Goal: Task Accomplishment & Management: Use online tool/utility

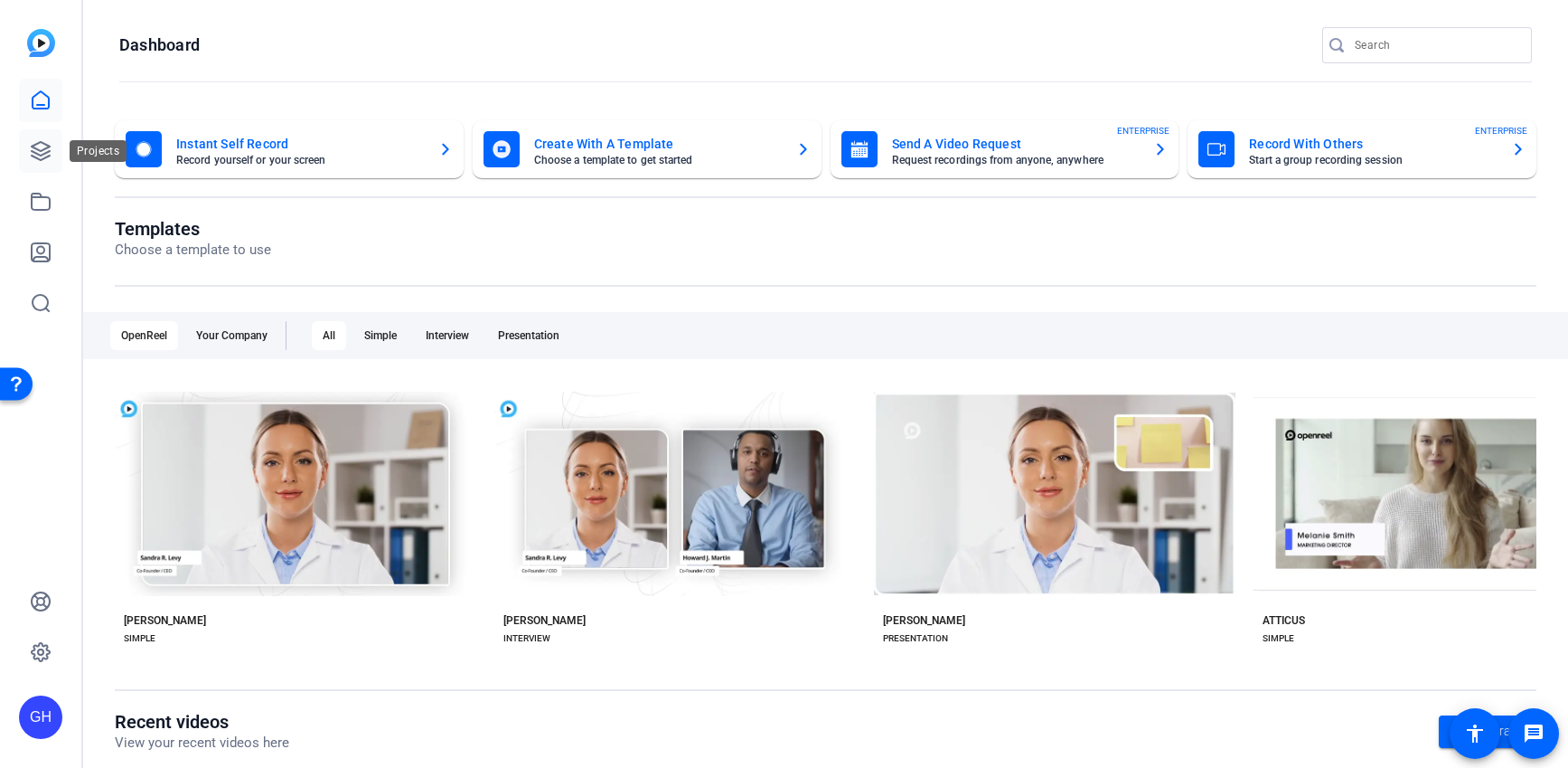
click at [43, 157] on icon at bounding box center [41, 151] width 18 height 18
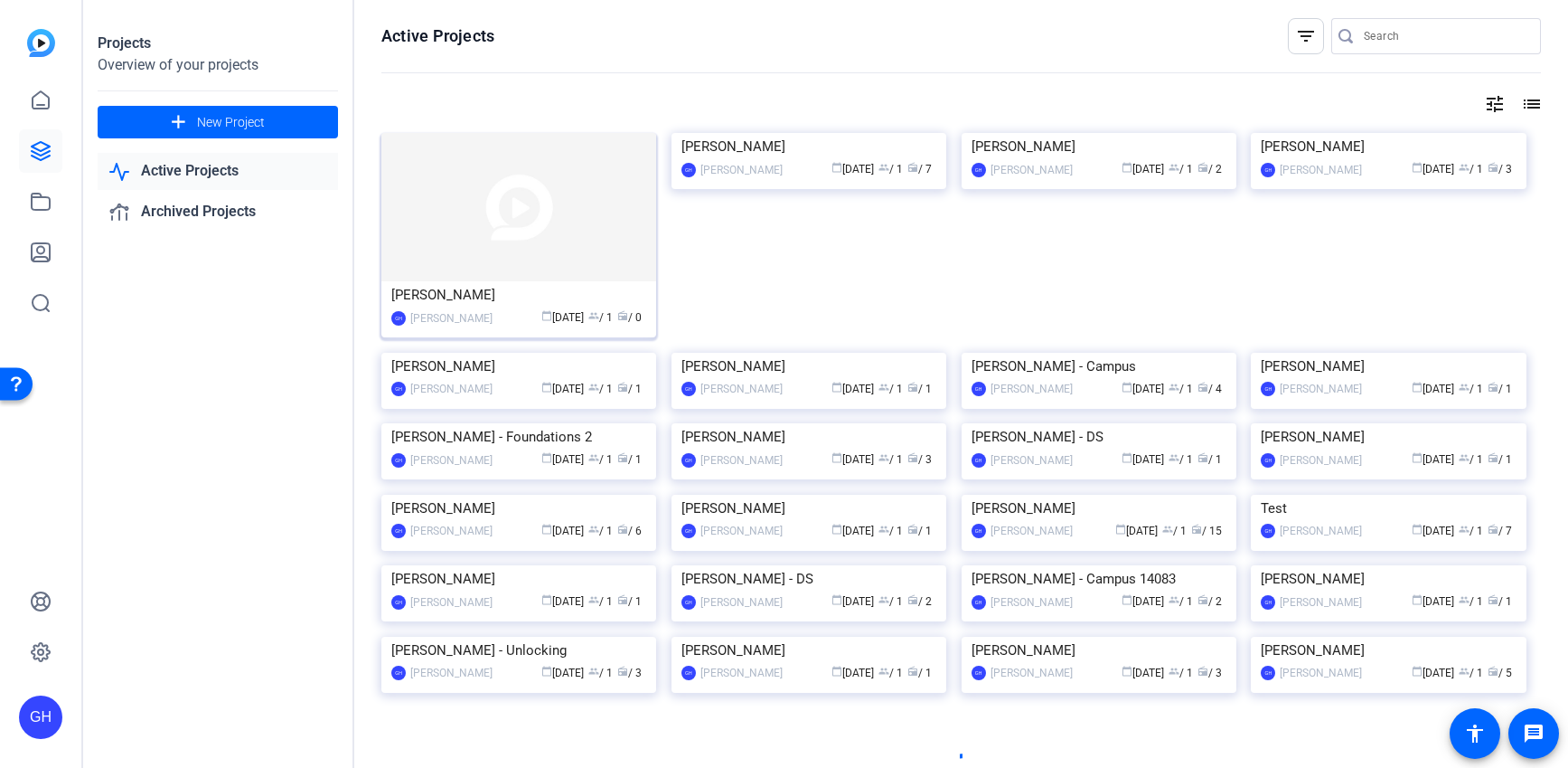
click at [560, 233] on img at bounding box center [518, 207] width 275 height 148
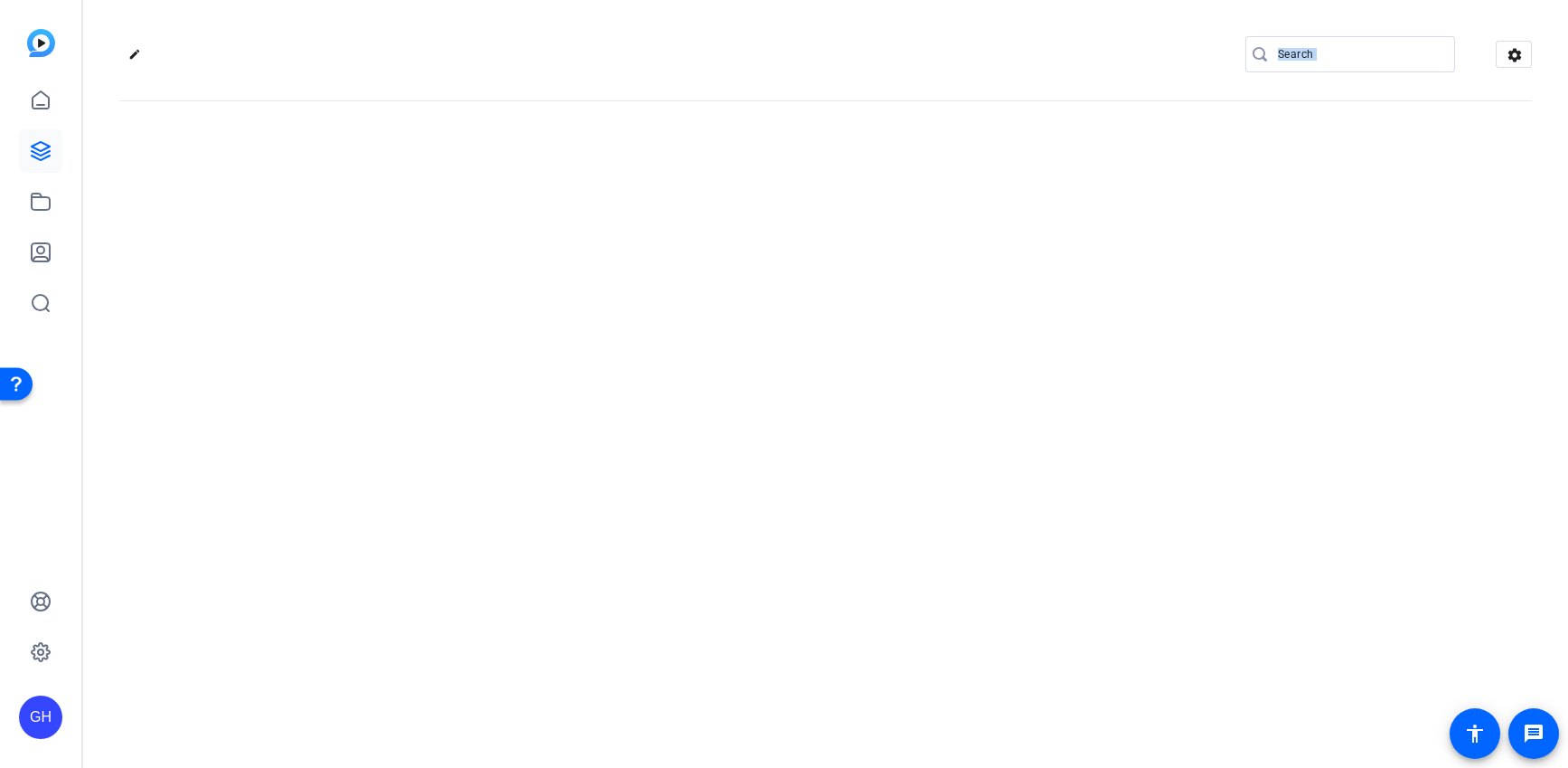
click at [560, 233] on div "edit settings" at bounding box center [825, 384] width 1485 height 768
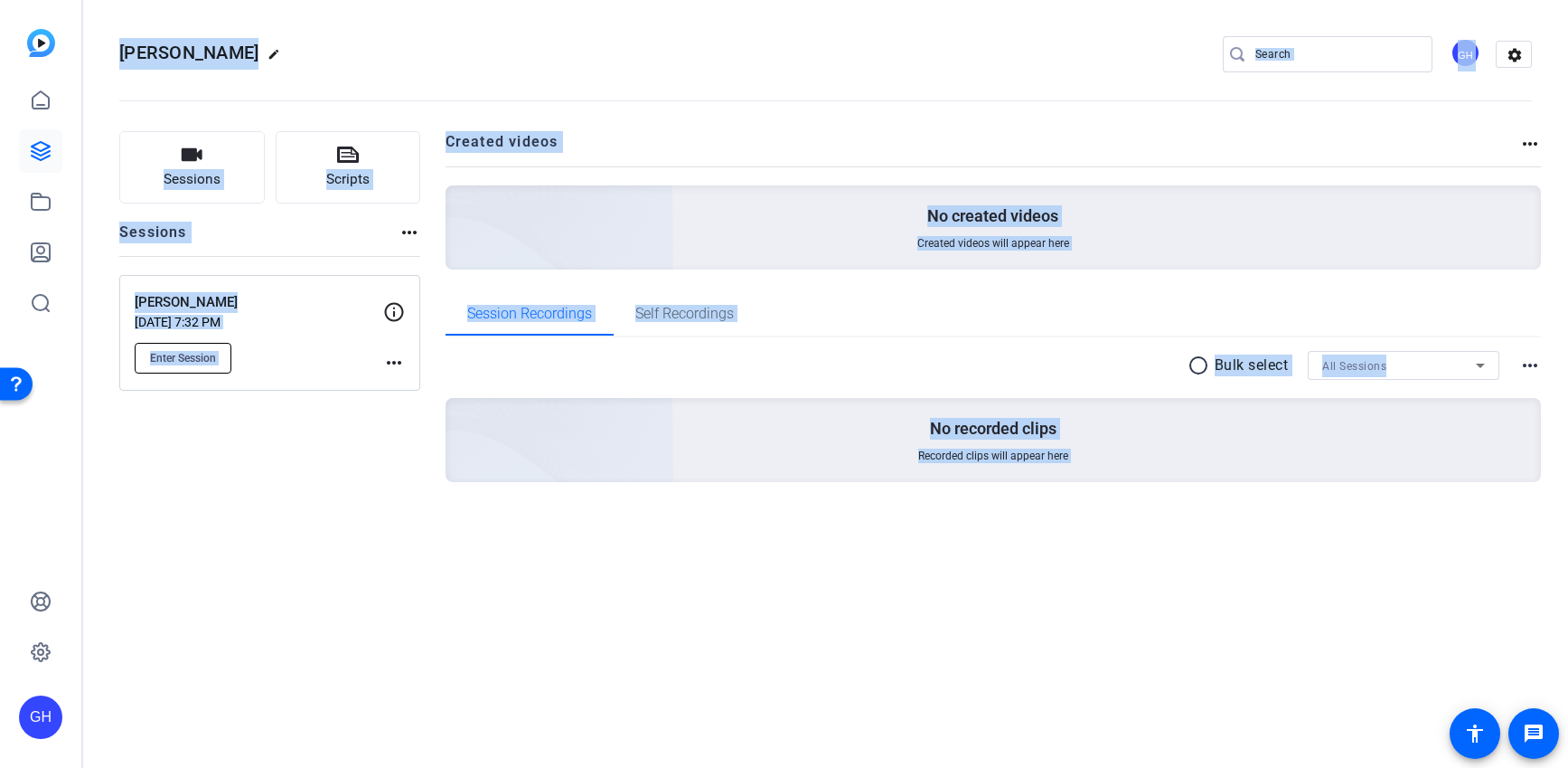
click at [208, 351] on span "Enter Session" at bounding box center [183, 358] width 66 height 15
click at [190, 360] on span "Enter Session" at bounding box center [183, 358] width 66 height 15
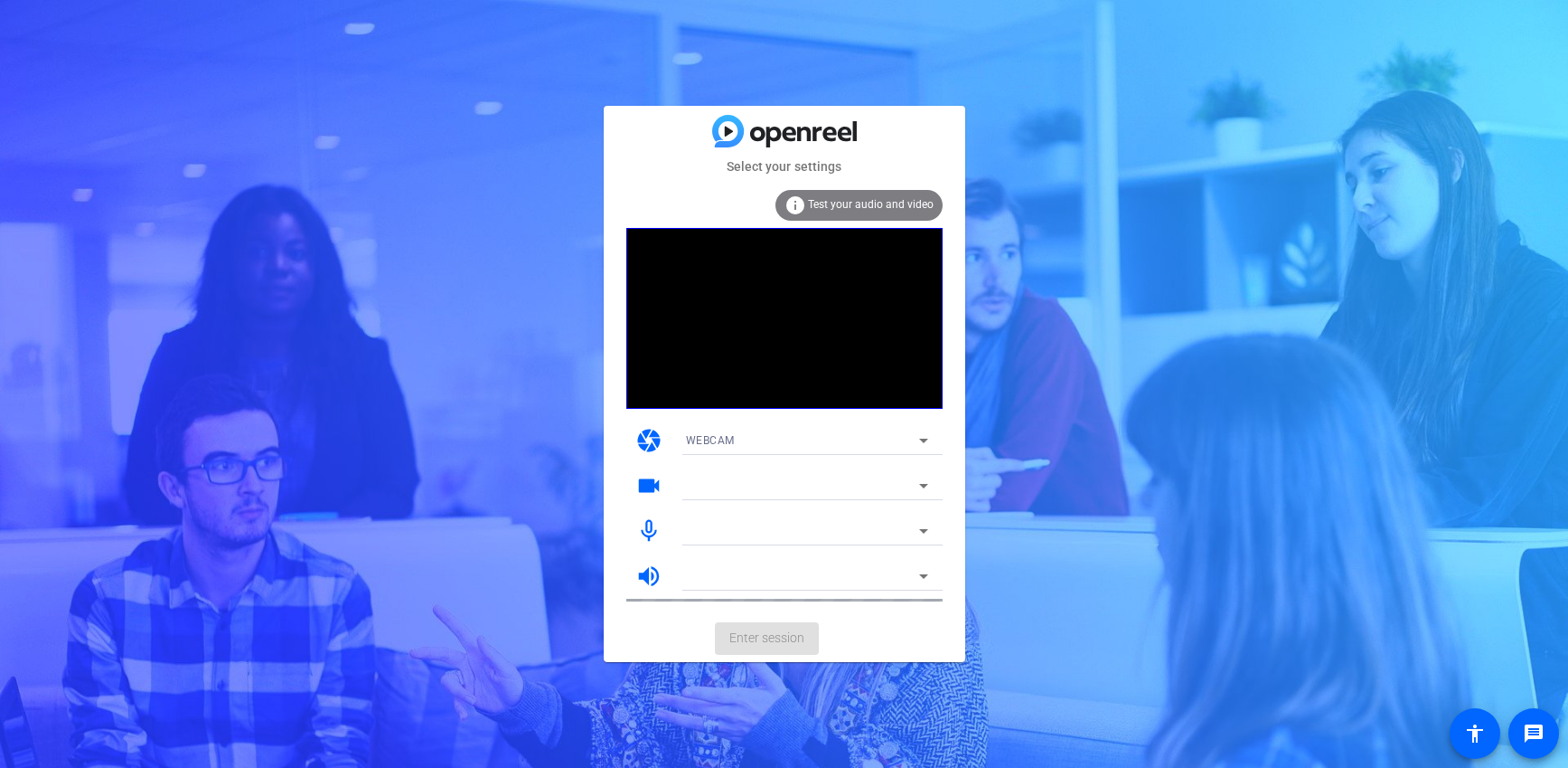
click at [800, 483] on mat-form-field at bounding box center [807, 486] width 271 height 29
click at [790, 539] on div "MacBook Pro Microphone (Built-in)" at bounding box center [802, 530] width 233 height 23
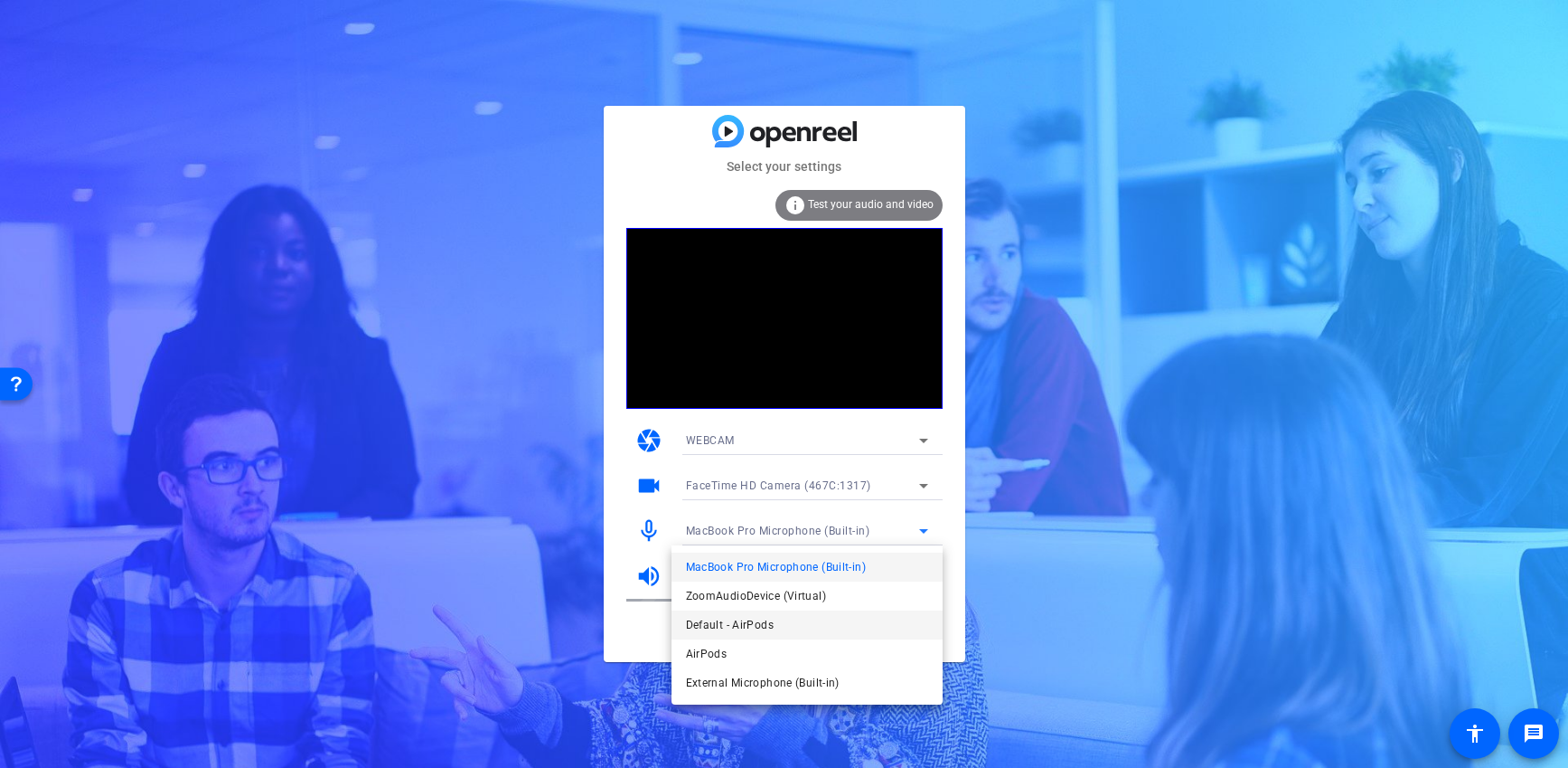
click at [295, 246] on span "Default - AirPods" at bounding box center [174, 239] width 238 height 12
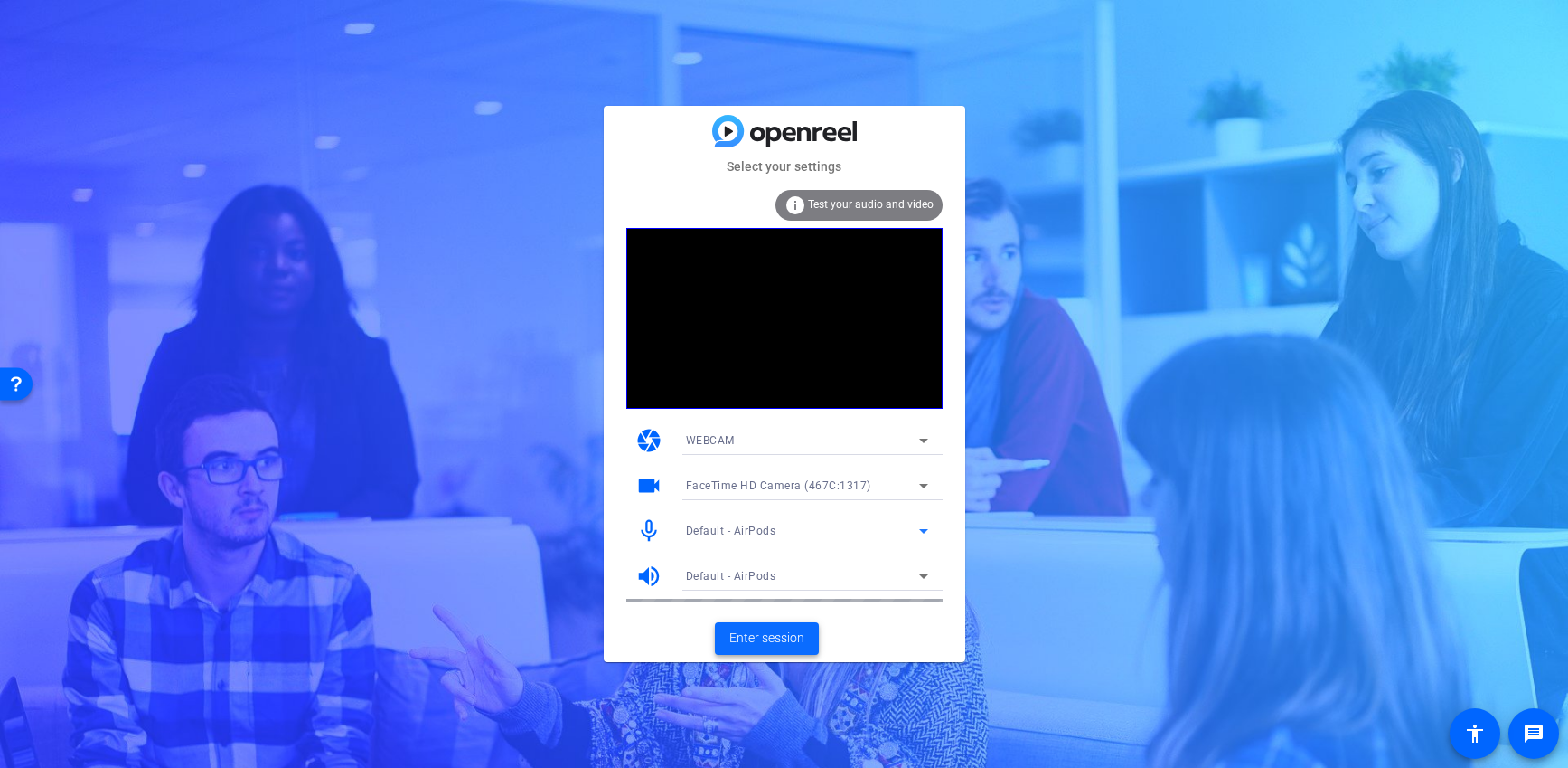
click at [774, 654] on span at bounding box center [767, 638] width 104 height 44
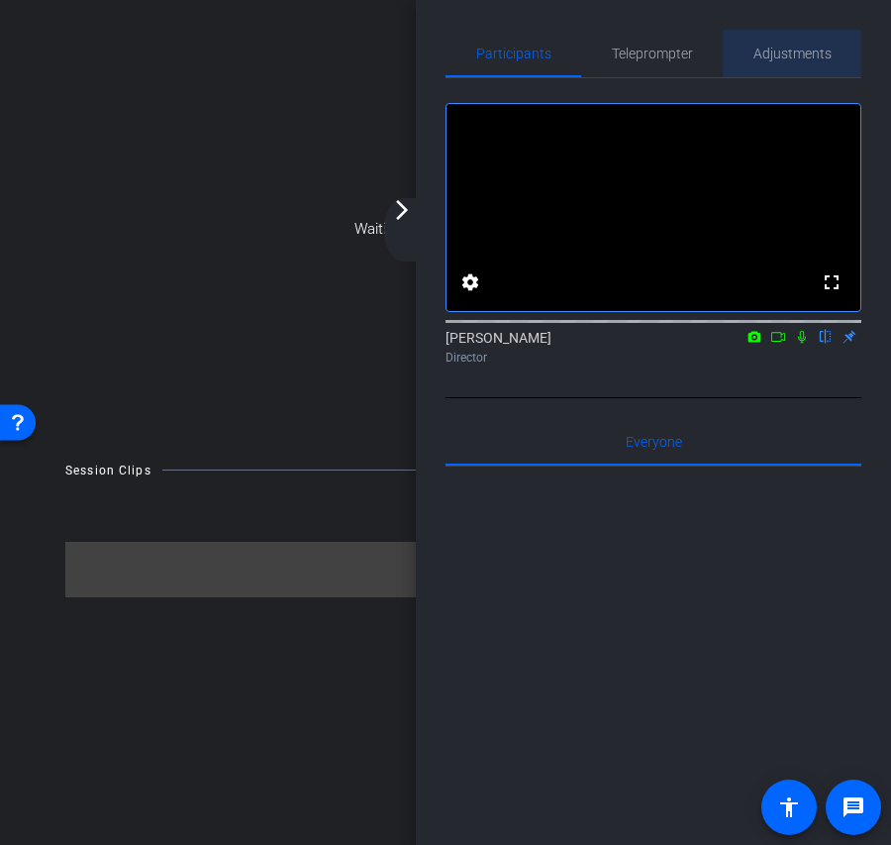
click at [815, 52] on span "Adjustments" at bounding box center [793, 54] width 78 height 14
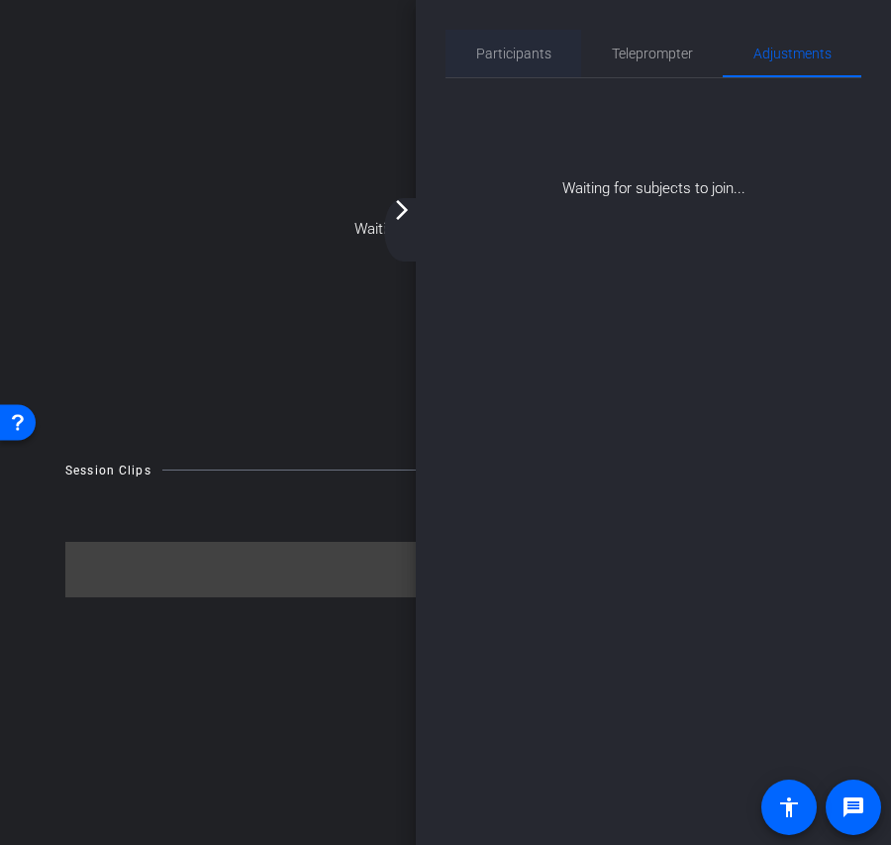
click at [542, 66] on span "Participants" at bounding box center [513, 54] width 75 height 48
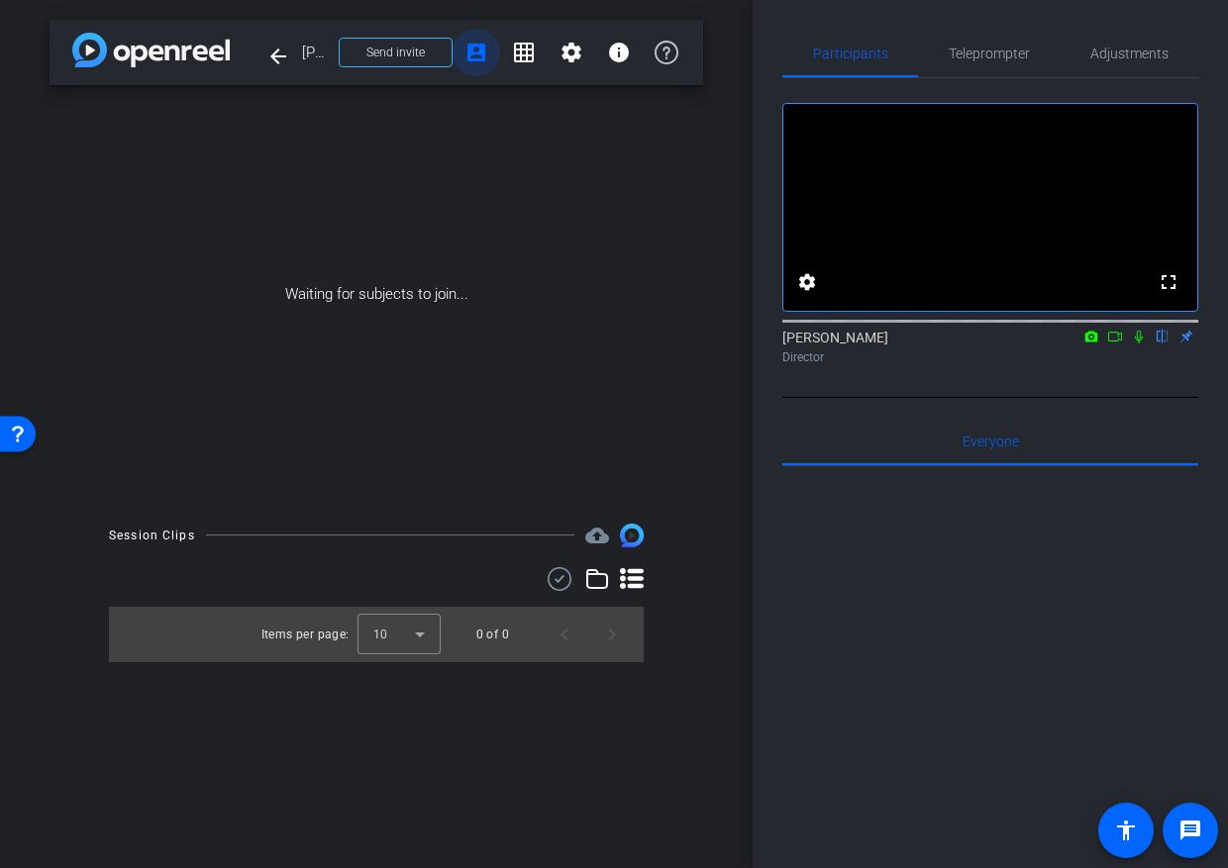
click at [478, 51] on mat-icon "account_box" at bounding box center [476, 53] width 24 height 24
click at [417, 55] on span "Send invite" at bounding box center [395, 53] width 58 height 16
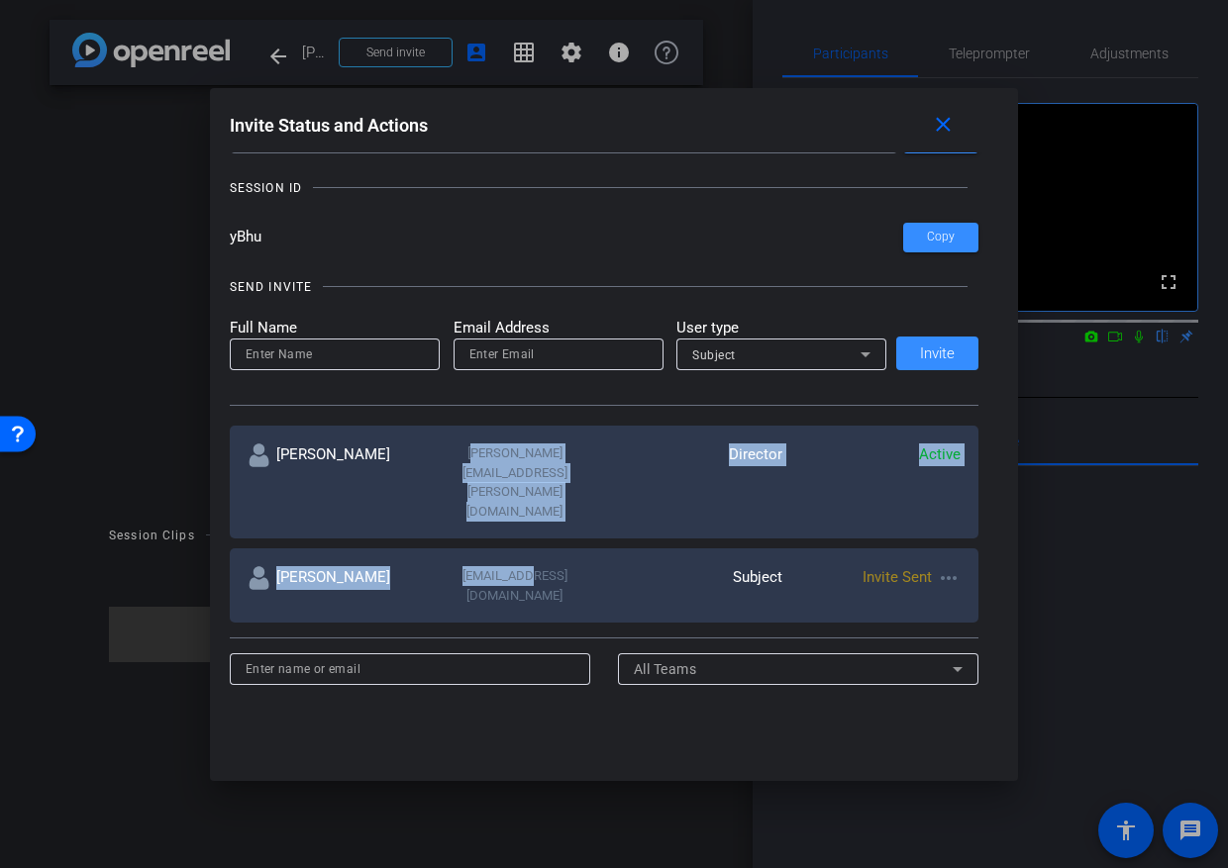
click at [497, 535] on div "Geoff Hahn geoffrey.hahn@sagepub.com Director Active Janet Salmons jsalmons@vis…" at bounding box center [605, 530] width 750 height 218
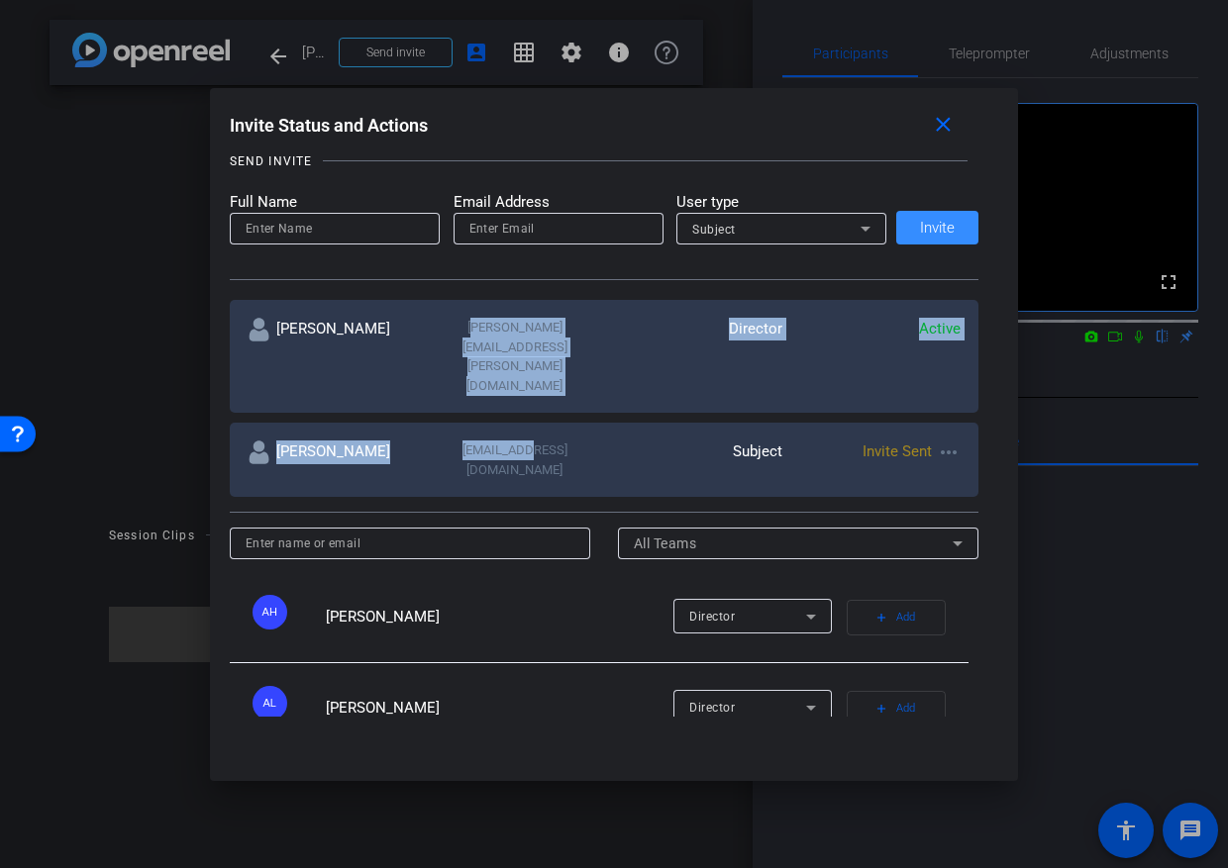
scroll to position [196, 0]
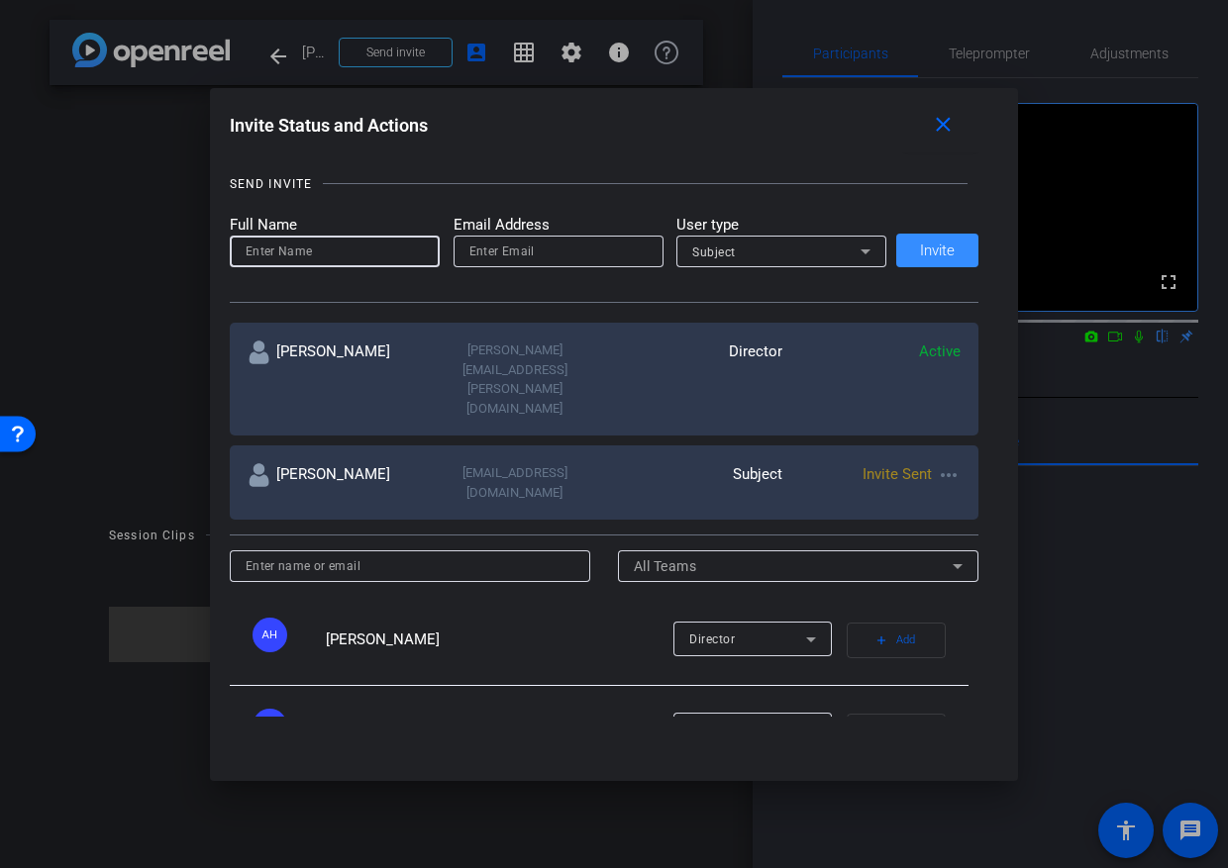
click at [347, 252] on input at bounding box center [335, 252] width 178 height 24
type input "Ailsa Dann"
click at [560, 255] on input "email" at bounding box center [558, 252] width 178 height 24
paste input "ailsadann@hotmail.co.uk"
type input "ailsadann@hotmail.co.uk"
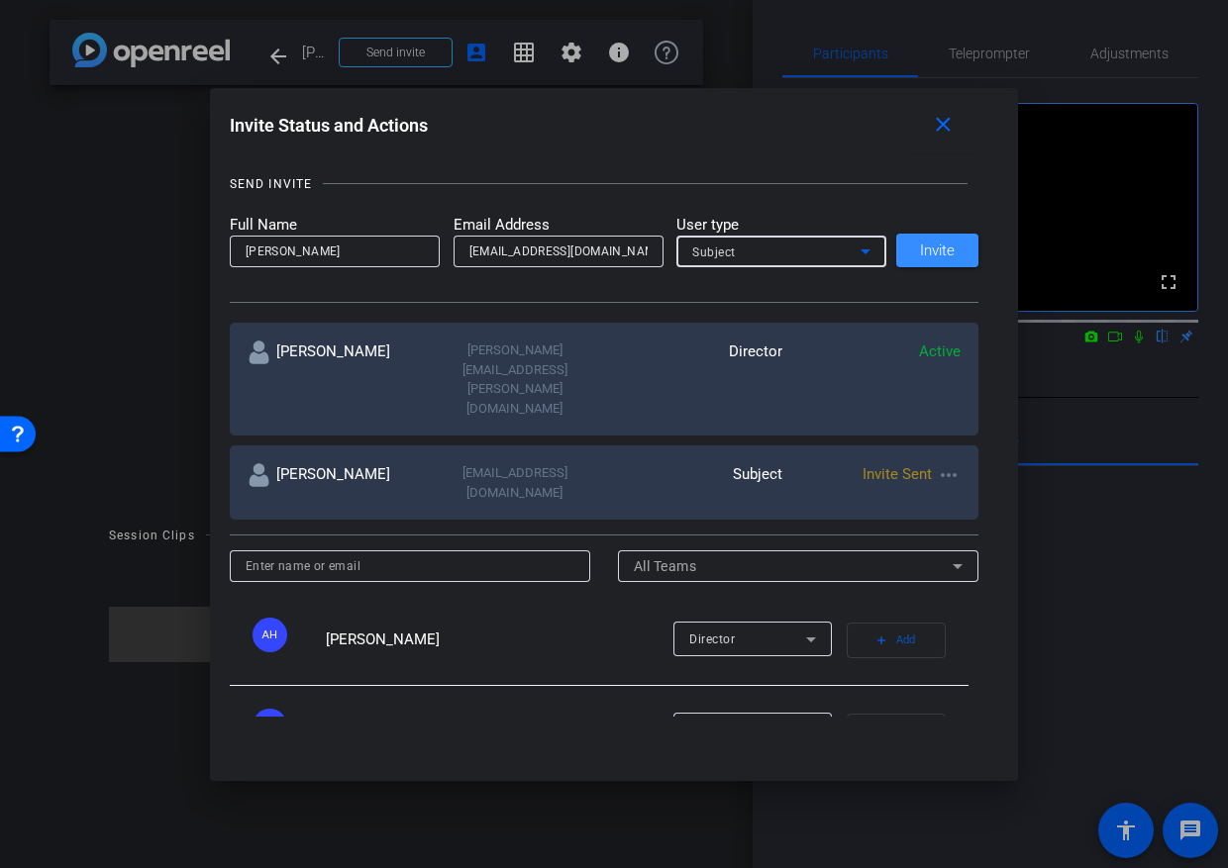
click at [767, 250] on div "Subject" at bounding box center [776, 252] width 168 height 25
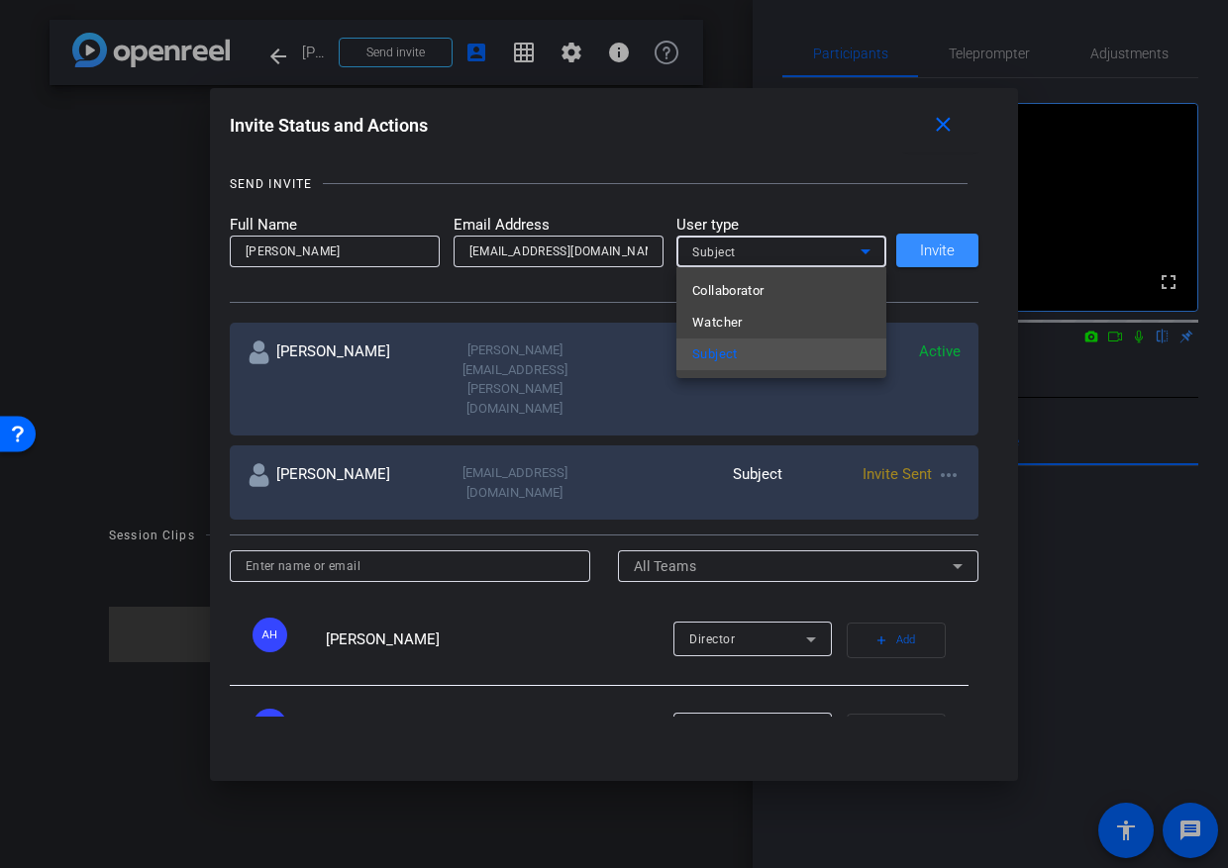
click at [762, 295] on span "Collaborator" at bounding box center [728, 291] width 72 height 24
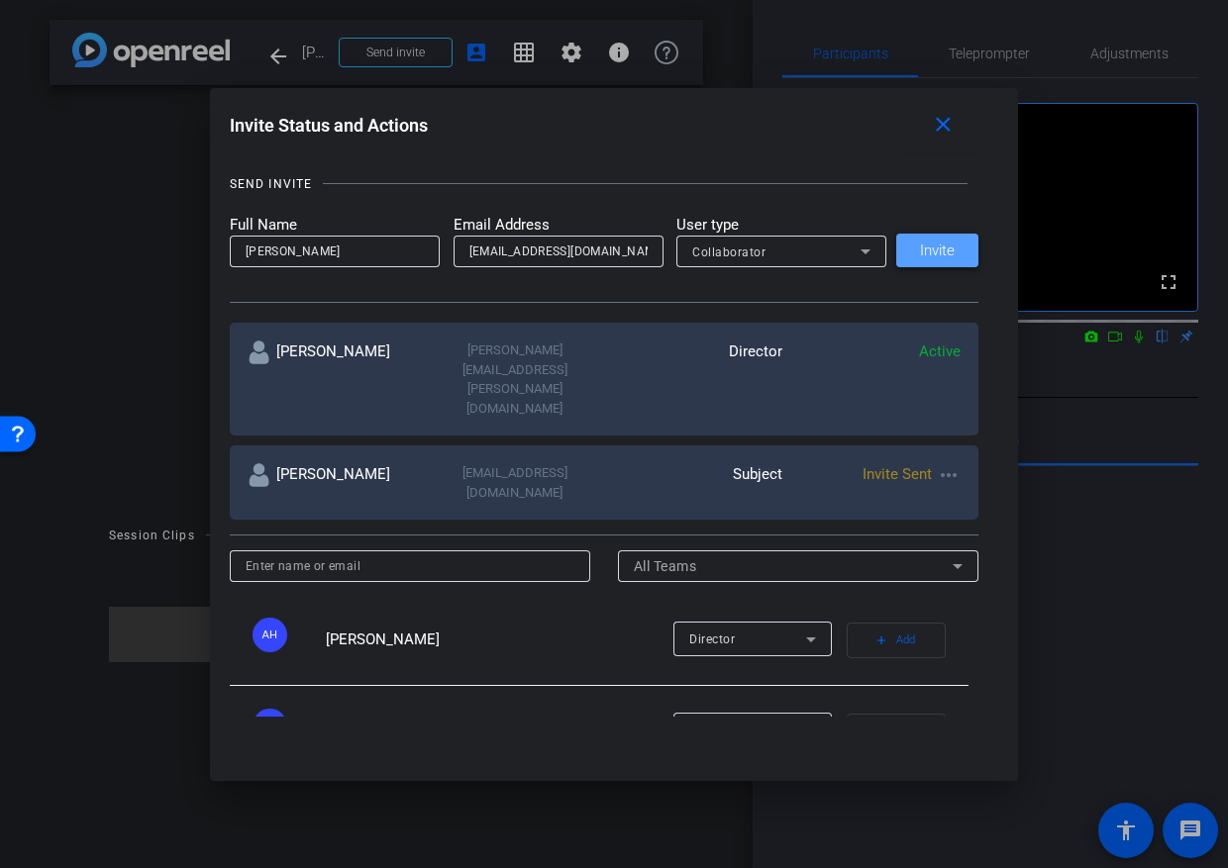
click at [946, 260] on span at bounding box center [937, 251] width 82 height 48
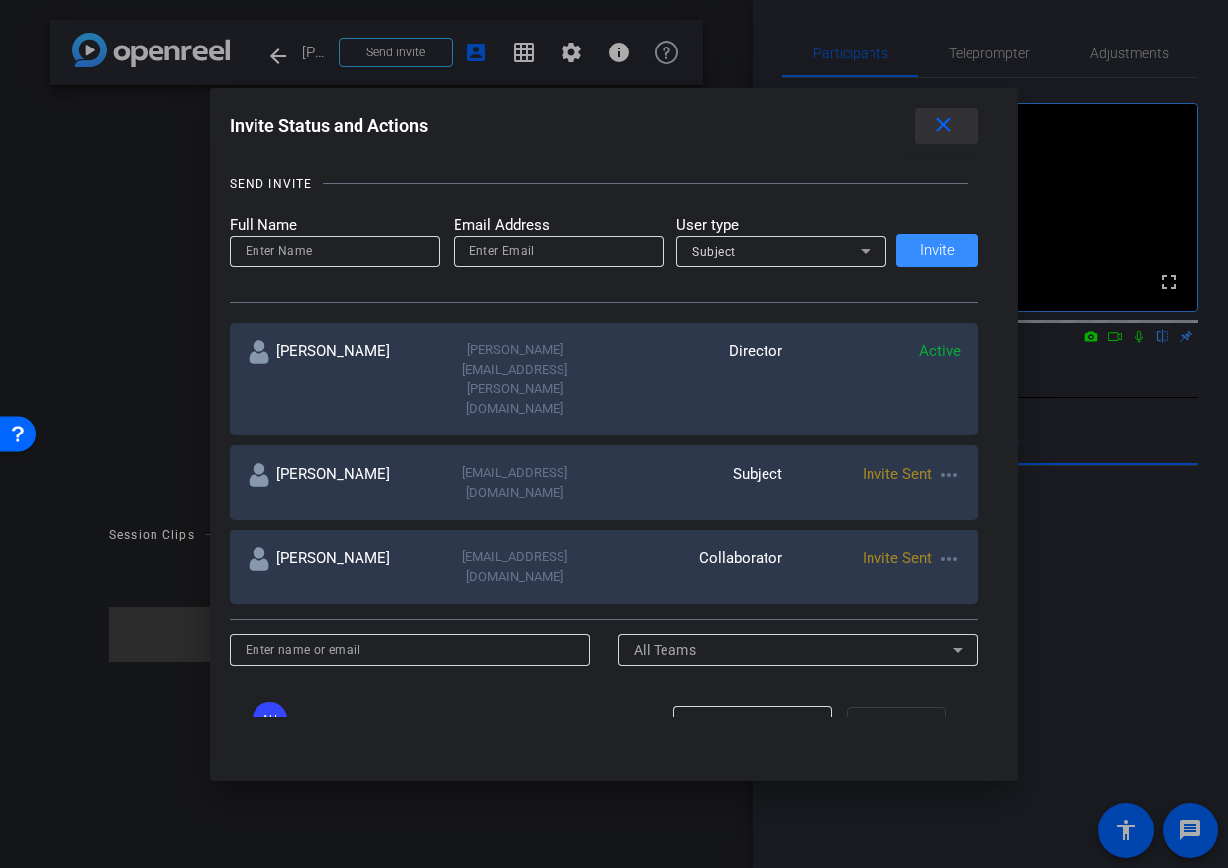
click at [940, 124] on mat-icon "close" at bounding box center [943, 125] width 25 height 25
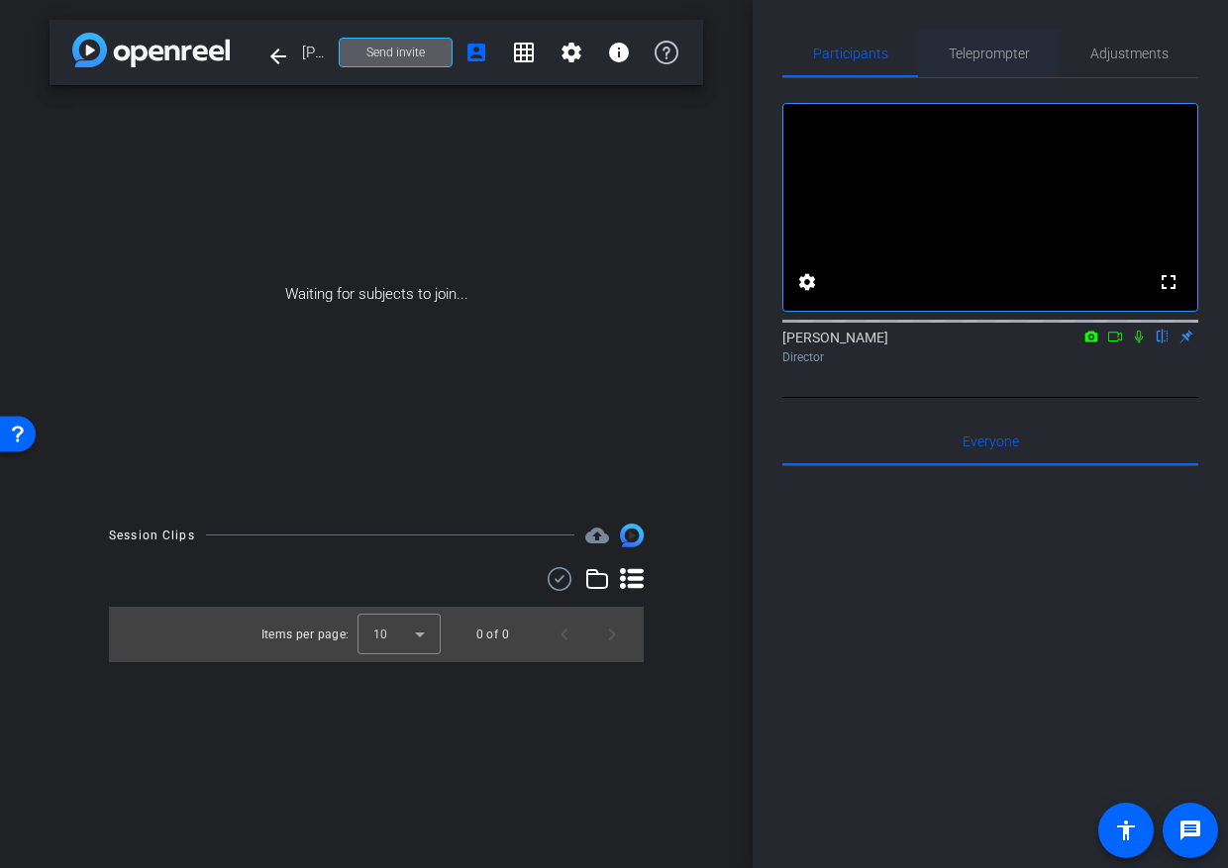
click at [986, 55] on span "Teleprompter" at bounding box center [989, 54] width 81 height 14
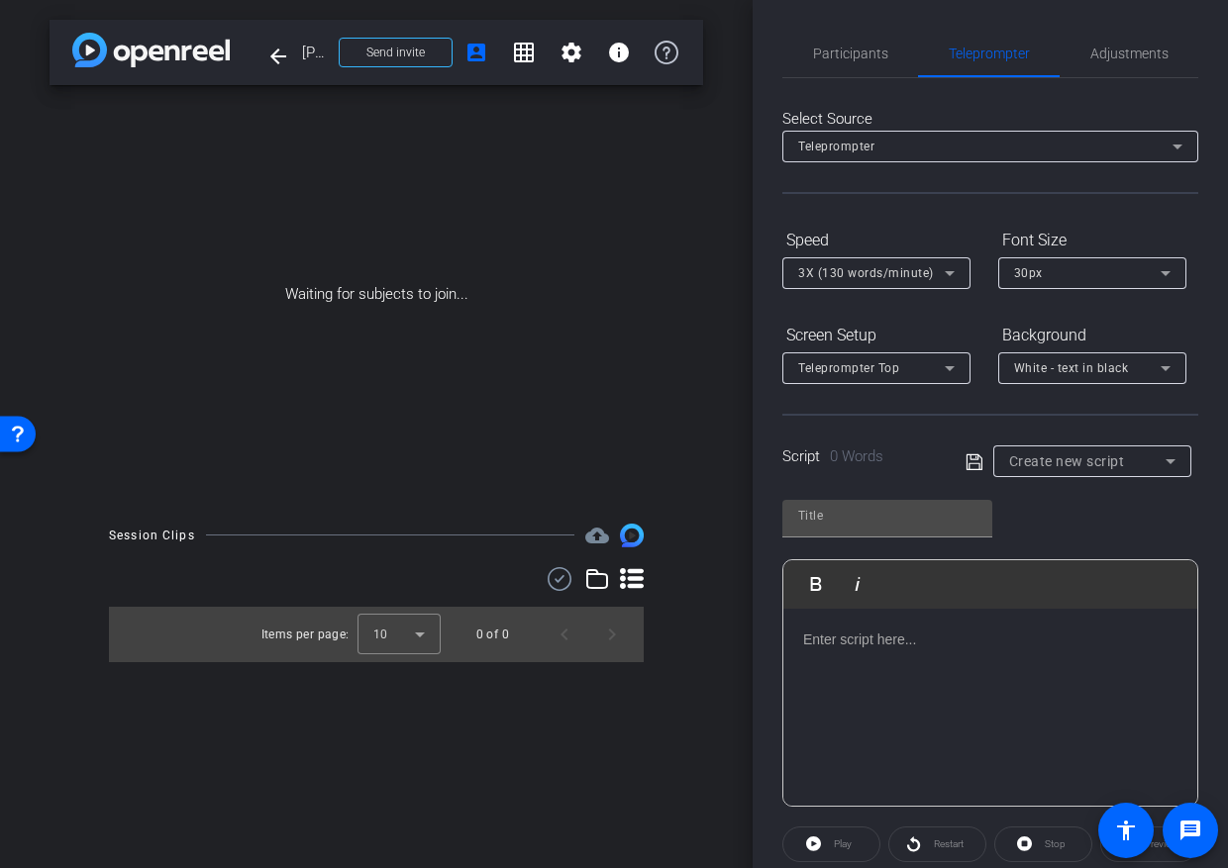
click at [929, 652] on div at bounding box center [990, 708] width 414 height 198
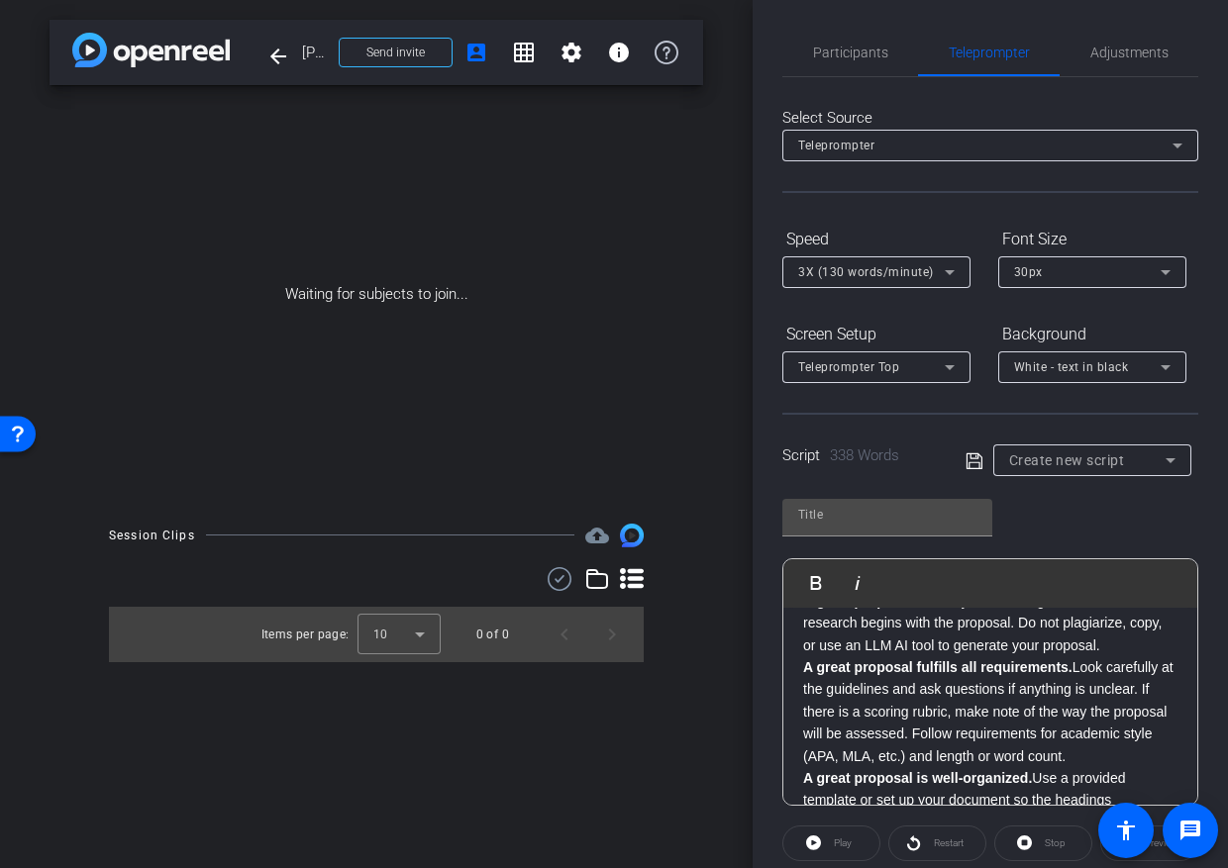
scroll to position [0, 0]
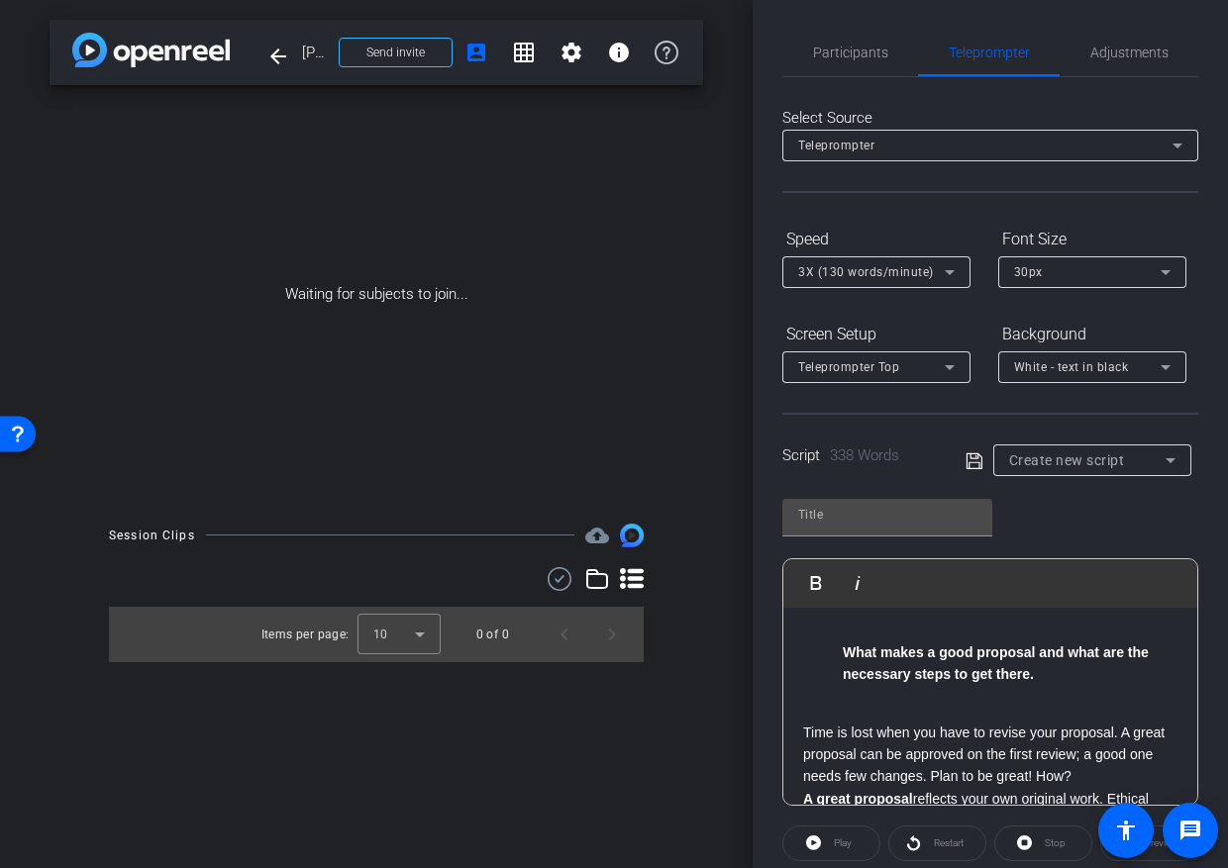
click at [872, 706] on p at bounding box center [990, 710] width 374 height 22
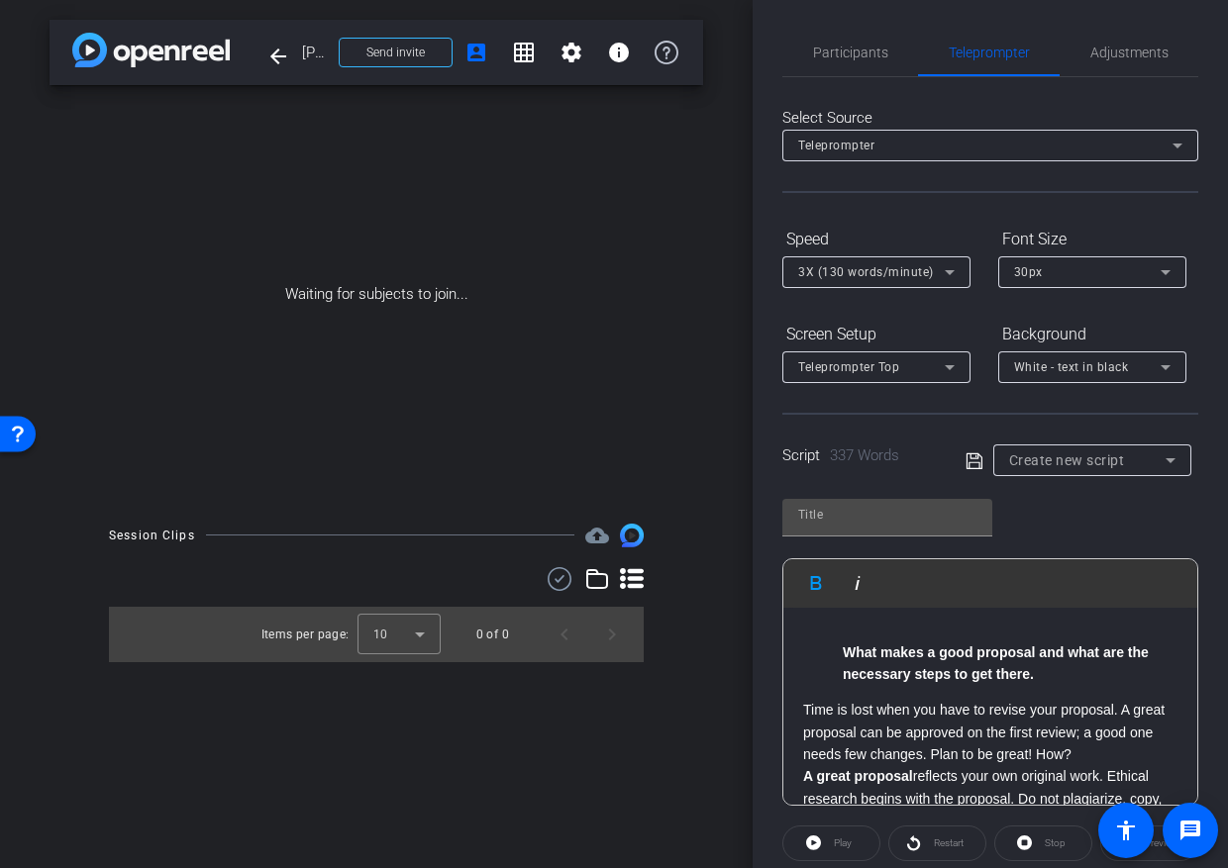
drag, startPoint x: 846, startPoint y: 656, endPoint x: 786, endPoint y: 656, distance: 59.4
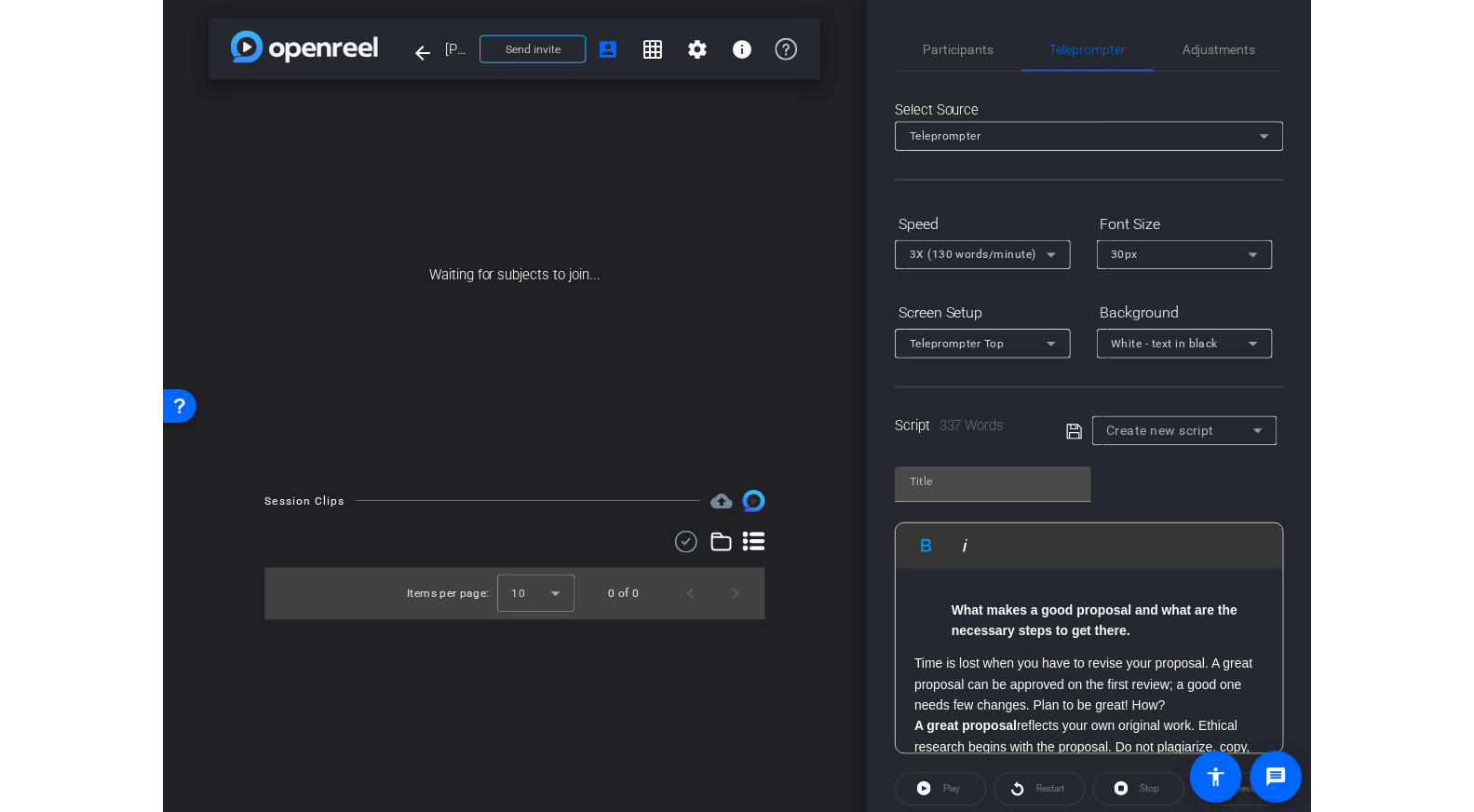
scroll to position [43, 0]
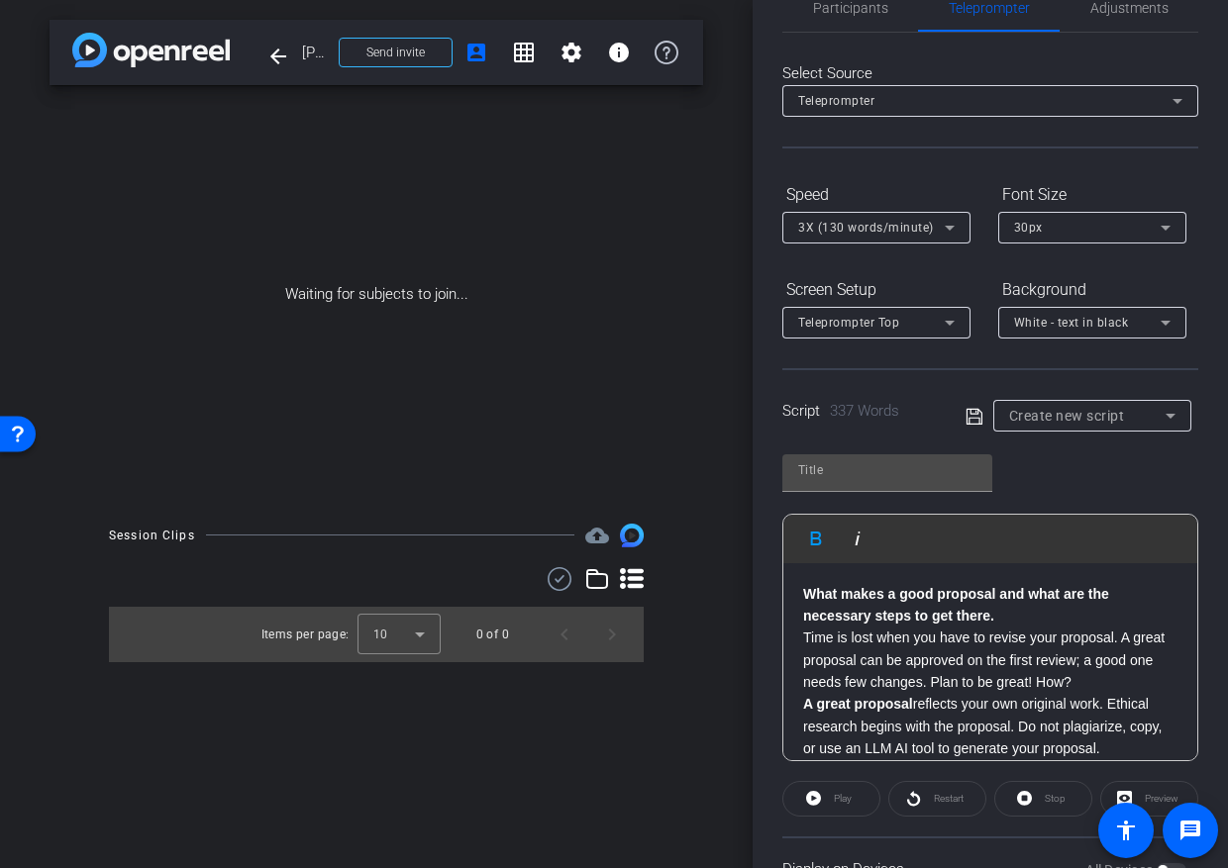
click at [976, 646] on p "Time is lost when you have to revise your proposal. A great proposal can be app…" at bounding box center [990, 660] width 374 height 66
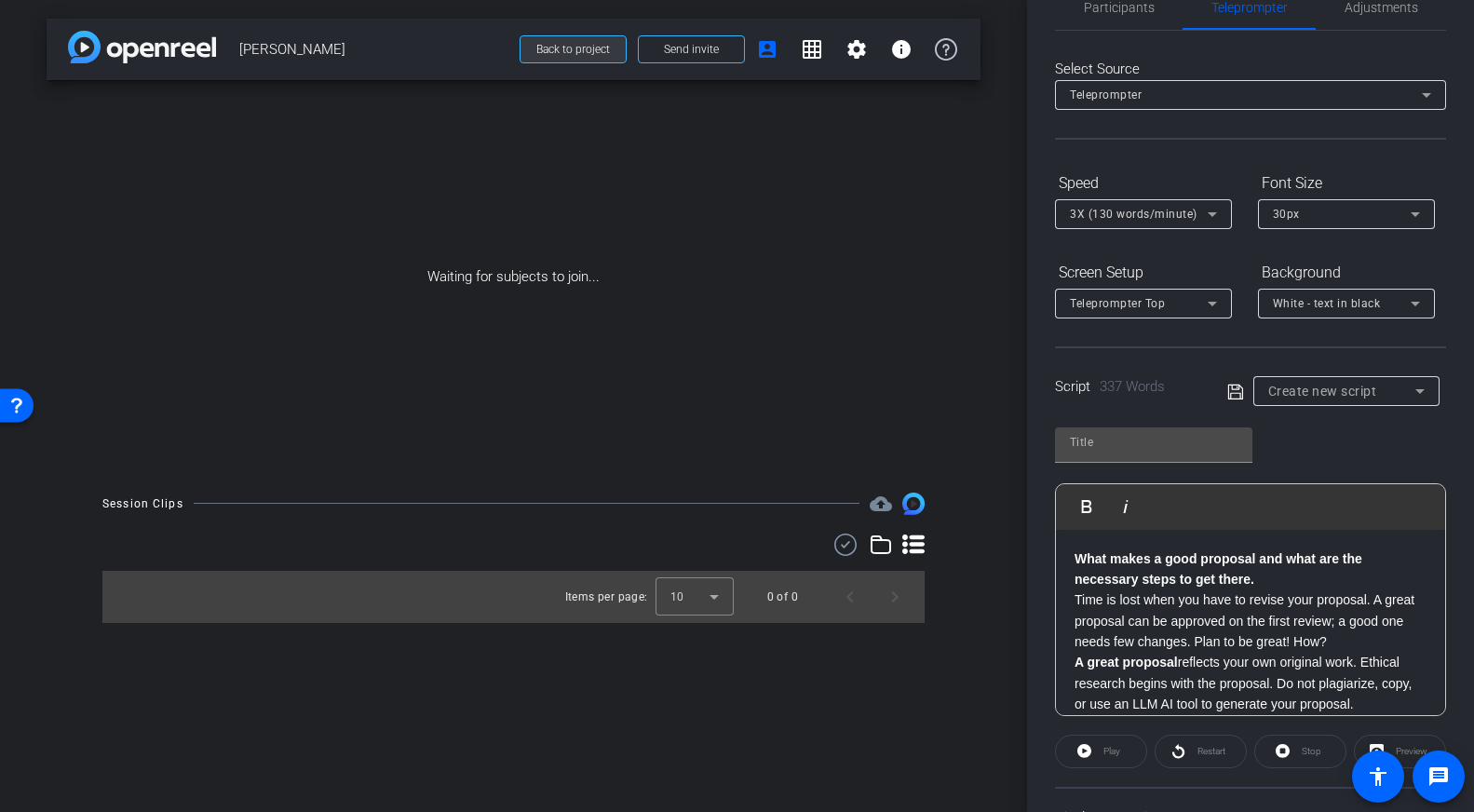
click at [579, 48] on span "Back to project" at bounding box center [572, 50] width 73 height 13
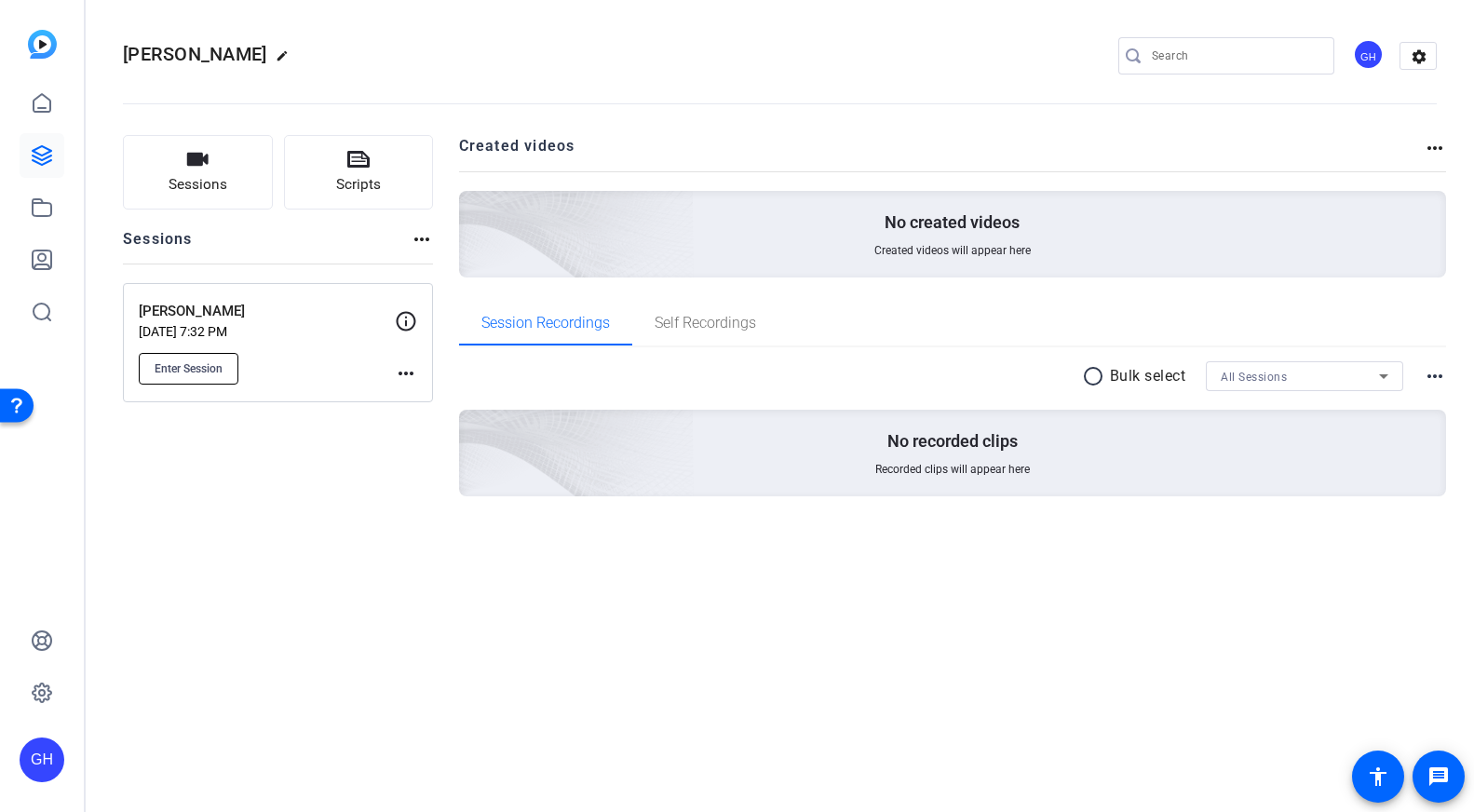
click at [194, 357] on button "Enter Session" at bounding box center [189, 368] width 100 height 32
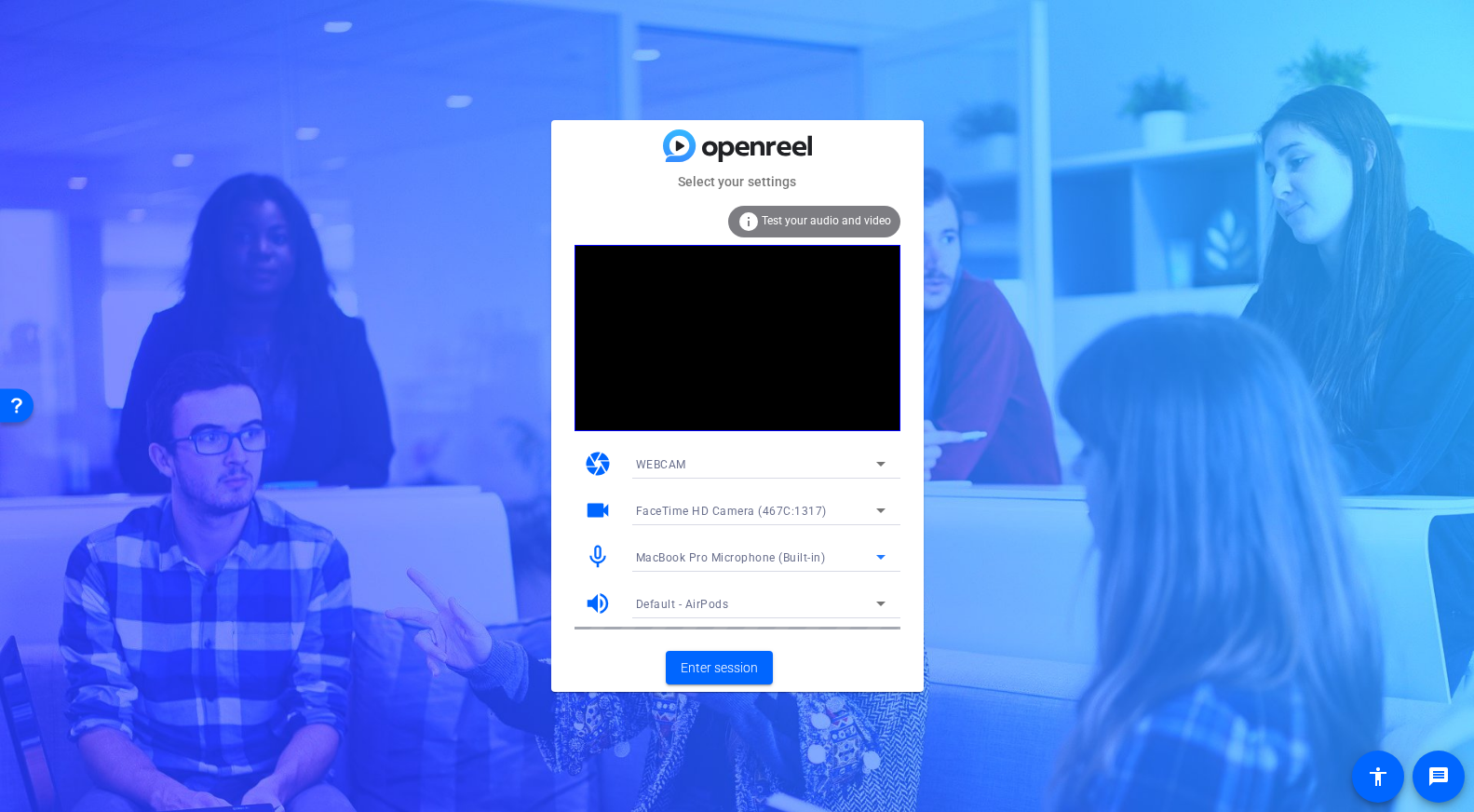
click at [794, 554] on span "MacBook Pro Microphone (Built-in)" at bounding box center [730, 557] width 190 height 13
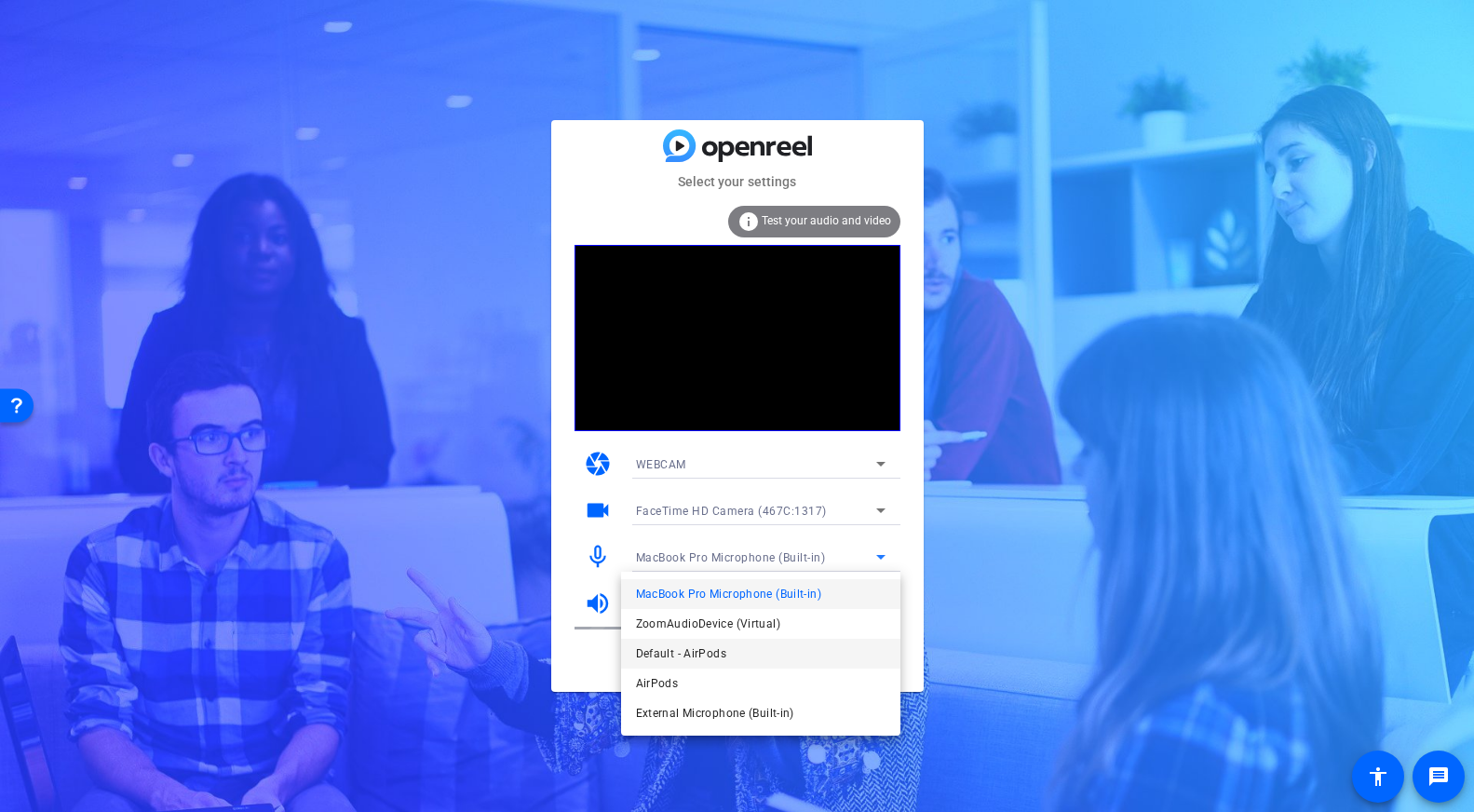
click at [287, 151] on mat-option "Default - AirPods" at bounding box center [172, 146] width 229 height 12
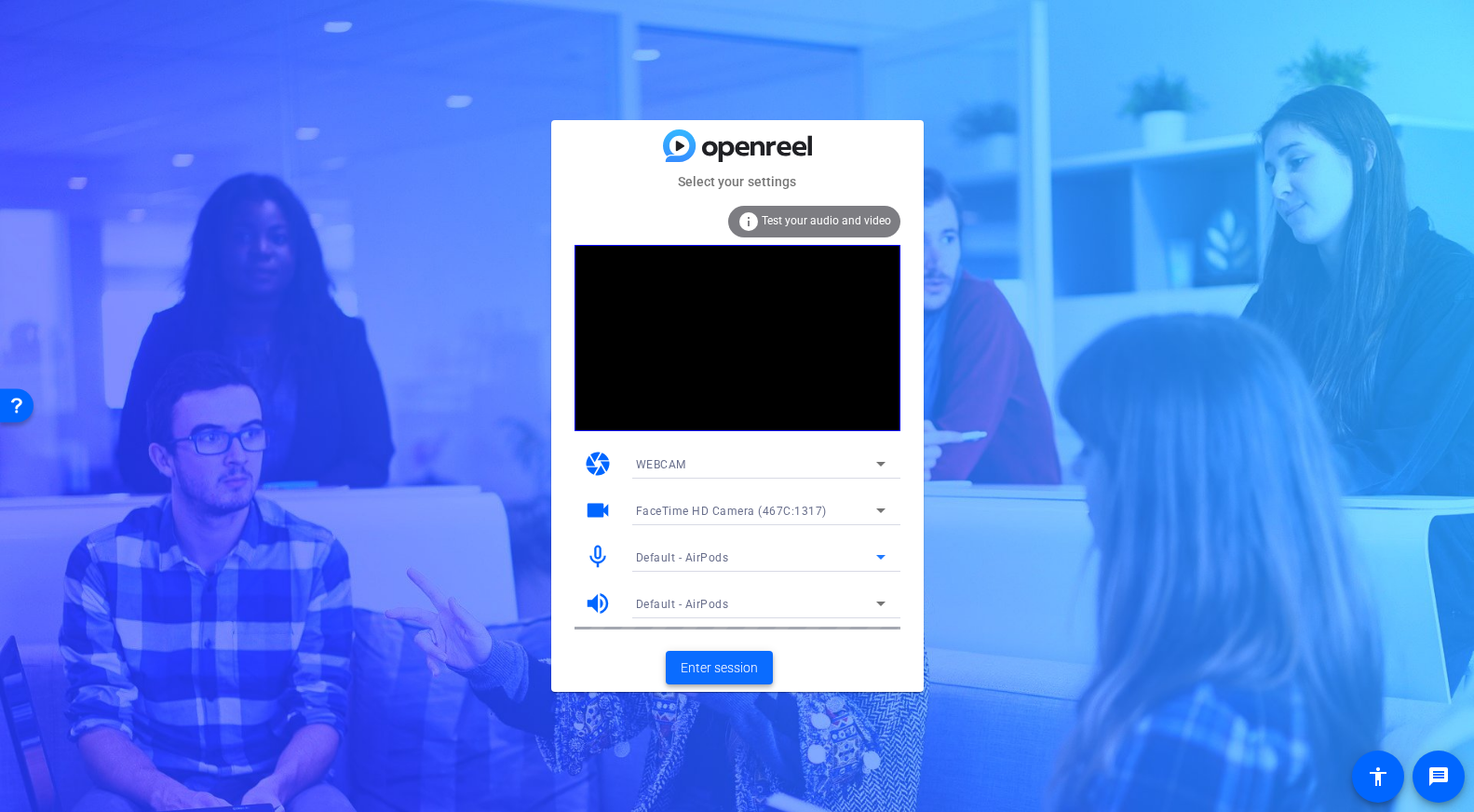
click at [736, 652] on span at bounding box center [719, 667] width 107 height 45
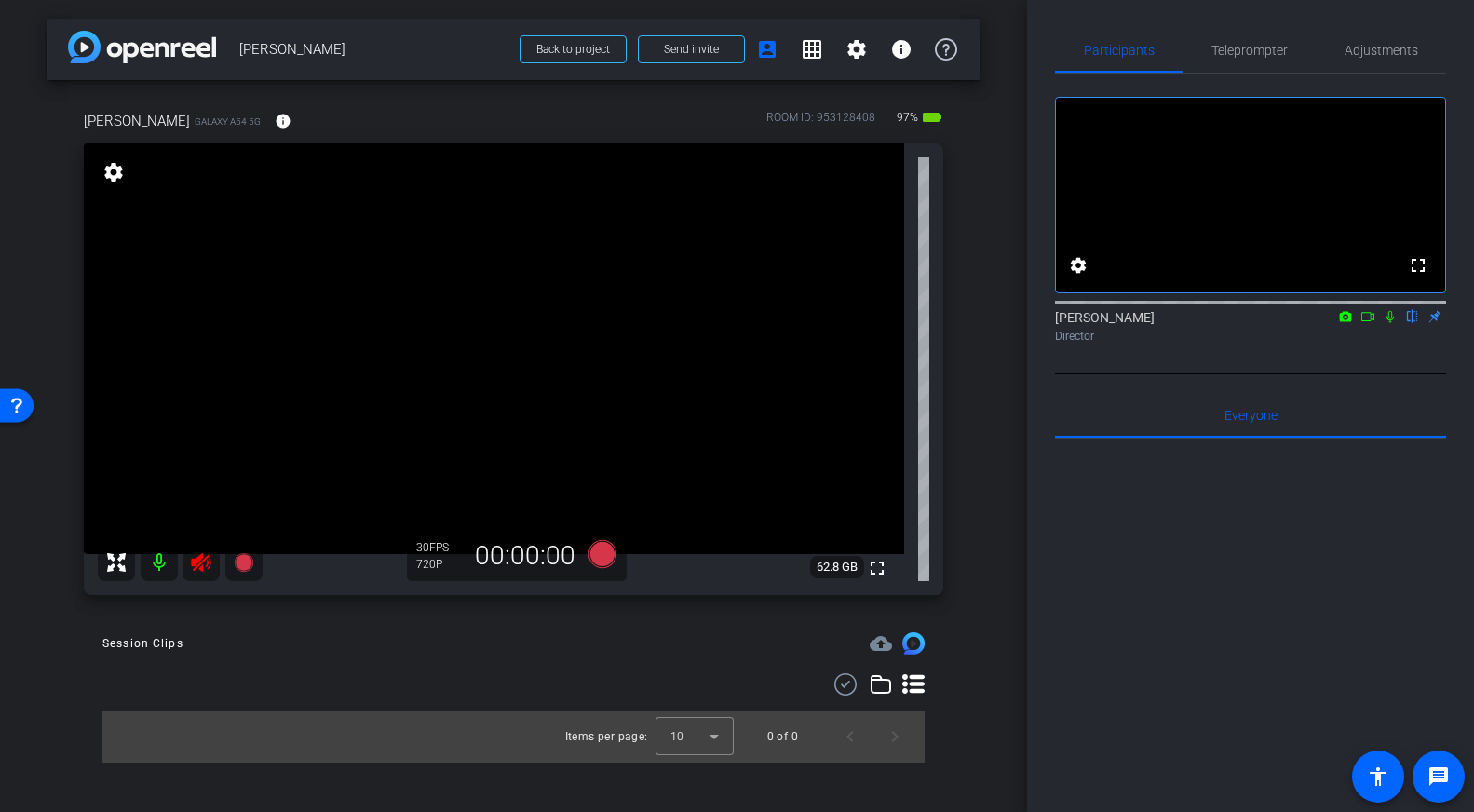
click at [204, 562] on icon at bounding box center [201, 562] width 23 height 23
click at [1386, 55] on span "Adjustments" at bounding box center [1381, 51] width 73 height 13
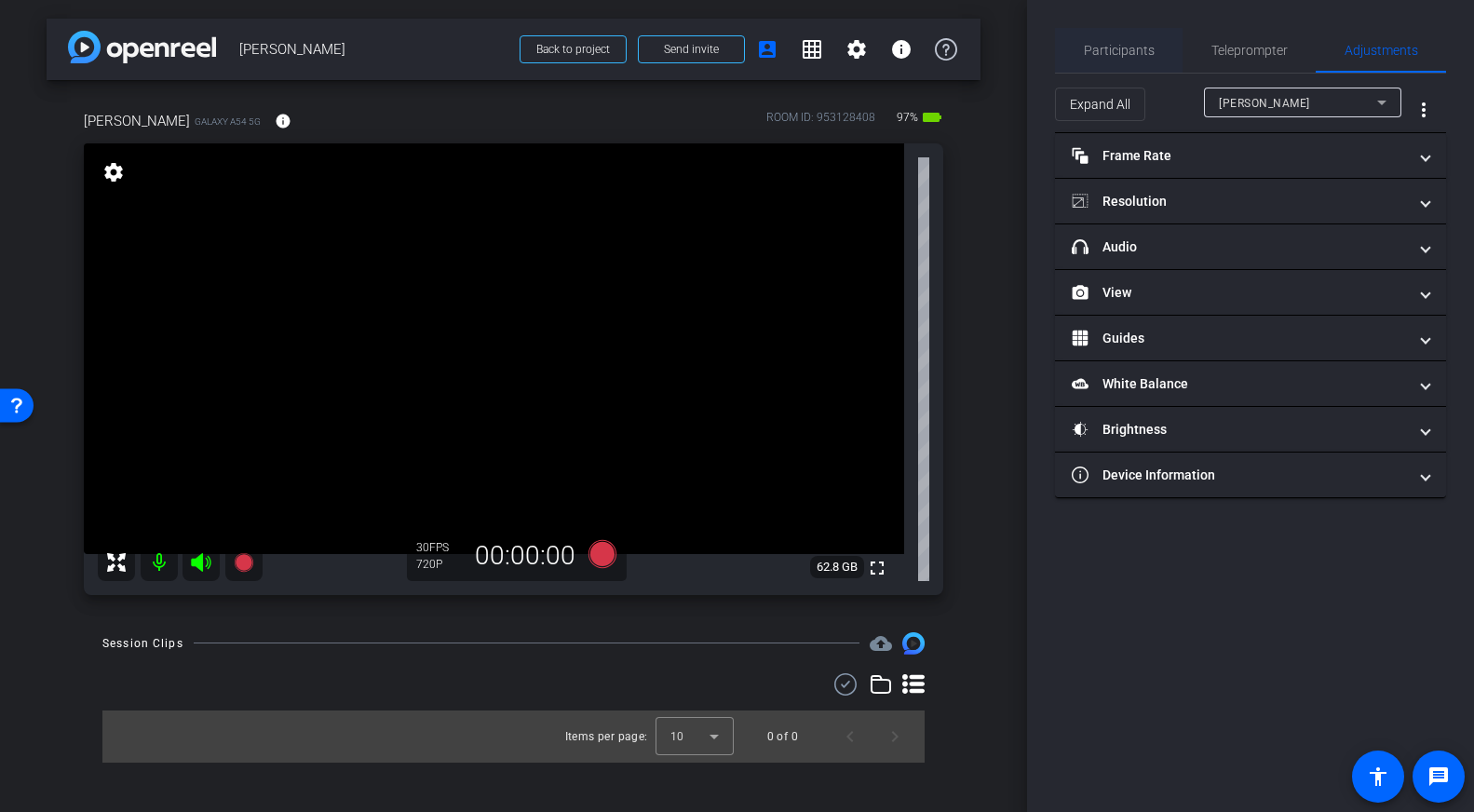
click at [1121, 53] on span "Participants" at bounding box center [1119, 51] width 71 height 13
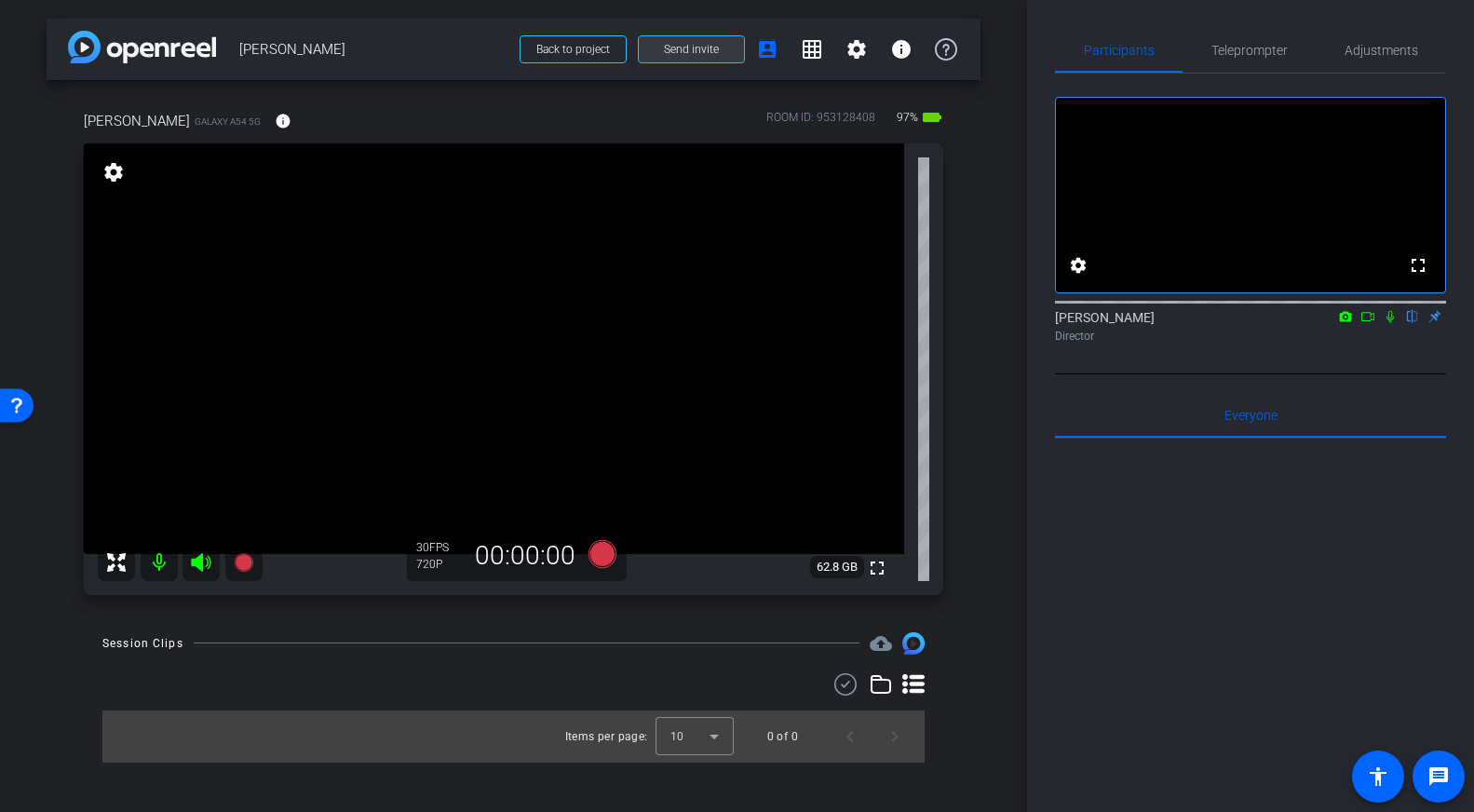
click at [682, 50] on span "Send invite" at bounding box center [691, 50] width 55 height 15
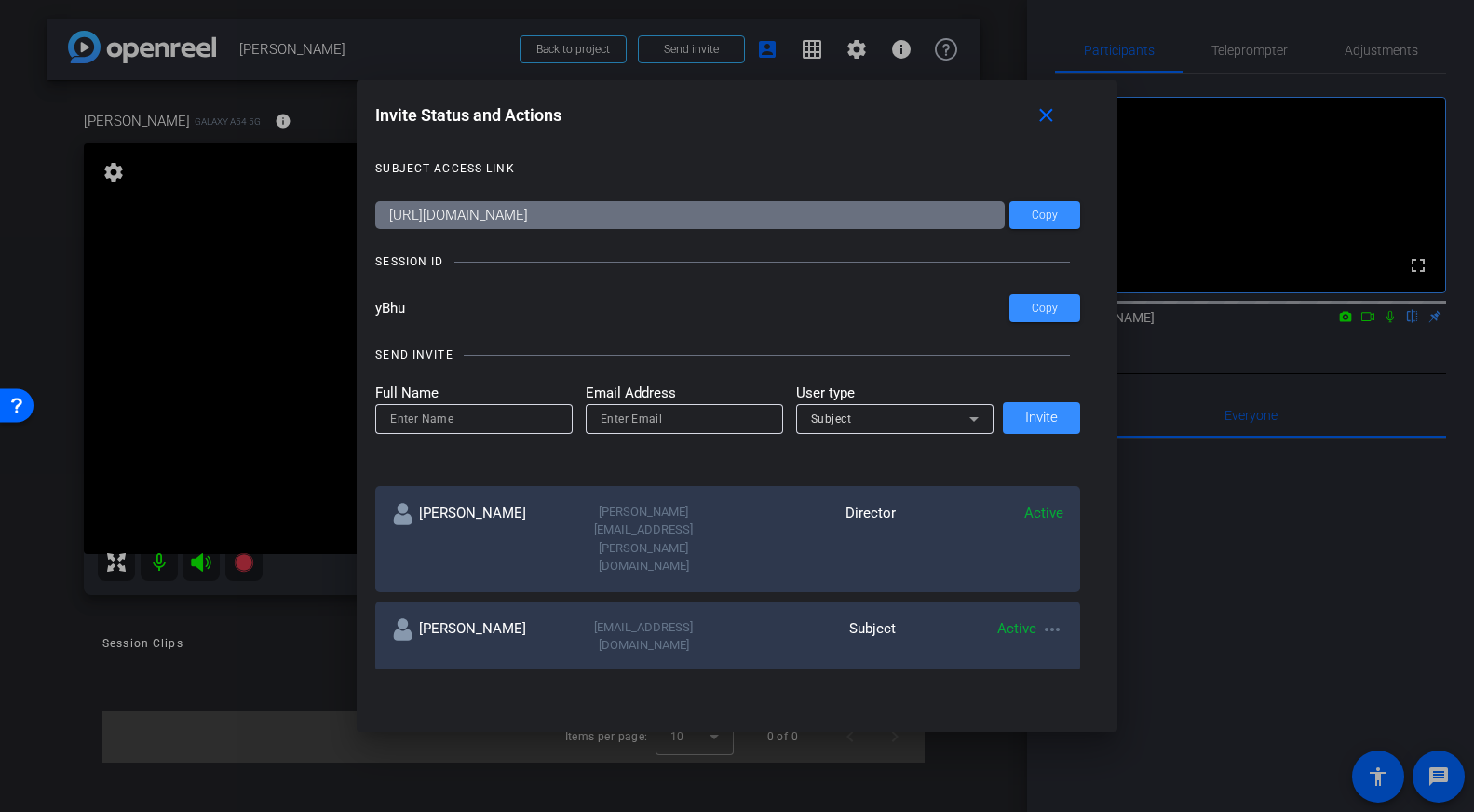
click at [152, 371] on div at bounding box center [737, 406] width 1474 height 812
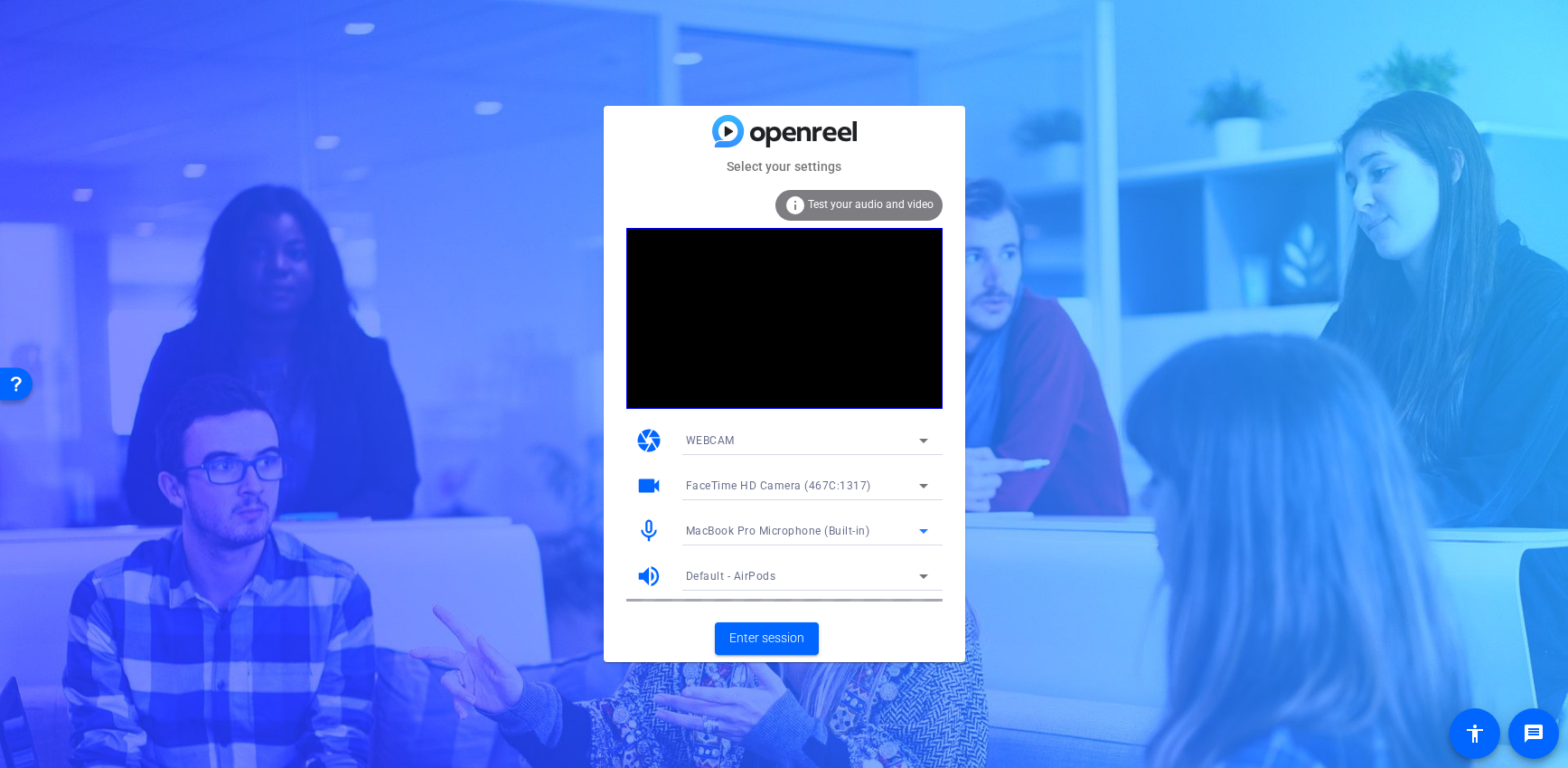
click at [752, 525] on span "MacBook Pro Microphone (Built-in)" at bounding box center [779, 531] width 184 height 13
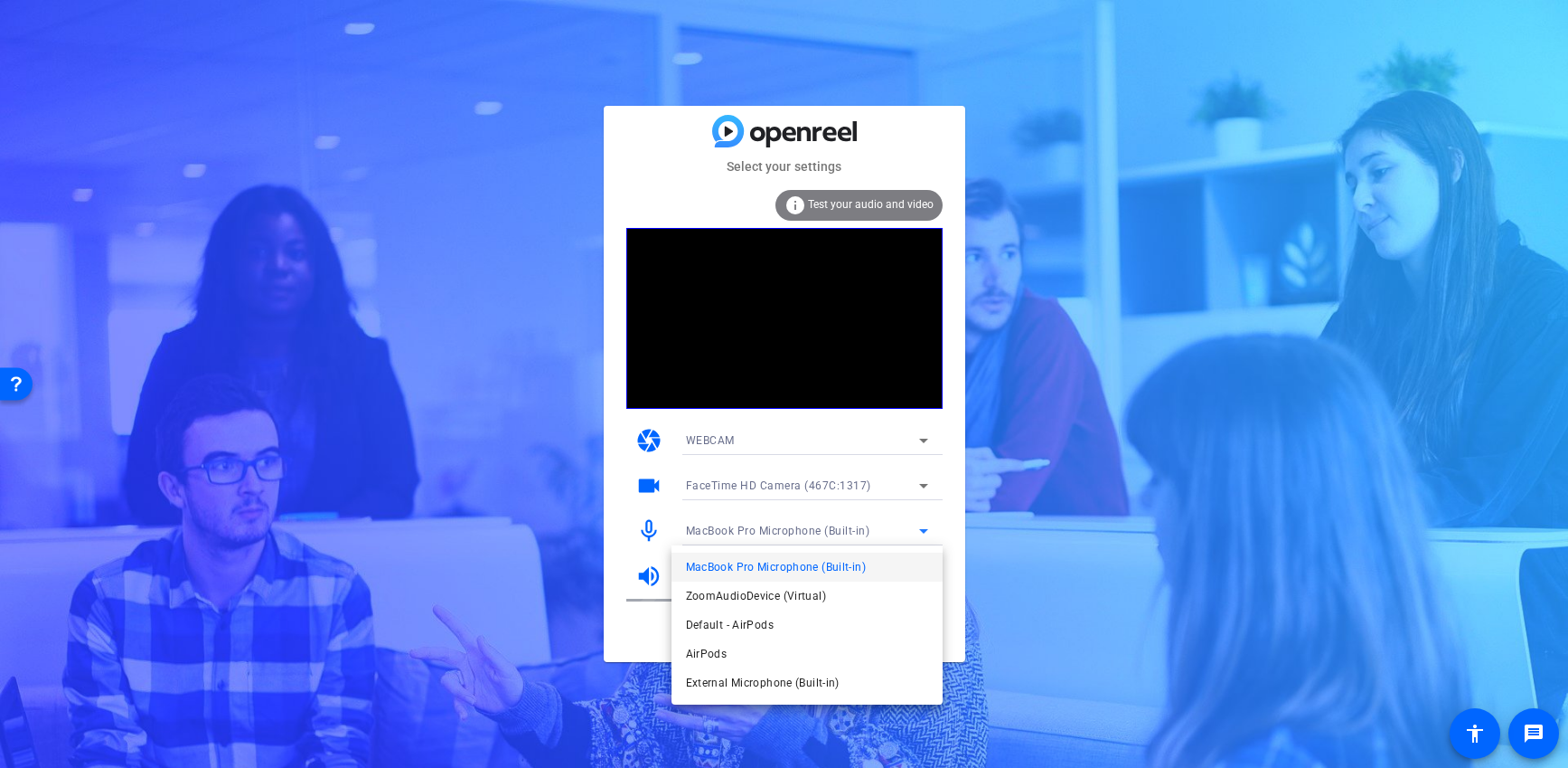
click at [747, 623] on span "Default - AirPods" at bounding box center [730, 625] width 88 height 22
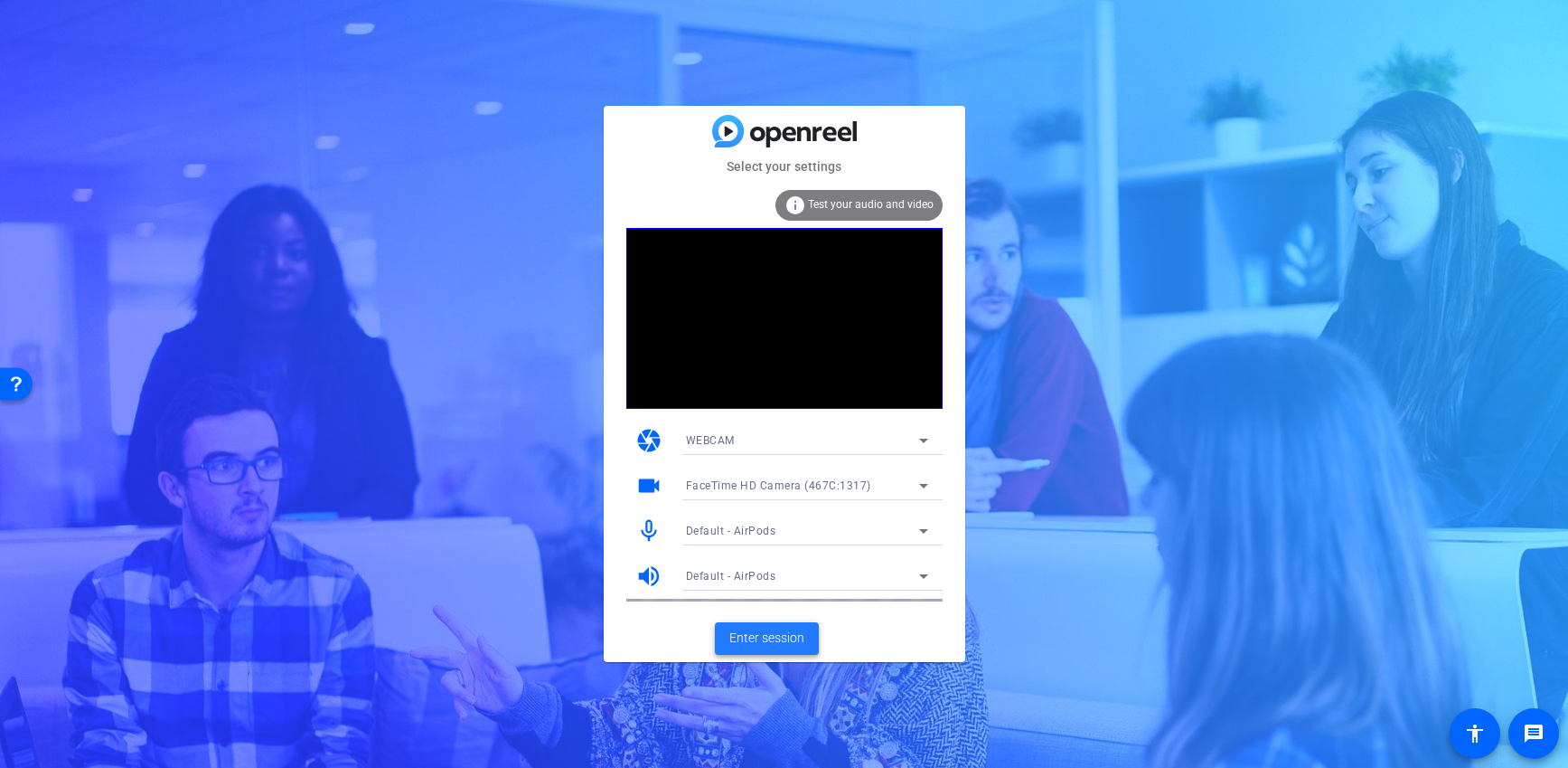
click at [766, 638] on span "Enter session" at bounding box center [767, 637] width 75 height 19
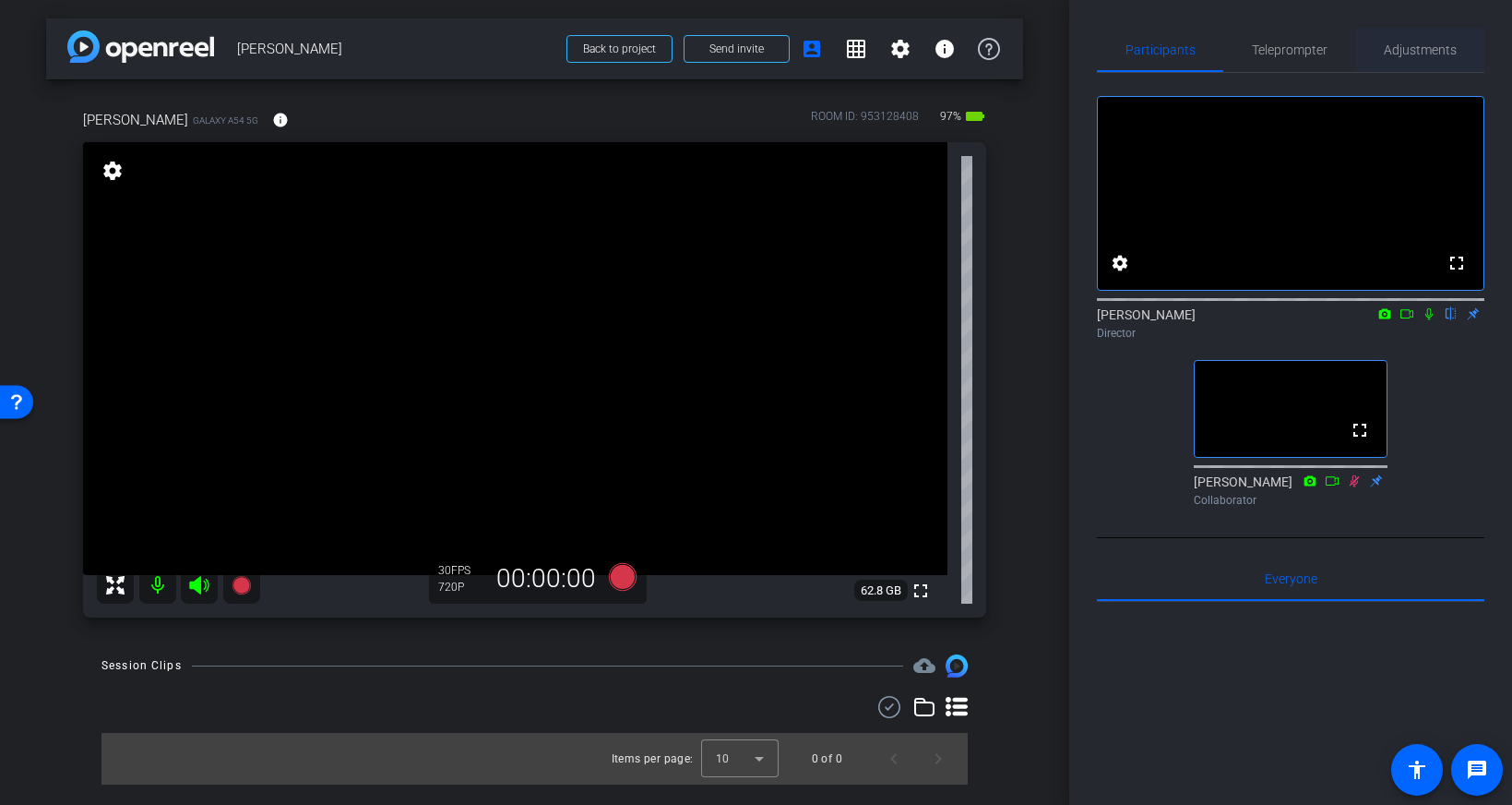
click at [1442, 54] on span "Adjustments" at bounding box center [1420, 50] width 73 height 13
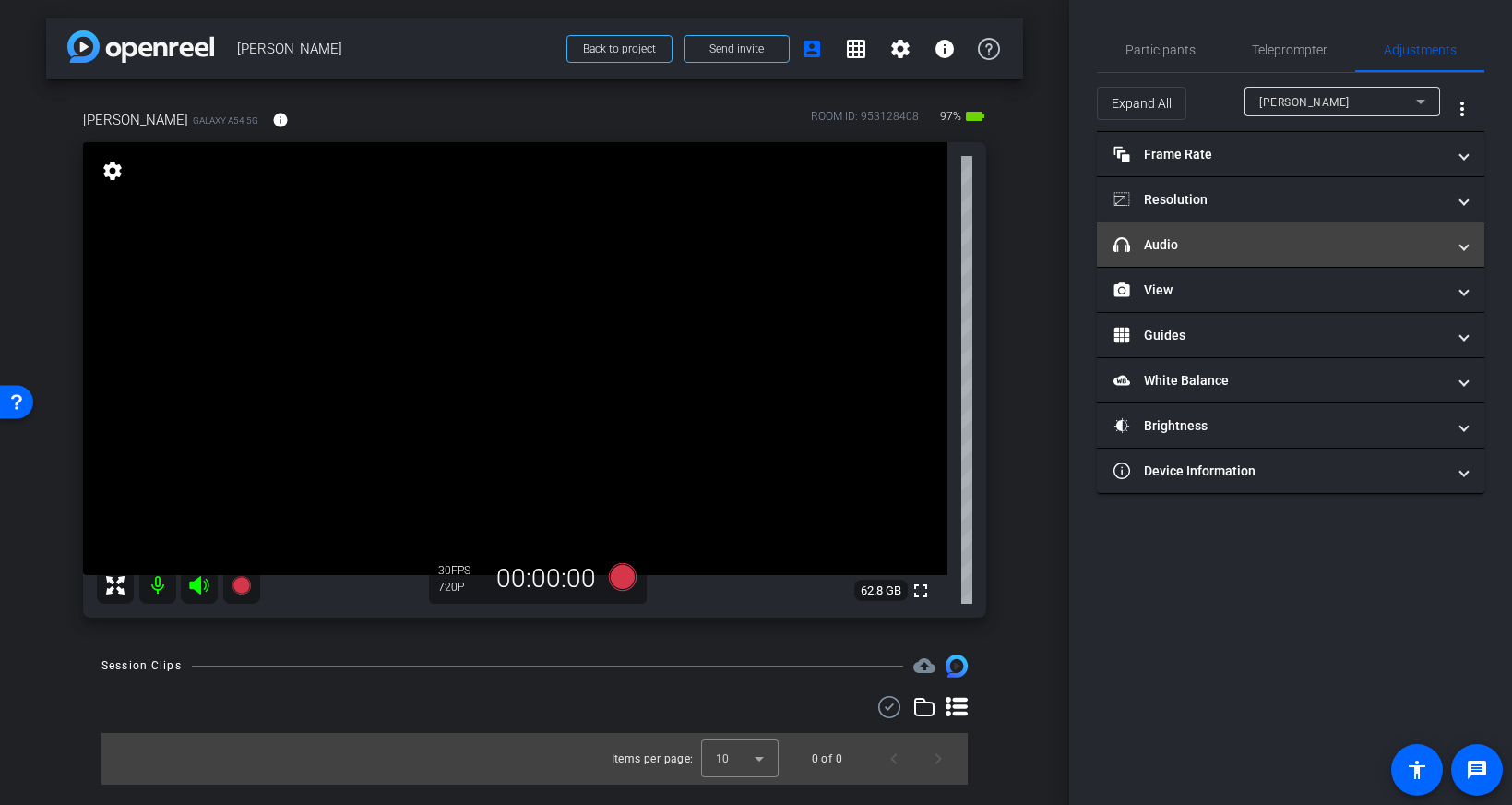
click at [1370, 247] on mat-panel-title "headphone icon Audio" at bounding box center [1279, 245] width 333 height 20
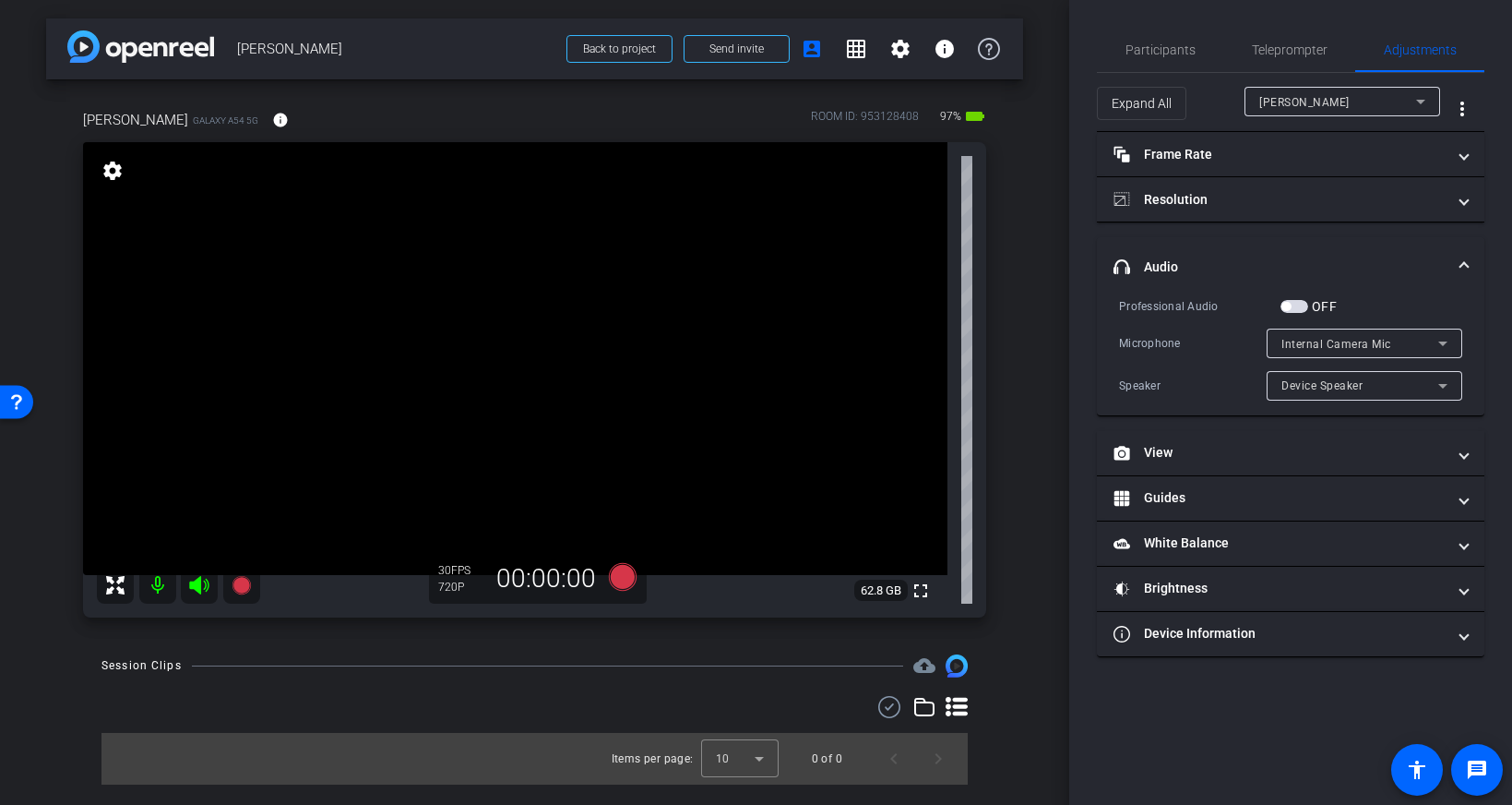
click at [1336, 391] on span "Device Speaker" at bounding box center [1322, 386] width 81 height 13
click at [1353, 350] on div at bounding box center [756, 402] width 1512 height 805
click at [1353, 350] on div "Internal Camera Mic" at bounding box center [1360, 344] width 157 height 23
click at [1375, 285] on div at bounding box center [756, 402] width 1512 height 805
click at [1156, 58] on span "Participants" at bounding box center [1160, 50] width 70 height 45
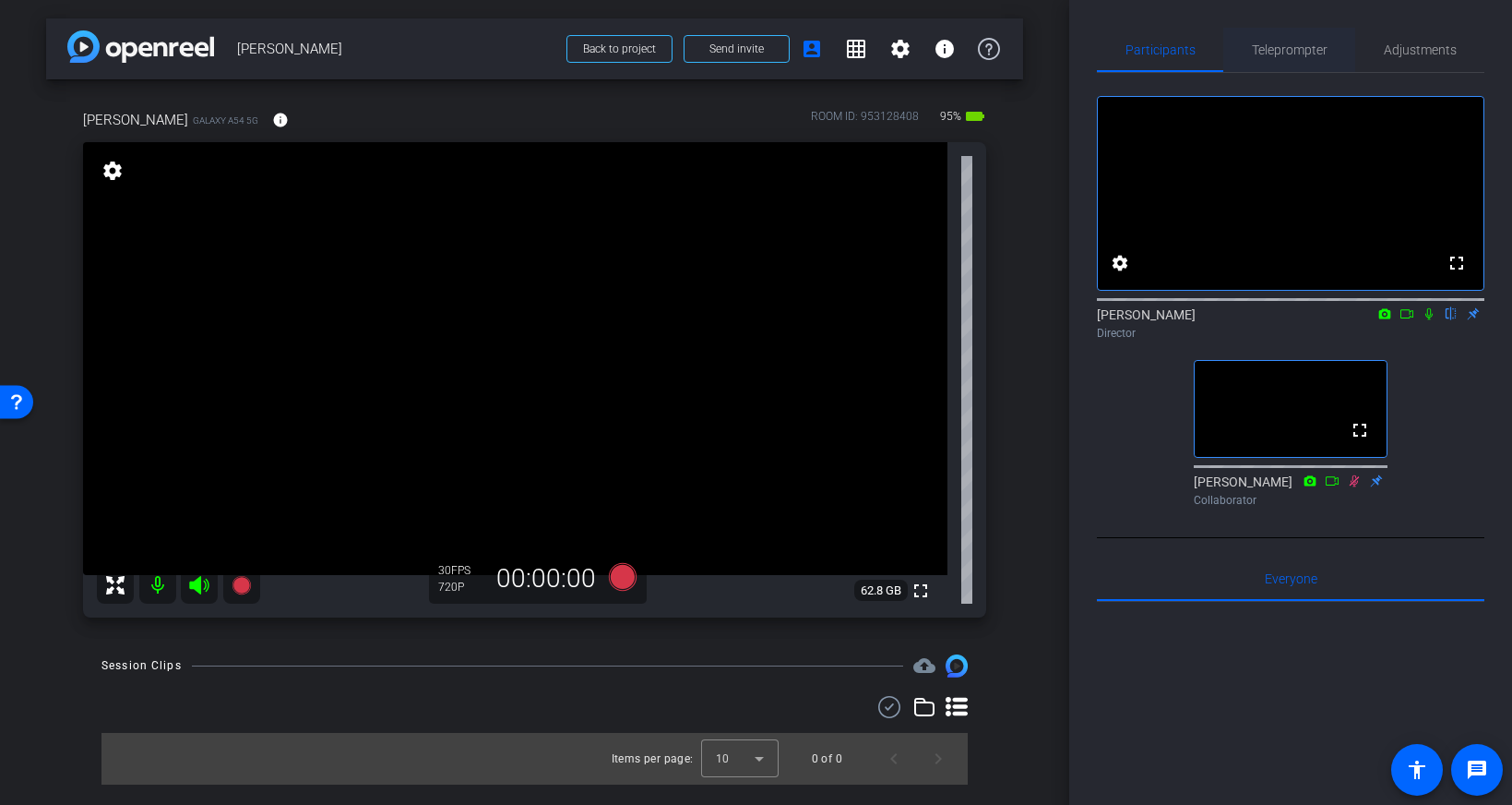
click at [1294, 51] on span "Teleprompter" at bounding box center [1289, 50] width 75 height 13
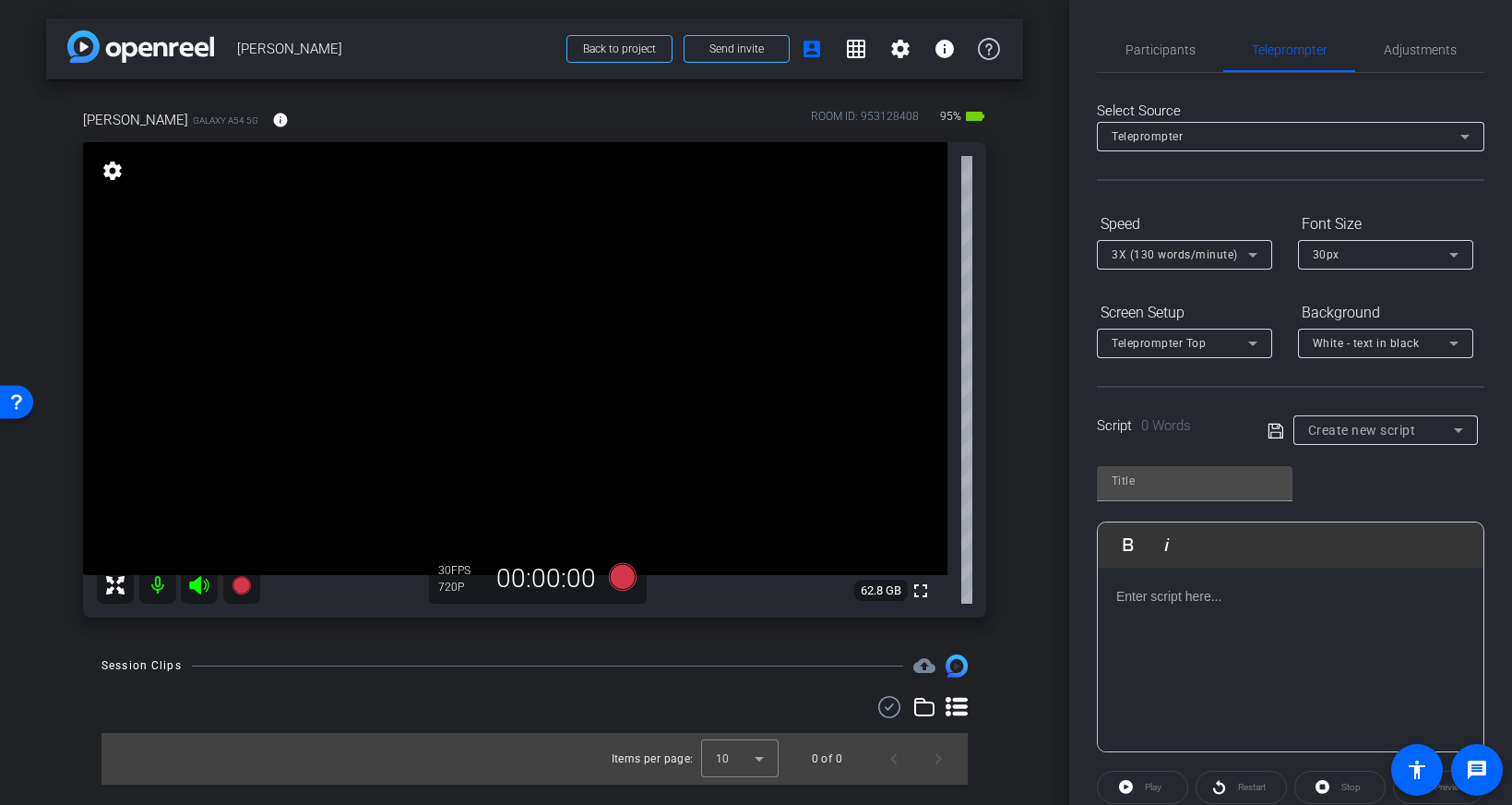
click at [1249, 613] on div at bounding box center [1290, 660] width 386 height 184
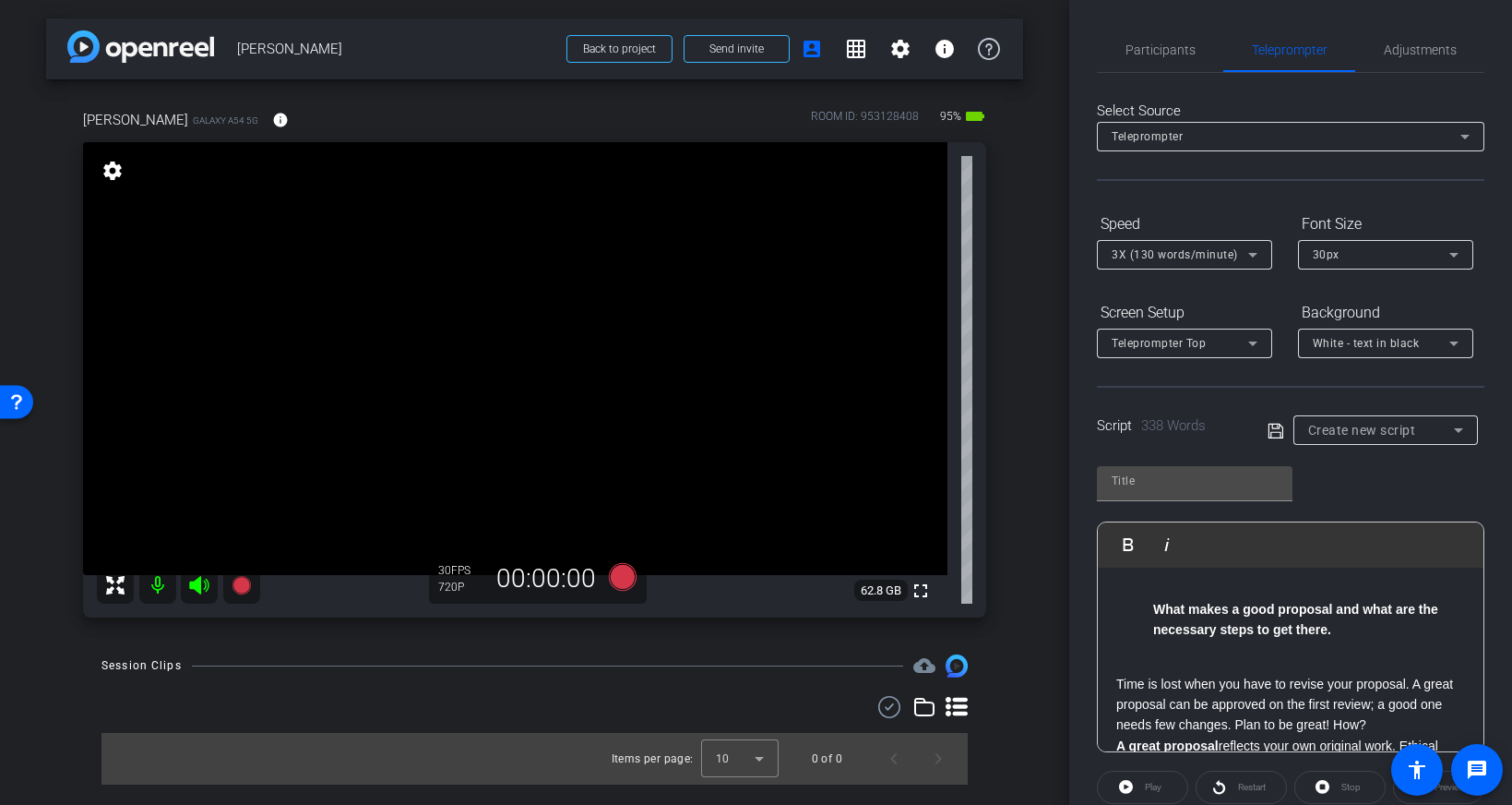
click at [1168, 672] on p at bounding box center [1290, 662] width 348 height 20
drag, startPoint x: 1169, startPoint y: 663, endPoint x: 1125, endPoint y: 635, distance: 52.2
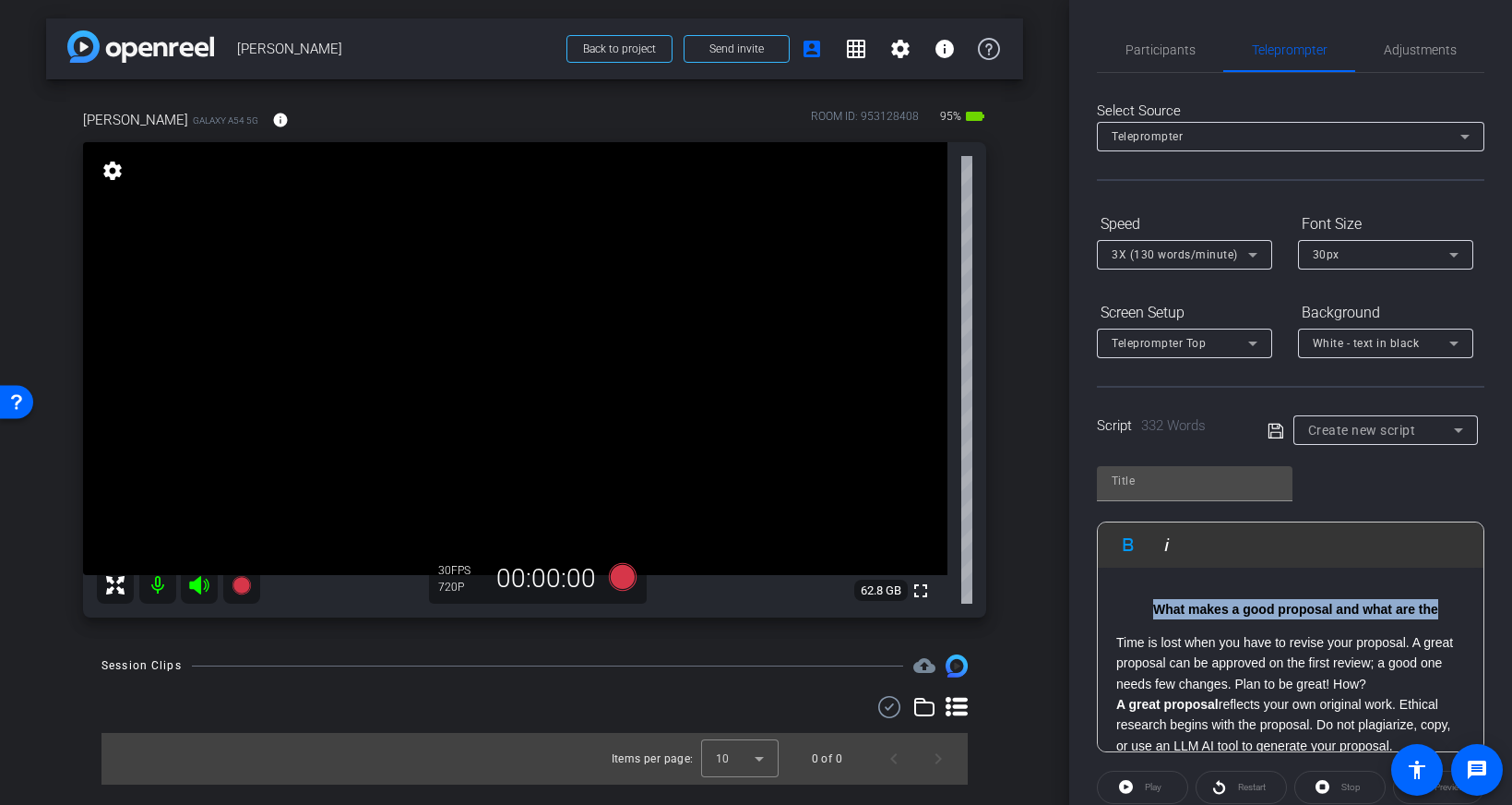
drag, startPoint x: 1438, startPoint y: 604, endPoint x: 1025, endPoint y: 611, distance: 413.1
click at [1019, 613] on div "arrow_back Janet Salmons Back to project Send invite account_box grid_on settin…" at bounding box center [756, 402] width 1512 height 805
drag, startPoint x: 1183, startPoint y: 607, endPoint x: 1108, endPoint y: 605, distance: 75.0
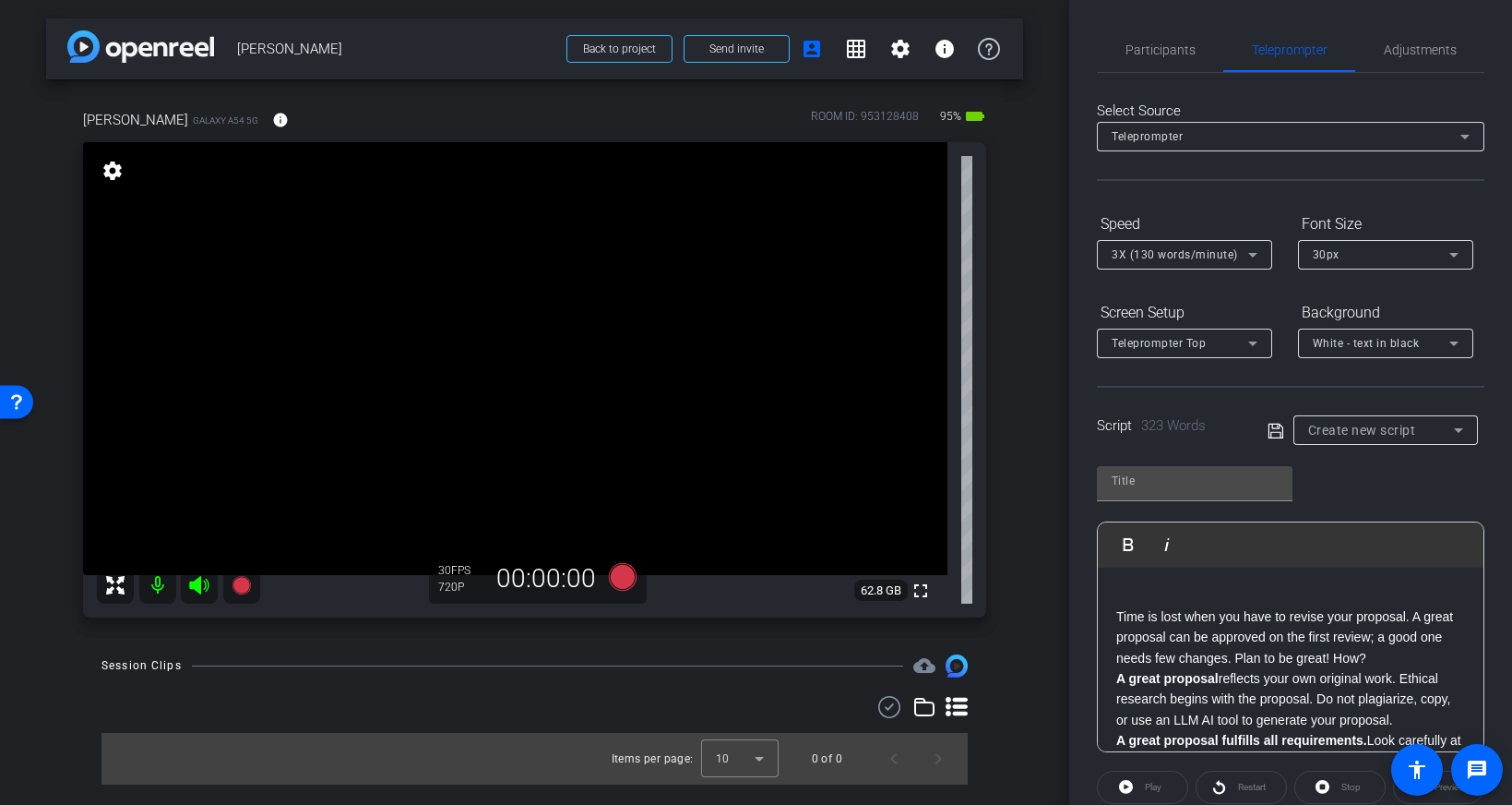
click at [1119, 620] on p "Time is lost when you have to revise your proposal. A great proposal can be app…" at bounding box center [1290, 637] width 348 height 61
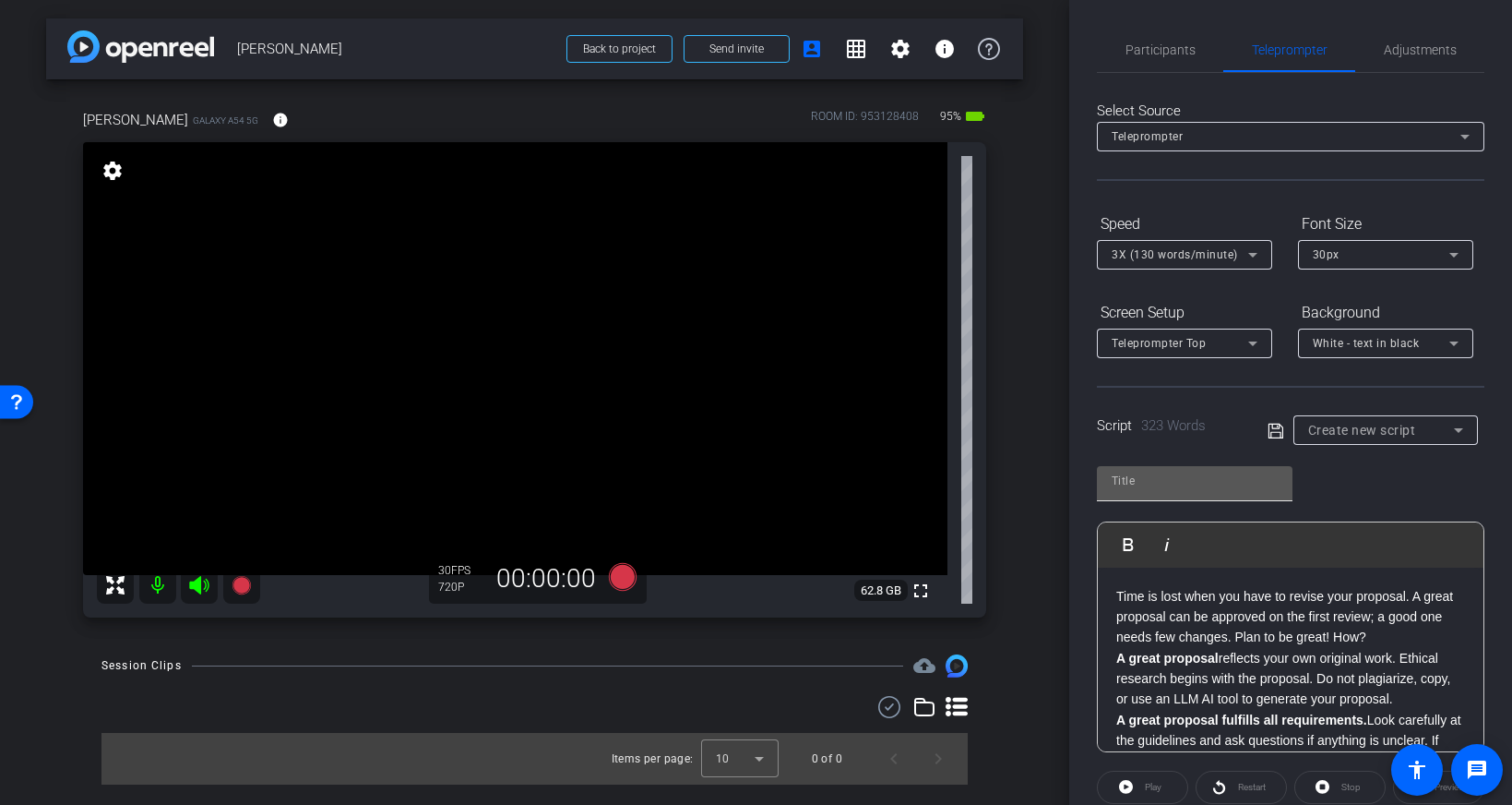
click at [1199, 479] on input "text" at bounding box center [1194, 481] width 166 height 22
click at [1198, 486] on input "text" at bounding box center [1194, 481] width 166 height 22
type input "JS 1"
click at [1274, 428] on icon at bounding box center [1276, 431] width 17 height 22
click at [1422, 54] on span "Adjustments" at bounding box center [1420, 50] width 73 height 13
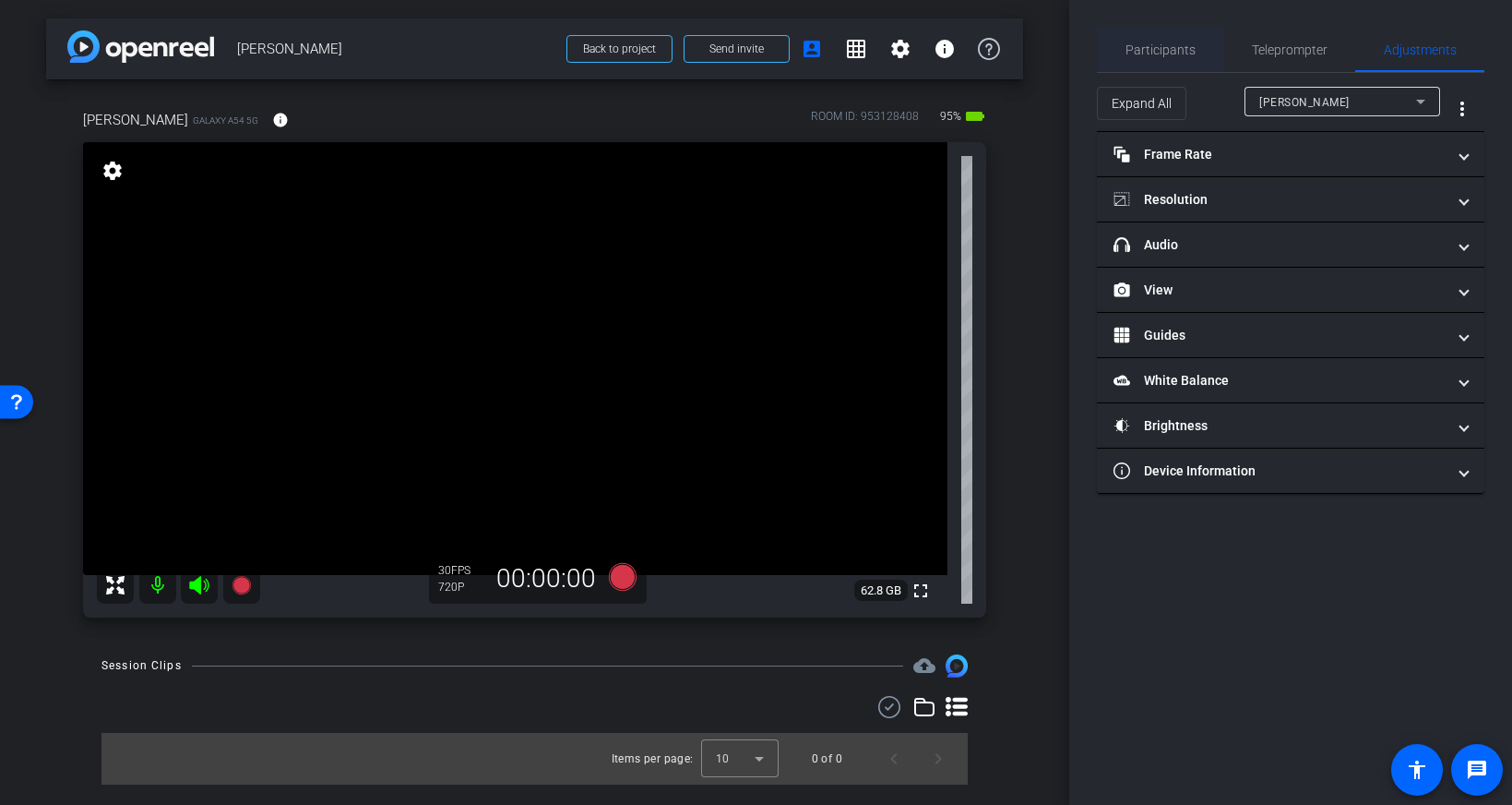
click at [1146, 58] on span "Participants" at bounding box center [1160, 50] width 70 height 45
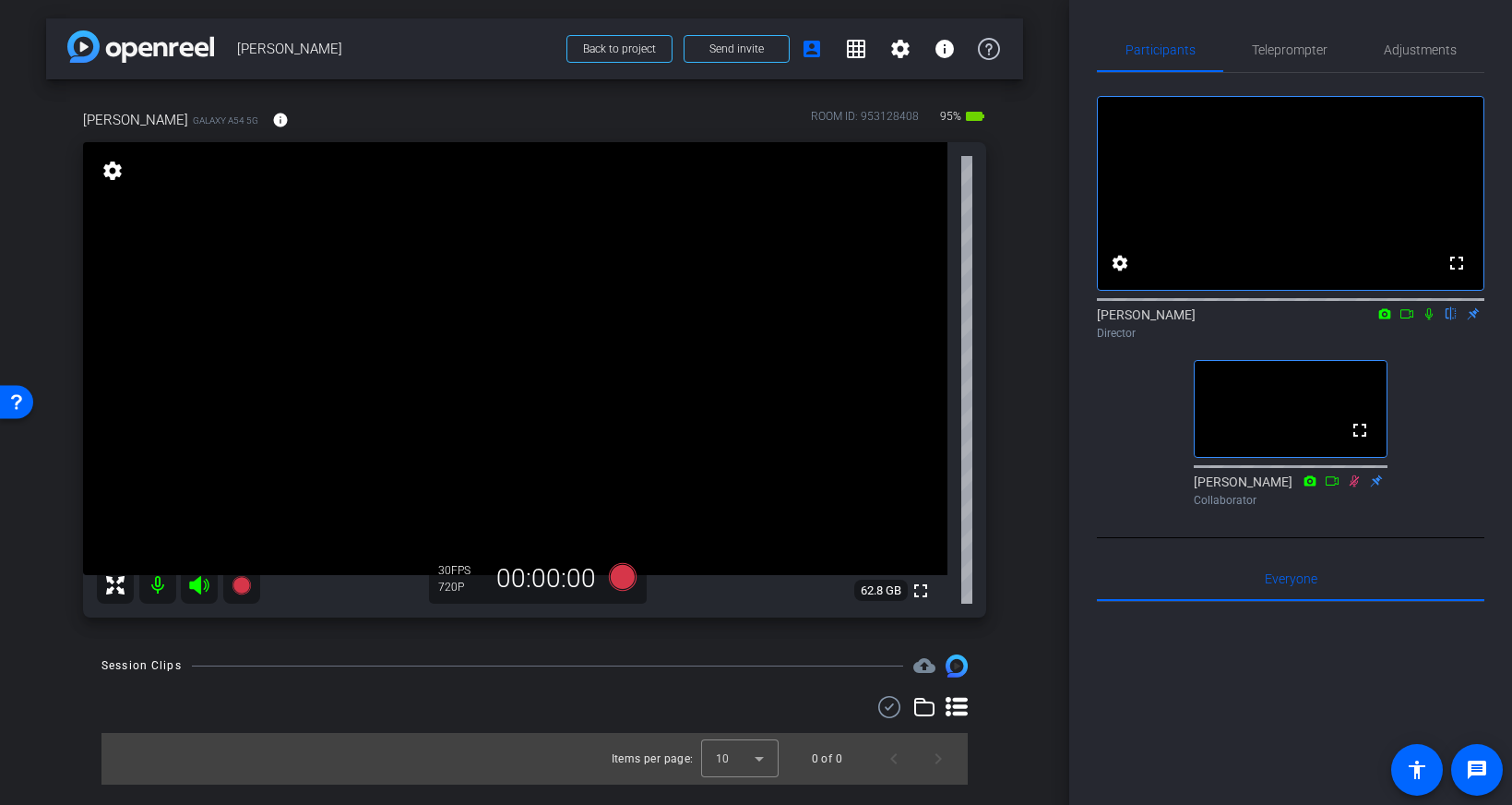
click at [1427, 321] on icon at bounding box center [1429, 314] width 7 height 12
click at [1427, 321] on icon at bounding box center [1429, 314] width 10 height 12
click at [1422, 48] on span "Adjustments" at bounding box center [1420, 50] width 73 height 13
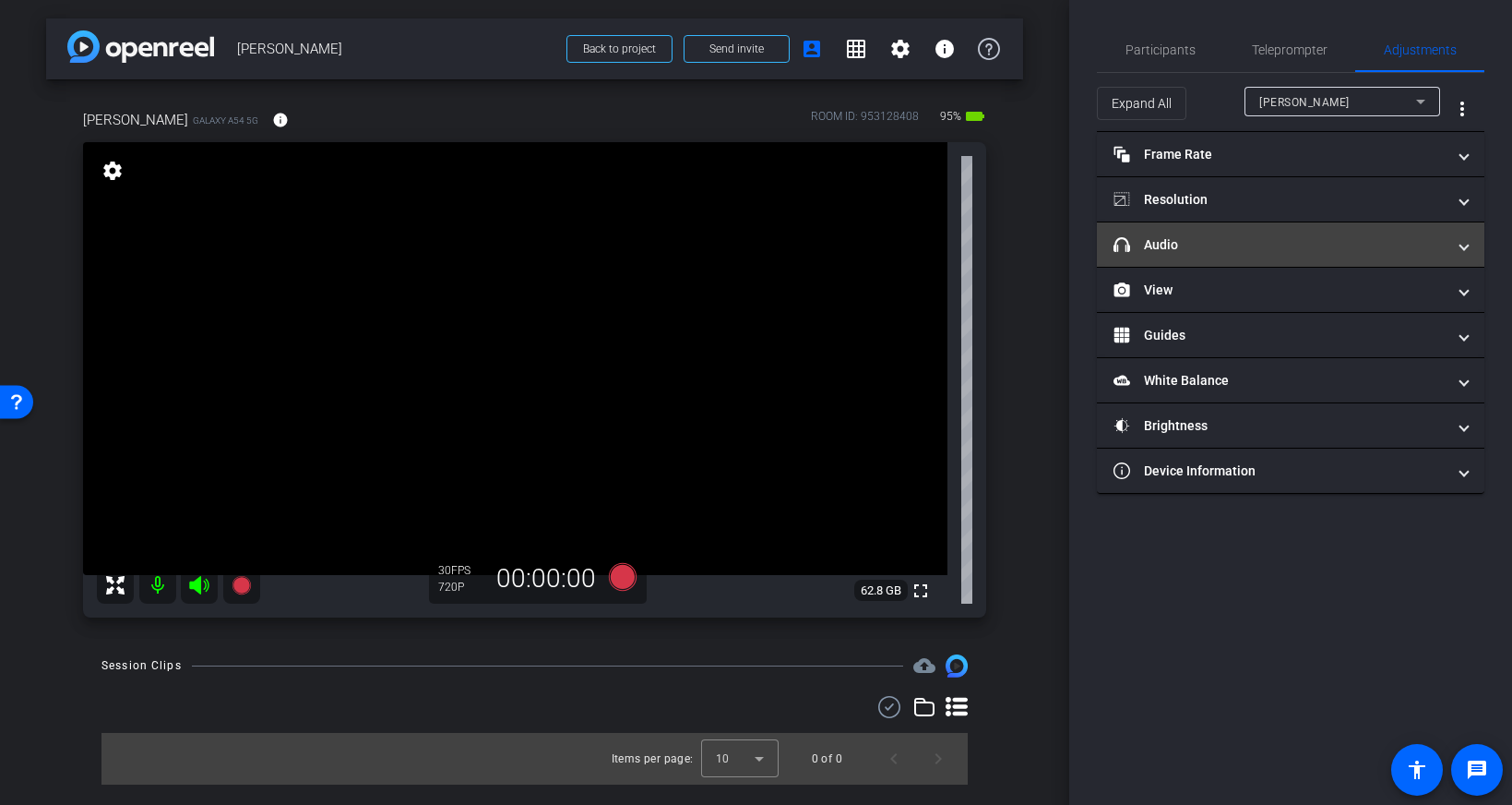
click at [1243, 246] on mat-panel-title "headphone icon Audio" at bounding box center [1279, 245] width 333 height 20
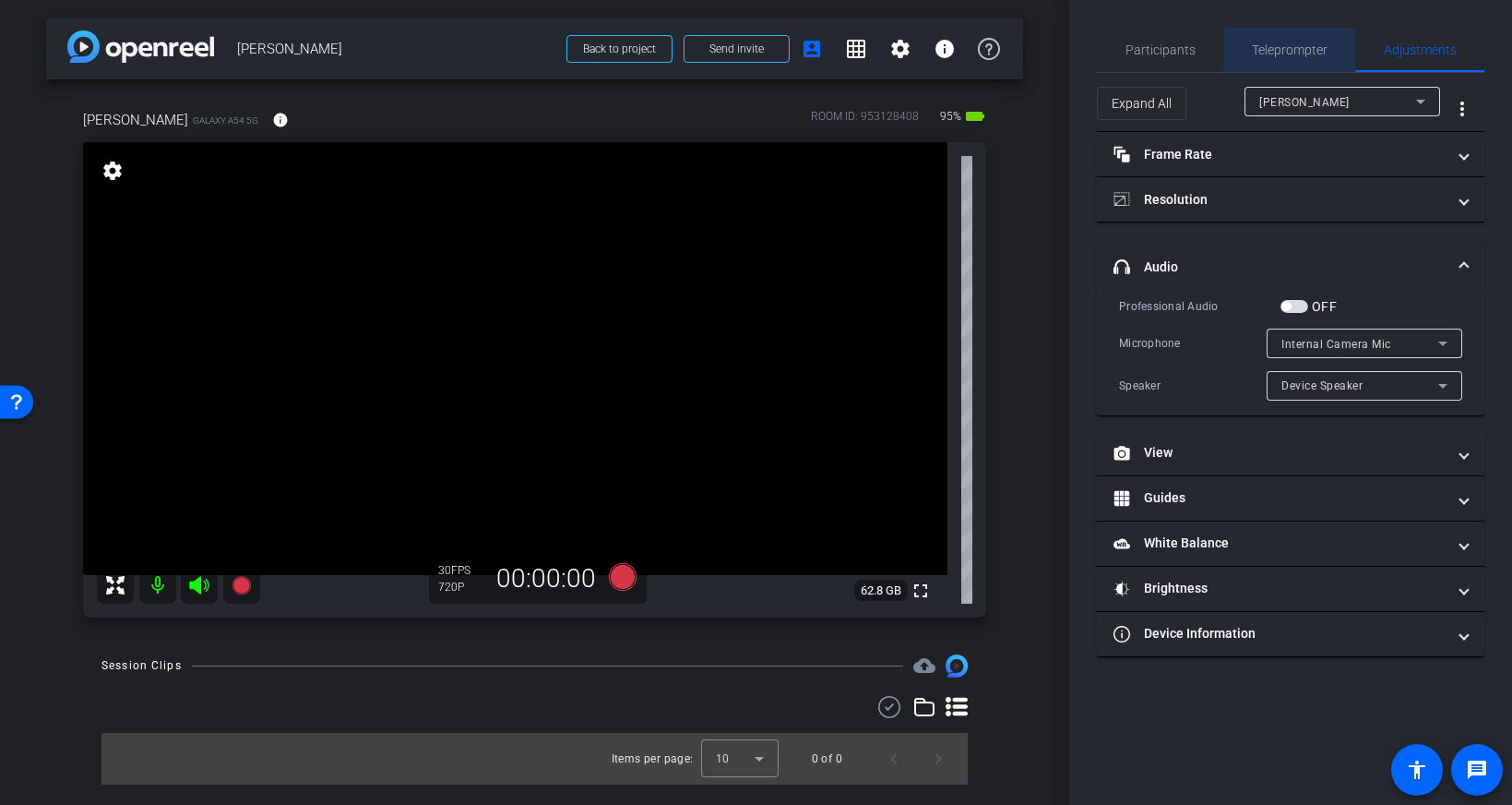
click at [1291, 55] on span "Teleprompter" at bounding box center [1289, 50] width 75 height 13
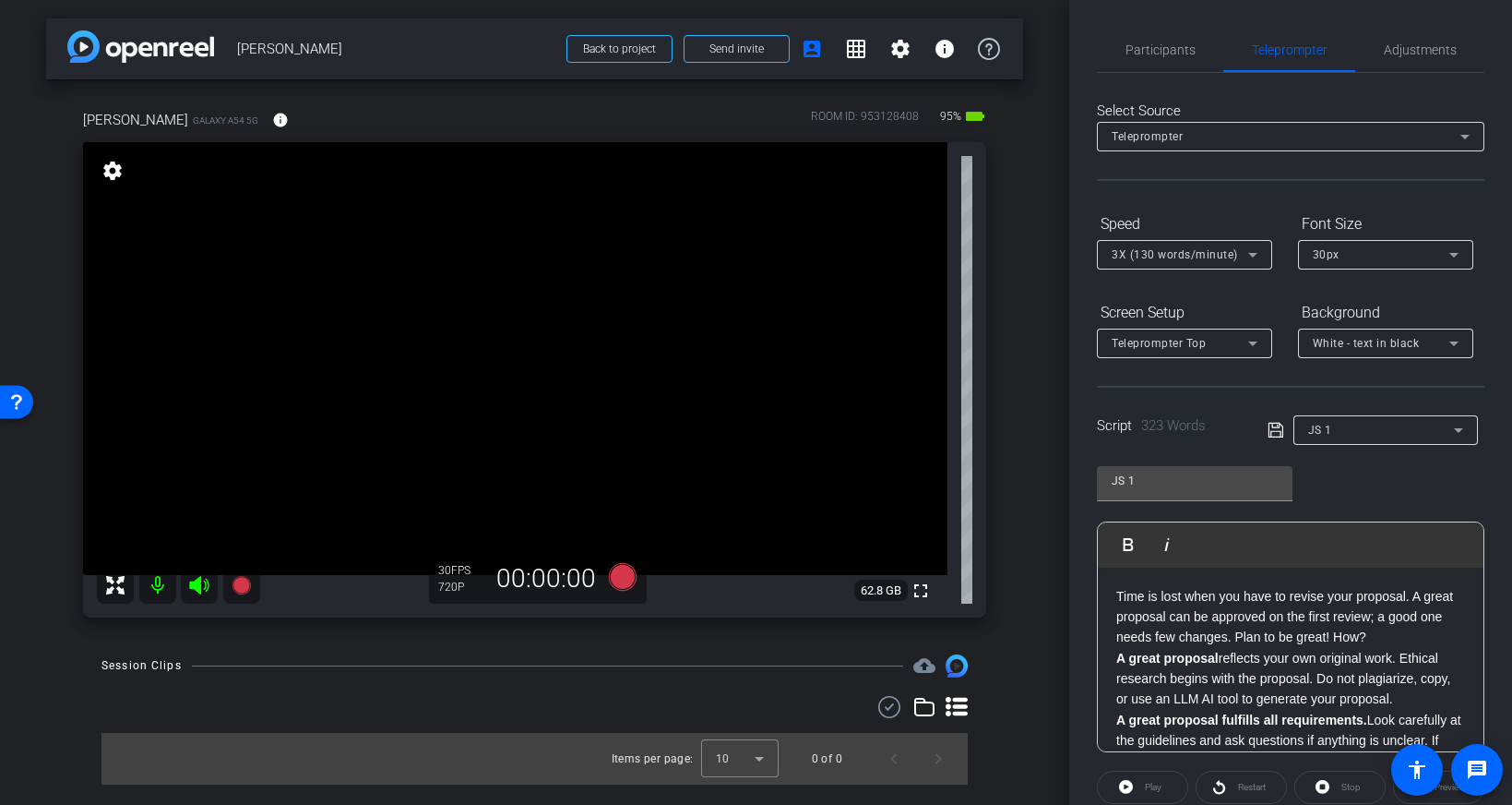
click at [1350, 466] on div "JS 1 Play Play from this location Play Selected Play and display the selected t…" at bounding box center [1290, 602] width 388 height 300
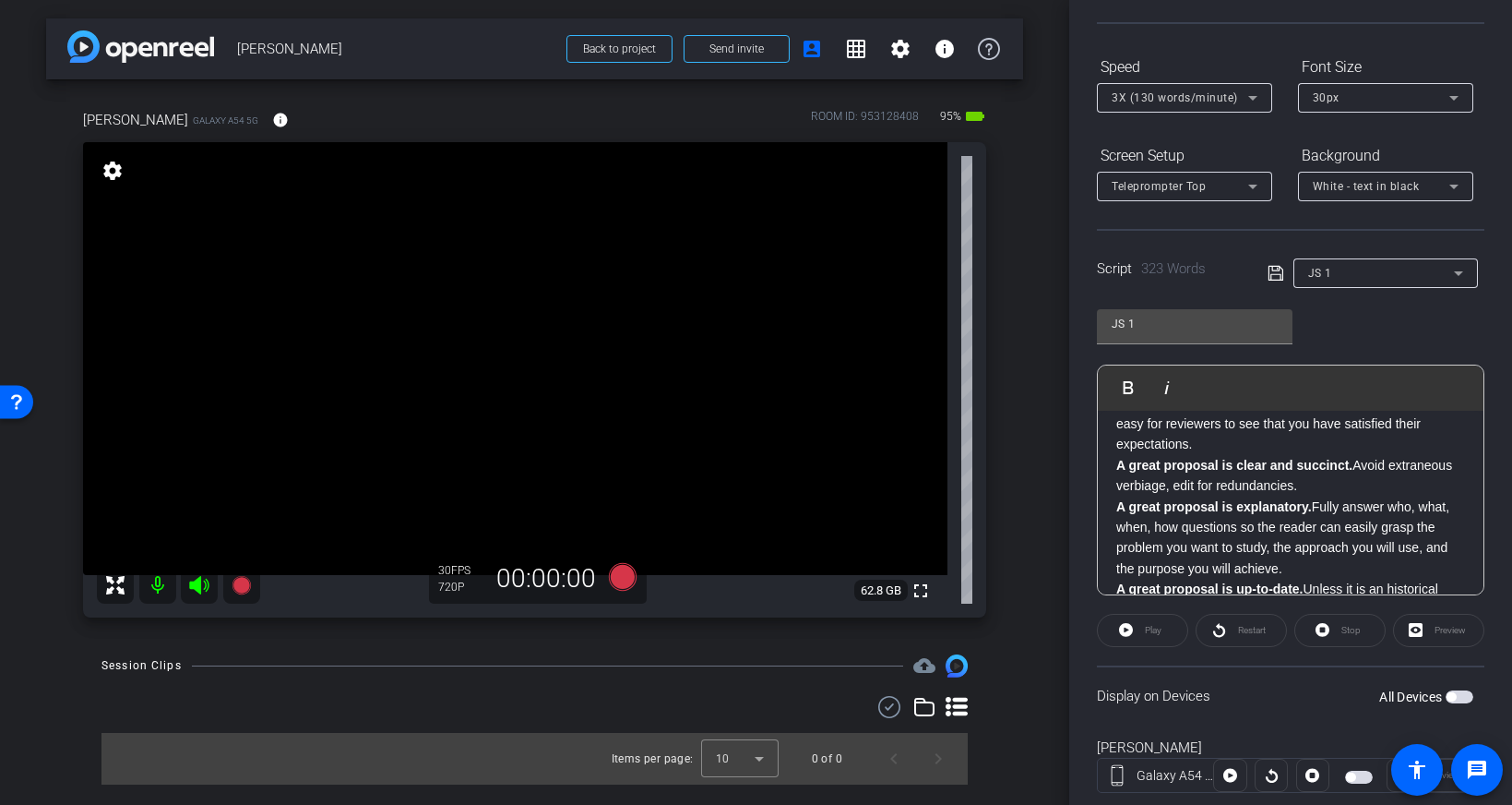
scroll to position [204, 0]
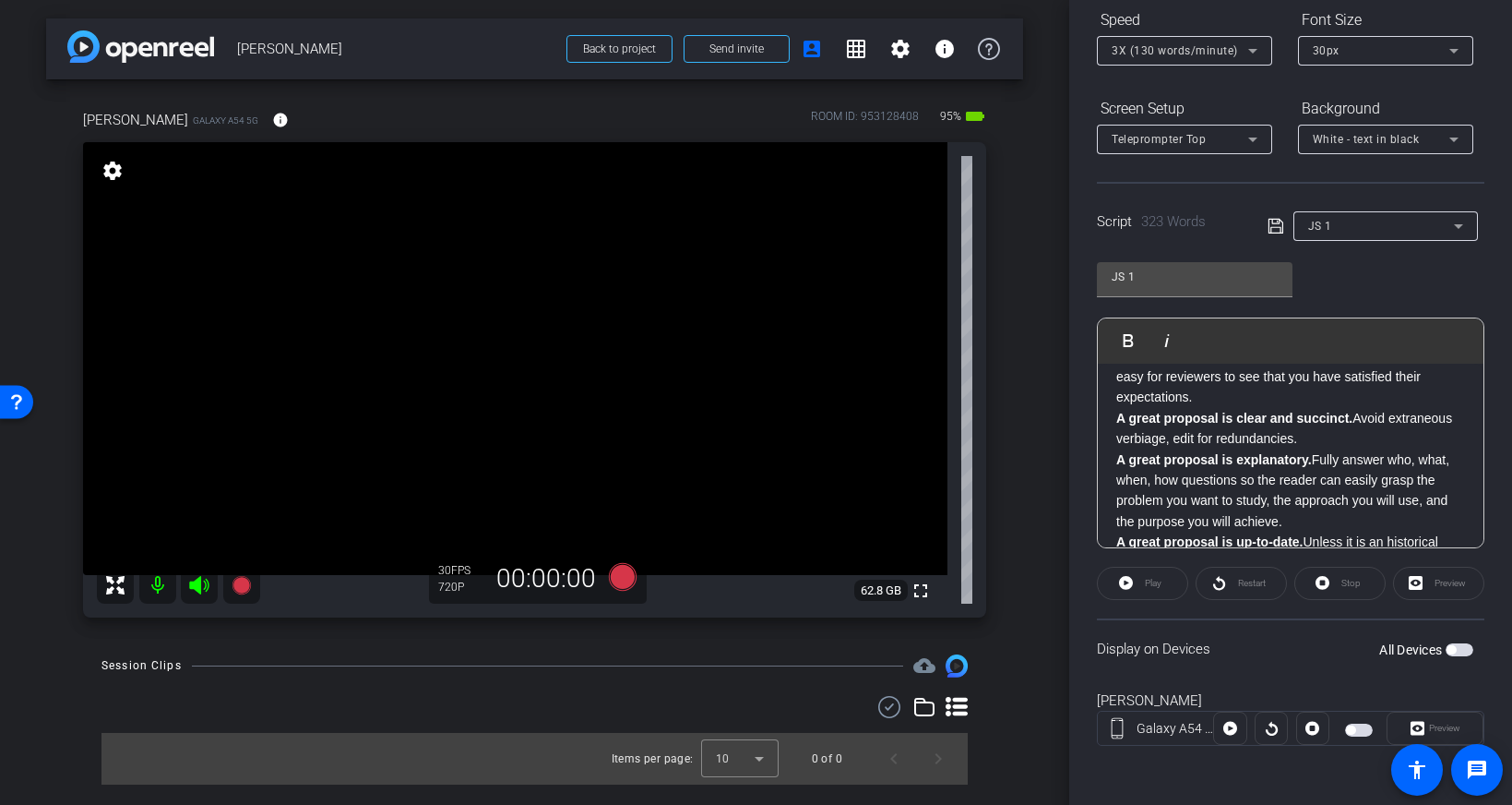
click at [1458, 651] on span "button" at bounding box center [1460, 649] width 28 height 13
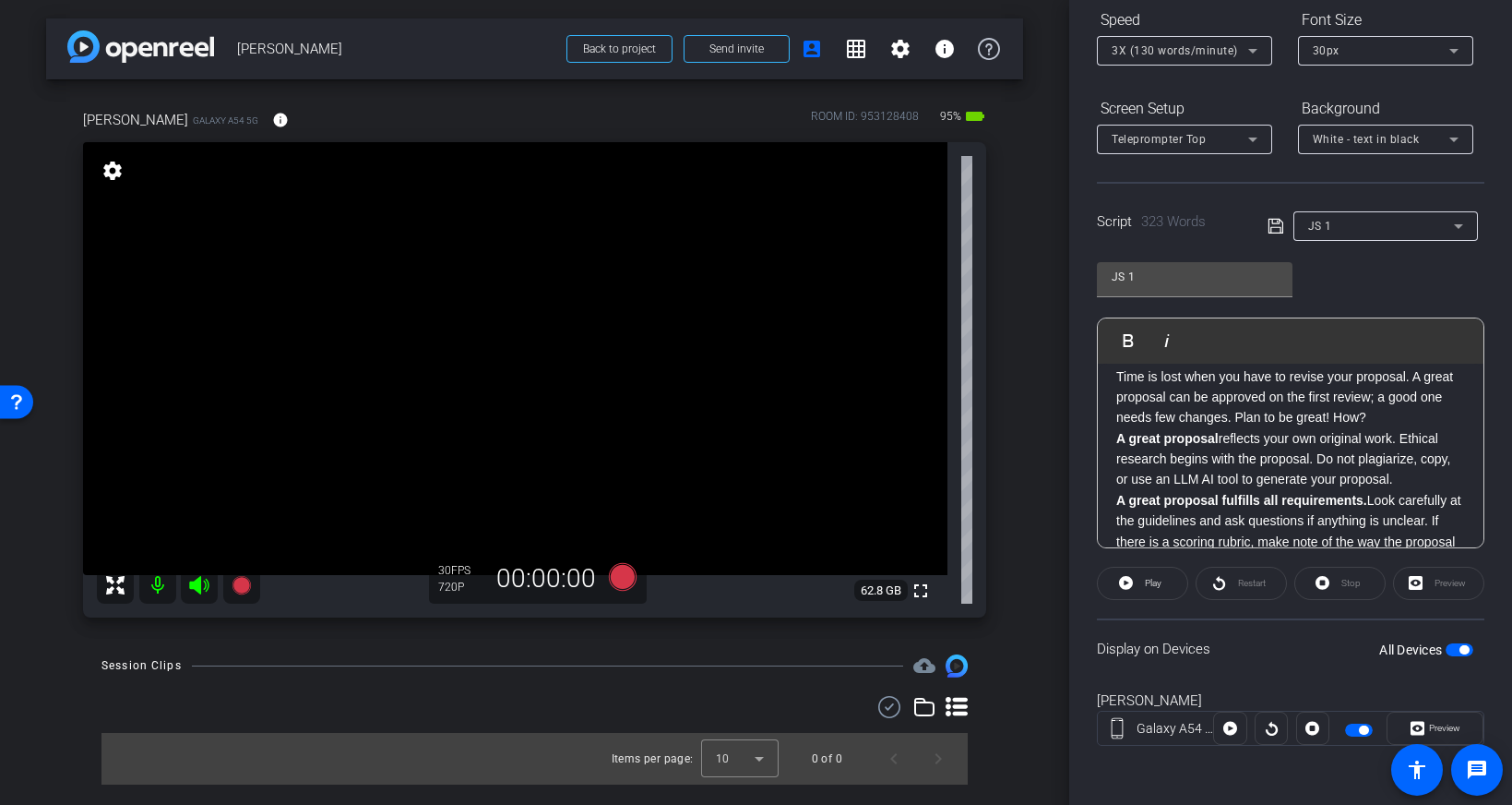
scroll to position [0, 0]
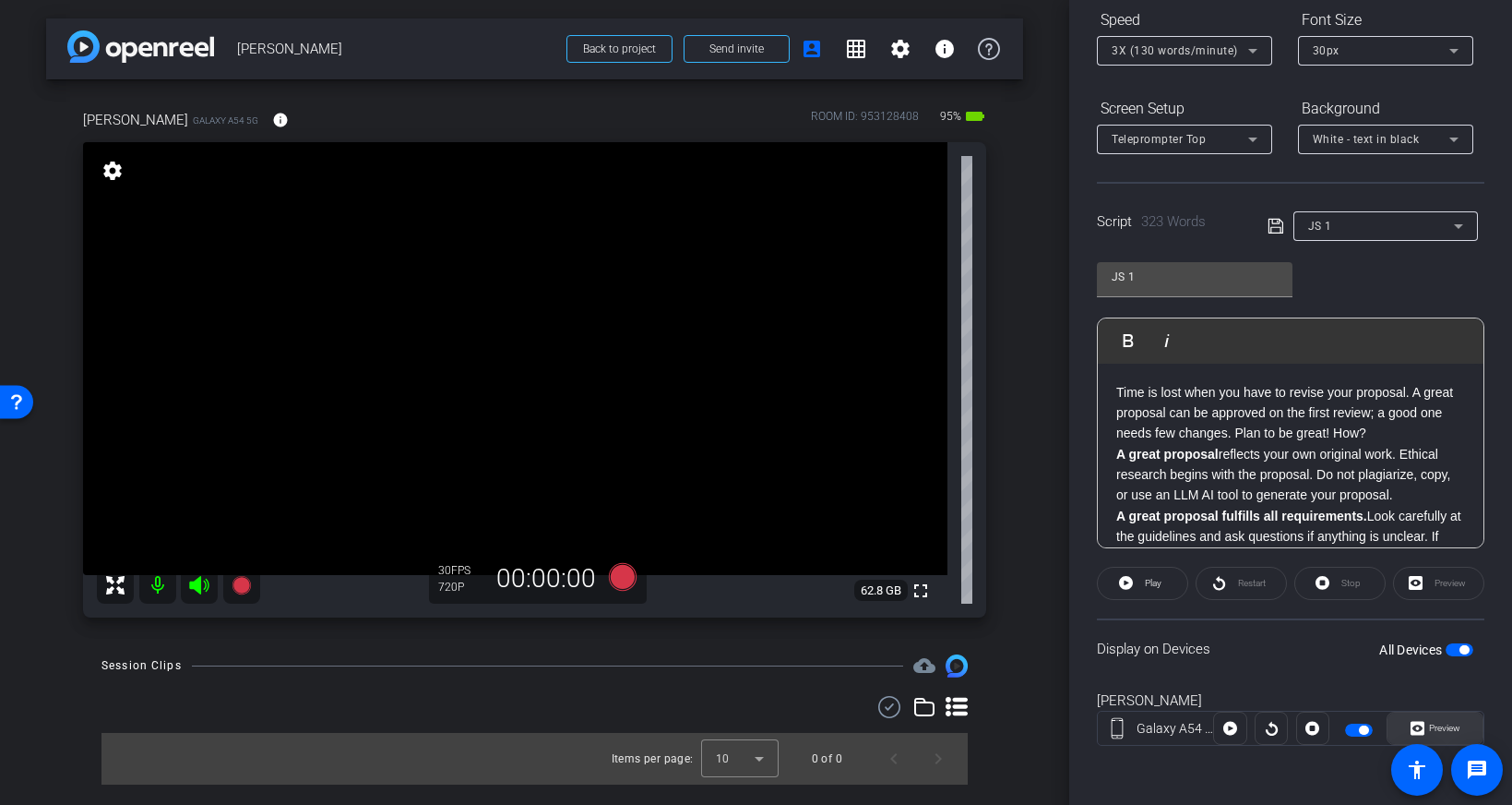
click at [1444, 723] on span "Preview" at bounding box center [1445, 727] width 32 height 10
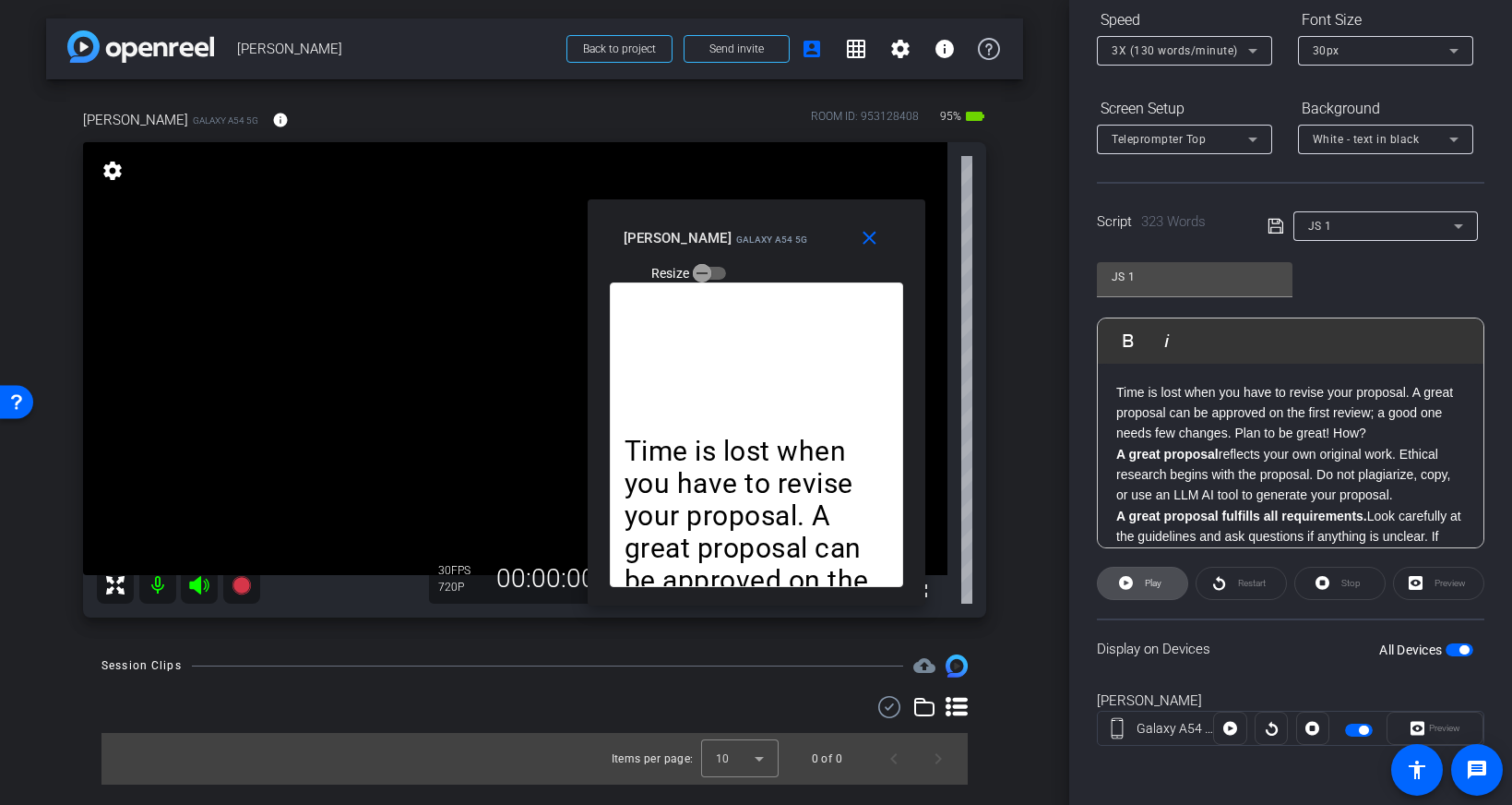
click at [1142, 591] on span "Play" at bounding box center [1151, 583] width 21 height 26
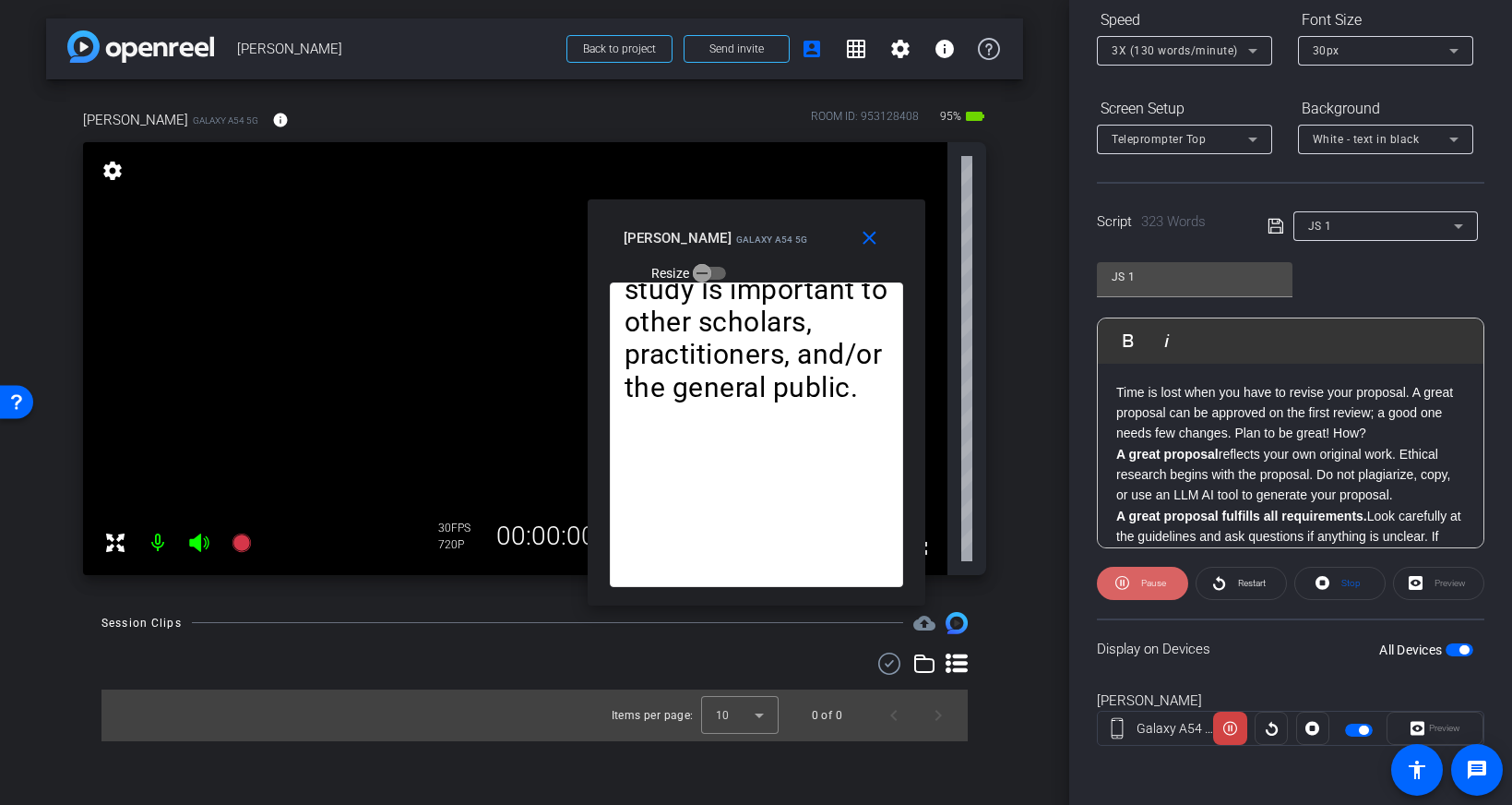
click at [1146, 581] on span "Pause" at bounding box center [1153, 582] width 25 height 10
click at [1201, 62] on div "3X (130 words/minute)" at bounding box center [1184, 51] width 145 height 30
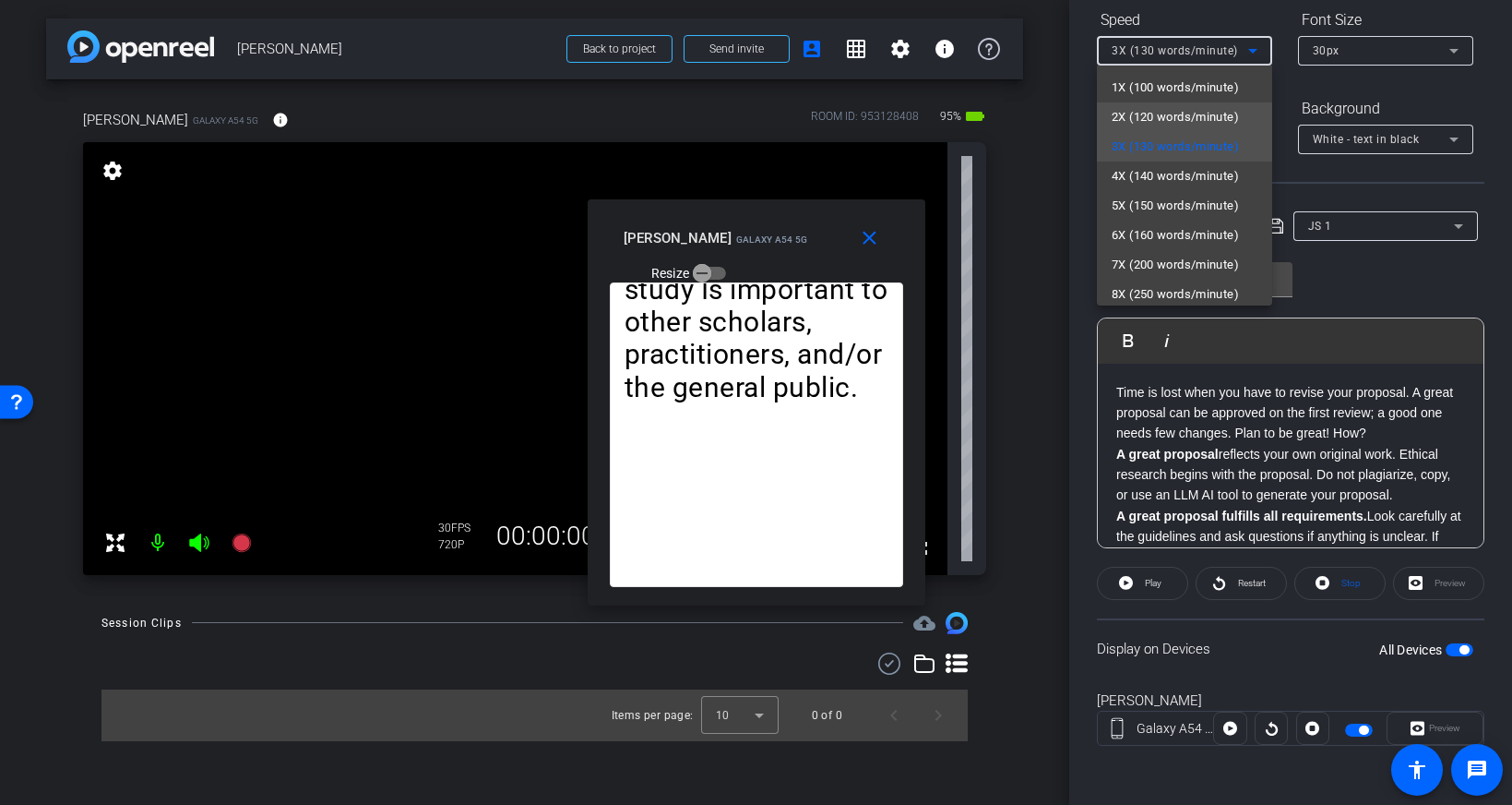
click at [1187, 114] on span "2X (120 words/minute)" at bounding box center [1175, 117] width 128 height 22
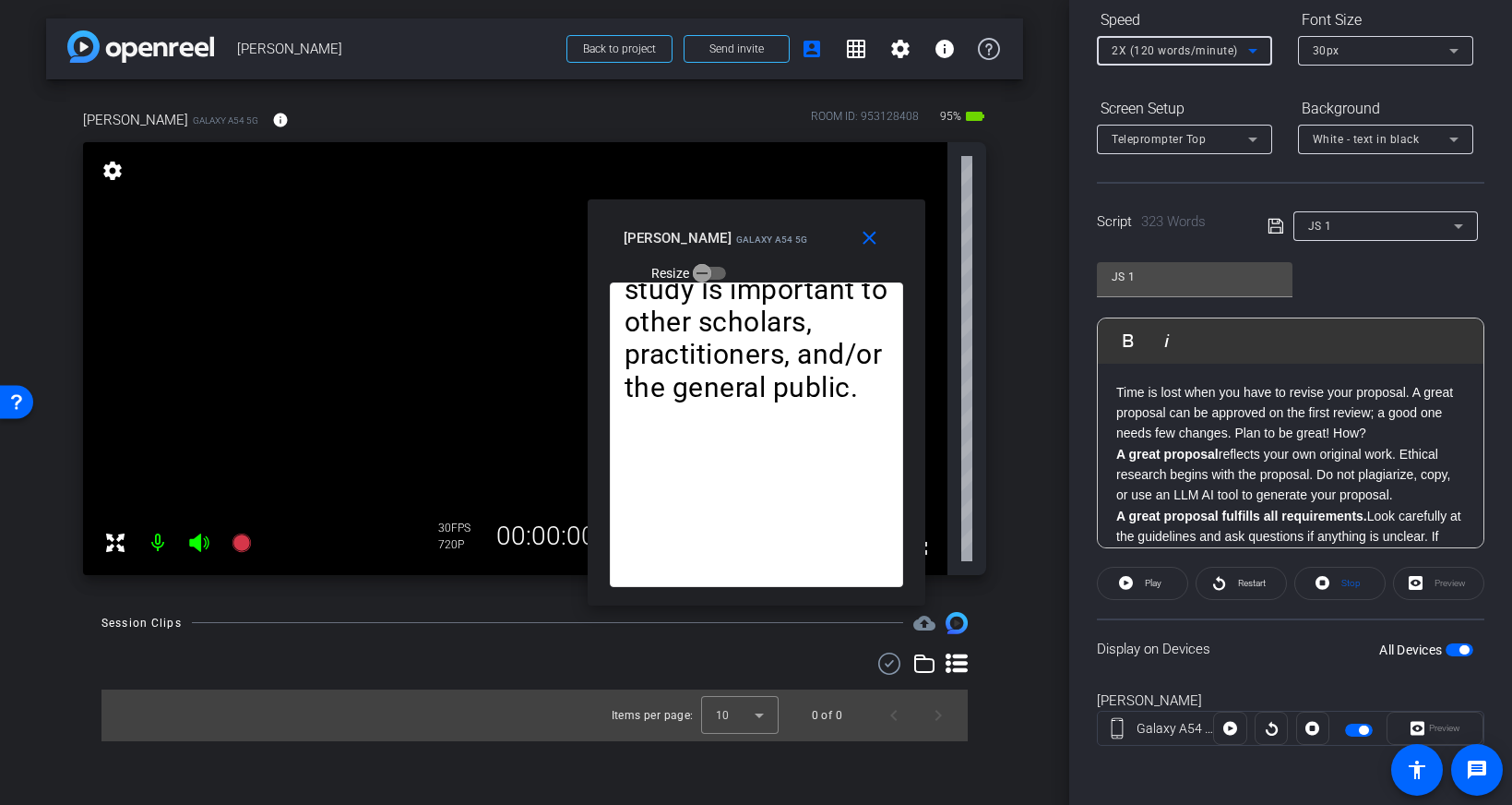
scroll to position [8, 0]
click at [1122, 447] on strong "A great proposal" at bounding box center [1167, 445] width 102 height 15
click at [1118, 445] on strong "A great proposal" at bounding box center [1167, 445] width 102 height 15
click at [1117, 392] on p "Time is lost when you have to revise your proposal. A great proposal can be app…" at bounding box center [1290, 404] width 348 height 61
drag, startPoint x: 1114, startPoint y: 450, endPoint x: 1122, endPoint y: 427, distance: 24.4
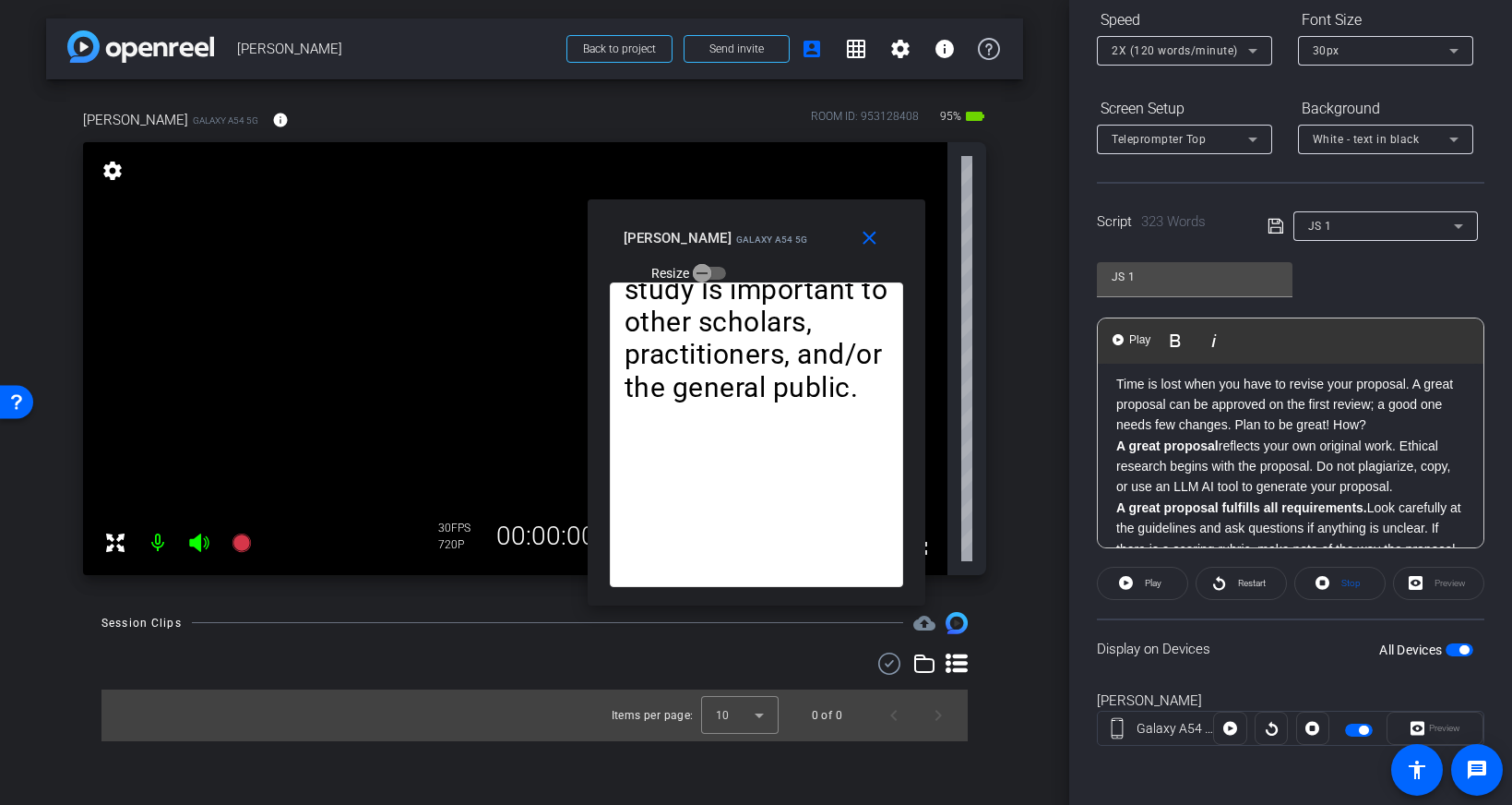
click at [1114, 450] on div "Time is lost when you have to revise your proposal. A great proposal can be app…" at bounding box center [1290, 776] width 386 height 842
click at [1134, 334] on span "Play" at bounding box center [1139, 340] width 29 height 16
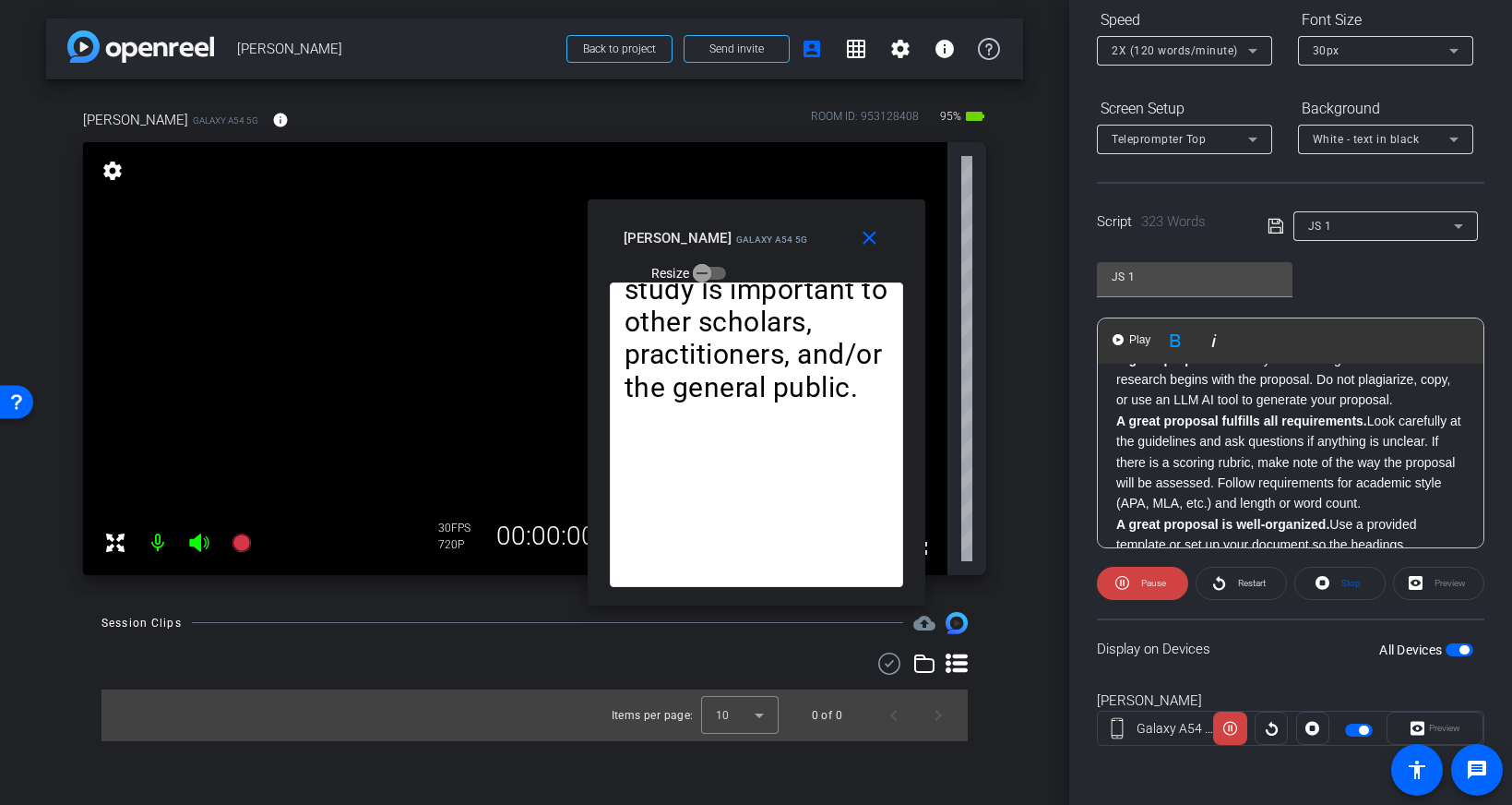
scroll to position [96, 0]
click at [1163, 588] on span "Pause" at bounding box center [1151, 583] width 30 height 26
click at [1197, 51] on span "2X (120 words/minute)" at bounding box center [1175, 51] width 127 height 13
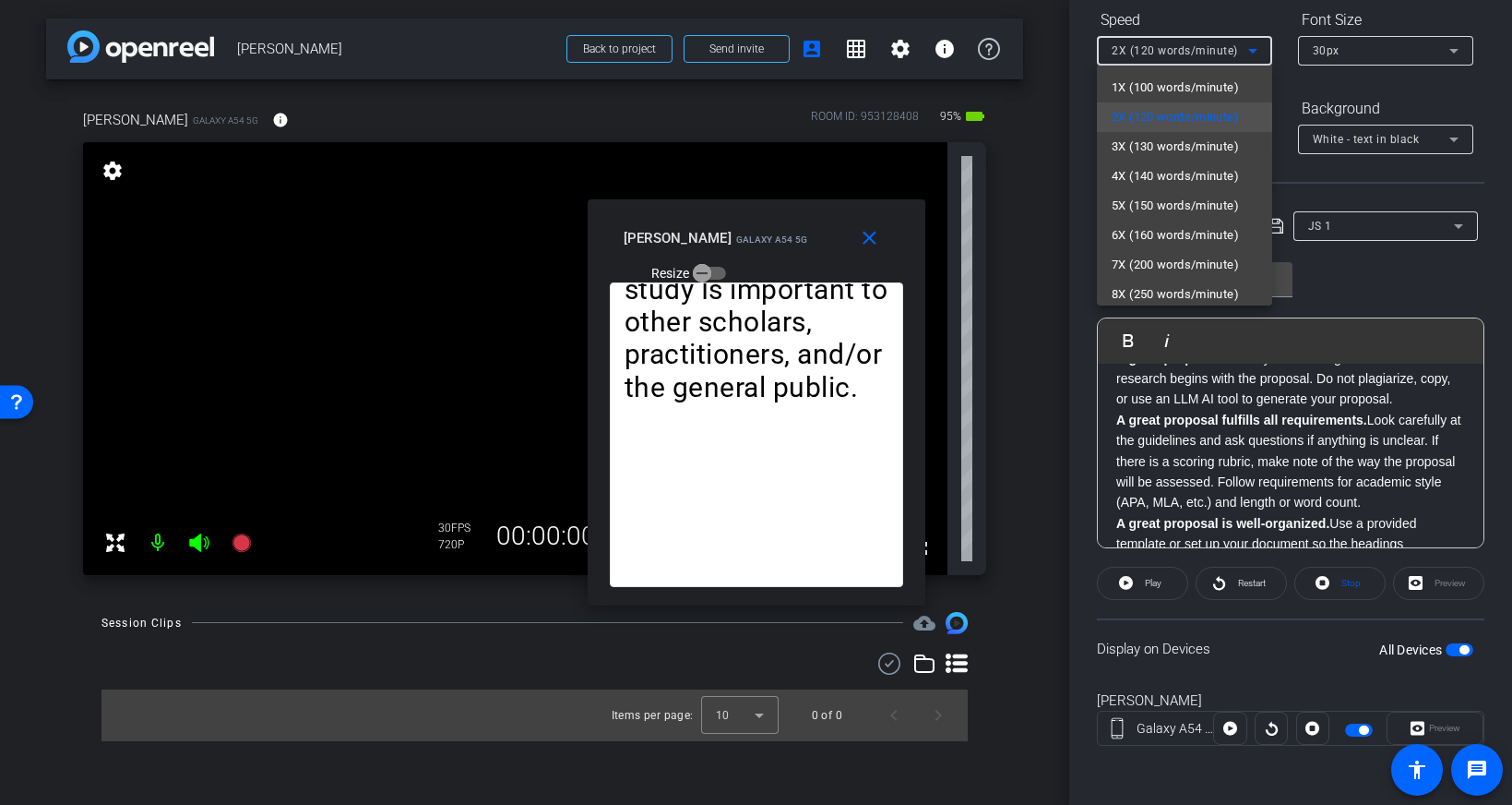
click at [1186, 85] on span "1X (100 words/minute)" at bounding box center [1175, 88] width 128 height 22
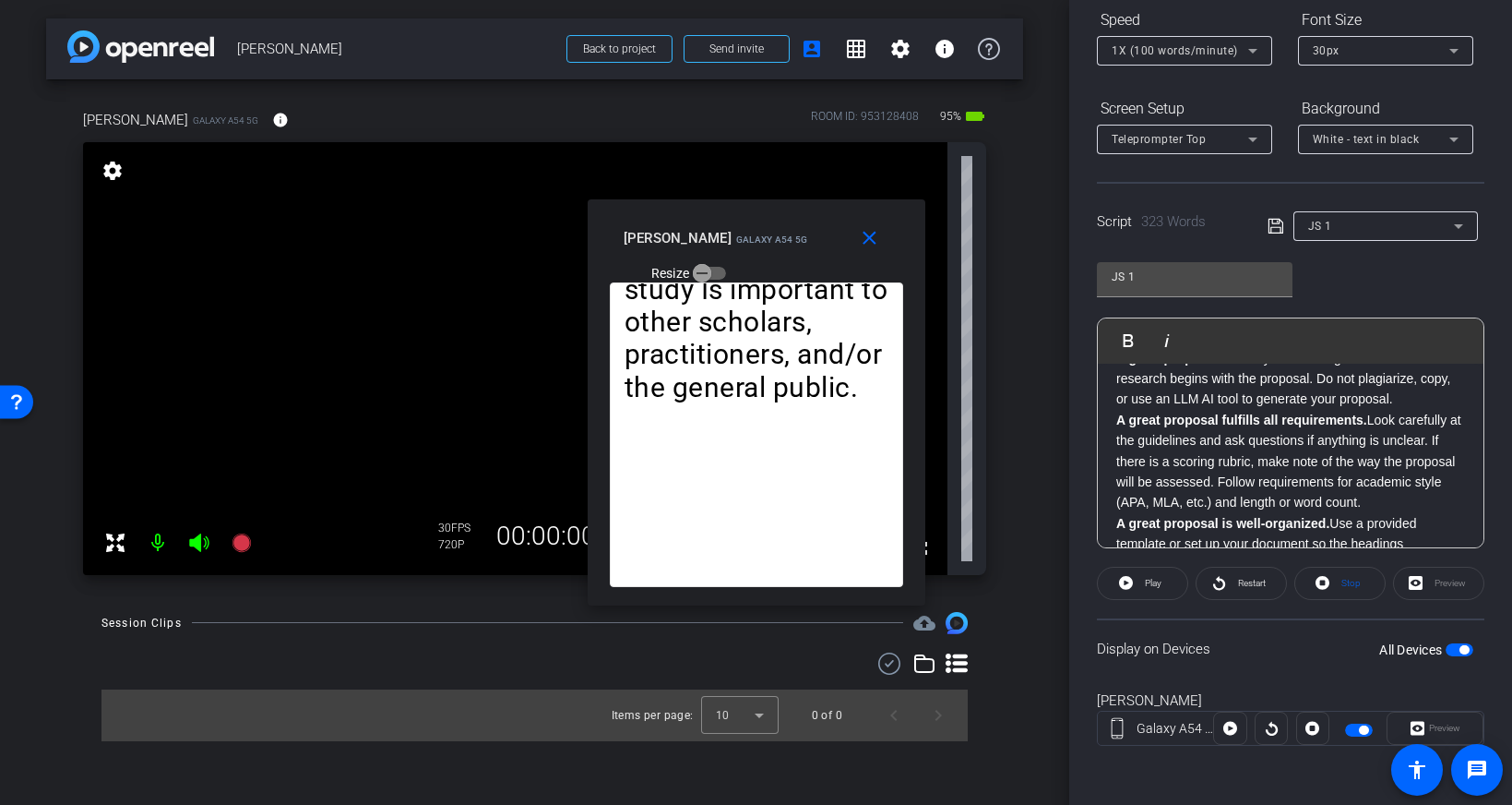
click at [1112, 426] on div "Time is lost when you have to revise your proposal. A great proposal can be app…" at bounding box center [1290, 689] width 386 height 842
click at [1134, 584] on span at bounding box center [1142, 583] width 89 height 45
click at [1137, 583] on span "Pause" at bounding box center [1151, 583] width 30 height 26
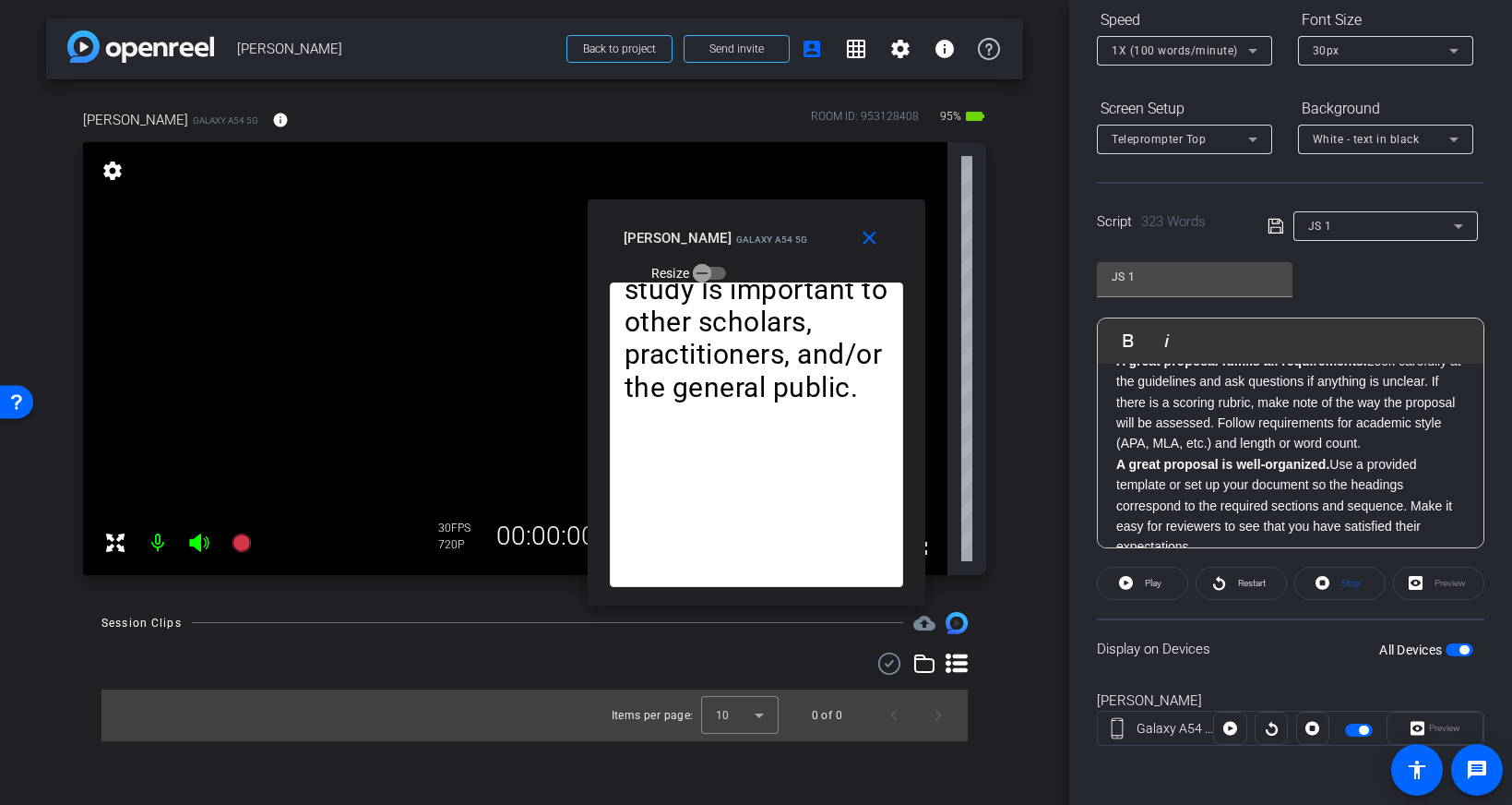
scroll to position [159, 0]
click at [1334, 590] on span at bounding box center [1340, 583] width 89 height 45
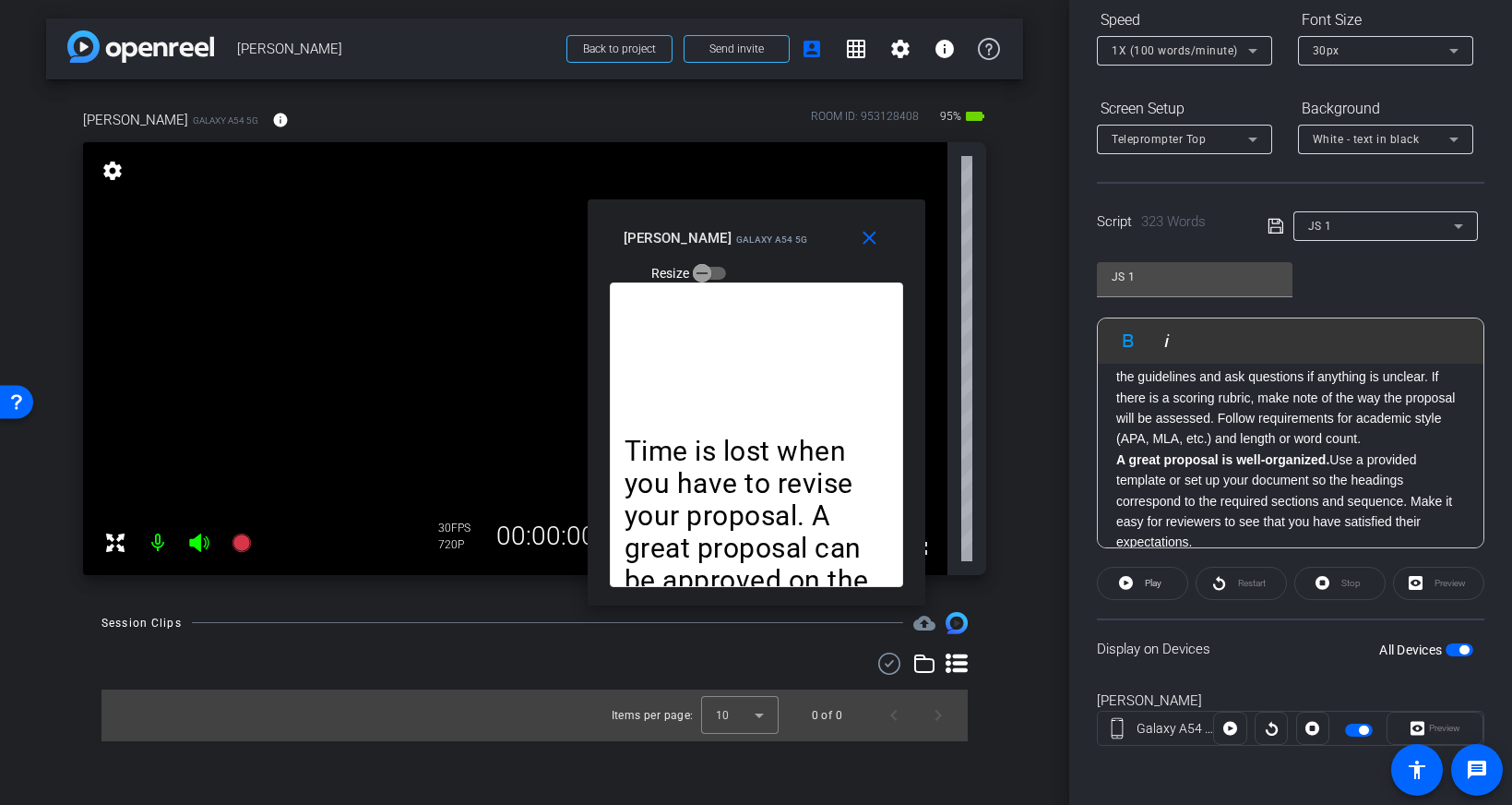
click at [1110, 461] on div "Time is lost when you have to revise your proposal. A great proposal can be app…" at bounding box center [1290, 625] width 386 height 842
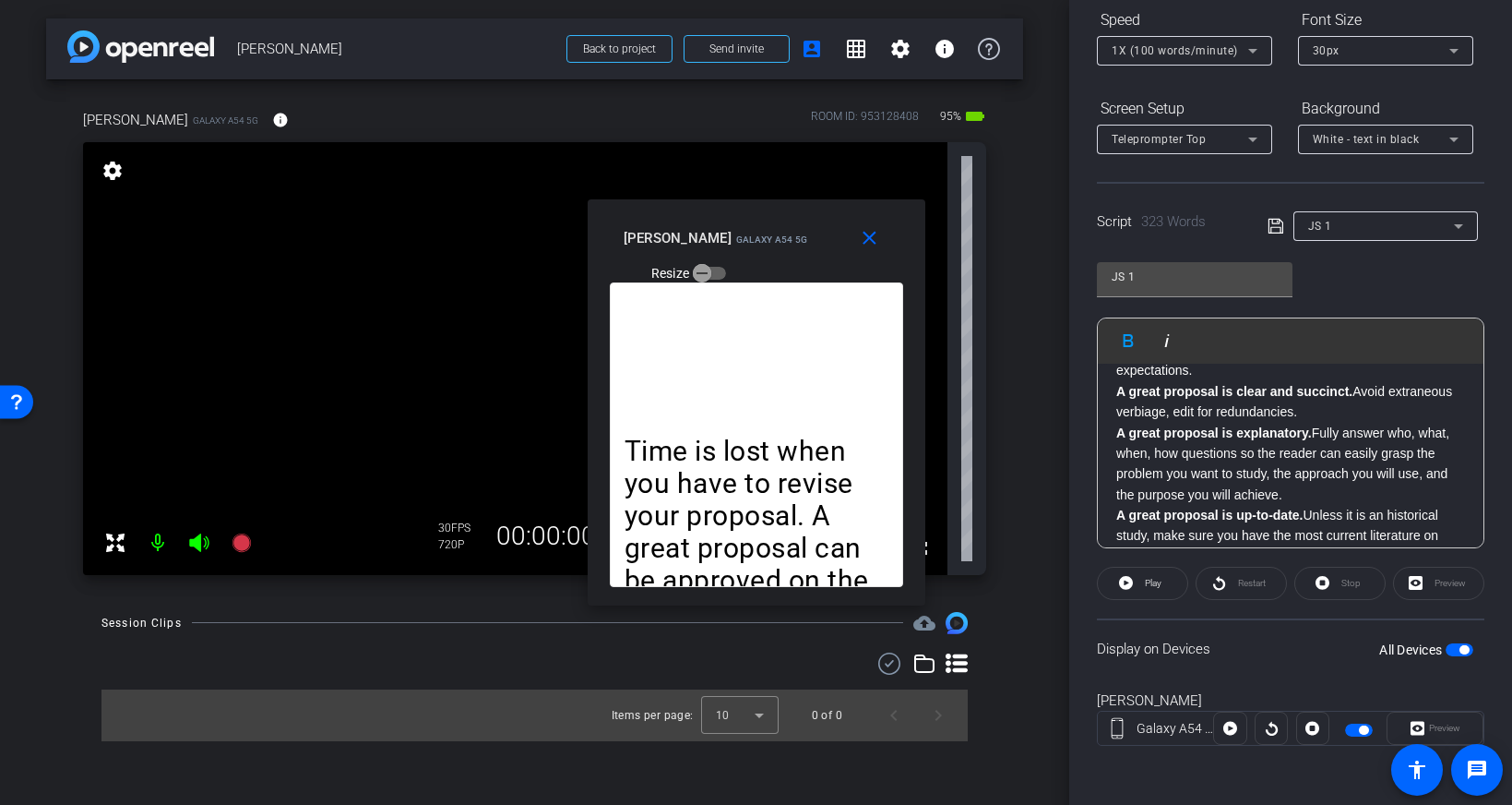
scroll to position [338, 0]
click at [1113, 431] on div "Time is lost when you have to revise your proposal. A great proposal can be app…" at bounding box center [1290, 446] width 386 height 842
click at [1112, 428] on div "Time is lost when you have to revise your proposal. A great proposal can be app…" at bounding box center [1290, 446] width 386 height 842
click at [1134, 430] on p "A great proposal is explanatory. Fully answer who, what, when, how questions so…" at bounding box center [1290, 457] width 348 height 83
click at [1121, 428] on strong "A great proposal is explanatory." at bounding box center [1214, 426] width 196 height 15
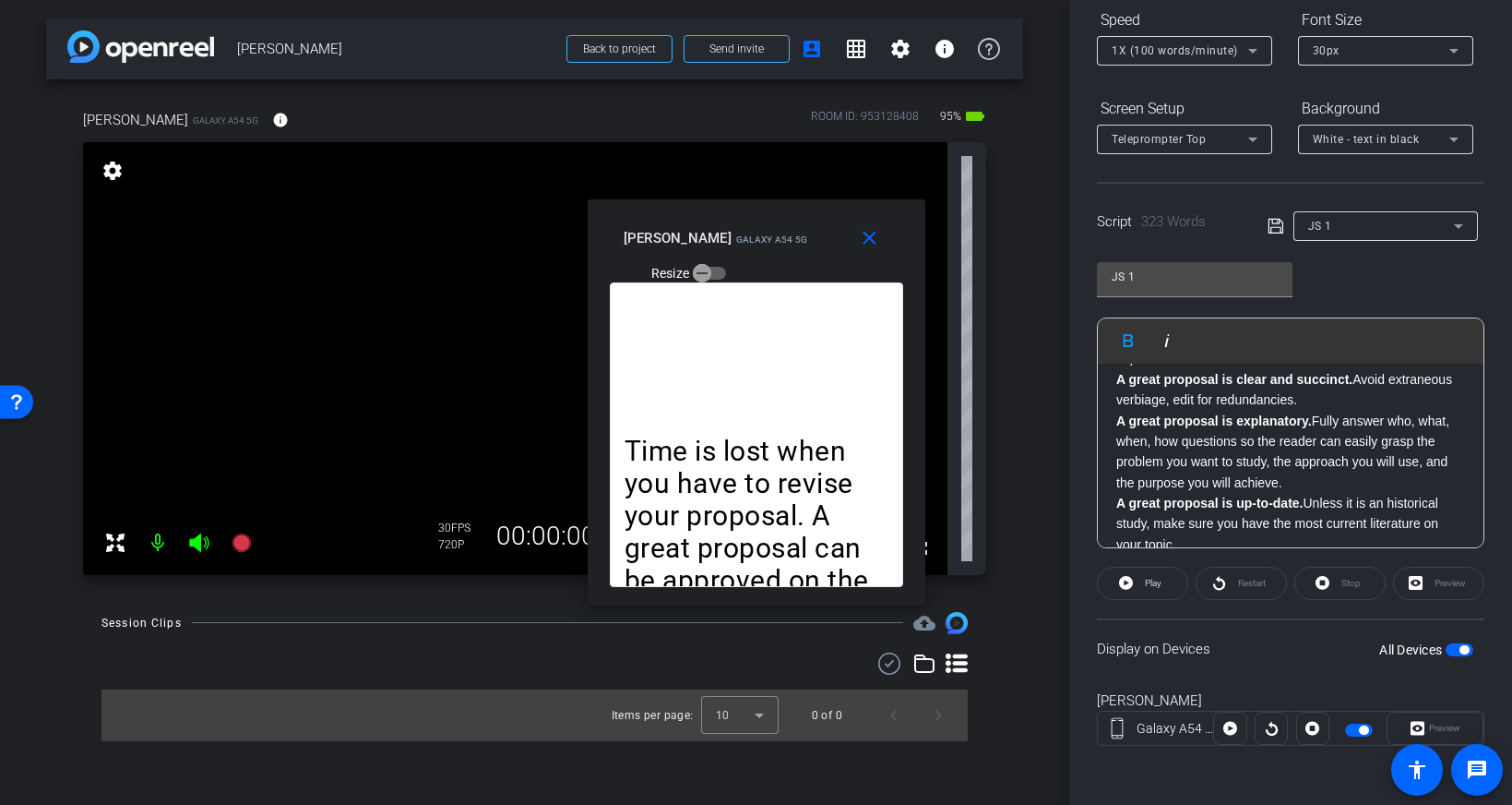
scroll to position [345, 0]
click at [1119, 420] on strong "A great proposal is explanatory." at bounding box center [1214, 419] width 196 height 15
click at [1152, 584] on span "Play" at bounding box center [1153, 582] width 17 height 10
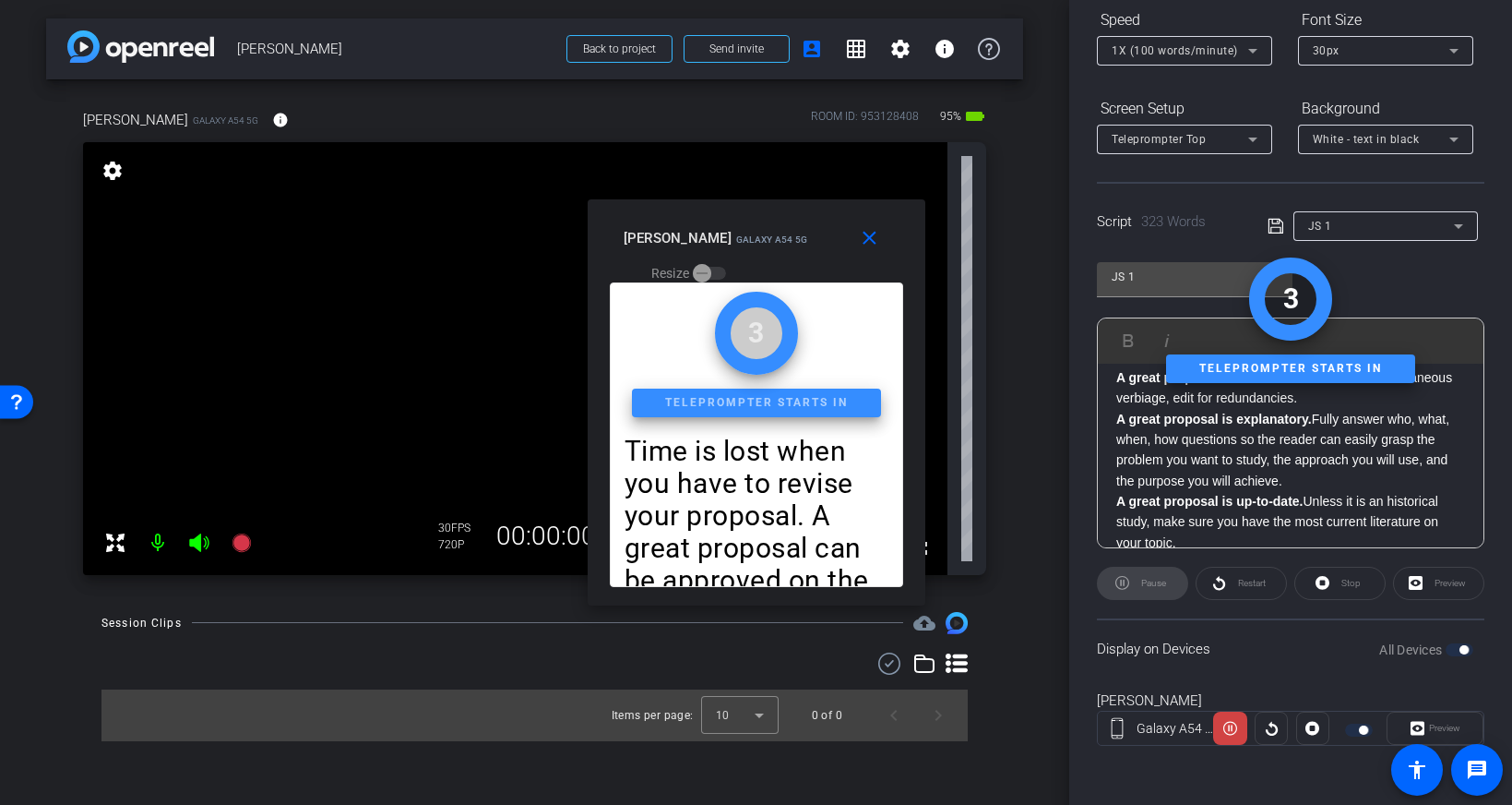
click at [1152, 585] on div "Pause" at bounding box center [1142, 583] width 91 height 34
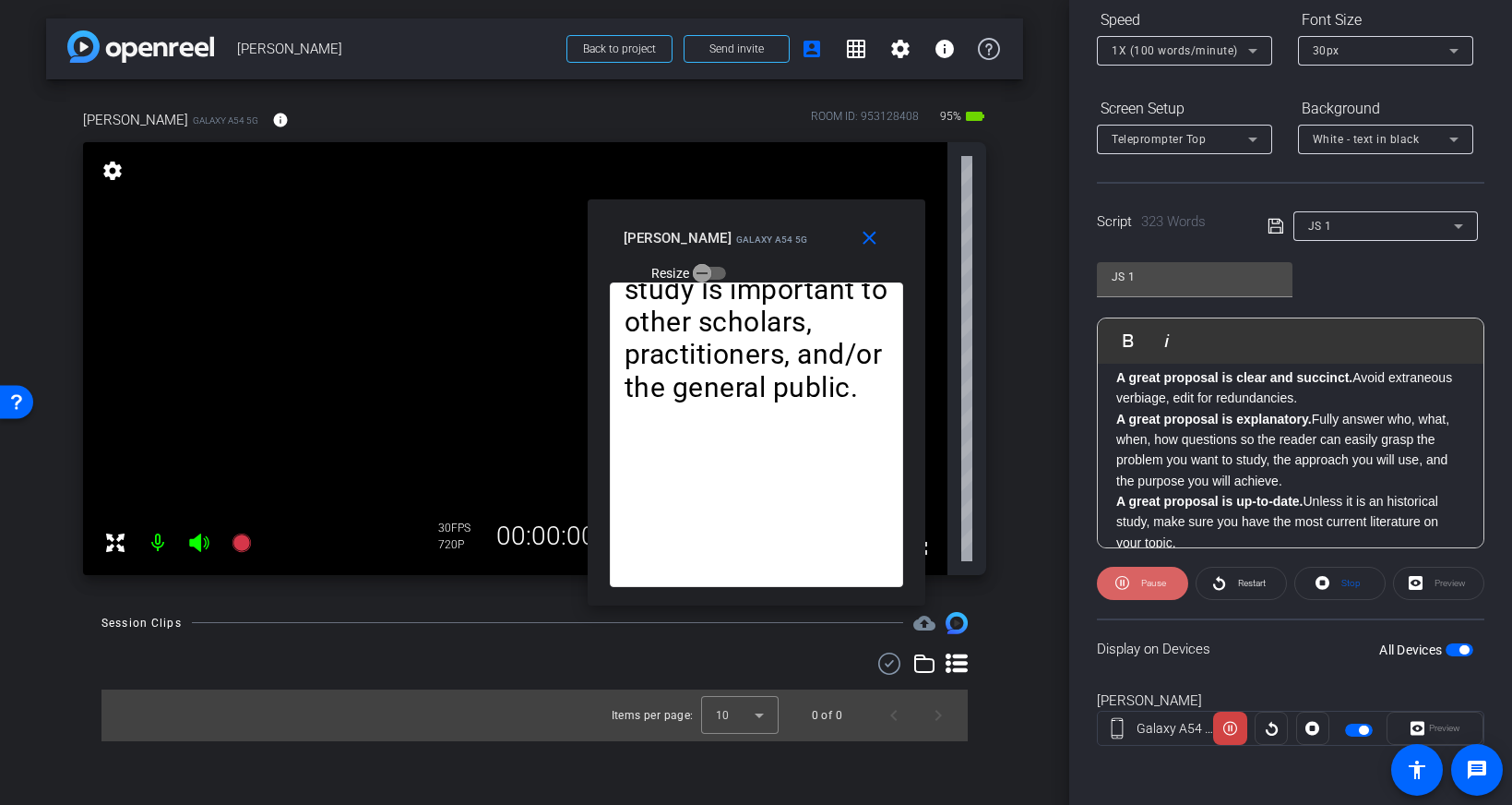
click at [1137, 580] on button "Pause" at bounding box center [1142, 583] width 91 height 34
click at [1116, 417] on strong "A great proposal is explanatory." at bounding box center [1214, 419] width 196 height 15
click at [1127, 336] on span "Play" at bounding box center [1139, 340] width 29 height 16
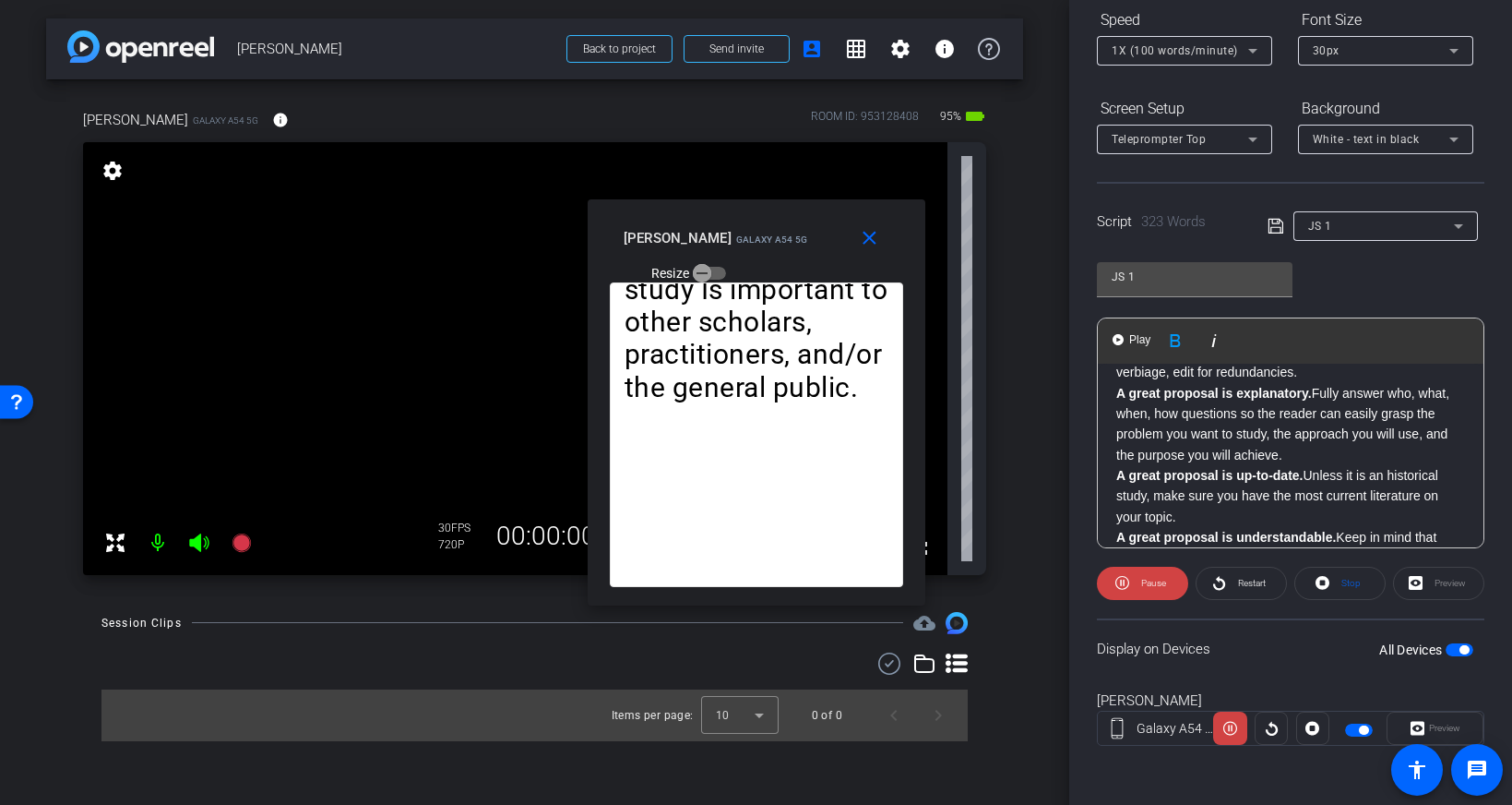
scroll to position [377, 0]
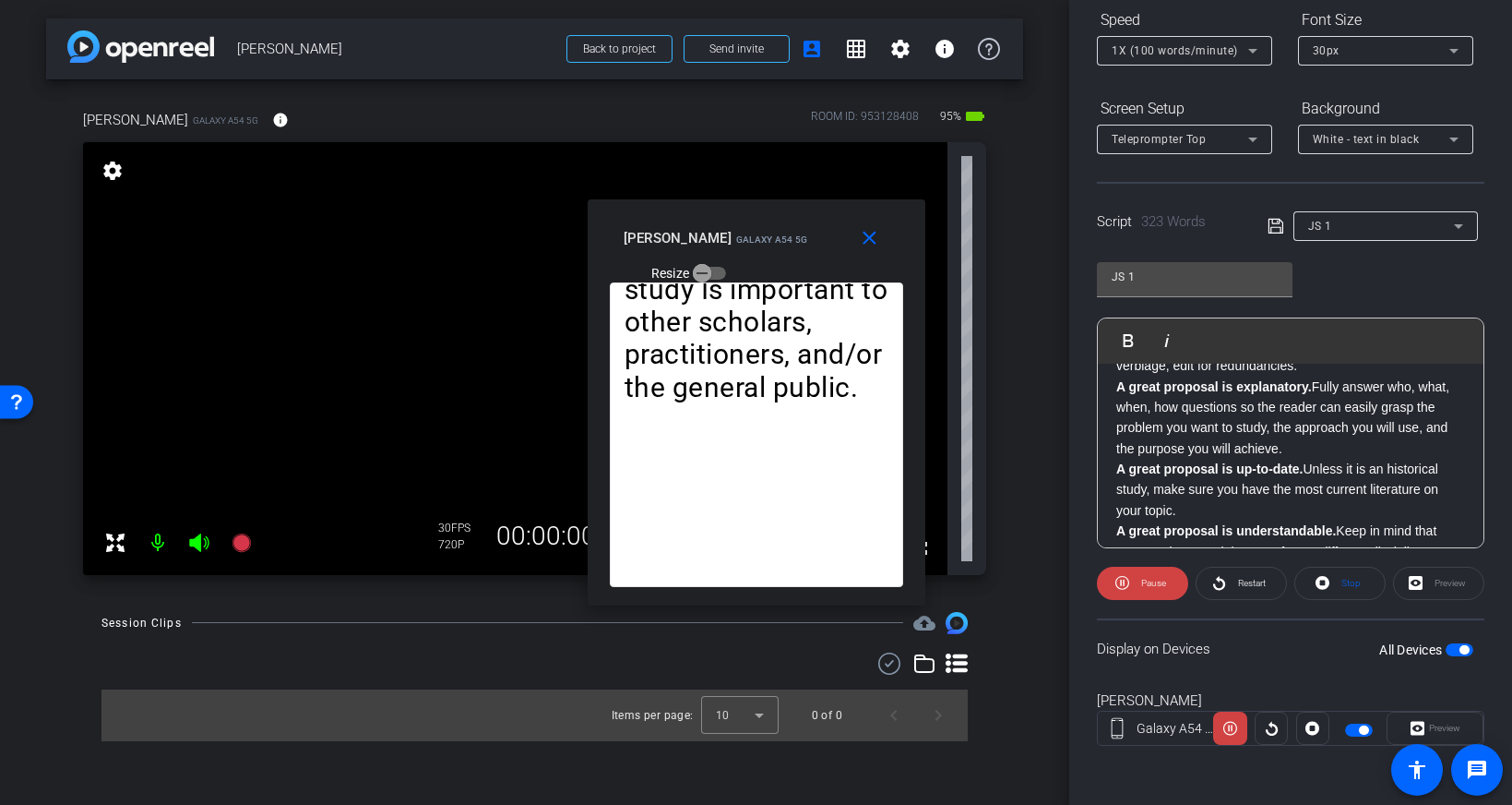
click at [1428, 586] on div "Preview" at bounding box center [1438, 583] width 91 height 34
click at [1427, 585] on div "Preview" at bounding box center [1438, 583] width 91 height 34
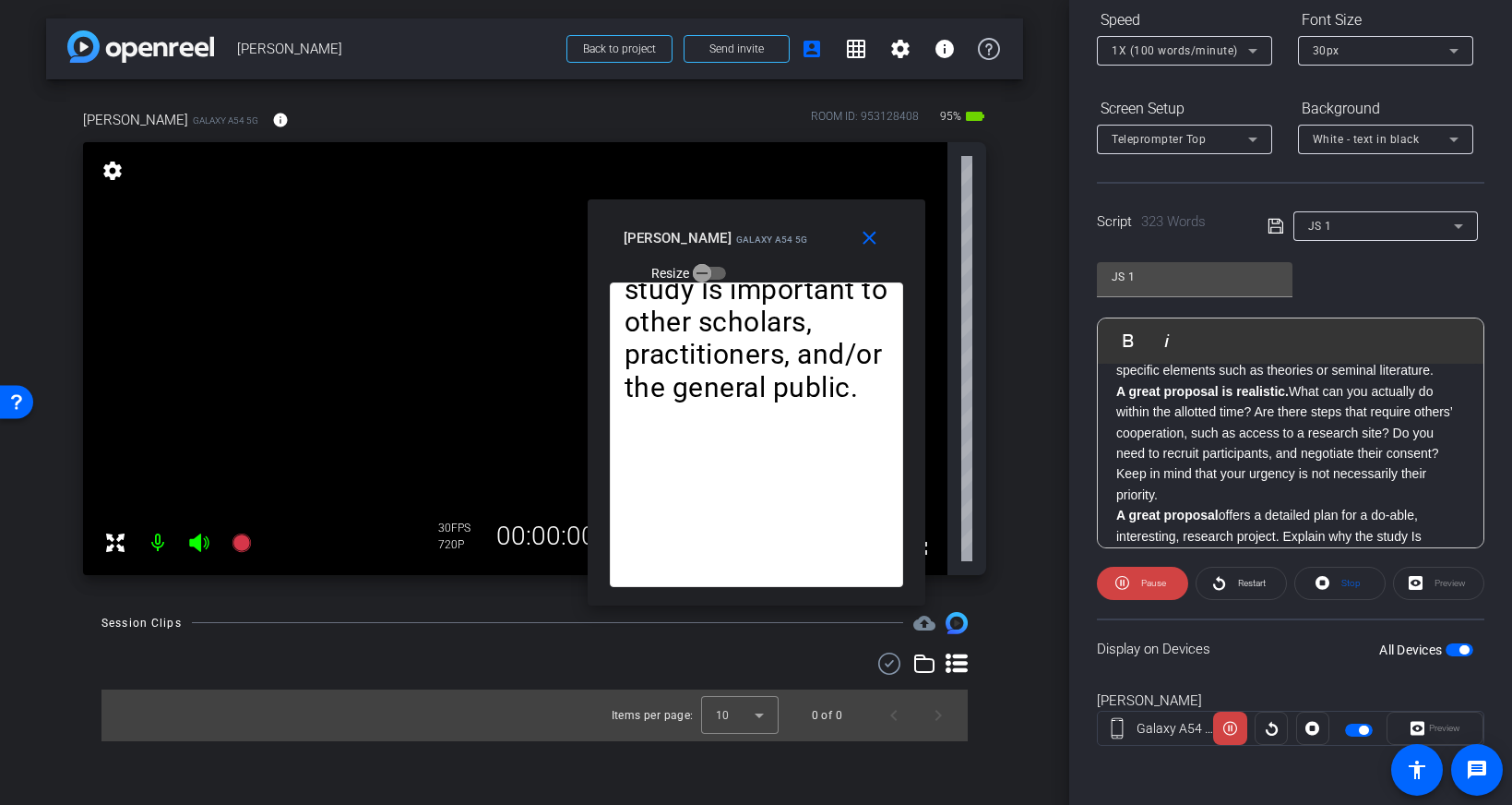
scroll to position [611, 0]
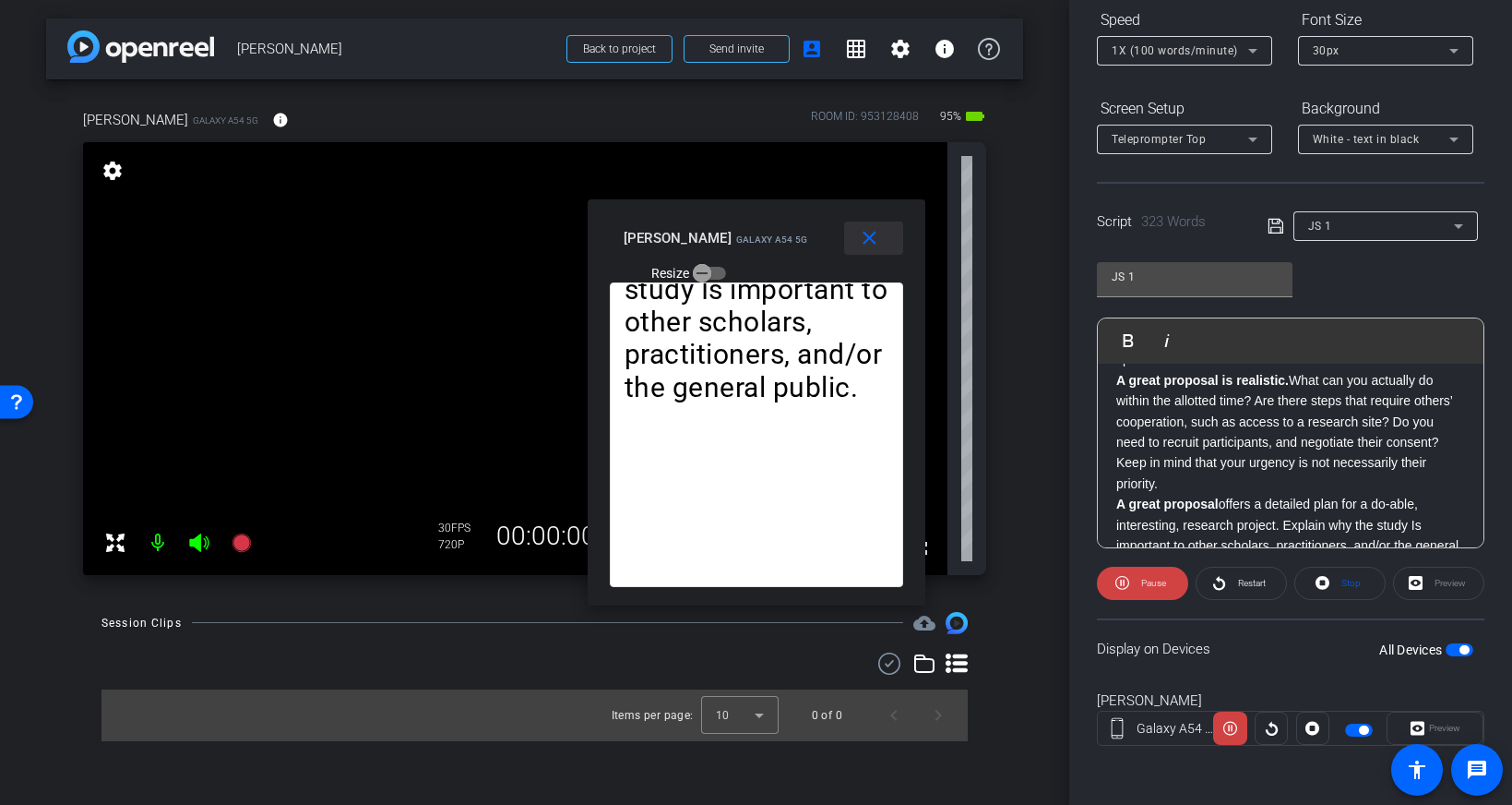
click at [867, 249] on span at bounding box center [873, 239] width 59 height 45
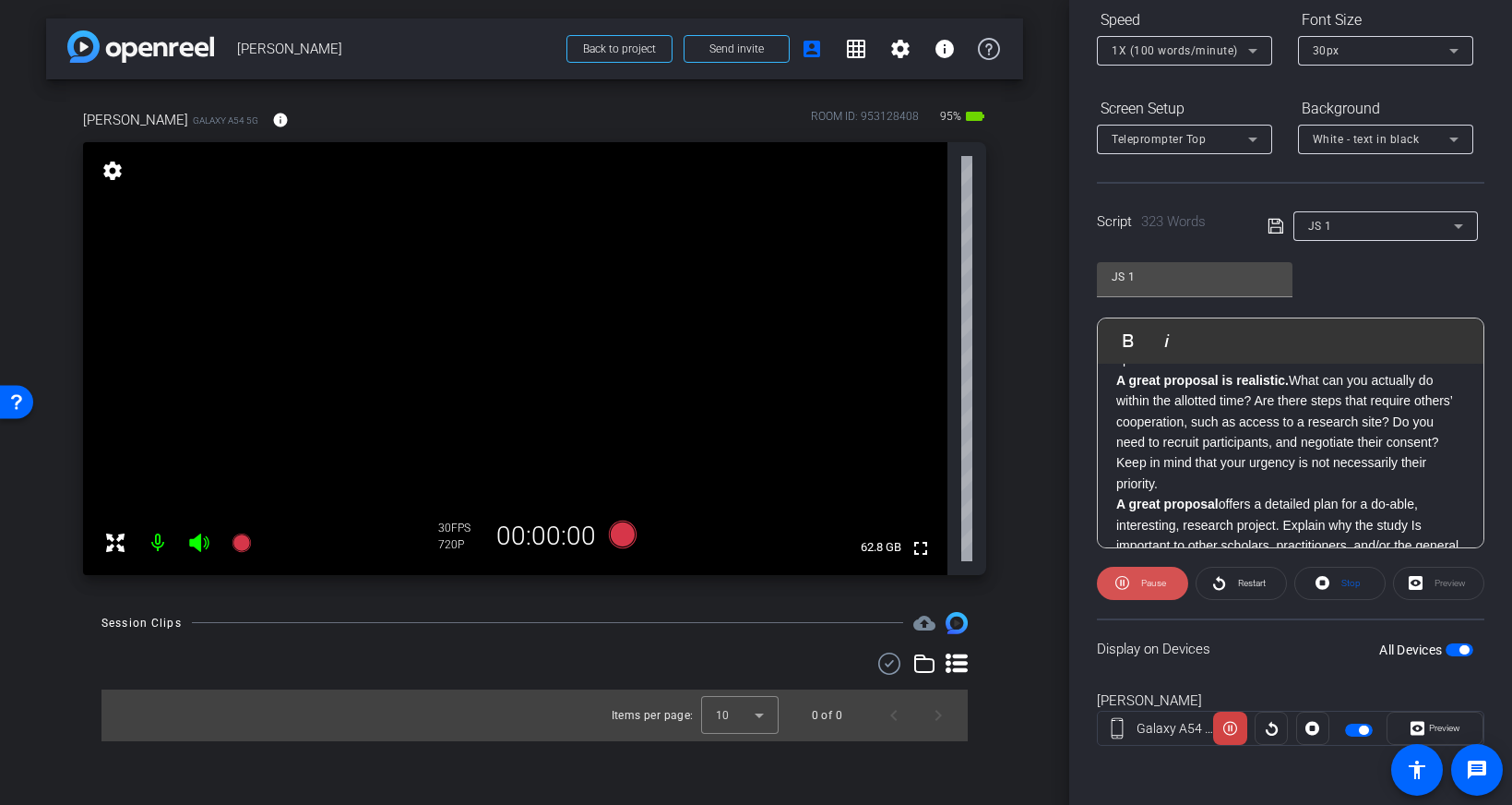
click at [1142, 580] on span "Pause" at bounding box center [1153, 582] width 25 height 10
click at [1202, 50] on span "1X (100 words/minute)" at bounding box center [1175, 51] width 127 height 13
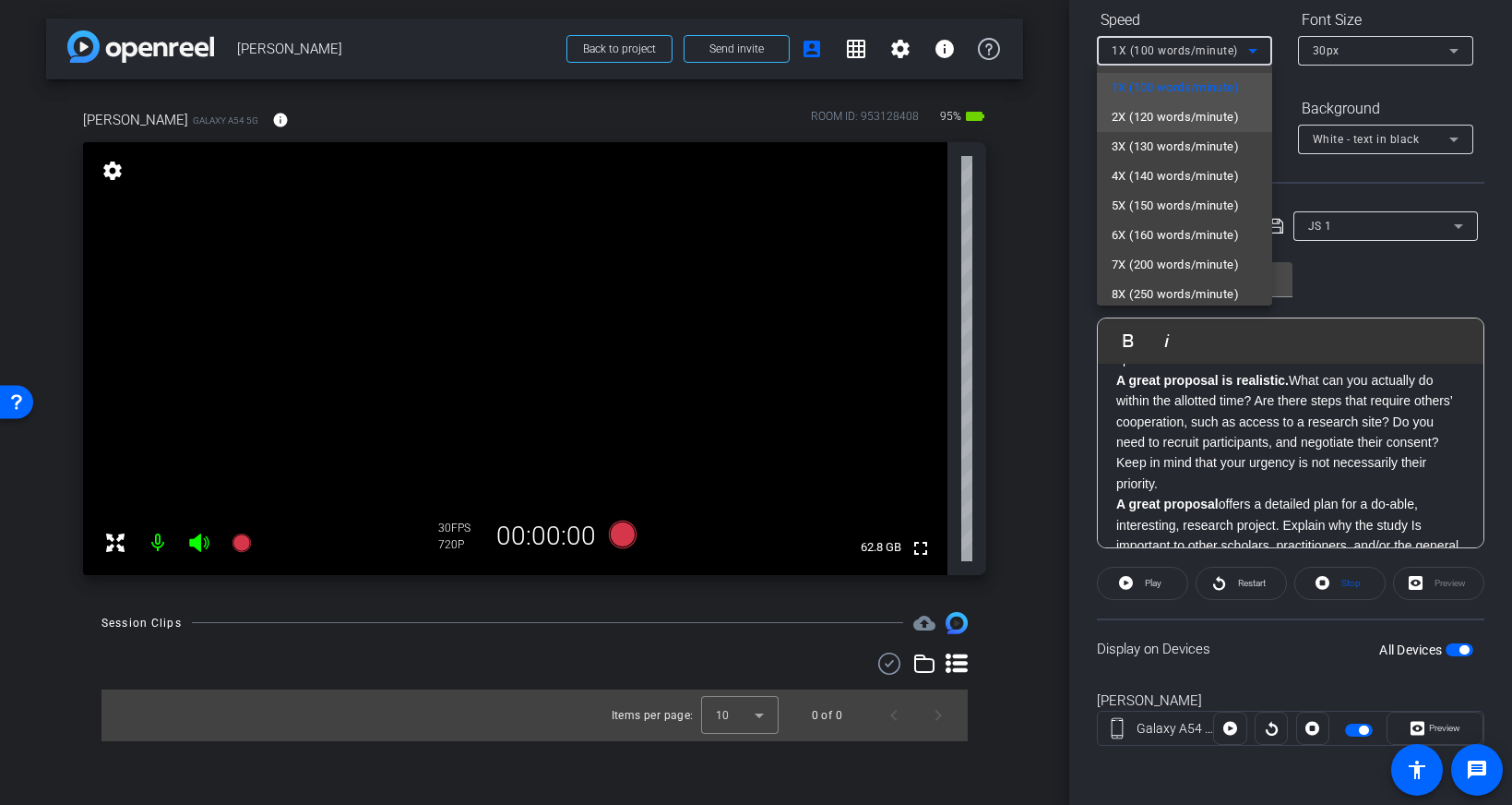
click at [1191, 115] on span "2X (120 words/minute)" at bounding box center [1175, 117] width 128 height 22
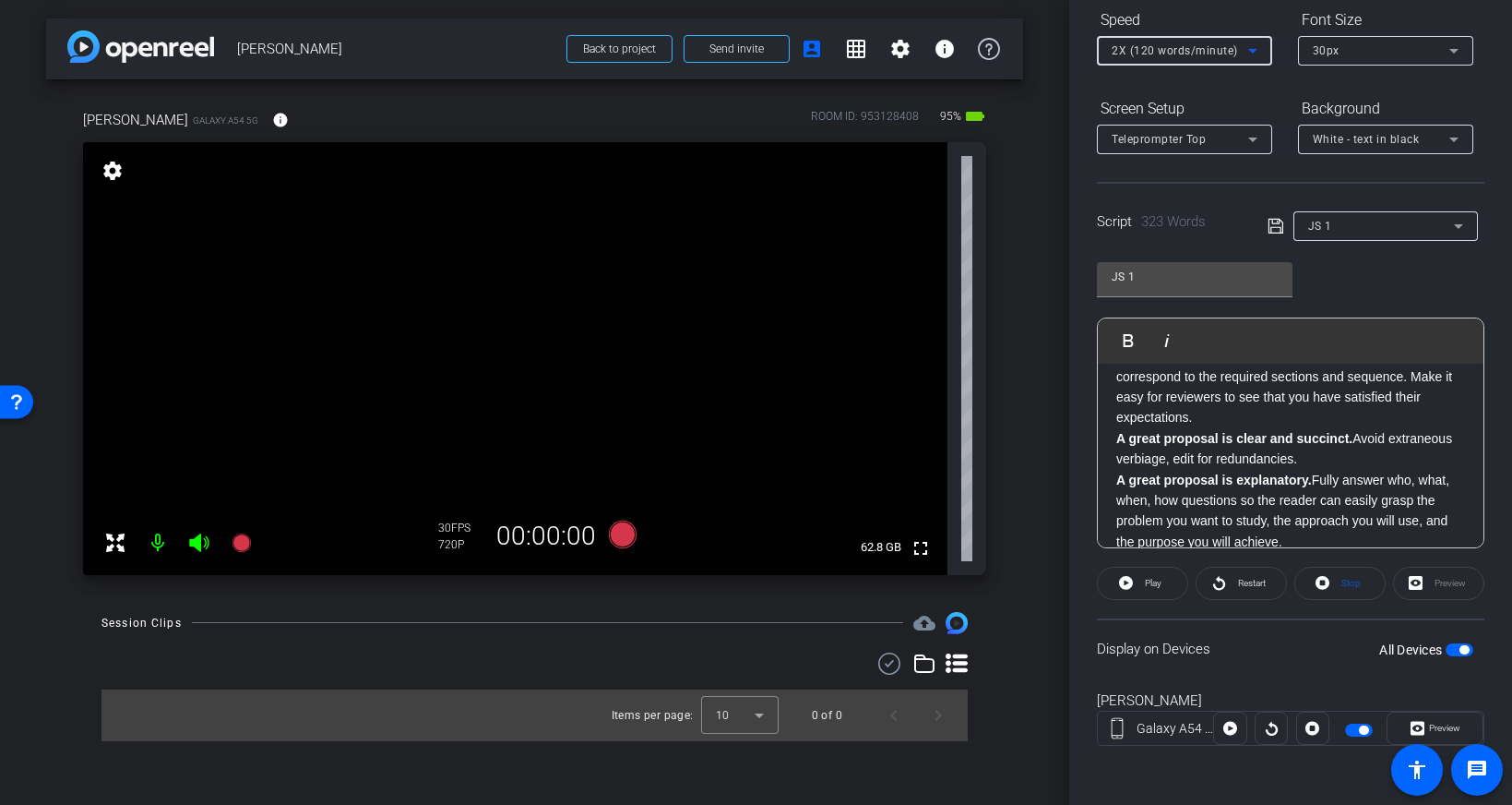
scroll to position [0, 0]
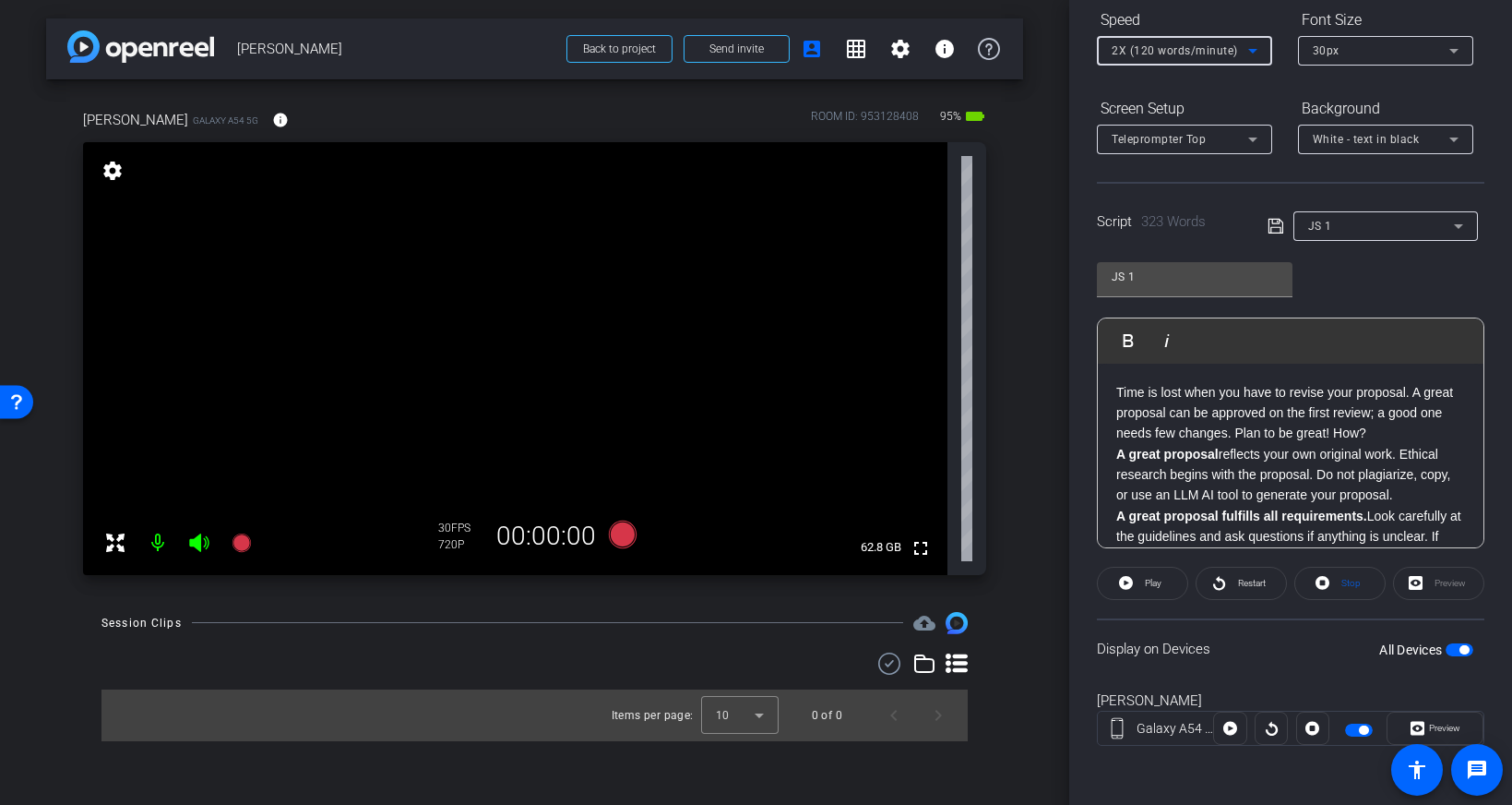
click at [1108, 389] on div "Time is lost when you have to revise your proposal. A great proposal can be app…" at bounding box center [1290, 785] width 386 height 842
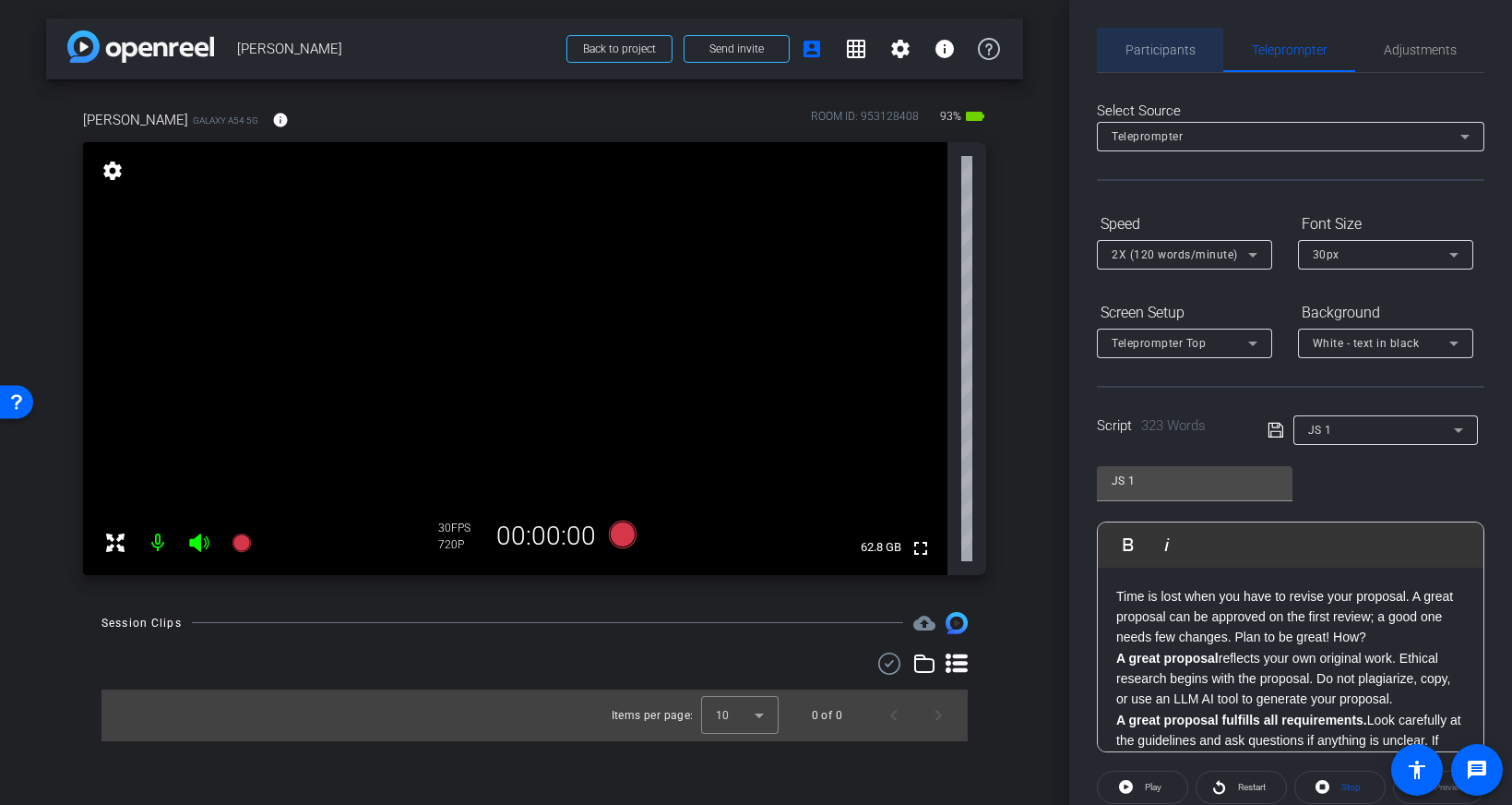
click at [1176, 56] on span "Participants" at bounding box center [1160, 50] width 70 height 45
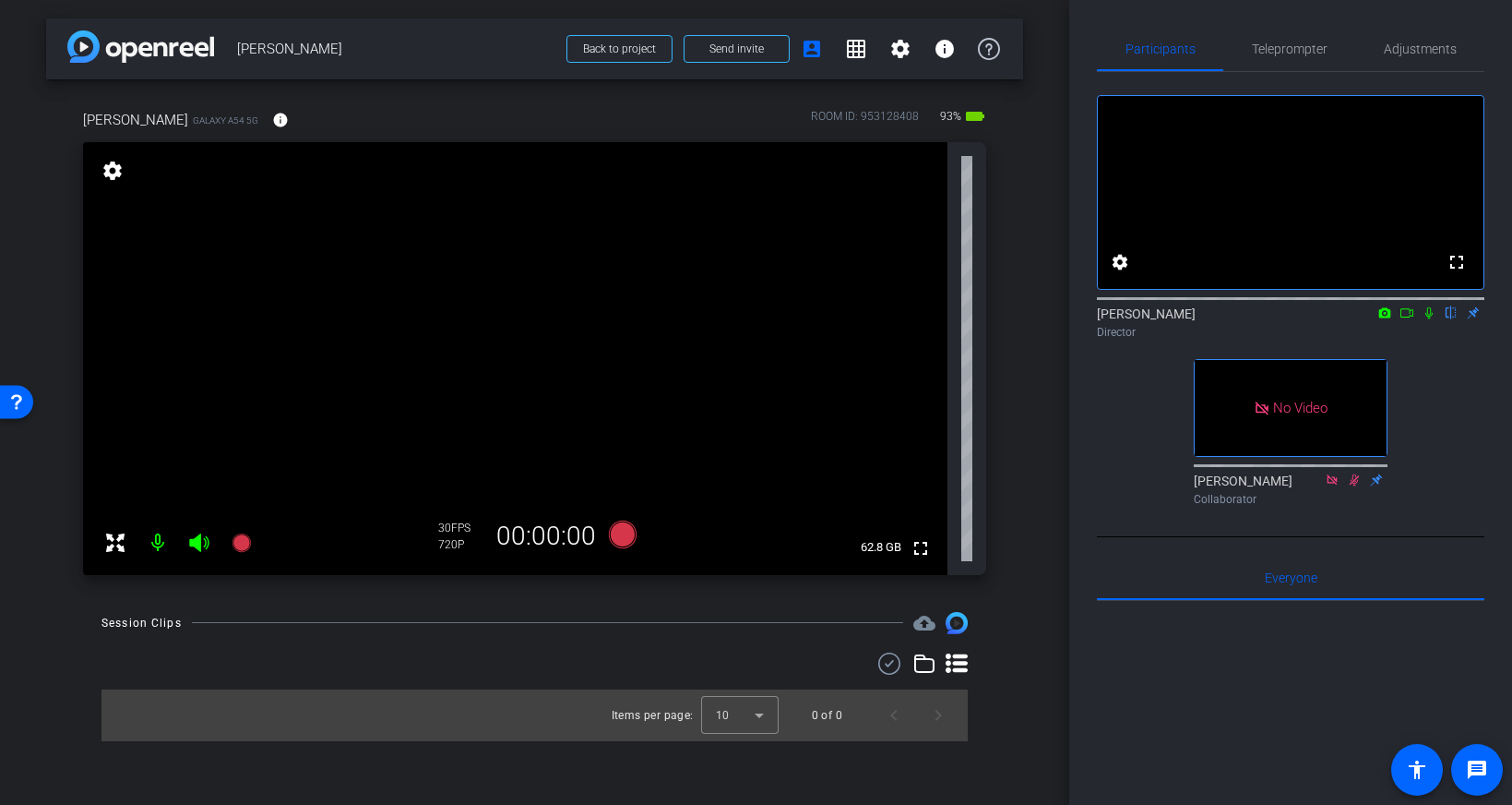
click at [1430, 320] on icon at bounding box center [1429, 313] width 7 height 12
click at [1403, 321] on mat-icon at bounding box center [1407, 313] width 22 height 17
click at [1453, 320] on icon at bounding box center [1451, 313] width 10 height 12
click at [1414, 50] on span "Adjustments" at bounding box center [1420, 49] width 73 height 13
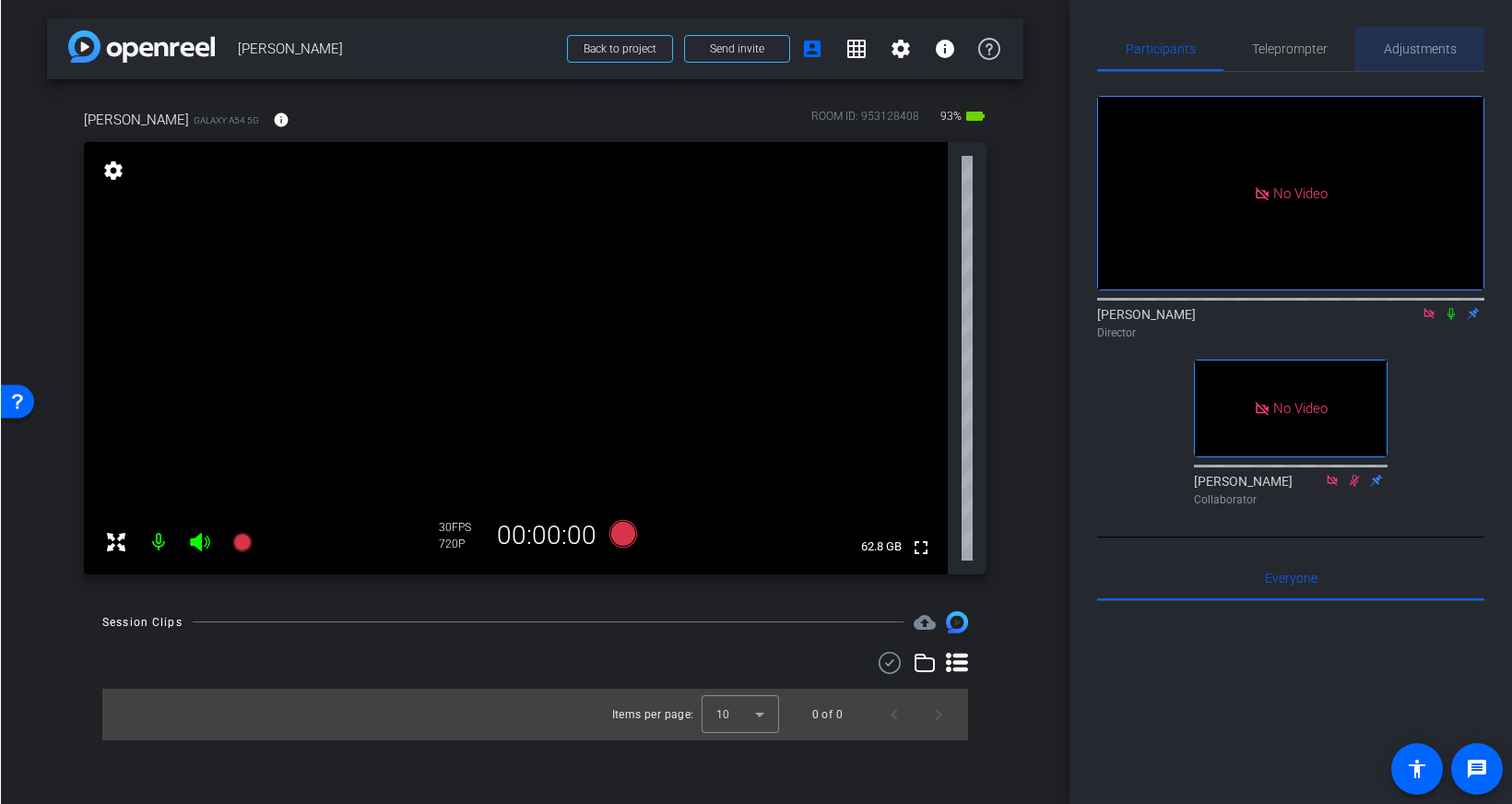
scroll to position [0, 0]
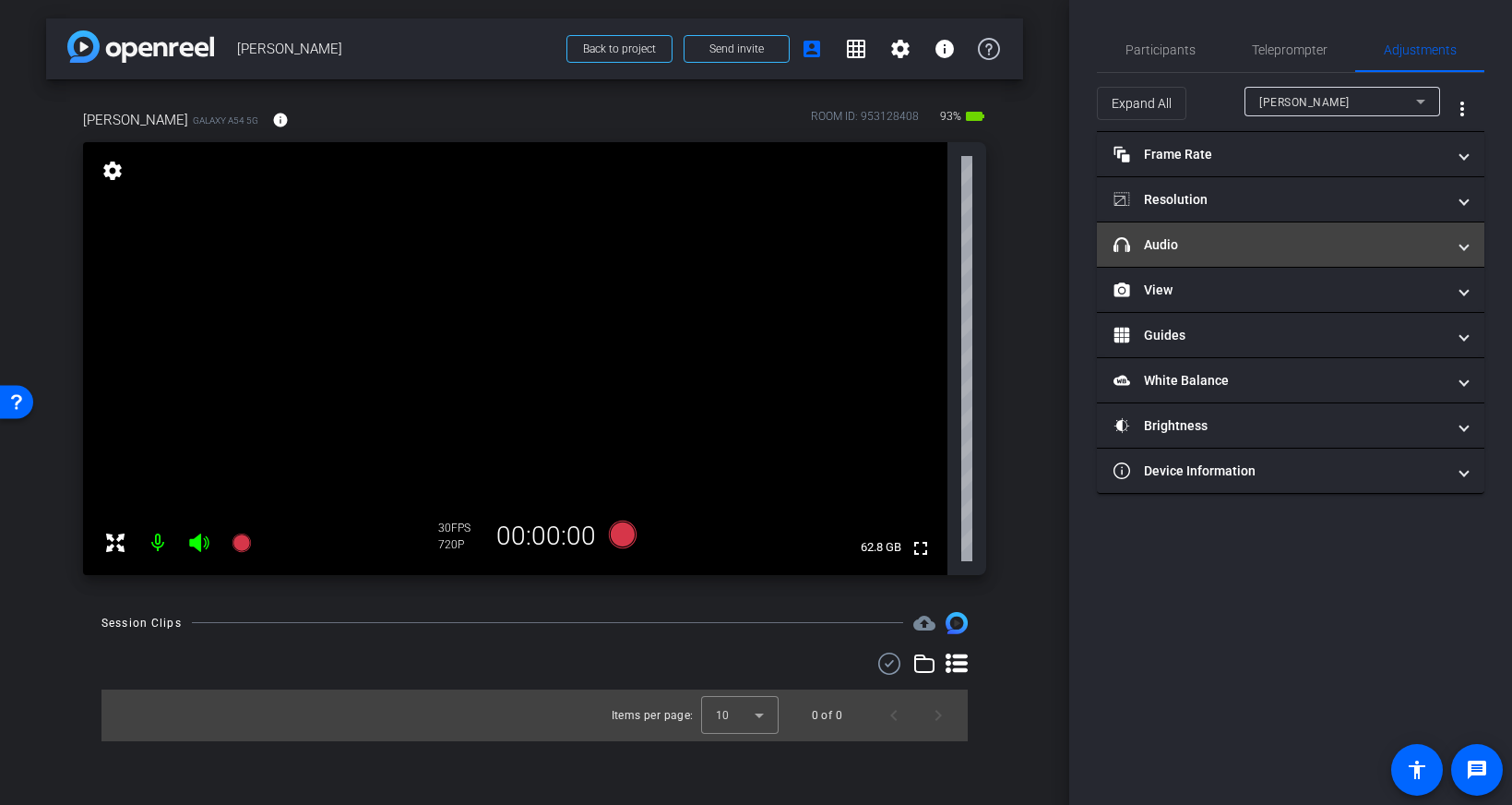
click at [1287, 234] on mat-expansion-panel-header "headphone icon Audio" at bounding box center [1290, 245] width 388 height 45
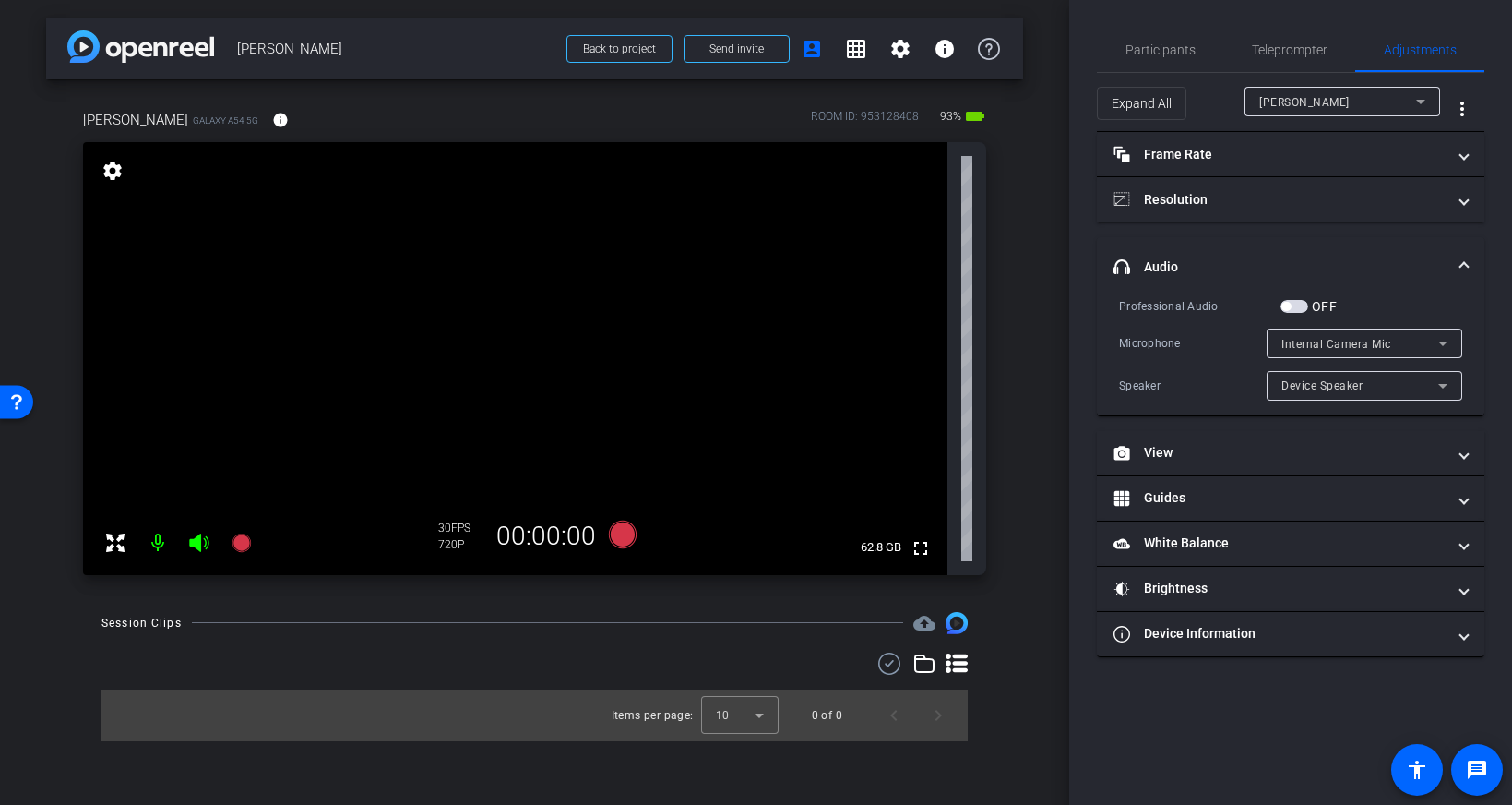
click at [1302, 309] on span "button" at bounding box center [1295, 307] width 28 height 13
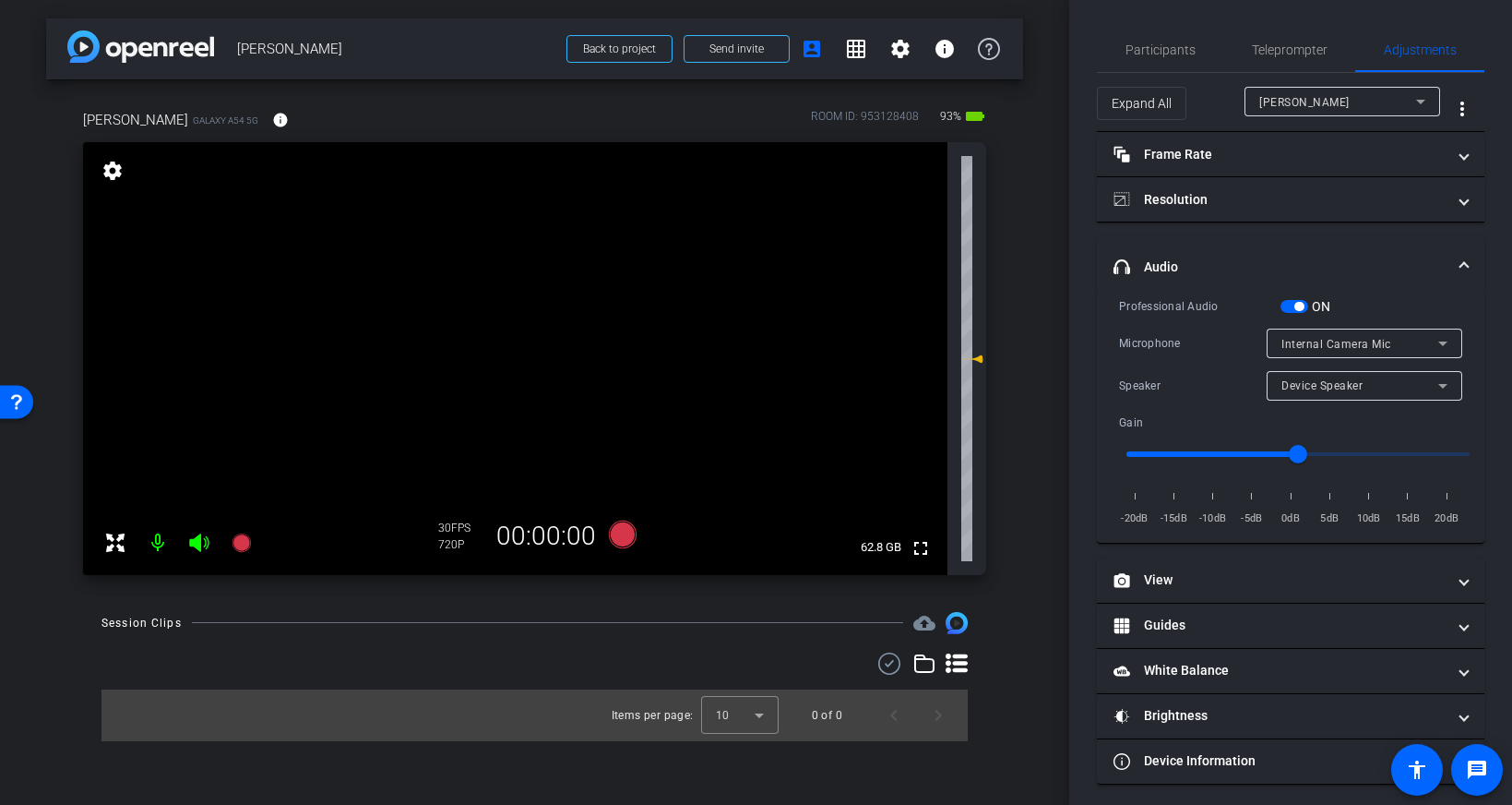
click at [1287, 308] on span "button" at bounding box center [1295, 307] width 28 height 13
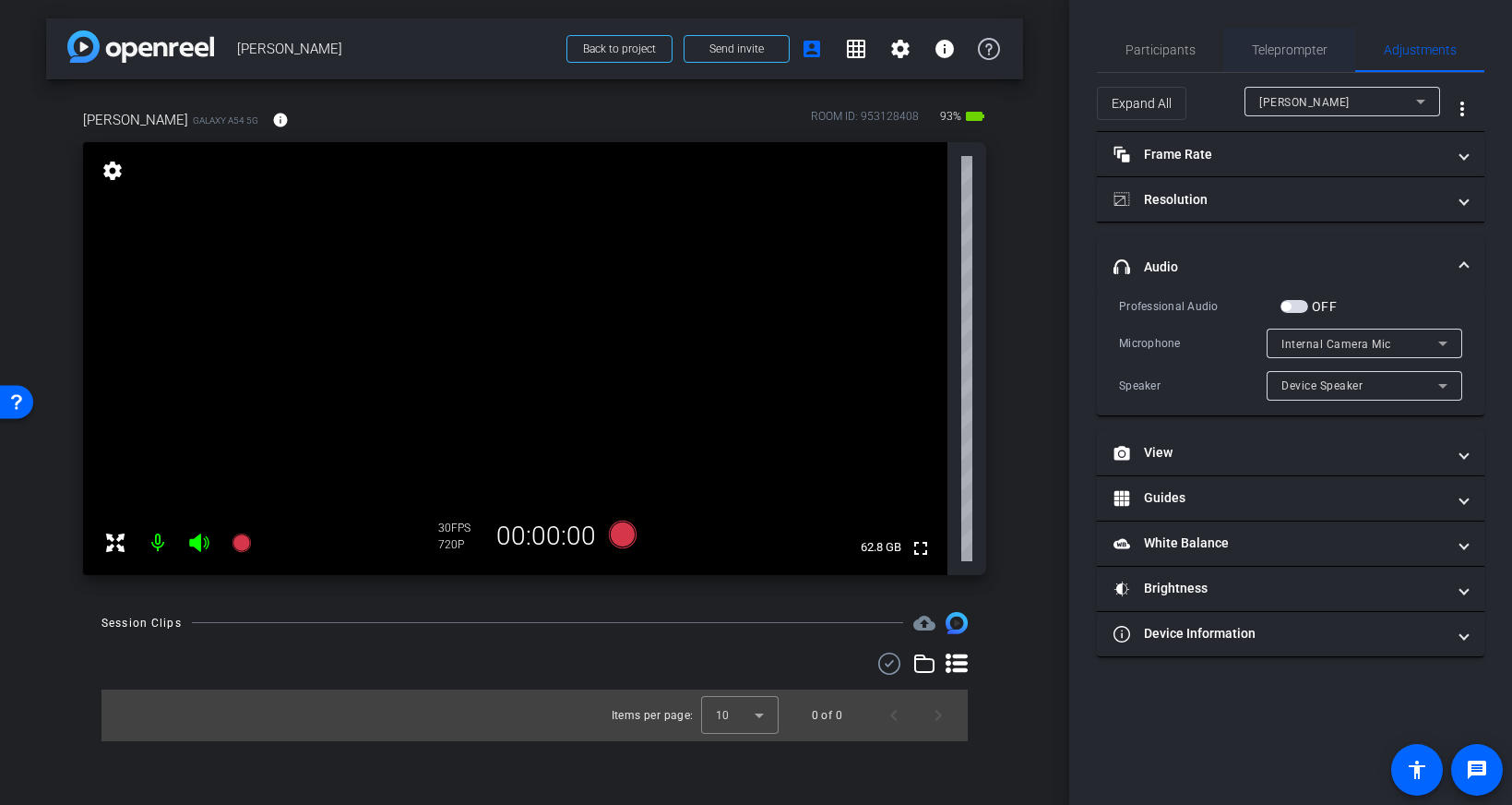
click at [1295, 49] on span "Teleprompter" at bounding box center [1289, 50] width 75 height 13
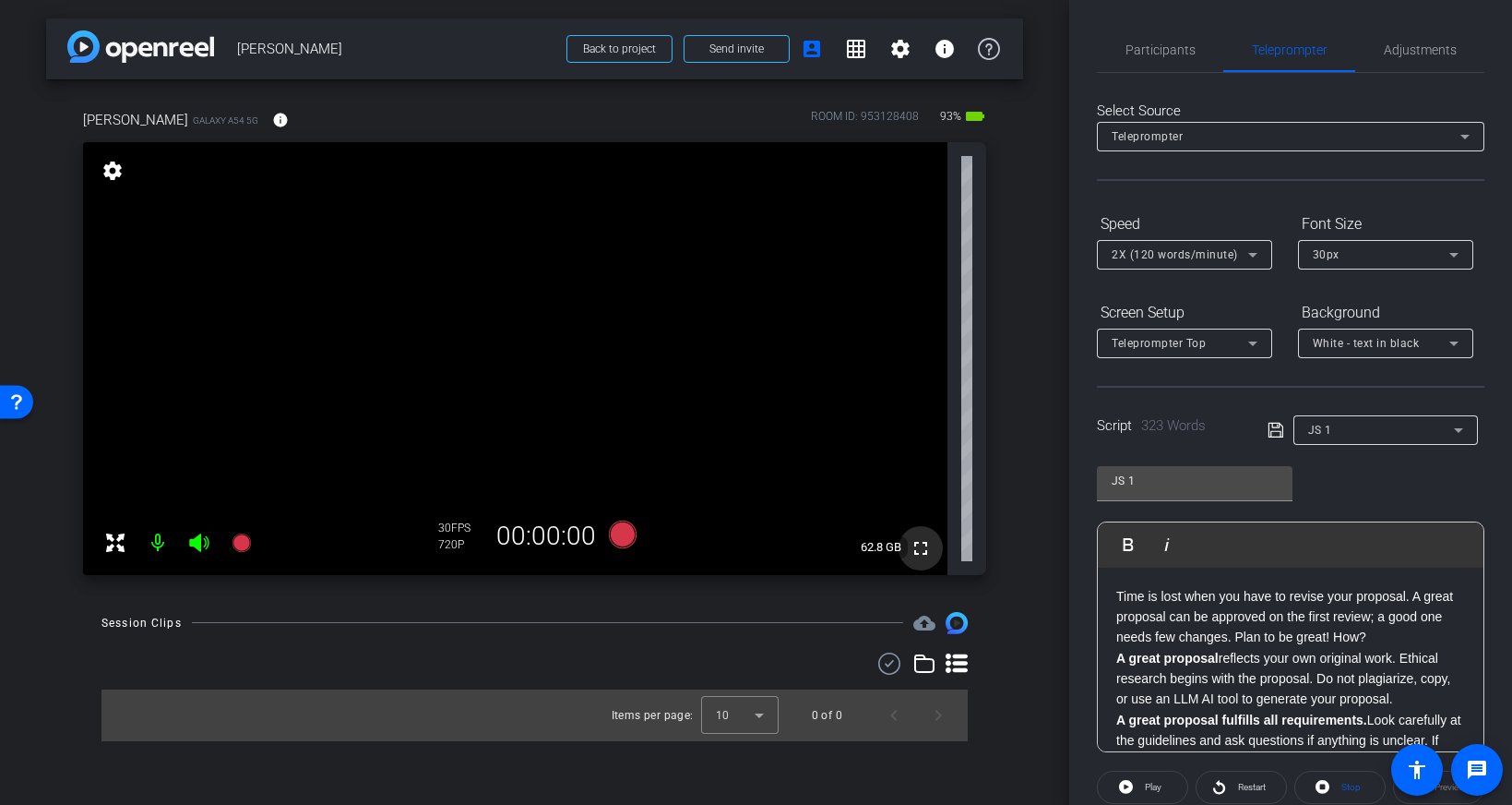
click at [930, 550] on mat-icon "fullscreen" at bounding box center [920, 548] width 22 height 22
drag, startPoint x: 1119, startPoint y: 595, endPoint x: 1130, endPoint y: 598, distance: 11.4
click at [1118, 595] on p "Time is lost when you have to revise your proposal. A great proposal can be app…" at bounding box center [1291, 617] width 348 height 61
click at [1423, 61] on span "Adjustments" at bounding box center [1421, 50] width 73 height 45
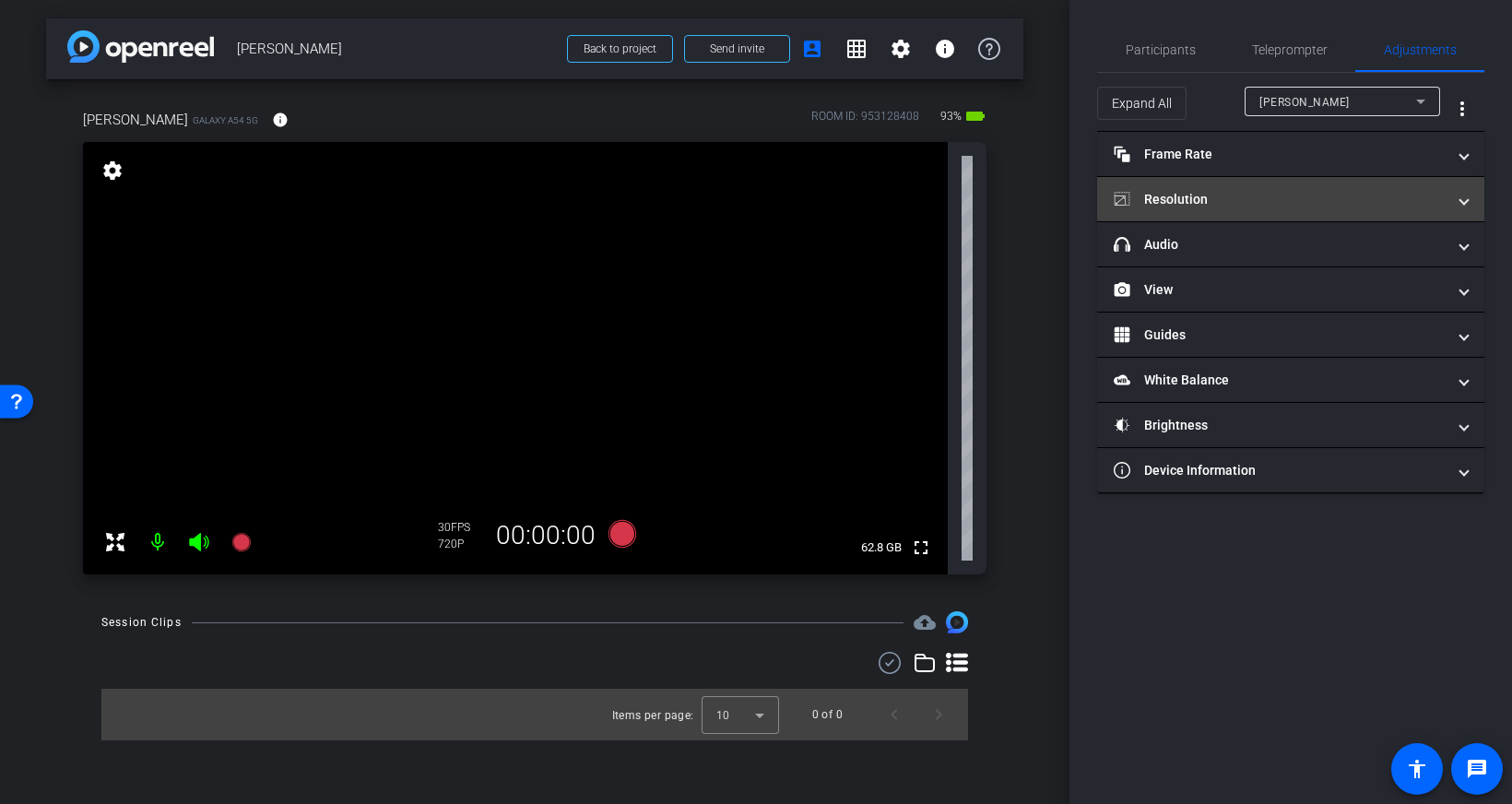
click at [1293, 196] on mat-panel-title "Resolution" at bounding box center [1279, 199] width 332 height 20
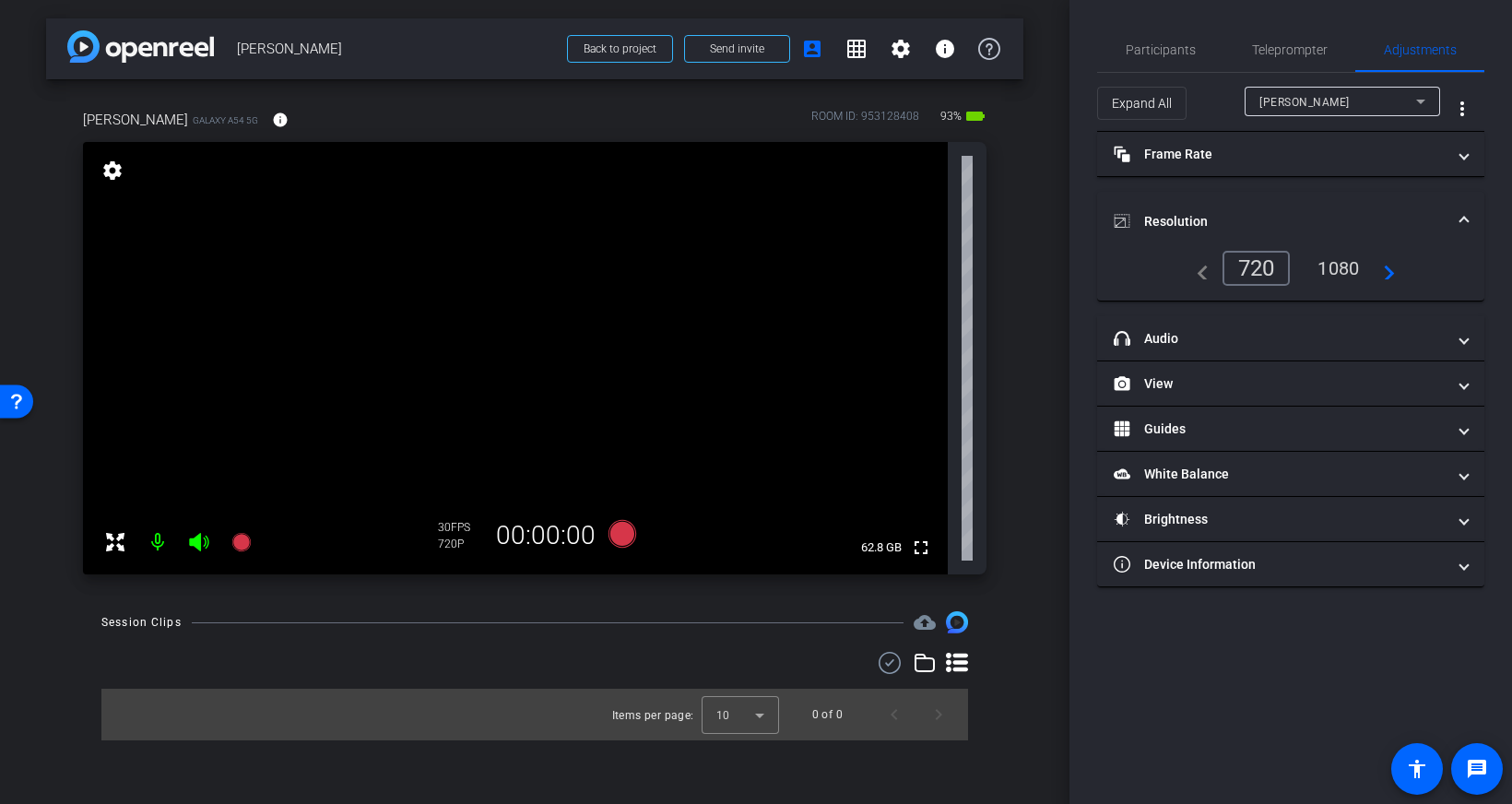
click at [1340, 273] on div "1080" at bounding box center [1338, 268] width 69 height 32
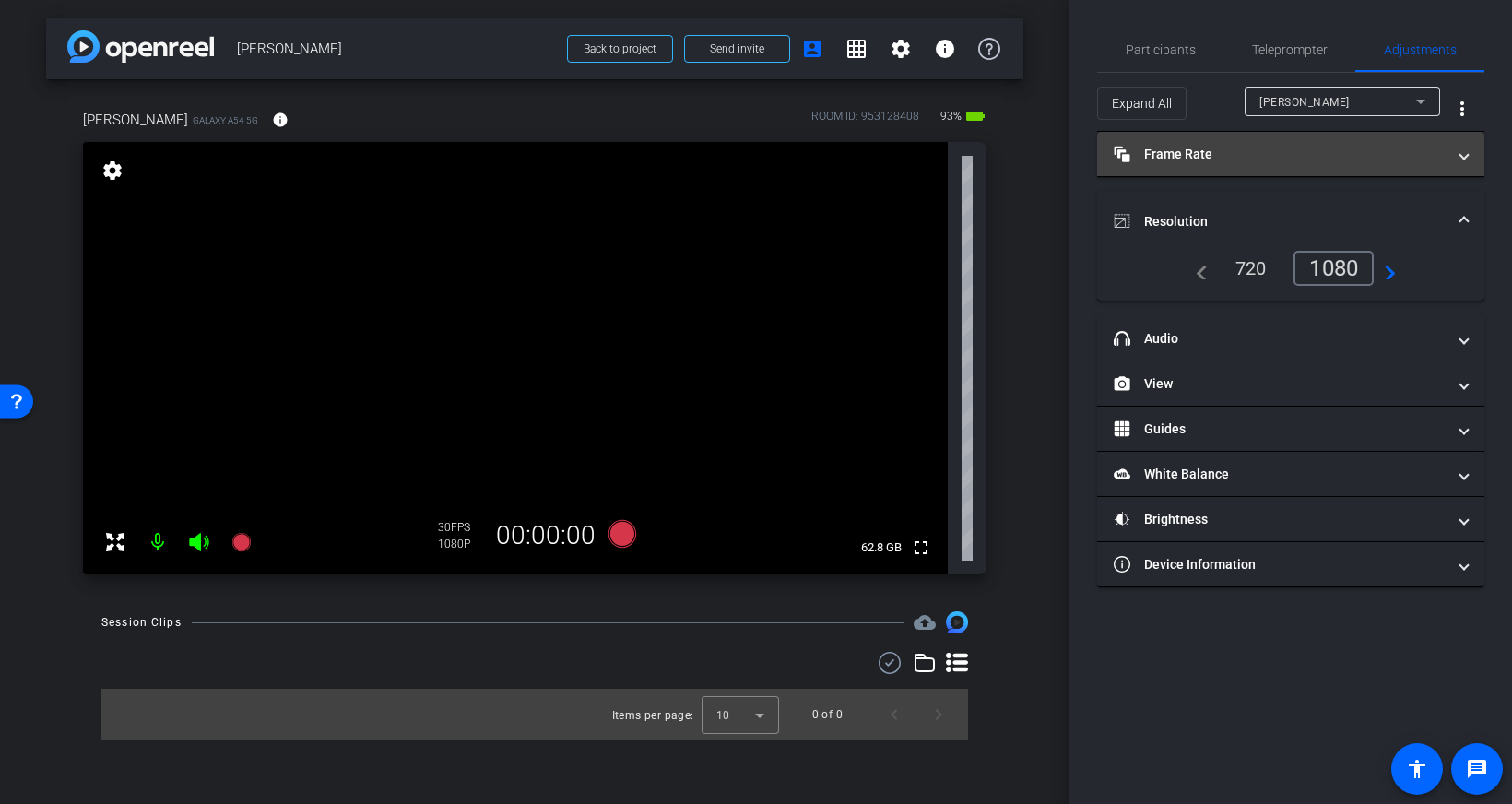
click at [1243, 165] on mat-expansion-panel-header "Frame Rate Frame Rate" at bounding box center [1290, 154] width 387 height 45
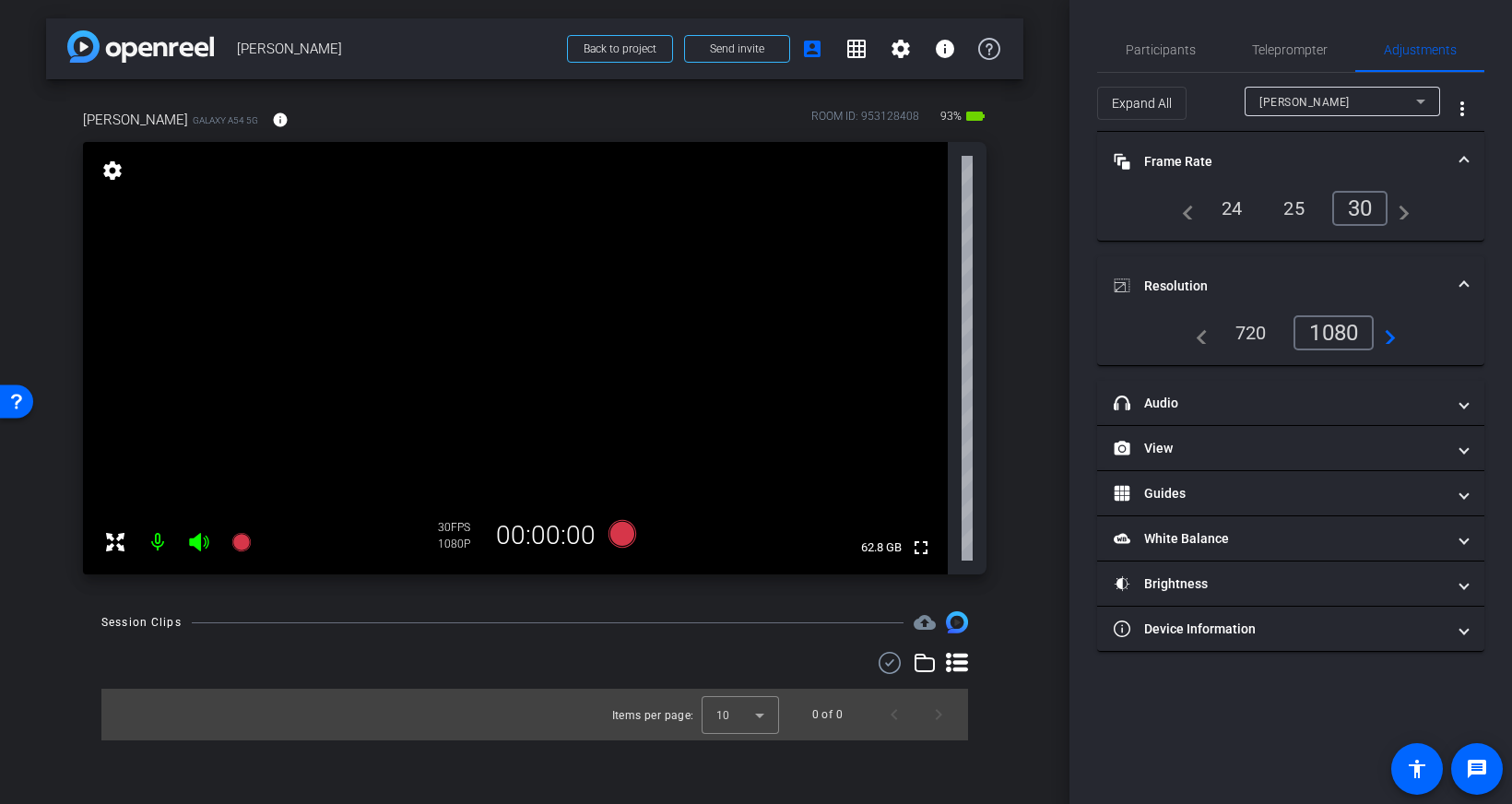
click at [1225, 211] on div "24" at bounding box center [1232, 208] width 48 height 32
click at [1159, 52] on span "Participants" at bounding box center [1160, 50] width 70 height 13
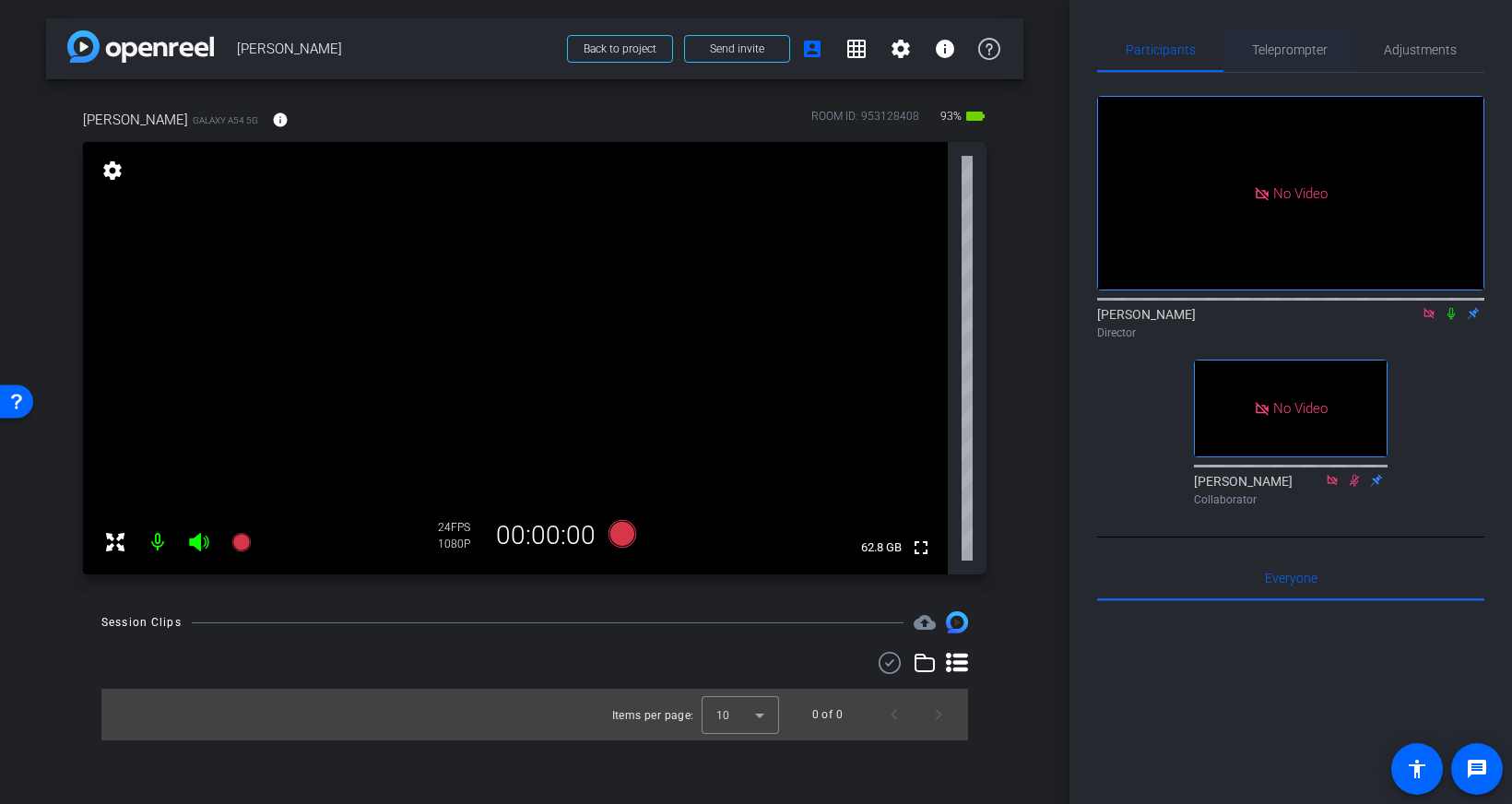
click at [1289, 54] on span "Teleprompter" at bounding box center [1289, 50] width 75 height 13
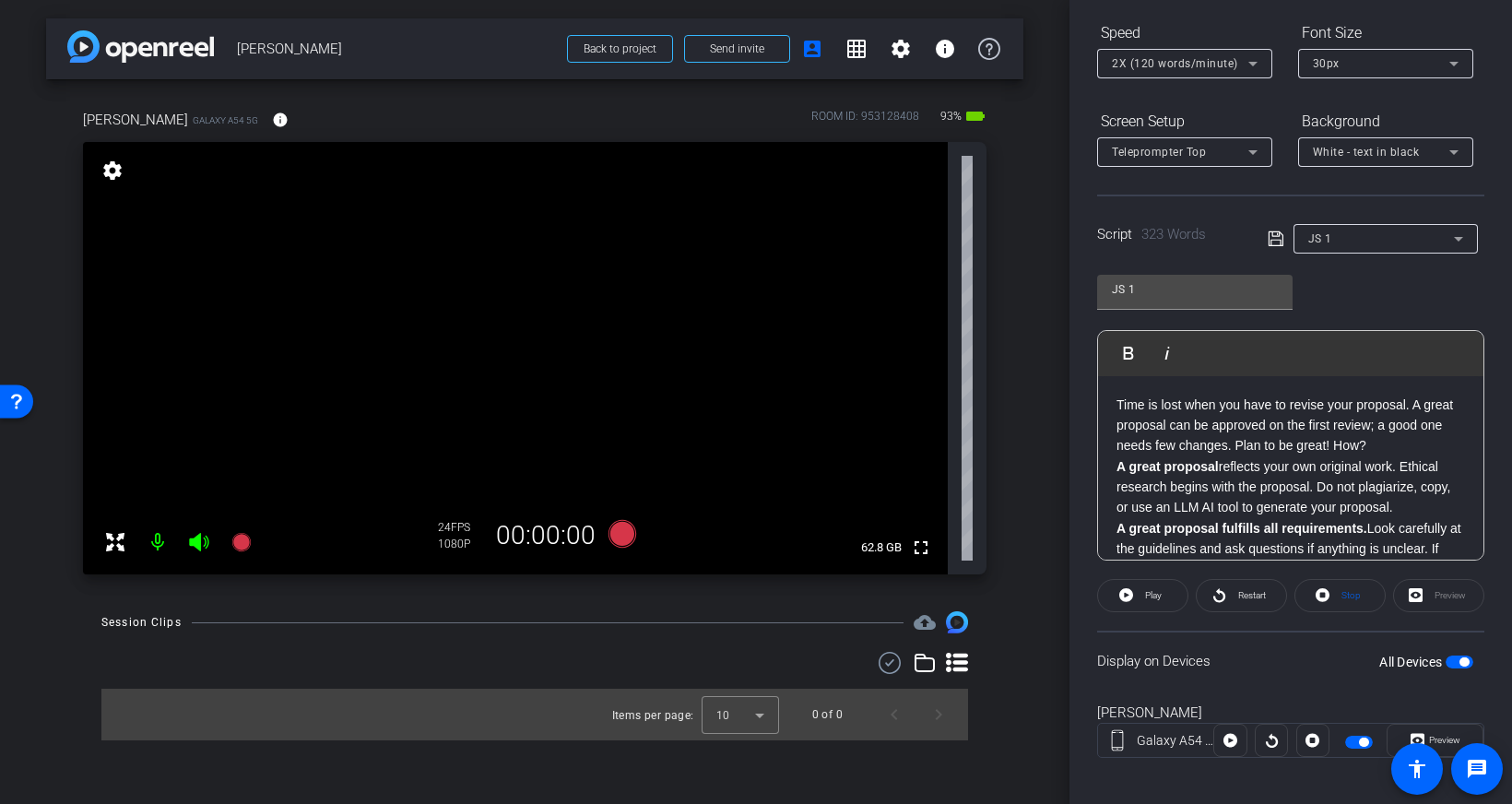
scroll to position [204, 0]
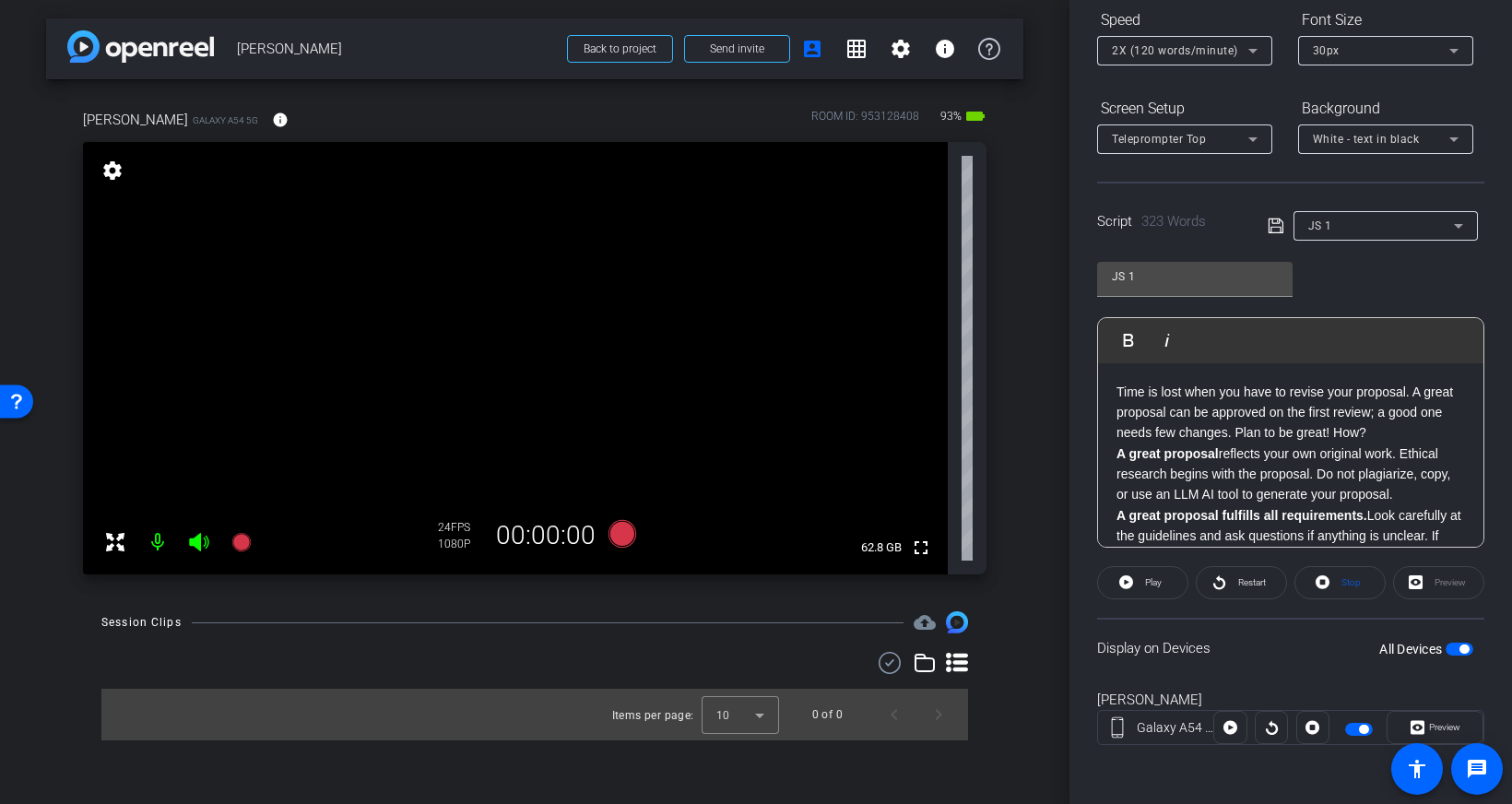
click at [1121, 394] on p "Time is lost when you have to revise your proposal. A great proposal can be app…" at bounding box center [1290, 412] width 348 height 61
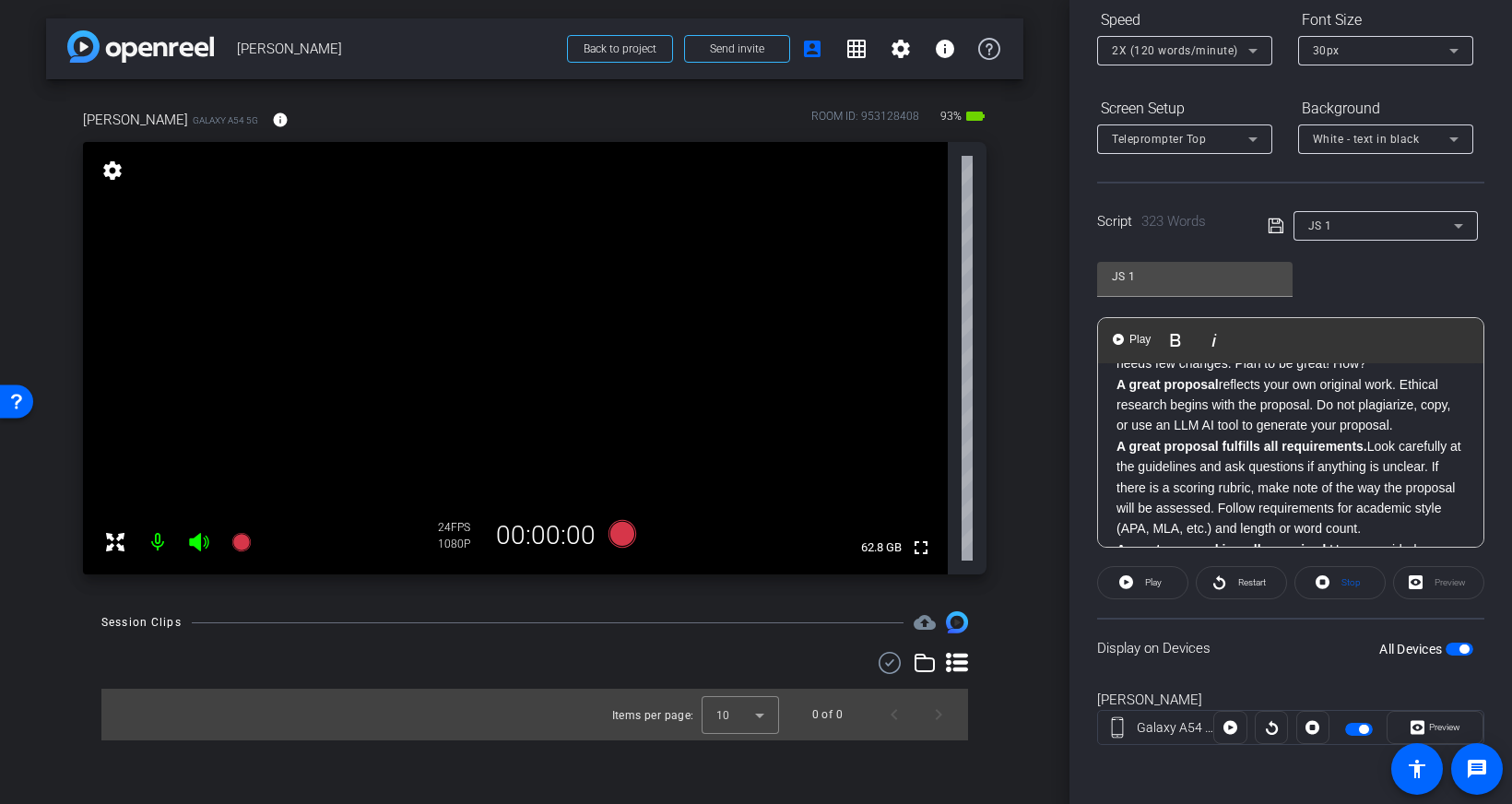
scroll to position [70, 0]
click at [1424, 585] on div "Preview" at bounding box center [1438, 583] width 91 height 34
click at [1420, 583] on div "Preview" at bounding box center [1438, 583] width 91 height 34
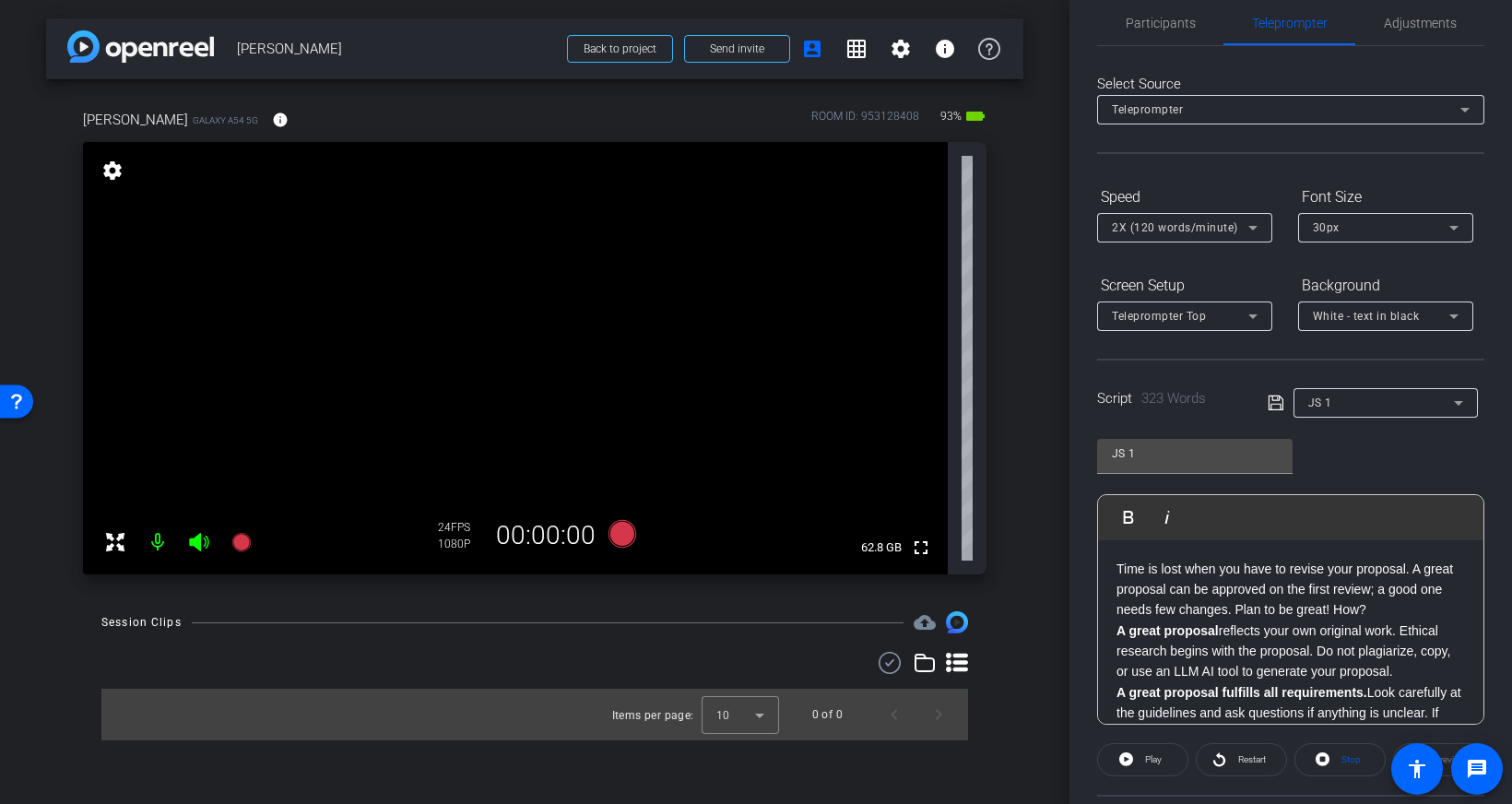
scroll to position [0, 0]
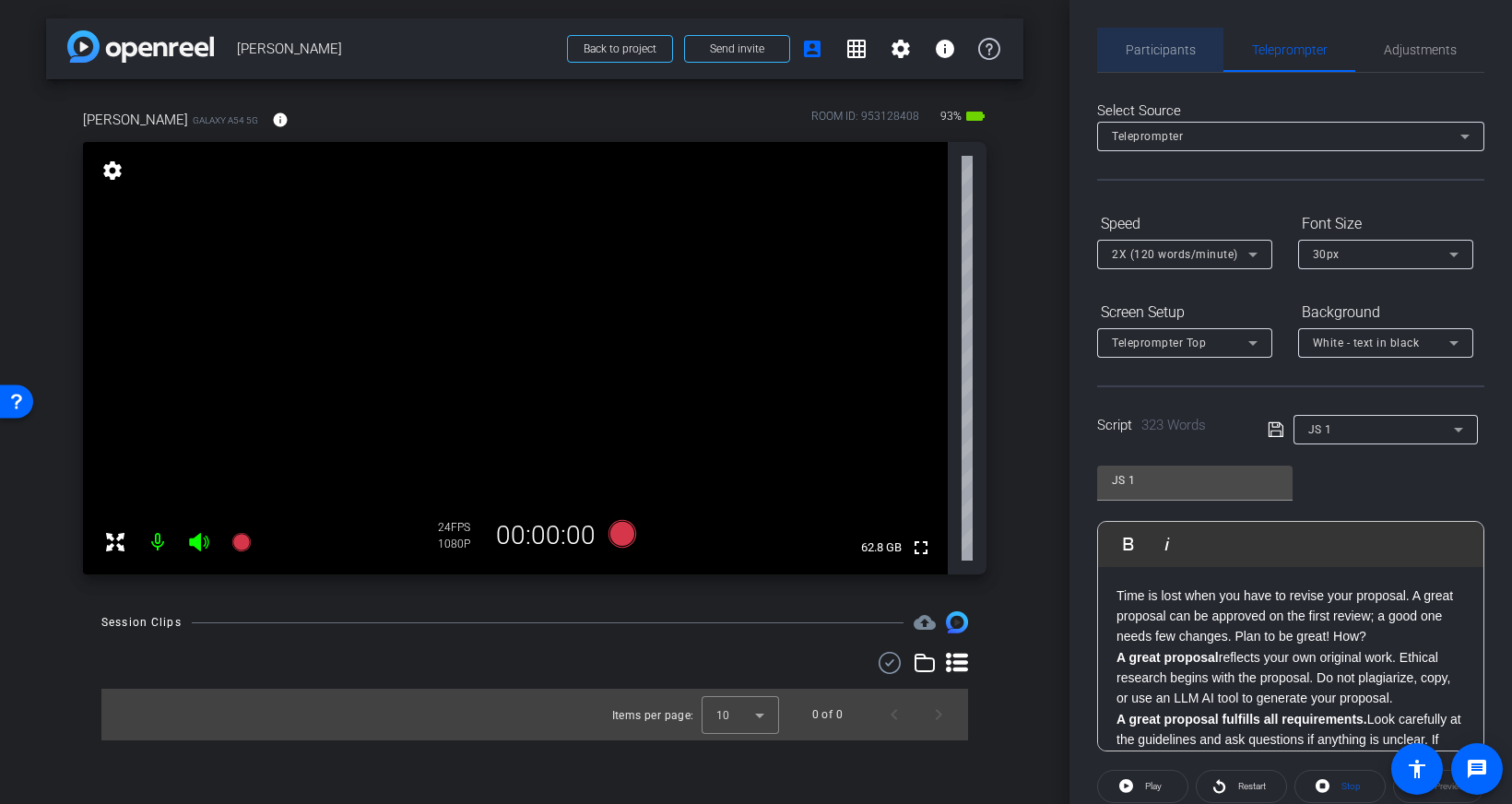
click at [1166, 47] on span "Participants" at bounding box center [1160, 50] width 70 height 13
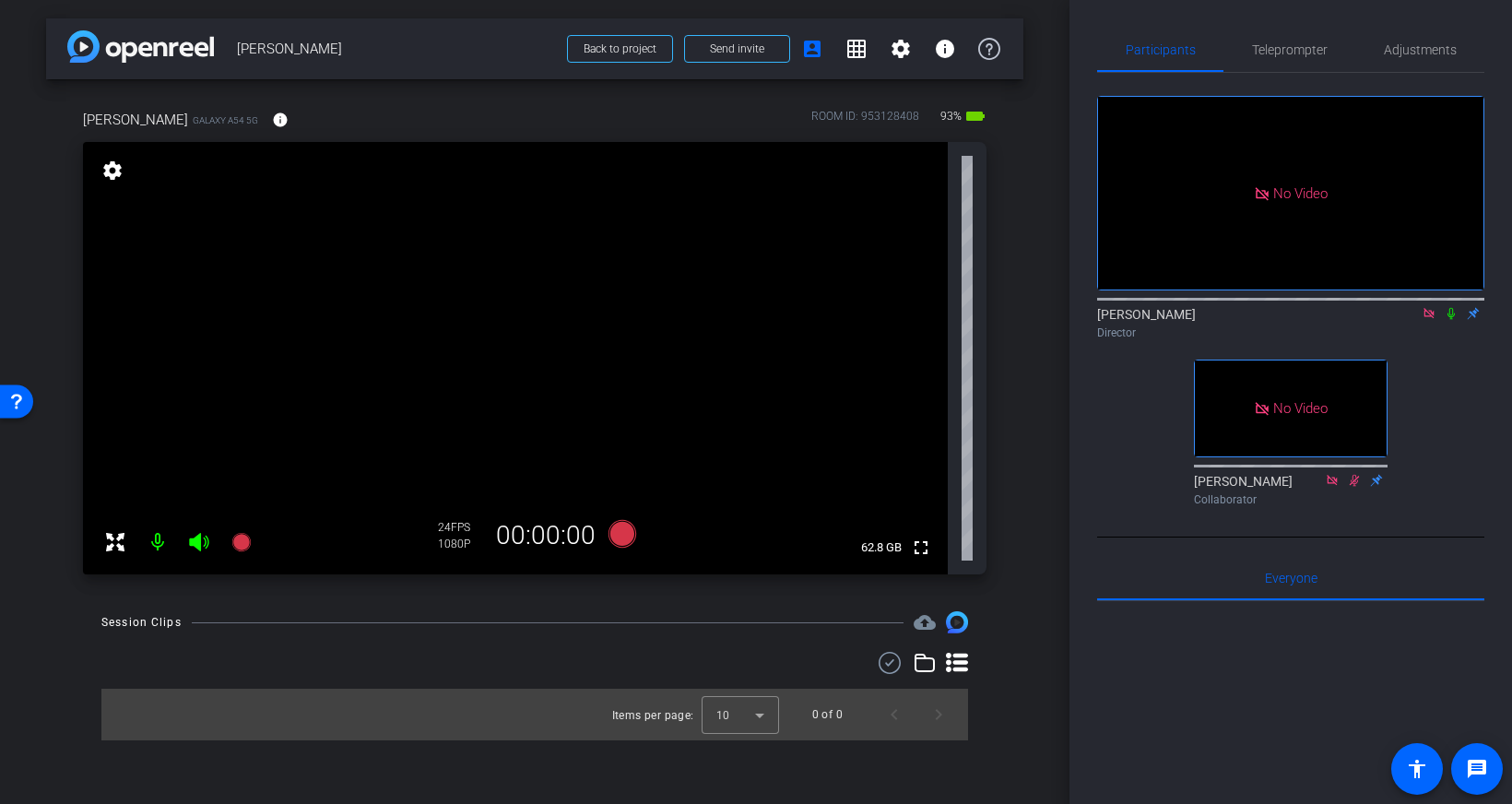
click at [450, 62] on span "[PERSON_NAME]" at bounding box center [397, 49] width 319 height 37
drag, startPoint x: 1451, startPoint y: 261, endPoint x: 1385, endPoint y: 168, distance: 114.0
click at [1450, 307] on icon at bounding box center [1451, 314] width 15 height 13
click at [1285, 66] on span "Teleprompter" at bounding box center [1289, 50] width 75 height 45
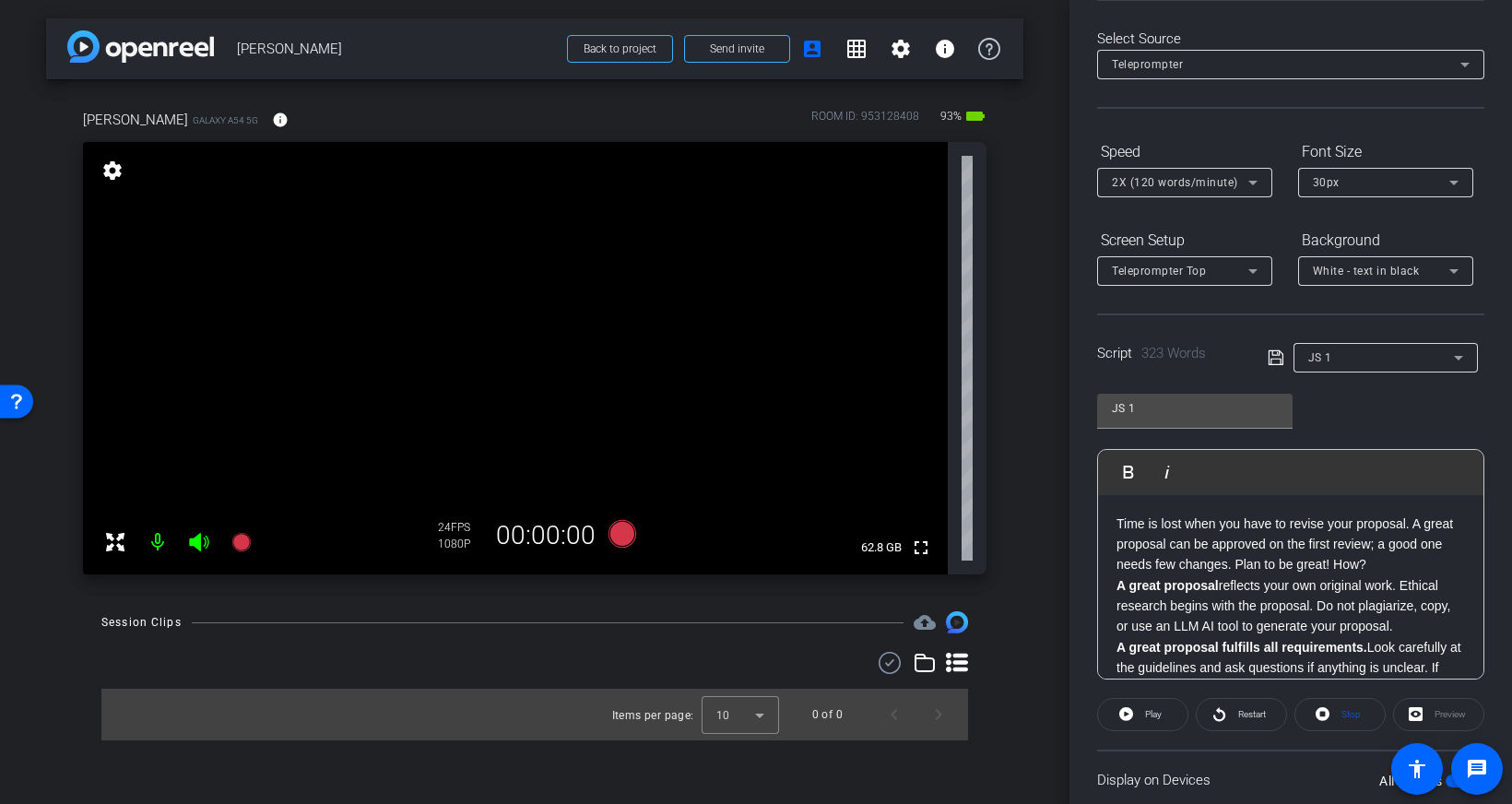
scroll to position [204, 0]
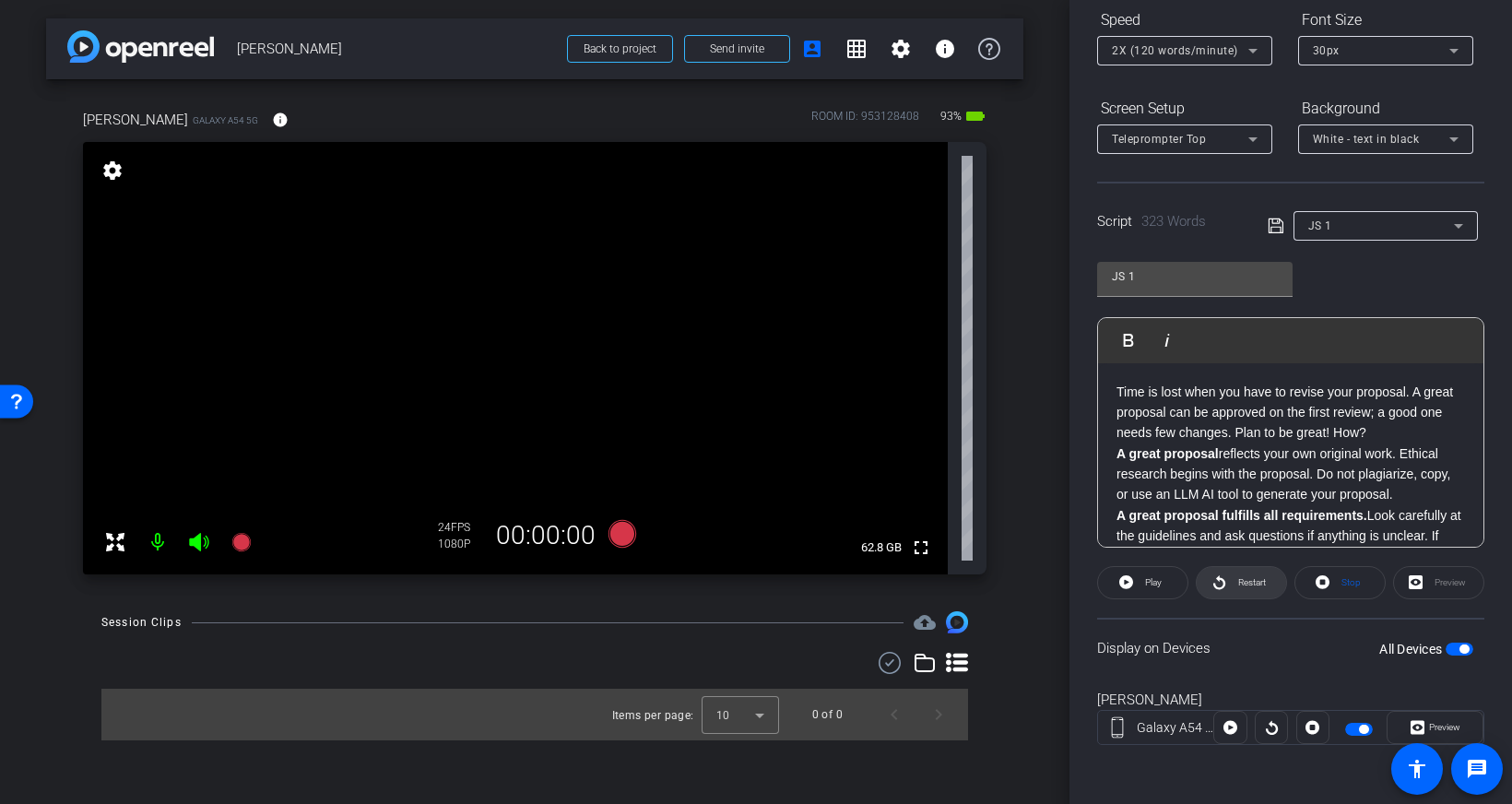
click at [1250, 587] on span "Restart" at bounding box center [1252, 582] width 28 height 10
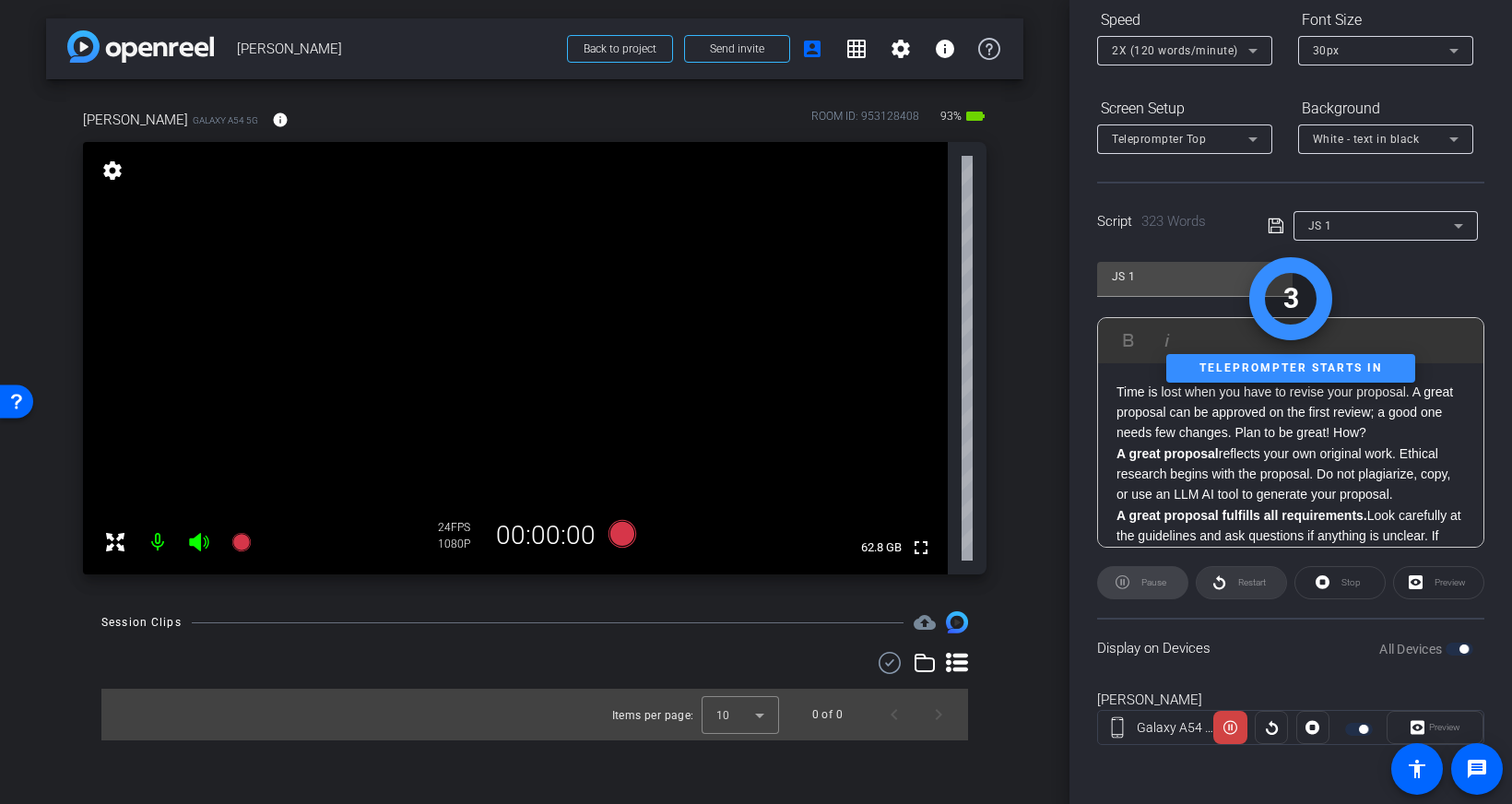
click at [1250, 587] on div "Restart" at bounding box center [1241, 583] width 91 height 34
click at [1160, 588] on div "Pause" at bounding box center [1142, 583] width 91 height 34
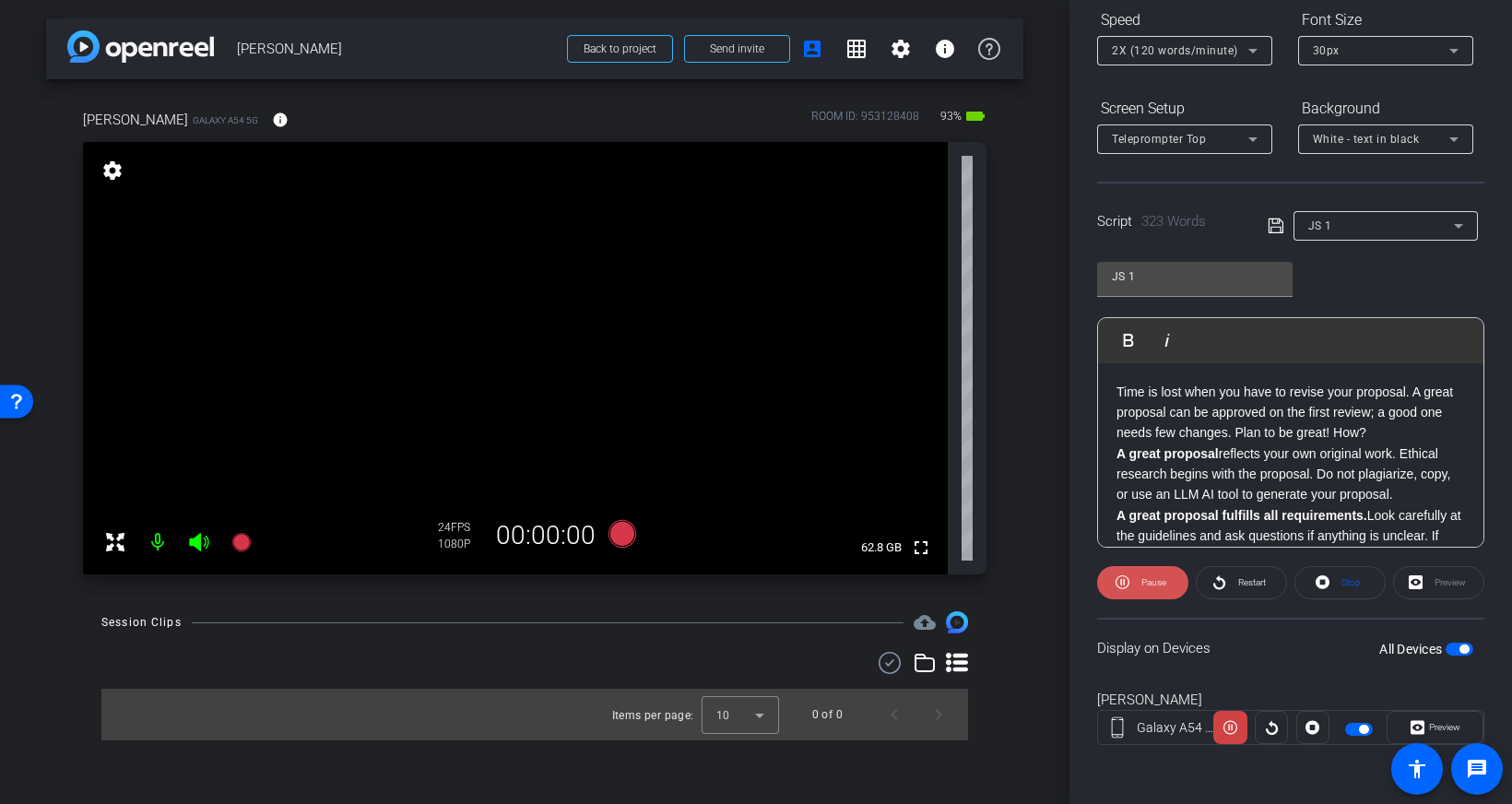
click at [1141, 590] on span "Pause" at bounding box center [1152, 583] width 30 height 26
click at [1353, 134] on div "Background White - text in black" at bounding box center [1385, 123] width 175 height 60
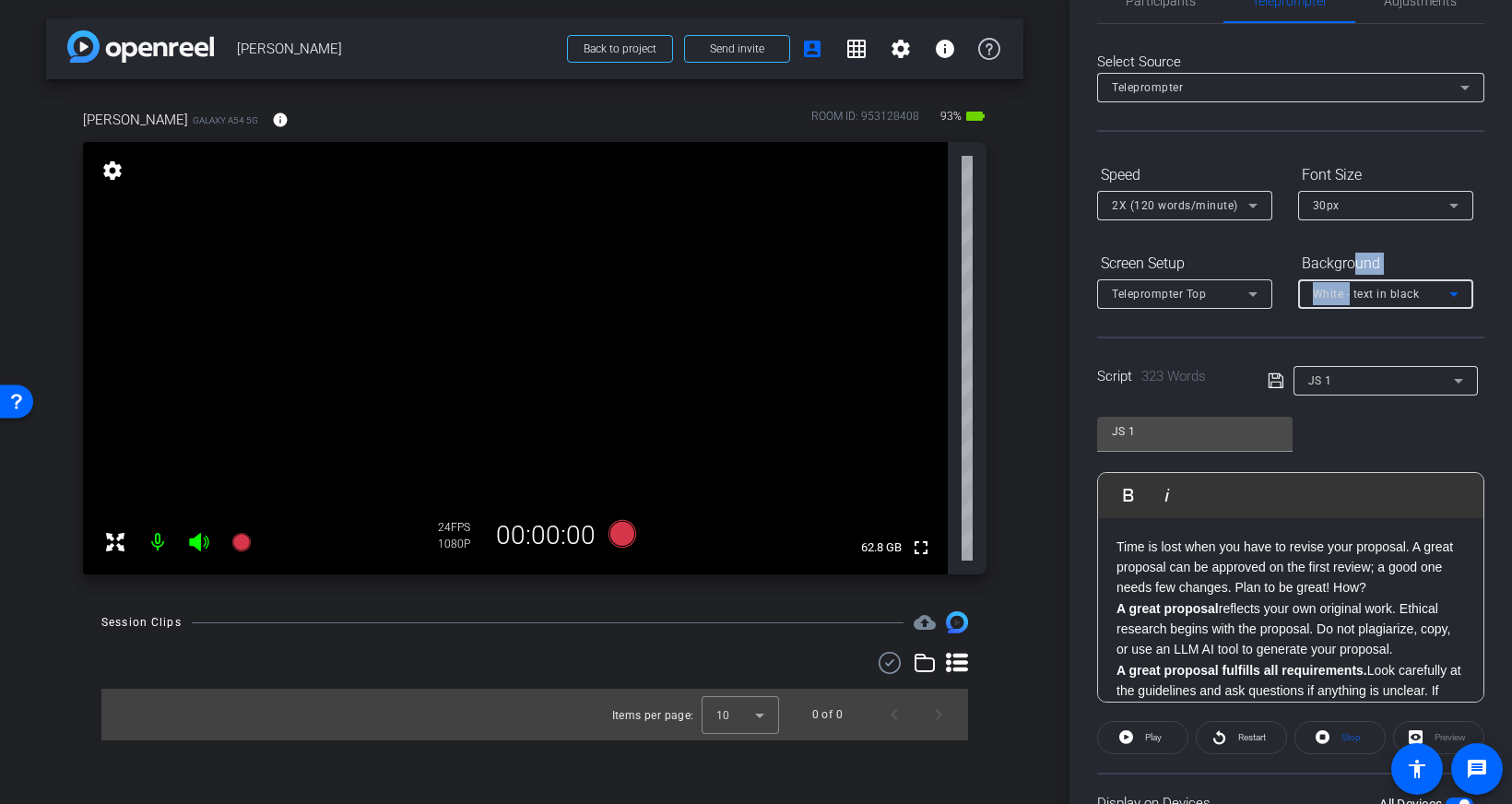
scroll to position [0, 0]
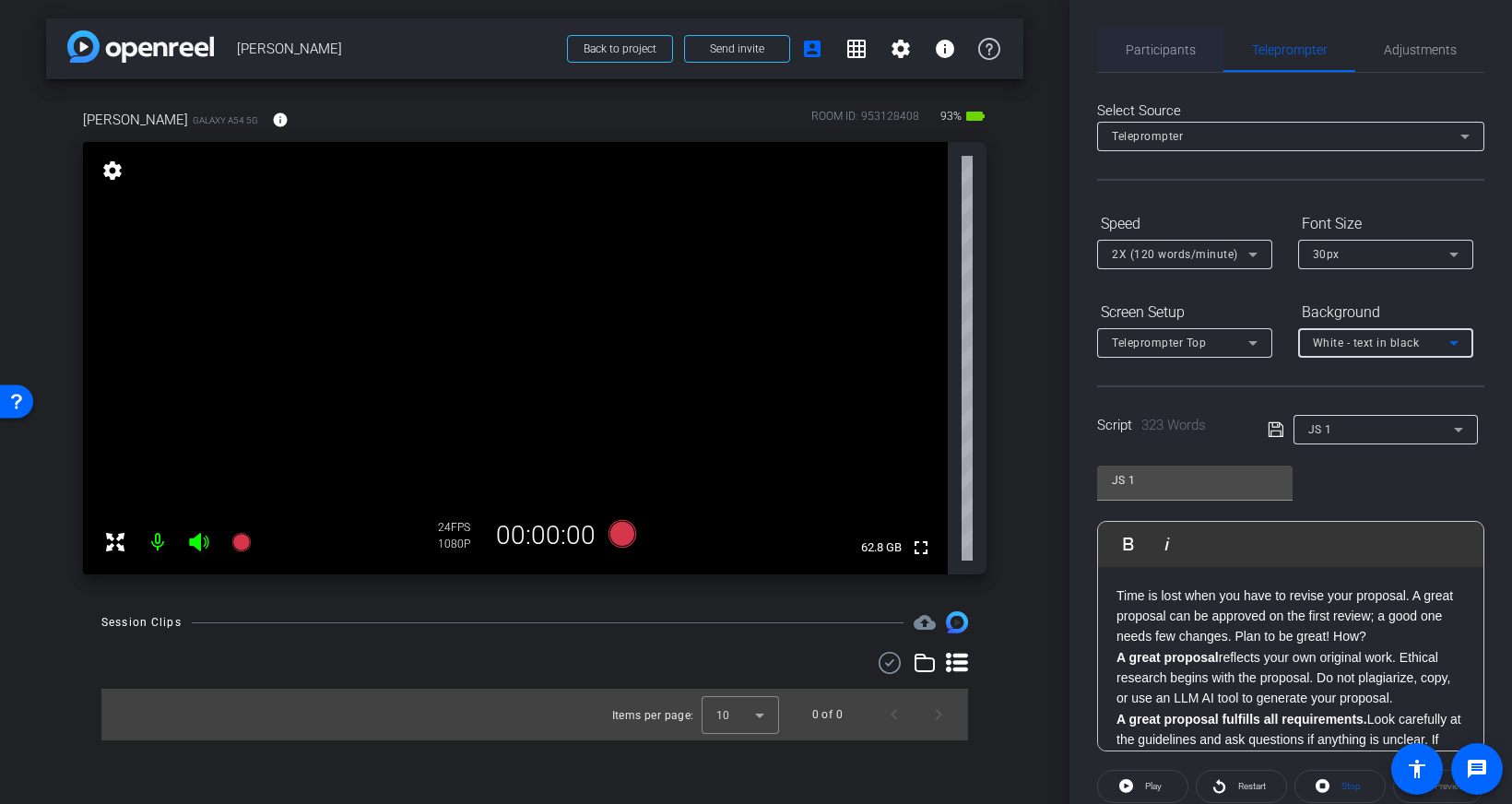
click at [1168, 49] on span "Participants" at bounding box center [1160, 50] width 70 height 13
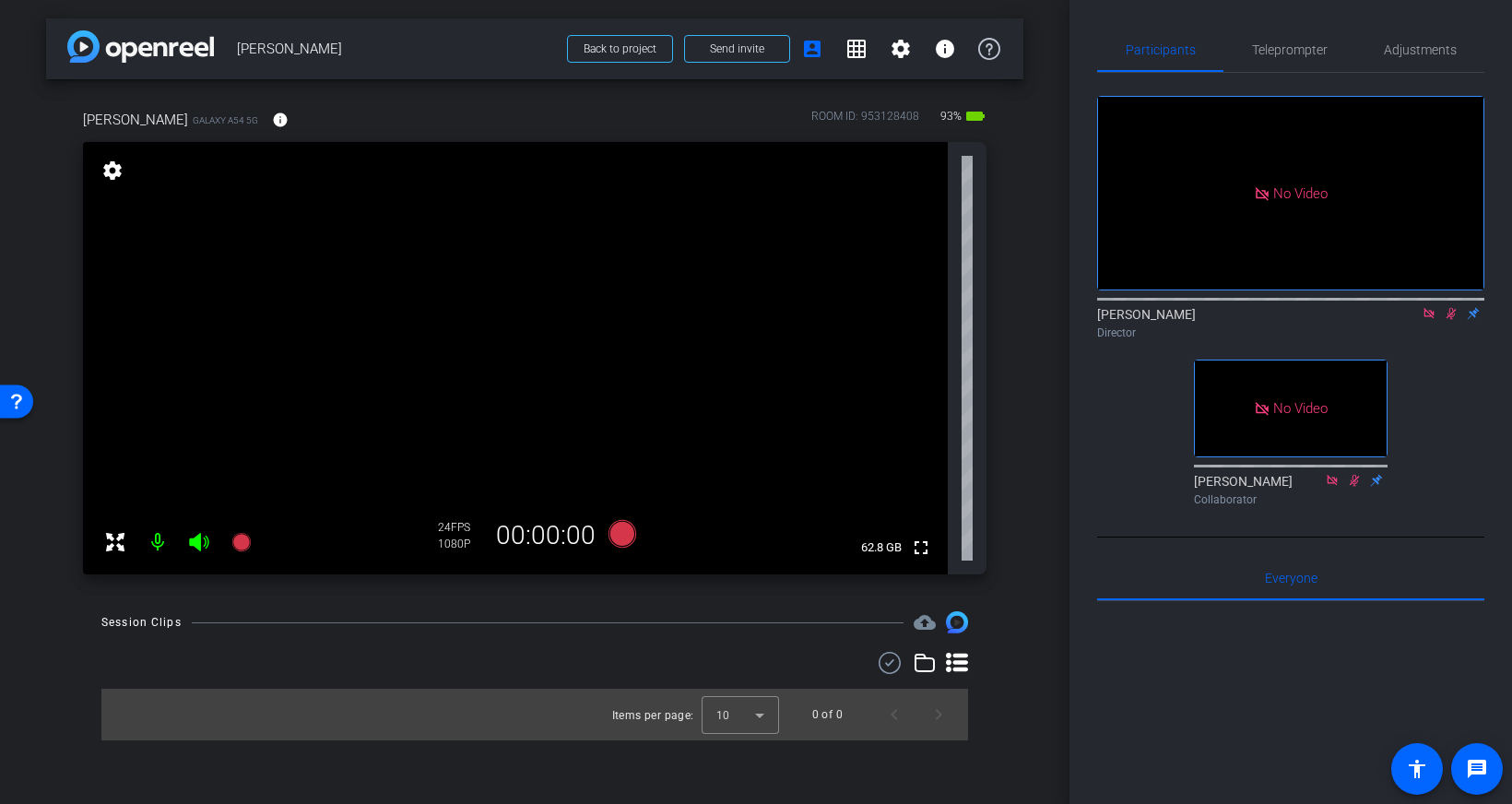
click at [1455, 307] on icon at bounding box center [1451, 314] width 15 height 13
click at [620, 533] on icon at bounding box center [623, 534] width 28 height 28
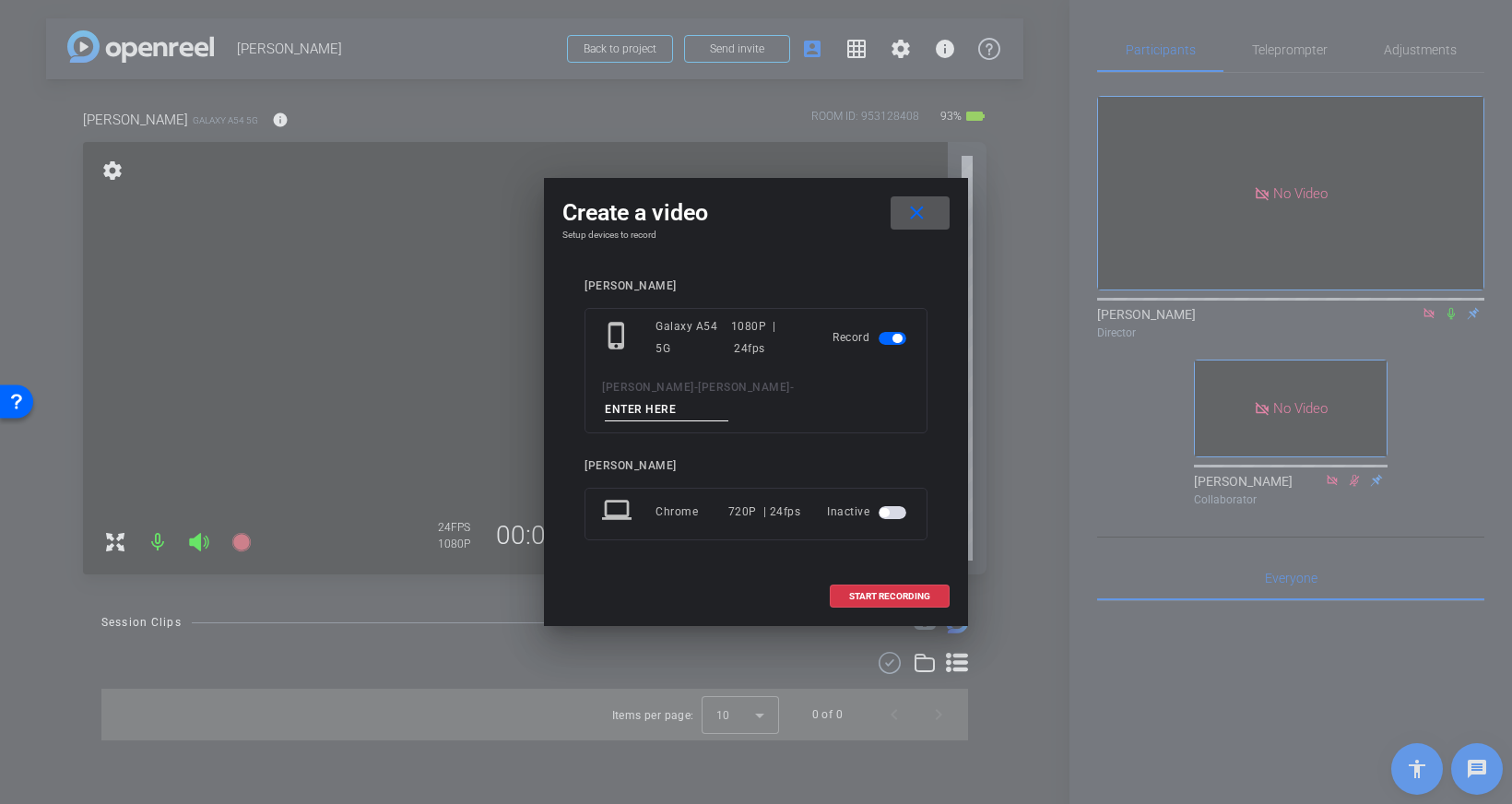
click at [728, 400] on input at bounding box center [667, 409] width 124 height 23
click at [728, 401] on input at bounding box center [667, 409] width 124 height 23
type input "JS1"
click at [892, 506] on span "button" at bounding box center [893, 513] width 28 height 13
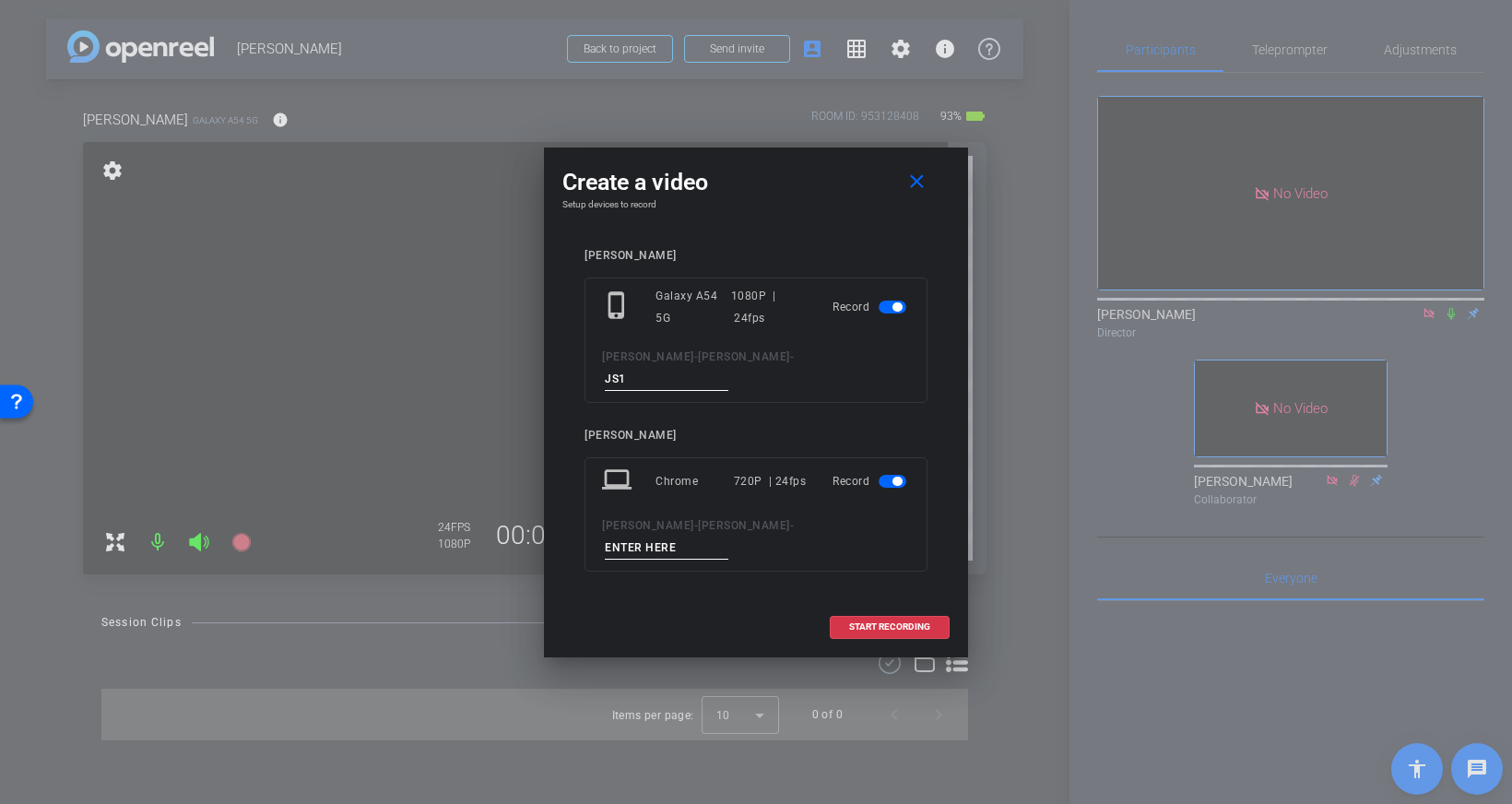
click at [882, 480] on span "button" at bounding box center [893, 481] width 28 height 13
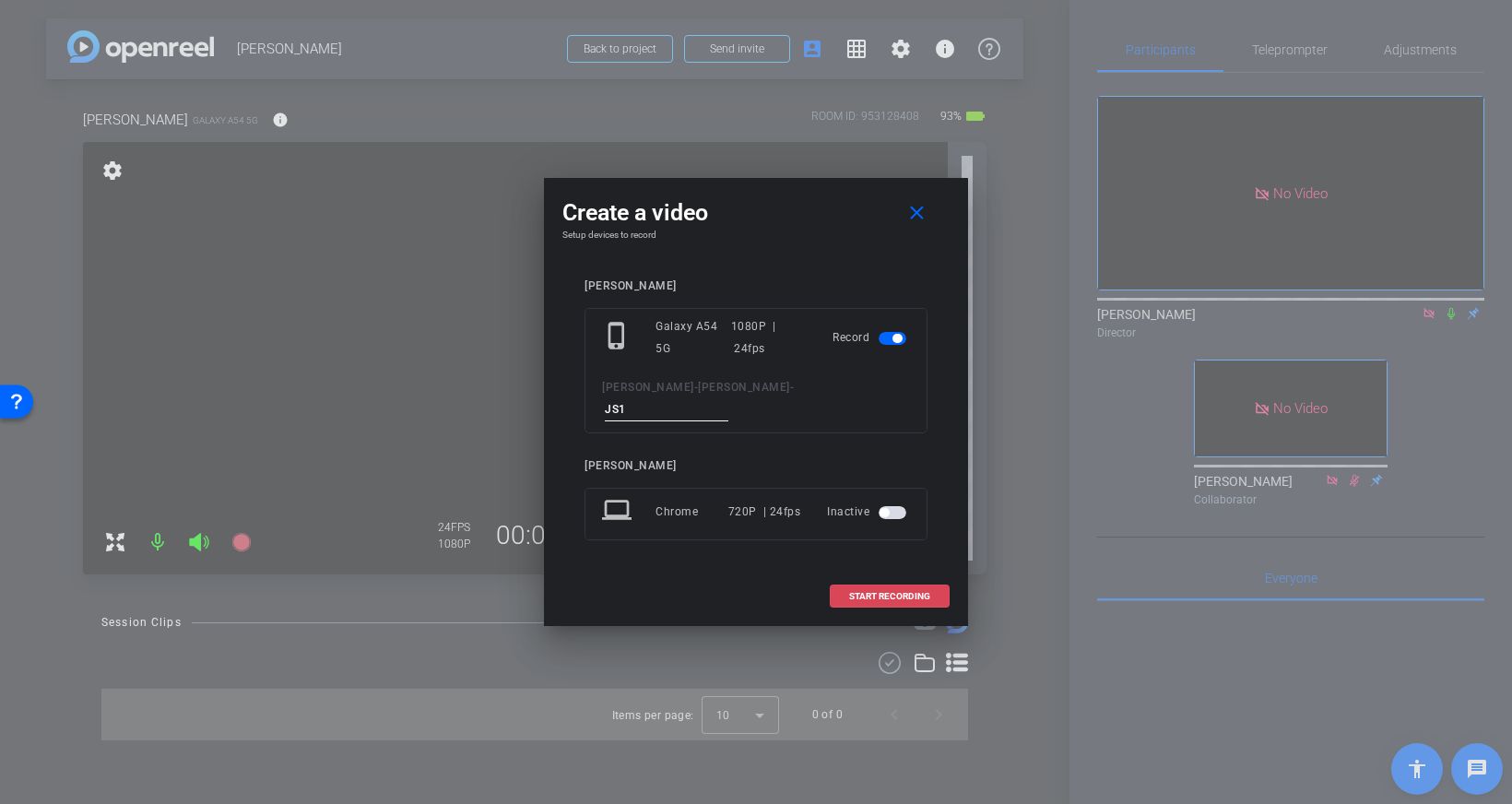
click at [891, 577] on span at bounding box center [889, 596] width 118 height 45
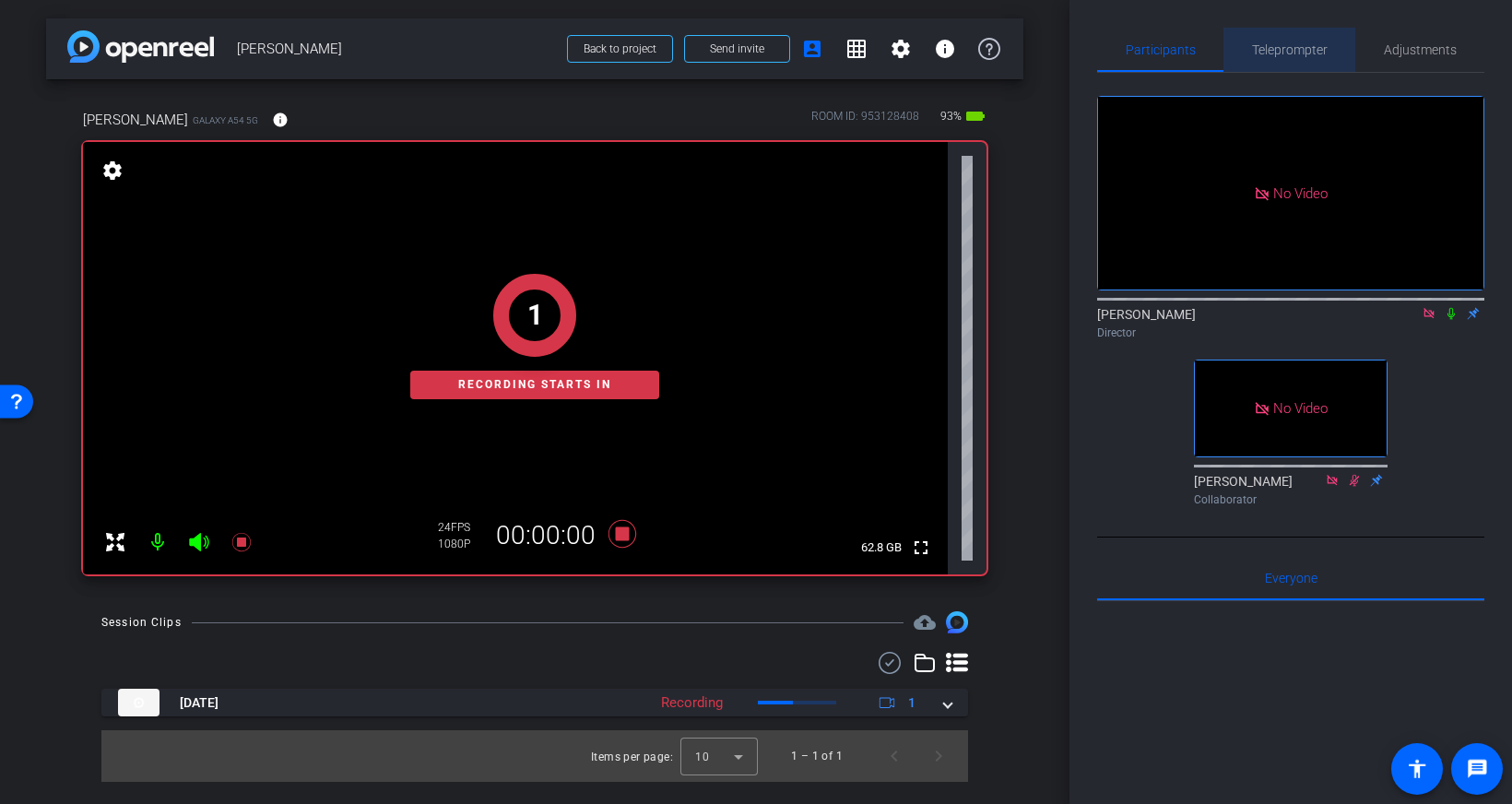
click at [1281, 44] on span "Teleprompter" at bounding box center [1289, 50] width 75 height 13
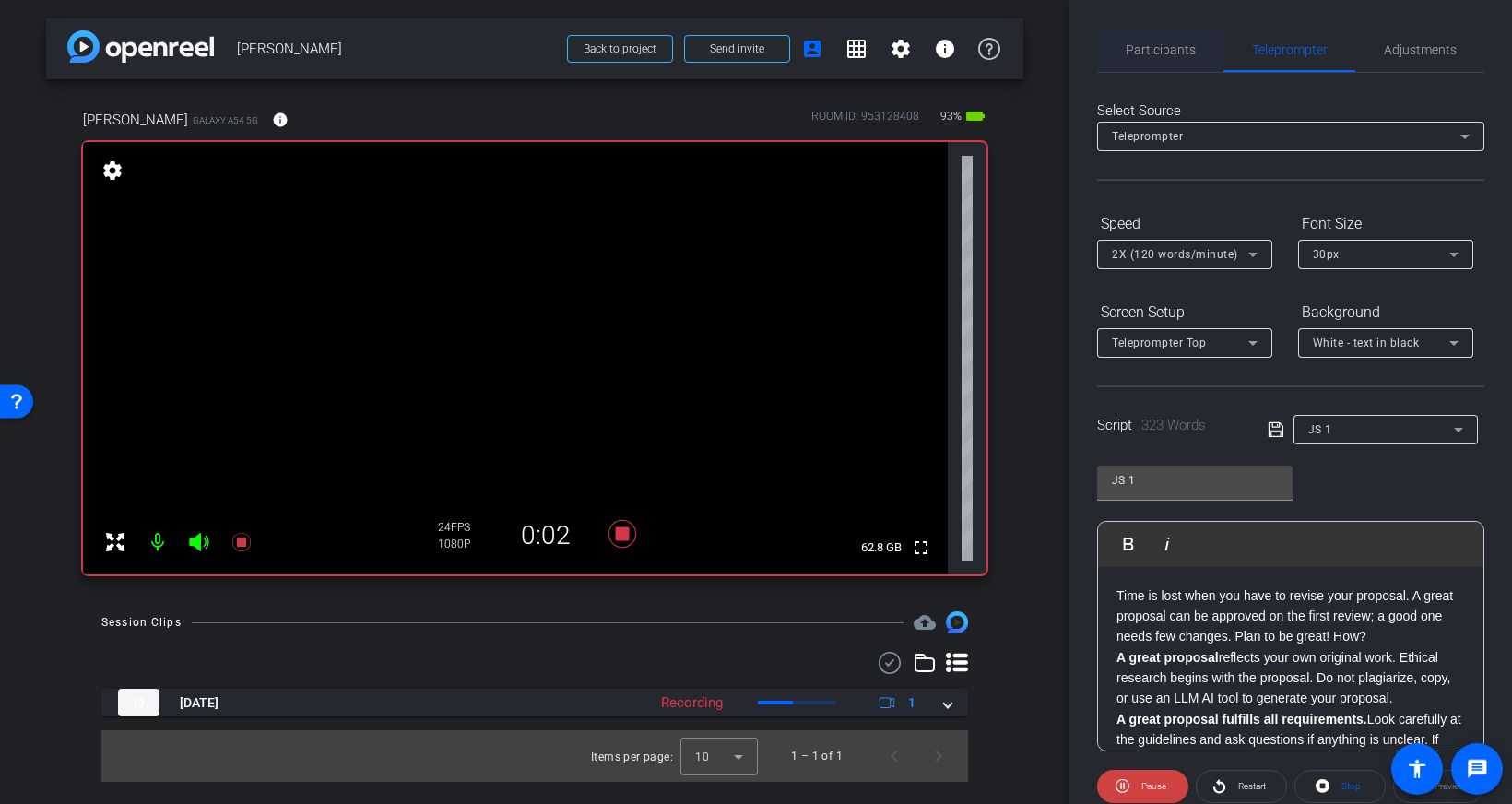
click at [1164, 35] on span "Participants" at bounding box center [1160, 50] width 70 height 45
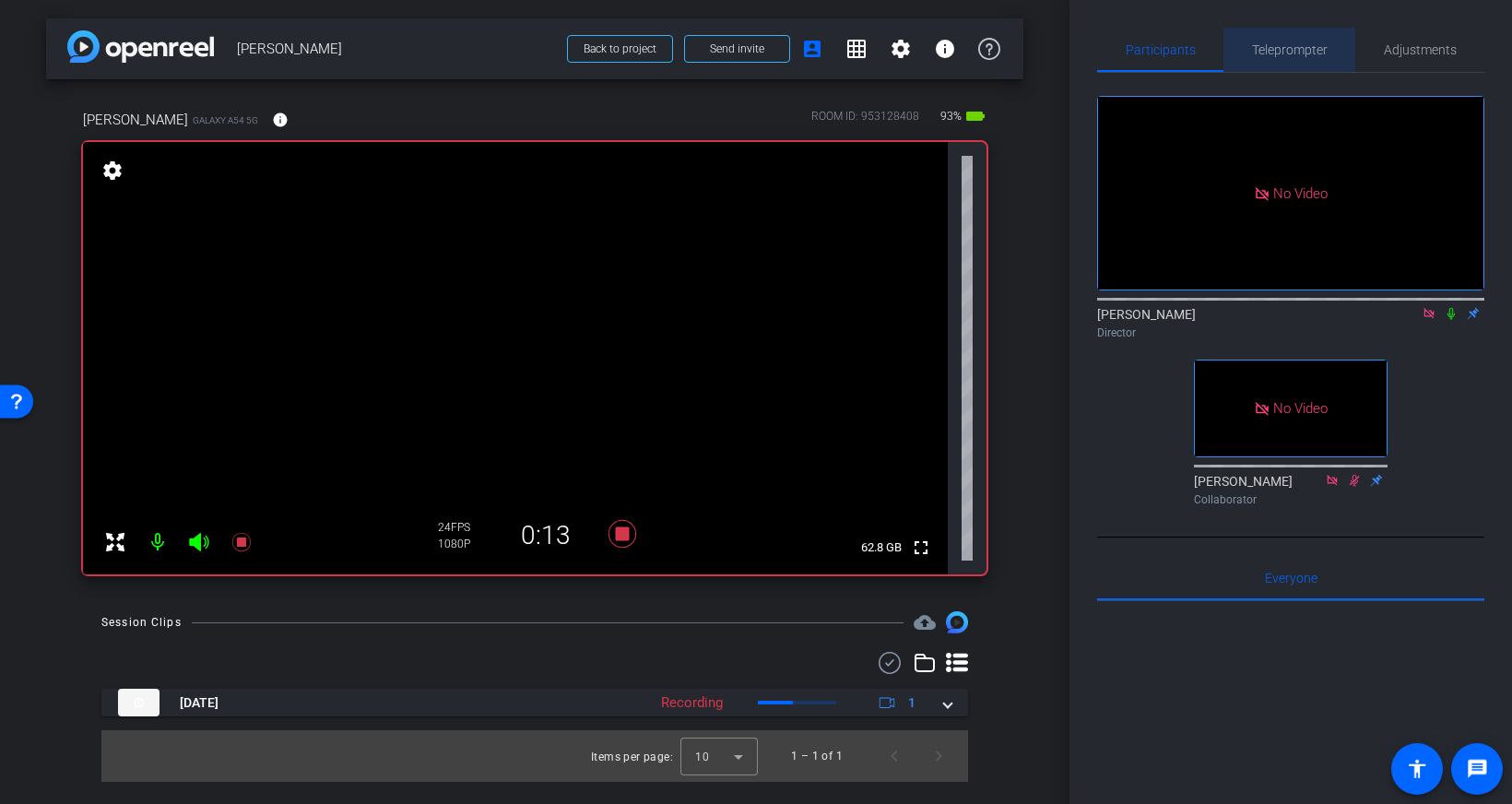
click at [1285, 57] on span "Teleprompter" at bounding box center [1289, 50] width 75 height 45
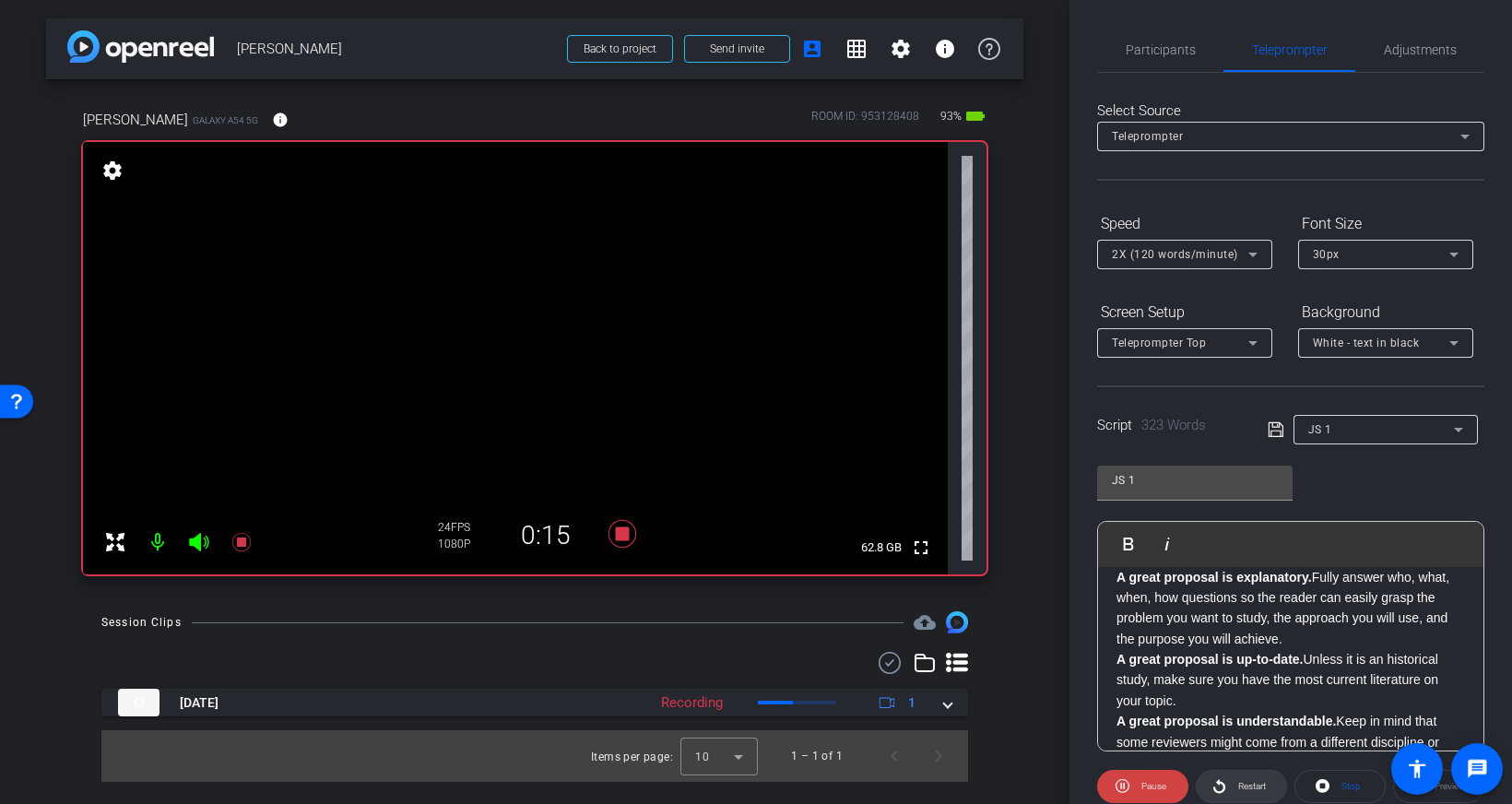
scroll to position [391, 0]
click at [1241, 782] on span "Restart" at bounding box center [1252, 785] width 28 height 10
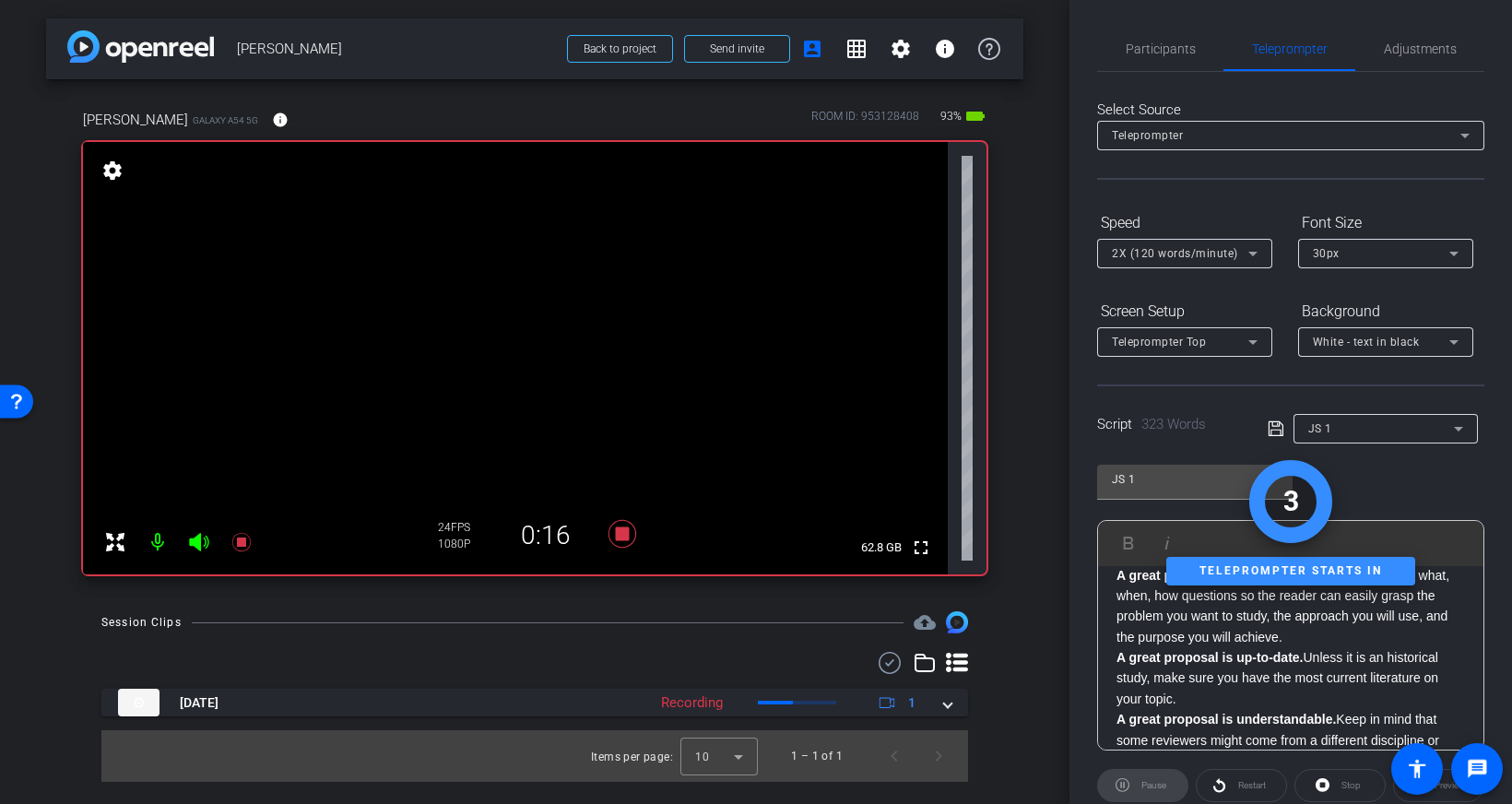
scroll to position [0, 0]
click at [1159, 55] on span "Participants" at bounding box center [1160, 50] width 70 height 13
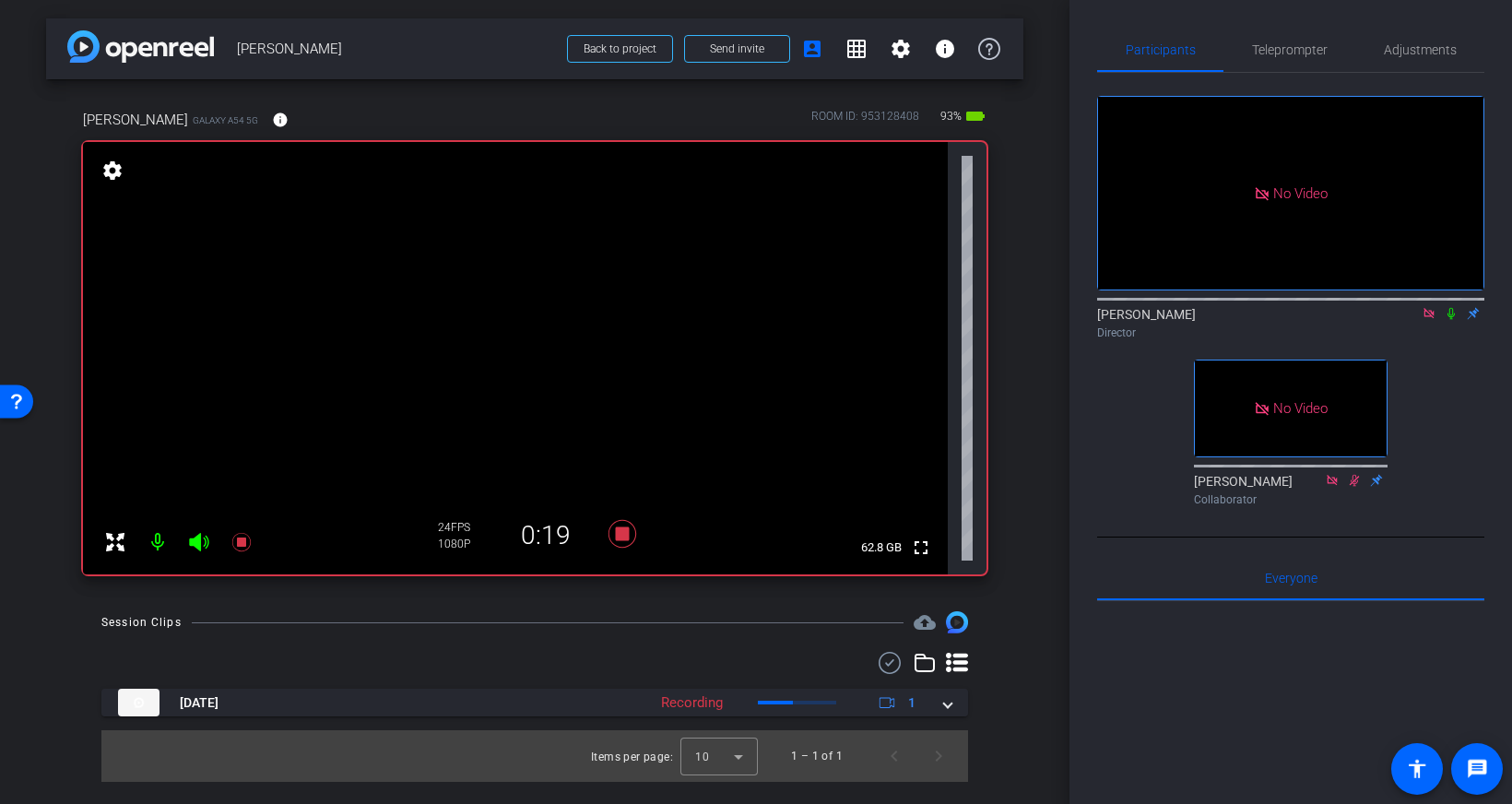
click at [1457, 307] on icon at bounding box center [1451, 314] width 15 height 13
click at [1281, 50] on span "Teleprompter" at bounding box center [1289, 50] width 75 height 13
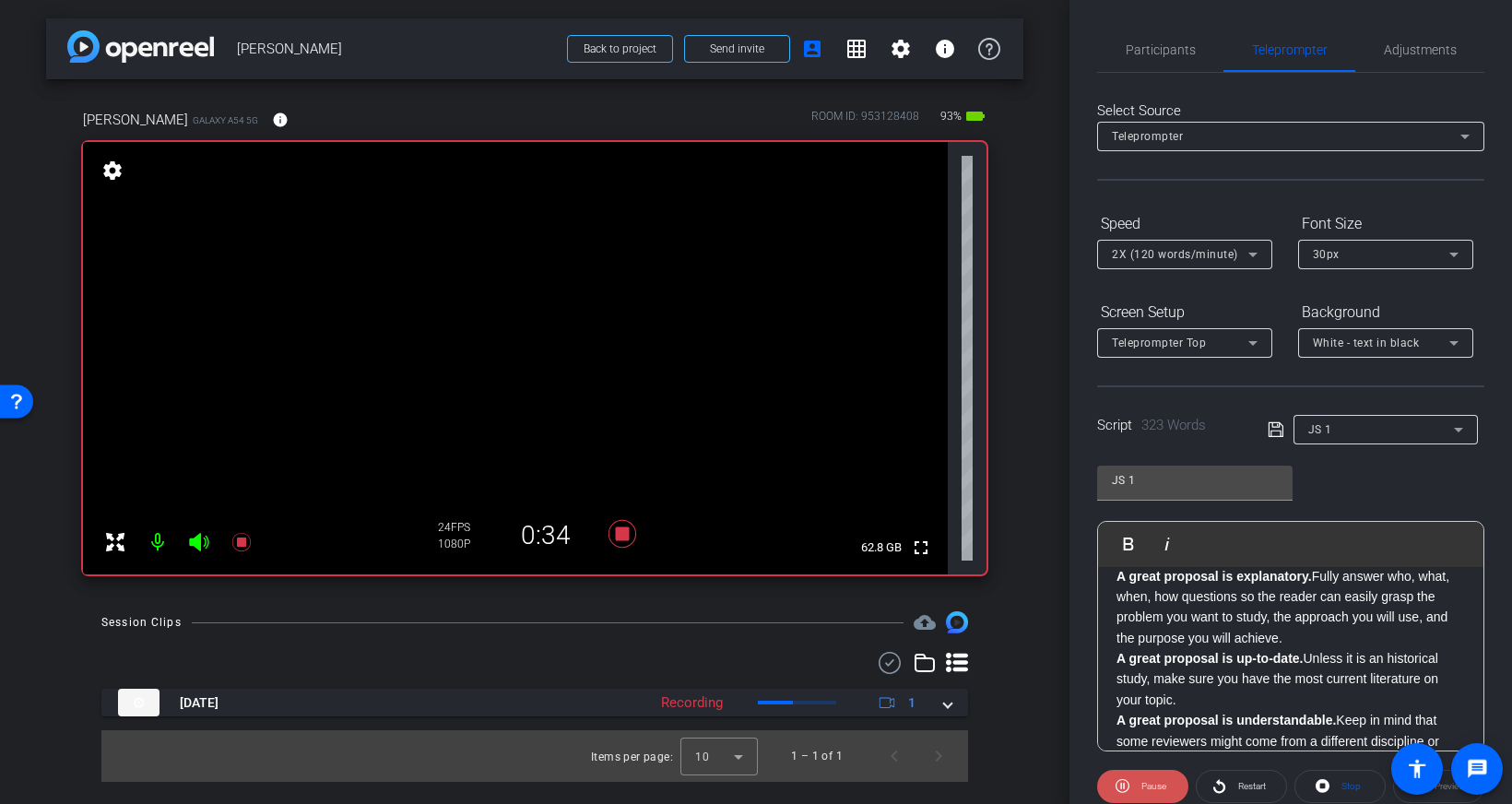
click at [1138, 782] on span "Pause" at bounding box center [1152, 786] width 30 height 26
click at [1135, 59] on span "Participants" at bounding box center [1160, 50] width 70 height 45
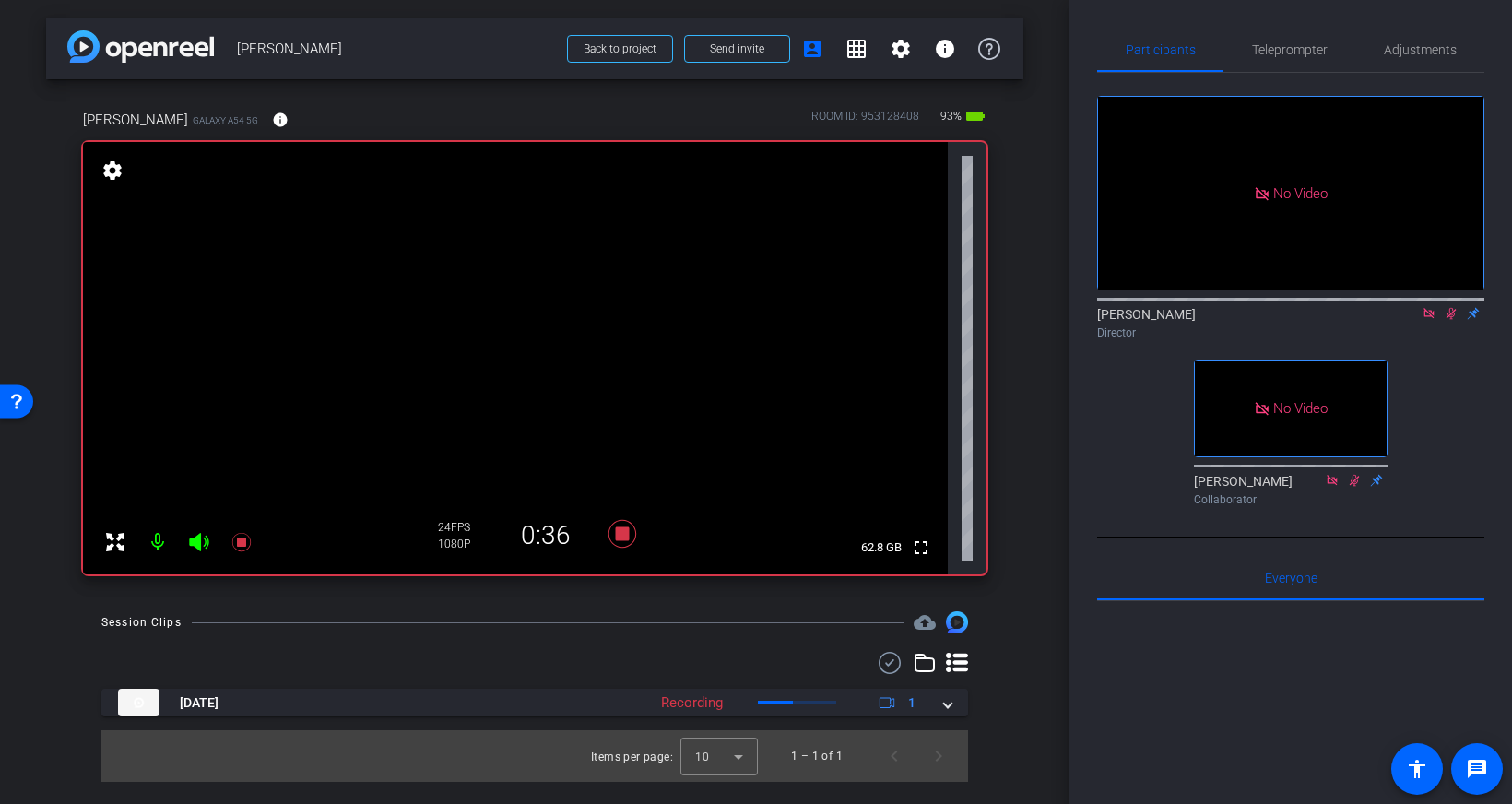
click at [1457, 307] on icon at bounding box center [1451, 314] width 15 height 13
click at [1461, 305] on mat-icon at bounding box center [1451, 314] width 22 height 17
click at [1453, 307] on icon at bounding box center [1451, 314] width 15 height 13
click at [1296, 53] on span "Teleprompter" at bounding box center [1289, 50] width 75 height 13
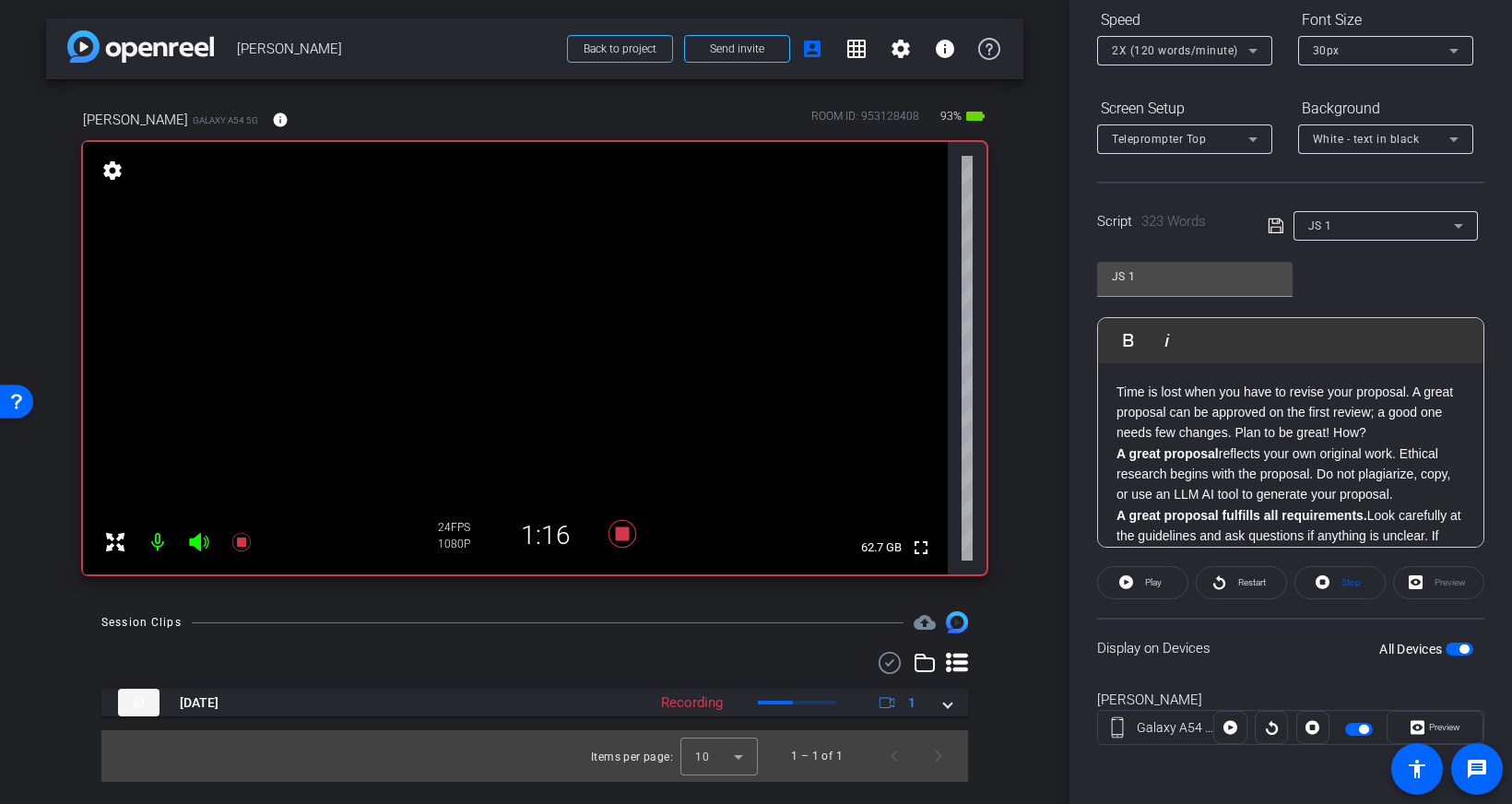
click at [1438, 577] on div "Preview" at bounding box center [1438, 583] width 91 height 34
click at [1436, 724] on span "Preview" at bounding box center [1445, 726] width 32 height 10
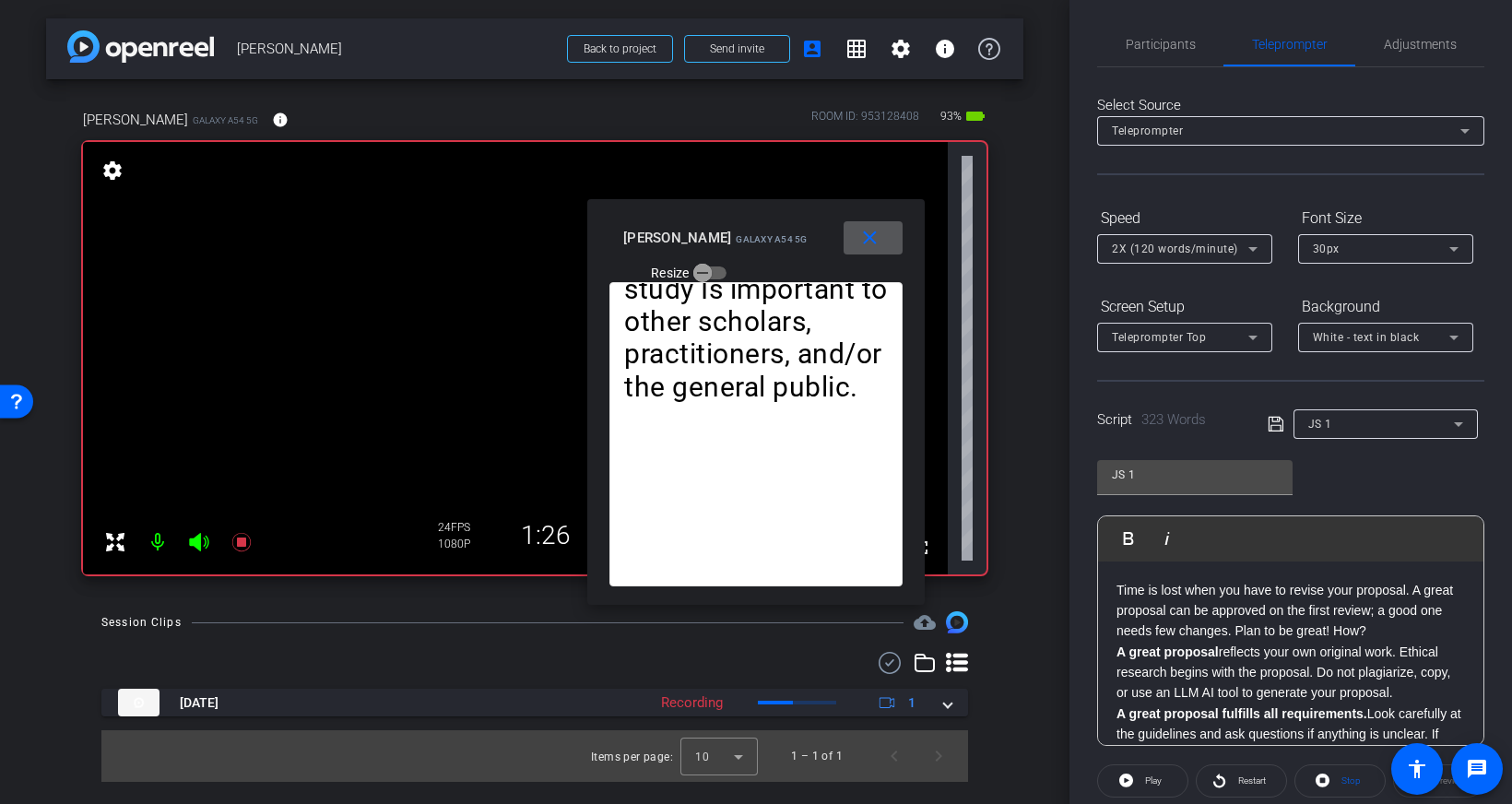
scroll to position [8, 0]
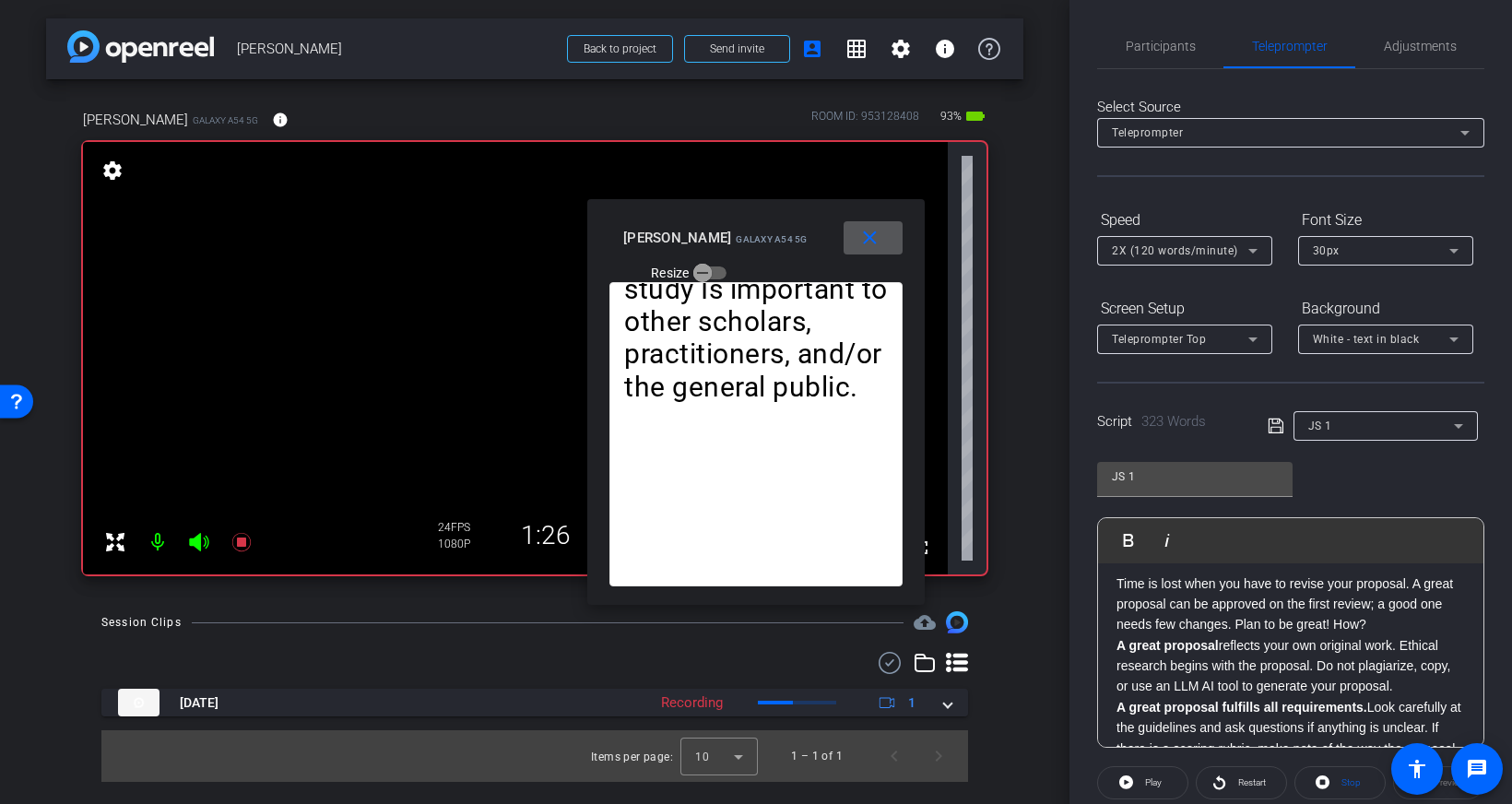
drag, startPoint x: 1256, startPoint y: 696, endPoint x: 1255, endPoint y: 657, distance: 39.0
click at [1258, 680] on openreel-capture-teleprompter "Speed 2X (120 words/minute) Font Size 30px Screen Setup Teleprompter Top Backgr…" at bounding box center [1290, 592] width 387 height 772
click at [1181, 49] on span "Participants" at bounding box center [1160, 50] width 70 height 13
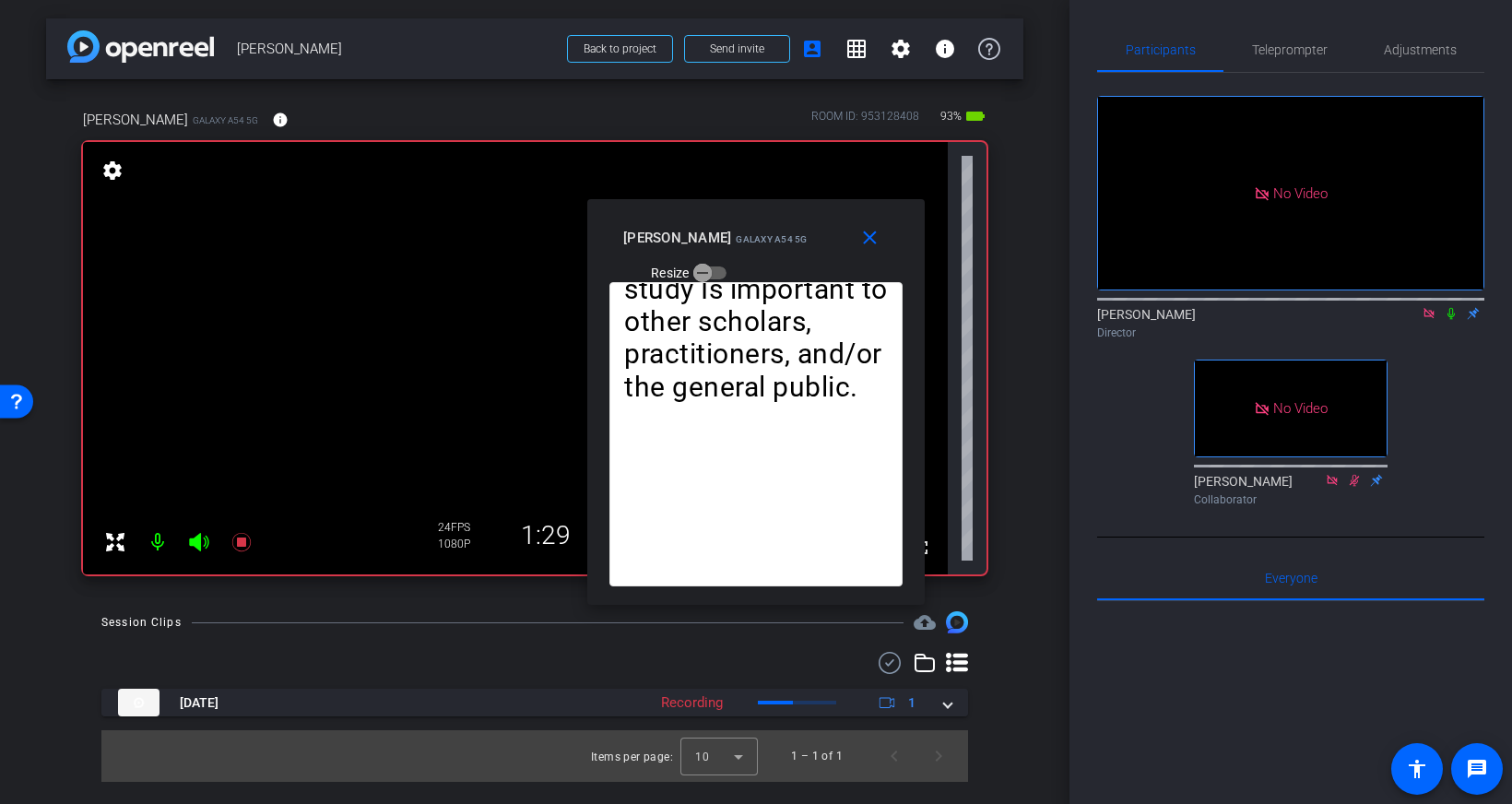
click at [1452, 307] on icon at bounding box center [1451, 314] width 15 height 13
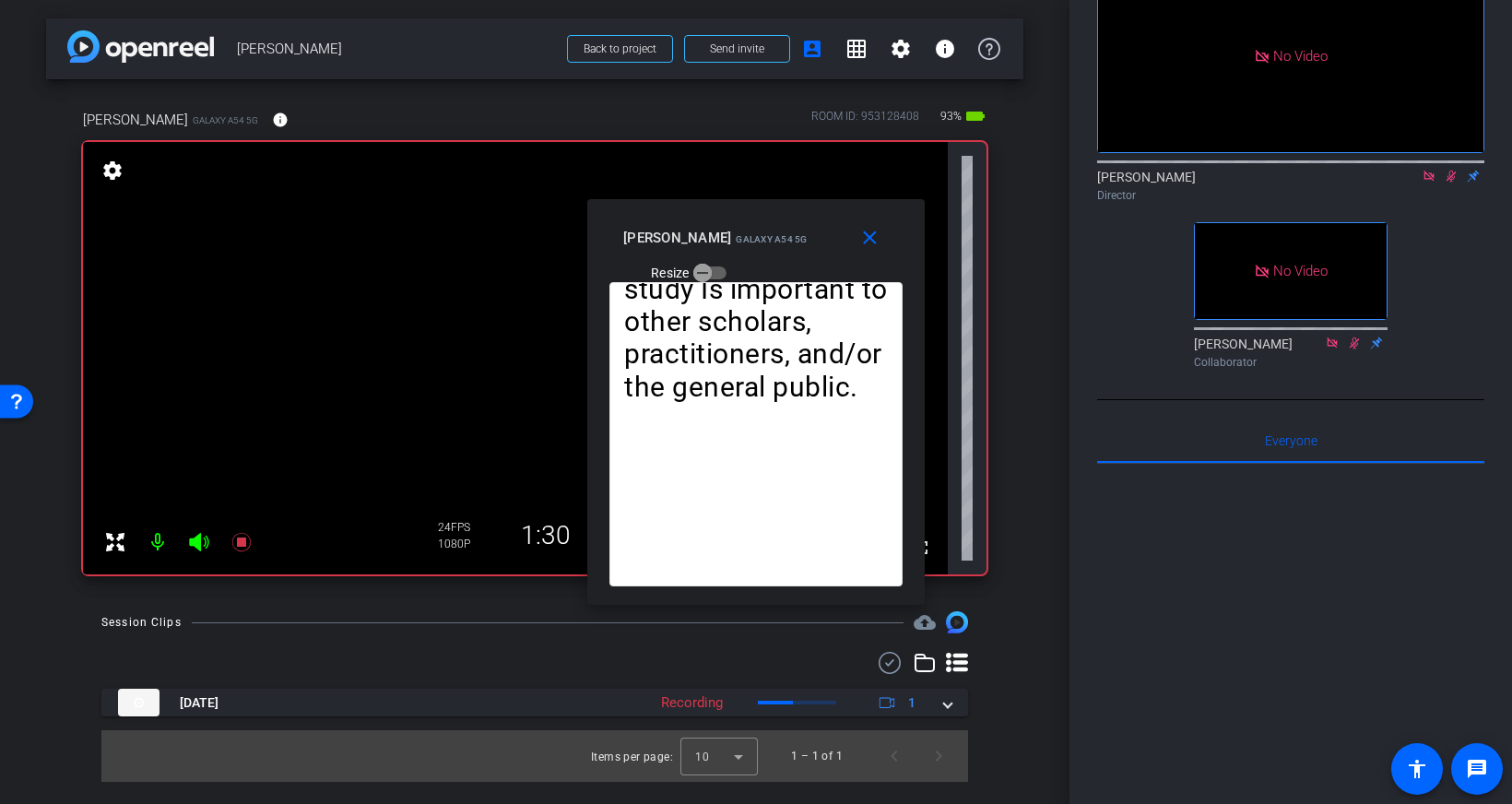
scroll to position [0, 0]
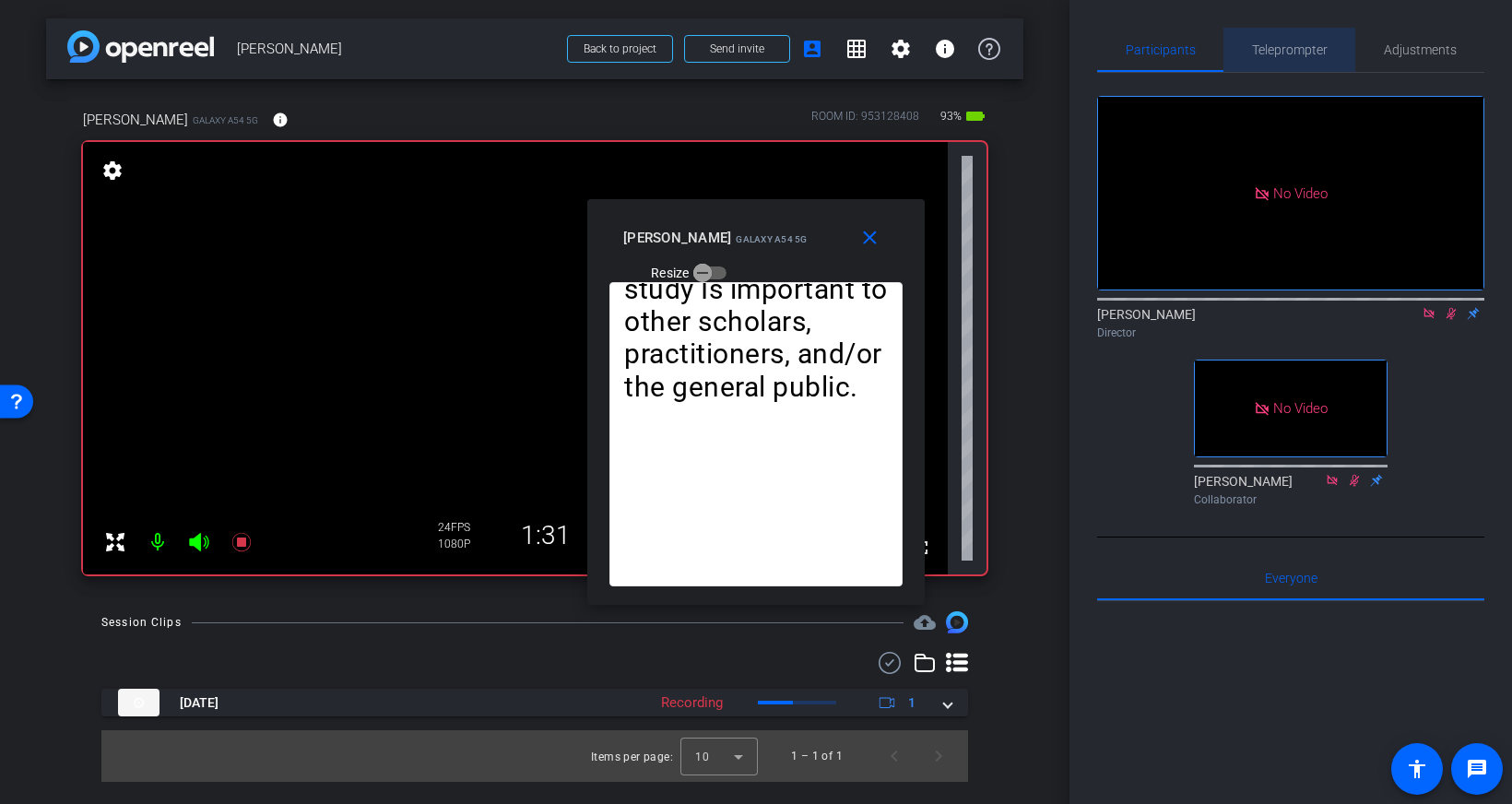
click at [1286, 38] on span "Teleprompter" at bounding box center [1289, 50] width 75 height 45
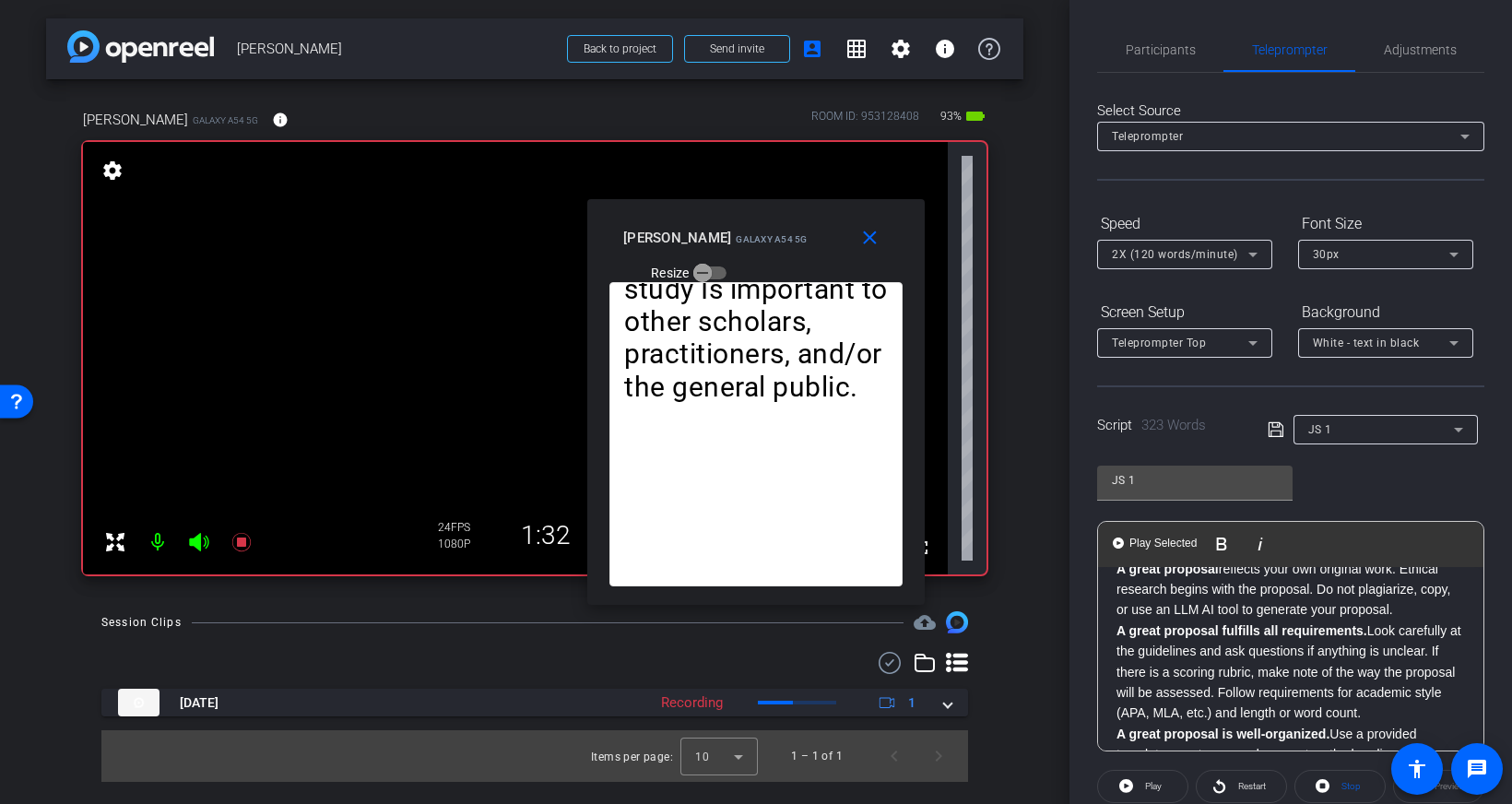
scroll to position [212, 0]
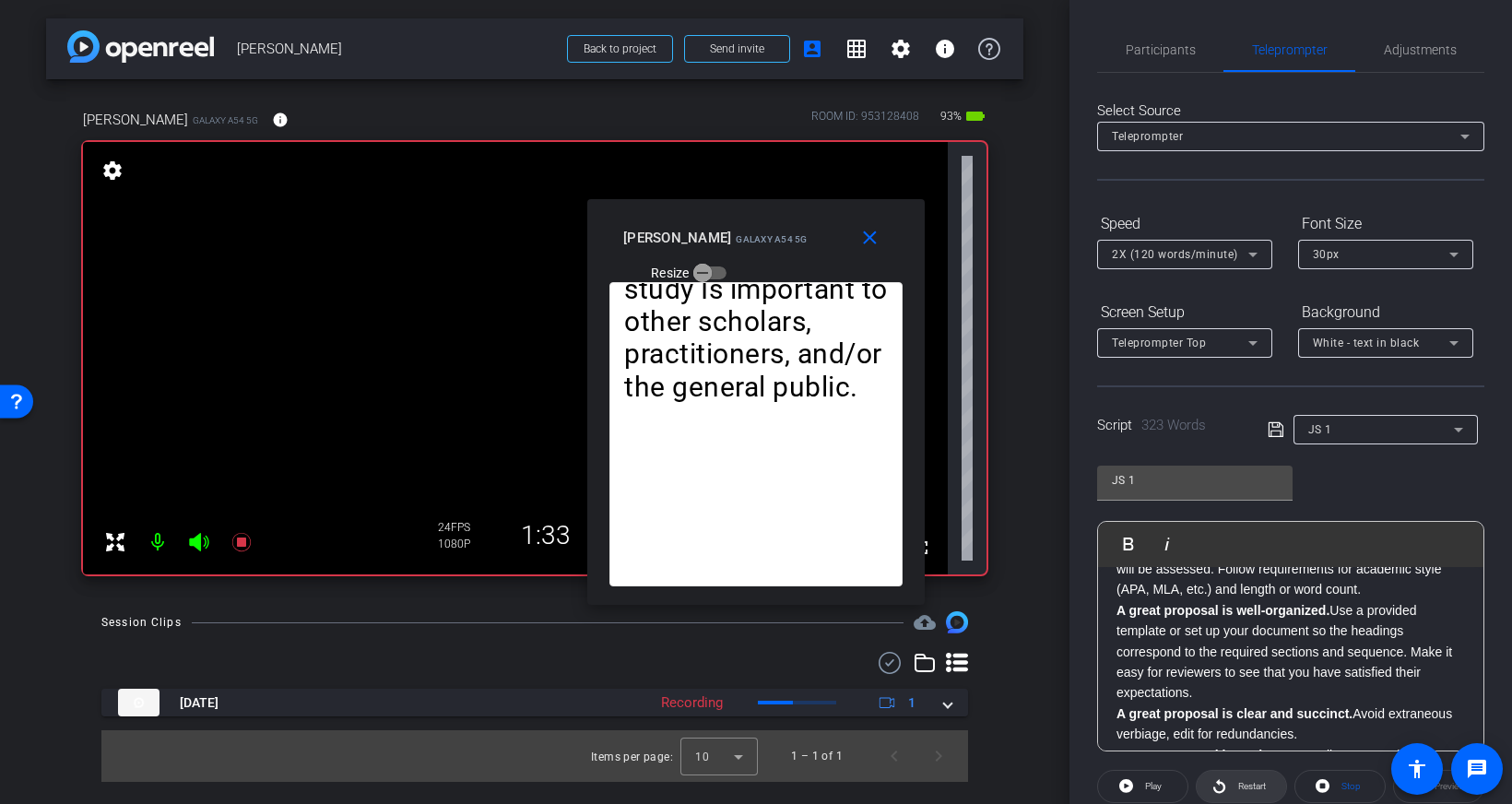
click at [1257, 782] on span "Restart" at bounding box center [1252, 785] width 28 height 10
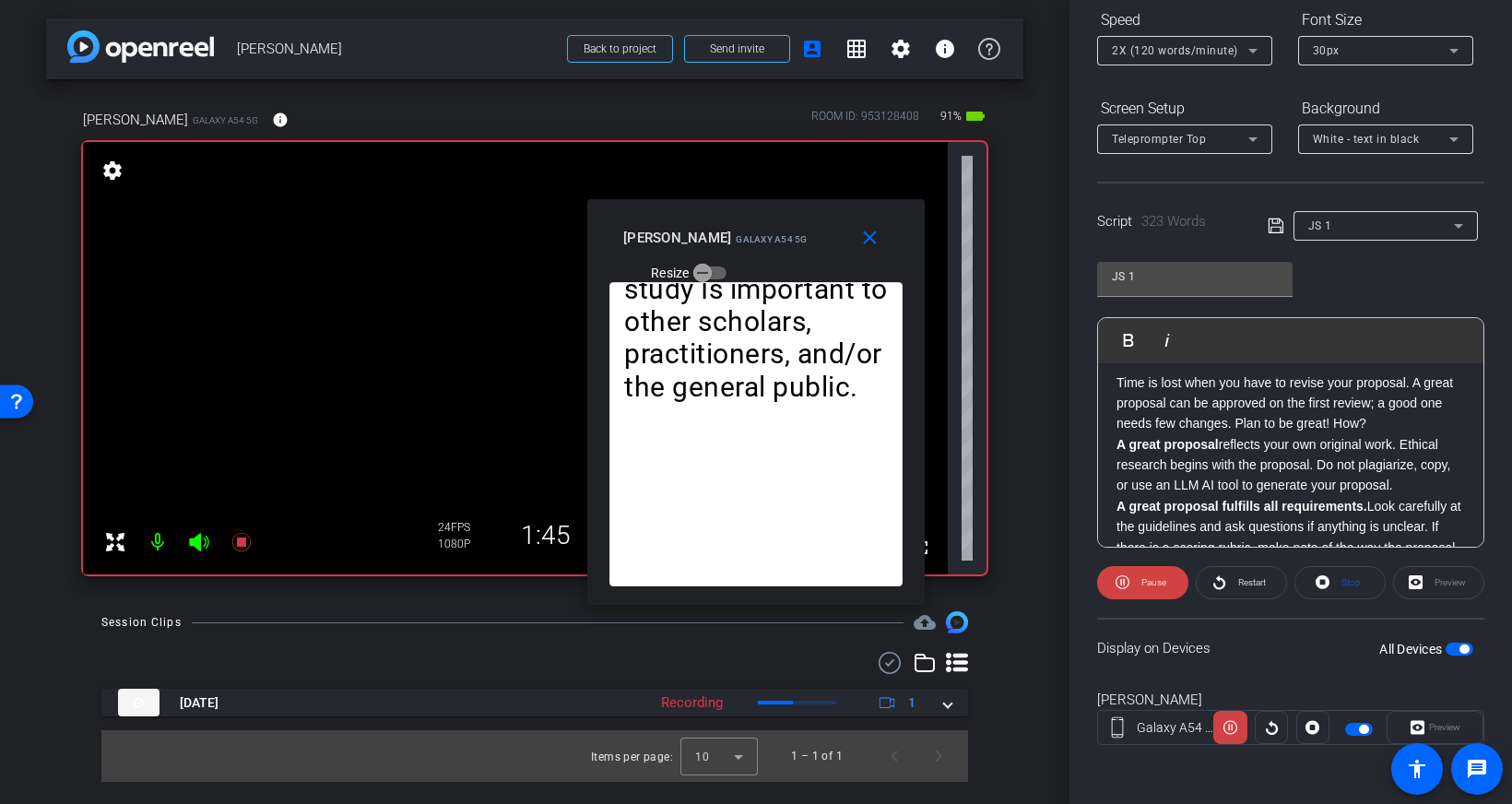
scroll to position [0, 0]
click at [869, 241] on mat-icon "close" at bounding box center [870, 238] width 23 height 23
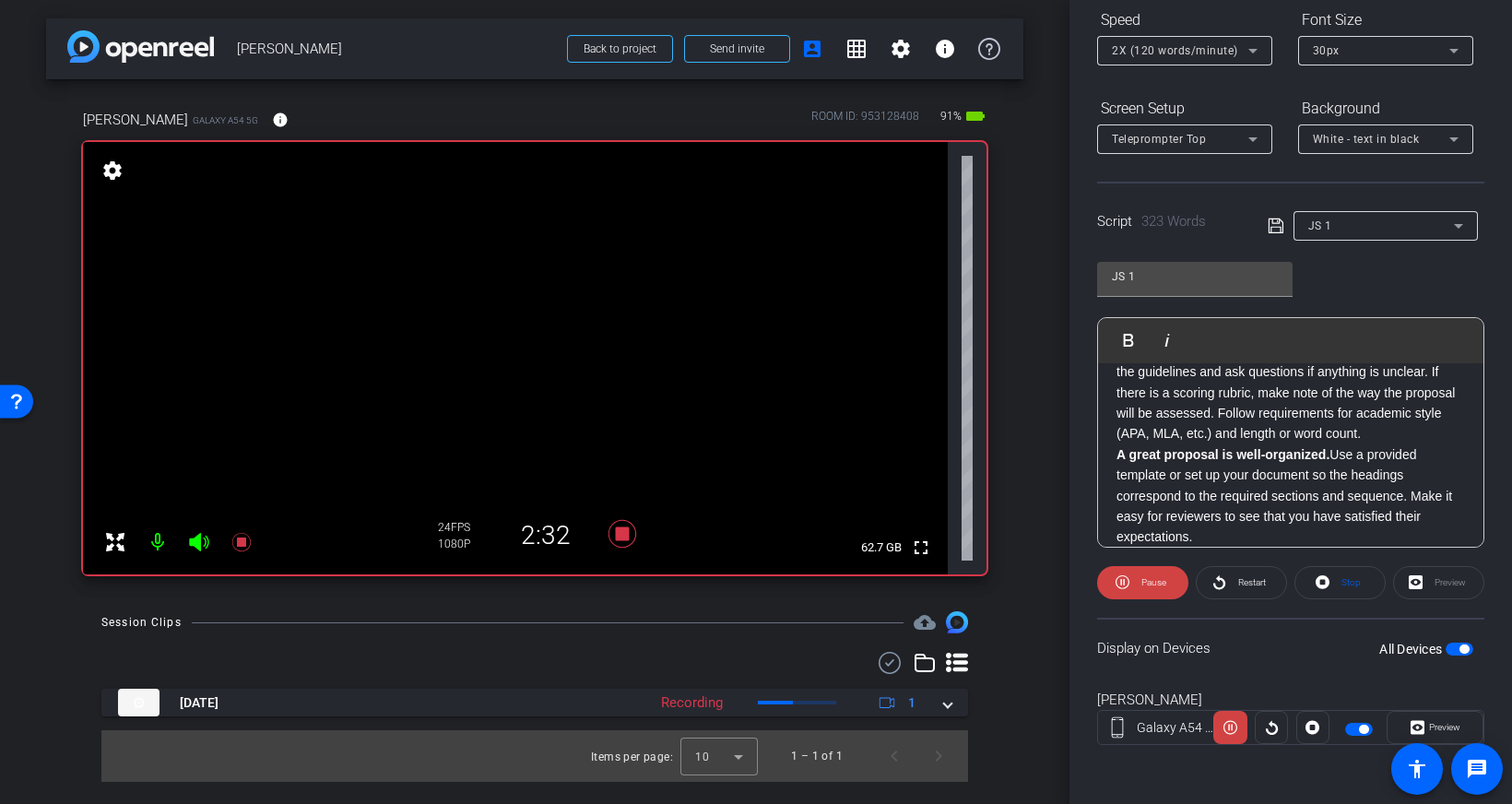
scroll to position [170, 0]
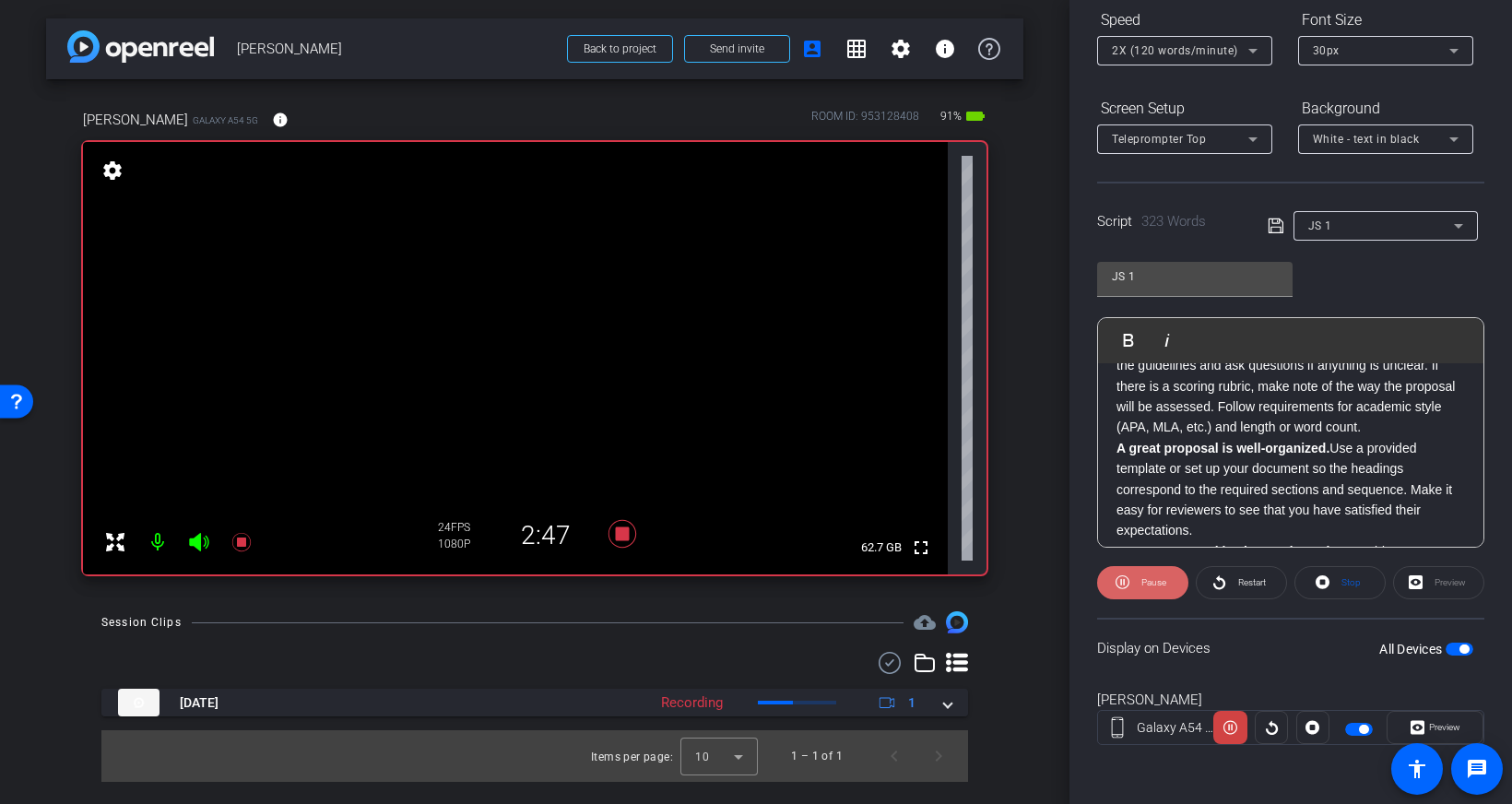
click at [1130, 583] on span at bounding box center [1142, 583] width 91 height 45
click at [1195, 350] on div "JS 1 Play Play from this location Play Selected Play and display the selected t…" at bounding box center [1290, 397] width 387 height 300
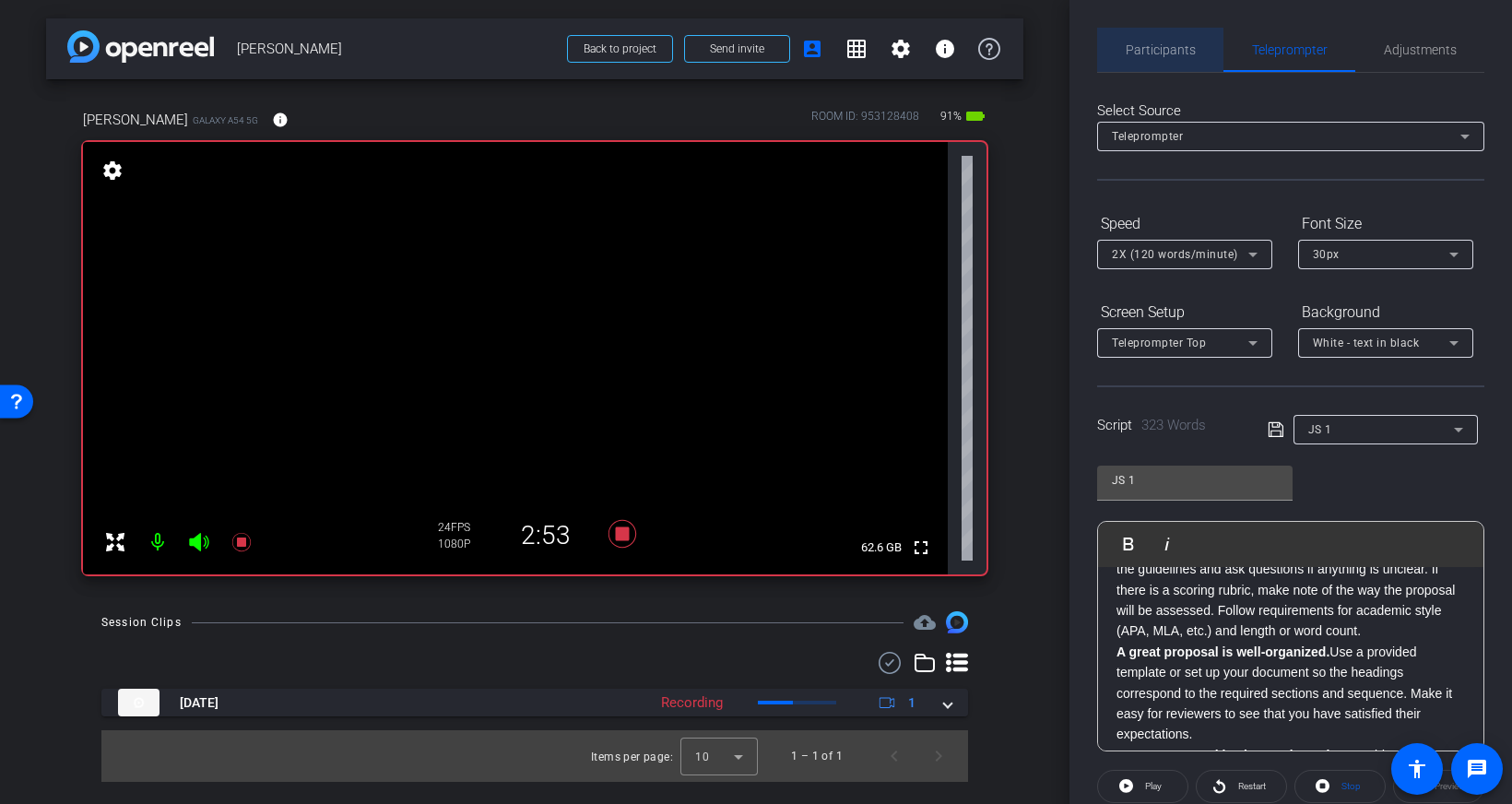
click at [1137, 39] on span "Participants" at bounding box center [1160, 50] width 70 height 45
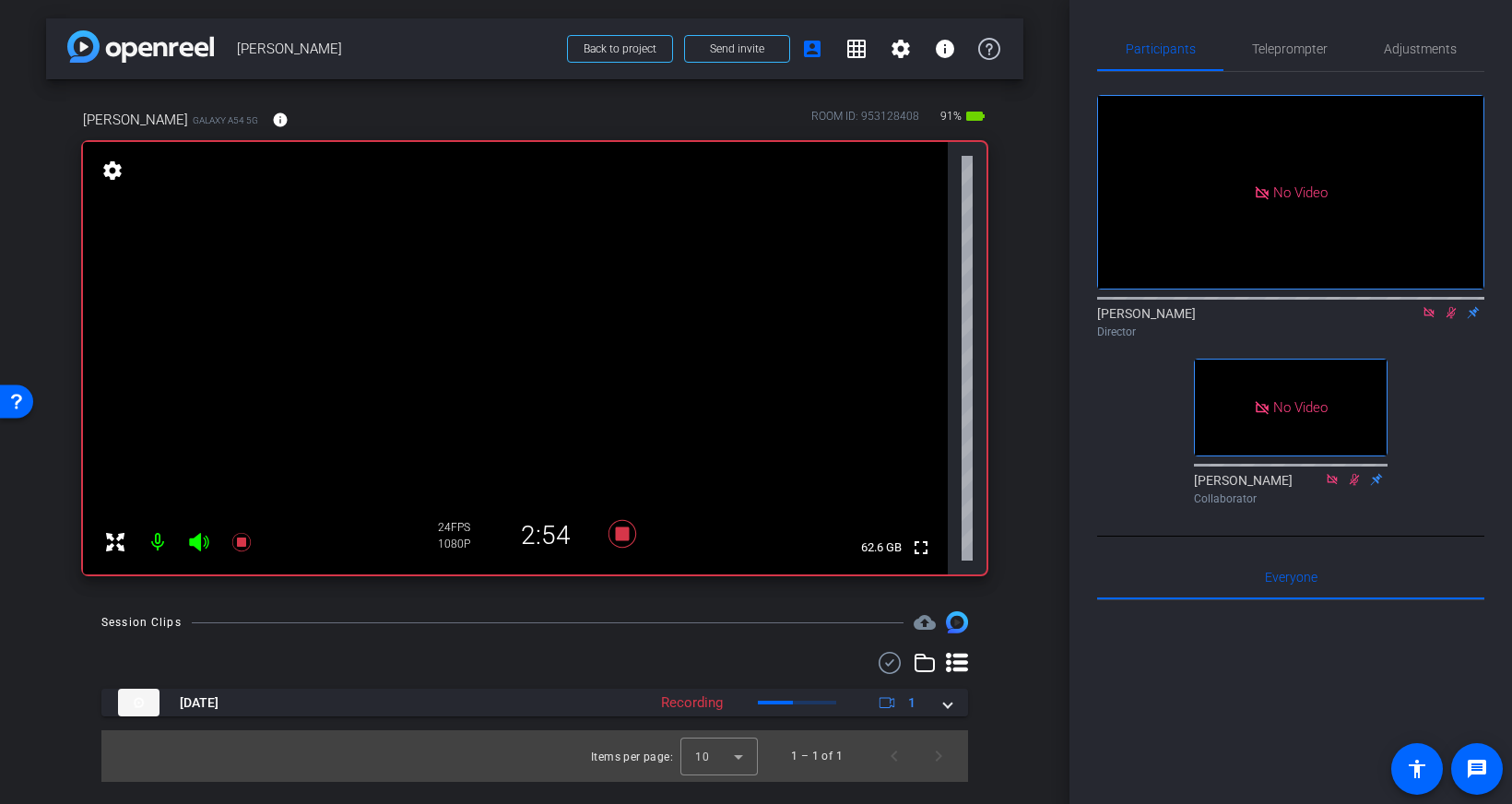
click at [1450, 307] on icon at bounding box center [1451, 313] width 10 height 12
click at [1281, 46] on span "Teleprompter" at bounding box center [1289, 49] width 75 height 13
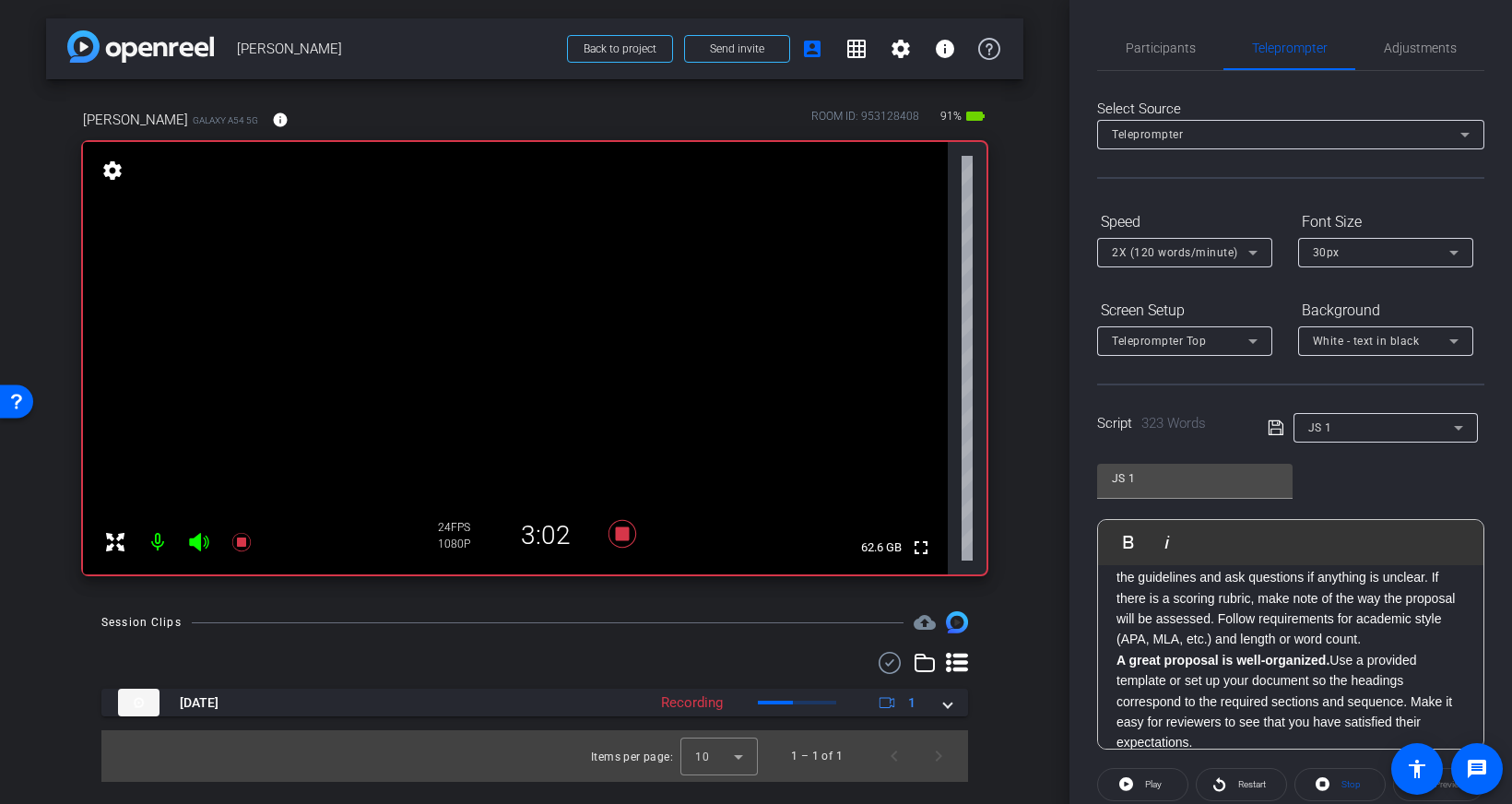
scroll to position [158, 0]
click at [1233, 630] on p "A great proposal fulfills all requirements. Look carefully at the guidelines an…" at bounding box center [1290, 599] width 348 height 103
click at [1220, 622] on p "A great proposal fulfills all requirements. Look carefully at the guidelines an…" at bounding box center [1290, 599] width 348 height 103
click at [1218, 620] on p "A great proposal fulfills all requirements. Look carefully at the guidelines an…" at bounding box center [1290, 601] width 348 height 103
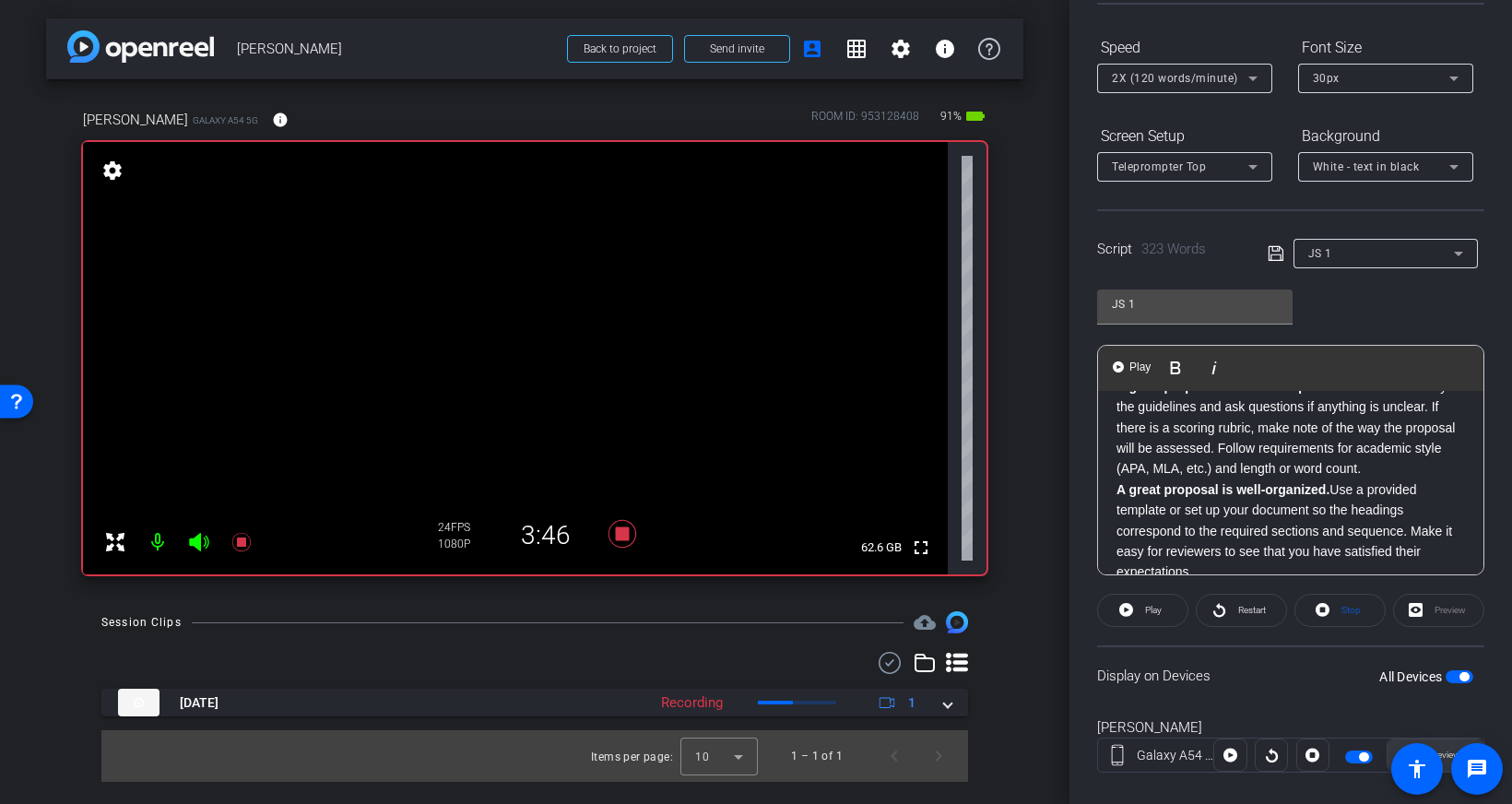
scroll to position [204, 0]
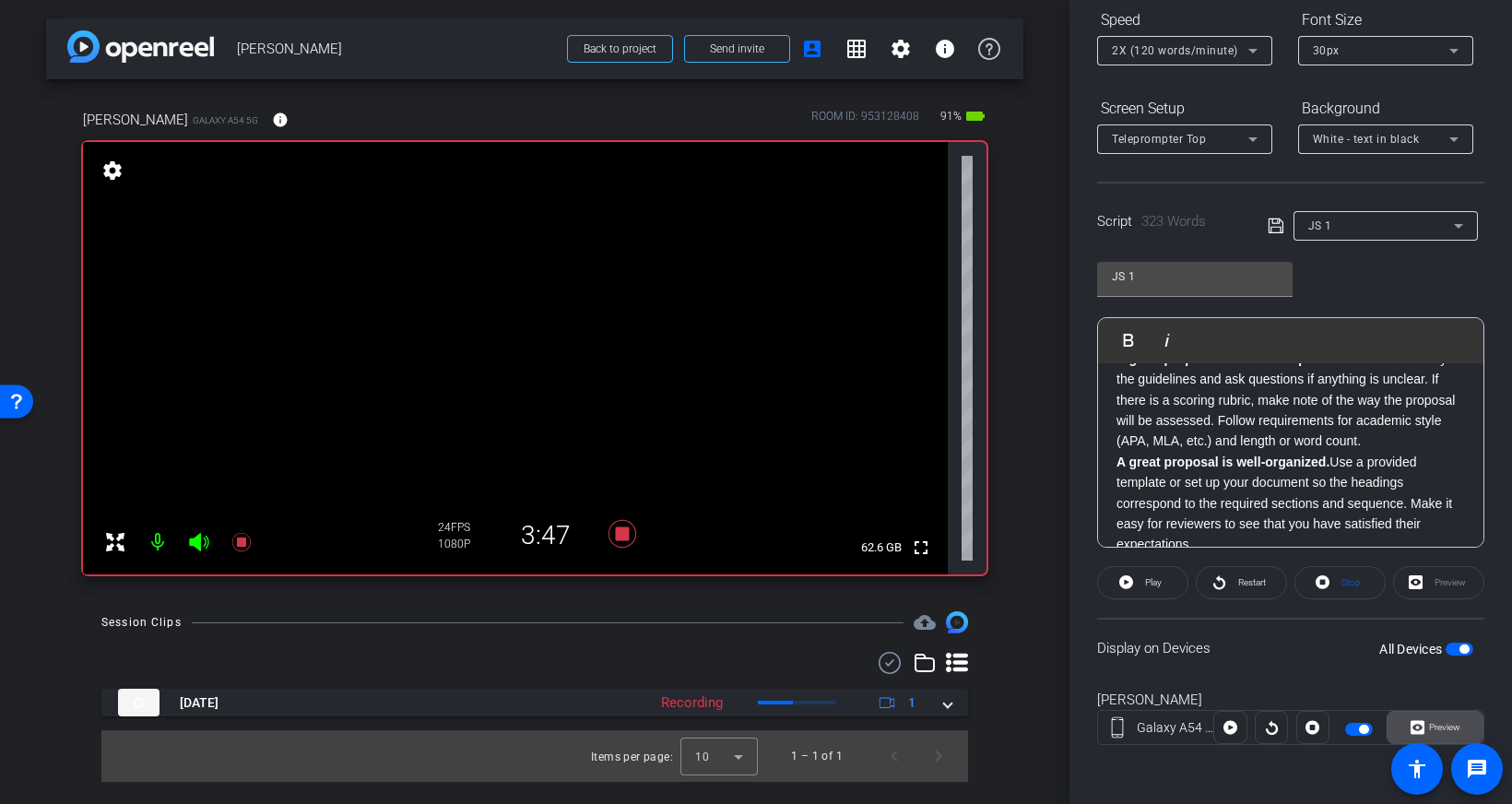
click at [1441, 732] on span "Preview" at bounding box center [1442, 727] width 36 height 26
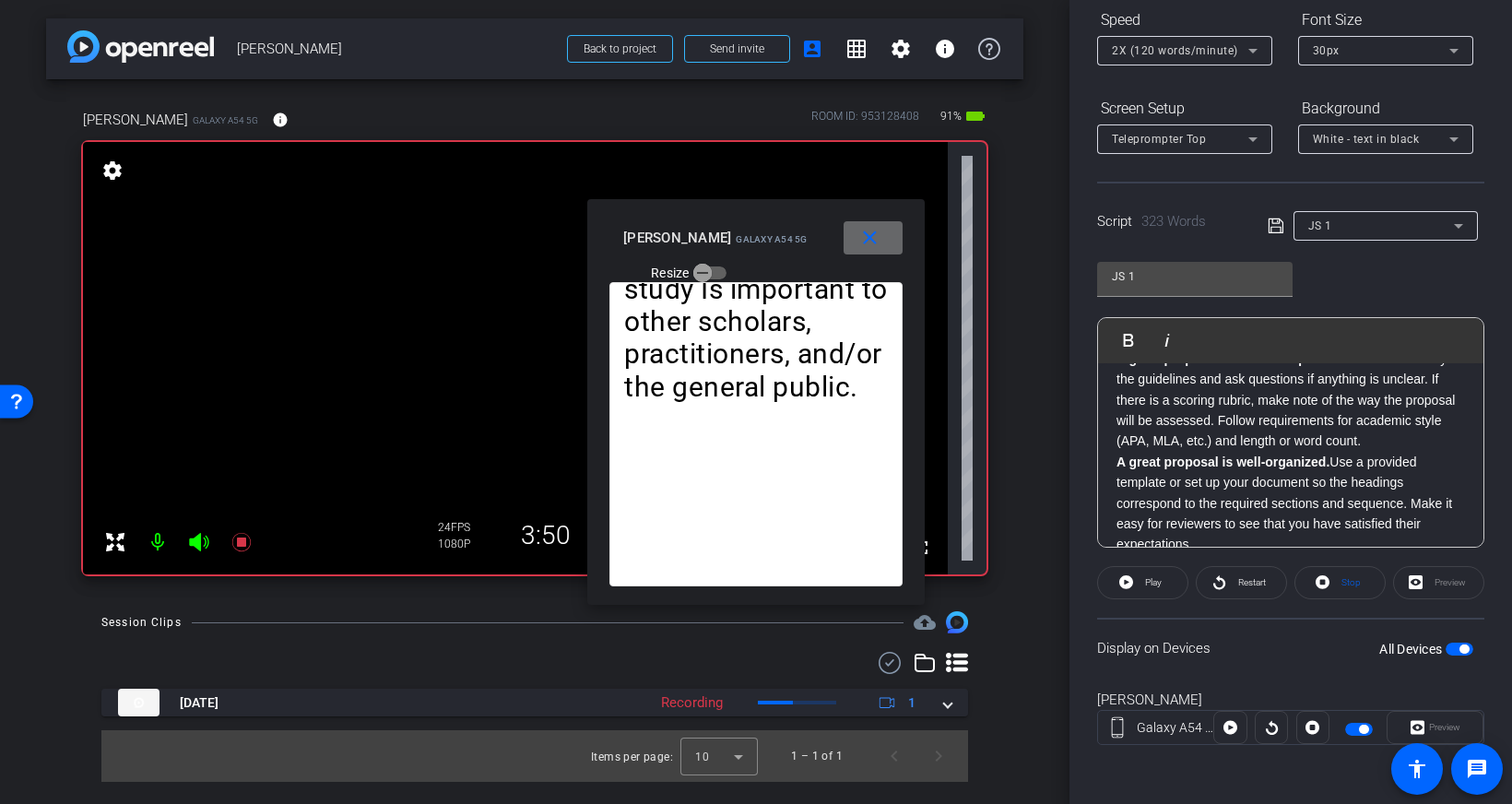
click at [867, 248] on span at bounding box center [872, 238] width 59 height 45
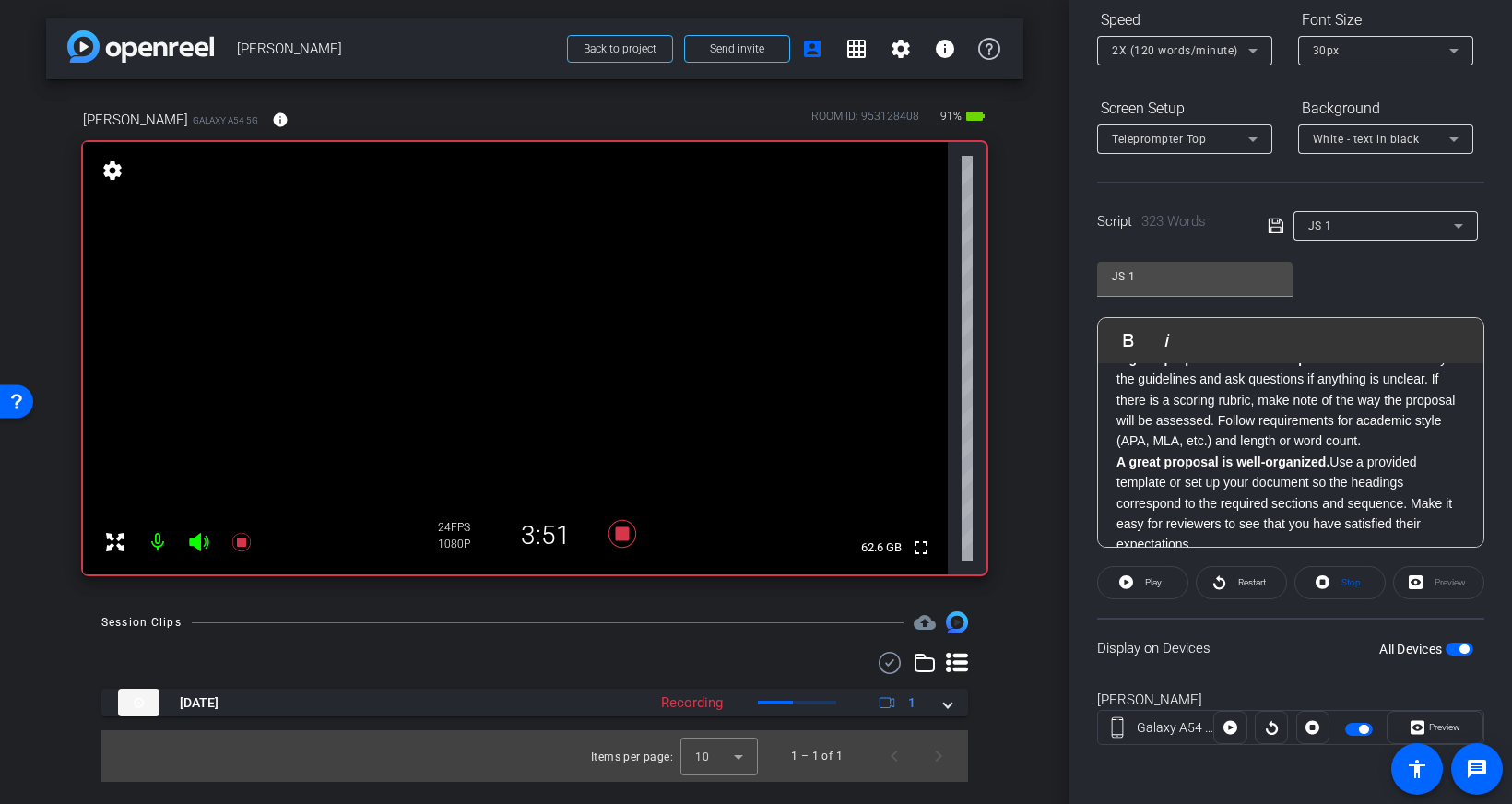
click at [1265, 409] on p "A great proposal fulfills all requirements. Look carefully at the guidelines an…" at bounding box center [1290, 399] width 348 height 103
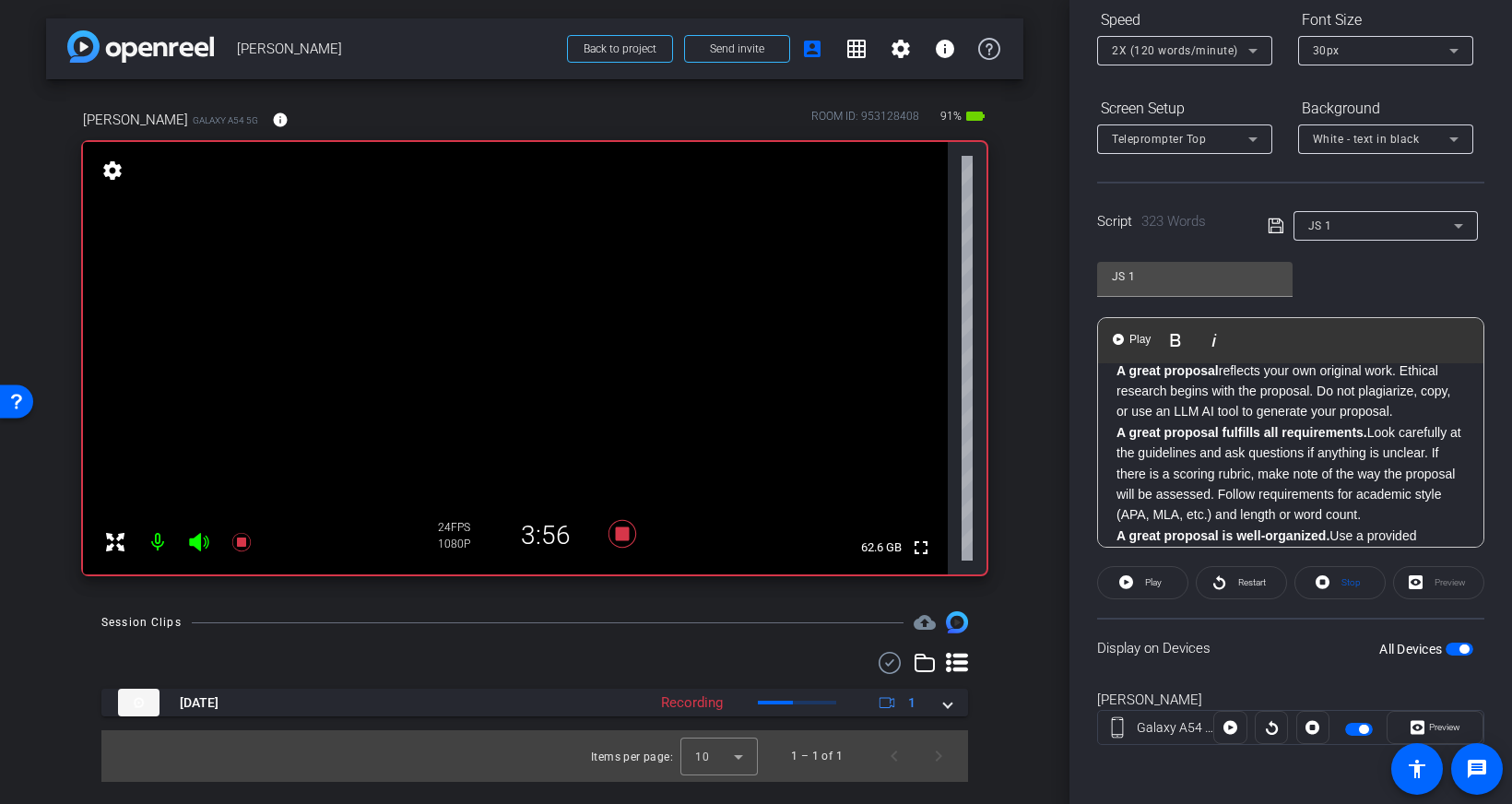
scroll to position [80, 0]
click at [1114, 438] on div "Time is lost when you have to revise your proposal. A great proposal can be app…" at bounding box center [1290, 704] width 385 height 841
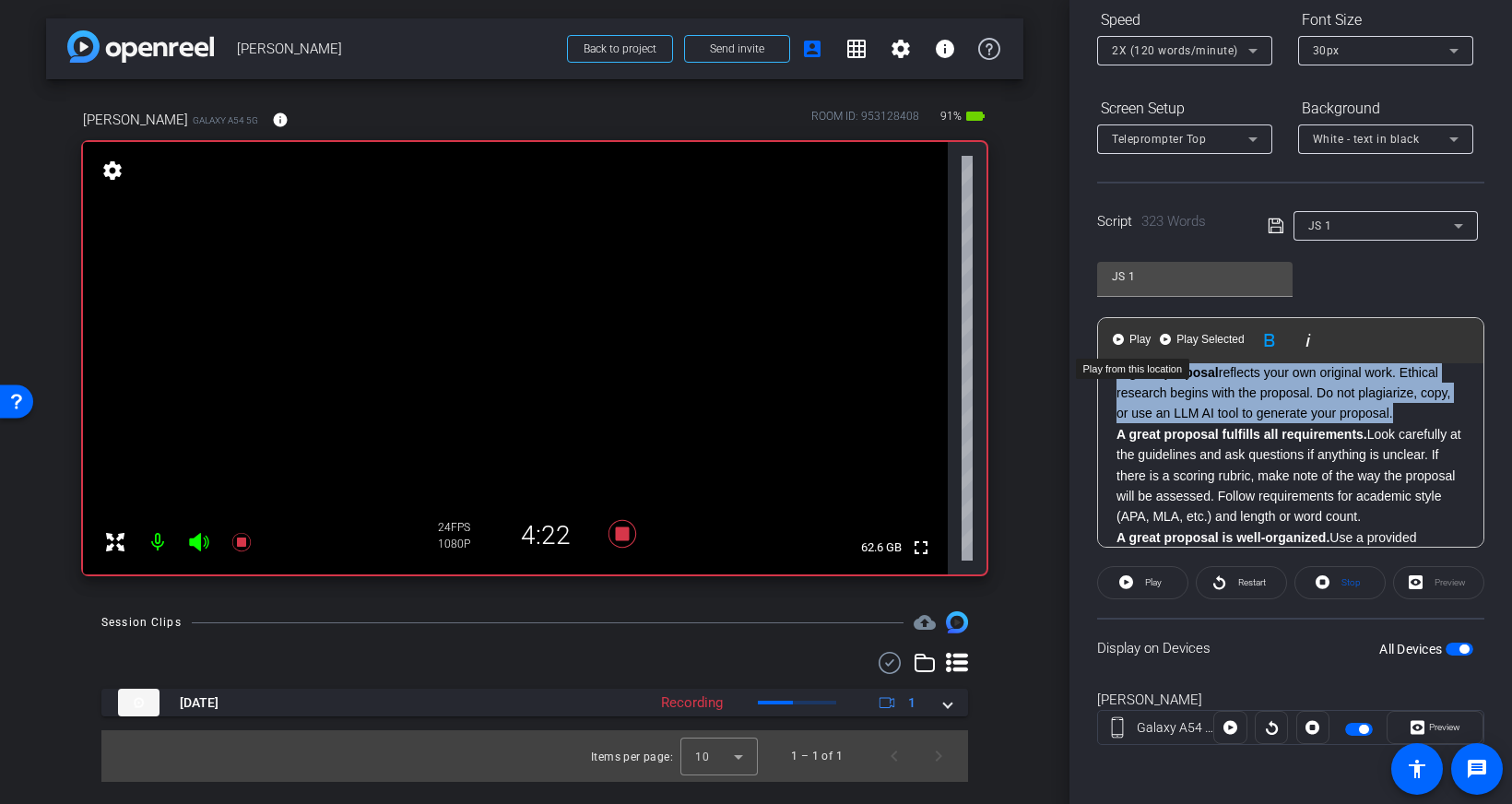
scroll to position [0, 0]
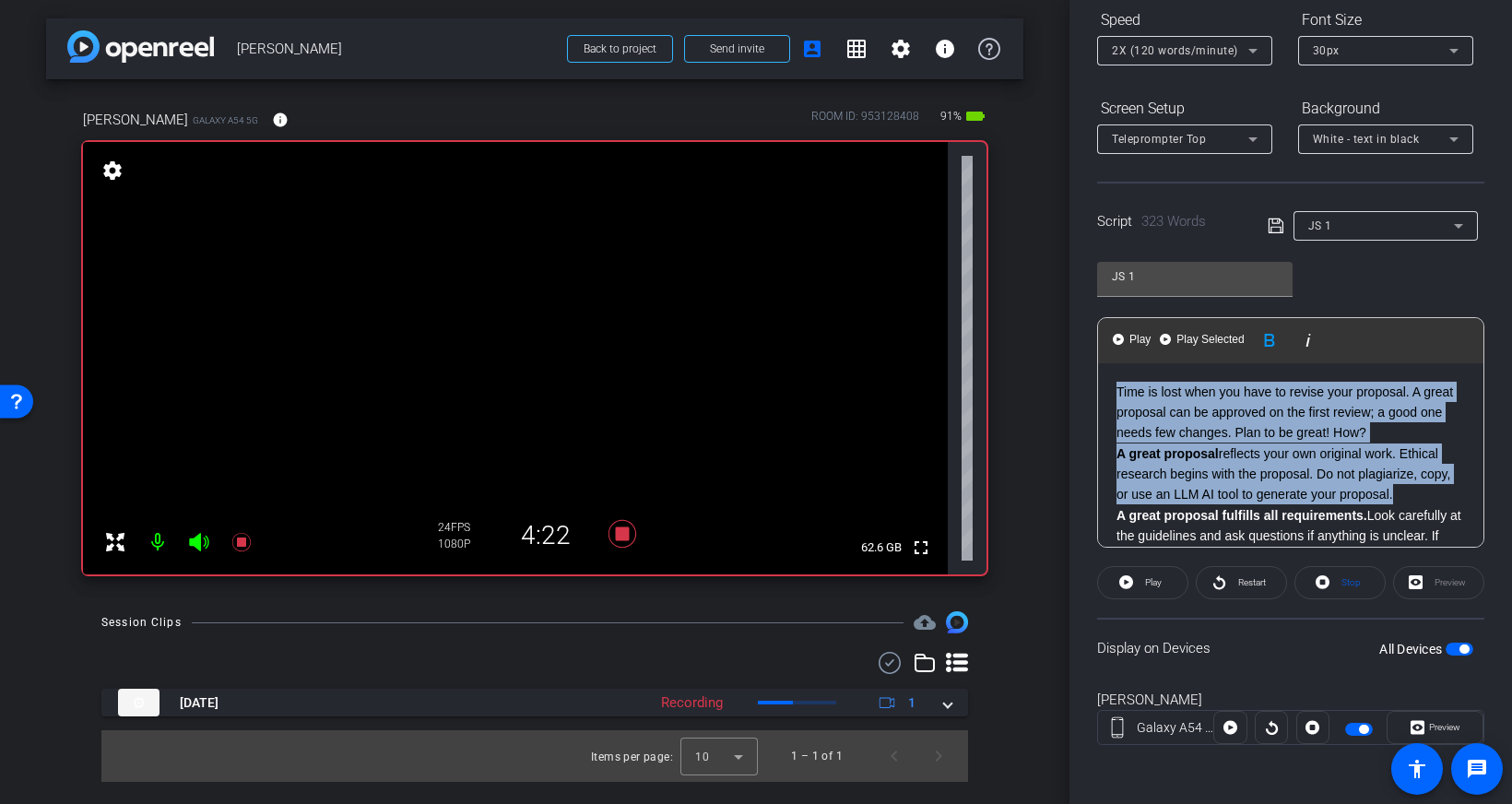
drag, startPoint x: 1397, startPoint y: 400, endPoint x: 1081, endPoint y: 339, distance: 321.8
click at [1080, 338] on div "Participants Teleprompter Adjustments Geoff Hahn Director Ailsa Dann Collaborat…" at bounding box center [1290, 402] width 442 height 804
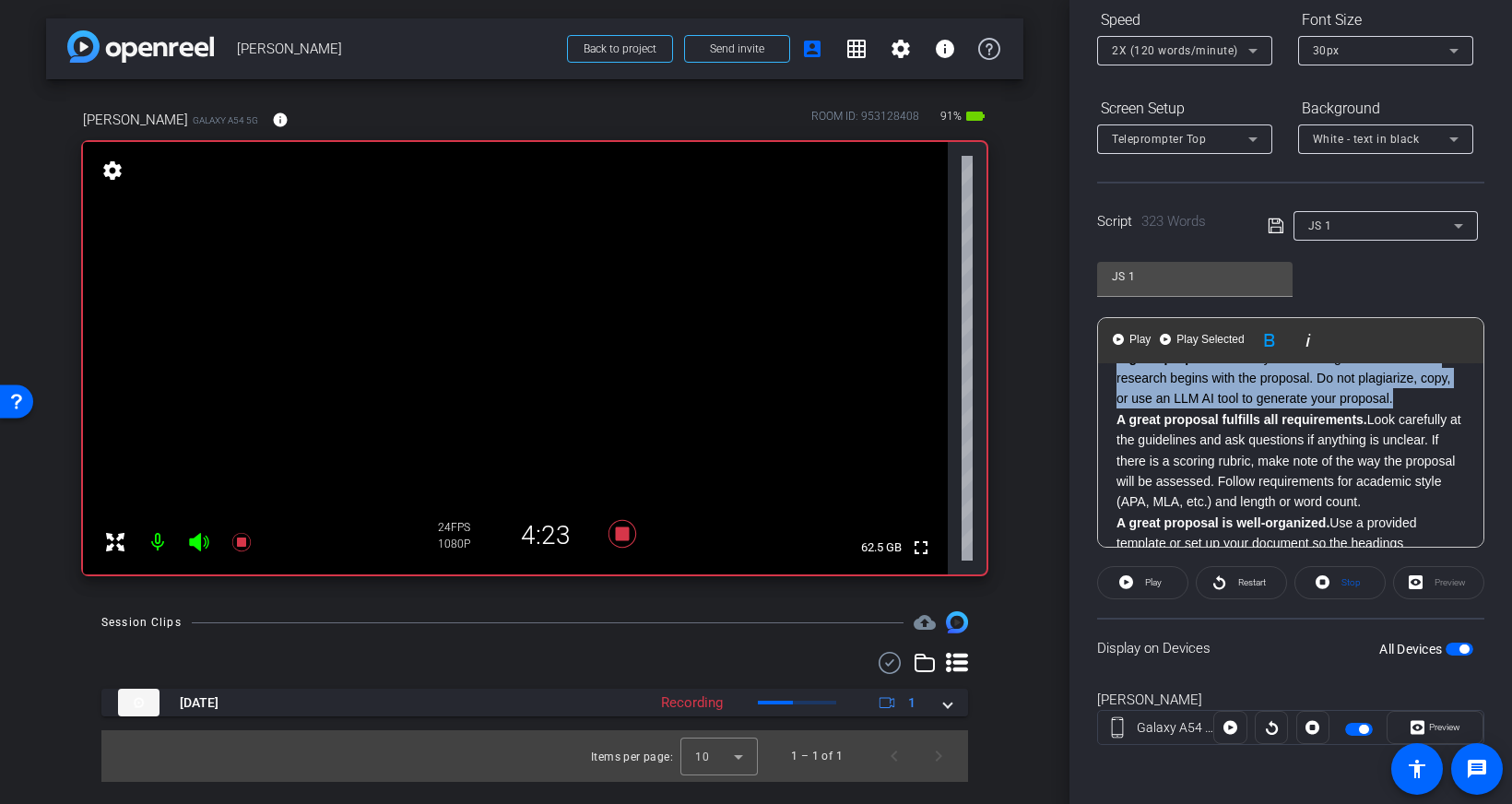
scroll to position [101, 0]
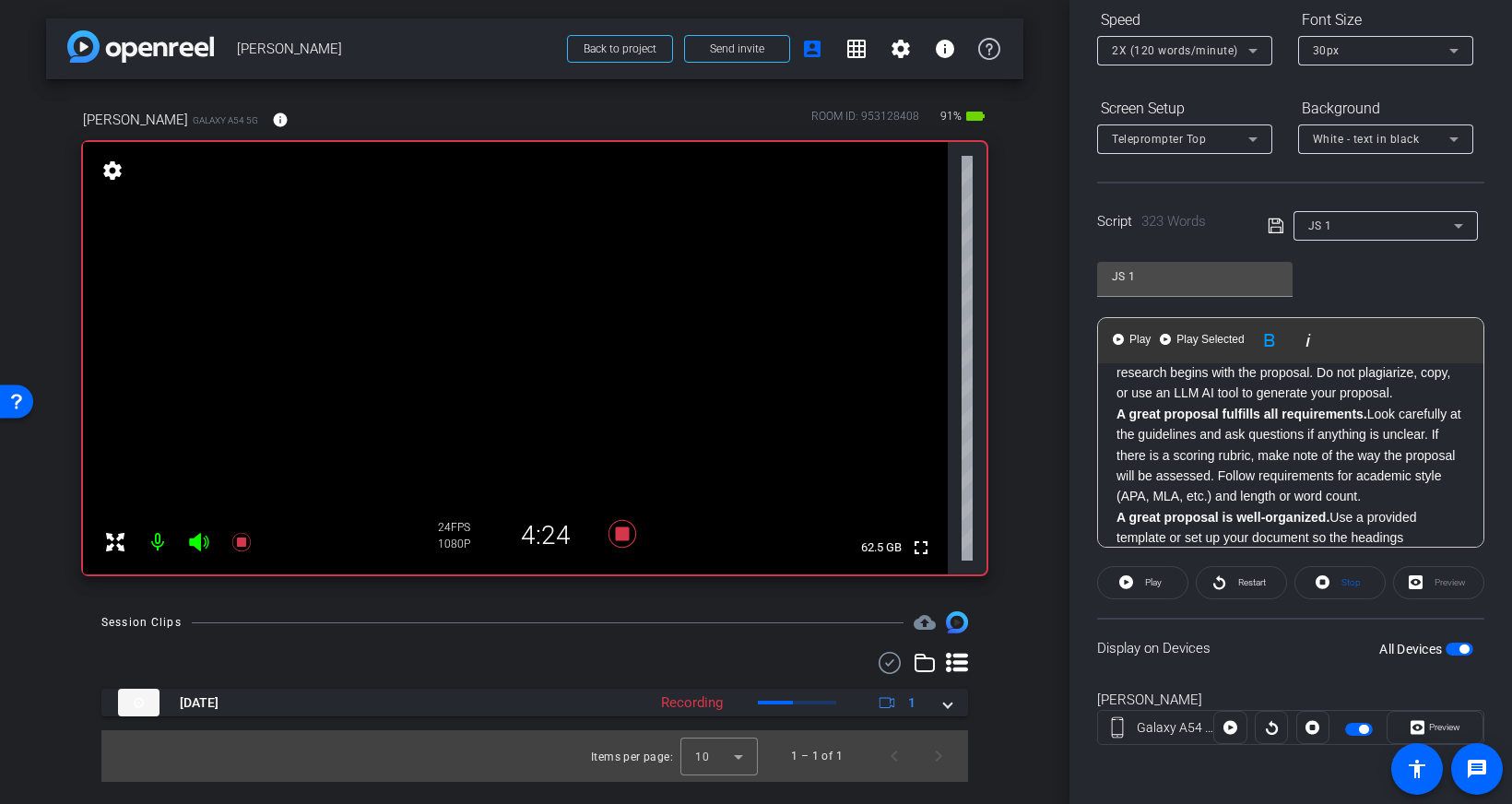
click at [1113, 417] on div "Time is lost when you have to revise your proposal. A great proposal can be app…" at bounding box center [1290, 682] width 385 height 841
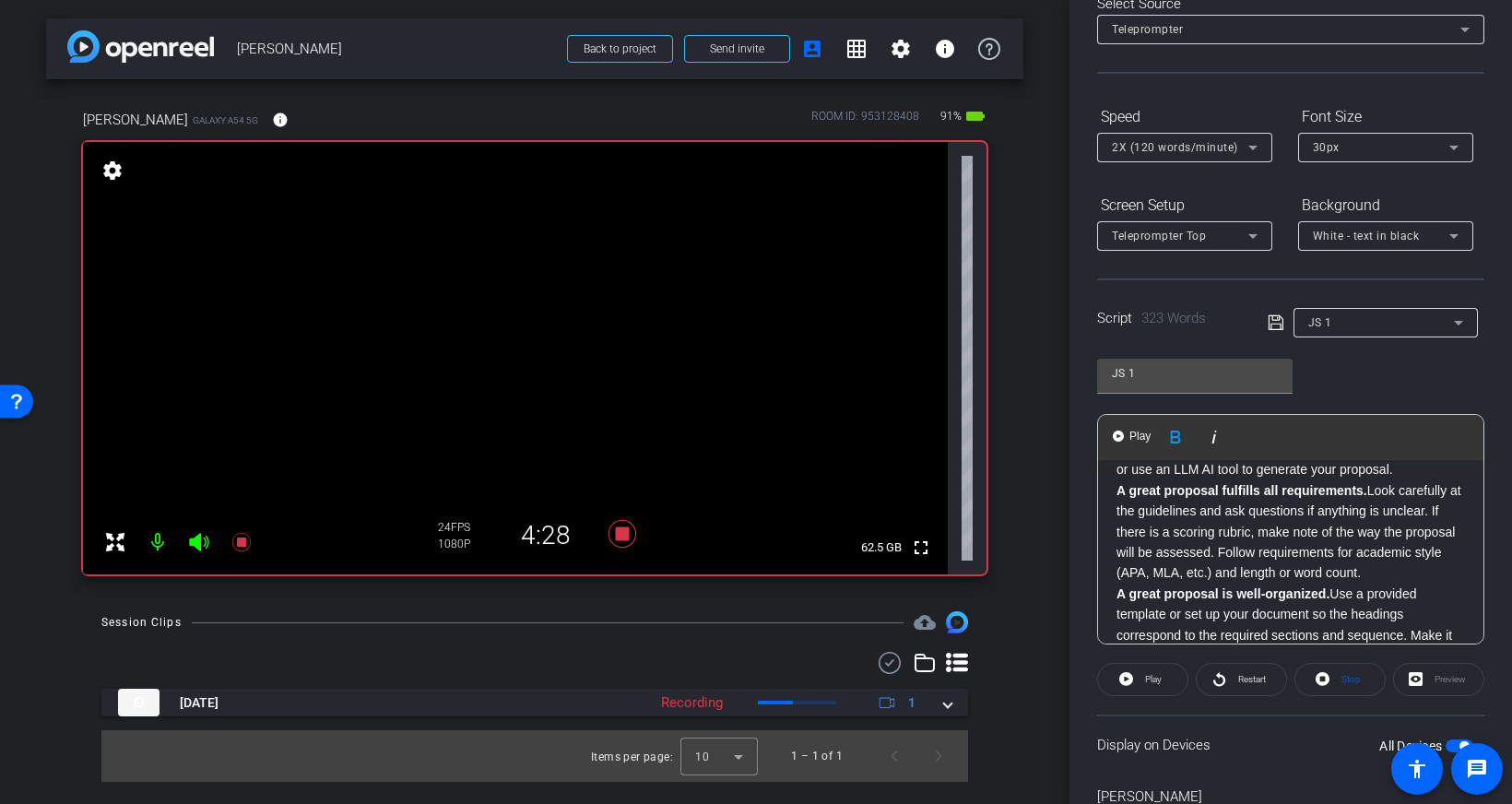
scroll to position [118, 0]
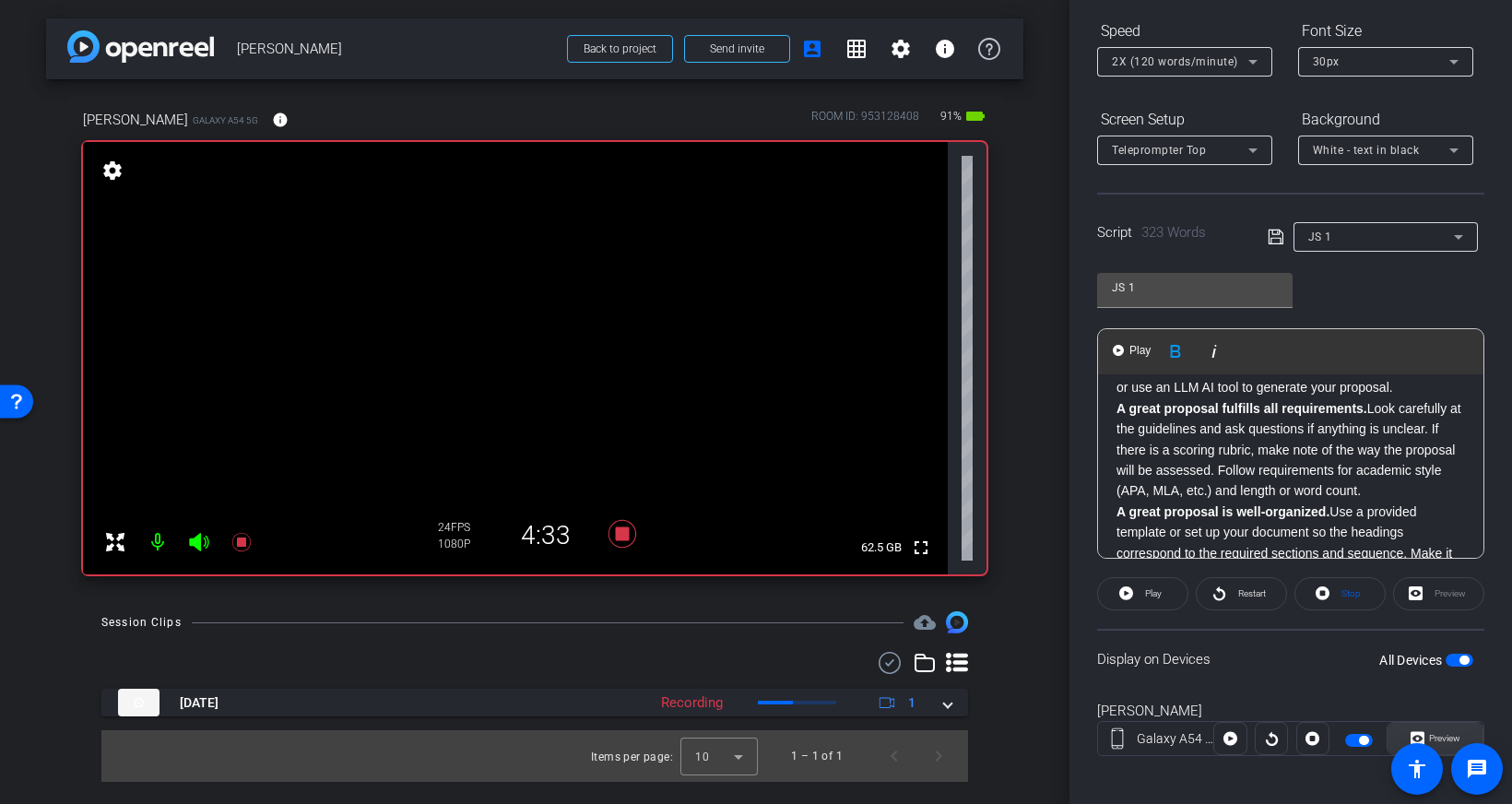
click at [1444, 732] on span "Preview" at bounding box center [1445, 737] width 32 height 10
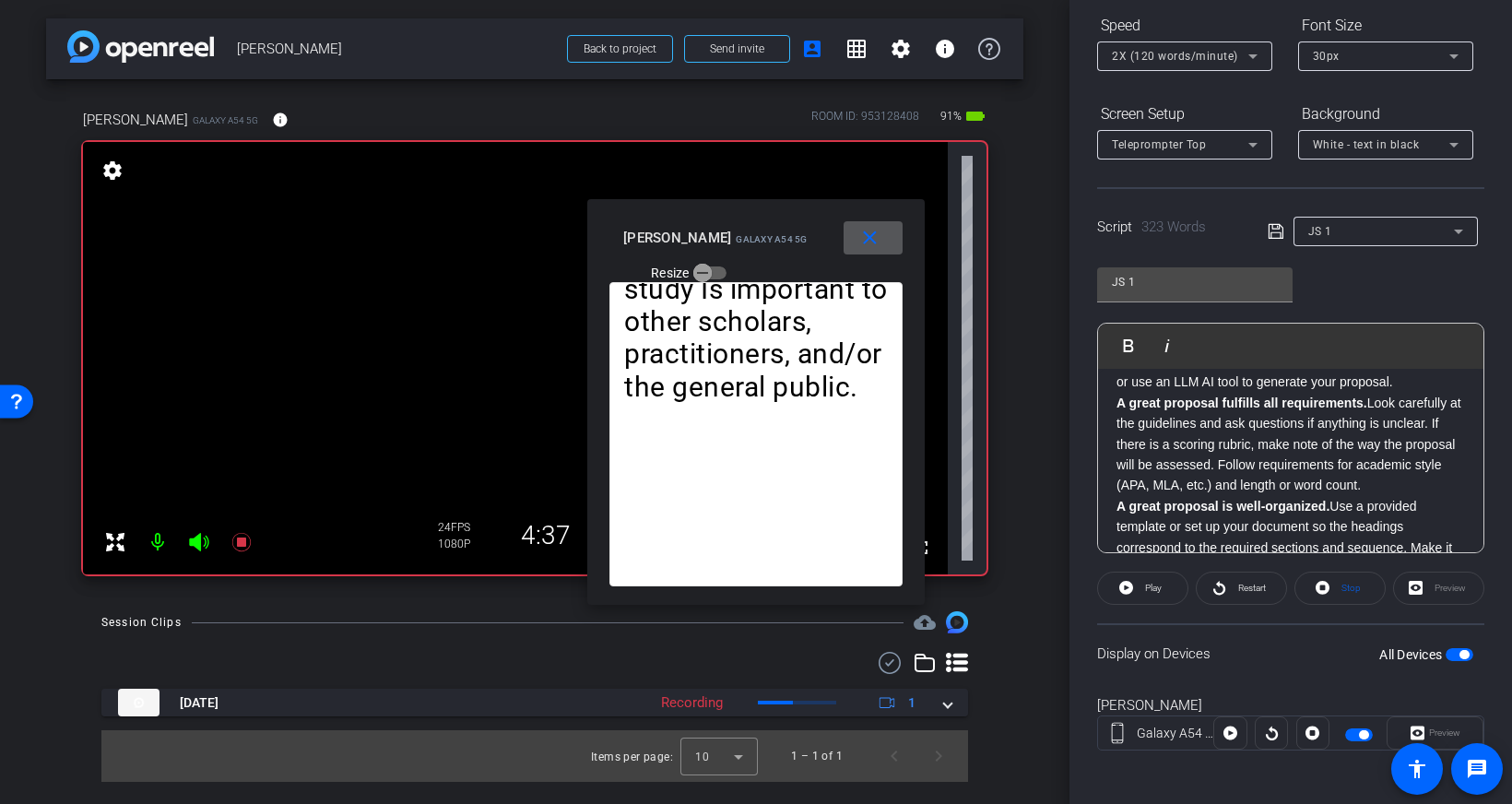
click at [1114, 405] on div "Time is lost when you have to revise your proposal. A great proposal can be app…" at bounding box center [1290, 671] width 385 height 841
click at [1127, 343] on span "Play" at bounding box center [1140, 341] width 29 height 16
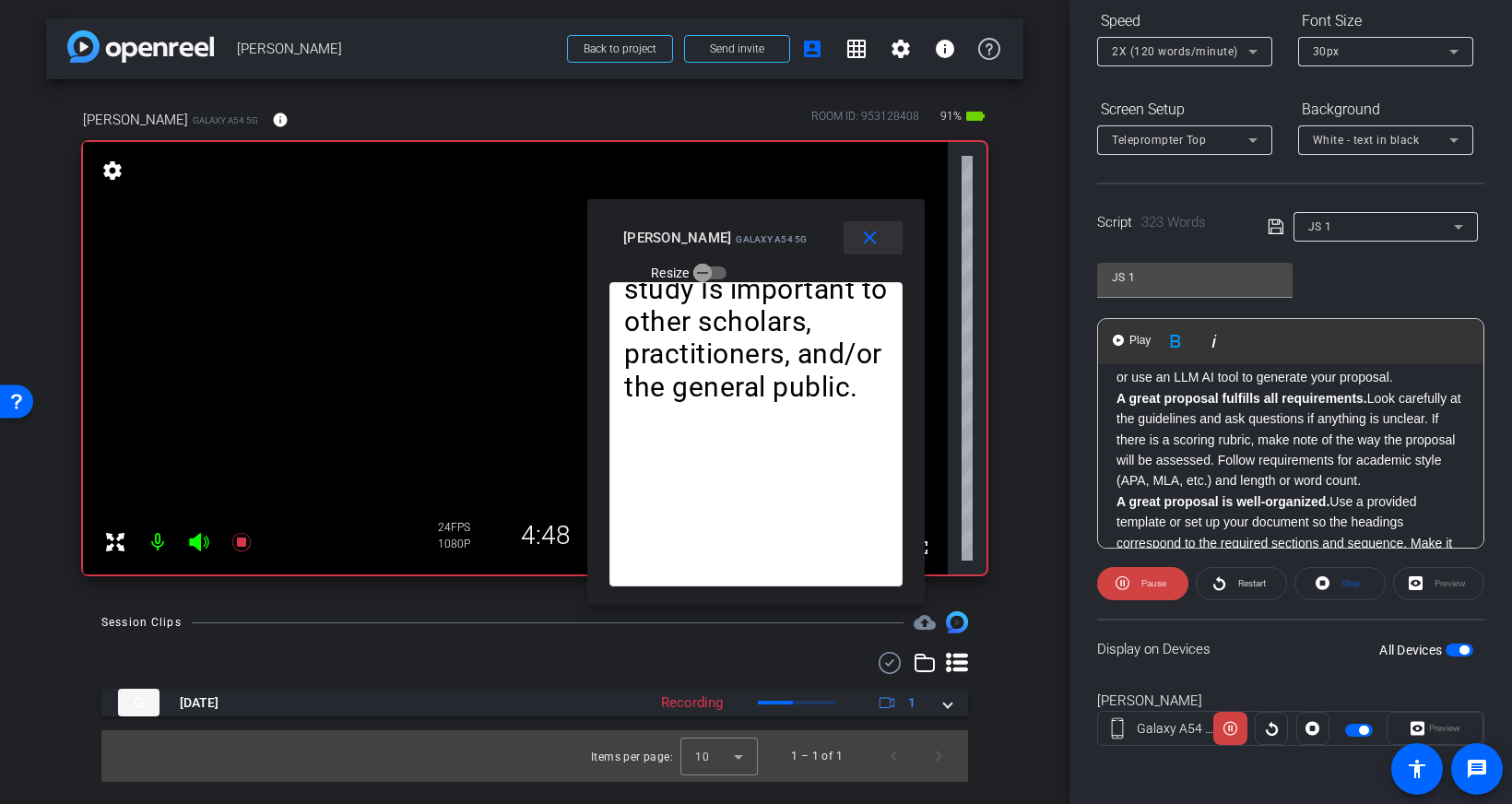
click at [869, 234] on mat-icon "close" at bounding box center [870, 238] width 23 height 23
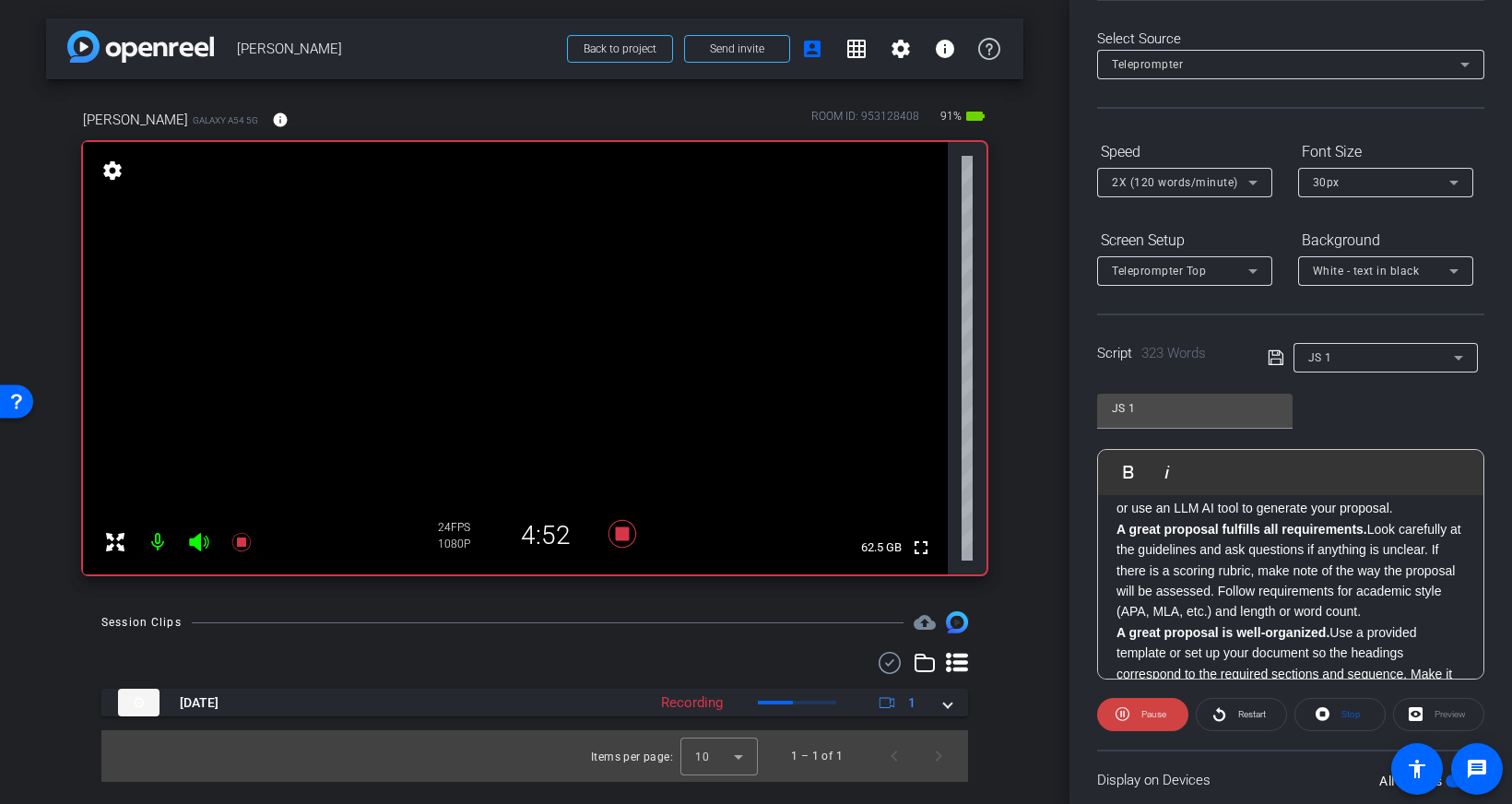
scroll to position [0, 0]
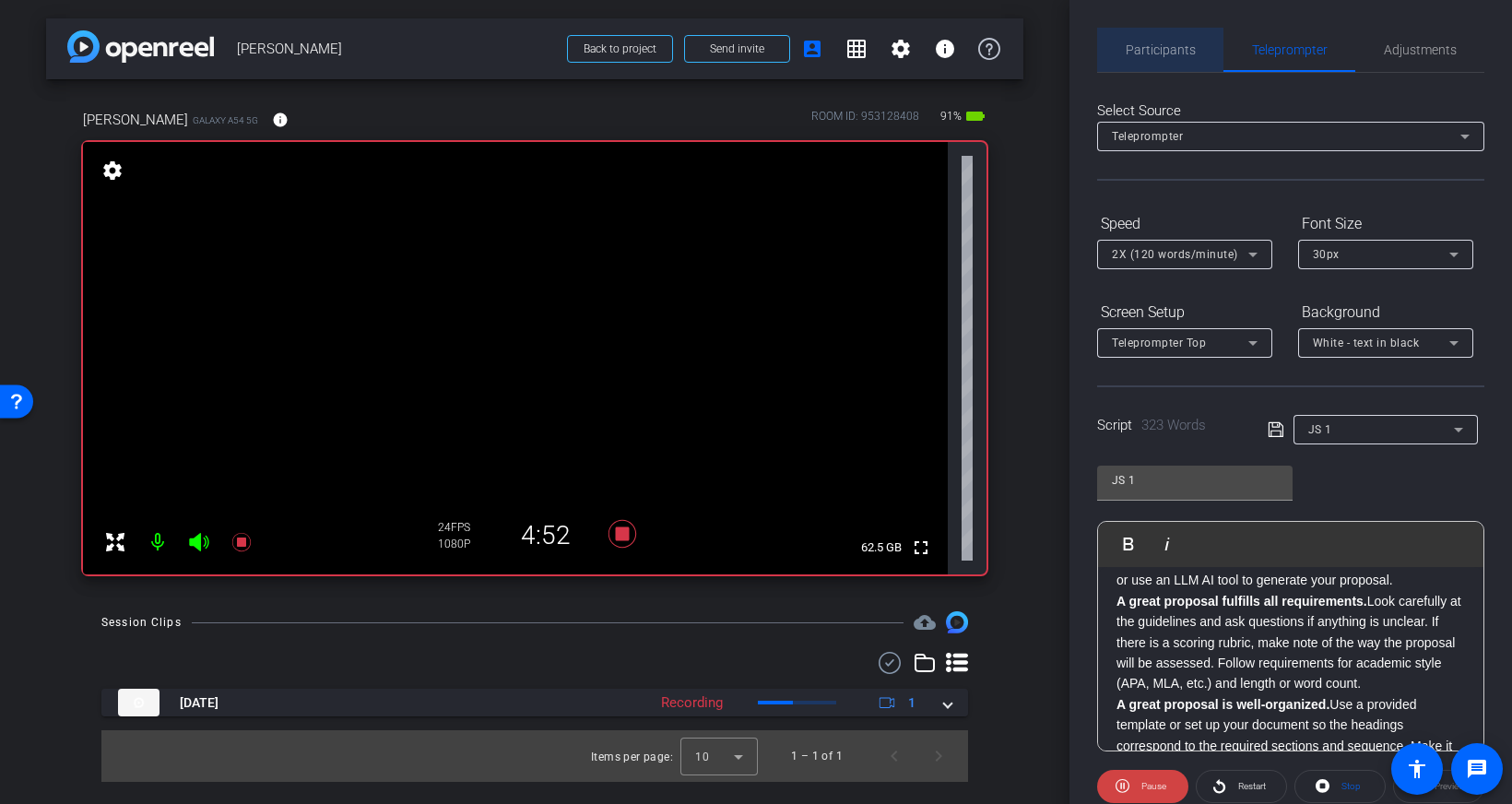
click at [1180, 50] on span "Participants" at bounding box center [1160, 50] width 70 height 13
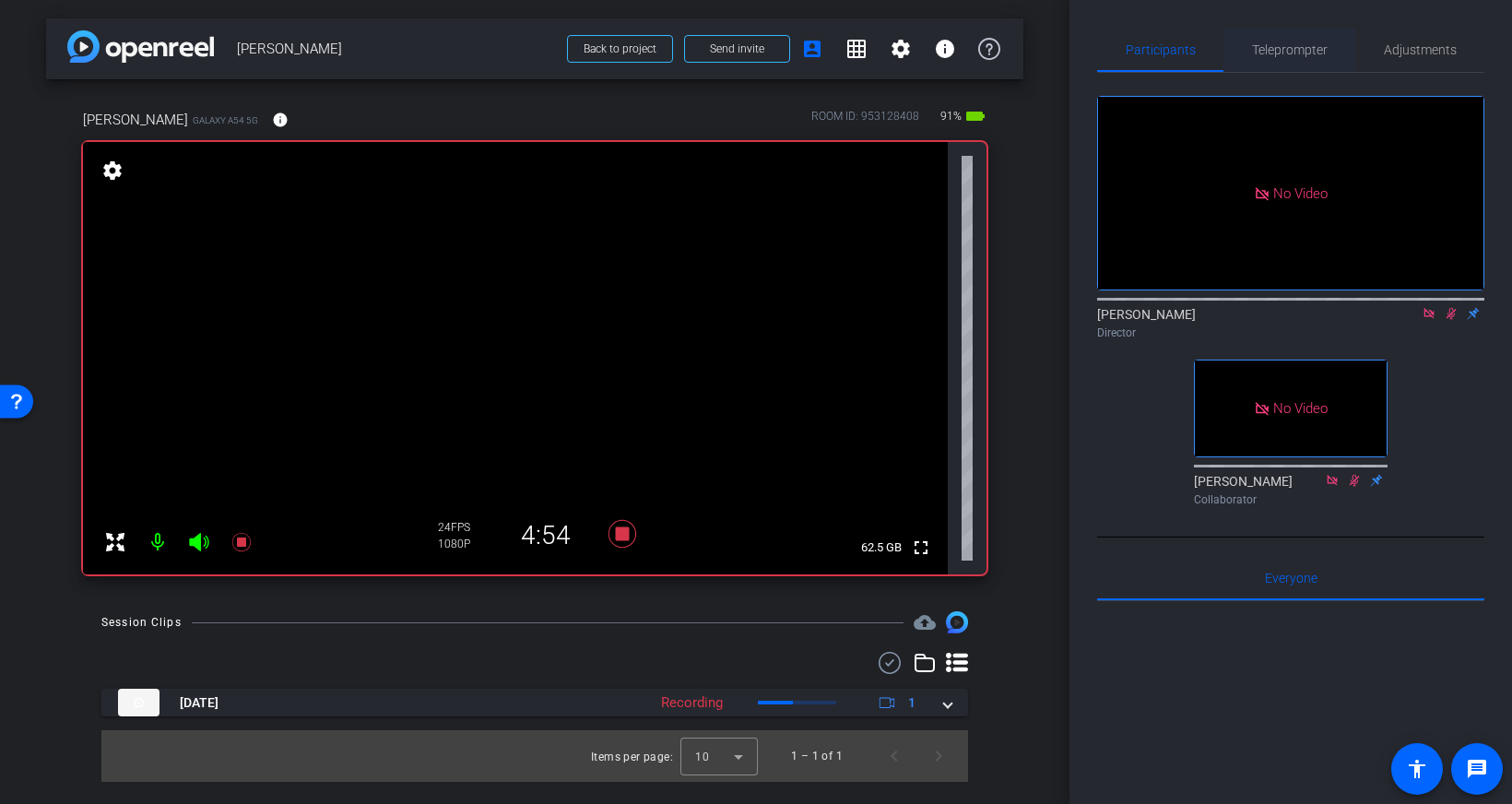
click at [1302, 47] on span "Teleprompter" at bounding box center [1289, 50] width 75 height 13
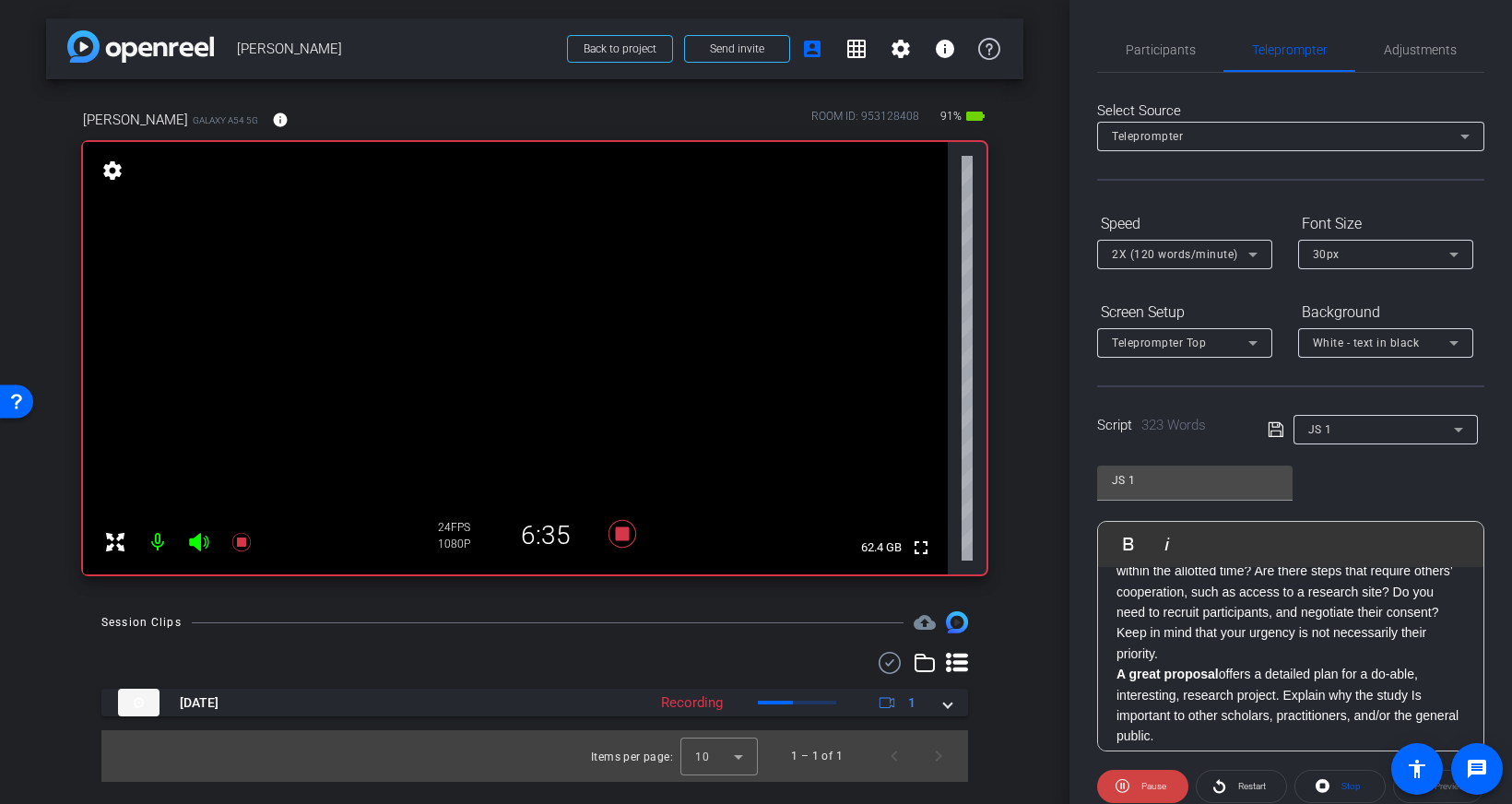
scroll to position [657, 0]
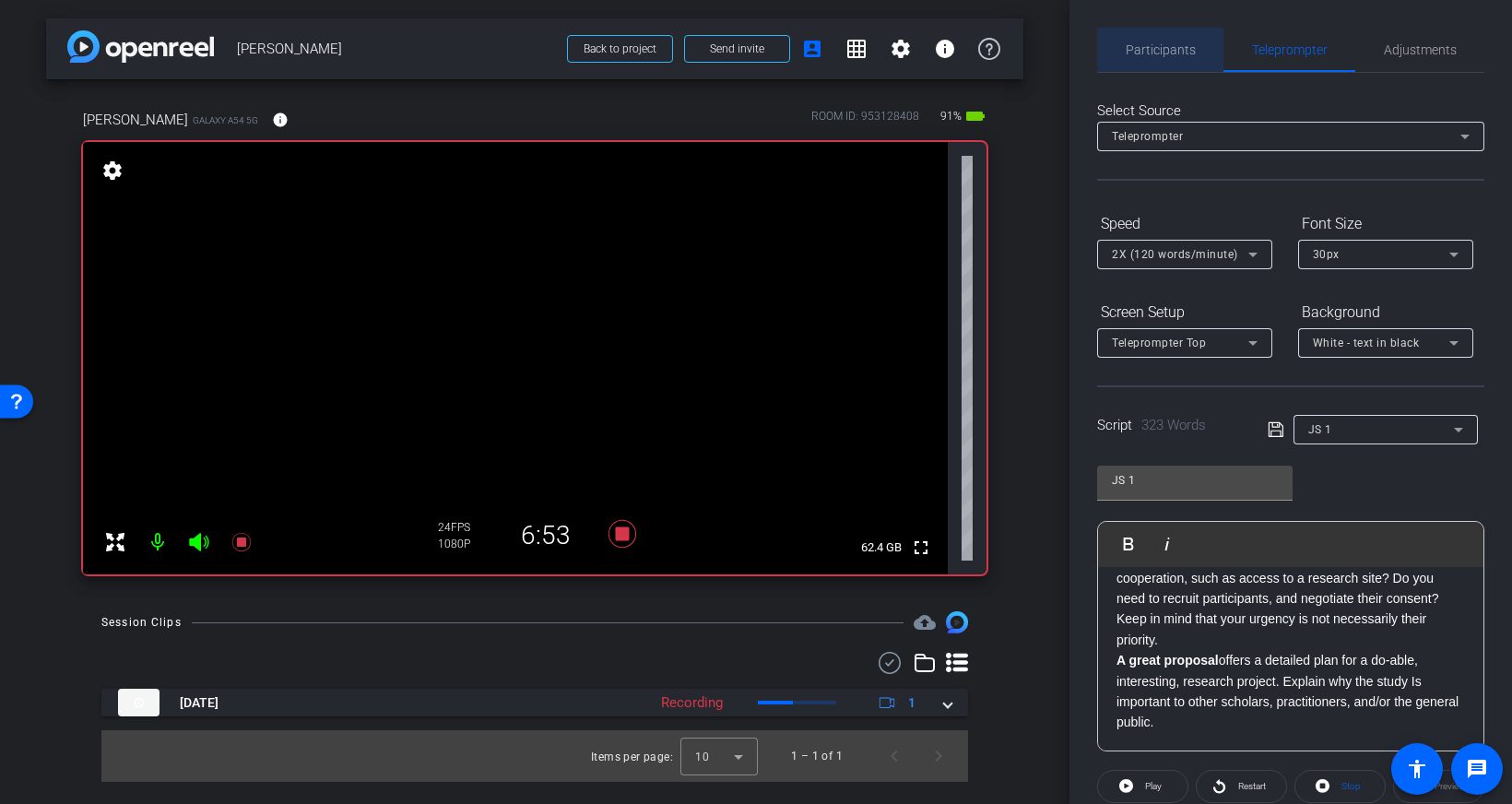
click at [1173, 52] on span "Participants" at bounding box center [1160, 50] width 70 height 13
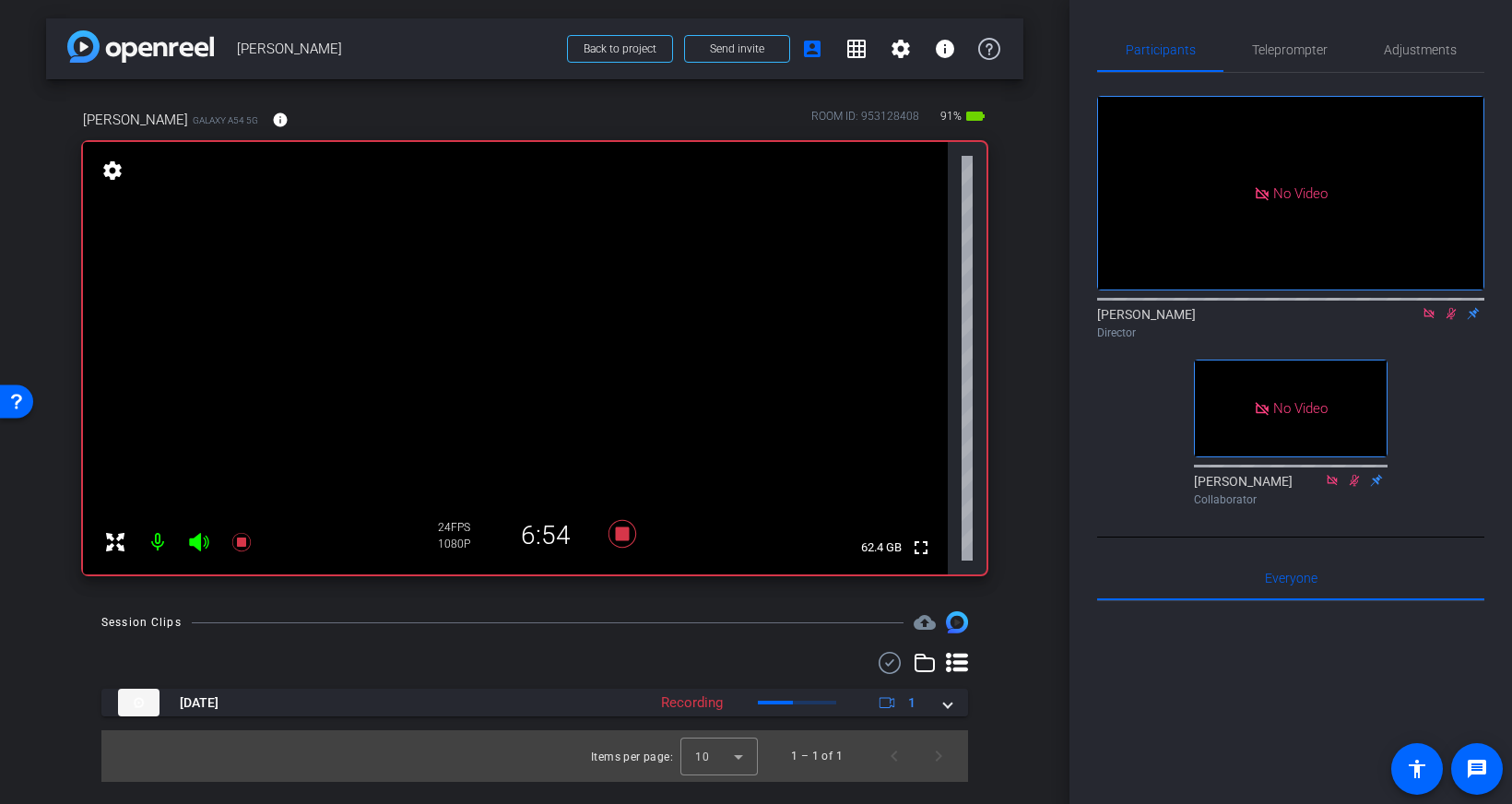
click at [1442, 305] on mat-icon at bounding box center [1451, 314] width 22 height 17
click at [1307, 54] on span "Teleprompter" at bounding box center [1289, 50] width 75 height 13
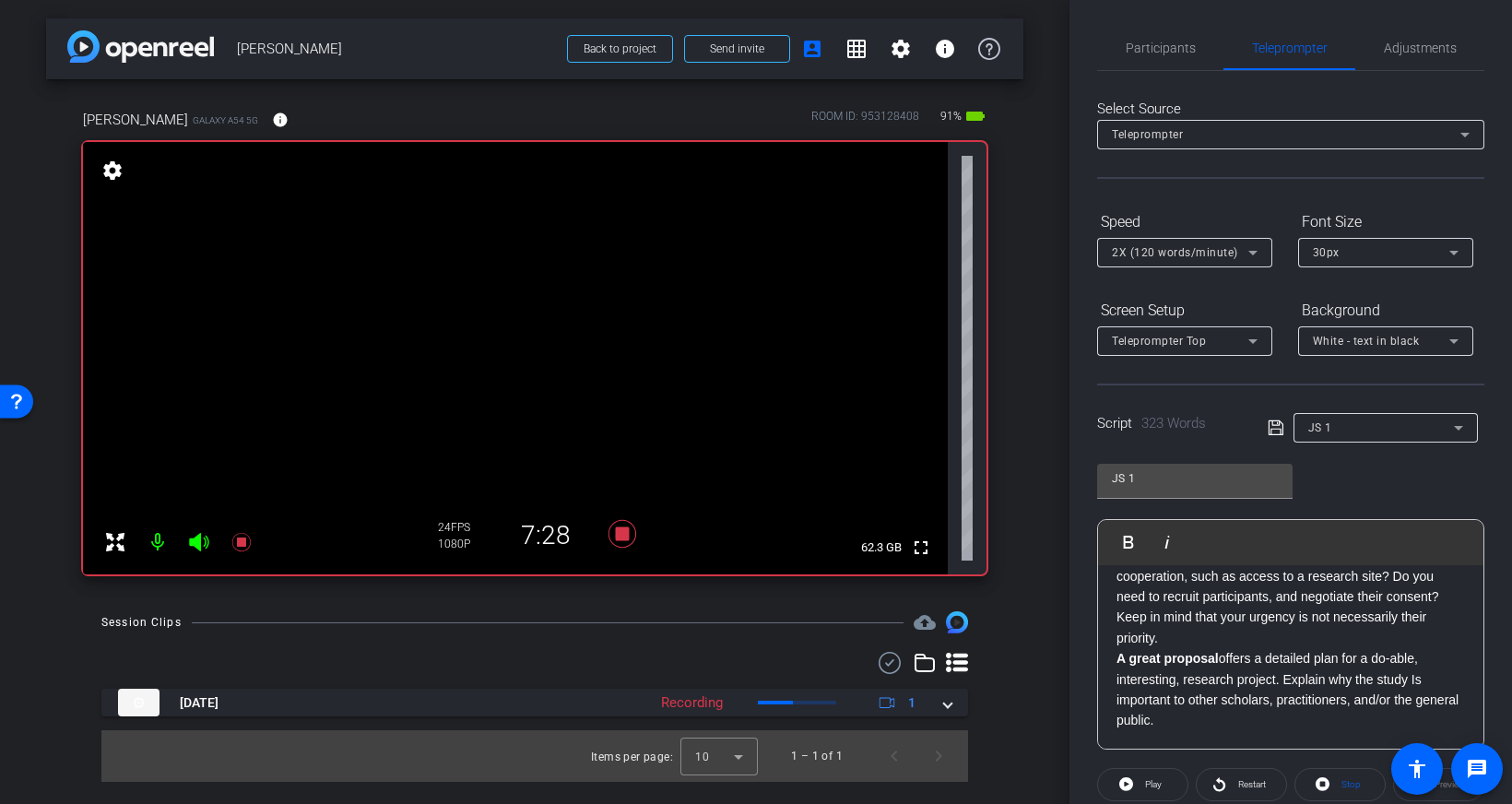
scroll to position [0, 0]
click at [1163, 52] on span "Participants" at bounding box center [1160, 50] width 70 height 13
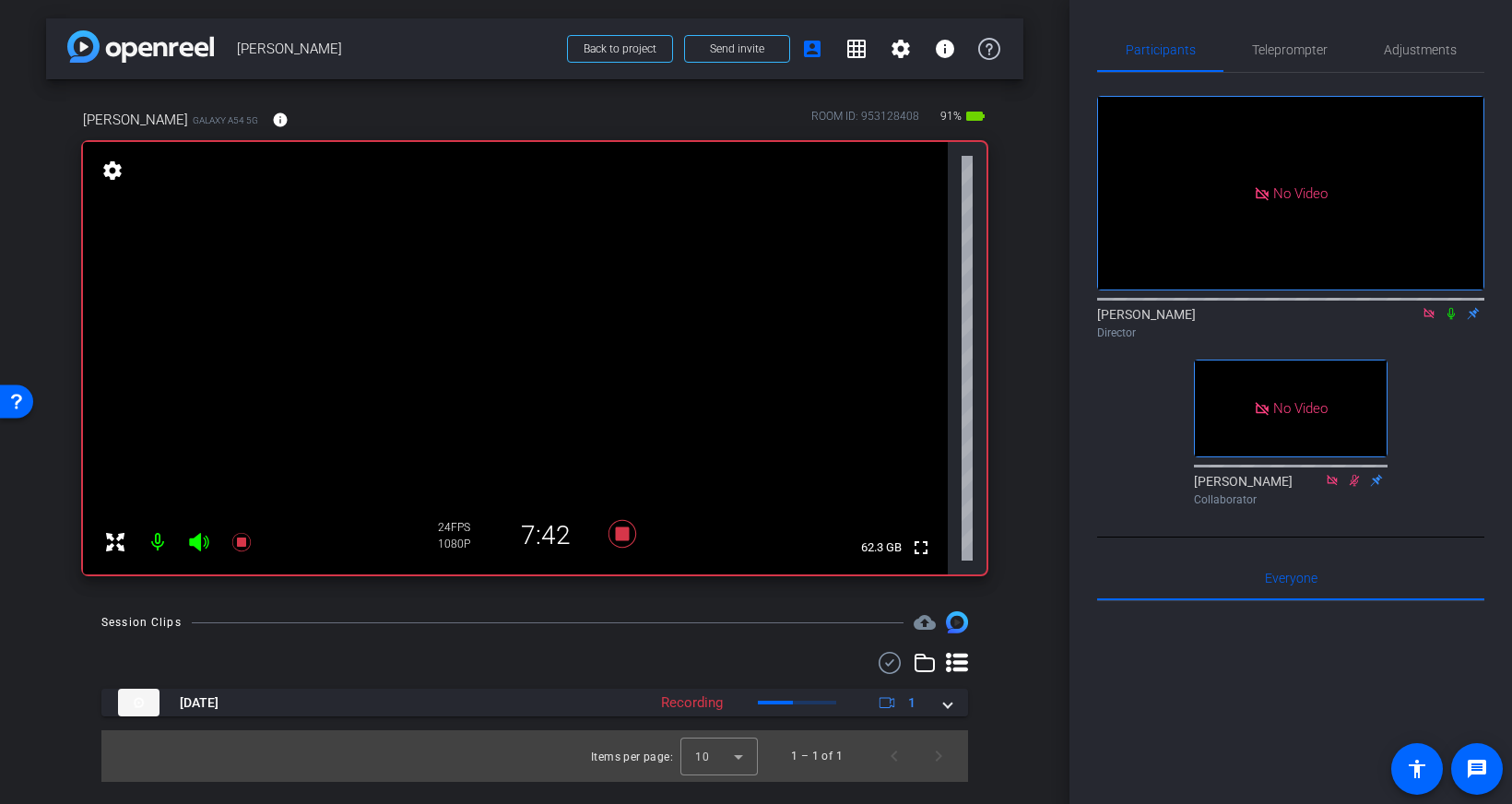
click at [1449, 307] on icon at bounding box center [1451, 314] width 15 height 13
click at [1452, 308] on icon at bounding box center [1451, 314] width 10 height 12
click at [1452, 308] on icon at bounding box center [1451, 314] width 7 height 12
click at [1294, 53] on span "Teleprompter" at bounding box center [1289, 50] width 75 height 13
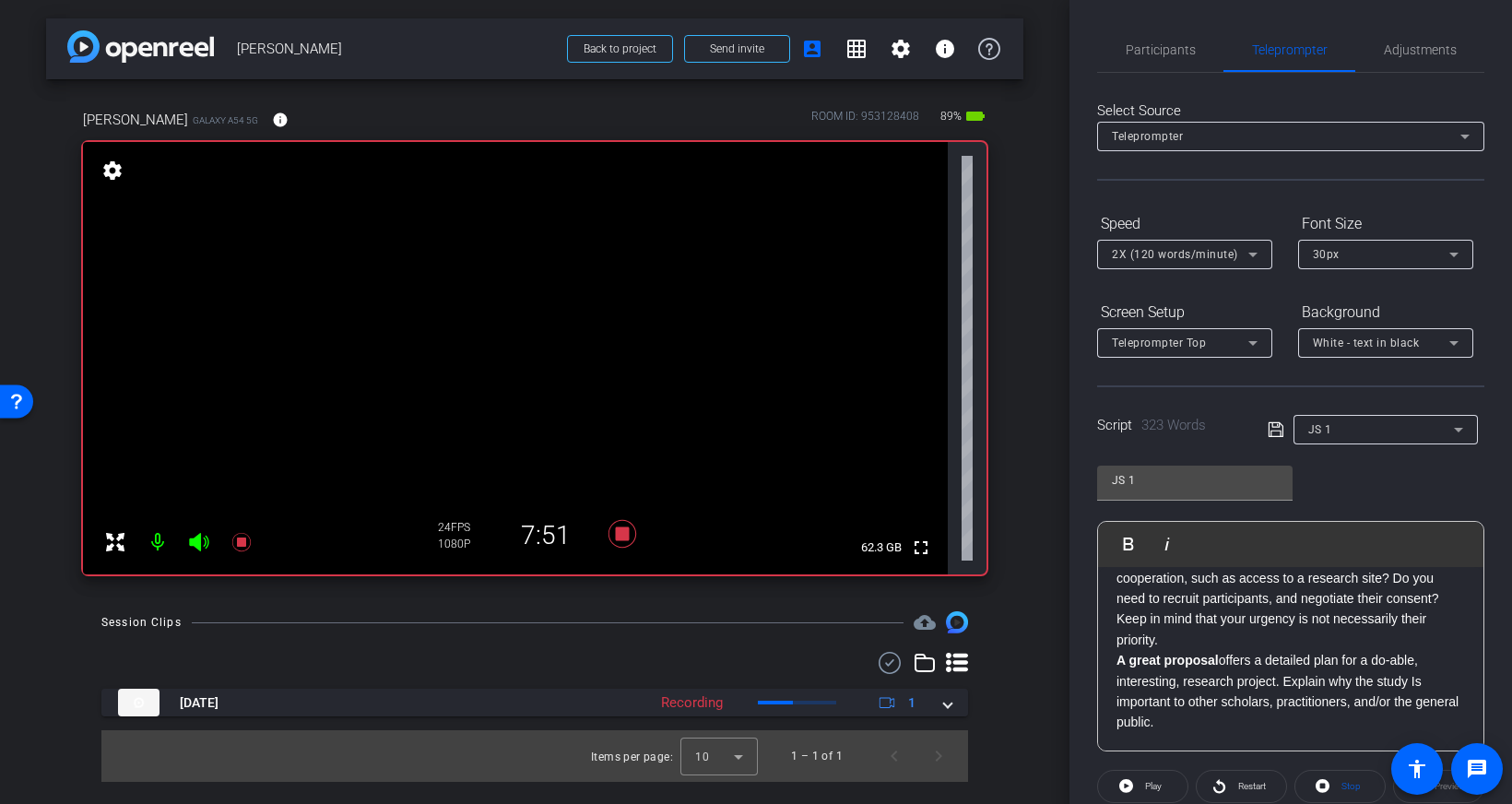
click at [1113, 665] on div "Time is lost when you have to revise your proposal. A great proposal can be app…" at bounding box center [1290, 330] width 385 height 841
click at [1148, 46] on span "Participants" at bounding box center [1160, 50] width 70 height 13
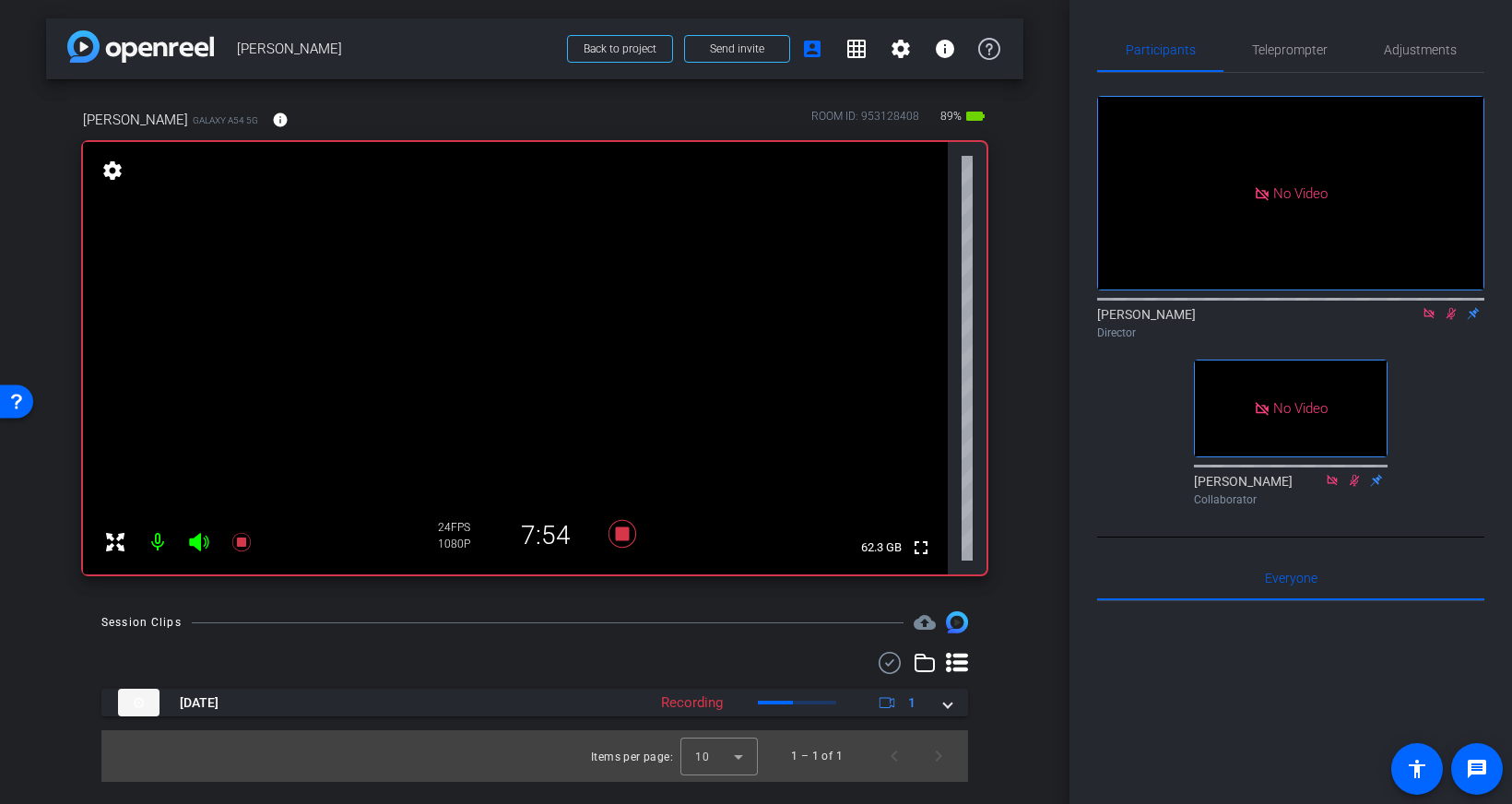
click at [1450, 308] on icon at bounding box center [1451, 314] width 10 height 12
click at [1289, 51] on span "Teleprompter" at bounding box center [1289, 50] width 75 height 13
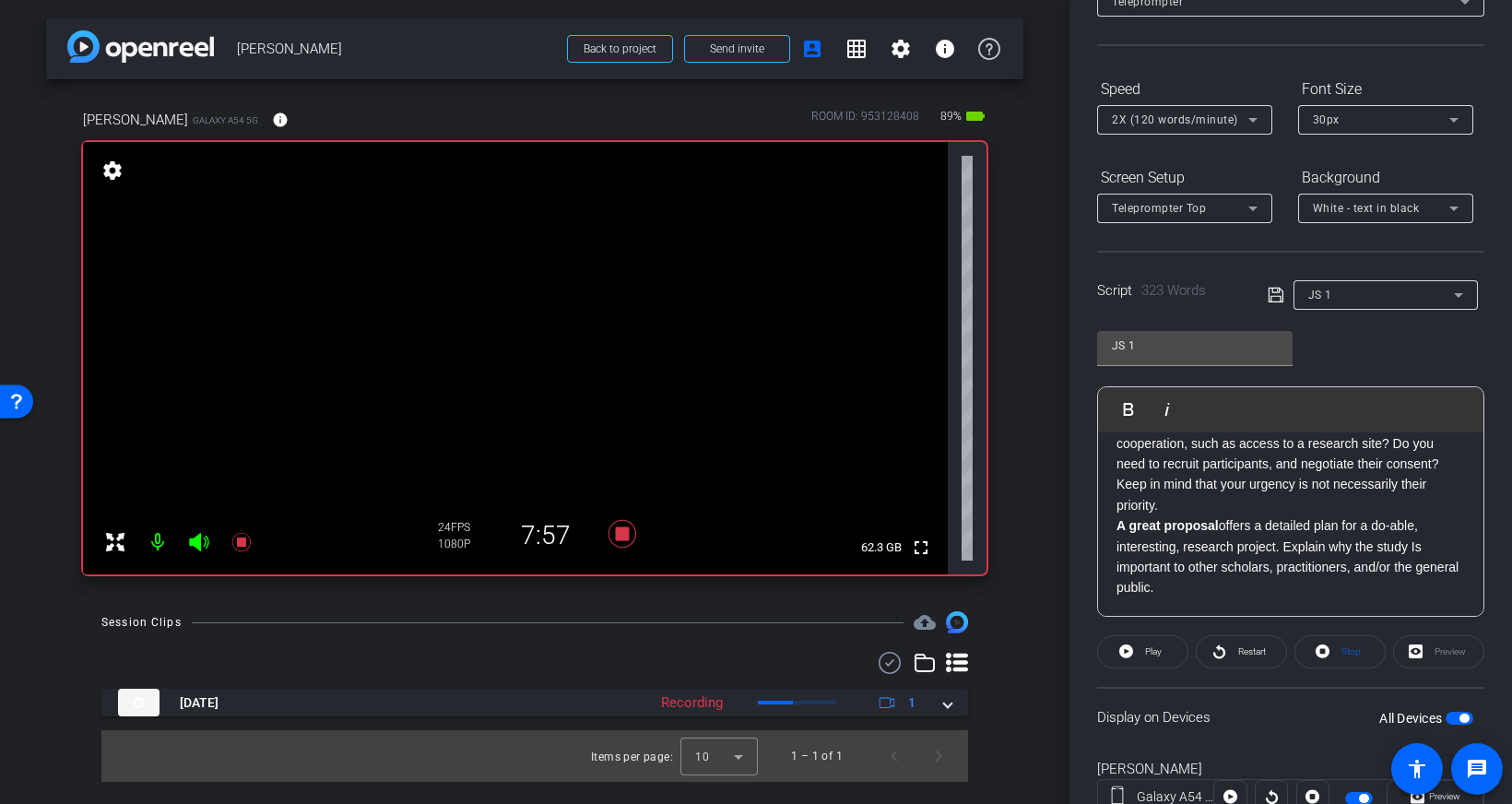
scroll to position [204, 0]
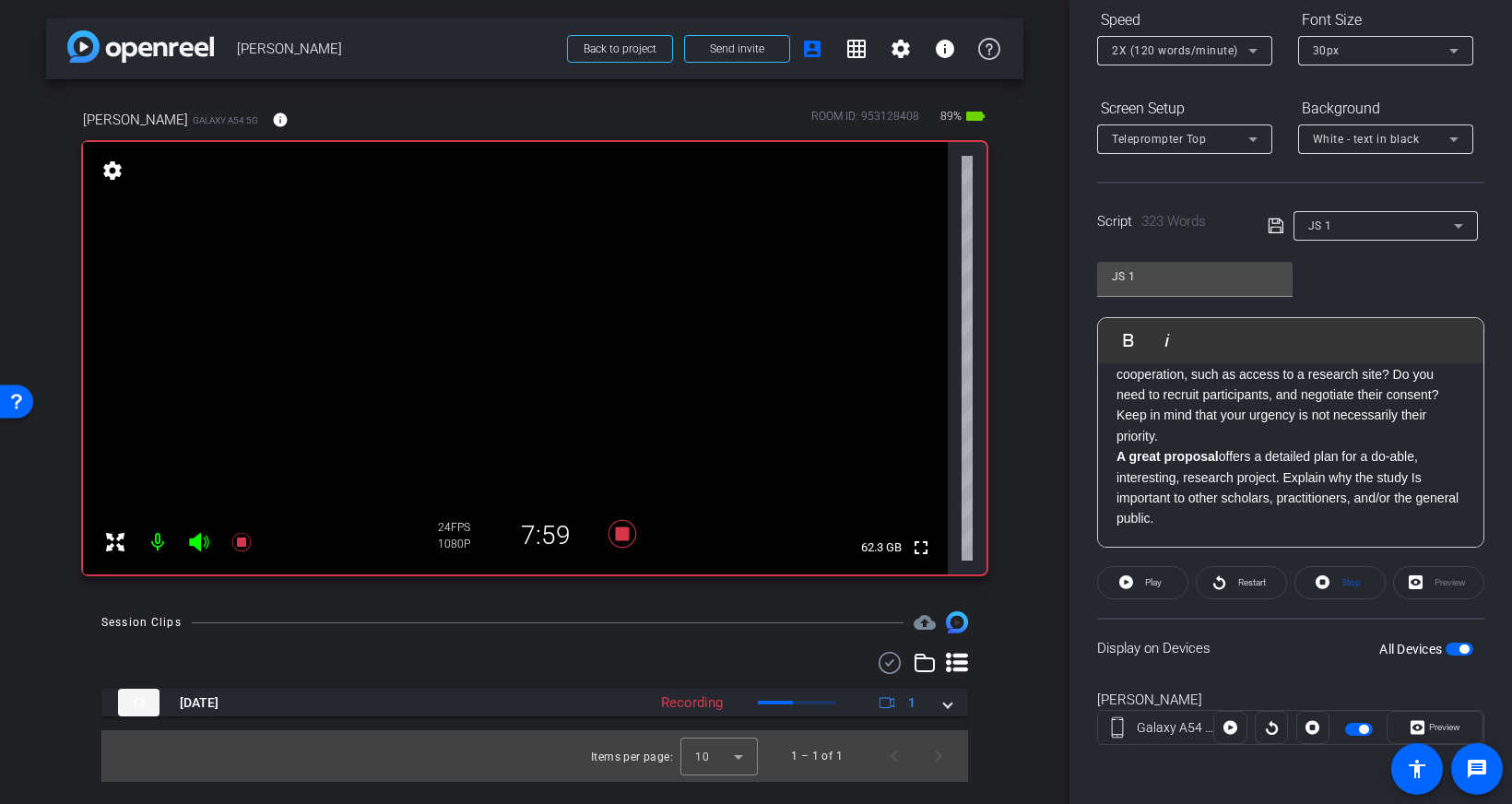
click at [1117, 457] on strong "A great proposal" at bounding box center [1168, 456] width 102 height 15
click at [1127, 335] on span "Play" at bounding box center [1140, 340] width 29 height 16
click at [1149, 583] on span "Pause" at bounding box center [1154, 582] width 25 height 10
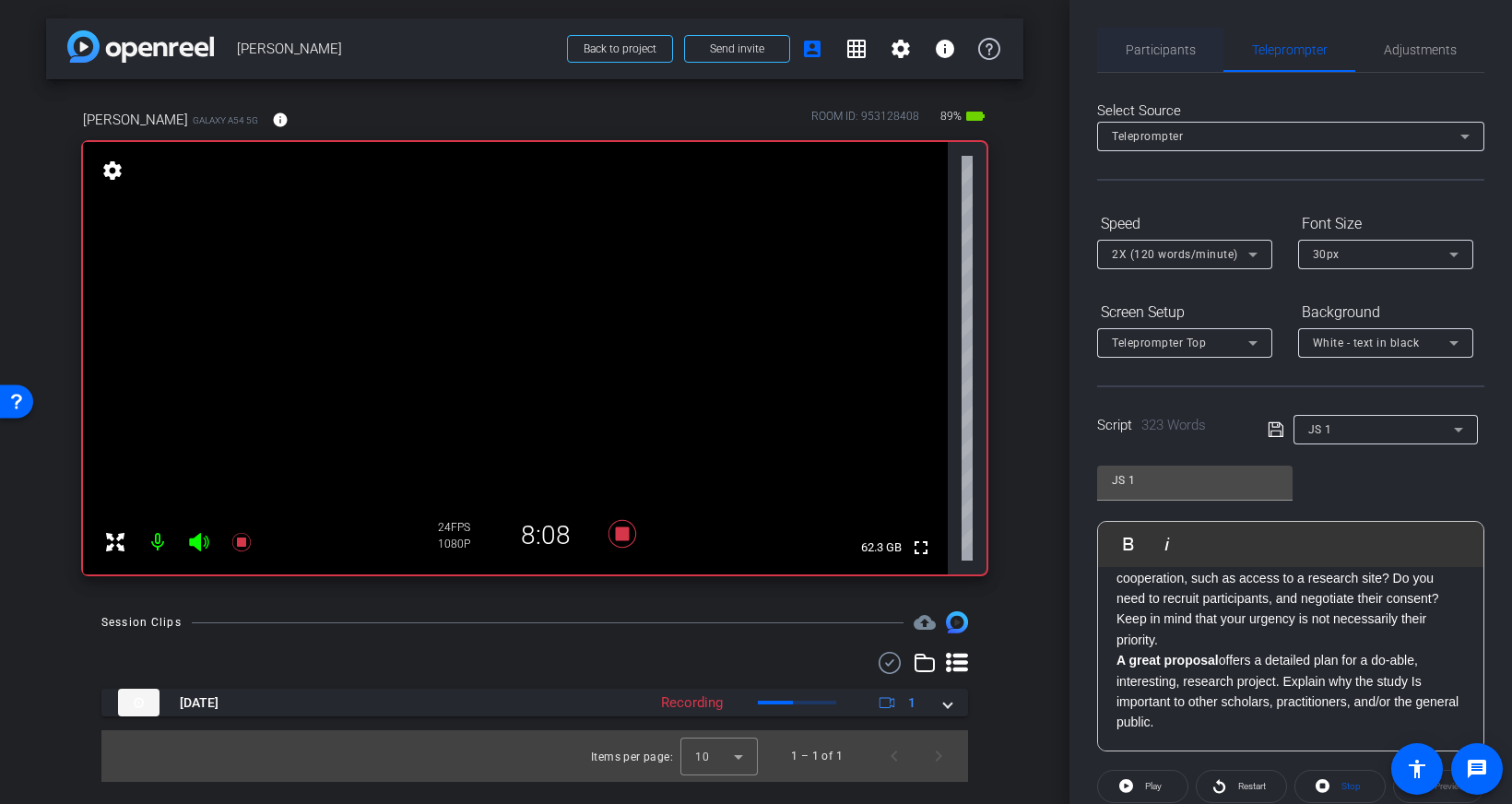
click at [1181, 55] on span "Participants" at bounding box center [1160, 50] width 70 height 13
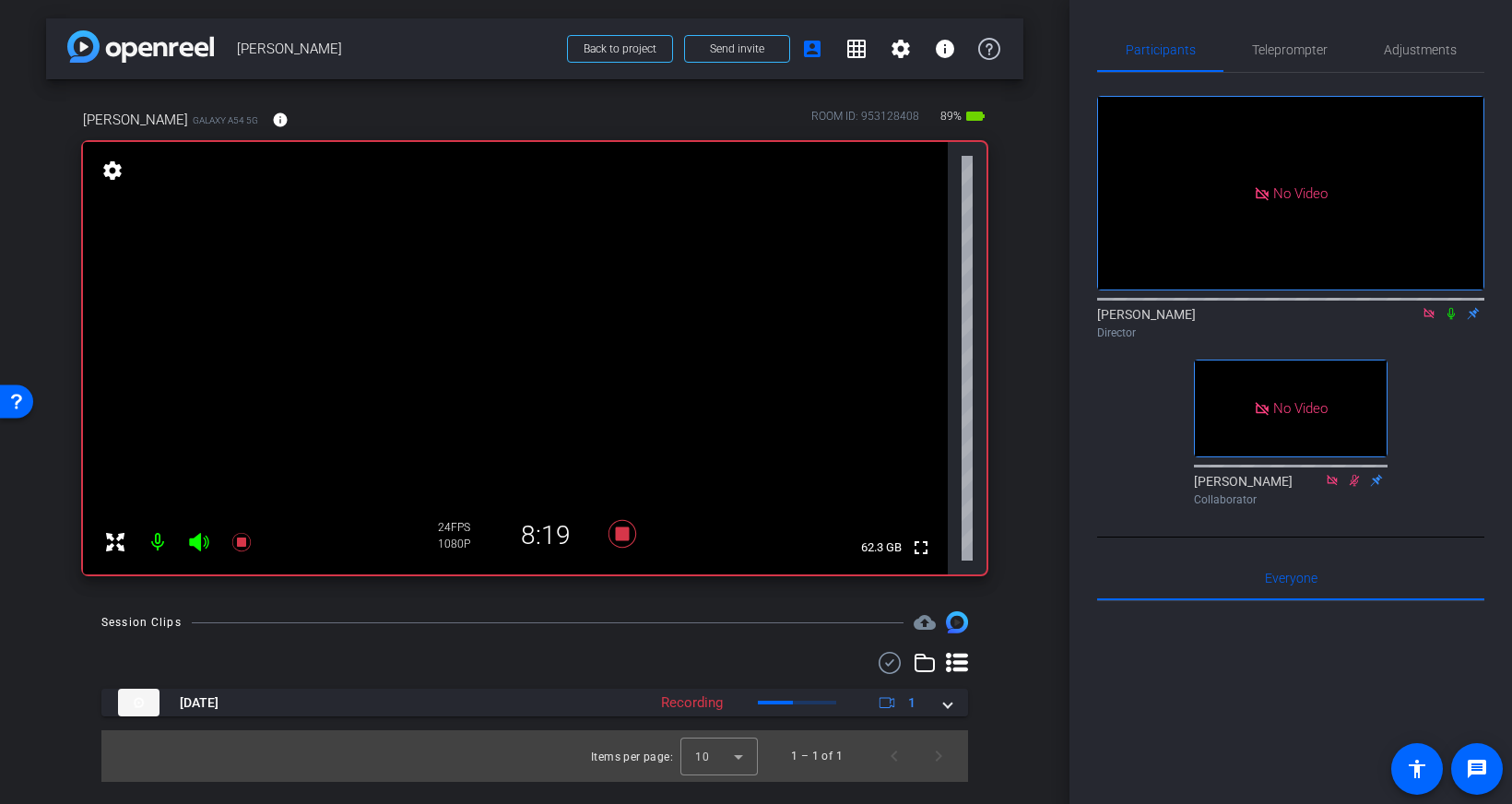
click at [1452, 308] on icon at bounding box center [1451, 314] width 7 height 12
click at [1296, 50] on span "Teleprompter" at bounding box center [1289, 50] width 75 height 13
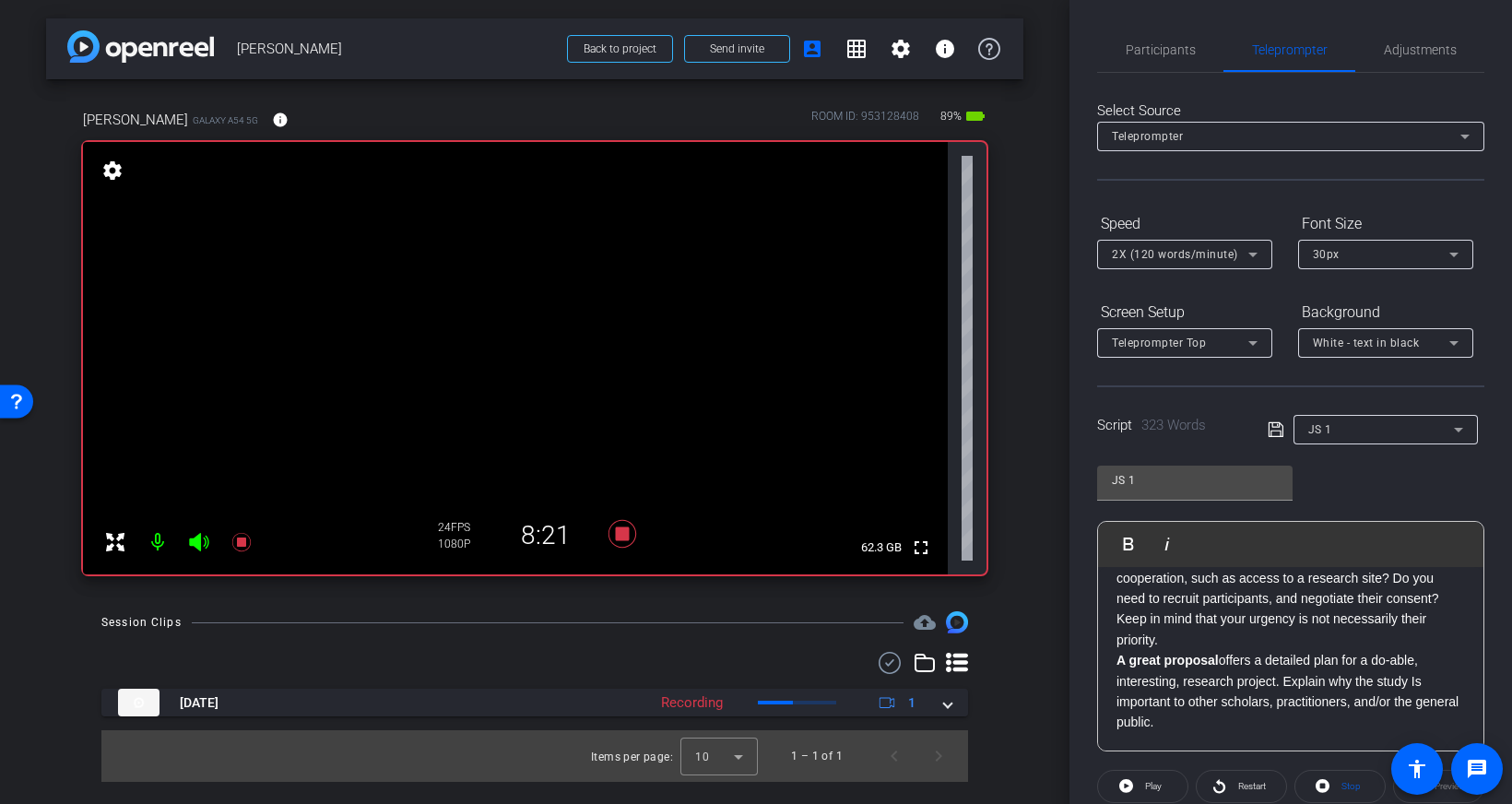
click at [1114, 662] on div "Time is lost when you have to revise your proposal. A great proposal can be app…" at bounding box center [1290, 330] width 385 height 841
click at [1127, 540] on span "Play" at bounding box center [1140, 543] width 29 height 16
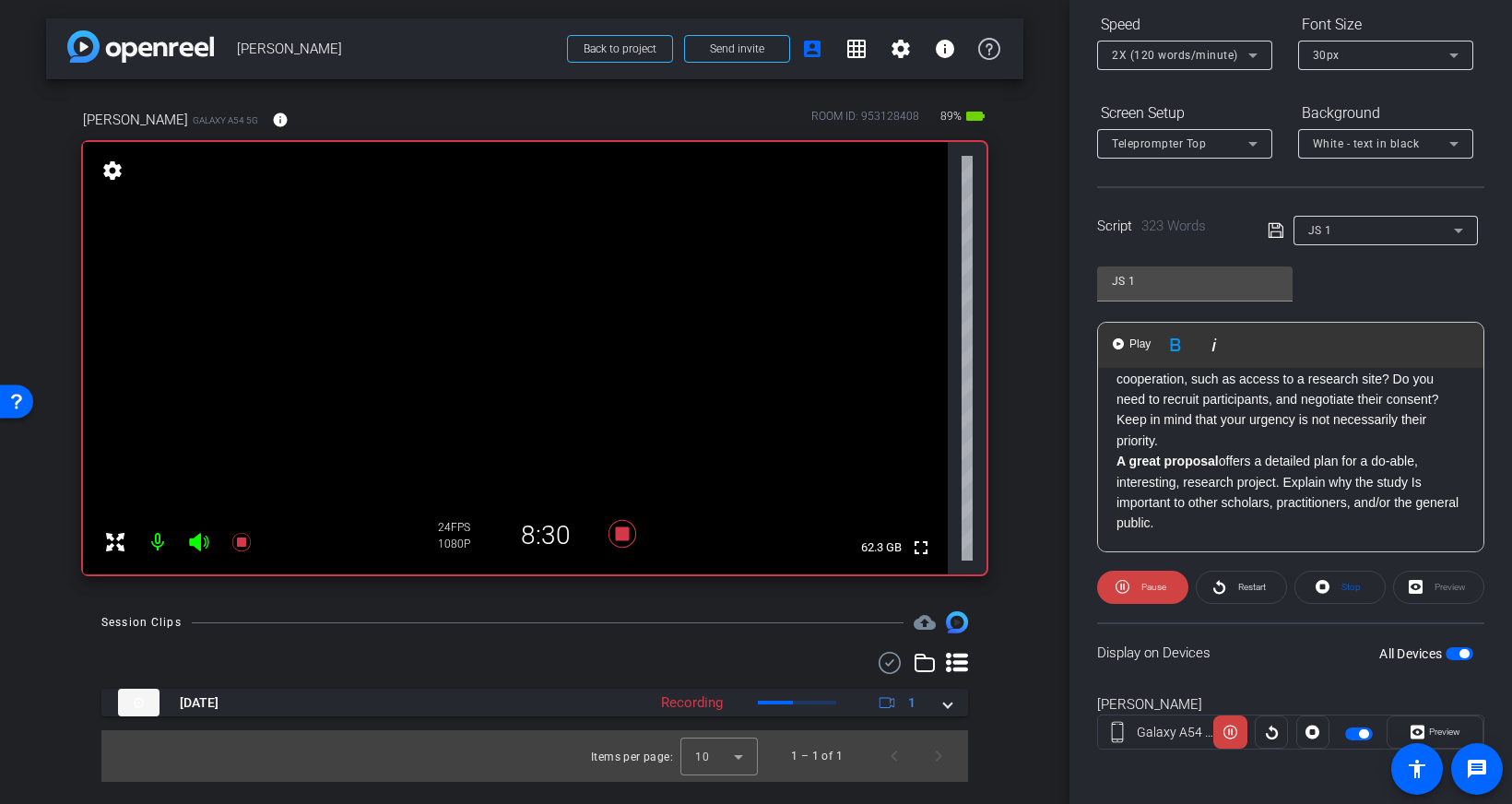
scroll to position [204, 0]
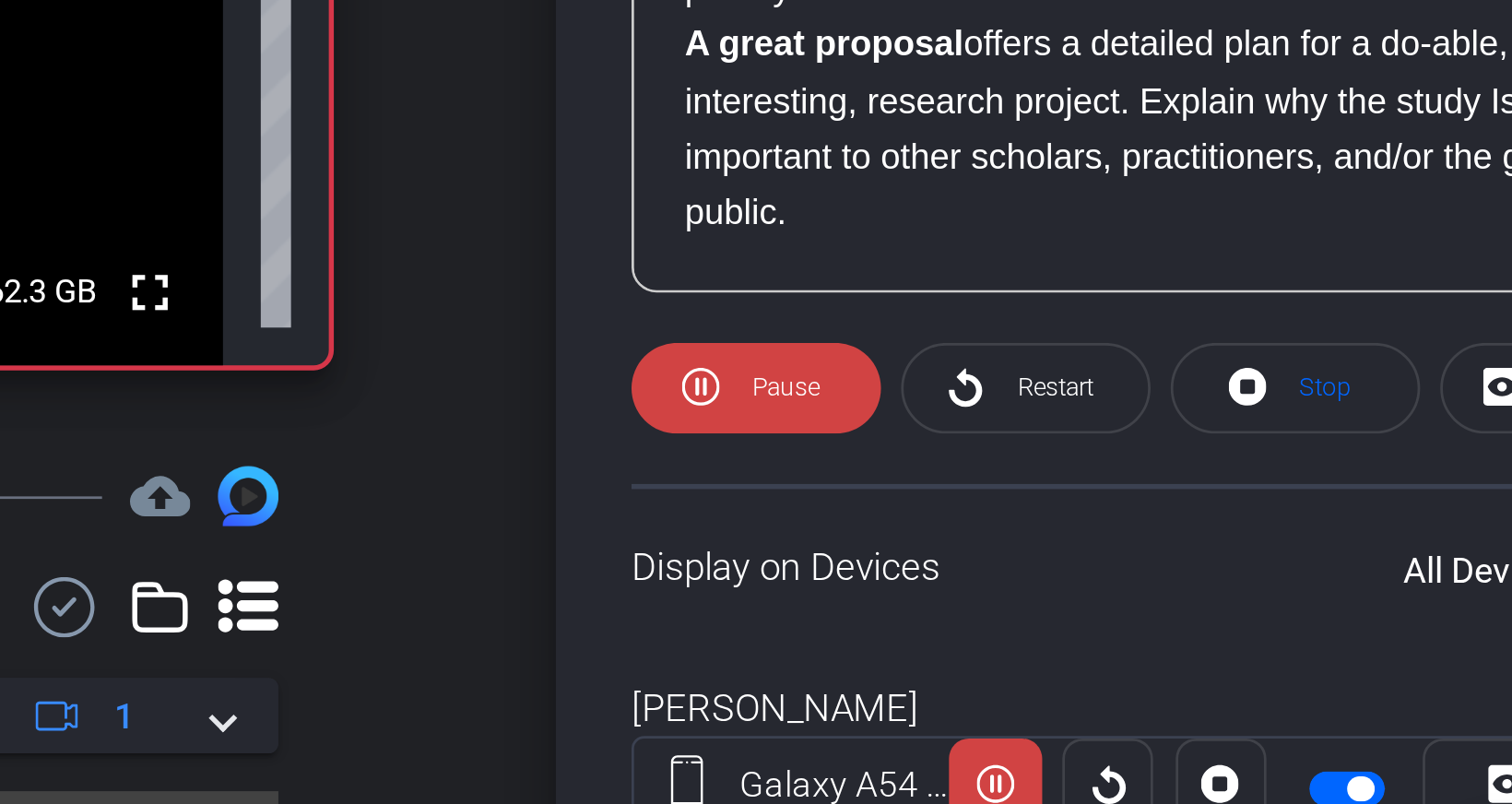
click at [1218, 504] on p "A great proposal offers a detailed plan for a do-able, interesting, research pr…" at bounding box center [1290, 487] width 348 height 83
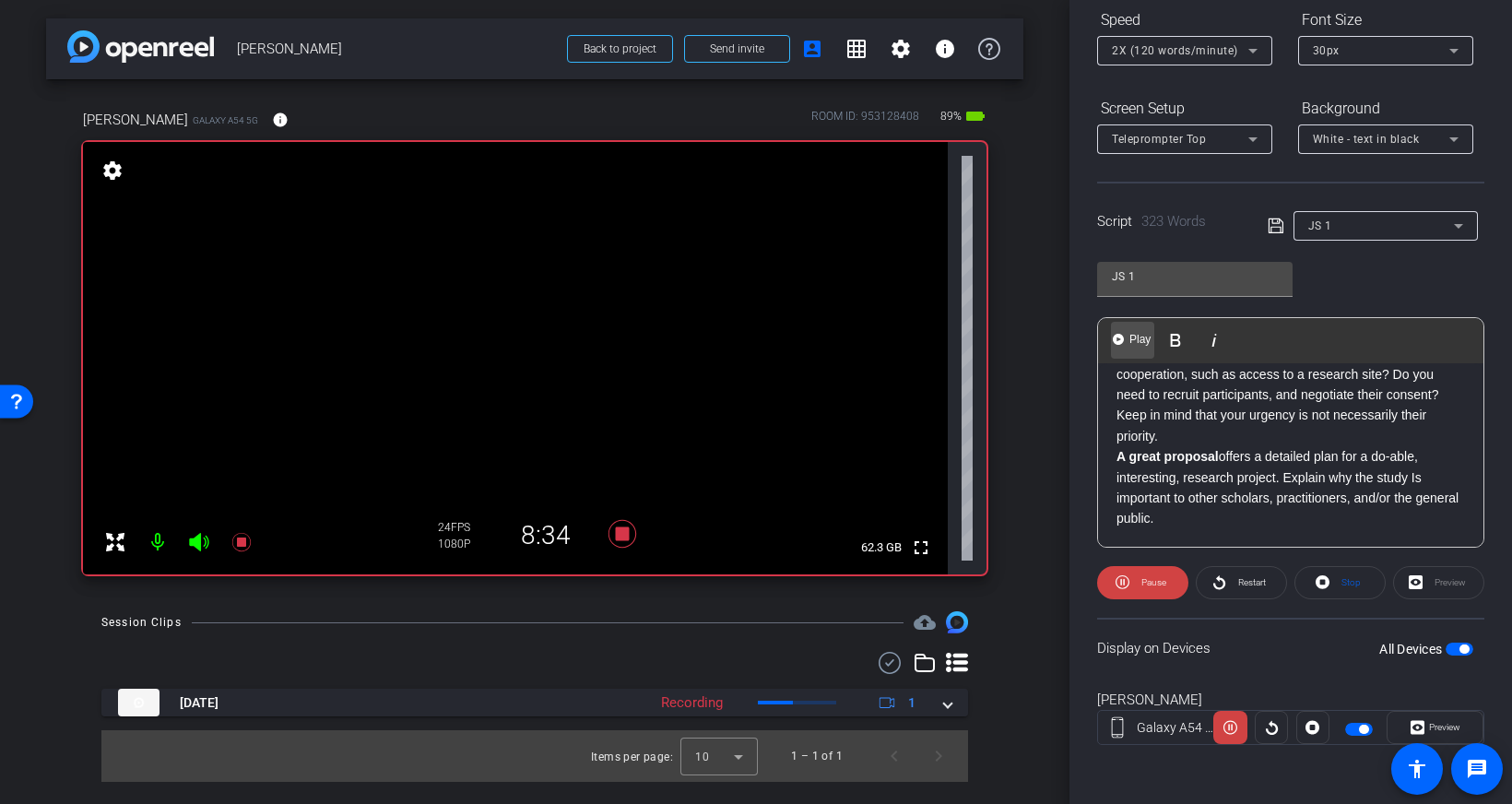
click at [1116, 335] on img "button" at bounding box center [1118, 339] width 11 height 11
click at [1118, 343] on img "button" at bounding box center [1118, 339] width 11 height 11
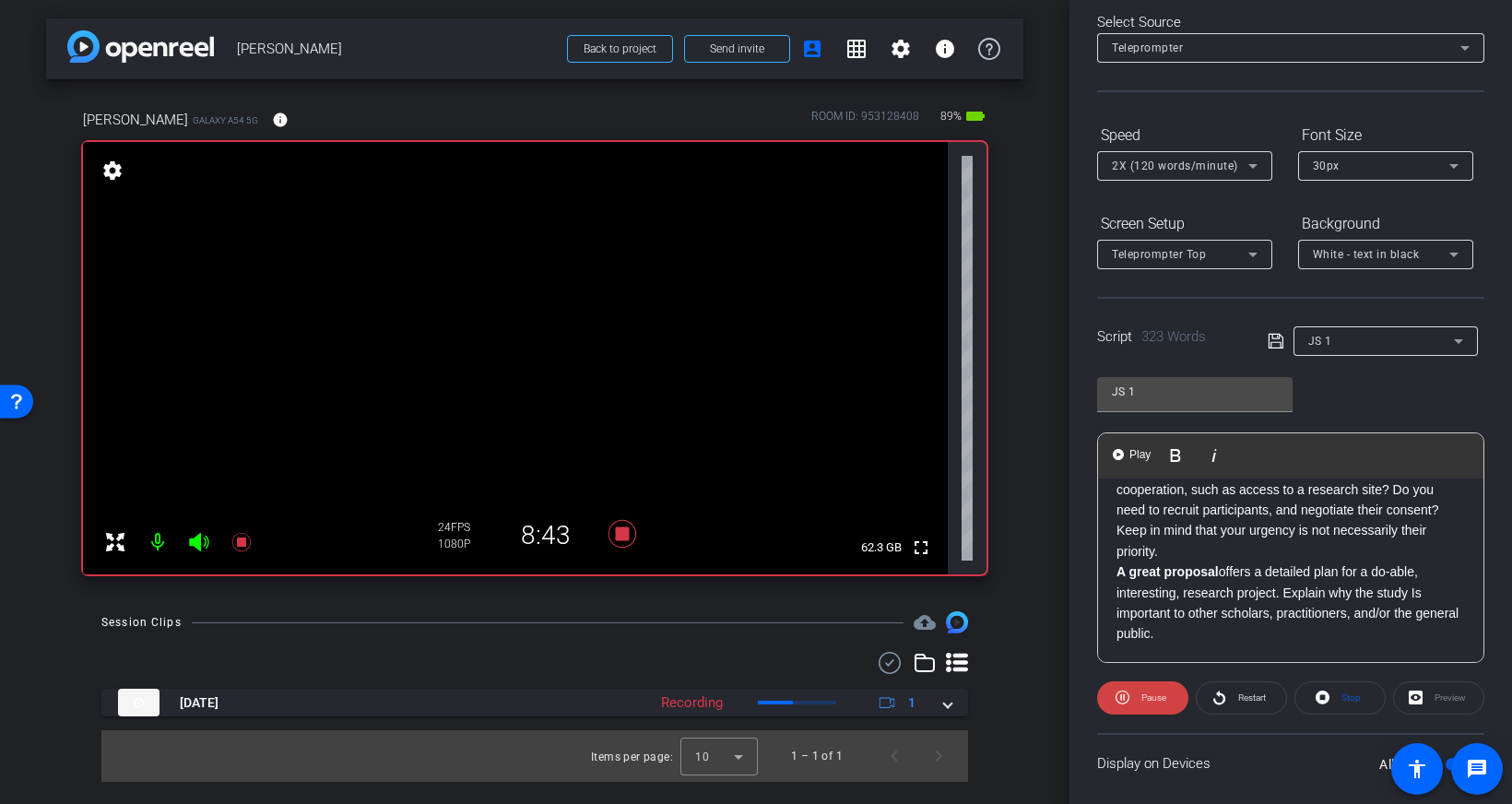
scroll to position [0, 0]
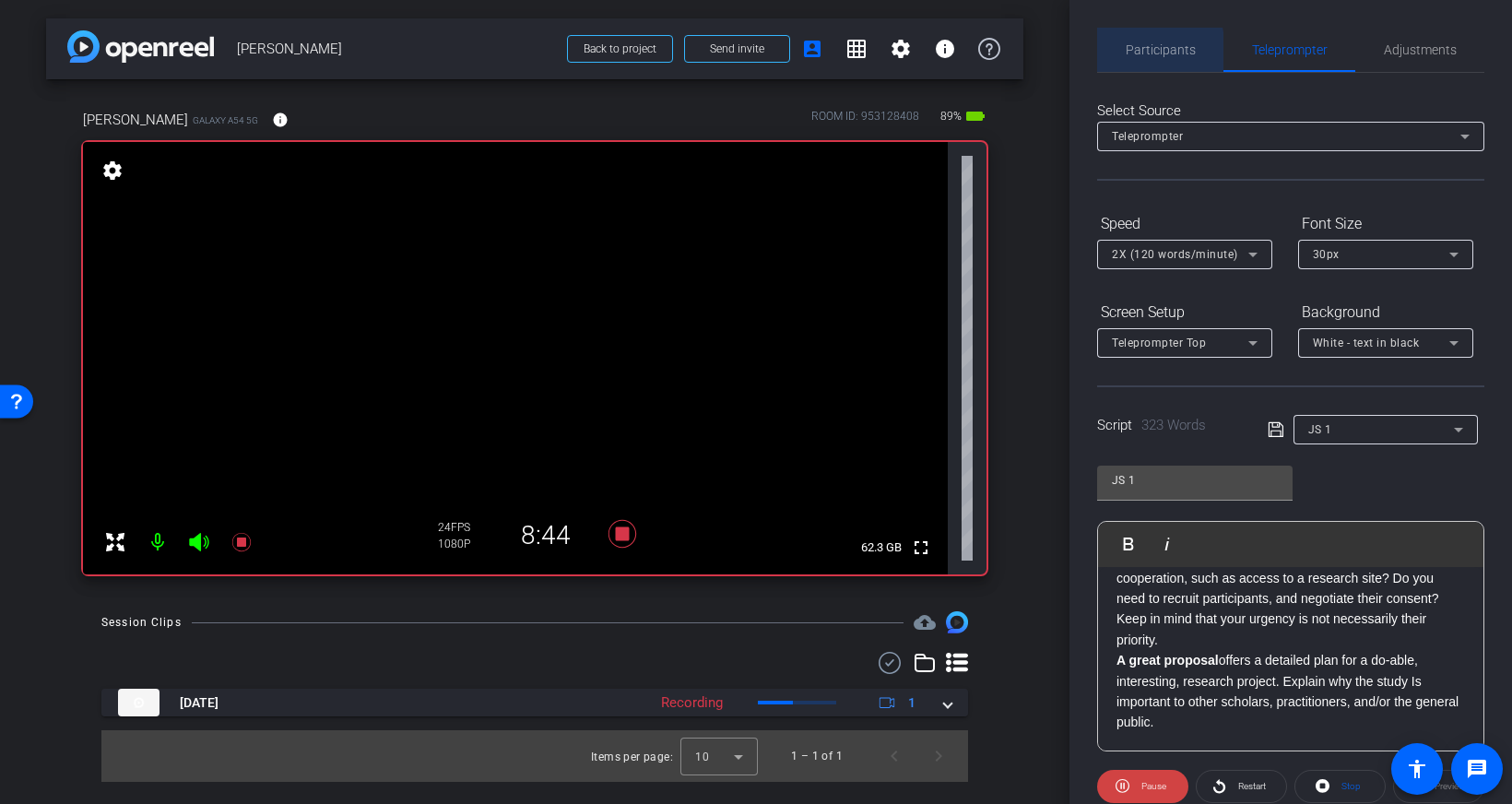
click at [1130, 50] on span "Participants" at bounding box center [1160, 50] width 70 height 13
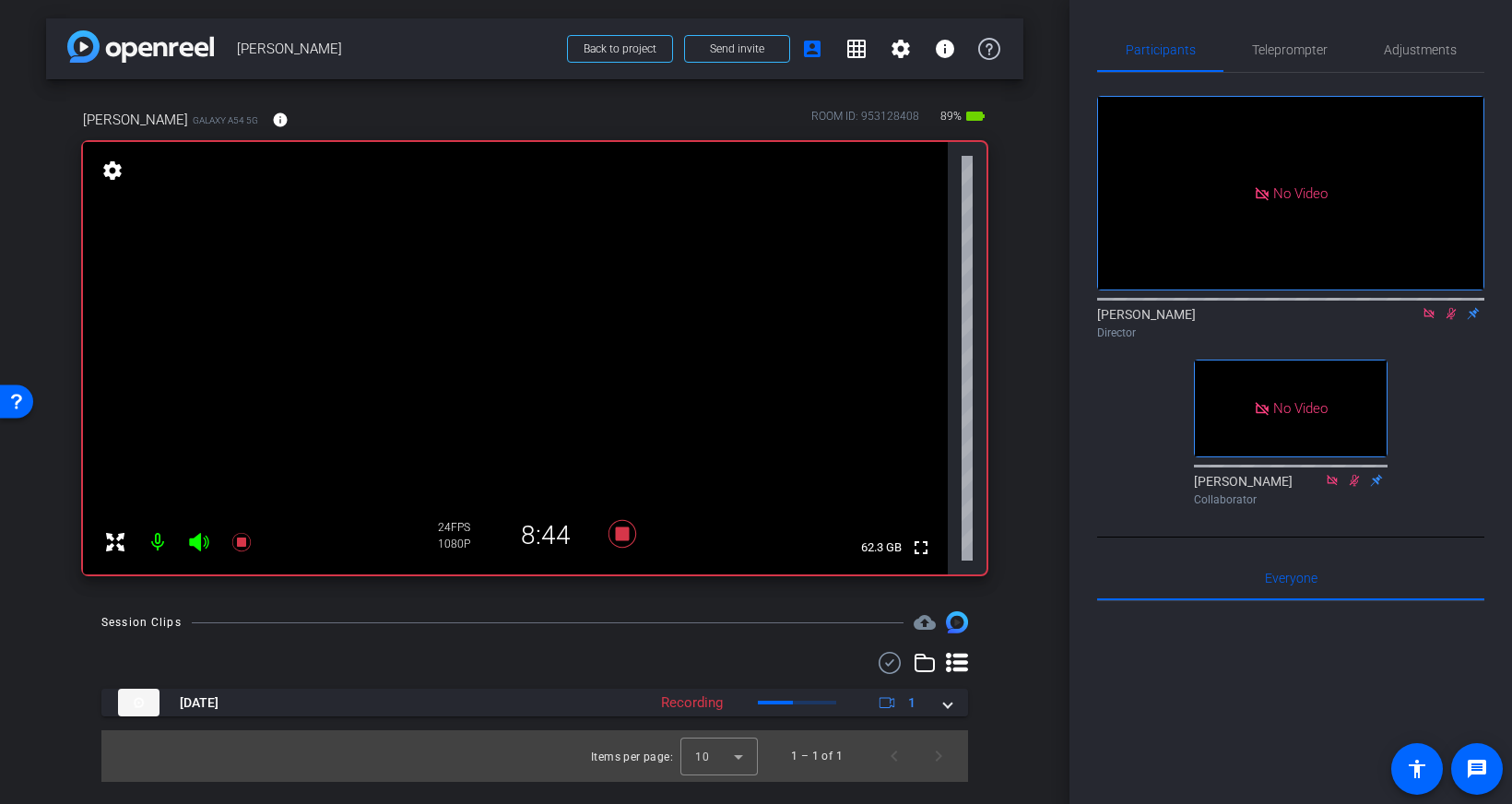
click at [1453, 308] on icon at bounding box center [1451, 314] width 10 height 12
click at [1281, 51] on span "Teleprompter" at bounding box center [1289, 50] width 75 height 13
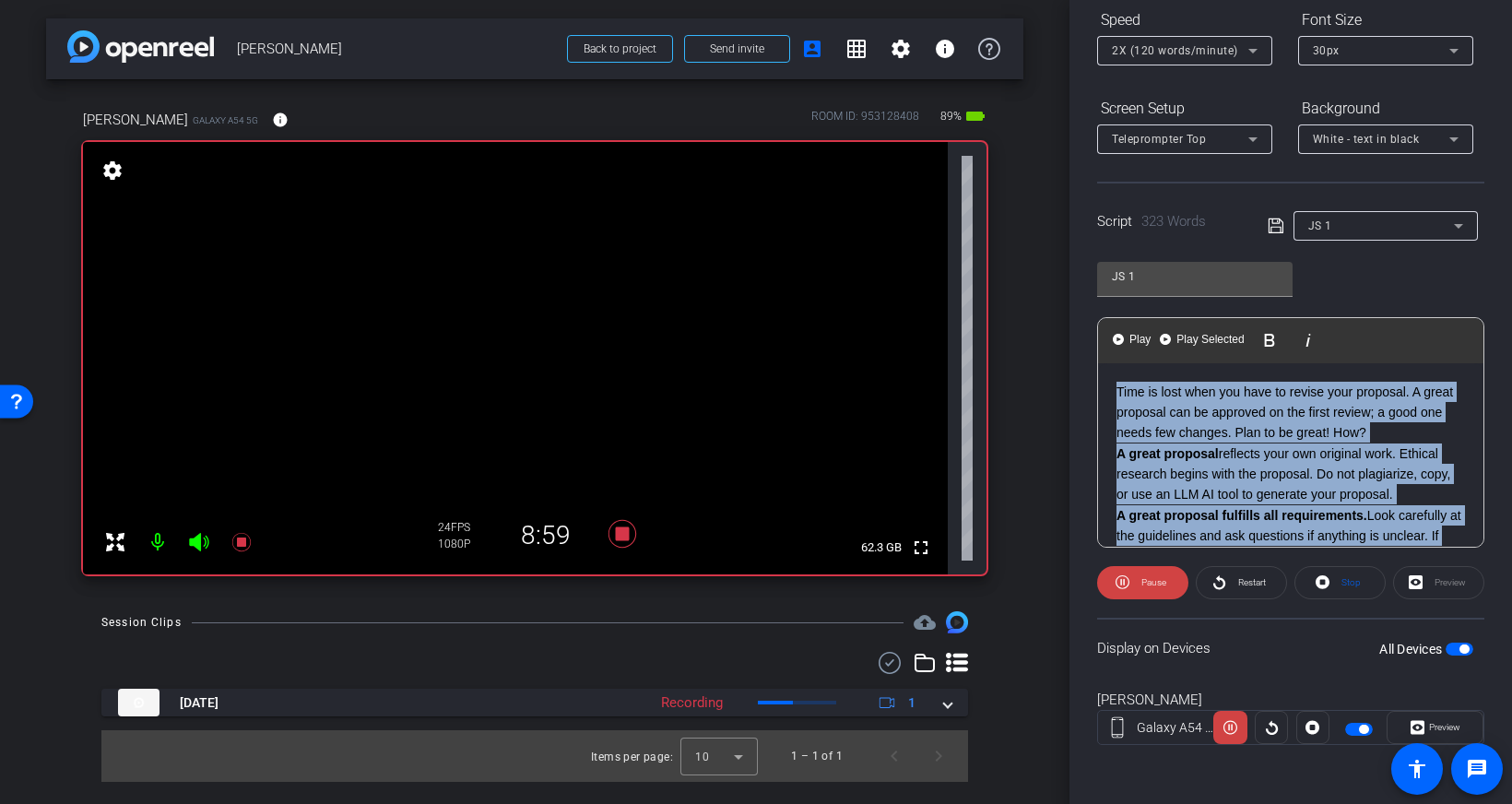
drag, startPoint x: 1163, startPoint y: 444, endPoint x: 1055, endPoint y: 316, distance: 167.5
click at [1055, 315] on div "arrow_back Janet Salmons Back to project Send invite account_box grid_on settin…" at bounding box center [756, 402] width 1512 height 804
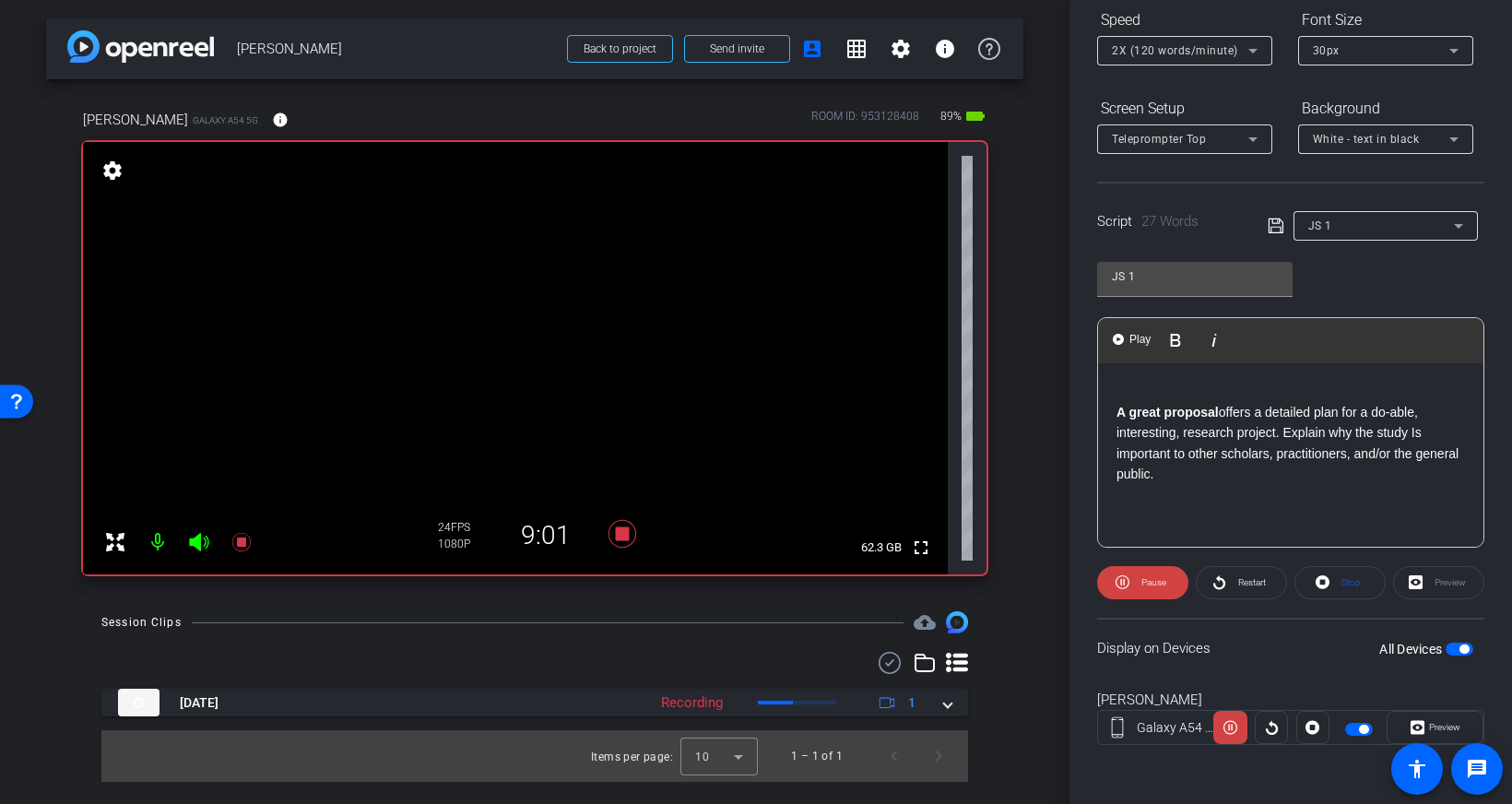
click at [1120, 417] on strong "A great proposal" at bounding box center [1168, 412] width 102 height 15
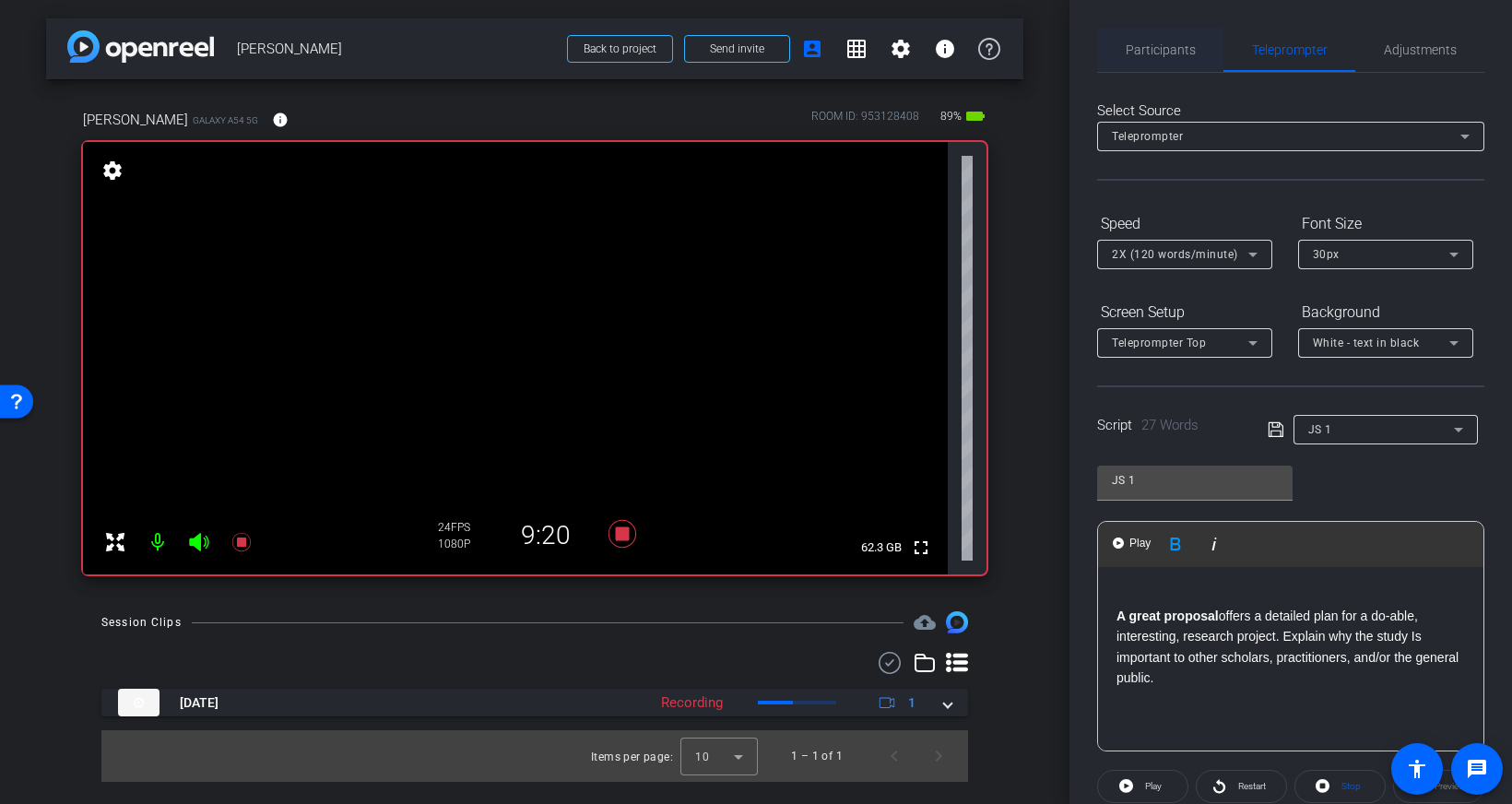
click at [1163, 52] on span "Participants" at bounding box center [1160, 50] width 70 height 13
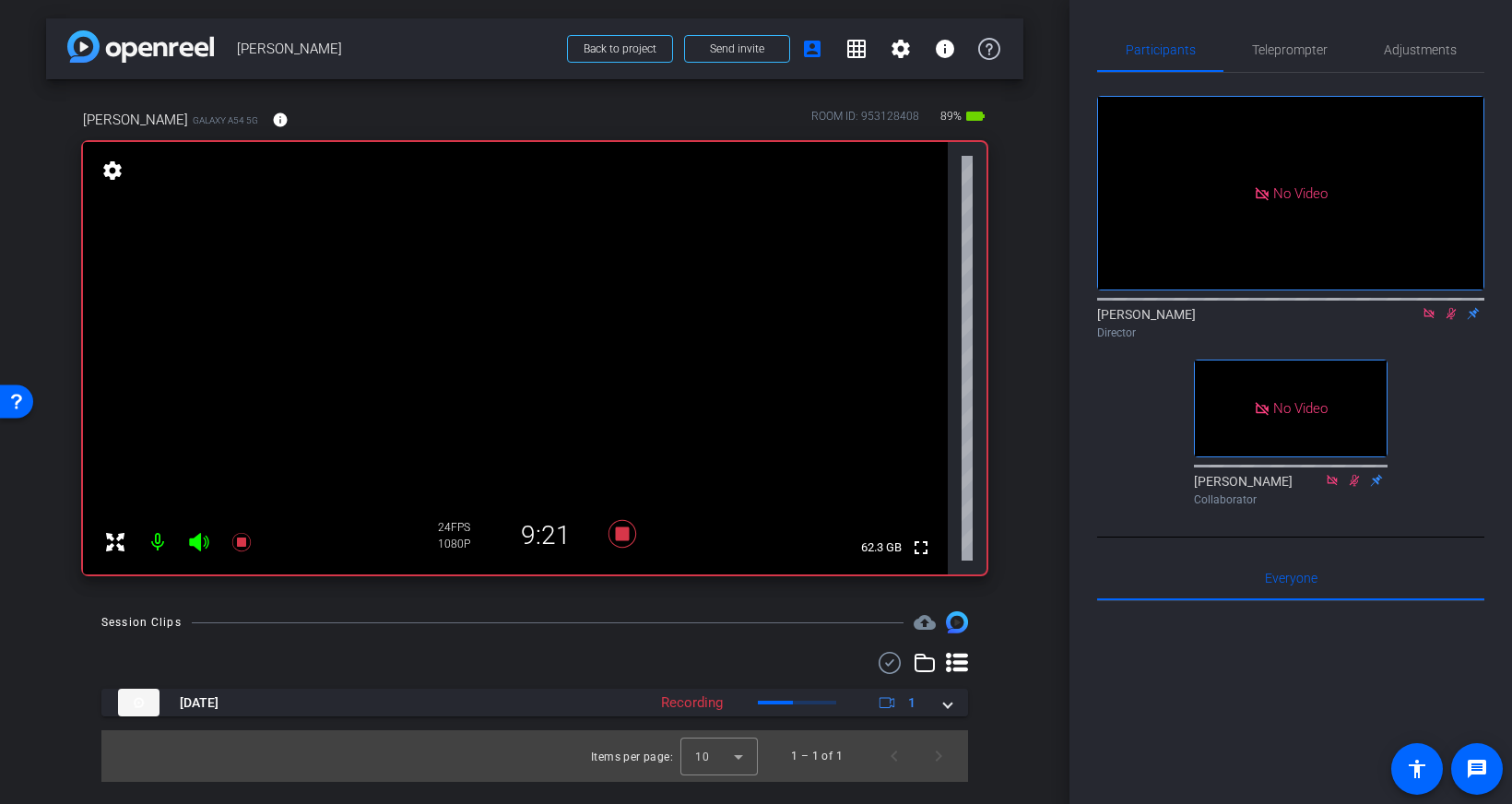
click at [1447, 307] on icon at bounding box center [1451, 314] width 15 height 13
click at [1280, 47] on span "Teleprompter" at bounding box center [1289, 50] width 75 height 13
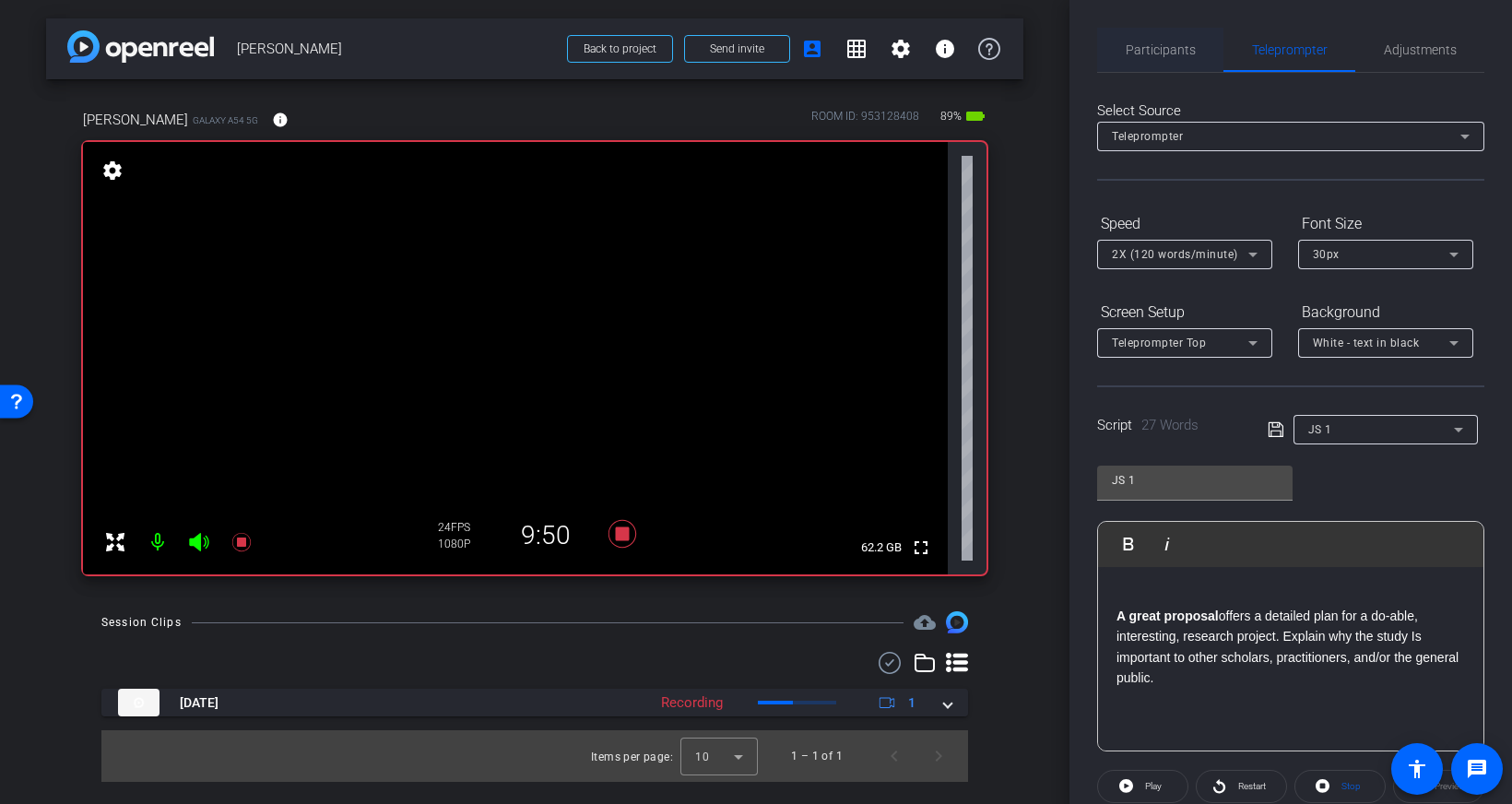
click at [1170, 55] on span "Participants" at bounding box center [1160, 50] width 70 height 13
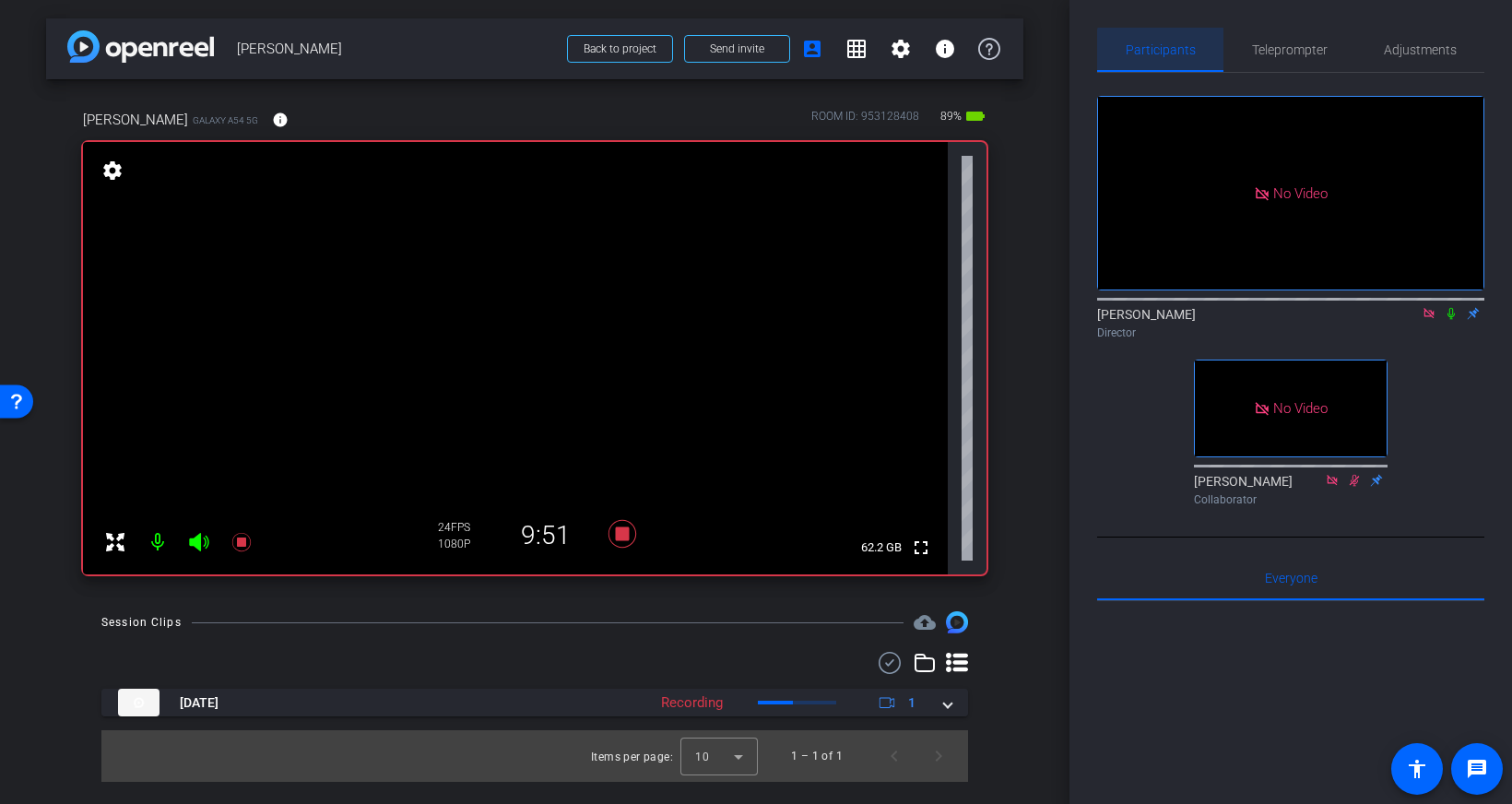
scroll to position [1, 0]
click at [1284, 50] on span "Teleprompter" at bounding box center [1289, 49] width 75 height 13
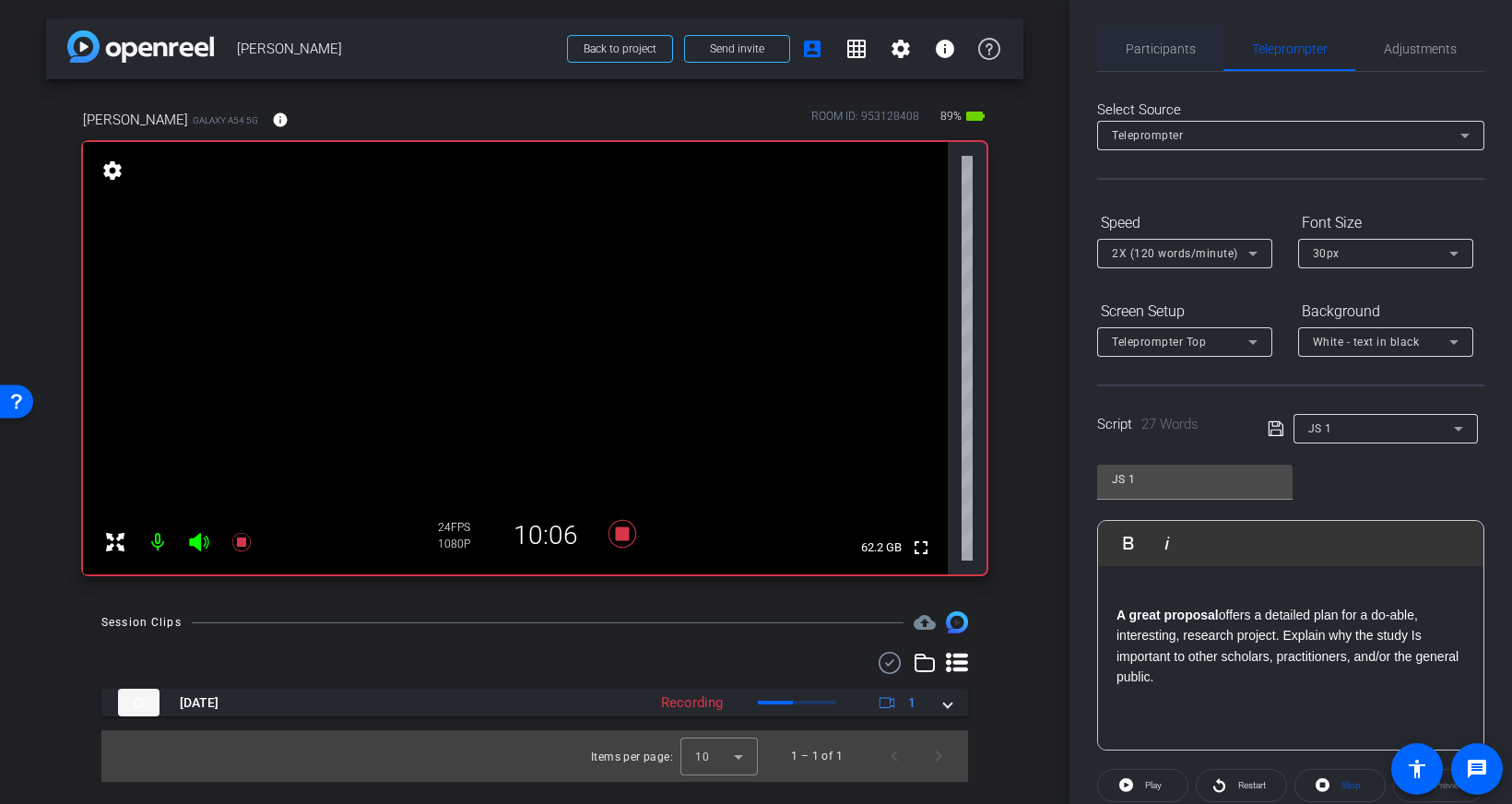
click at [1153, 50] on span "Participants" at bounding box center [1160, 49] width 70 height 13
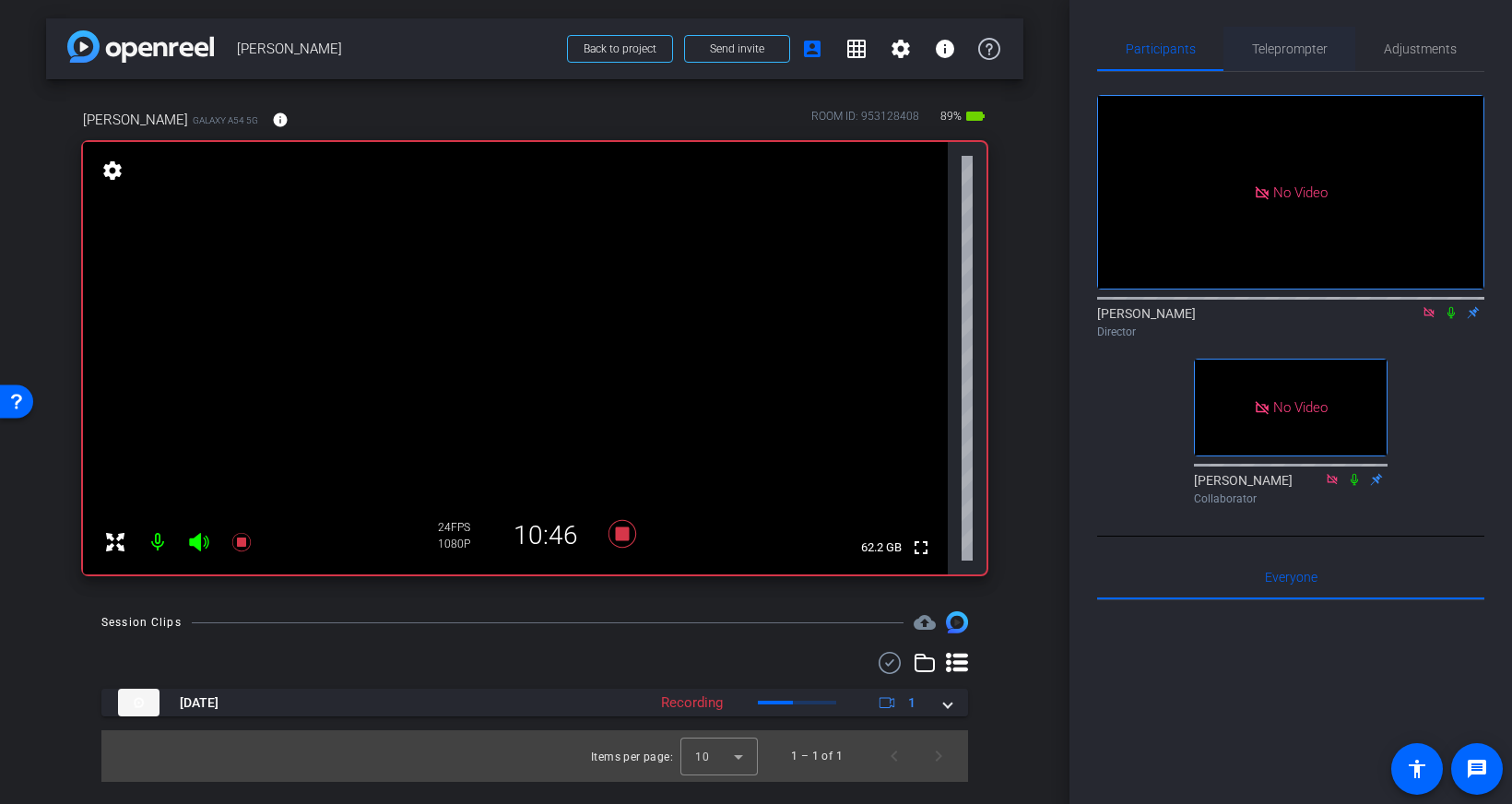
click at [1275, 47] on span "Teleprompter" at bounding box center [1289, 49] width 75 height 13
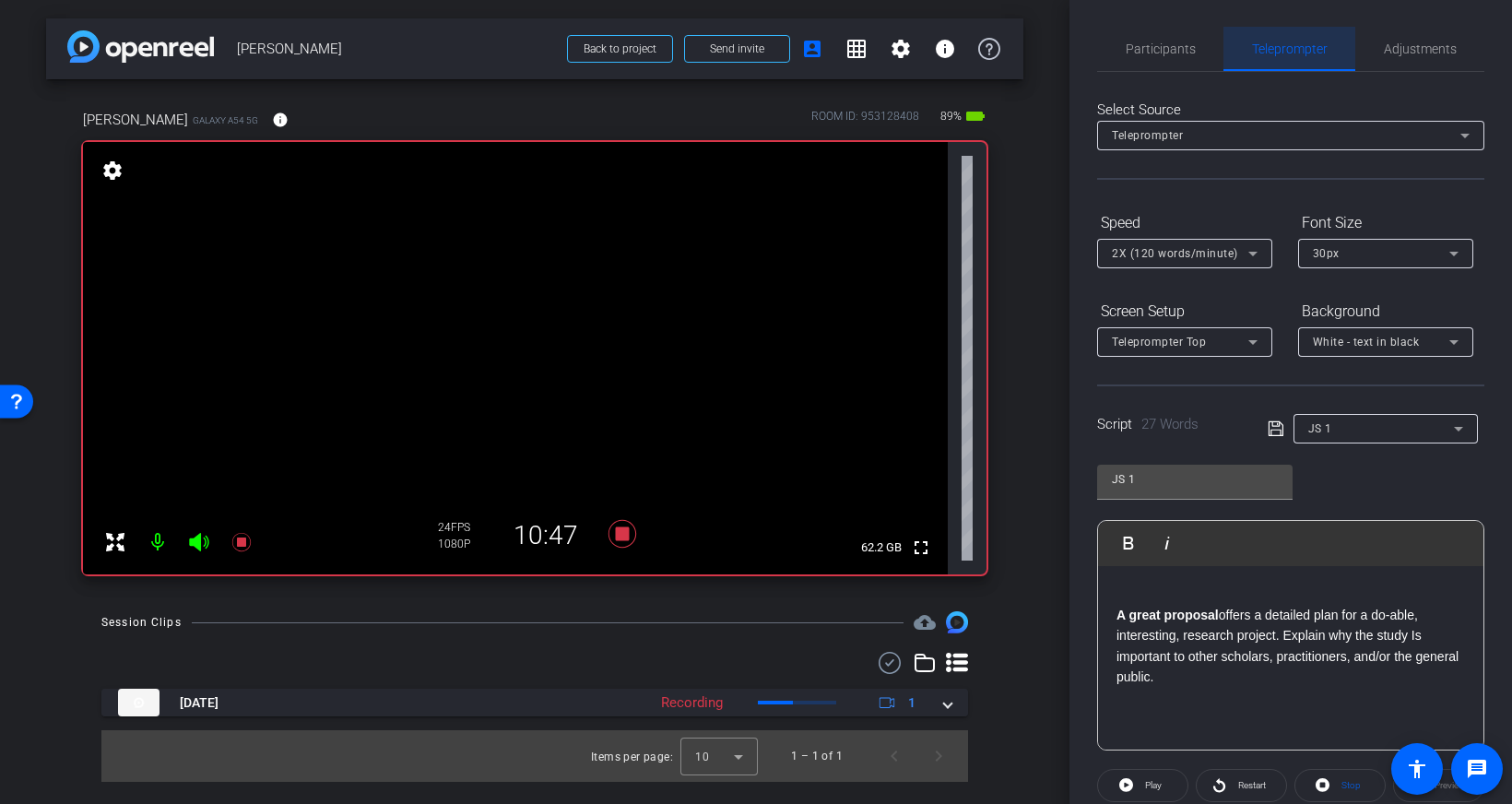
scroll to position [2, 0]
click at [1162, 601] on p at bounding box center [1290, 594] width 348 height 20
click at [1163, 601] on p at bounding box center [1290, 594] width 348 height 20
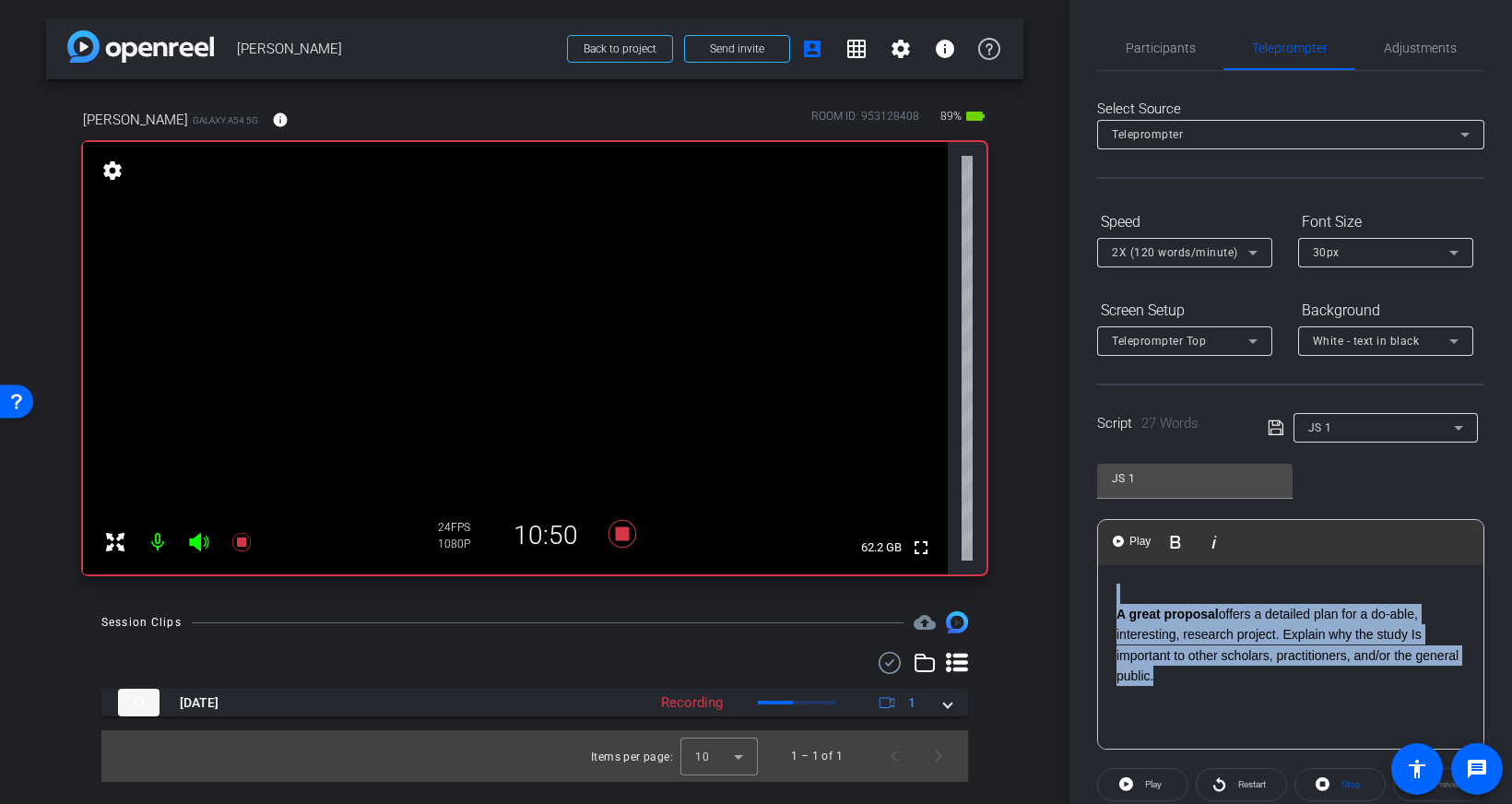
drag, startPoint x: 1195, startPoint y: 693, endPoint x: 1109, endPoint y: 577, distance: 144.4
click at [1109, 577] on div "A great proposal offers a detailed plan for a do-able, interesting, research pr…" at bounding box center [1290, 657] width 385 height 184
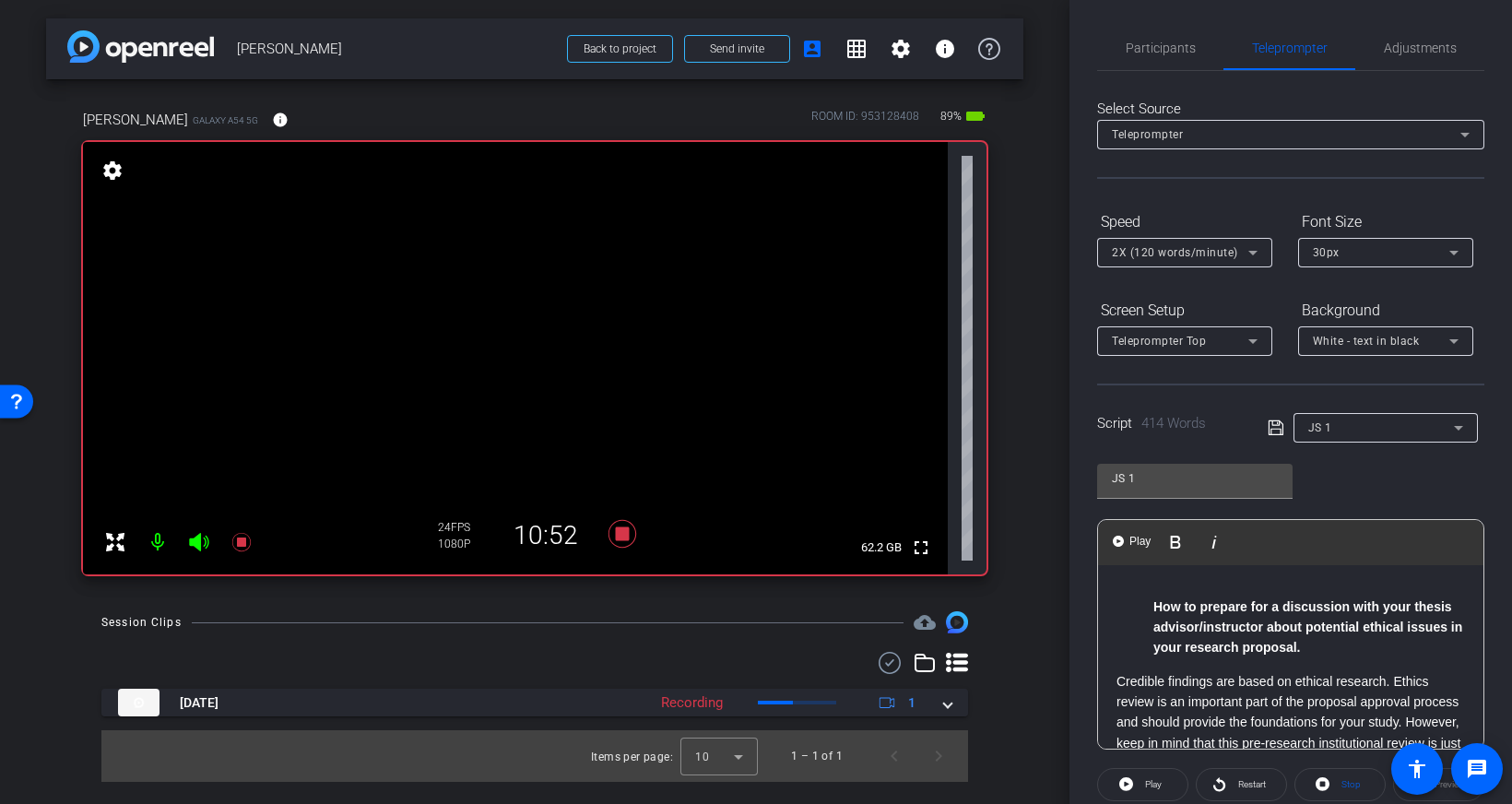
scroll to position [0, 0]
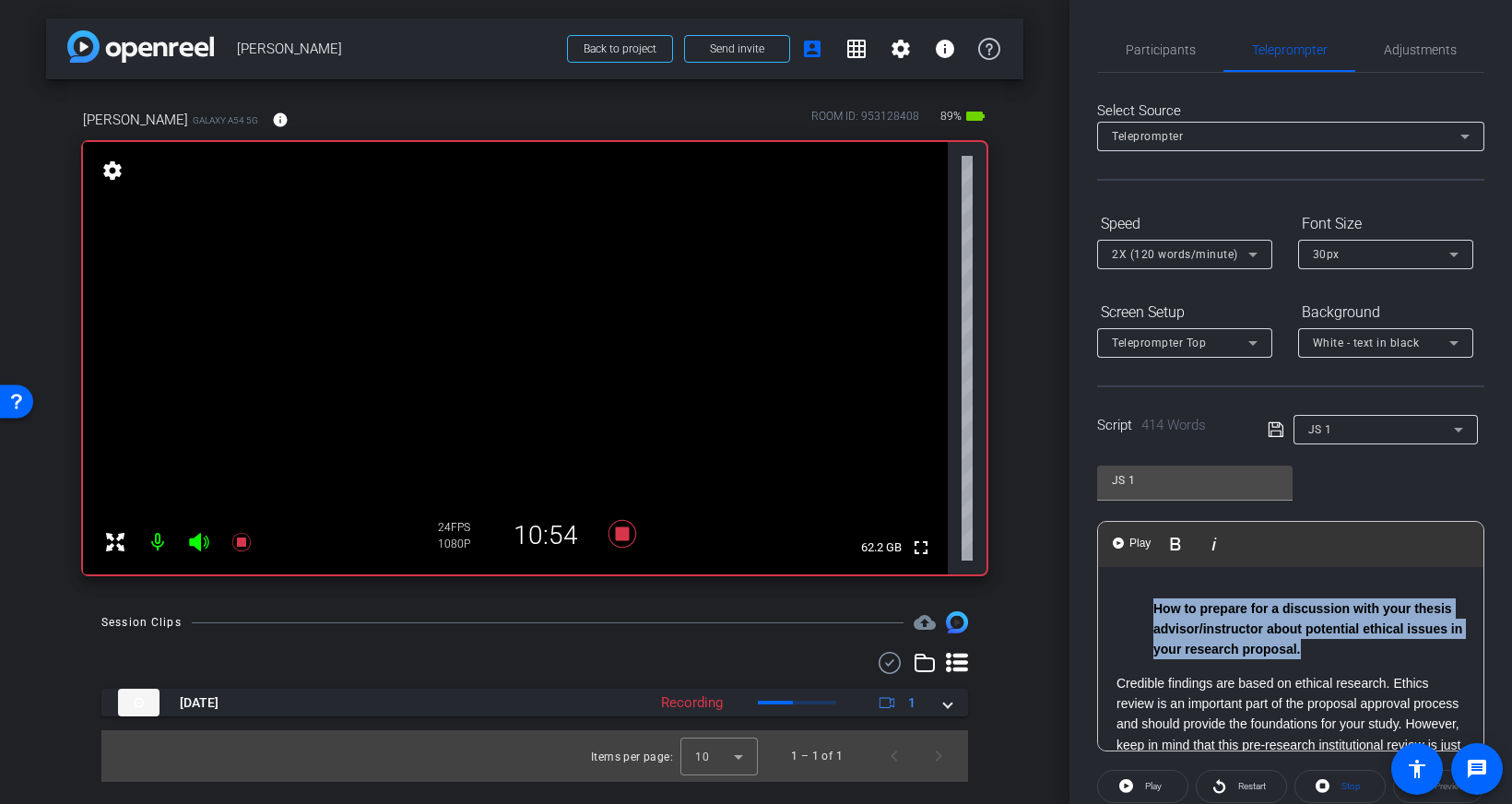
drag, startPoint x: 1307, startPoint y: 651, endPoint x: 1116, endPoint y: 594, distance: 199.3
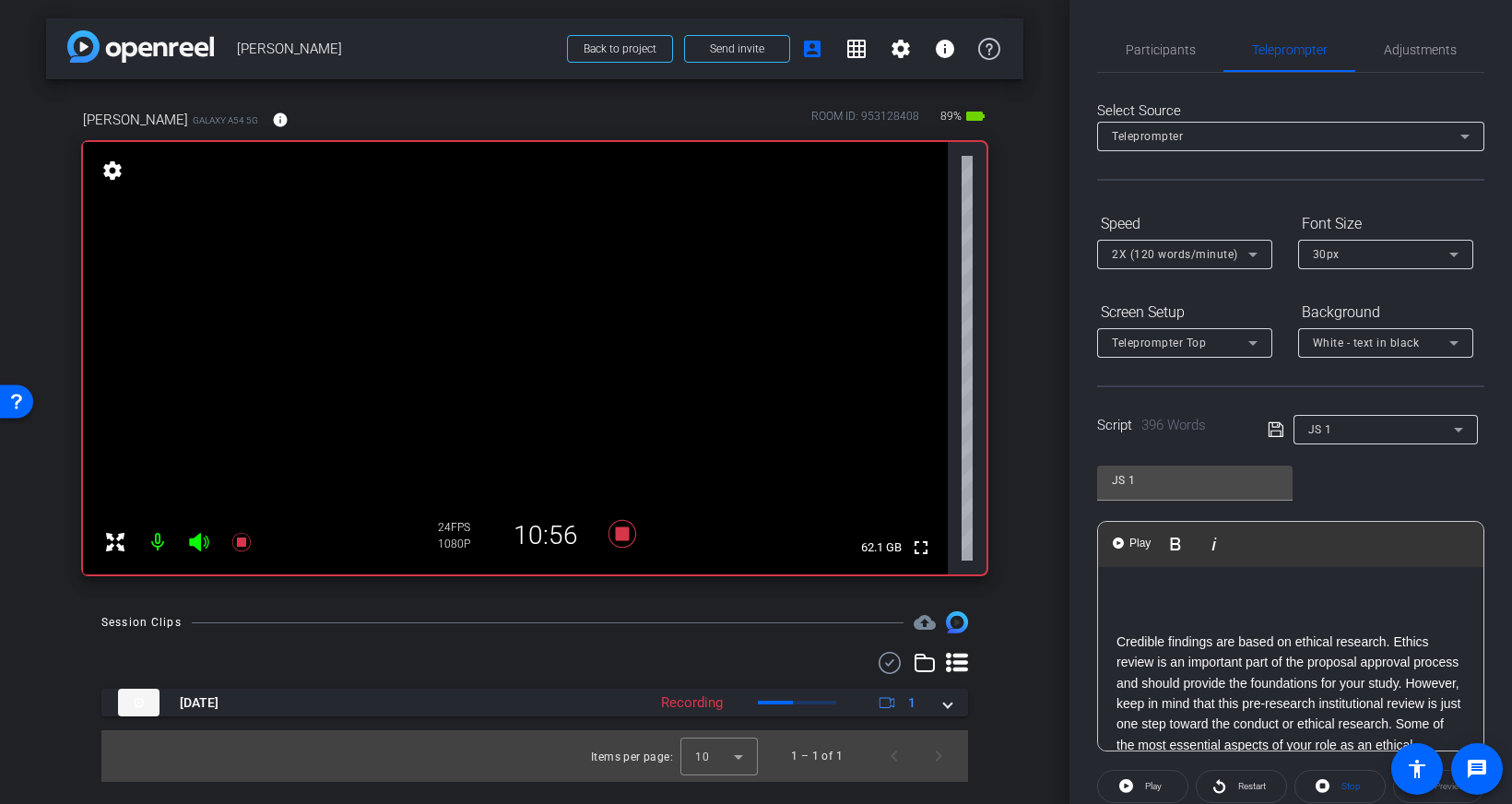
click at [1119, 632] on p "Credible findings are based on ethical research. Ethics review is an important …" at bounding box center [1290, 713] width 348 height 165
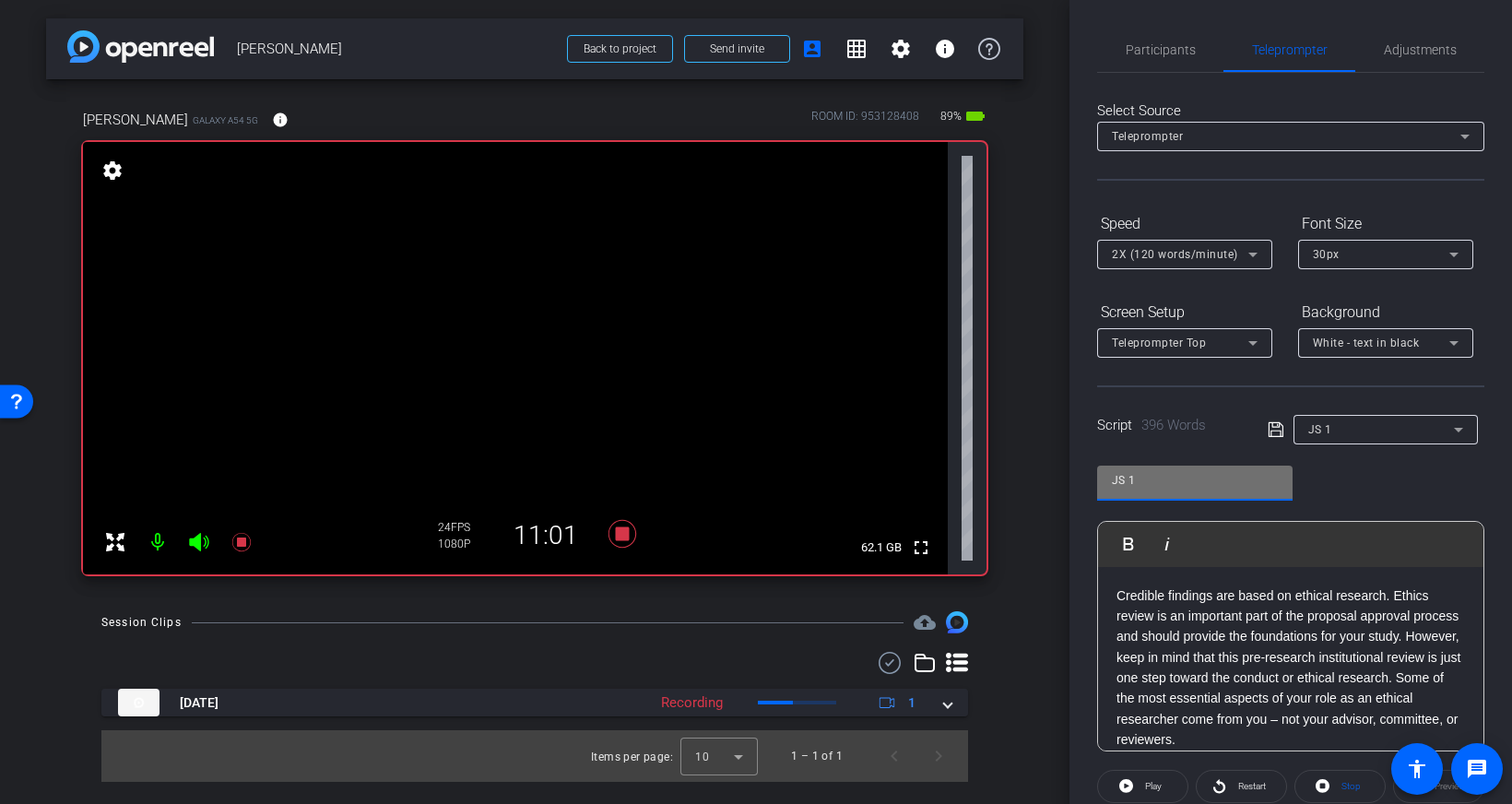
click at [1159, 478] on input "JS 1" at bounding box center [1195, 480] width 166 height 22
click at [1165, 478] on input "JS 1" at bounding box center [1195, 480] width 166 height 22
click at [1181, 478] on input "JS 1" at bounding box center [1195, 480] width 166 height 22
click at [1188, 478] on input "JS 1" at bounding box center [1195, 480] width 166 height 22
drag, startPoint x: 1249, startPoint y: 494, endPoint x: 1338, endPoint y: 440, distance: 104.1
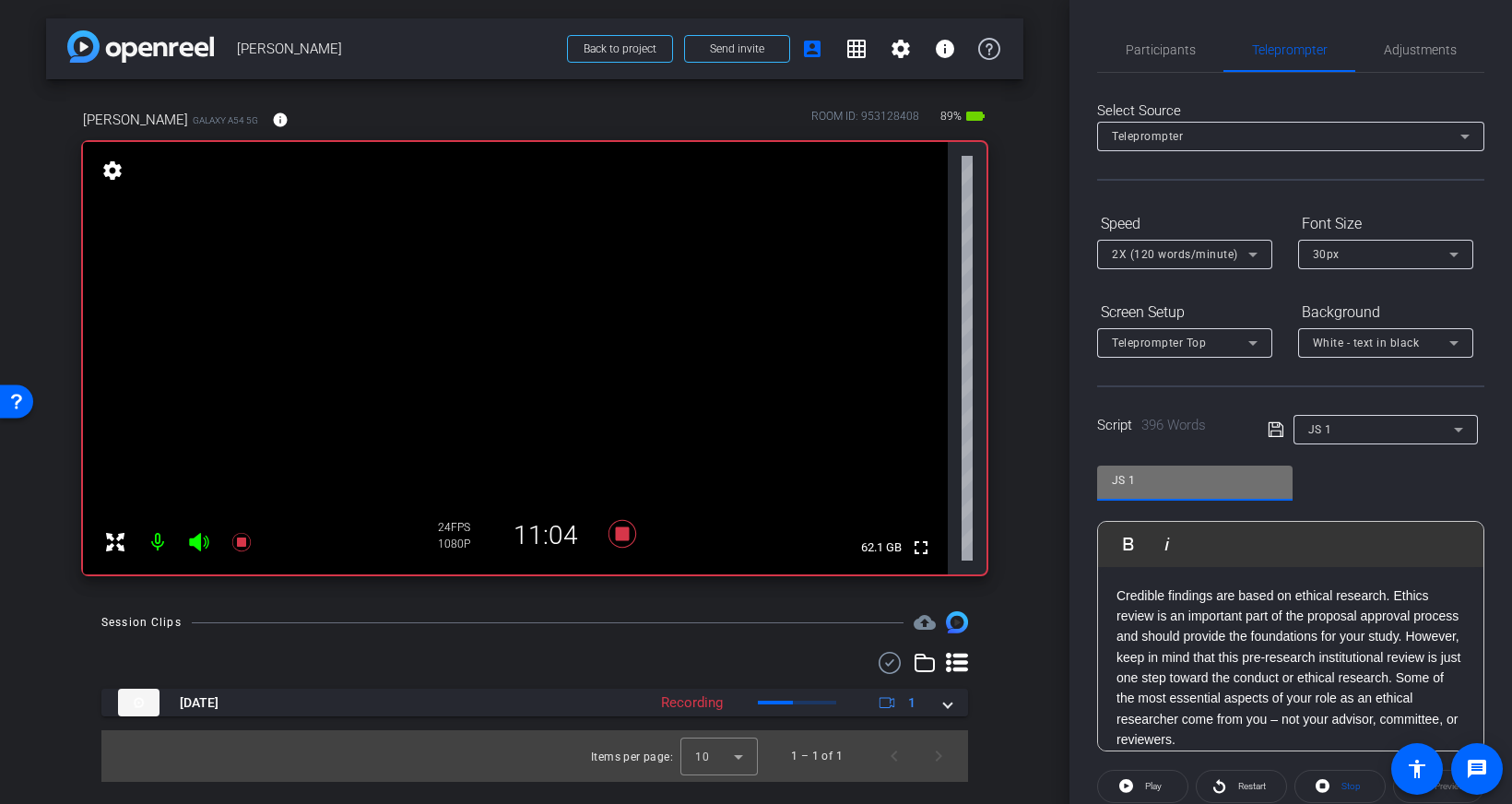
click at [1258, 486] on div "JS 1" at bounding box center [1195, 483] width 196 height 35
click at [1270, 432] on icon at bounding box center [1276, 430] width 15 height 15
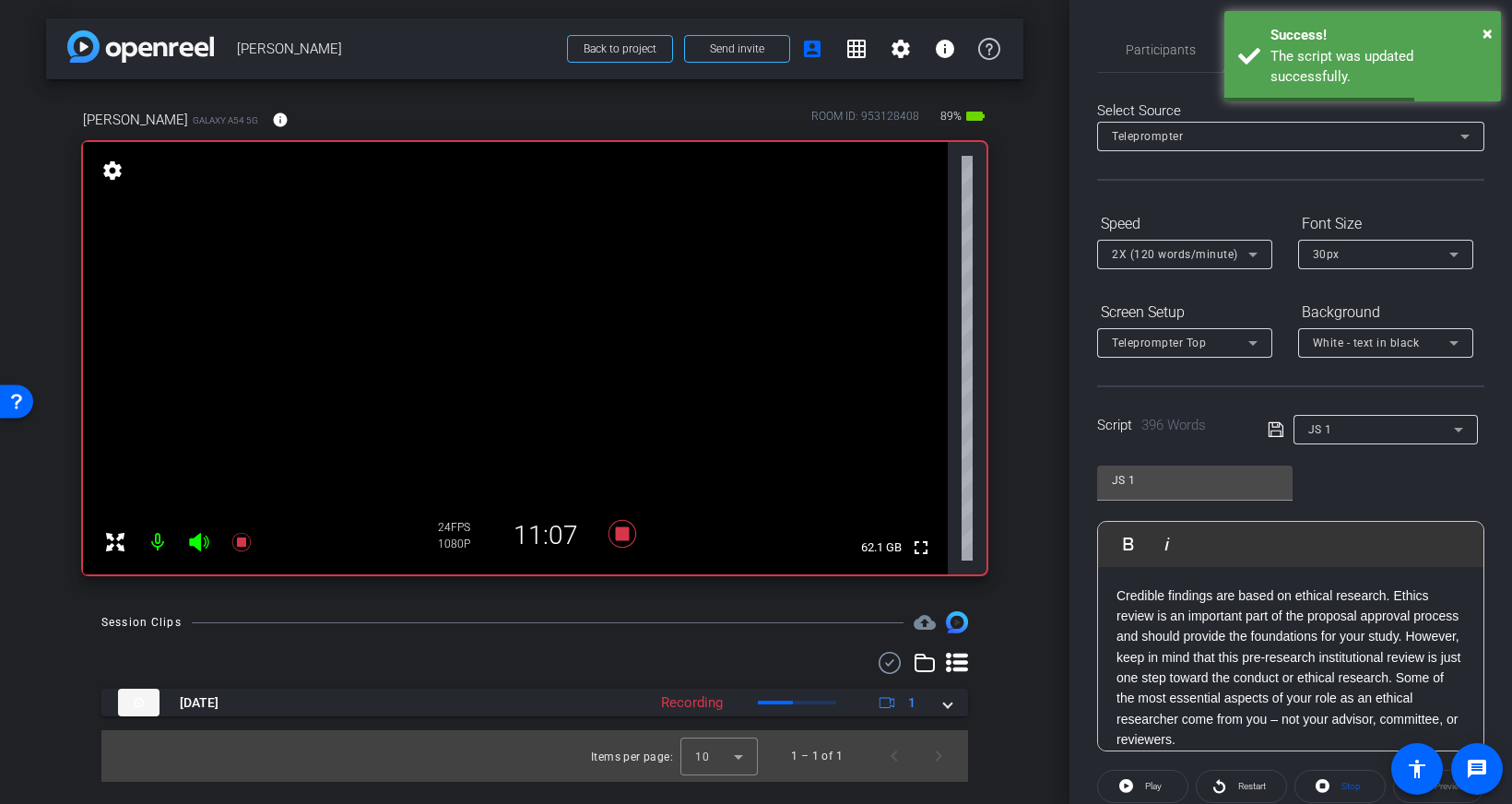
click at [1344, 429] on div "JS 1" at bounding box center [1381, 429] width 145 height 23
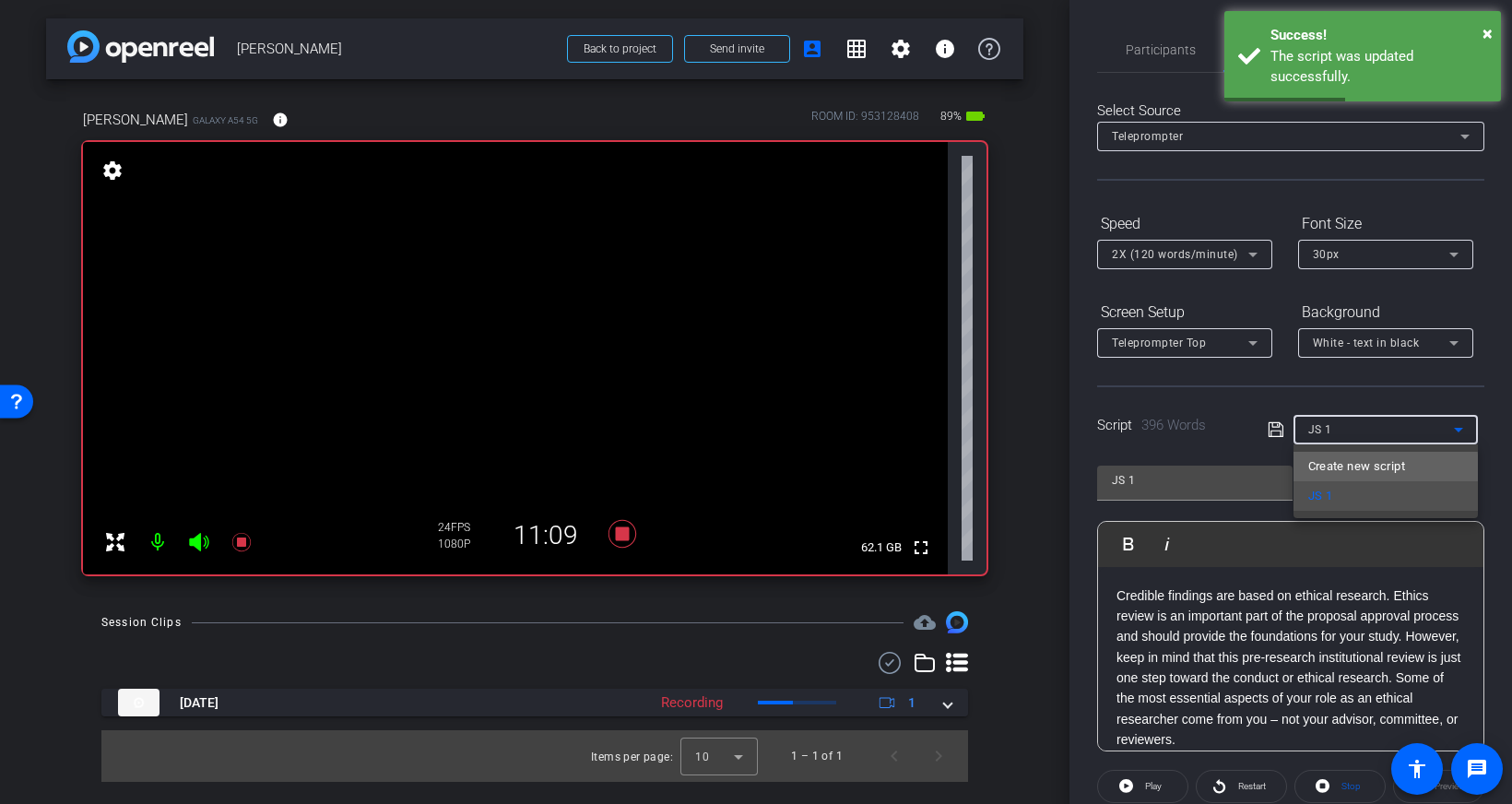
click at [1347, 470] on span "Create new script" at bounding box center [1357, 466] width 97 height 22
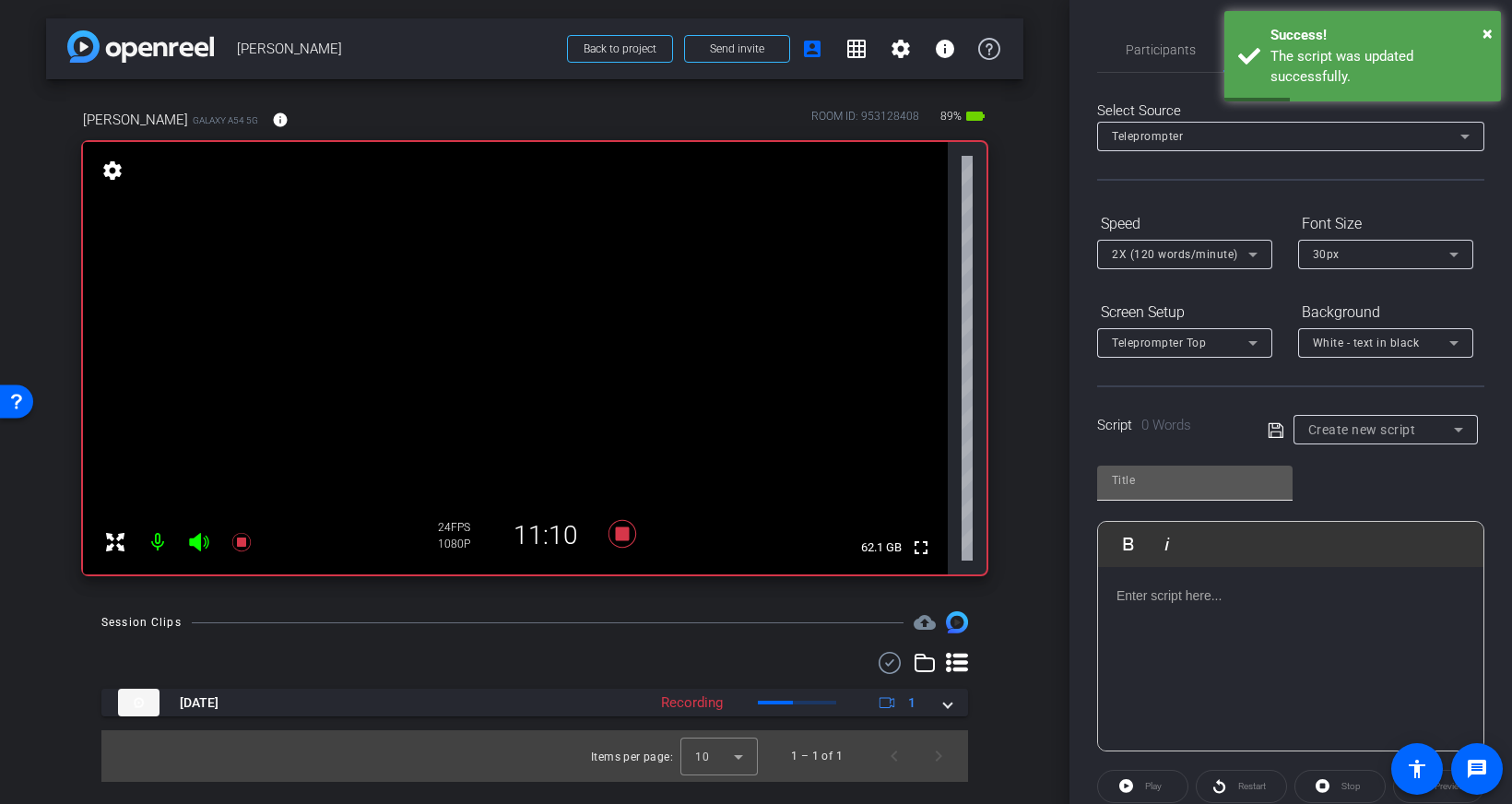
click at [1177, 494] on div at bounding box center [1195, 480] width 166 height 30
click at [1187, 626] on div at bounding box center [1290, 659] width 385 height 184
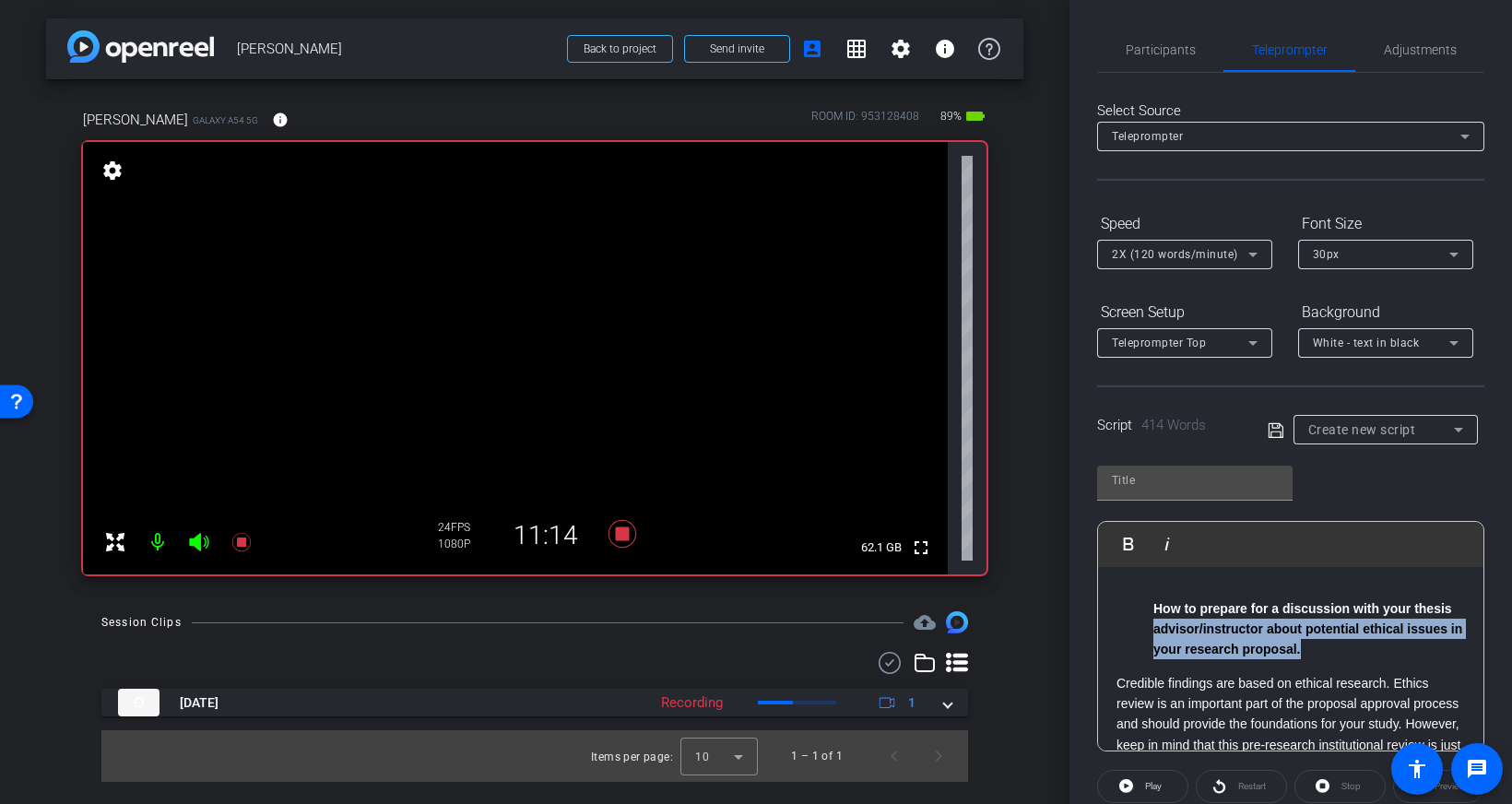
drag, startPoint x: 1323, startPoint y: 644, endPoint x: 1065, endPoint y: 632, distance: 258.3
click at [1065, 632] on div "arrow_back Janet Salmons Back to project Send invite account_box grid_on settin…" at bounding box center [756, 402] width 1512 height 804
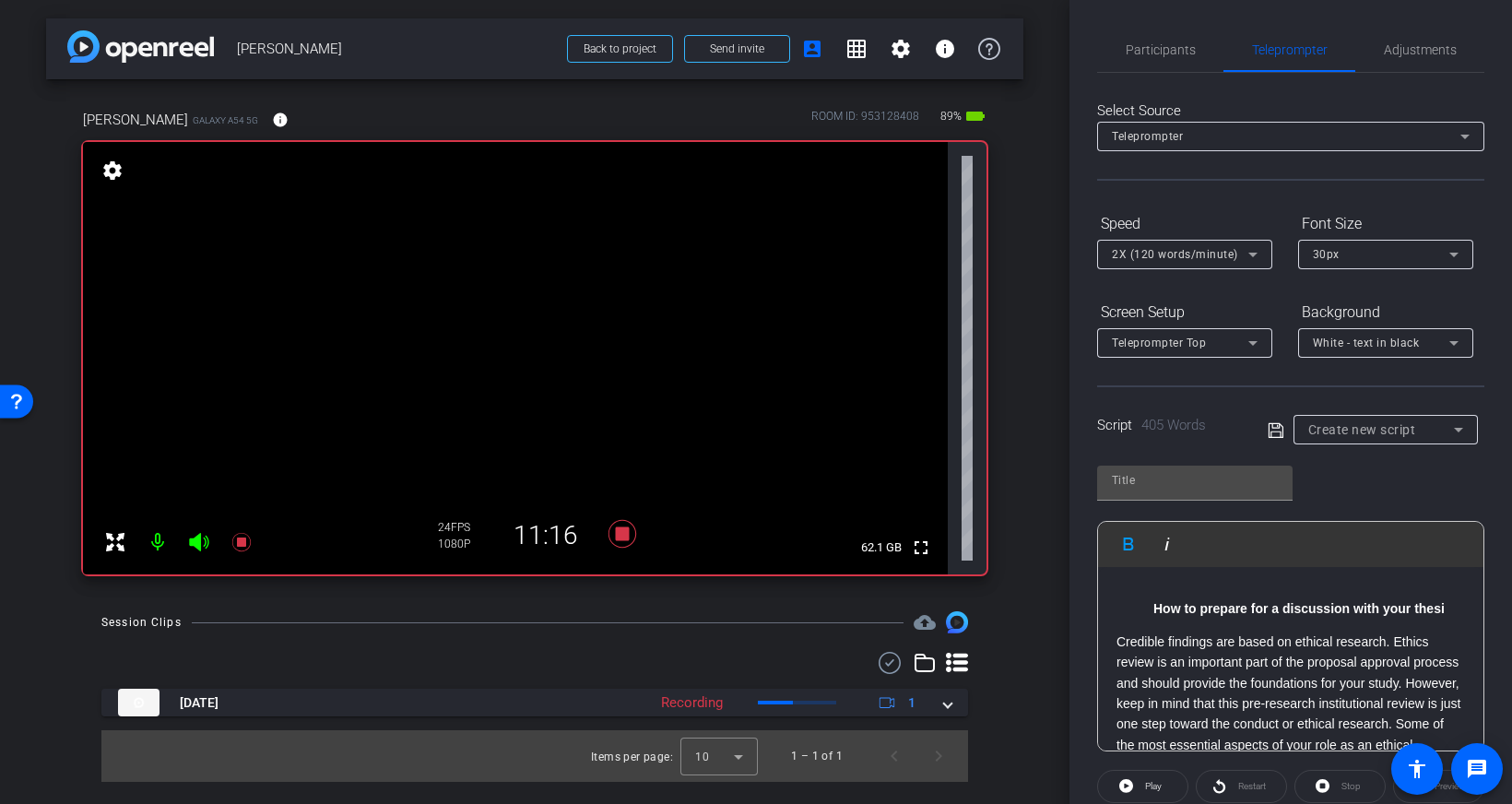
click at [1130, 638] on p "Credible findings are based on ethical research. Ethics review is an important …" at bounding box center [1290, 713] width 348 height 165
click at [1120, 641] on p "Credible findings are based on ethical research. Ethics review is an important …" at bounding box center [1290, 713] width 348 height 165
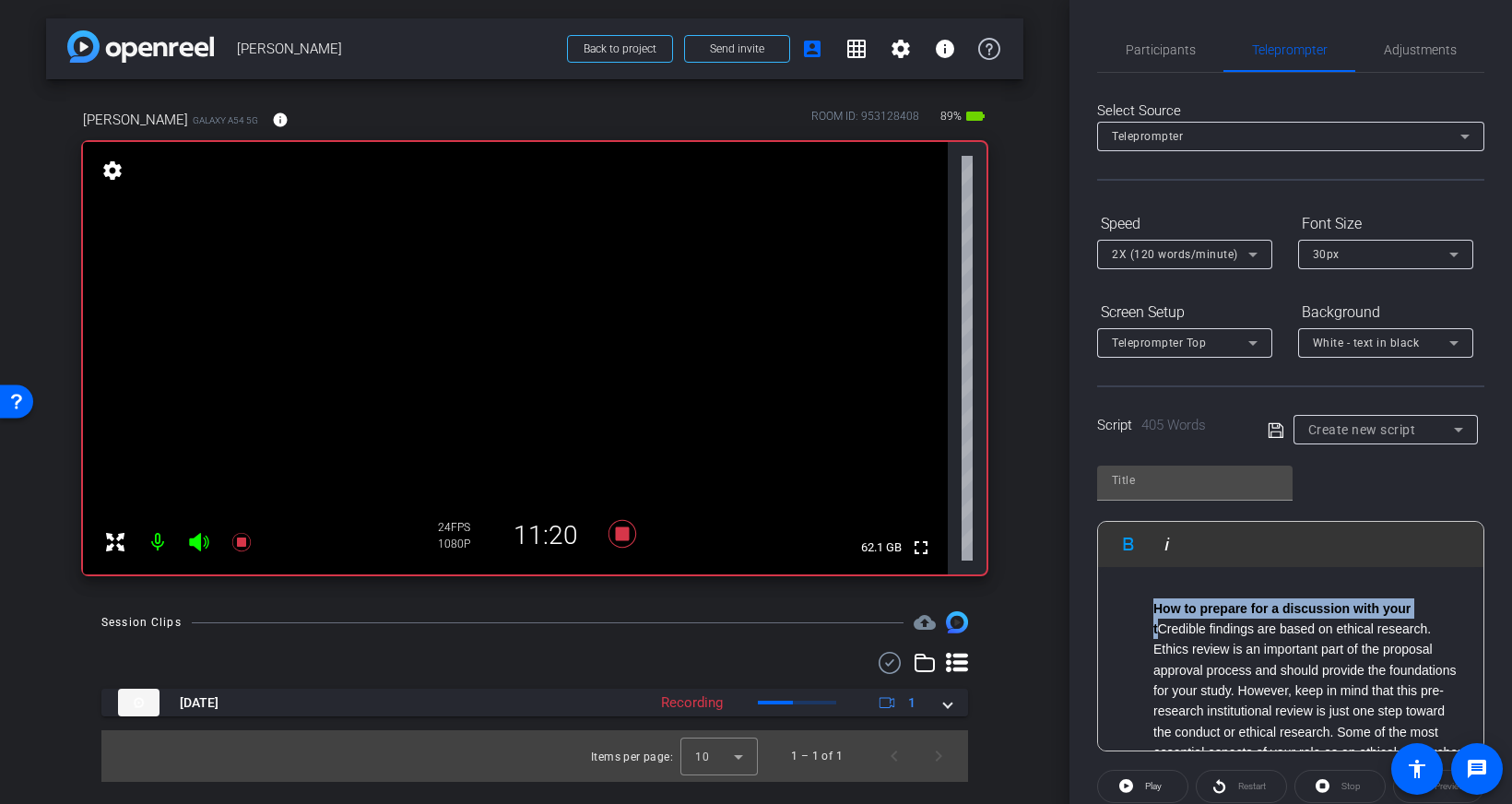
drag, startPoint x: 1162, startPoint y: 628, endPoint x: 1129, endPoint y: 609, distance: 38.1
click at [1129, 609] on ul "How to prepare for a discussion with your t Credible findings are based on ethi…" at bounding box center [1290, 702] width 348 height 207
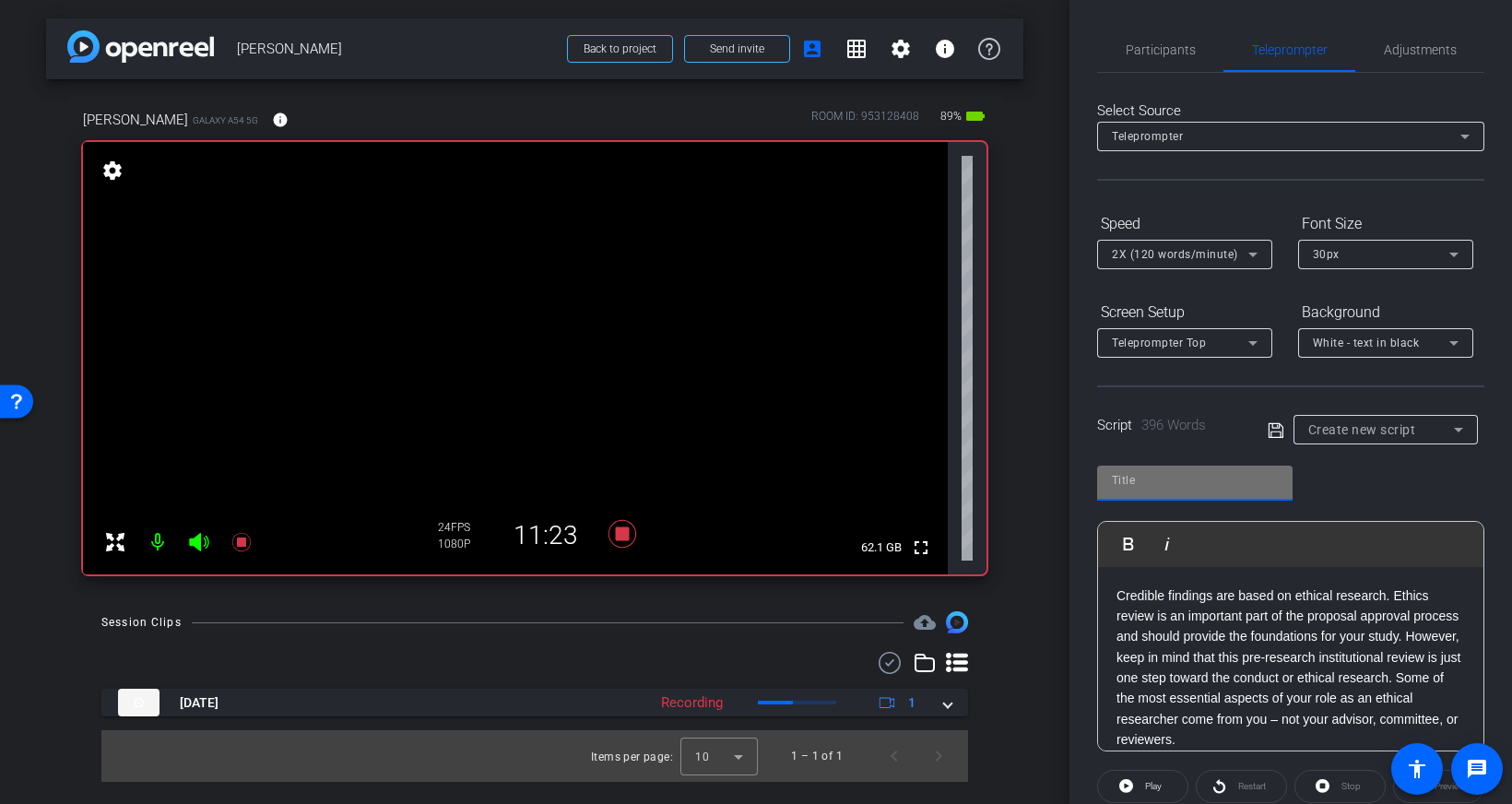
click at [1149, 479] on input "text" at bounding box center [1195, 480] width 166 height 22
type input "JS2"
click at [1268, 431] on icon at bounding box center [1276, 430] width 15 height 15
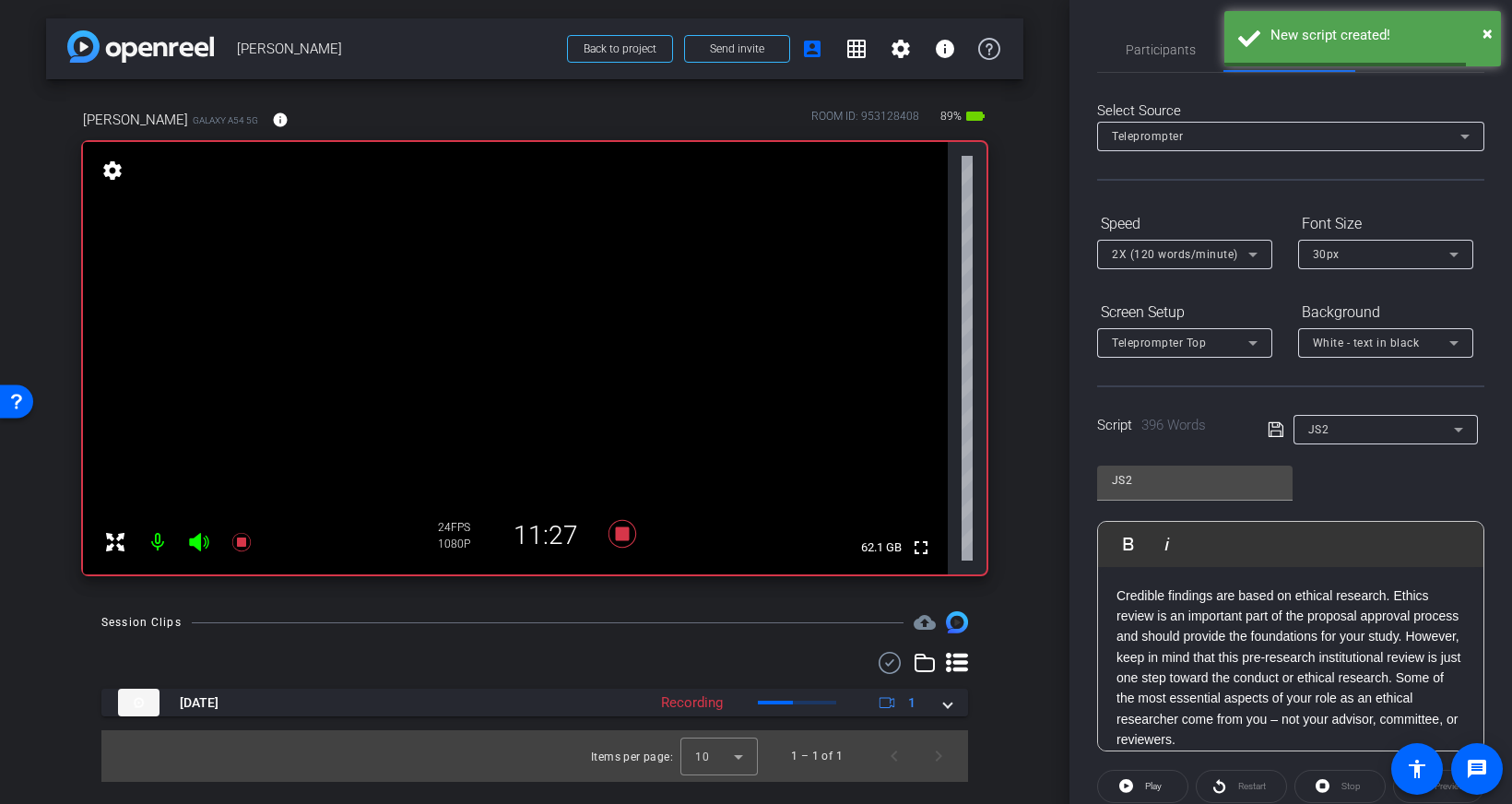
click at [1194, 637] on p "Credible findings are based on ethical research. Ethics review is an important …" at bounding box center [1290, 667] width 348 height 165
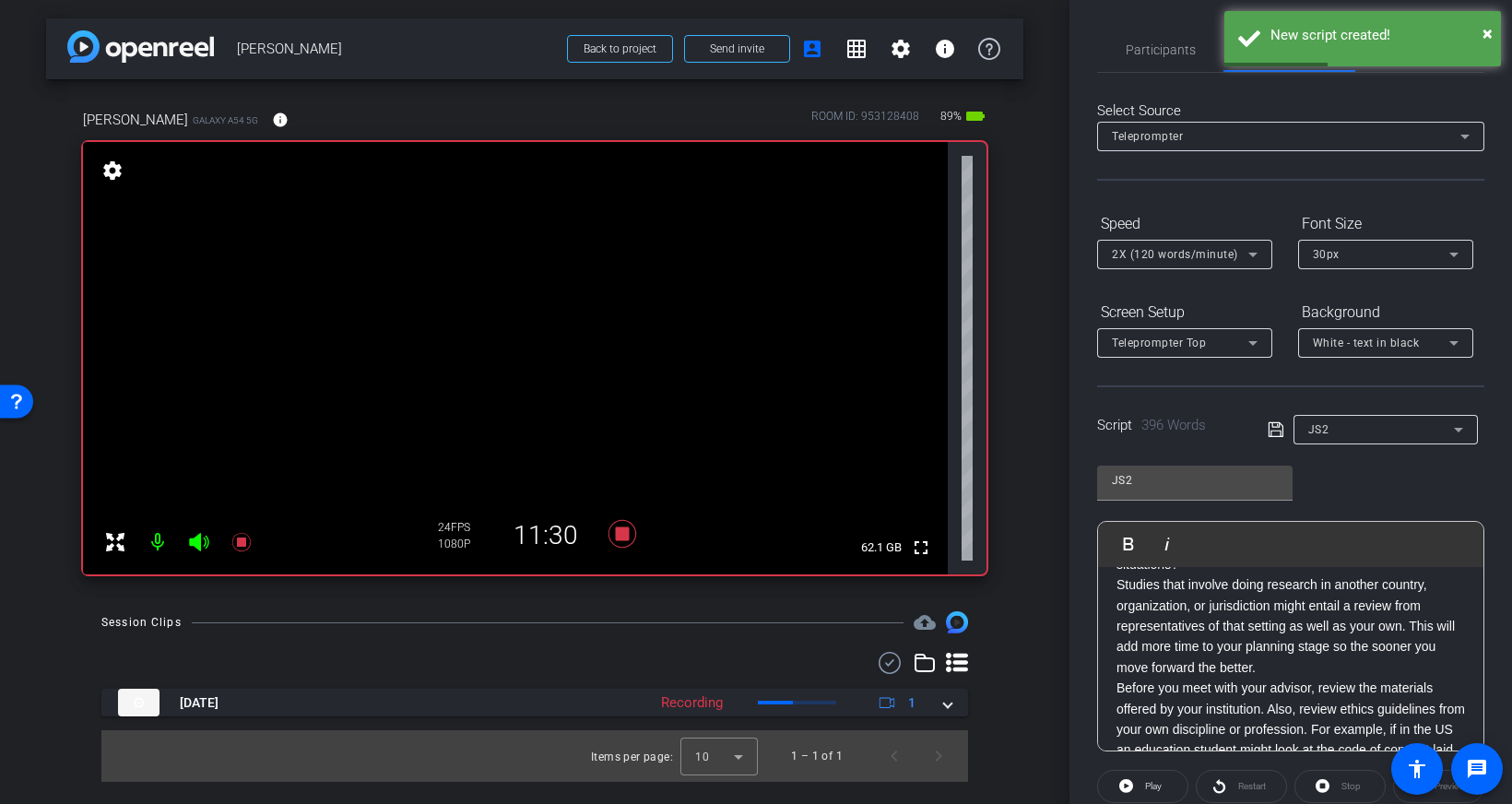
scroll to position [822, 0]
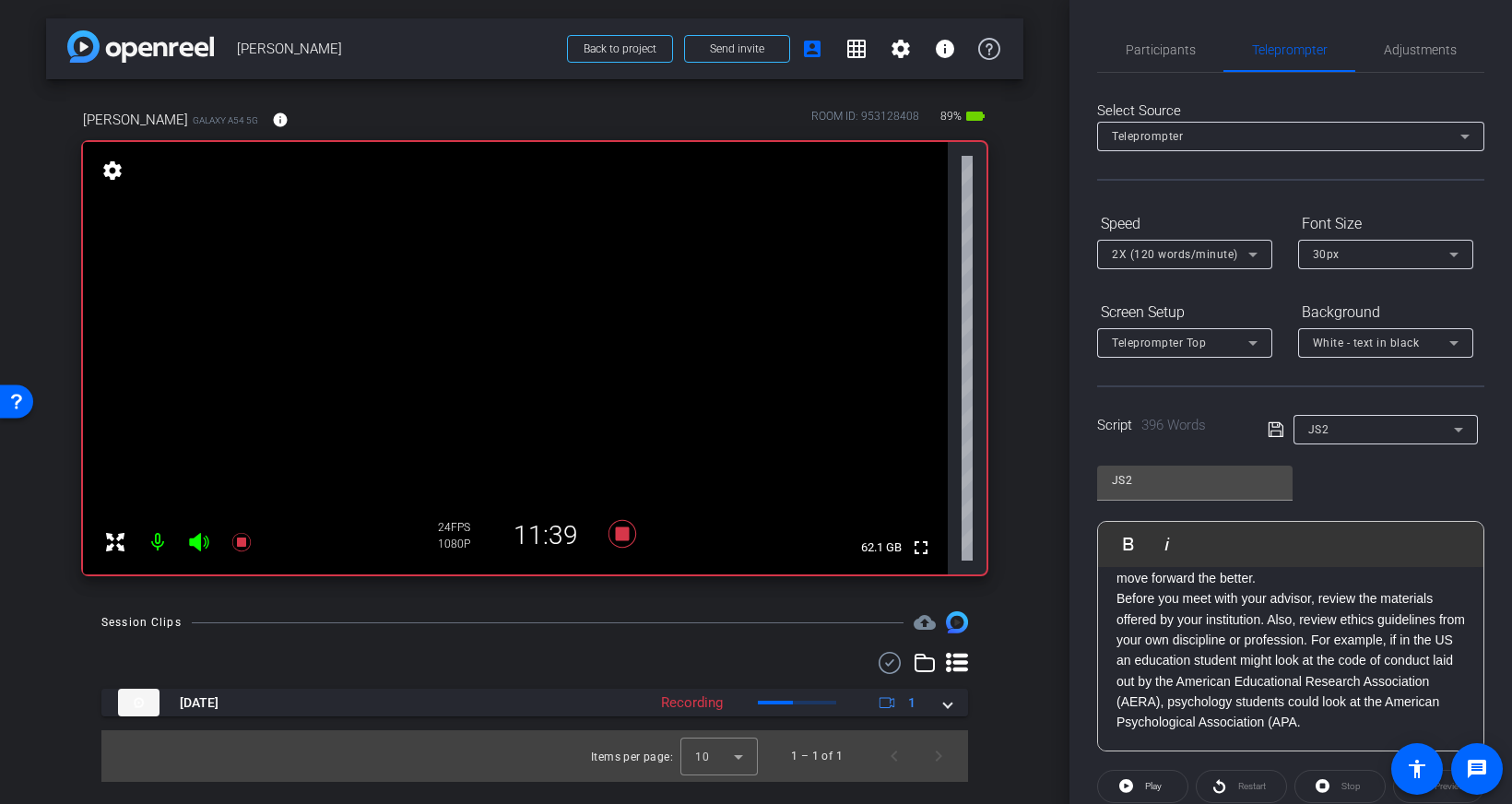
click at [1266, 674] on p "Before you meet with your advisor, review the materials offered by your institu…" at bounding box center [1290, 660] width 348 height 144
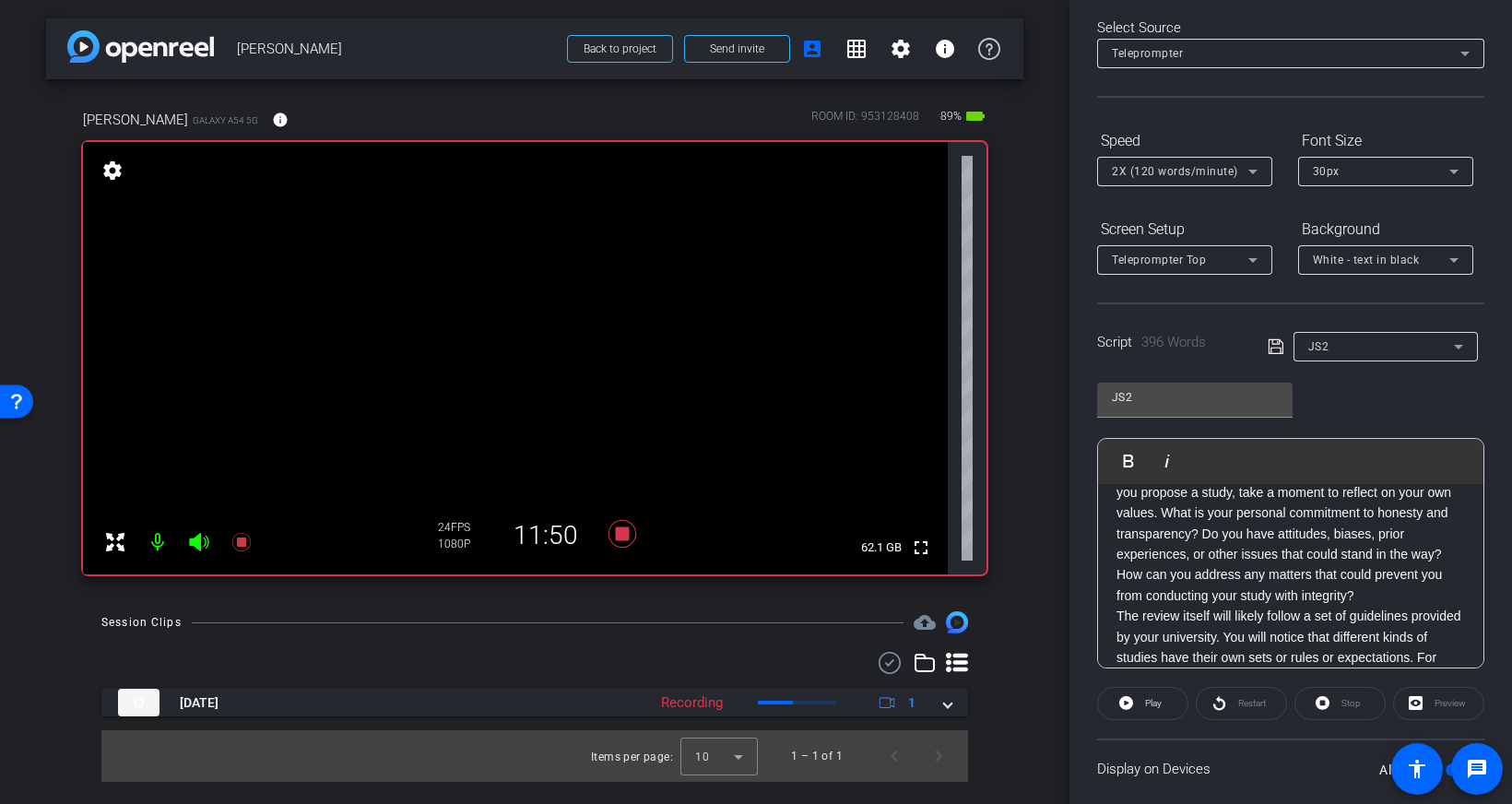
scroll to position [239, 0]
click at [1375, 607] on p "Set high standards for yourself. Your actions as a researcher are often indepen…" at bounding box center [1290, 520] width 348 height 186
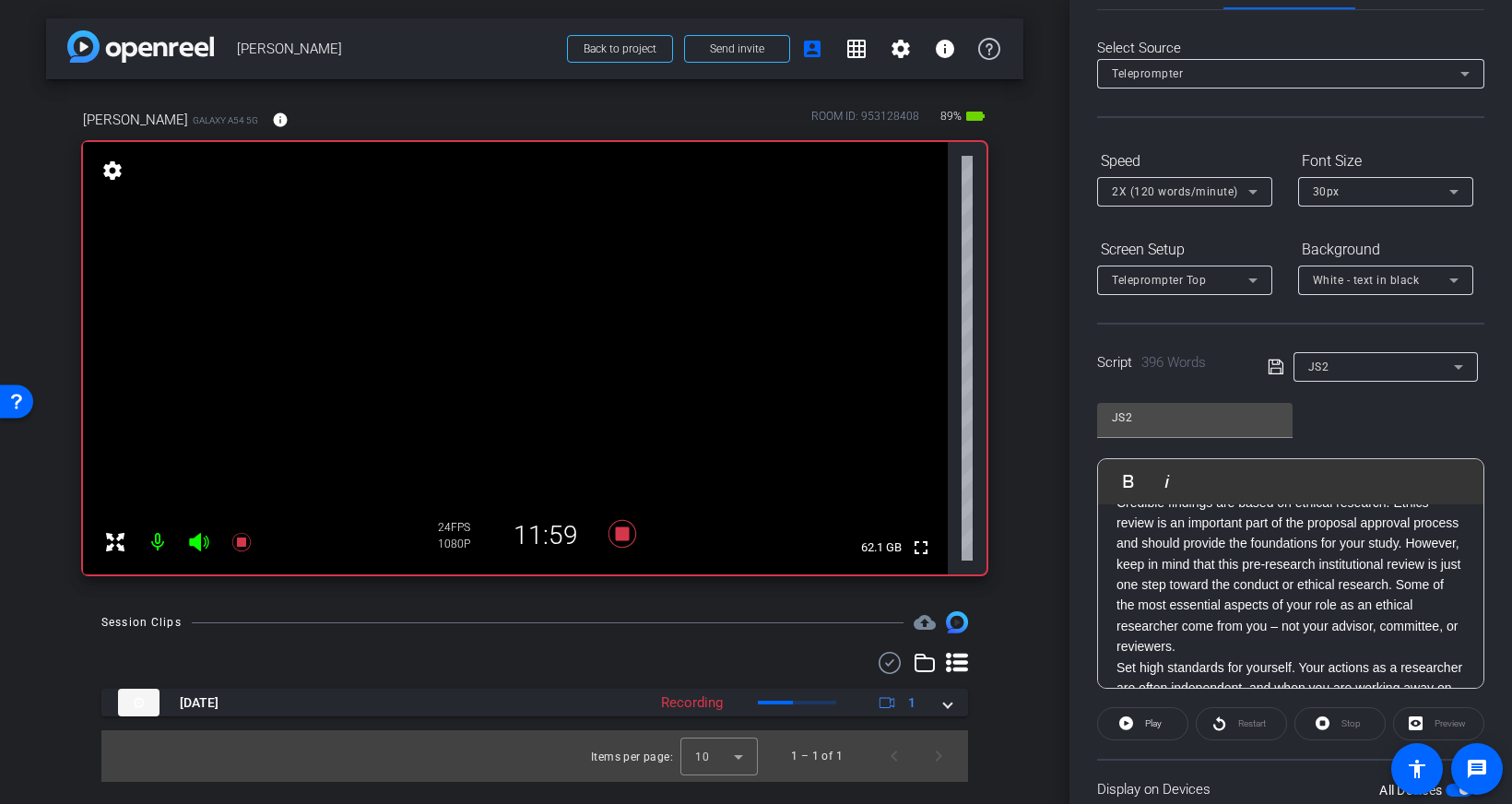
scroll to position [34, 0]
click at [1224, 646] on p "Credible findings are based on ethical research. Ethics review is an important …" at bounding box center [1290, 570] width 348 height 165
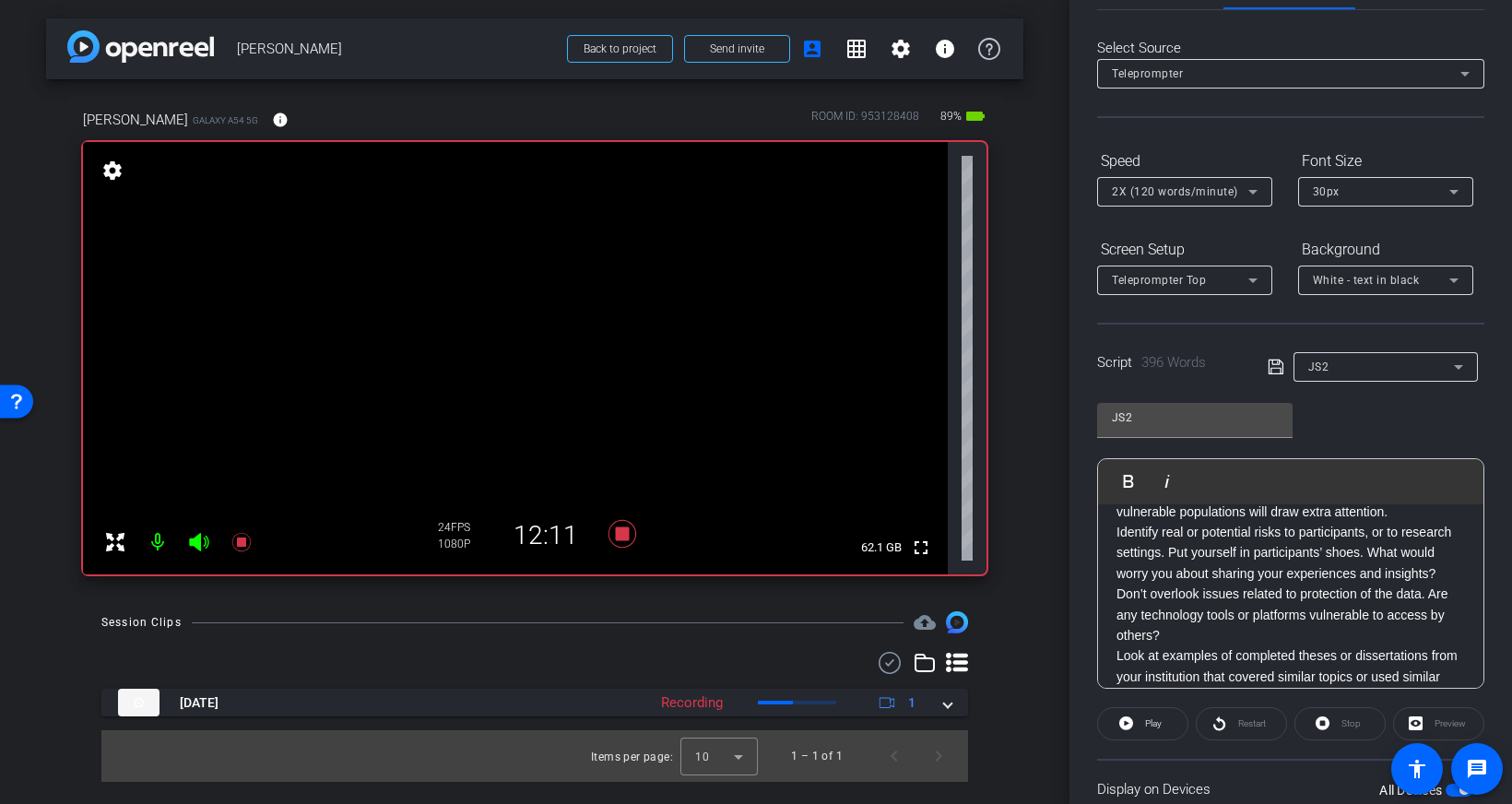
click at [1222, 637] on p "Don’t overlook issues related to protection of the data. Are any technology too…" at bounding box center [1290, 614] width 348 height 61
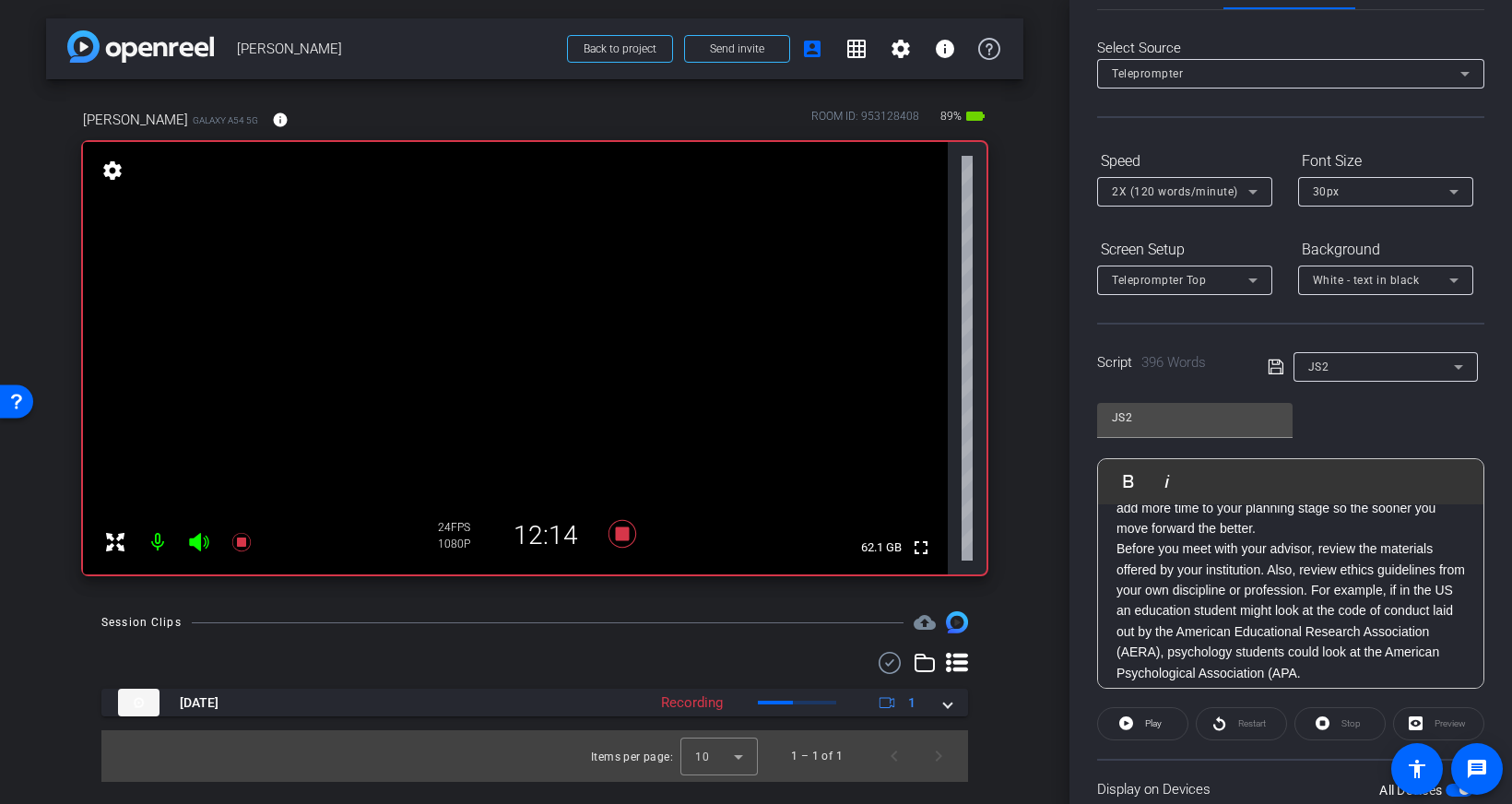
scroll to position [869, 0]
click at [1275, 537] on p "Studies that involve doing research in another country, organization, or jurisd…" at bounding box center [1290, 488] width 348 height 103
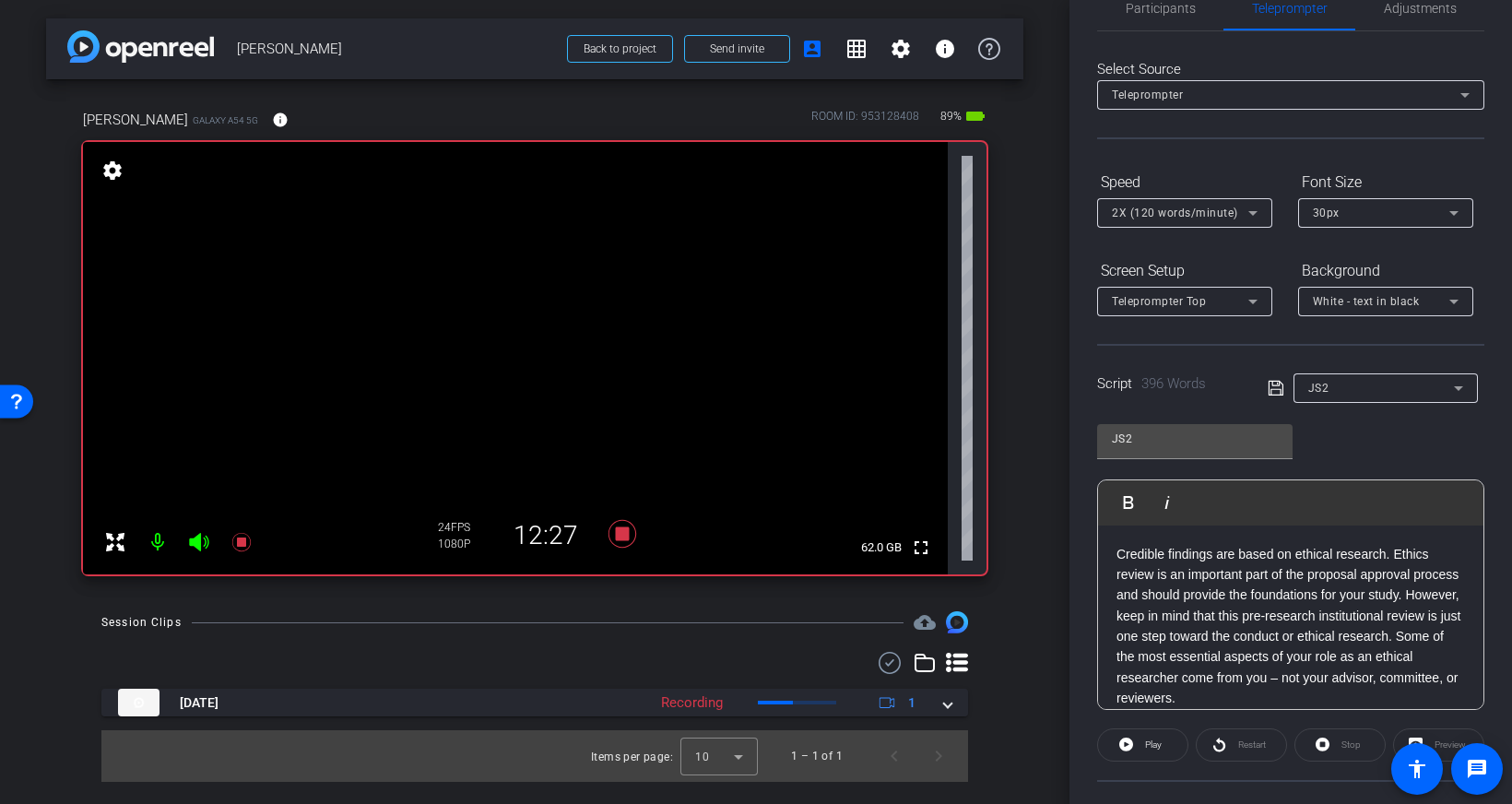
scroll to position [0, 0]
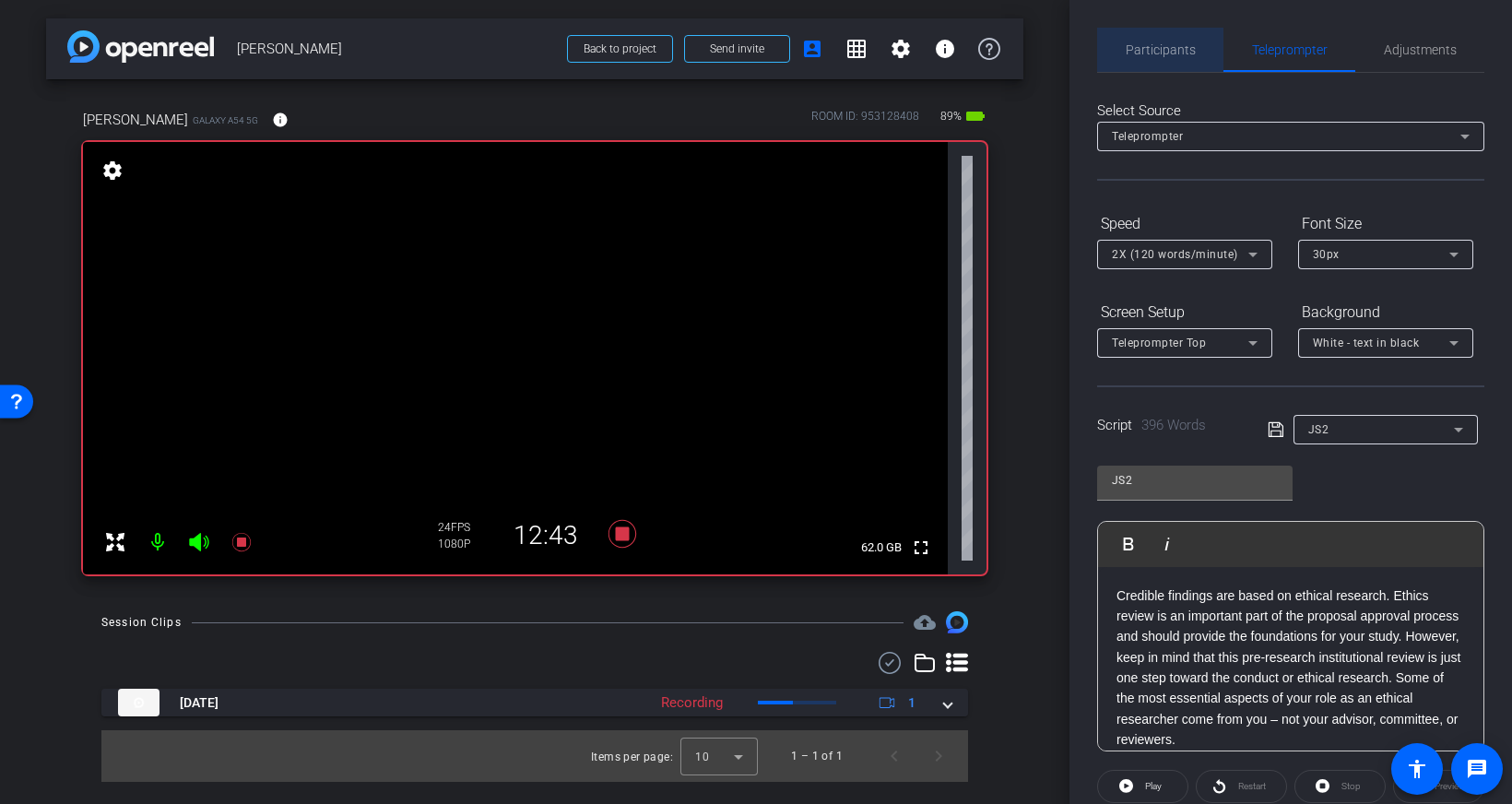
click at [1163, 51] on span "Participants" at bounding box center [1160, 50] width 70 height 13
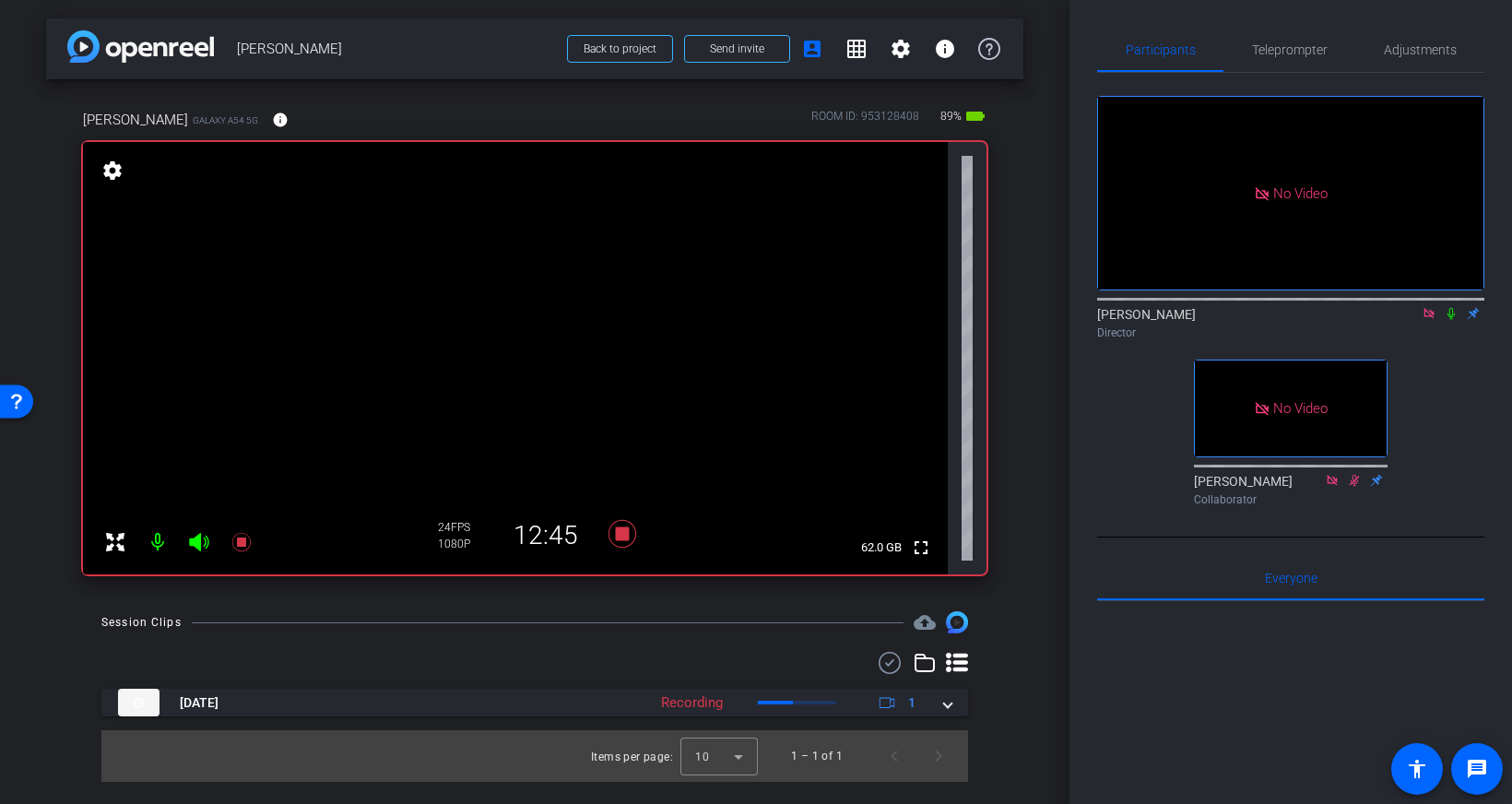
drag, startPoint x: 1453, startPoint y: 258, endPoint x: 1431, endPoint y: 192, distance: 69.6
click at [1453, 307] on icon at bounding box center [1451, 314] width 15 height 13
click at [1294, 56] on span "Teleprompter" at bounding box center [1289, 50] width 75 height 13
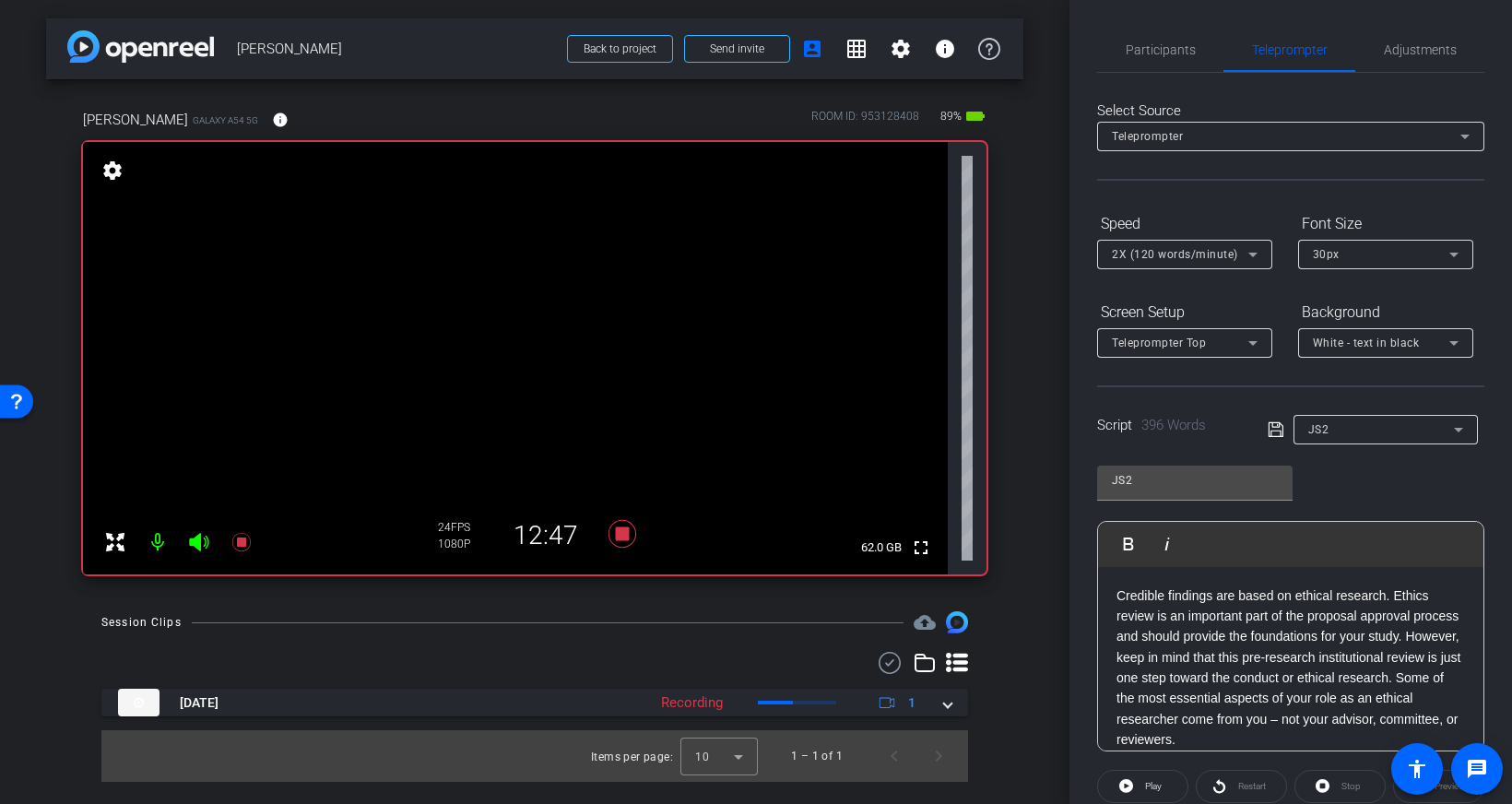
click at [1117, 593] on p "Credible findings are based on ethical research. Ethics review is an important …" at bounding box center [1290, 667] width 348 height 165
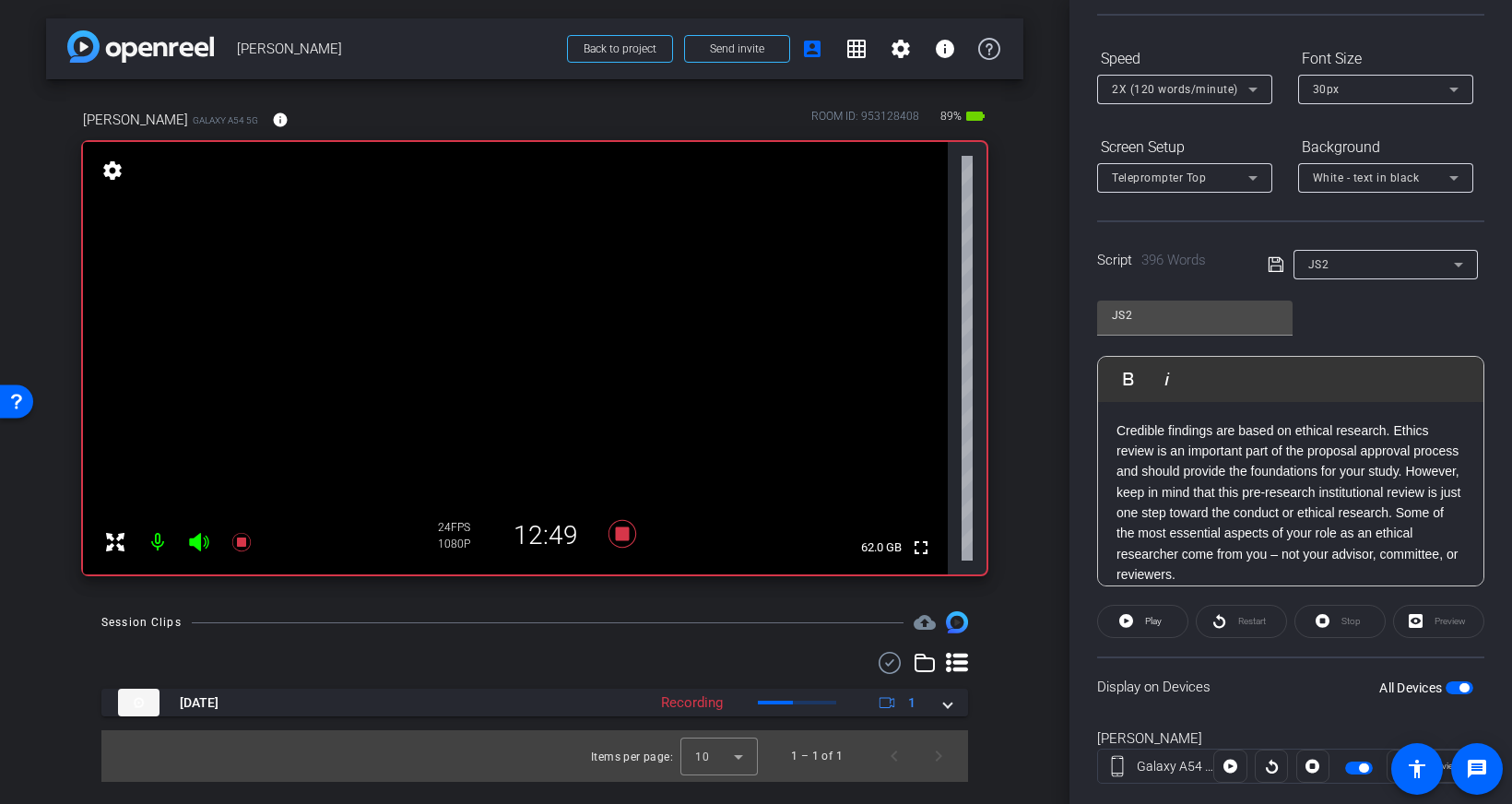
scroll to position [204, 0]
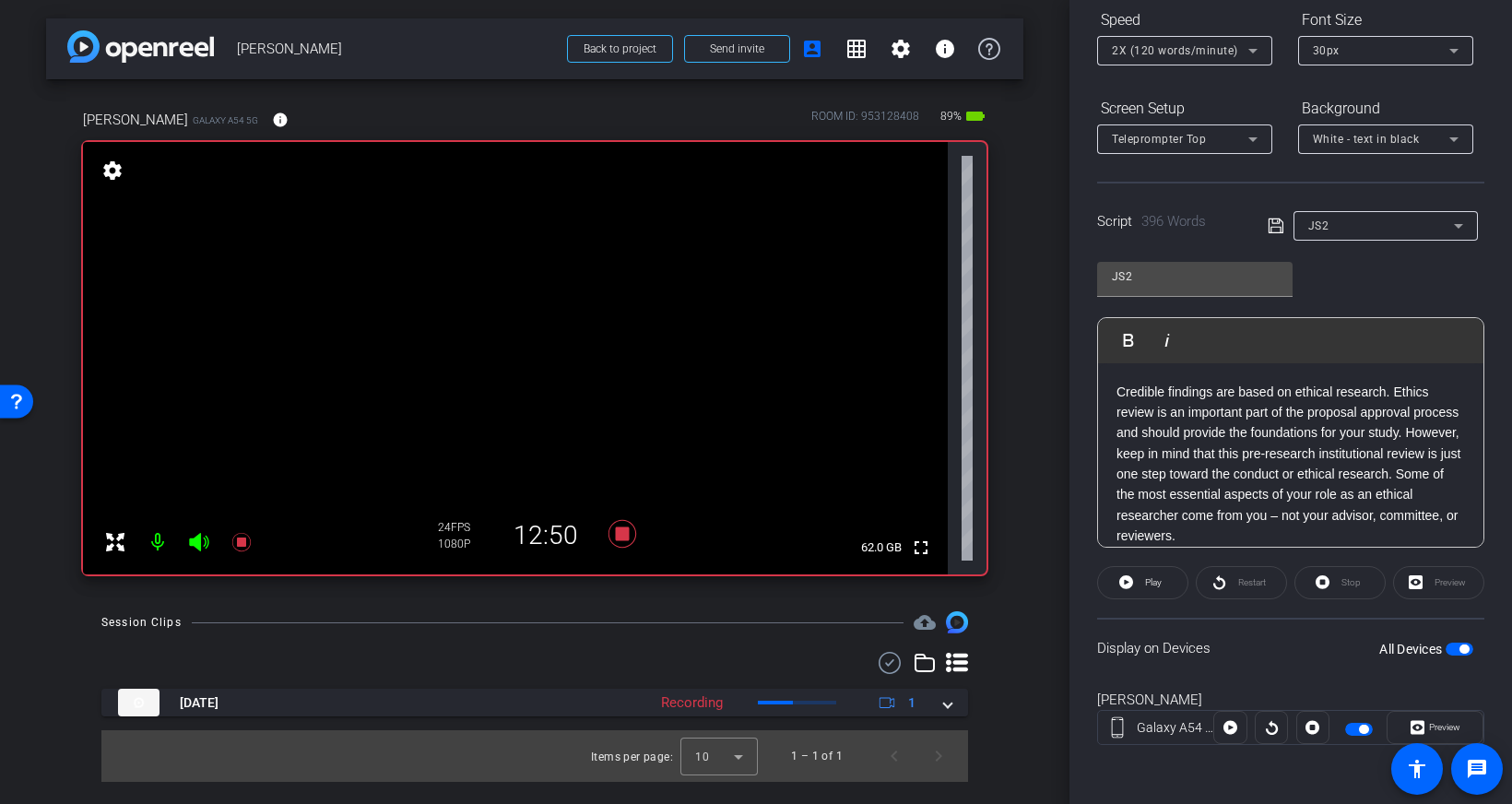
click at [1232, 583] on div "Restart" at bounding box center [1241, 583] width 91 height 34
click at [1220, 580] on div "Restart" at bounding box center [1241, 583] width 91 height 34
click at [1137, 585] on span at bounding box center [1142, 583] width 89 height 45
click at [1427, 576] on div "Preview" at bounding box center [1438, 583] width 91 height 34
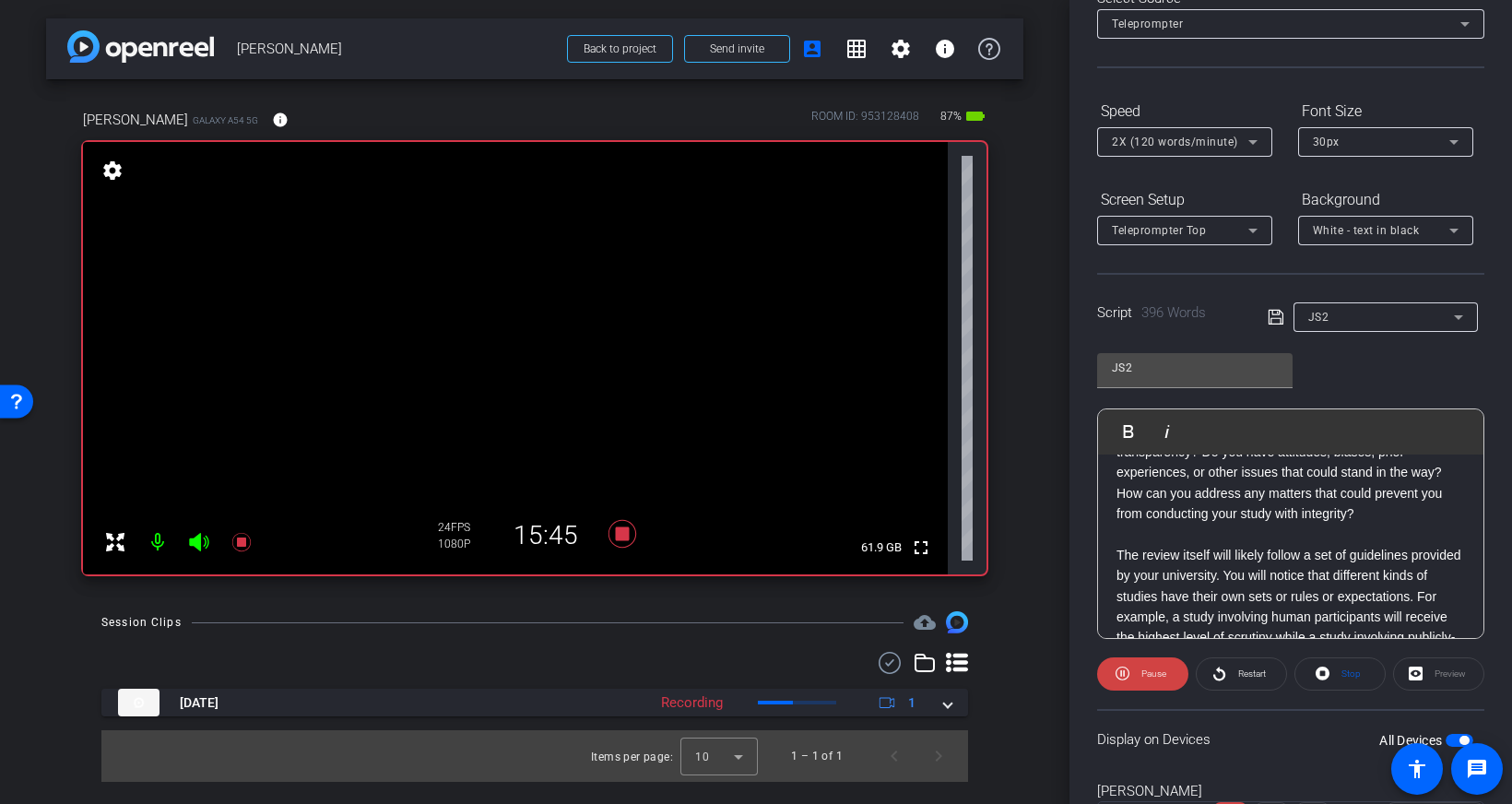
scroll to position [0, 0]
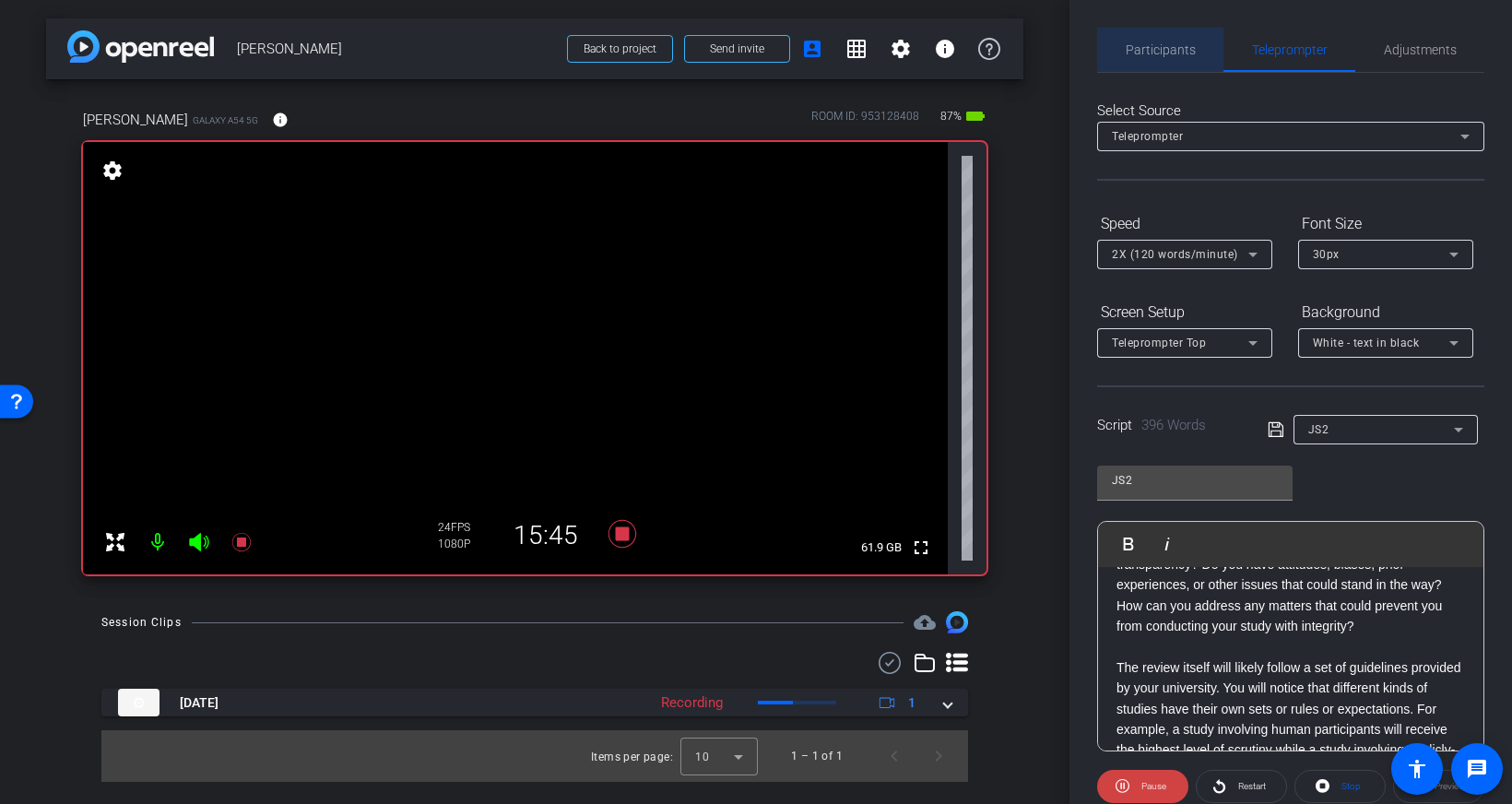
drag, startPoint x: 1168, startPoint y: 43, endPoint x: 1179, endPoint y: 43, distance: 11.0
click at [1168, 44] on span "Participants" at bounding box center [1160, 50] width 70 height 13
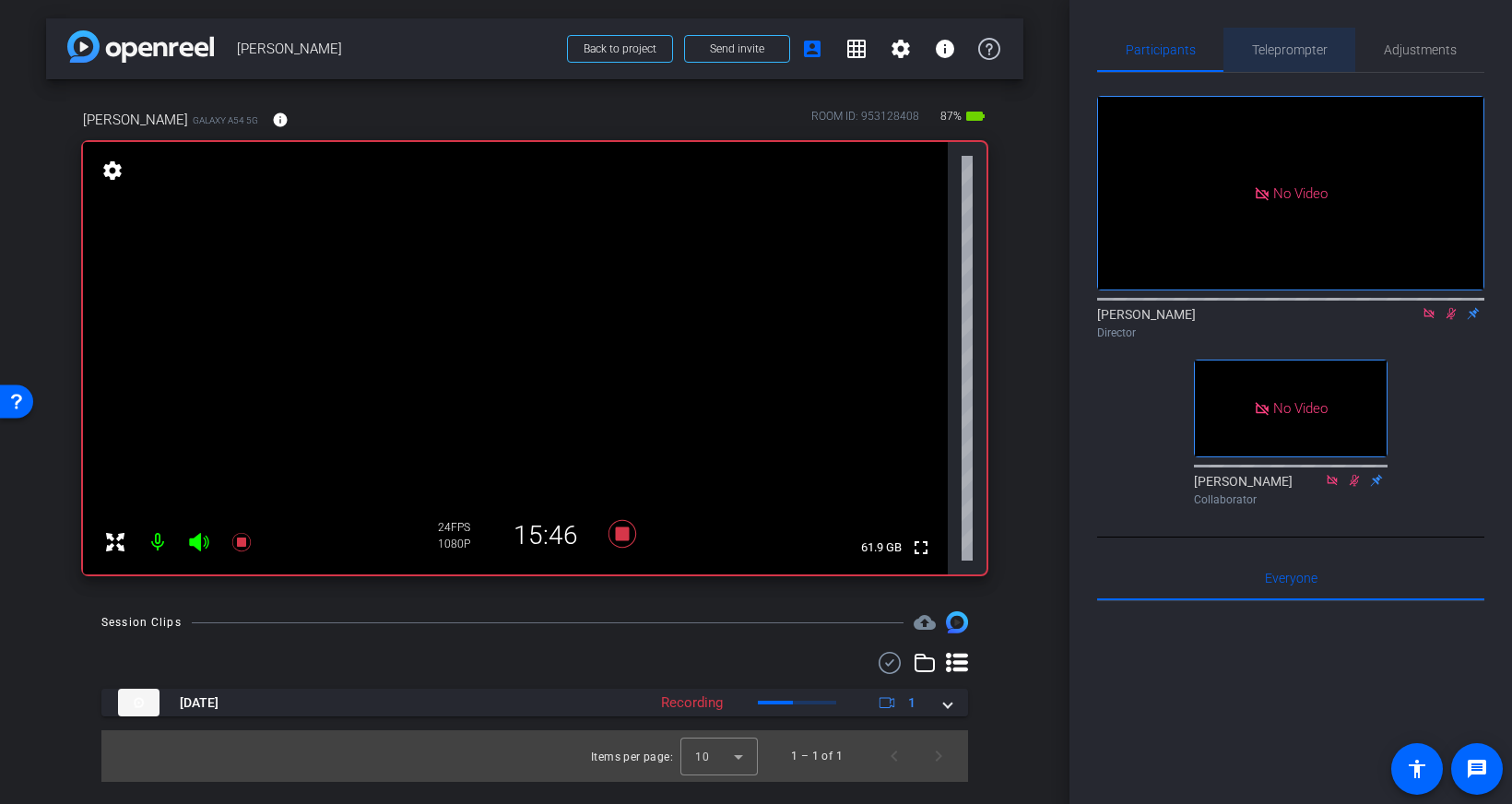
drag, startPoint x: 1276, startPoint y: 47, endPoint x: 1262, endPoint y: 92, distance: 47.1
click at [1276, 47] on span "Teleprompter" at bounding box center [1289, 50] width 75 height 13
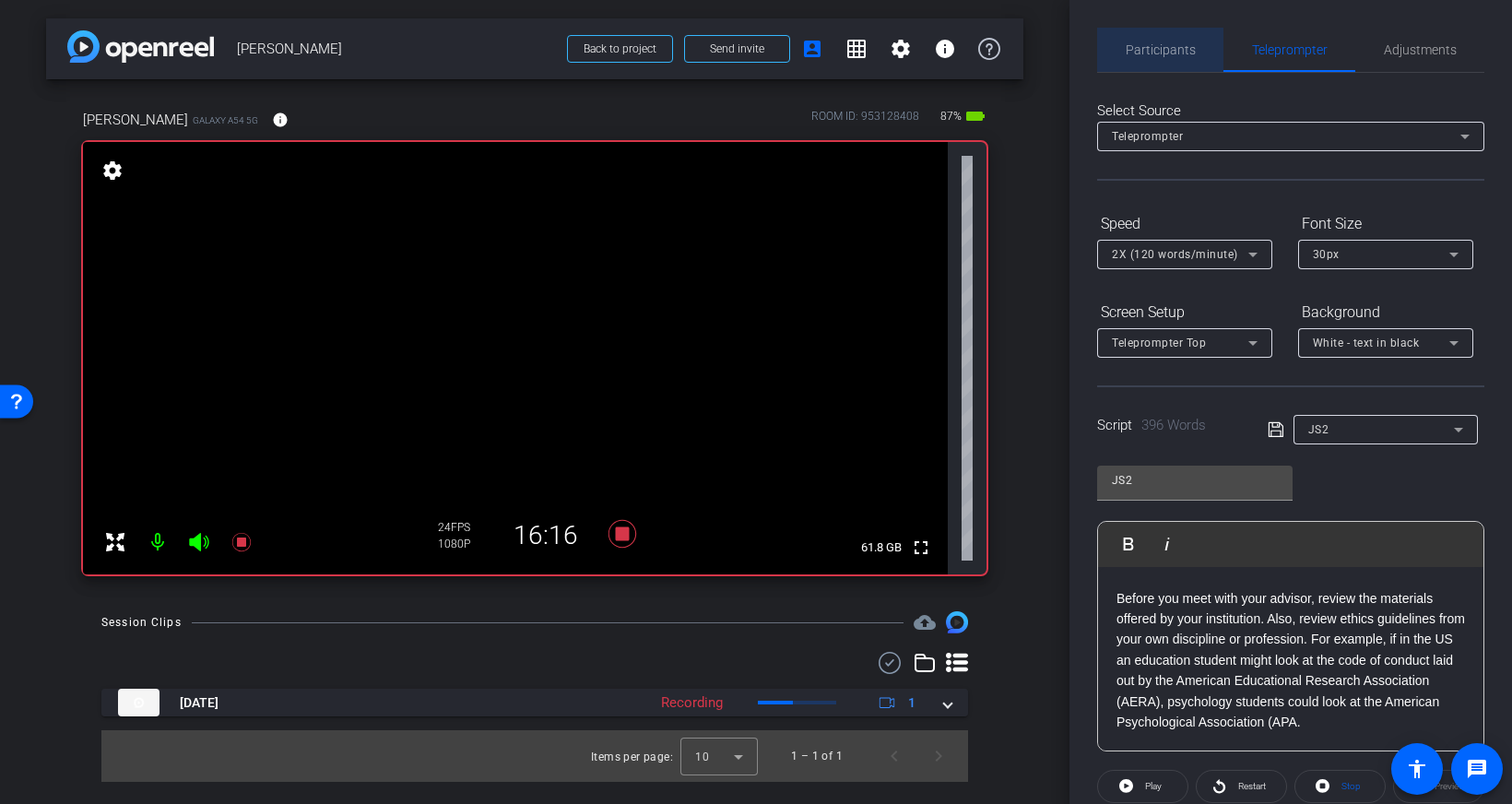
click at [1167, 55] on span "Participants" at bounding box center [1160, 50] width 70 height 13
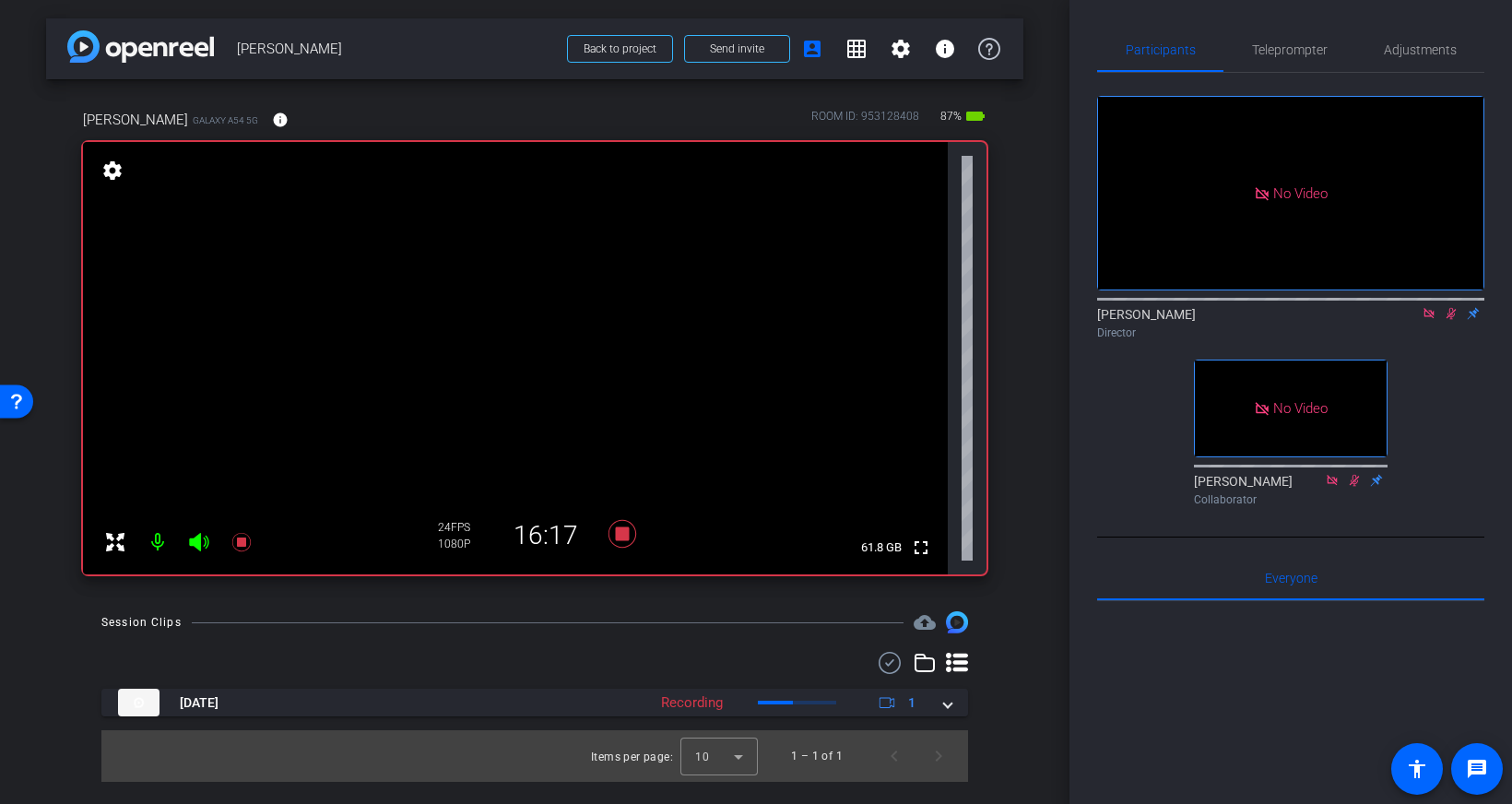
click at [1445, 307] on icon at bounding box center [1451, 314] width 15 height 13
click at [1300, 53] on span "Teleprompter" at bounding box center [1289, 50] width 75 height 13
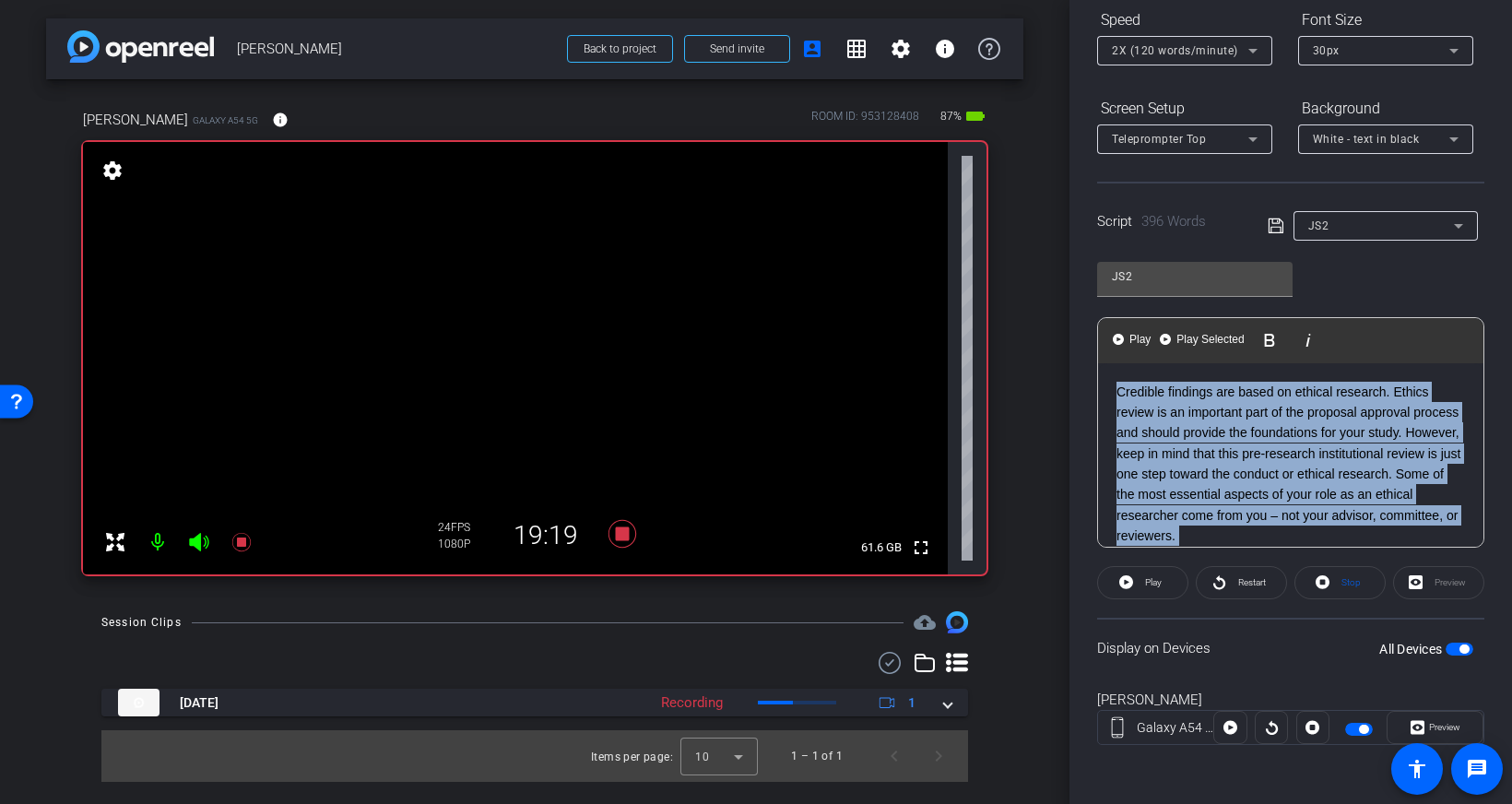
drag, startPoint x: 1212, startPoint y: 444, endPoint x: 1047, endPoint y: 300, distance: 219.0
click at [1031, 294] on div "arrow_back Janet Salmons Back to project Send invite account_box grid_on settin…" at bounding box center [756, 402] width 1512 height 804
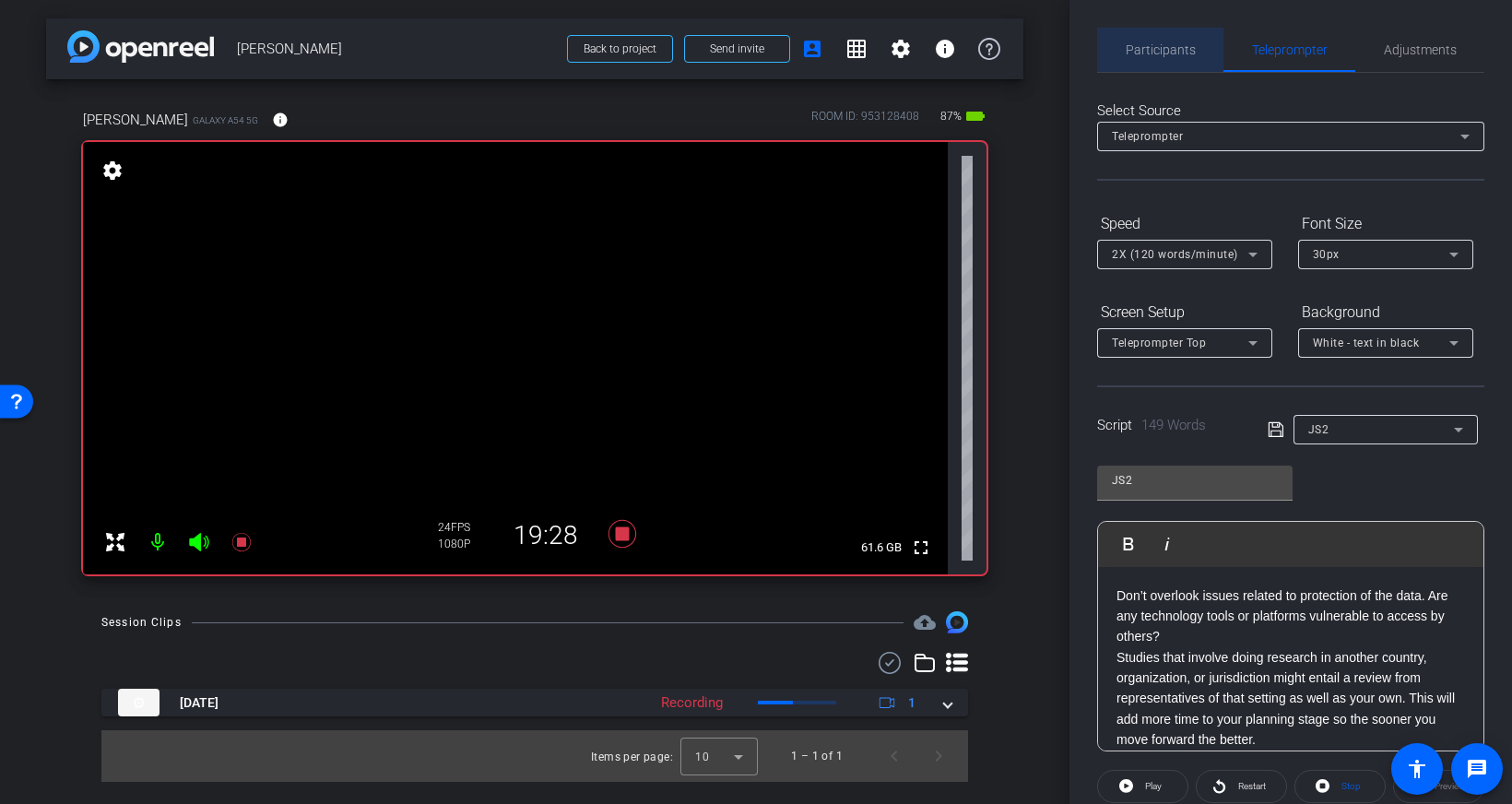
click at [1169, 60] on span "Participants" at bounding box center [1160, 50] width 70 height 45
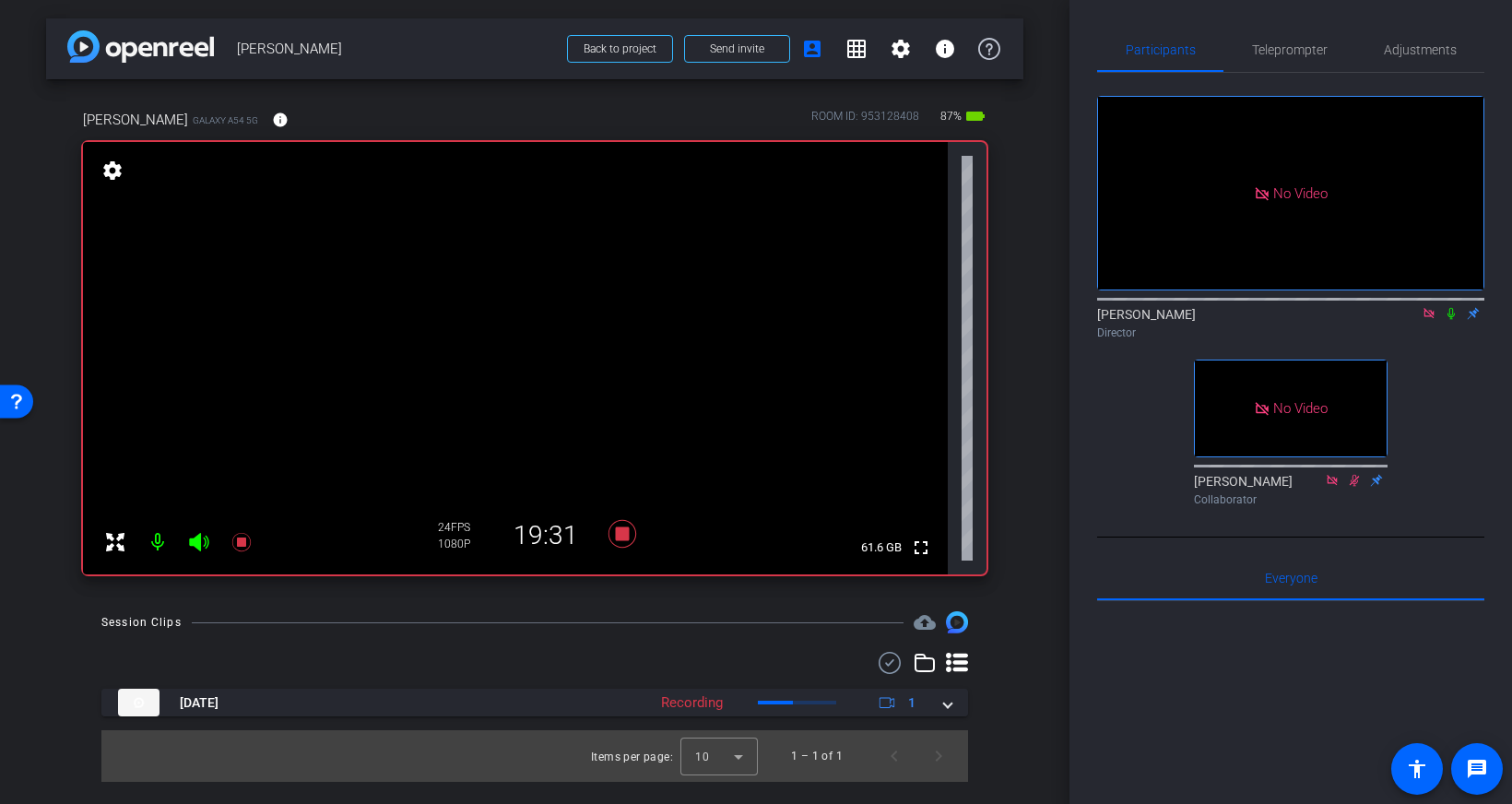
click at [1454, 308] on icon at bounding box center [1451, 314] width 7 height 12
click at [1454, 306] on icon at bounding box center [1451, 313] width 15 height 13
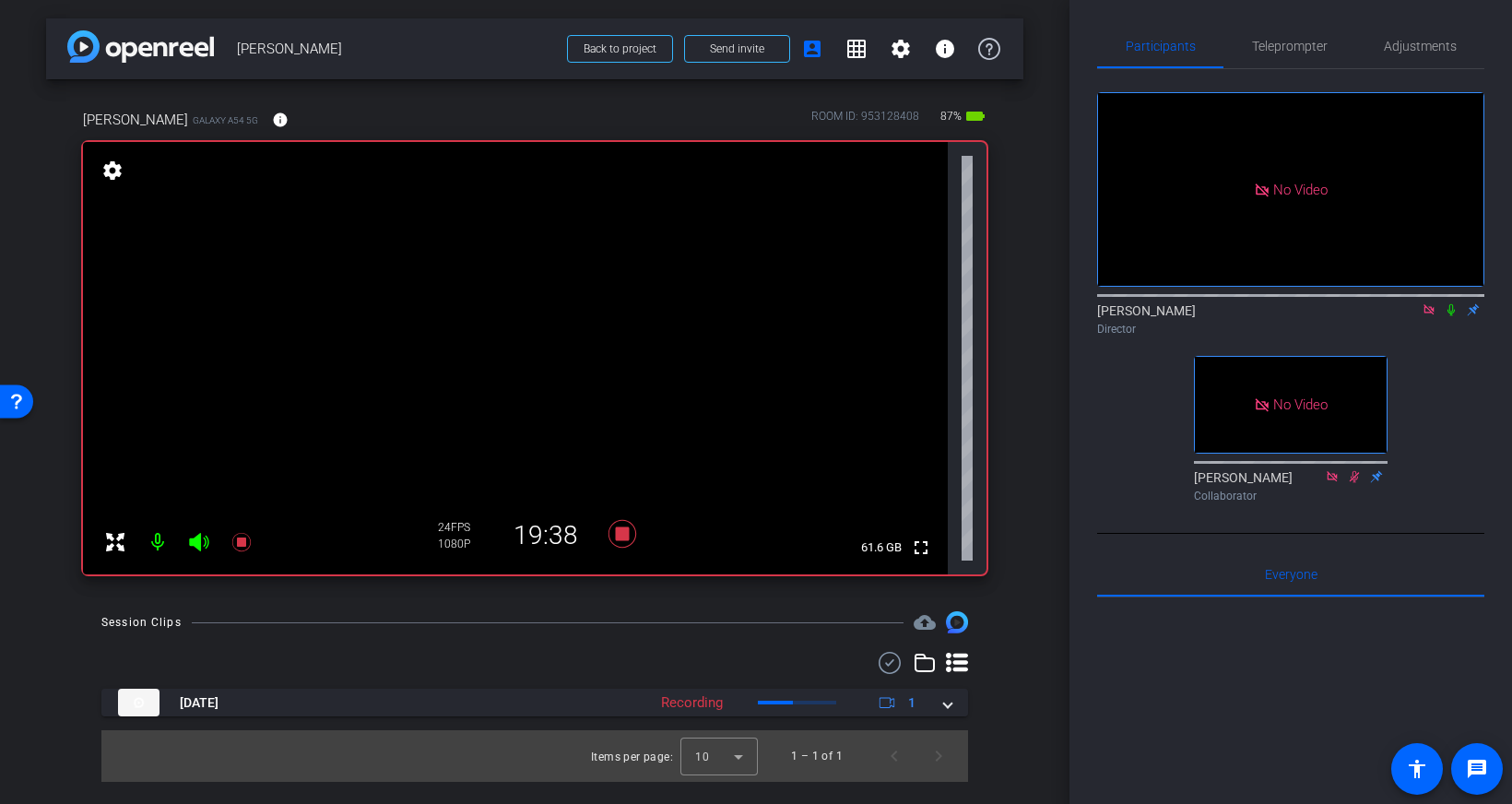
click at [1451, 303] on icon at bounding box center [1451, 310] width 15 height 13
click at [1286, 58] on span "Teleprompter" at bounding box center [1289, 47] width 75 height 45
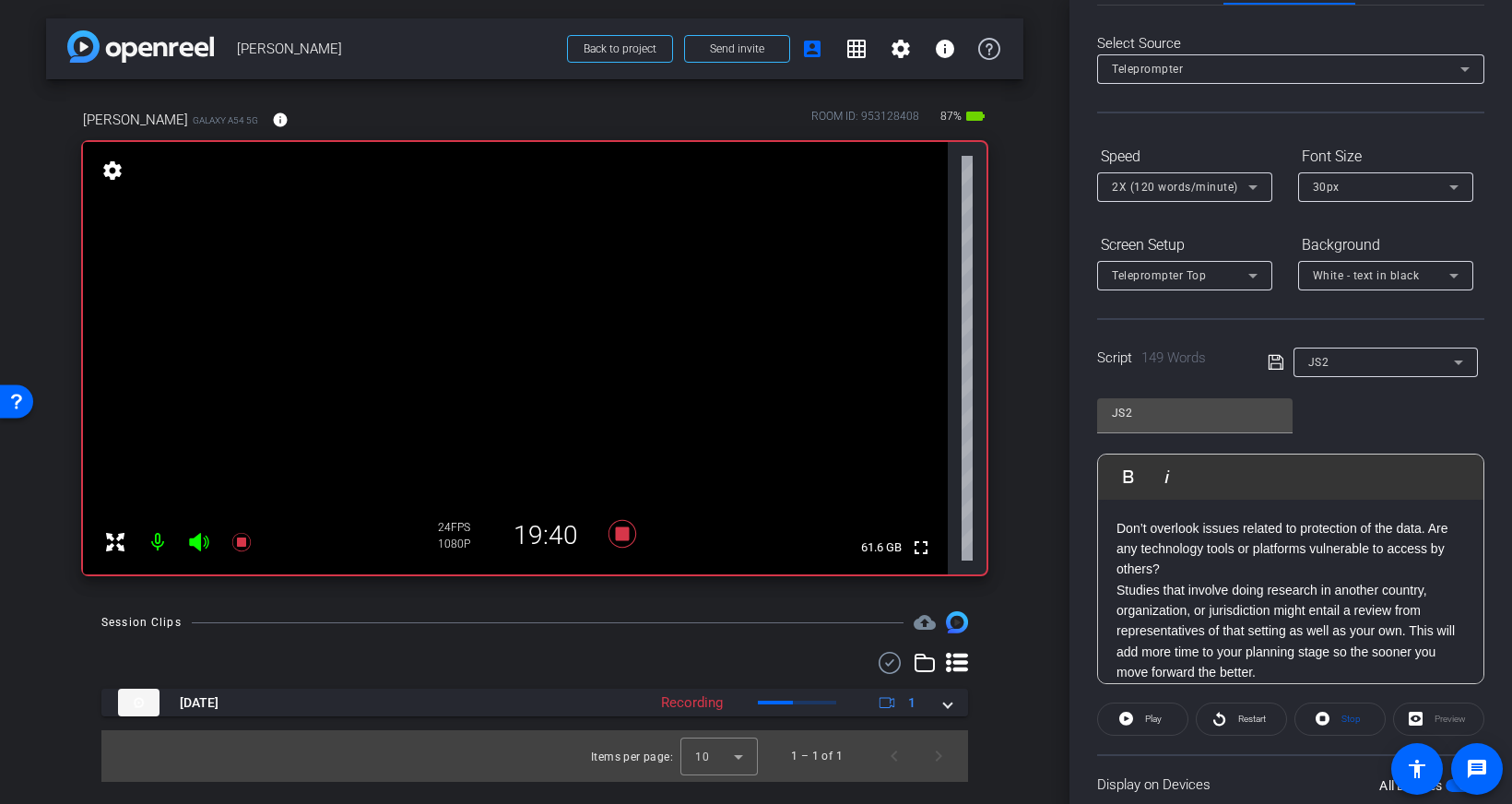
scroll to position [204, 0]
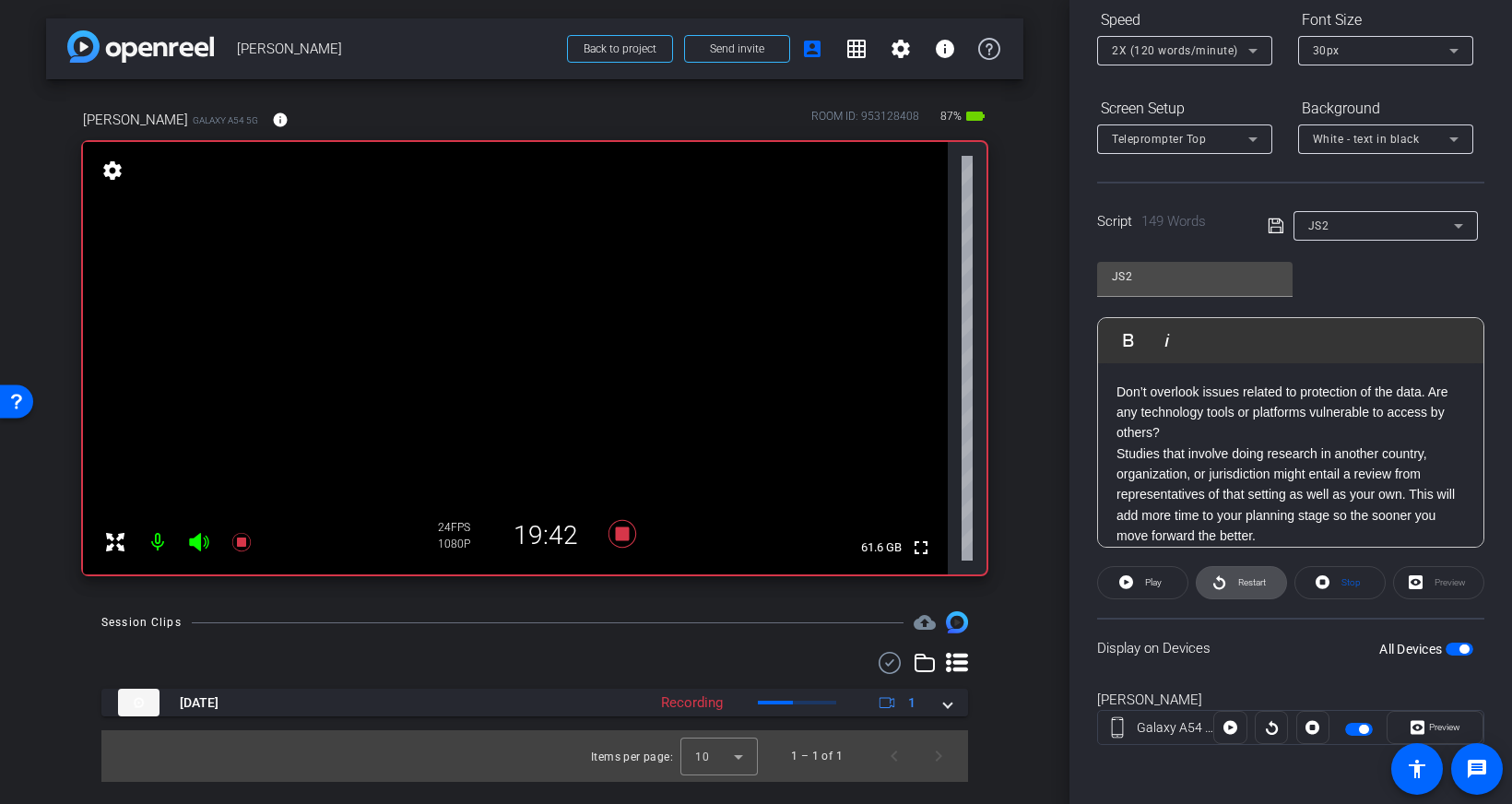
click at [1236, 586] on span "Restart" at bounding box center [1249, 583] width 33 height 26
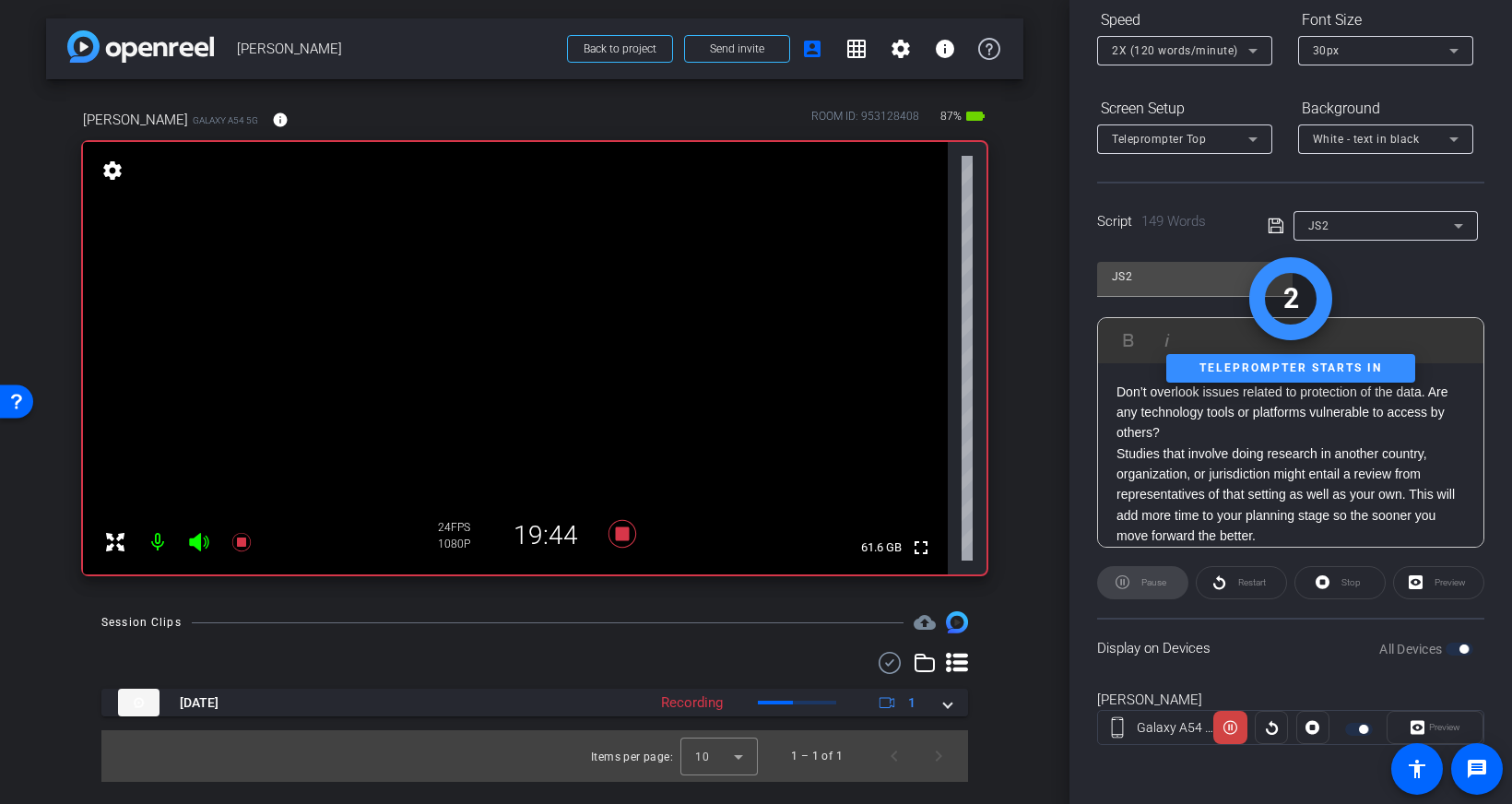
click at [1425, 724] on div "Preview" at bounding box center [1435, 728] width 97 height 34
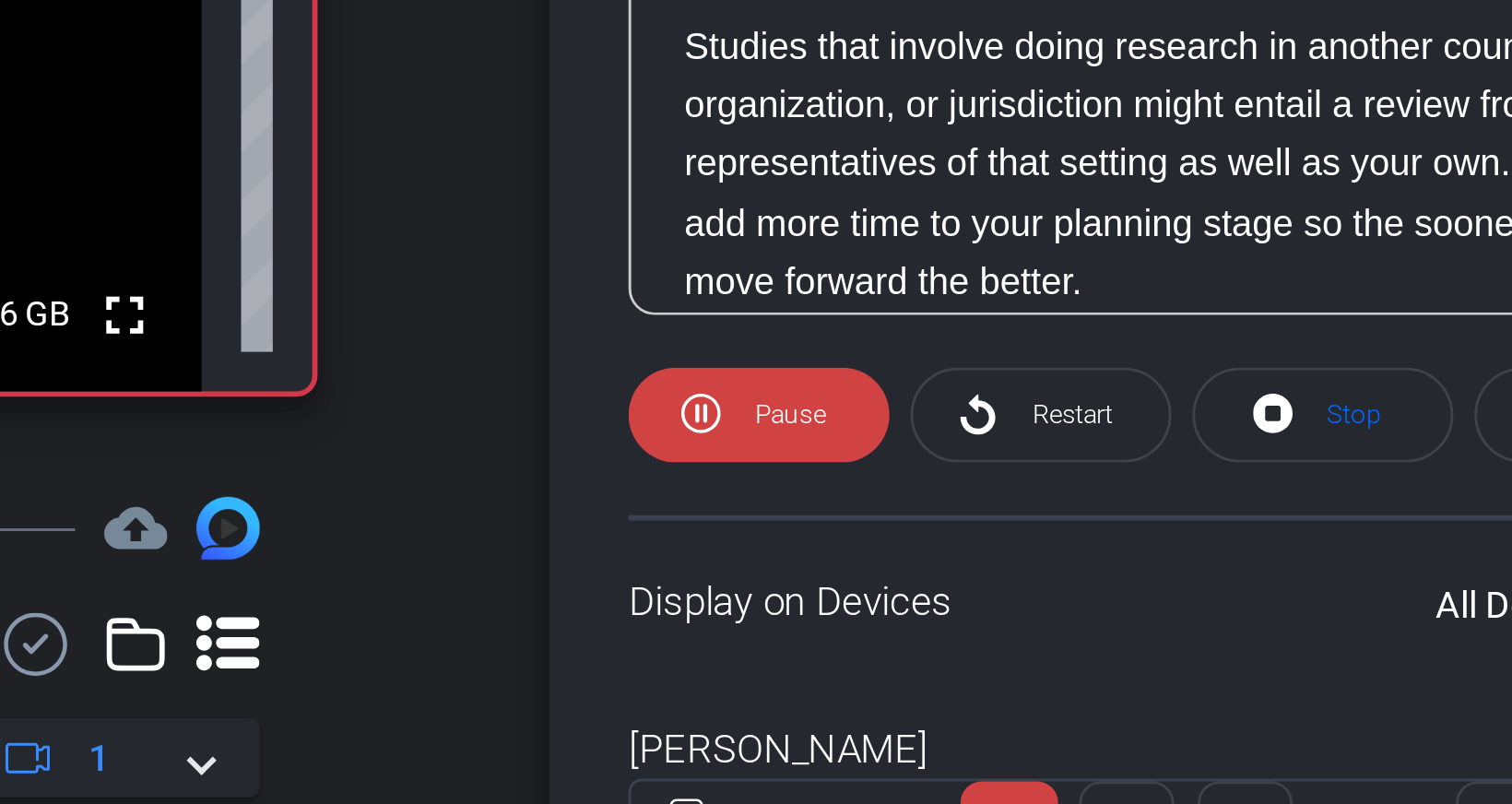
click at [1278, 640] on openreel-capture-teleprompter "Speed 2X (120 words/minute) Font Size 30px Screen Setup Teleprompter Top Backgr…" at bounding box center [1290, 391] width 387 height 772
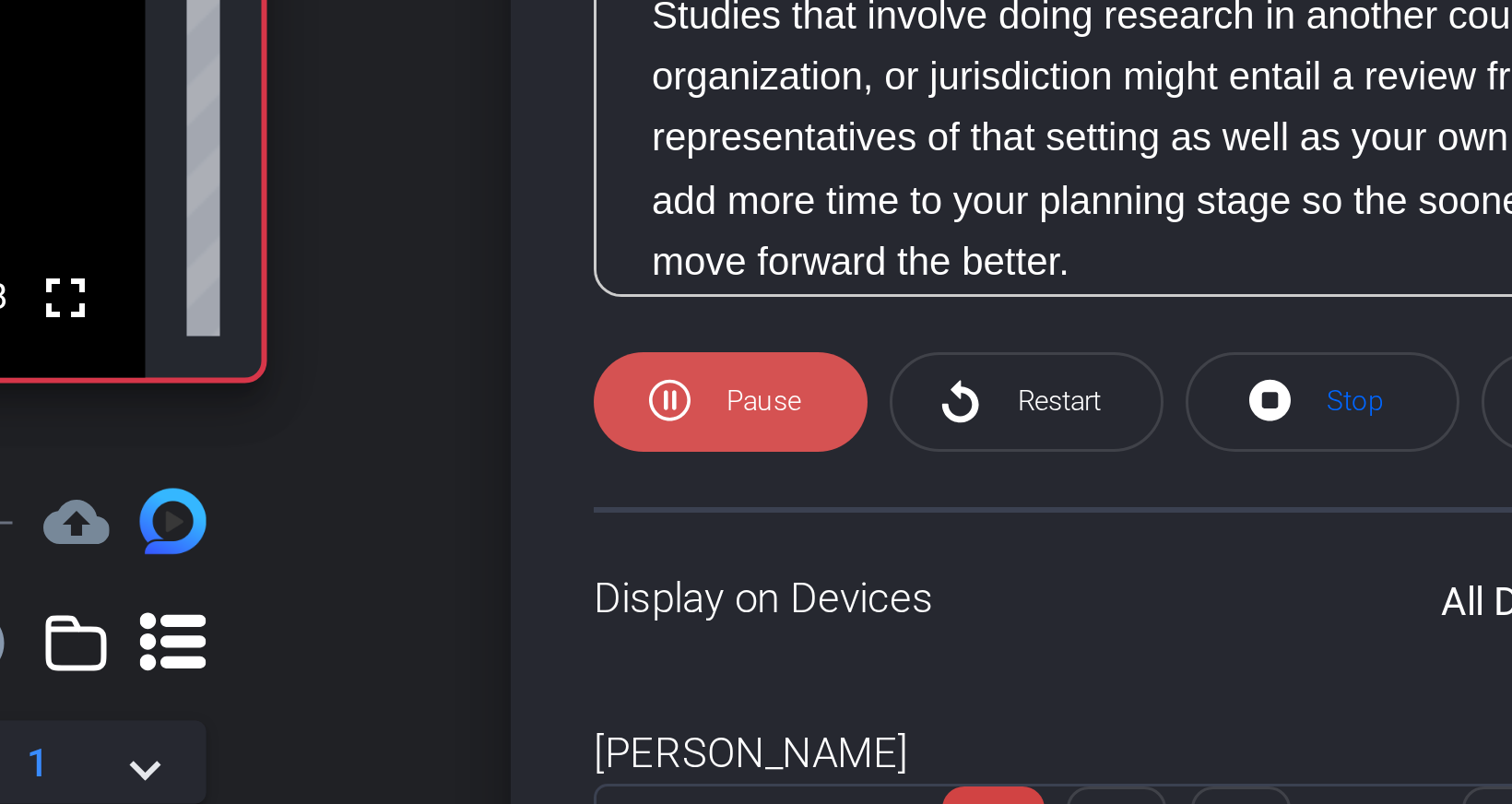
click at [1162, 586] on span "Pause" at bounding box center [1154, 582] width 25 height 10
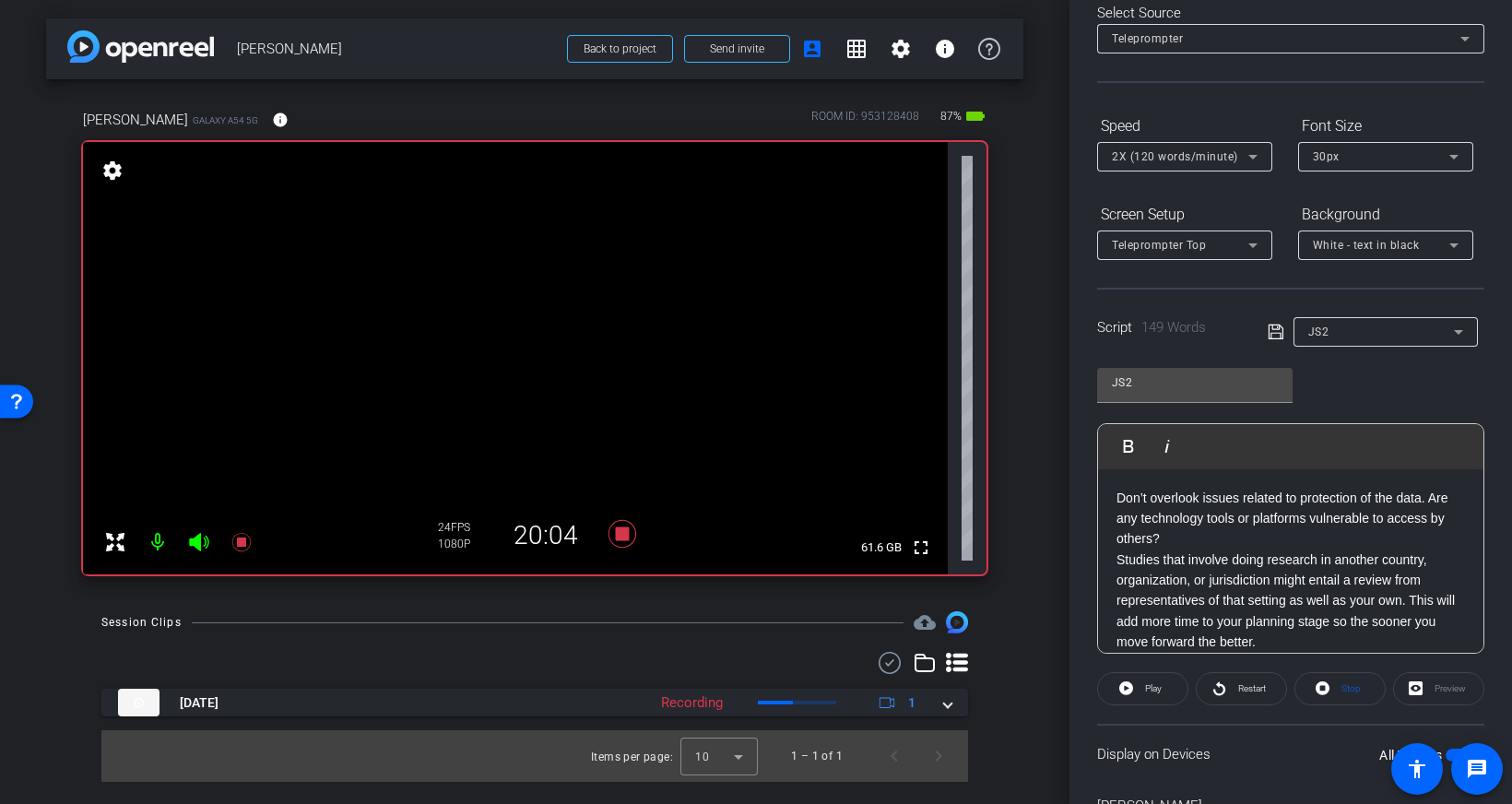
scroll to position [0, 0]
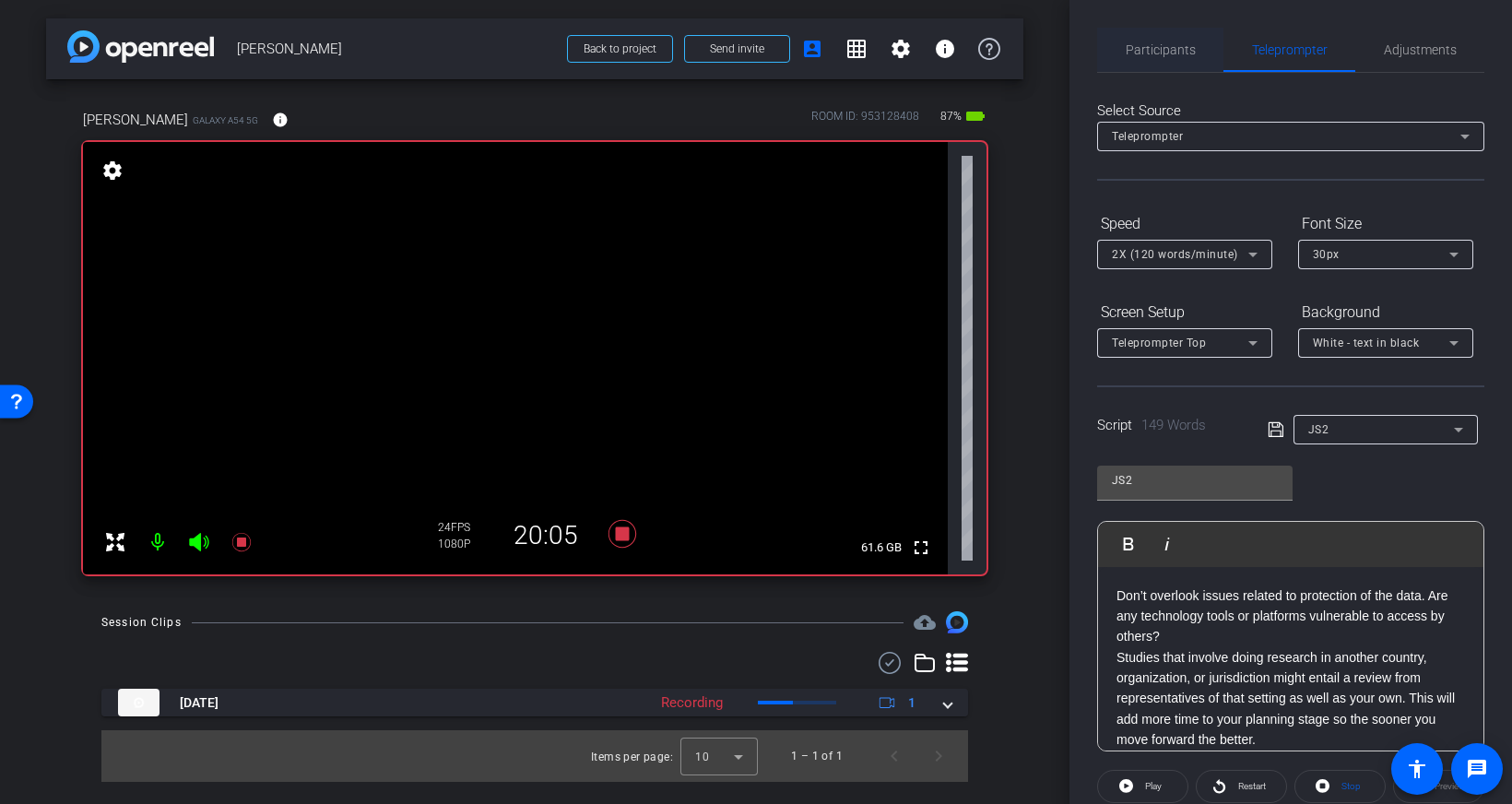
click at [1160, 53] on span "Participants" at bounding box center [1160, 50] width 70 height 13
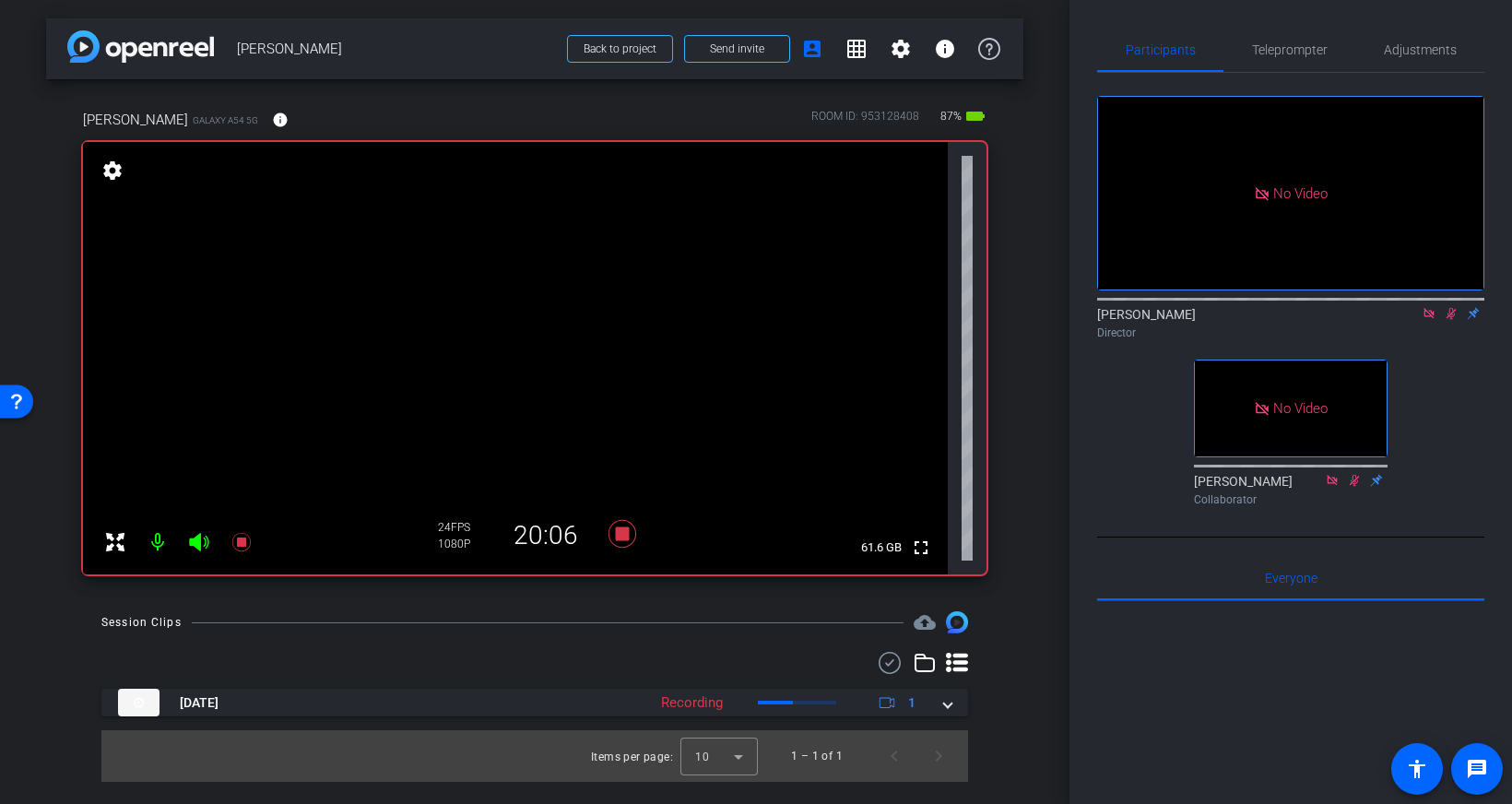
click at [1450, 308] on icon at bounding box center [1451, 314] width 10 height 12
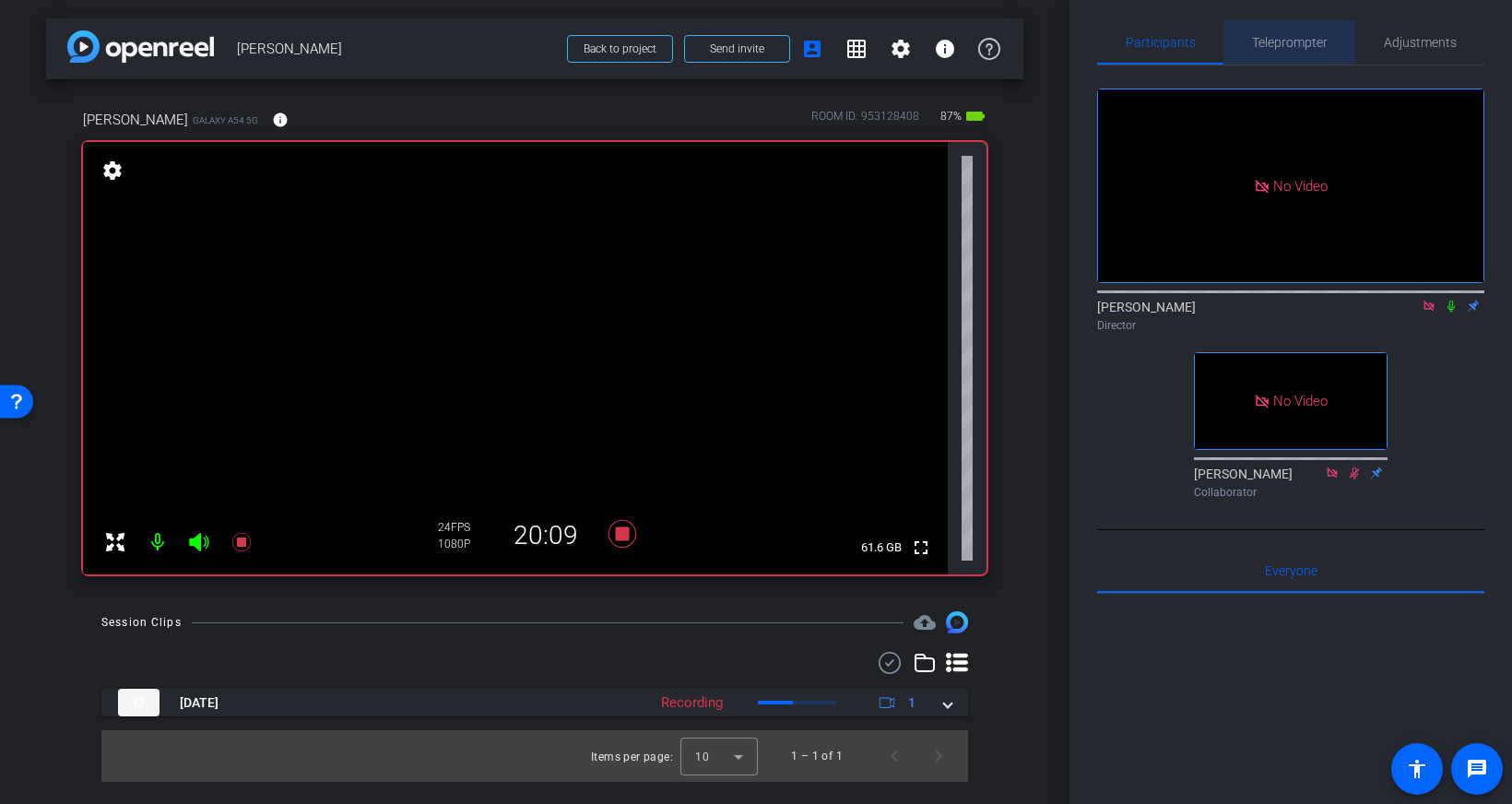
click at [1288, 47] on span "Teleprompter" at bounding box center [1289, 43] width 75 height 45
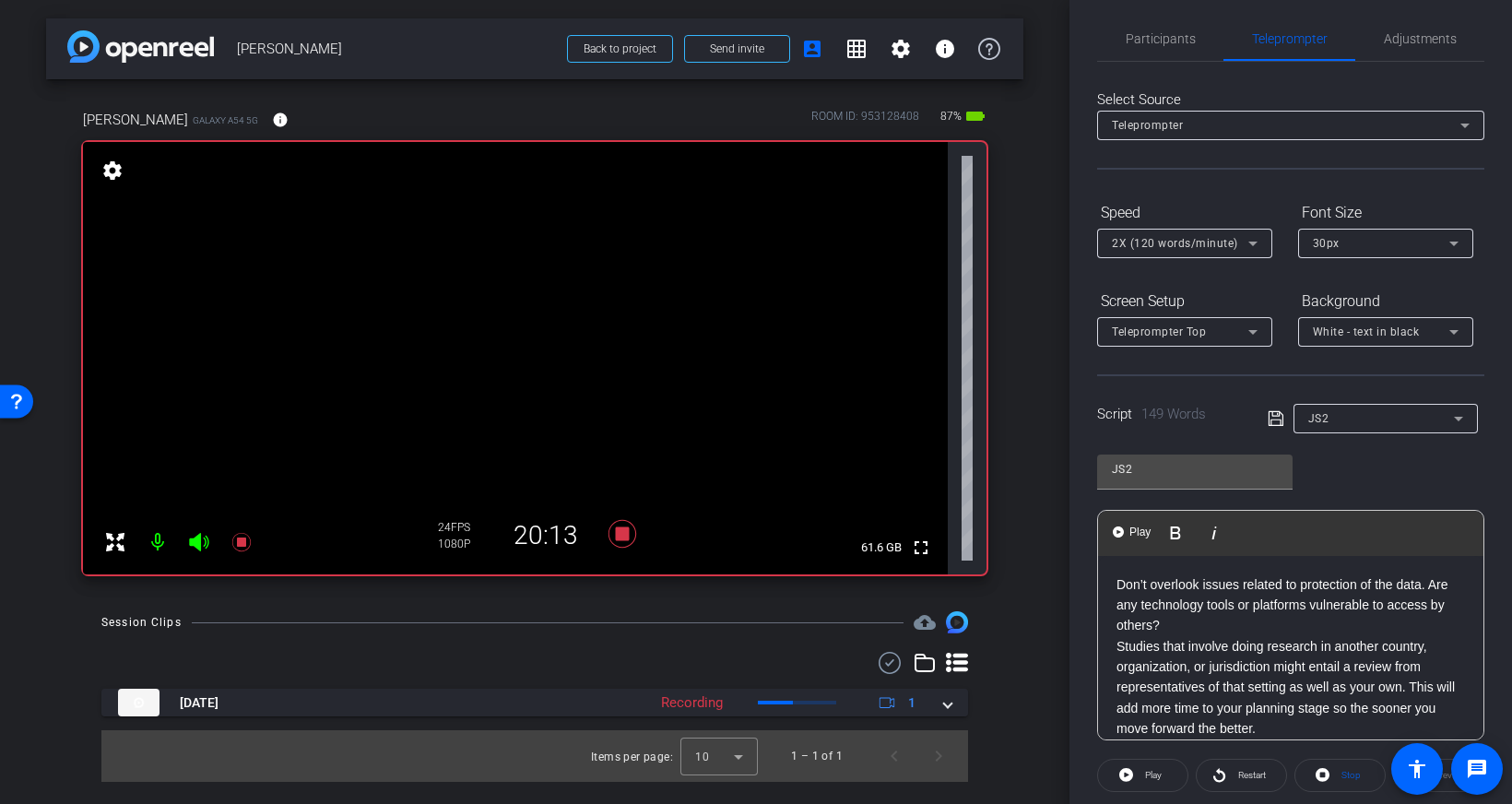
click at [1241, 631] on p "Don’t overlook issues related to protection of the data. Are any technology too…" at bounding box center [1290, 605] width 348 height 61
click at [1168, 43] on span "Participants" at bounding box center [1160, 39] width 70 height 13
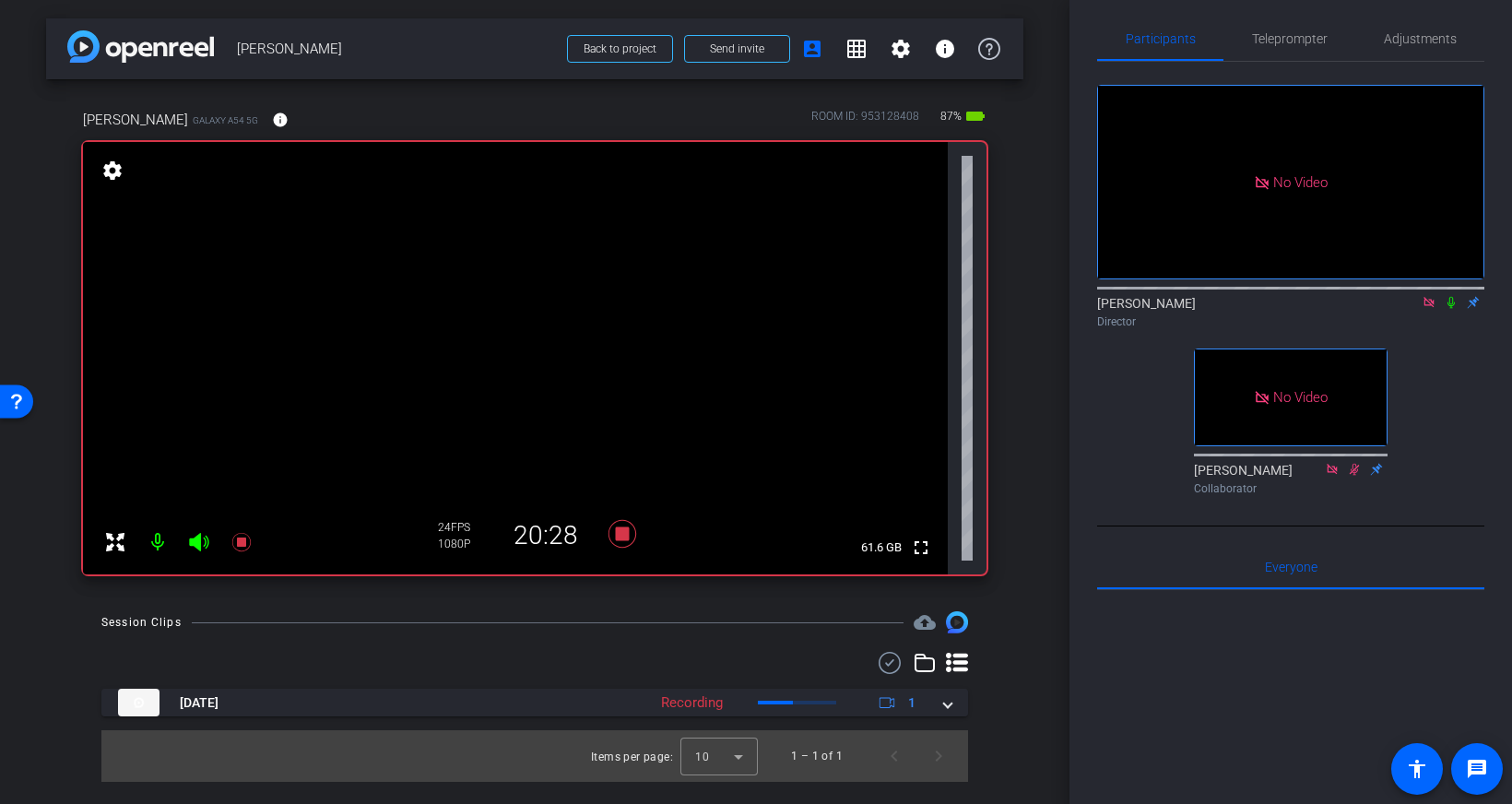
click at [1451, 279] on div "Geoff Hahn Director" at bounding box center [1290, 307] width 387 height 56
drag, startPoint x: 1286, startPoint y: 34, endPoint x: 1318, endPoint y: 271, distance: 239.2
click at [1286, 34] on span "Teleprompter" at bounding box center [1289, 39] width 75 height 13
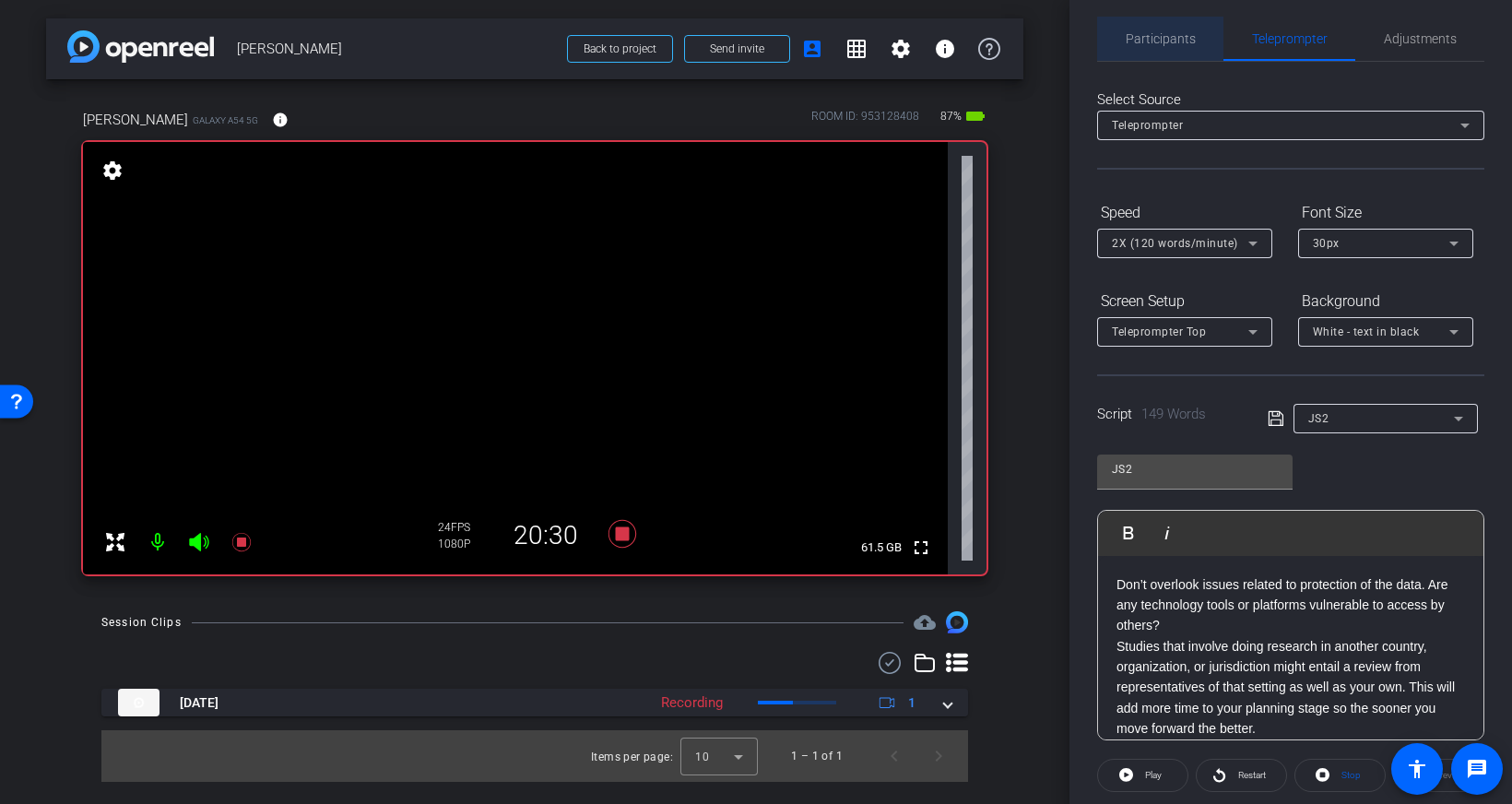
drag, startPoint x: 1165, startPoint y: 34, endPoint x: 1234, endPoint y: 83, distance: 84.6
click at [1166, 35] on span "Participants" at bounding box center [1160, 39] width 70 height 13
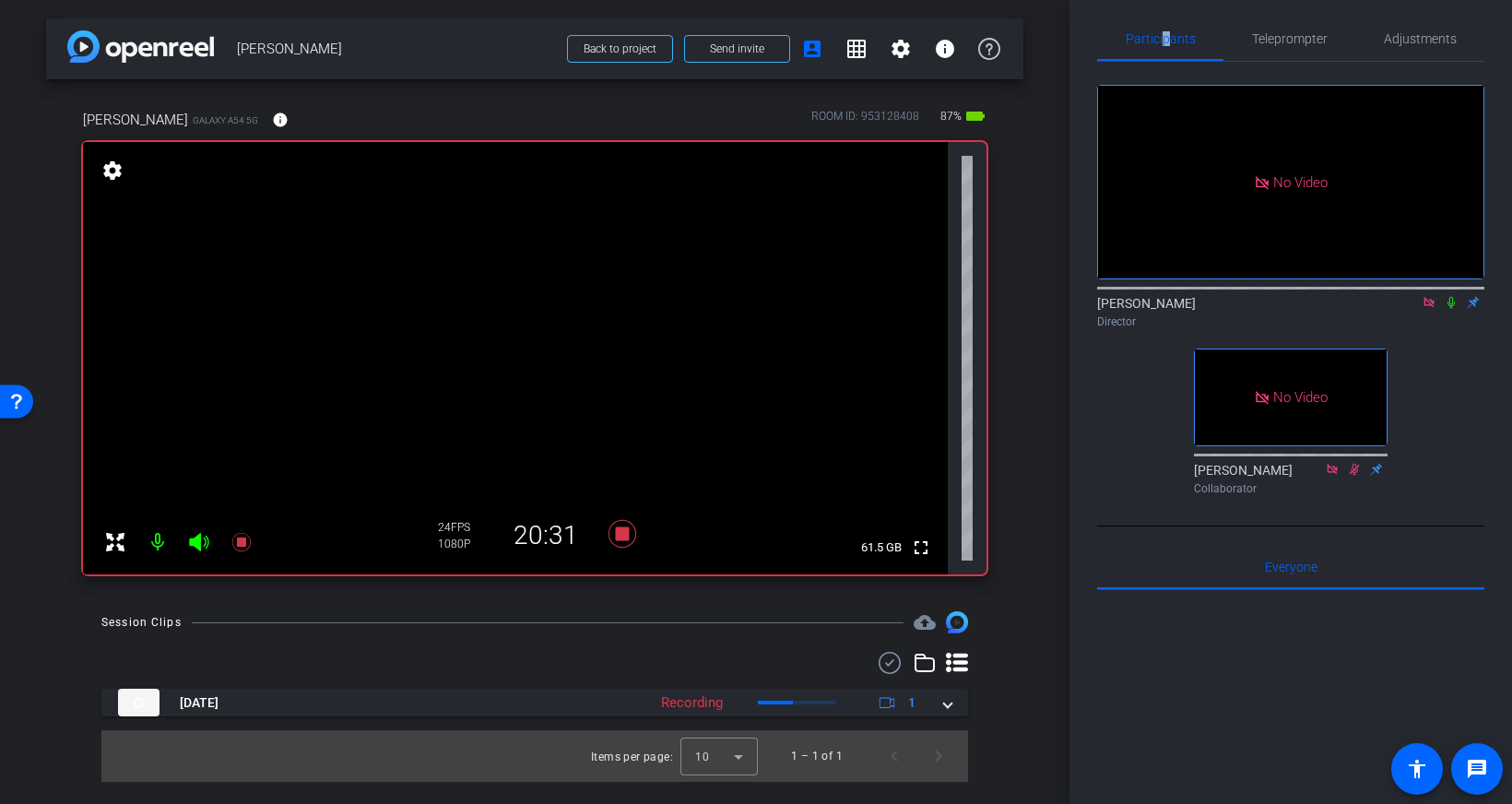
click at [1452, 297] on icon at bounding box center [1451, 302] width 7 height 12
drag, startPoint x: 1298, startPoint y: 37, endPoint x: 1307, endPoint y: 57, distance: 21.9
click at [1298, 37] on span "Teleprompter" at bounding box center [1289, 39] width 75 height 13
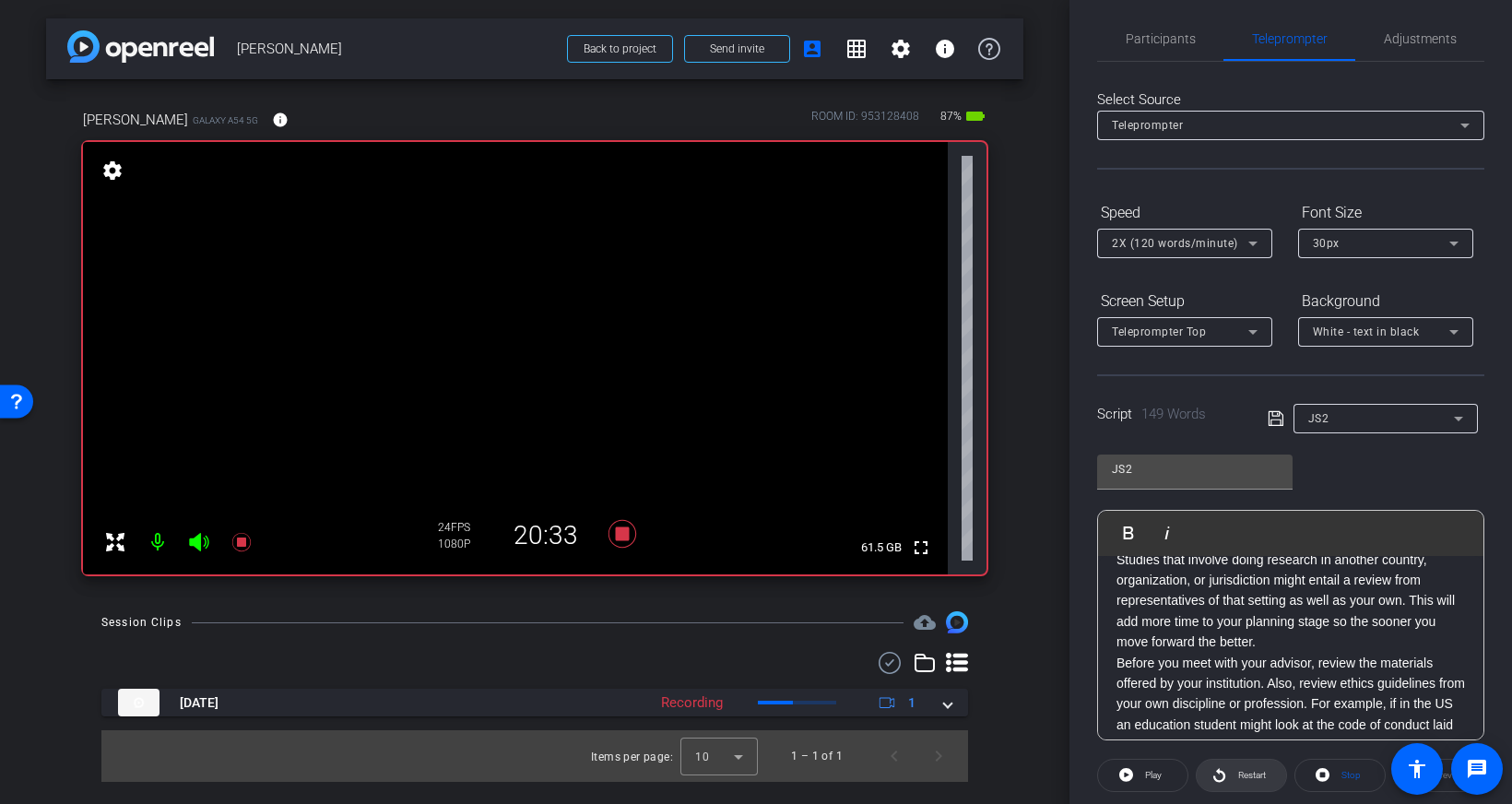
scroll to position [89, 0]
click at [1235, 777] on span "Restart" at bounding box center [1249, 775] width 33 height 26
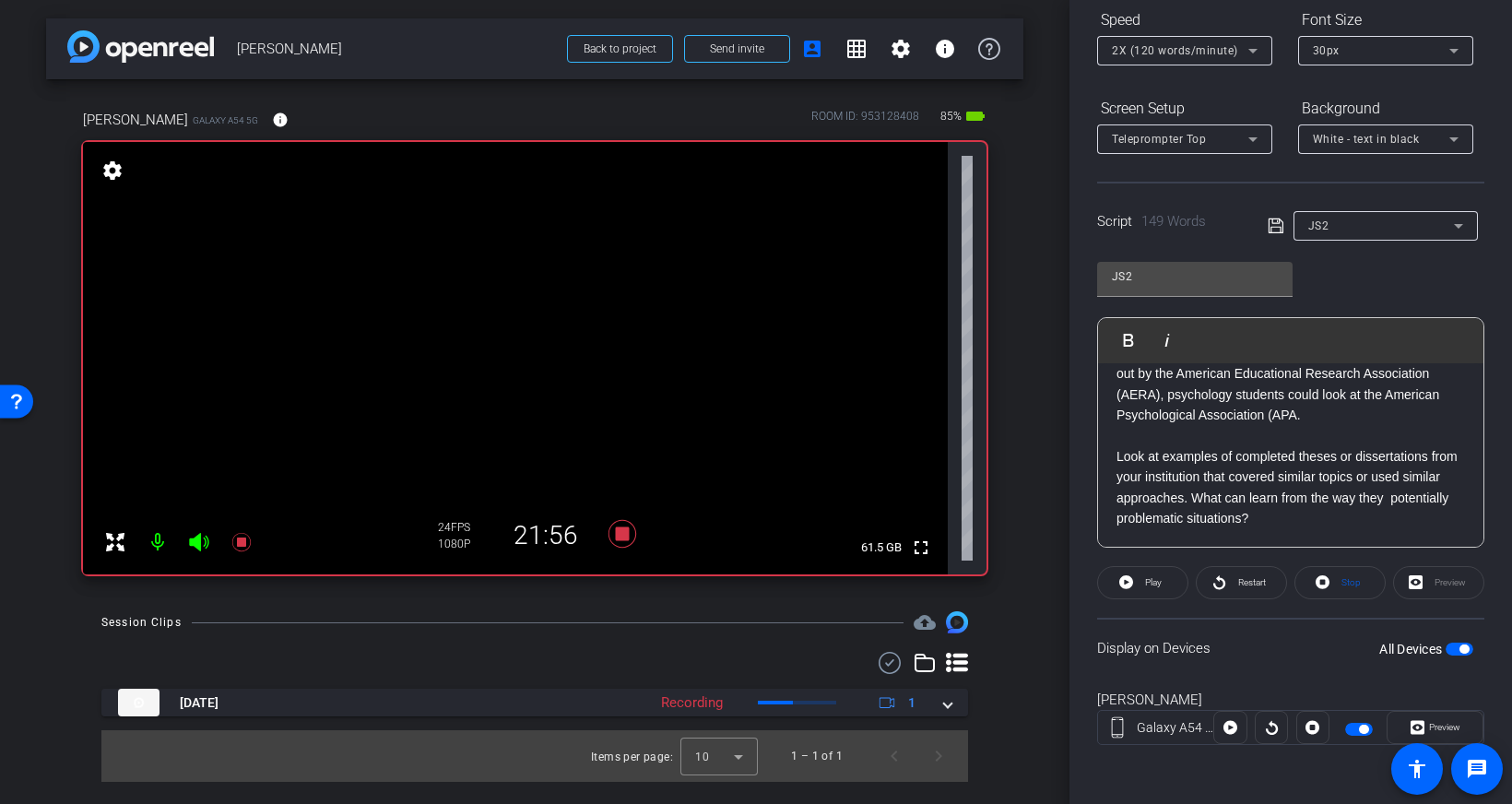
scroll to position [0, 0]
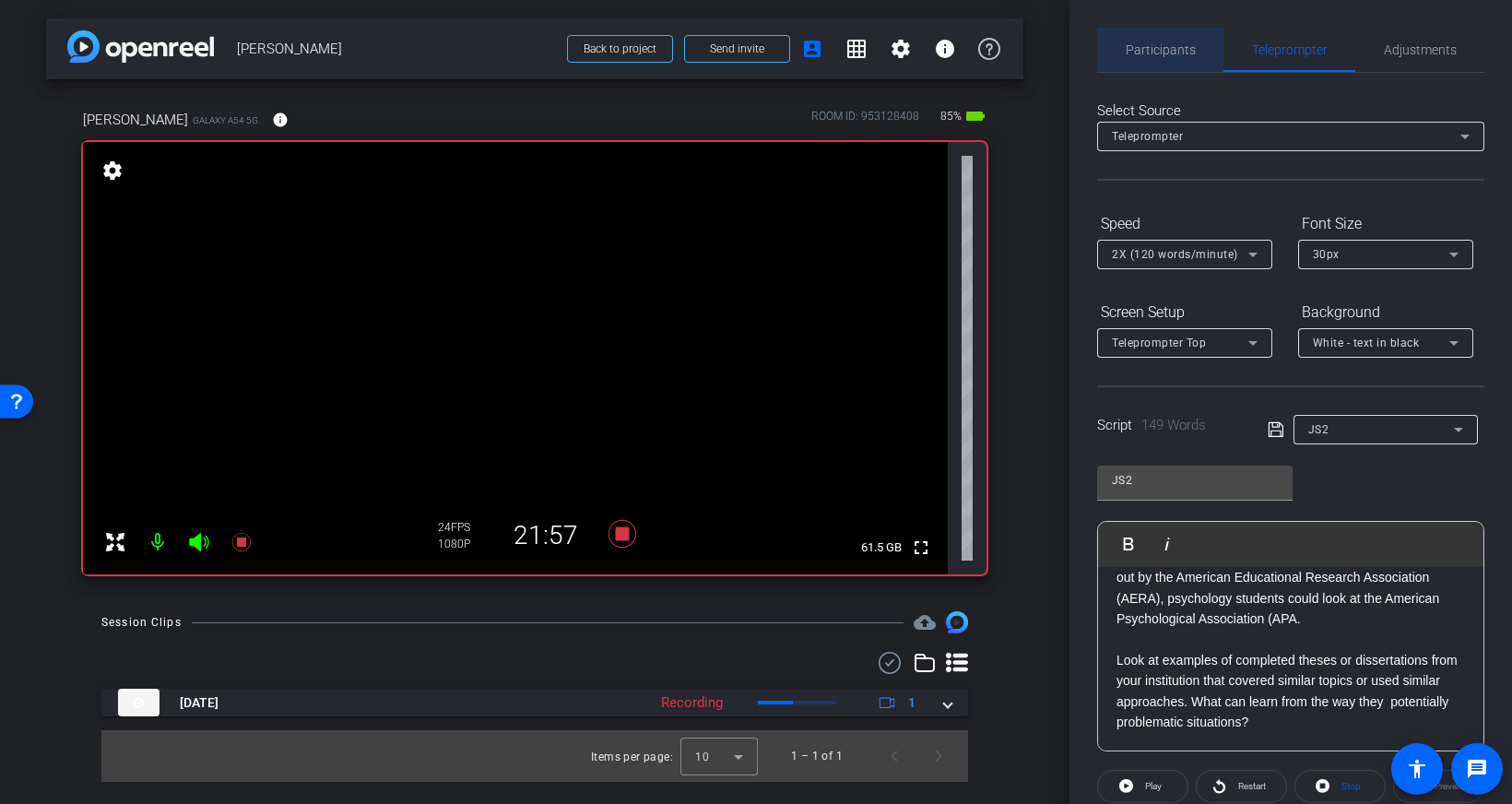
click at [1155, 63] on span "Participants" at bounding box center [1160, 50] width 70 height 45
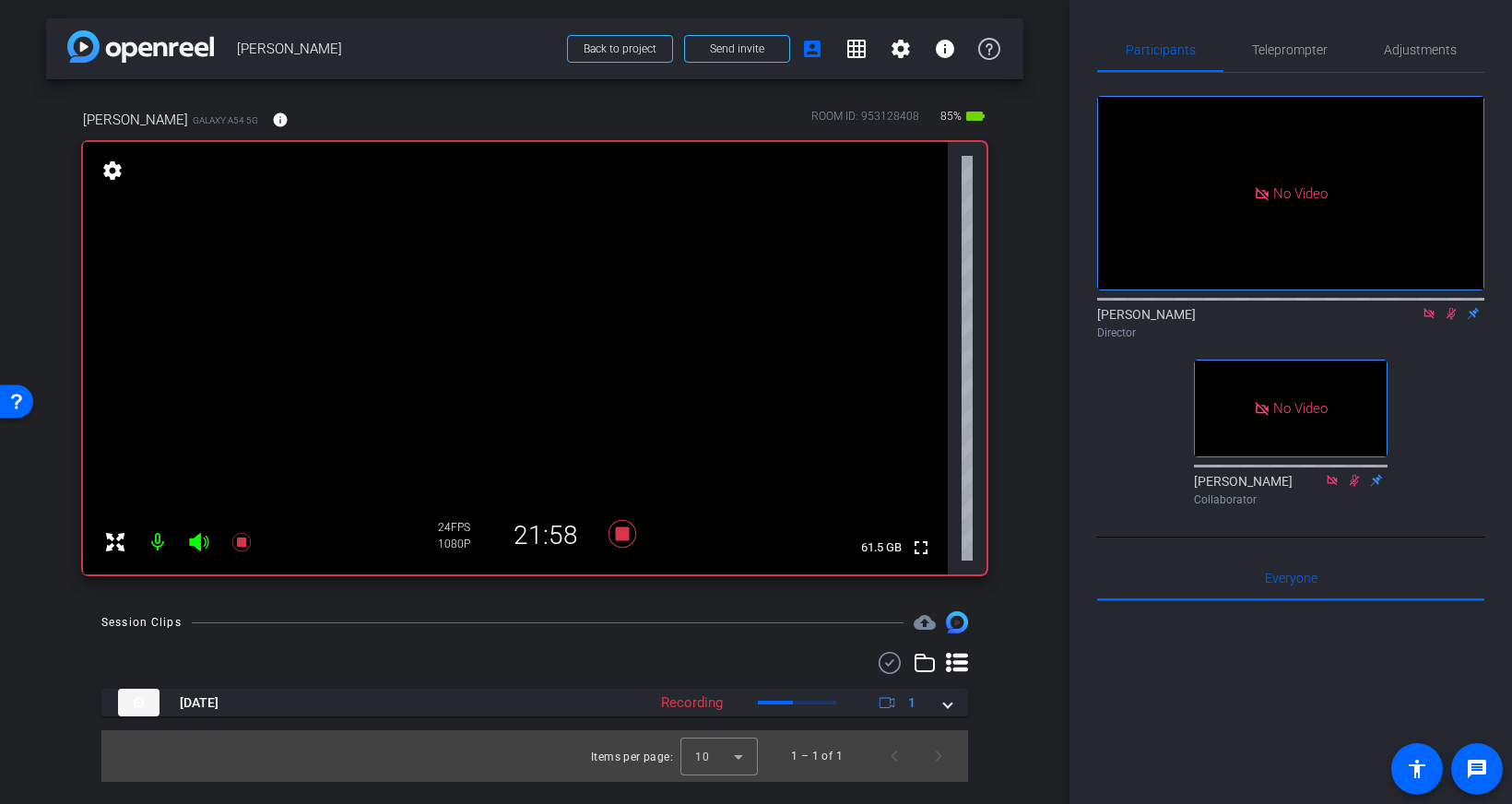
click at [1448, 307] on icon at bounding box center [1451, 314] width 15 height 13
click at [1270, 50] on span "Teleprompter" at bounding box center [1289, 49] width 75 height 13
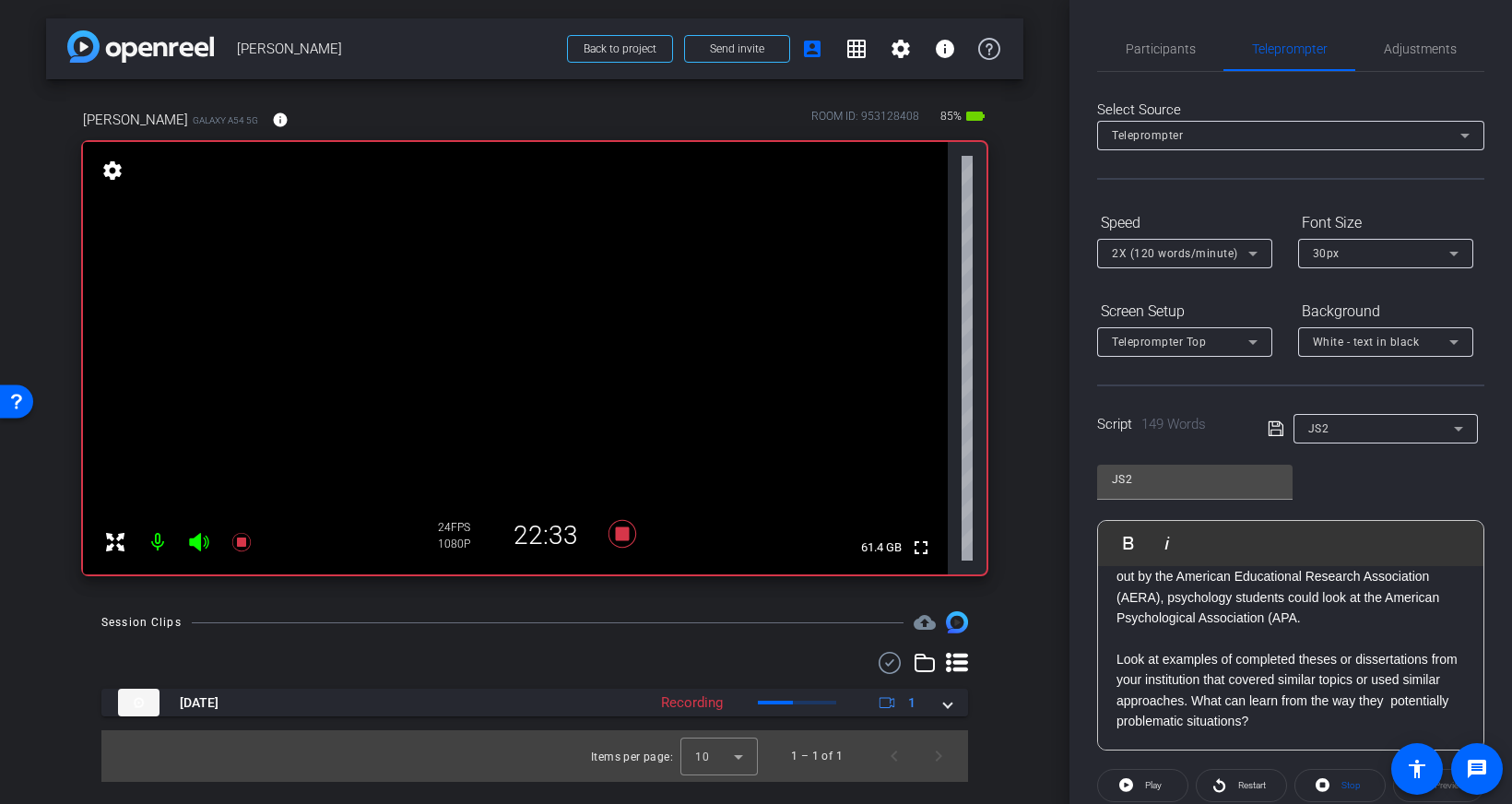
click at [1281, 430] on icon at bounding box center [1276, 429] width 17 height 22
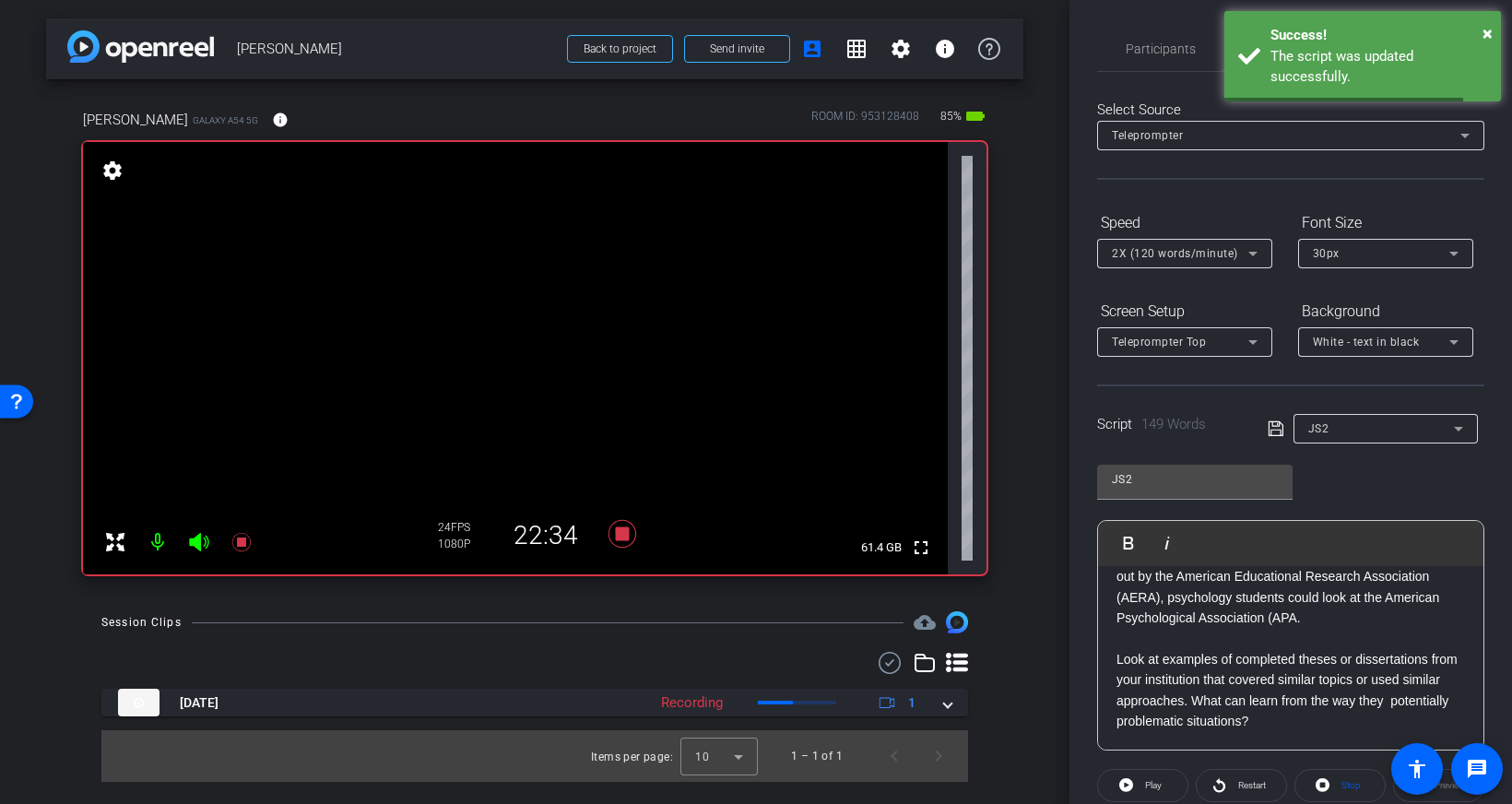
click at [1333, 428] on div "JS2" at bounding box center [1381, 428] width 145 height 23
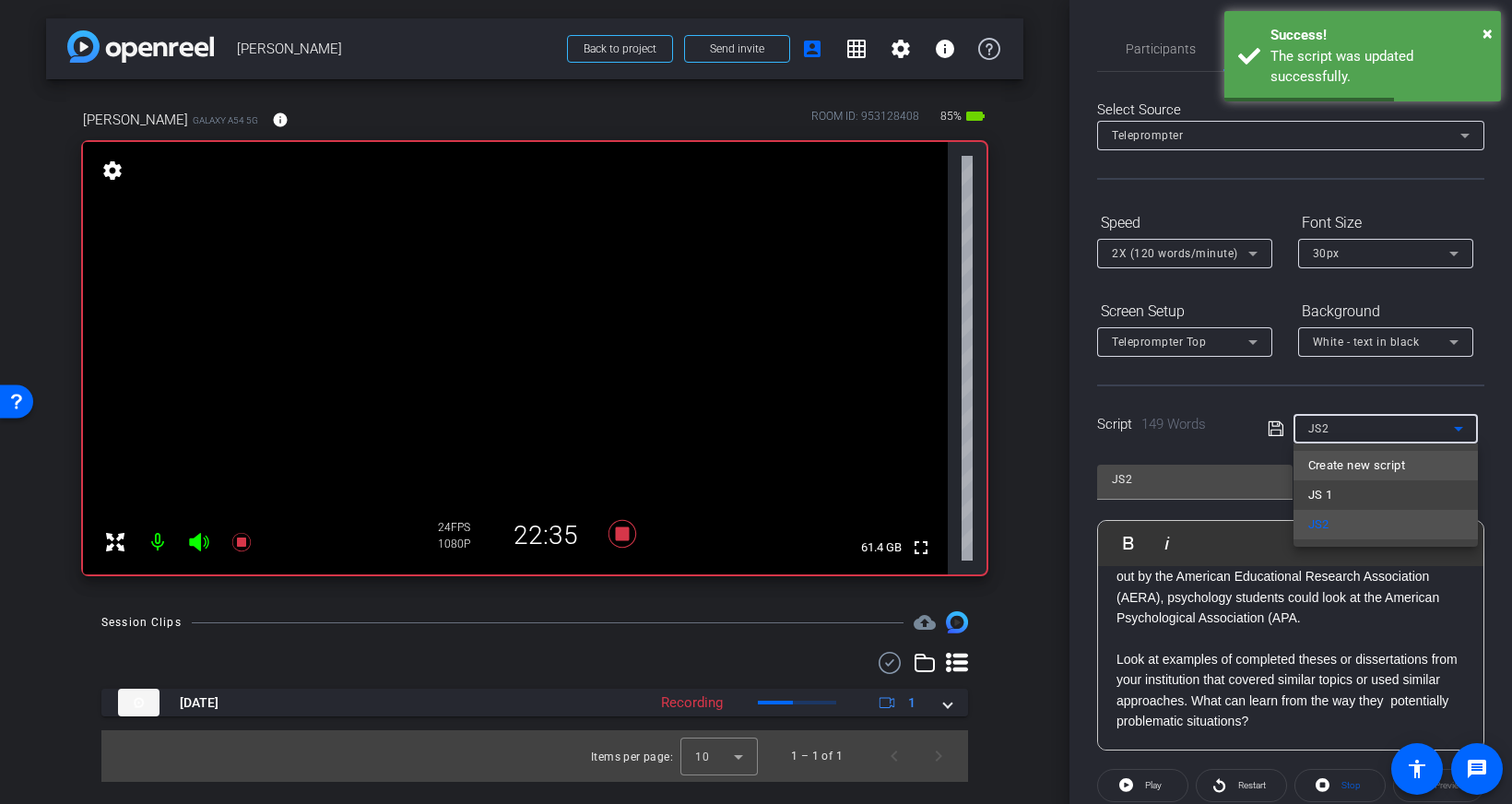
click at [1343, 466] on span "Create new script" at bounding box center [1357, 465] width 97 height 22
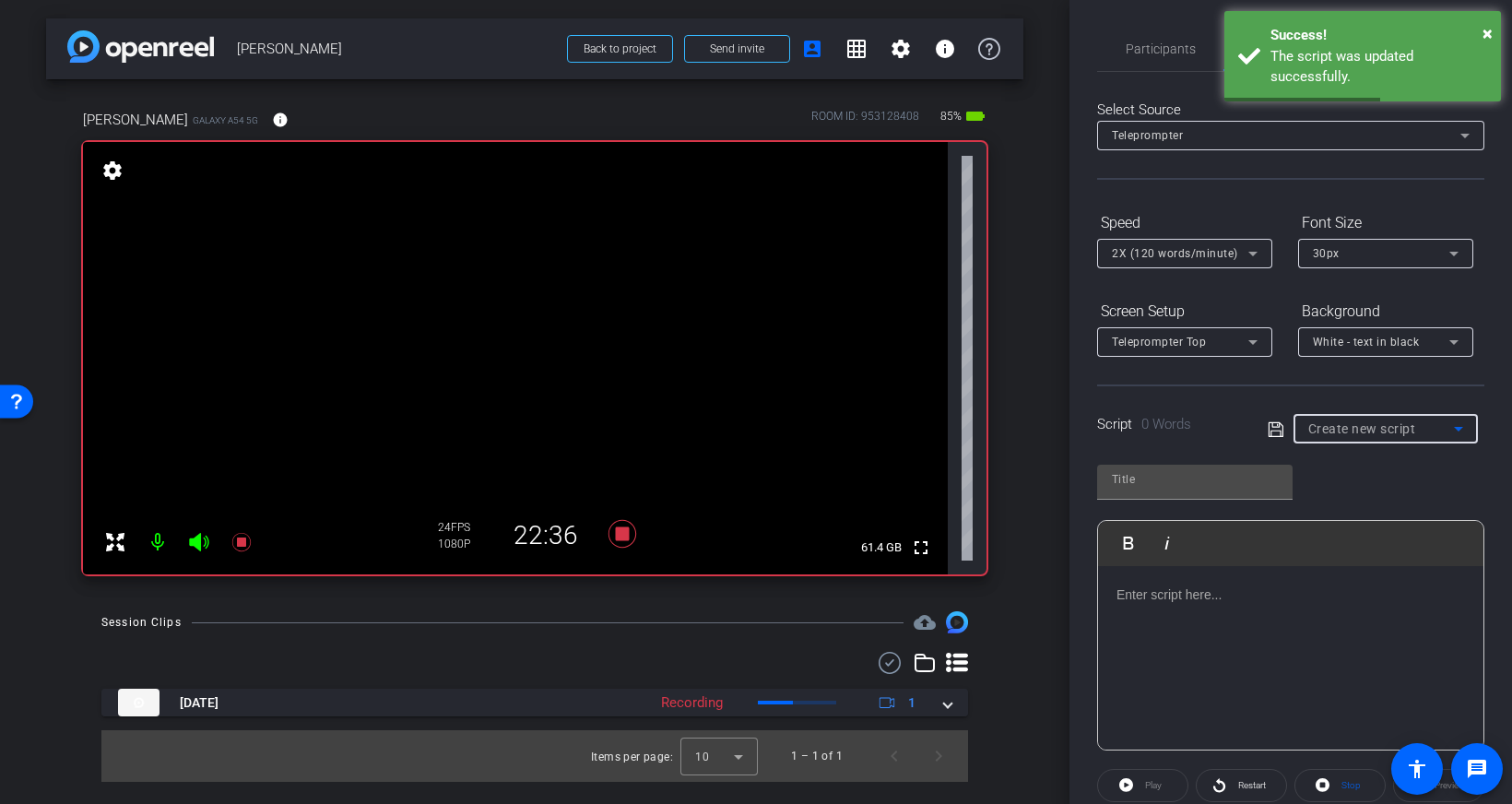
scroll to position [0, 0]
click at [1173, 605] on div at bounding box center [1290, 658] width 385 height 184
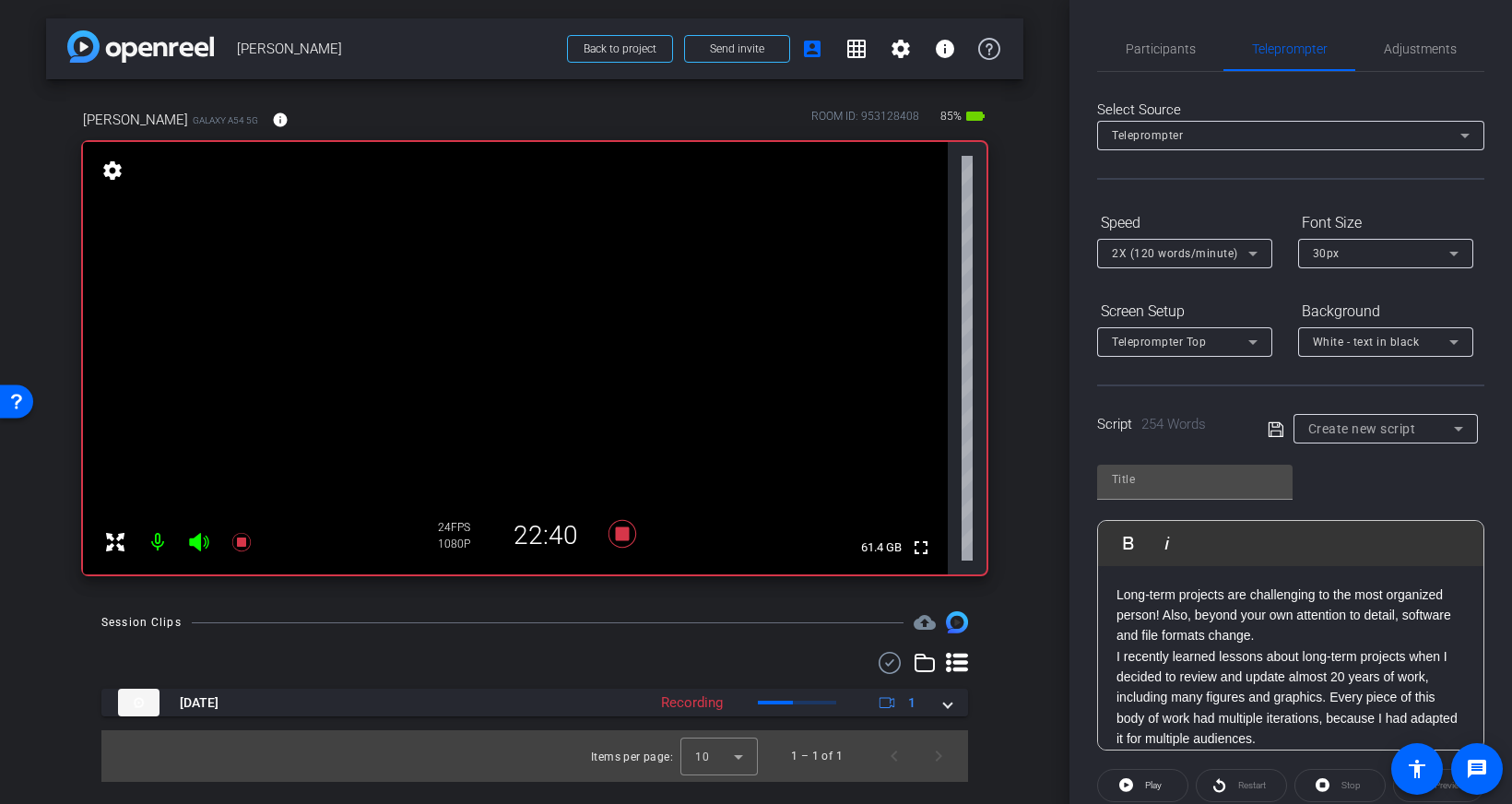
click at [1285, 638] on p "Long-term projects are challenging to the most organized person! Also, beyond y…" at bounding box center [1290, 615] width 348 height 61
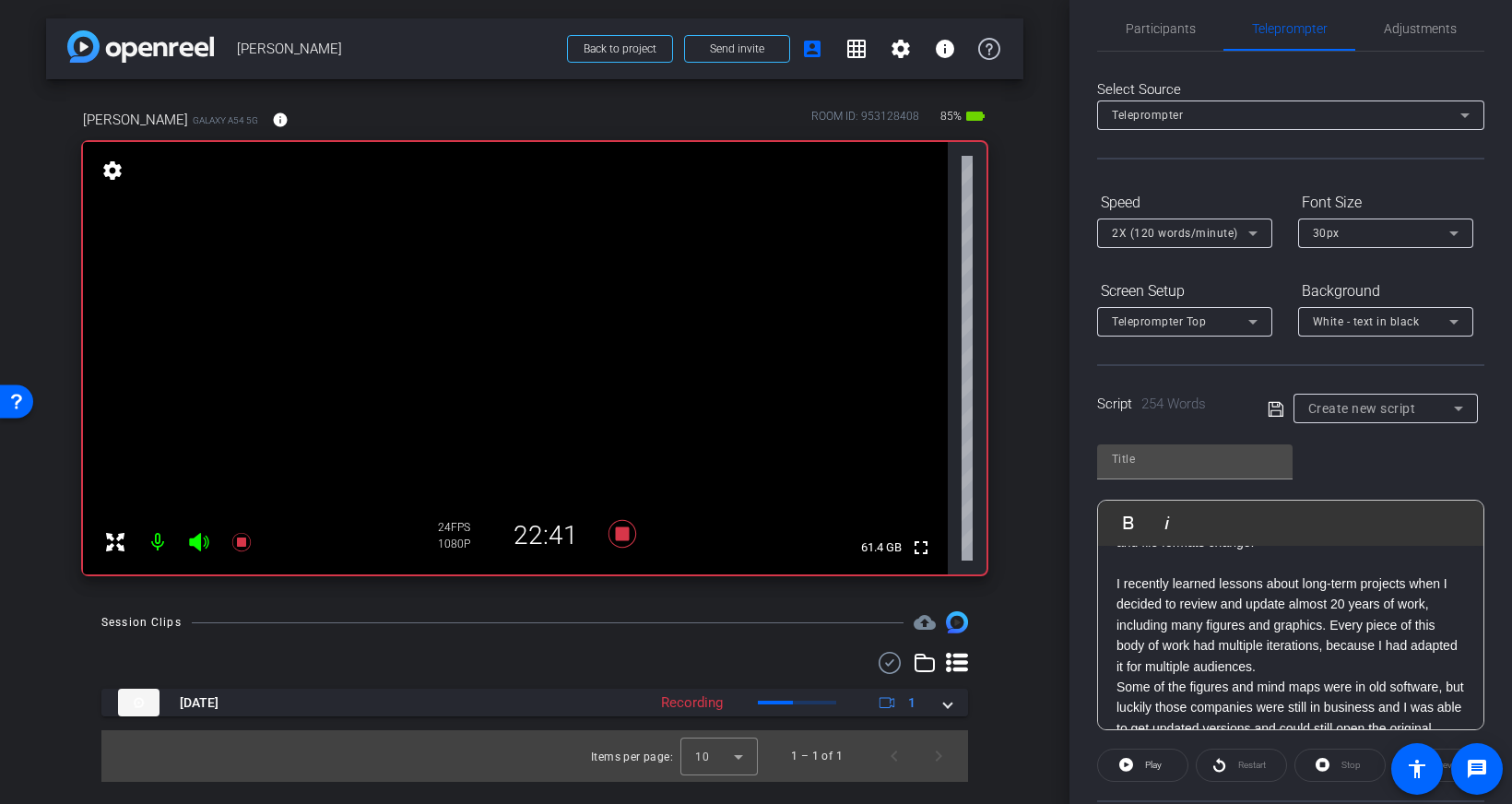
scroll to position [77, 0]
click at [1289, 661] on p "I recently learned lessons about long-term projects when I decided to review an…" at bounding box center [1290, 620] width 348 height 103
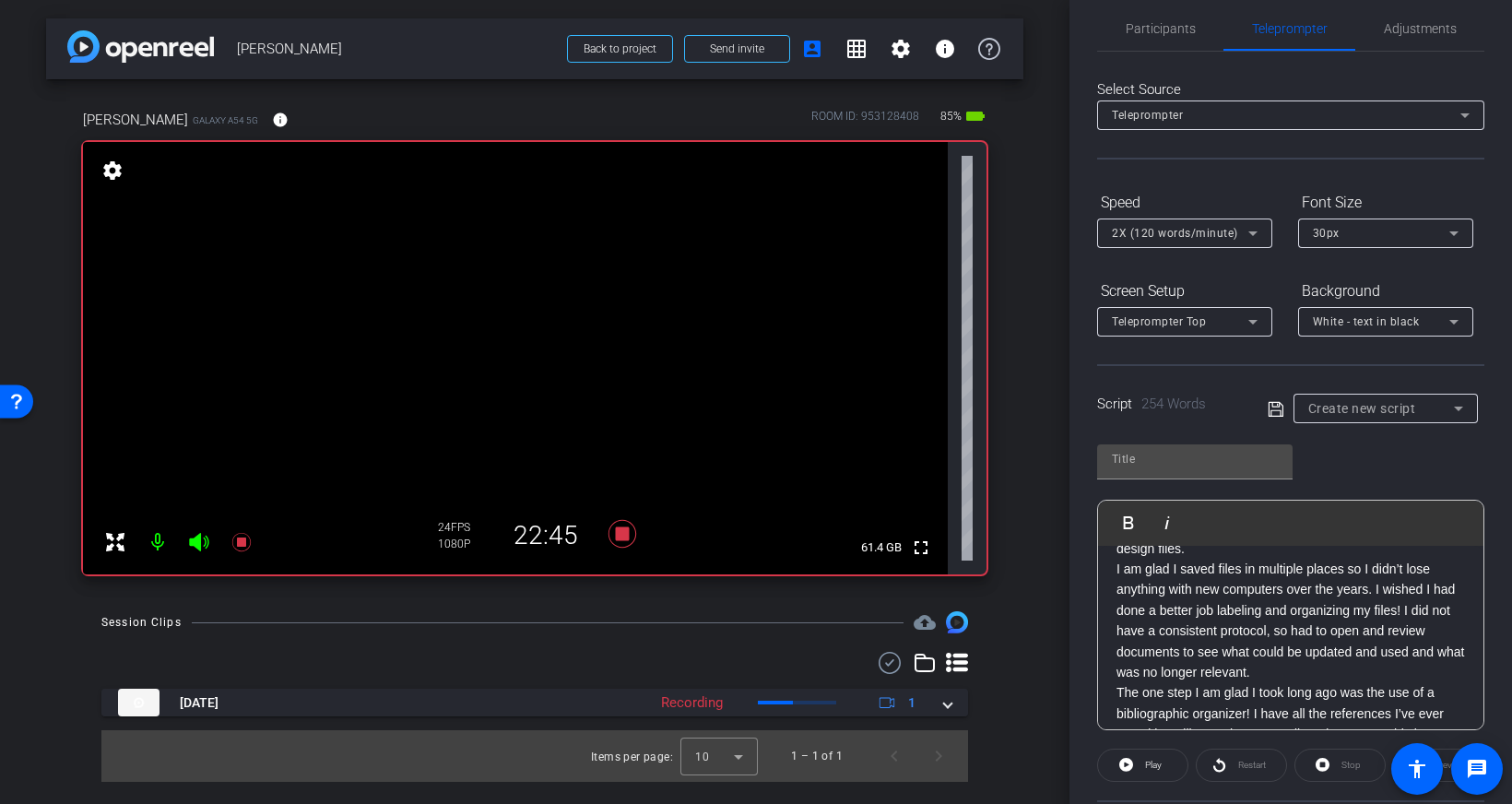
scroll to position [295, 0]
click at [1252, 558] on p "I am glad I saved files in multiple places so I didn’t lose anything with new c…" at bounding box center [1290, 619] width 348 height 124
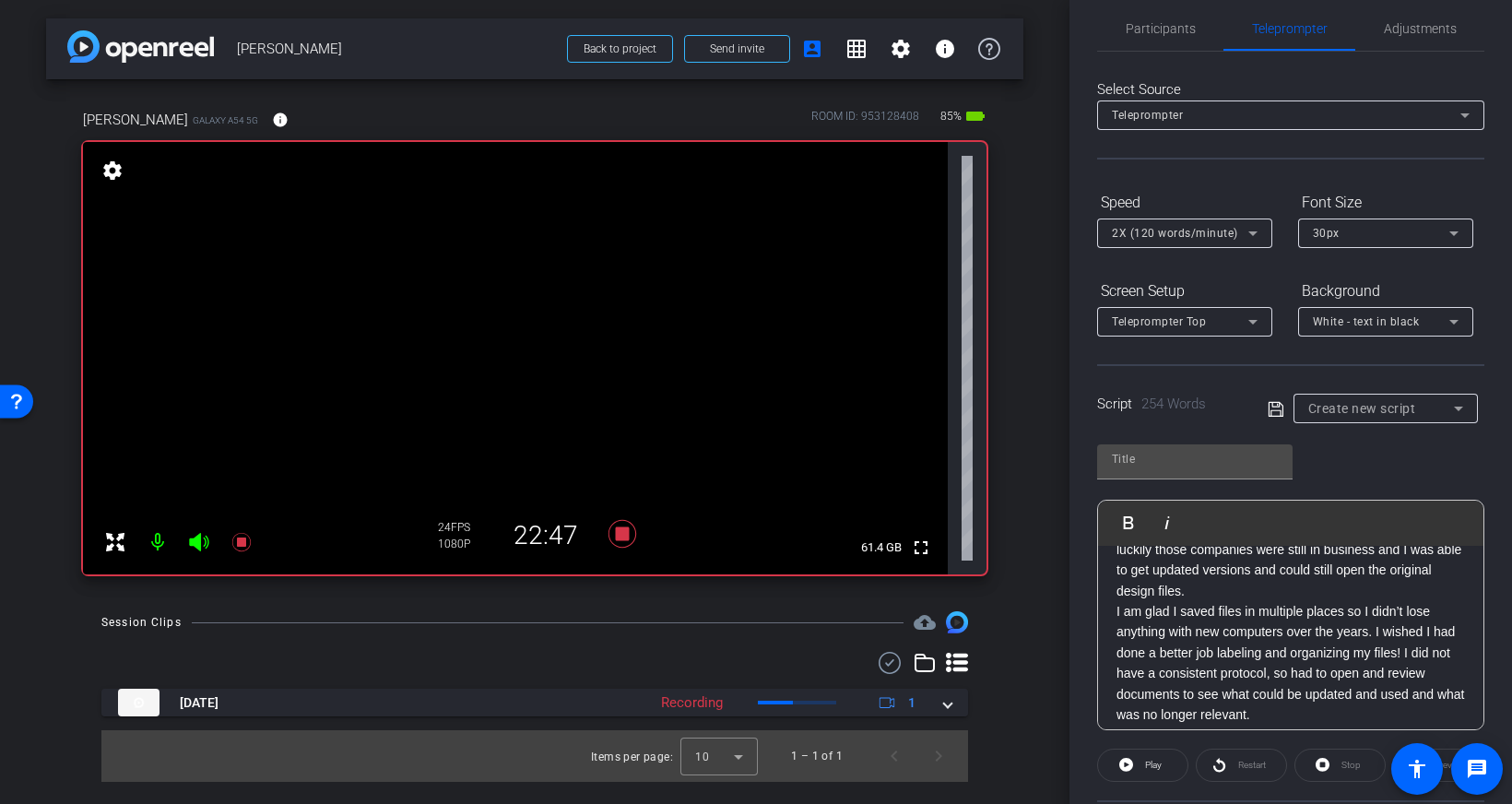
click at [1250, 596] on p "Some of the figures and mind maps were in old software, but luckily those compa…" at bounding box center [1290, 559] width 348 height 83
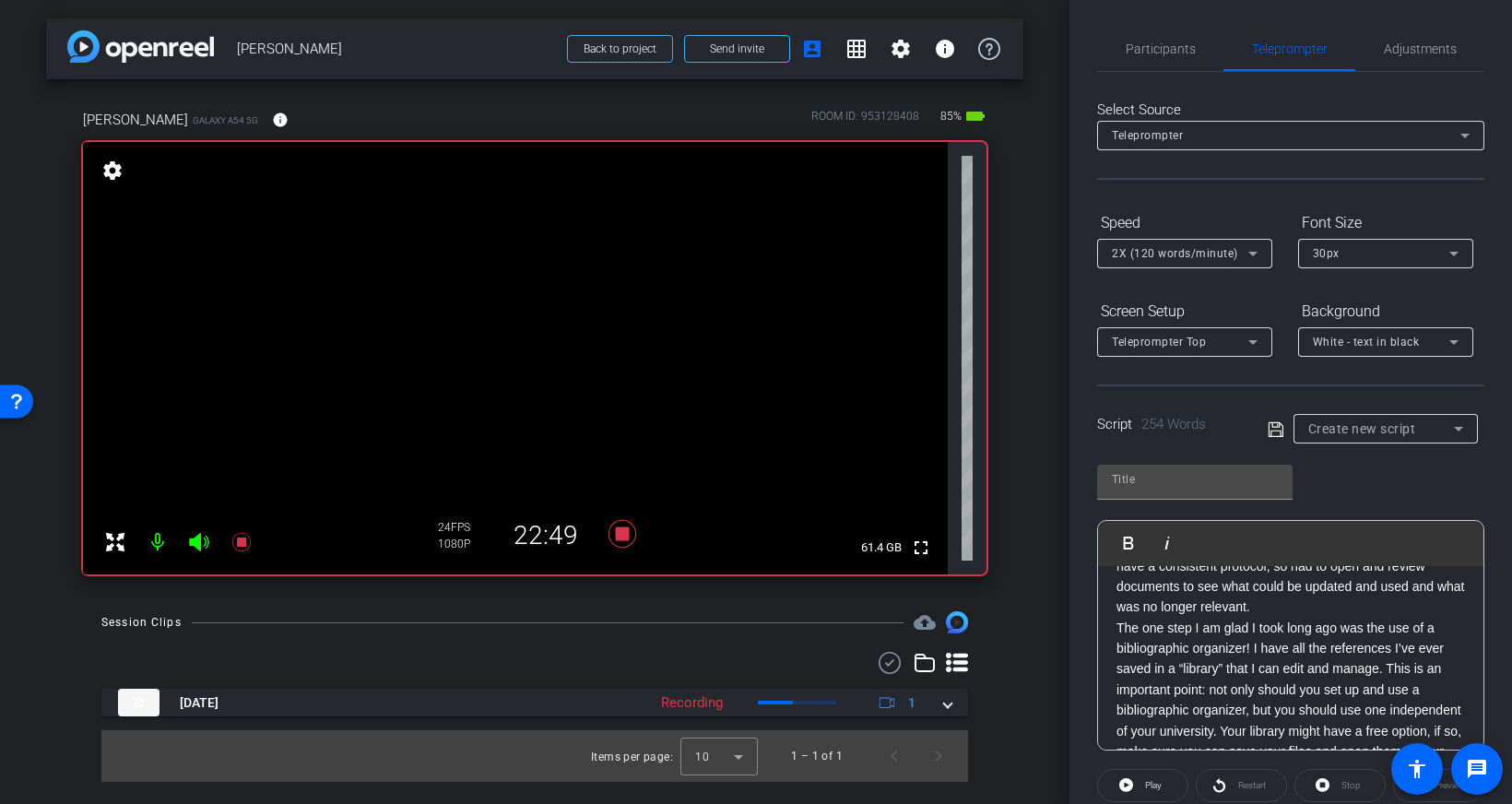
scroll to position [409, 0]
click at [1295, 605] on p "I am glad I saved files in multiple places so I didn’t lose anything with new c…" at bounding box center [1290, 546] width 348 height 124
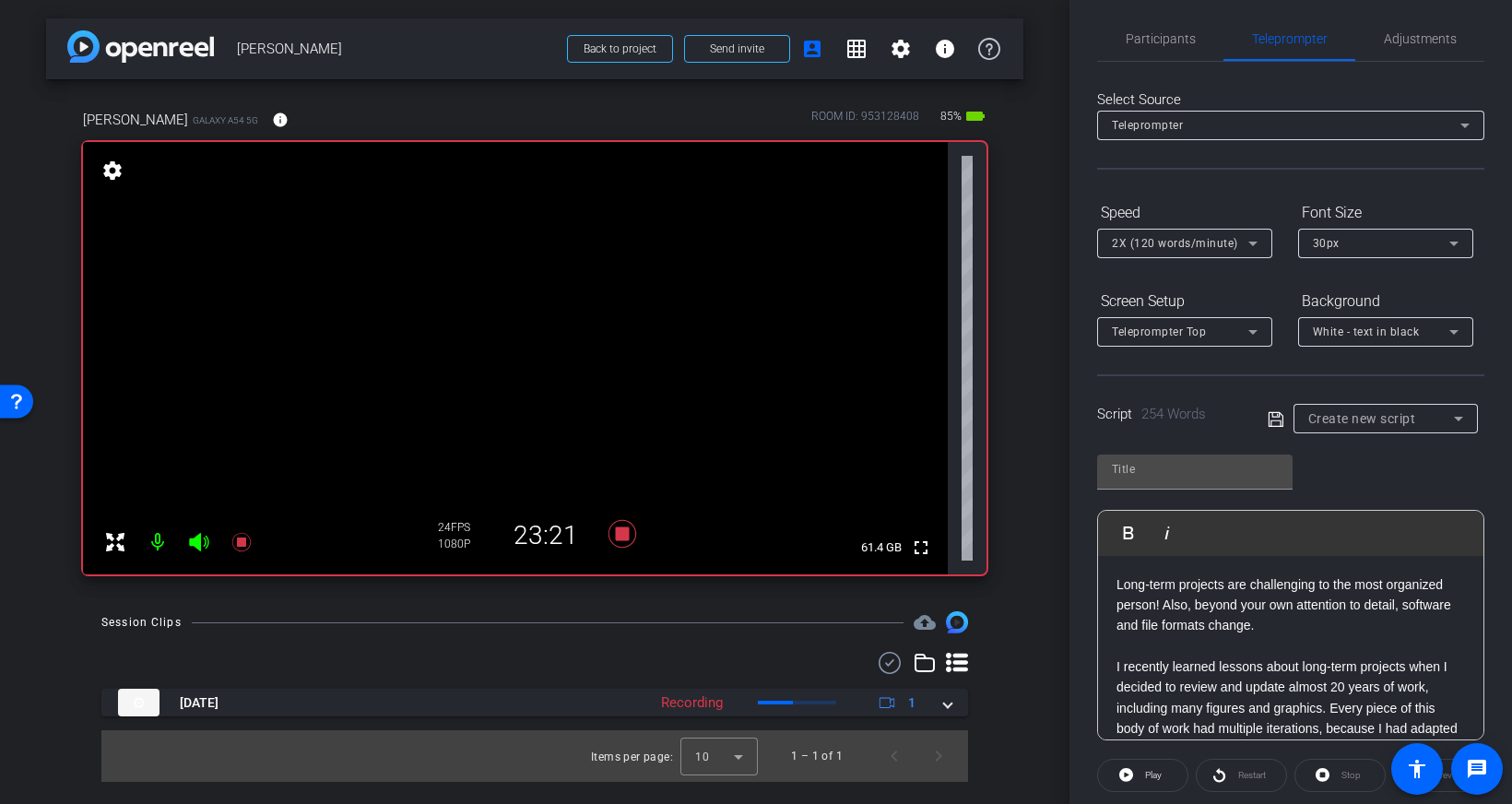
scroll to position [0, 0]
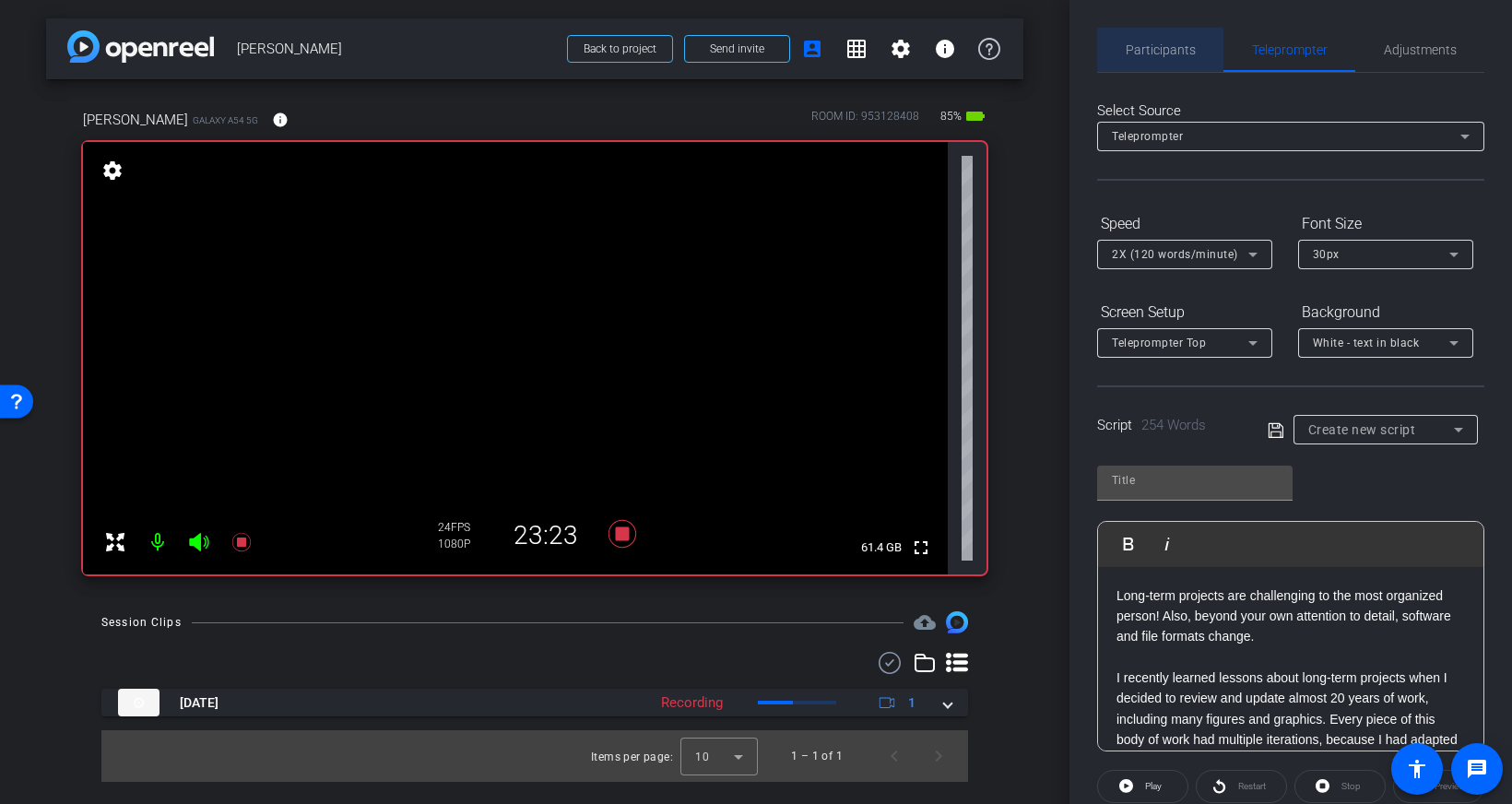
click at [1150, 50] on span "Participants" at bounding box center [1160, 50] width 70 height 13
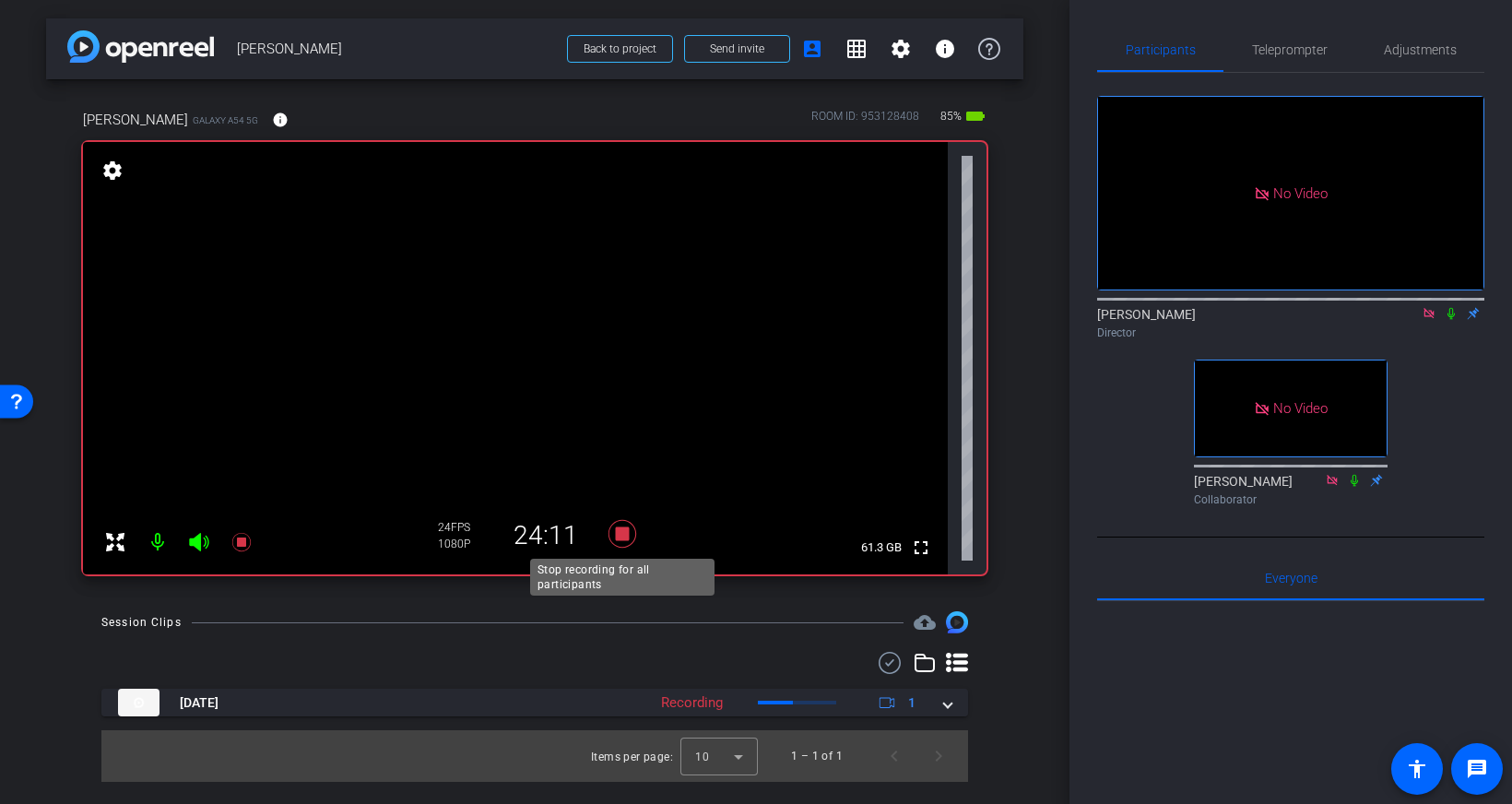
click at [617, 537] on icon at bounding box center [623, 534] width 28 height 28
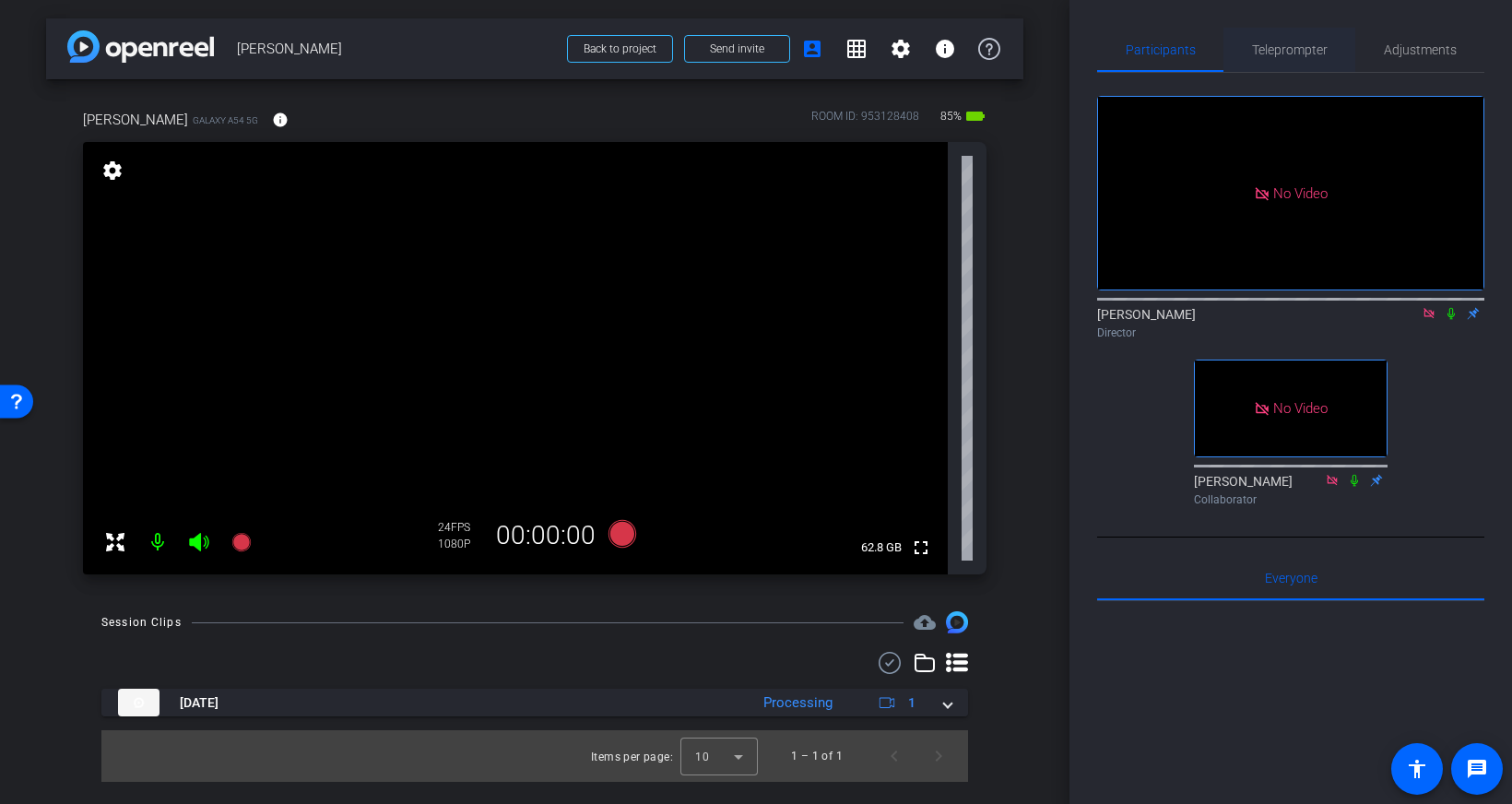
click at [1276, 53] on span "Teleprompter" at bounding box center [1289, 50] width 75 height 13
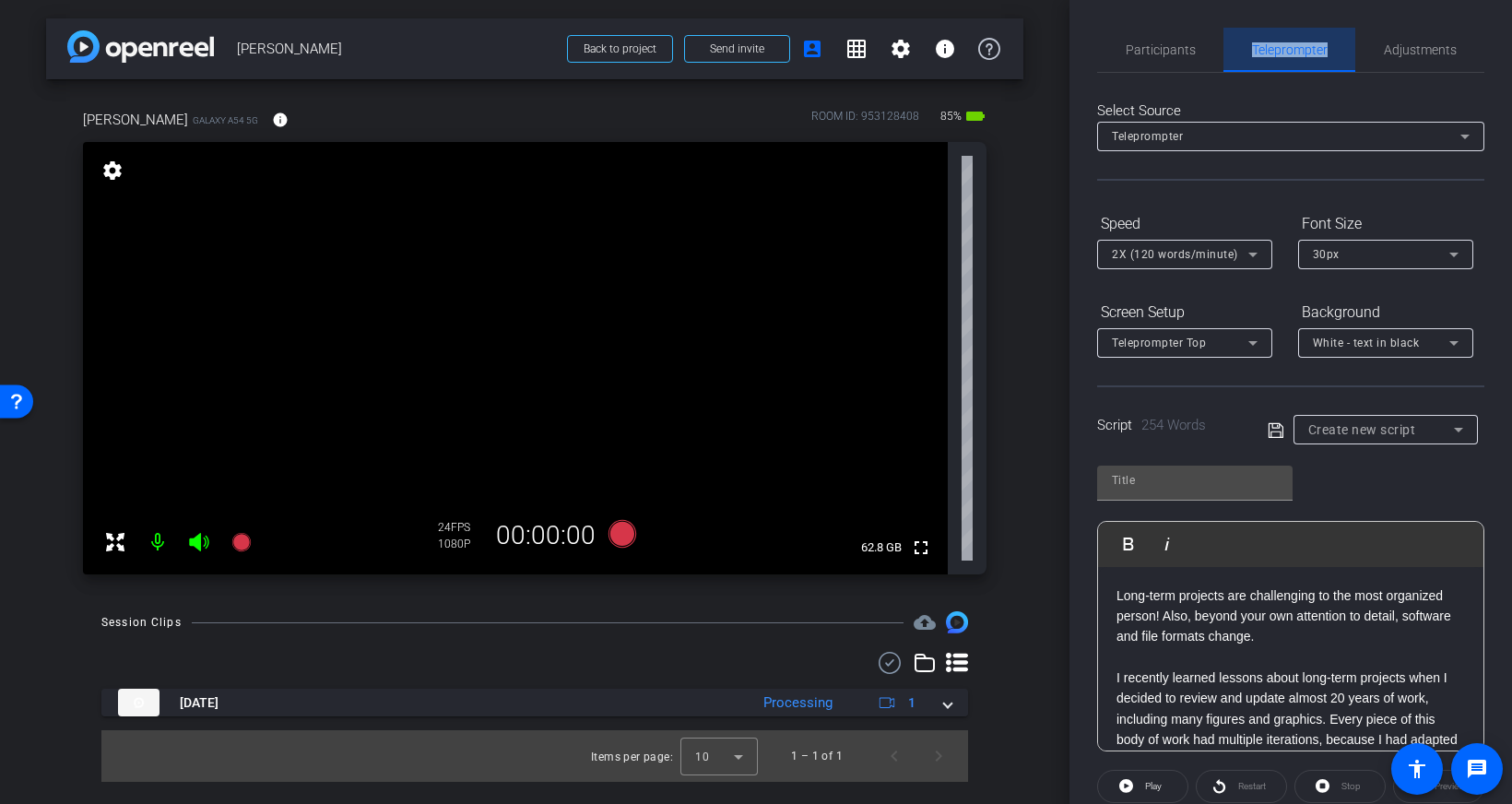
click at [1276, 53] on span "Teleprompter" at bounding box center [1289, 50] width 75 height 13
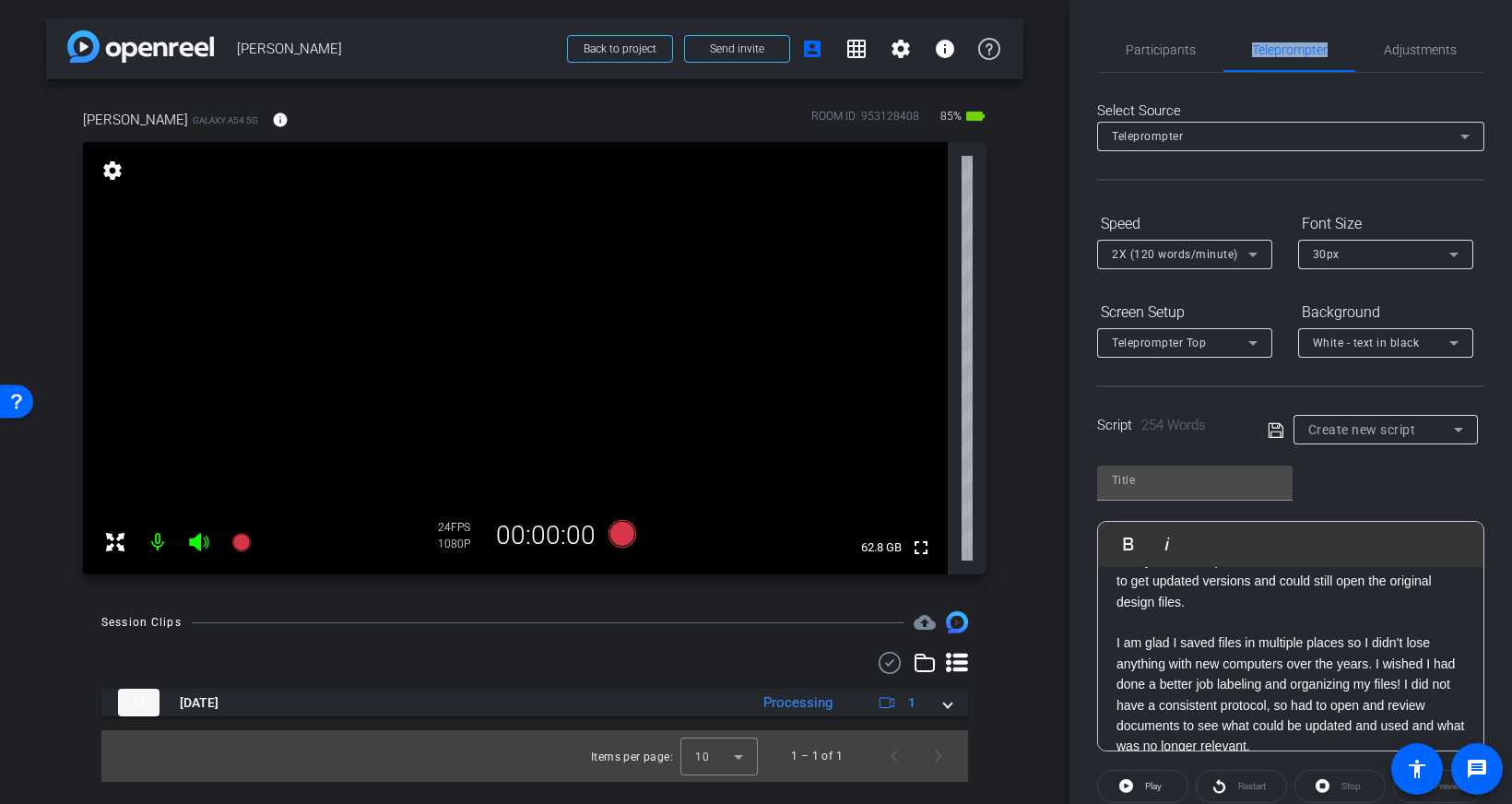
scroll to position [212, 0]
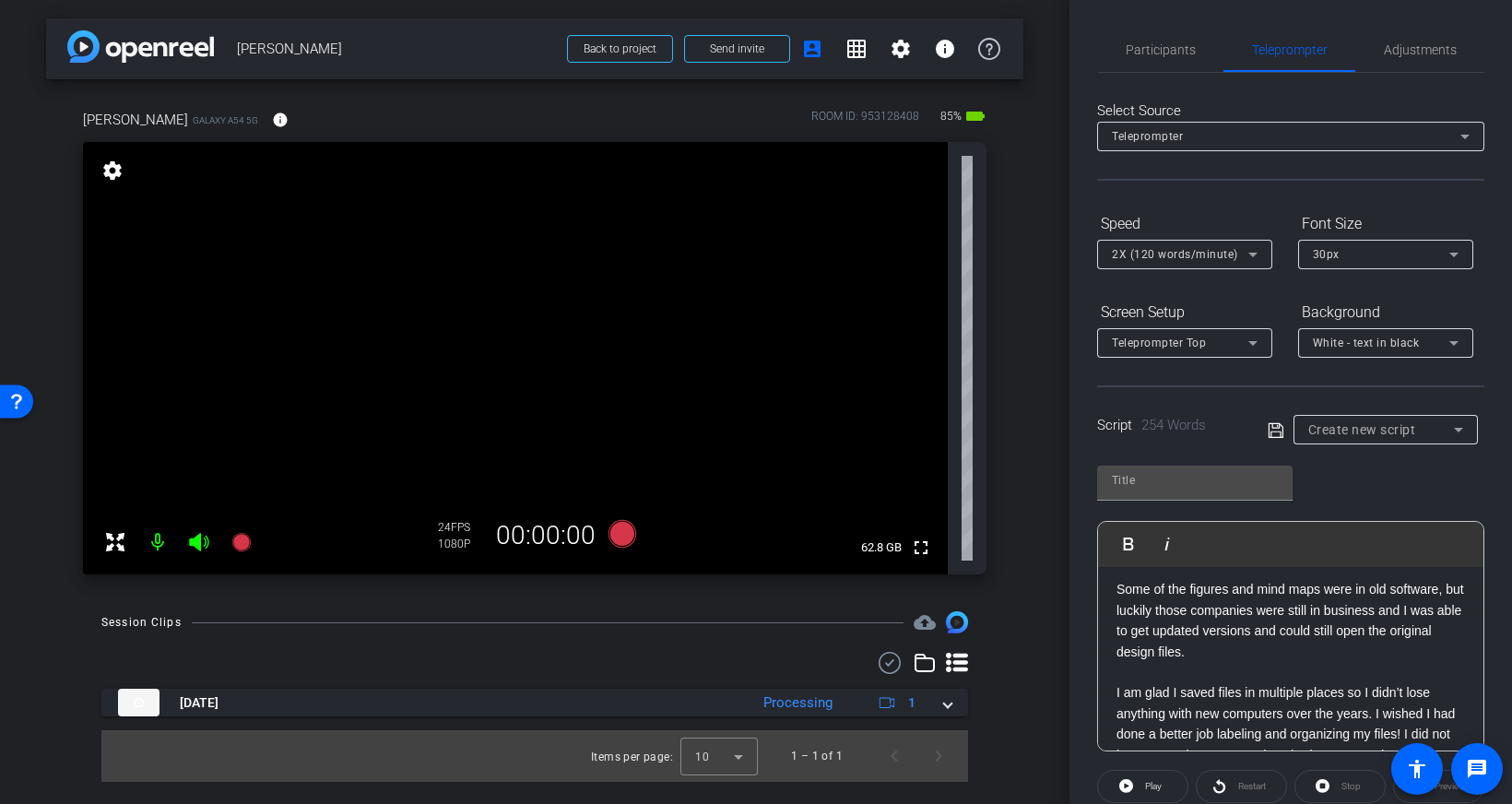
click at [1294, 643] on p "Some of the figures and mind maps were in old software, but luckily those compa…" at bounding box center [1290, 620] width 348 height 83
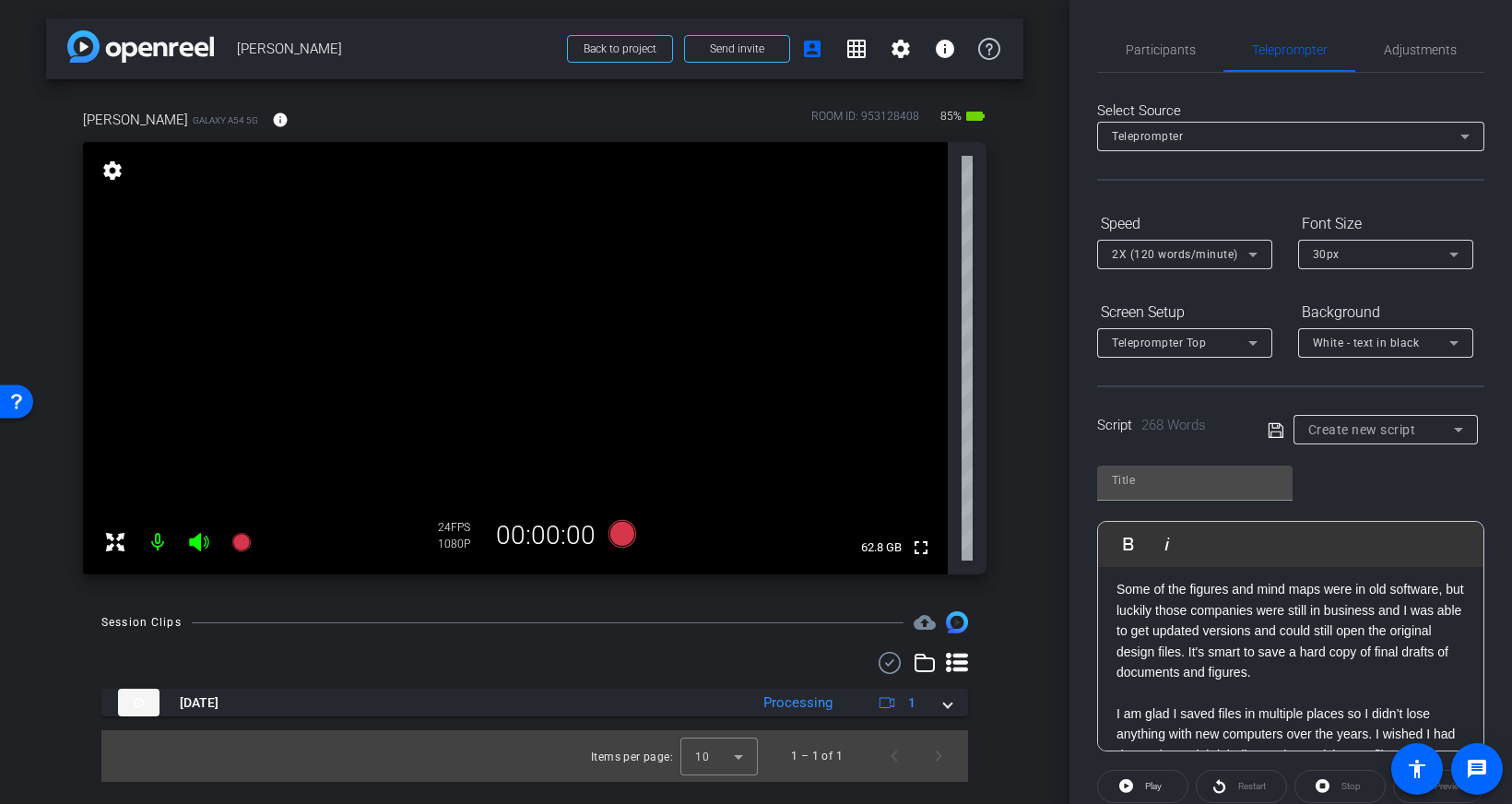
click at [1315, 671] on p "Some of the figures and mind maps were in old software, but luckily those compa…" at bounding box center [1290, 630] width 348 height 103
click at [1267, 654] on p "Some of the figures and mind maps were in old software, but luckily those compa…" at bounding box center [1290, 630] width 348 height 103
click at [1242, 653] on p "Some of the figures and mind maps were in old software, but luckily those compa…" at bounding box center [1290, 630] width 348 height 103
click at [1283, 635] on p "Some of the figures and mind maps were in old software, but luckily those compa…" at bounding box center [1290, 630] width 348 height 103
click at [1274, 658] on p "Some of the figures and mind maps were in old software, but luckily those compa…" at bounding box center [1290, 630] width 348 height 103
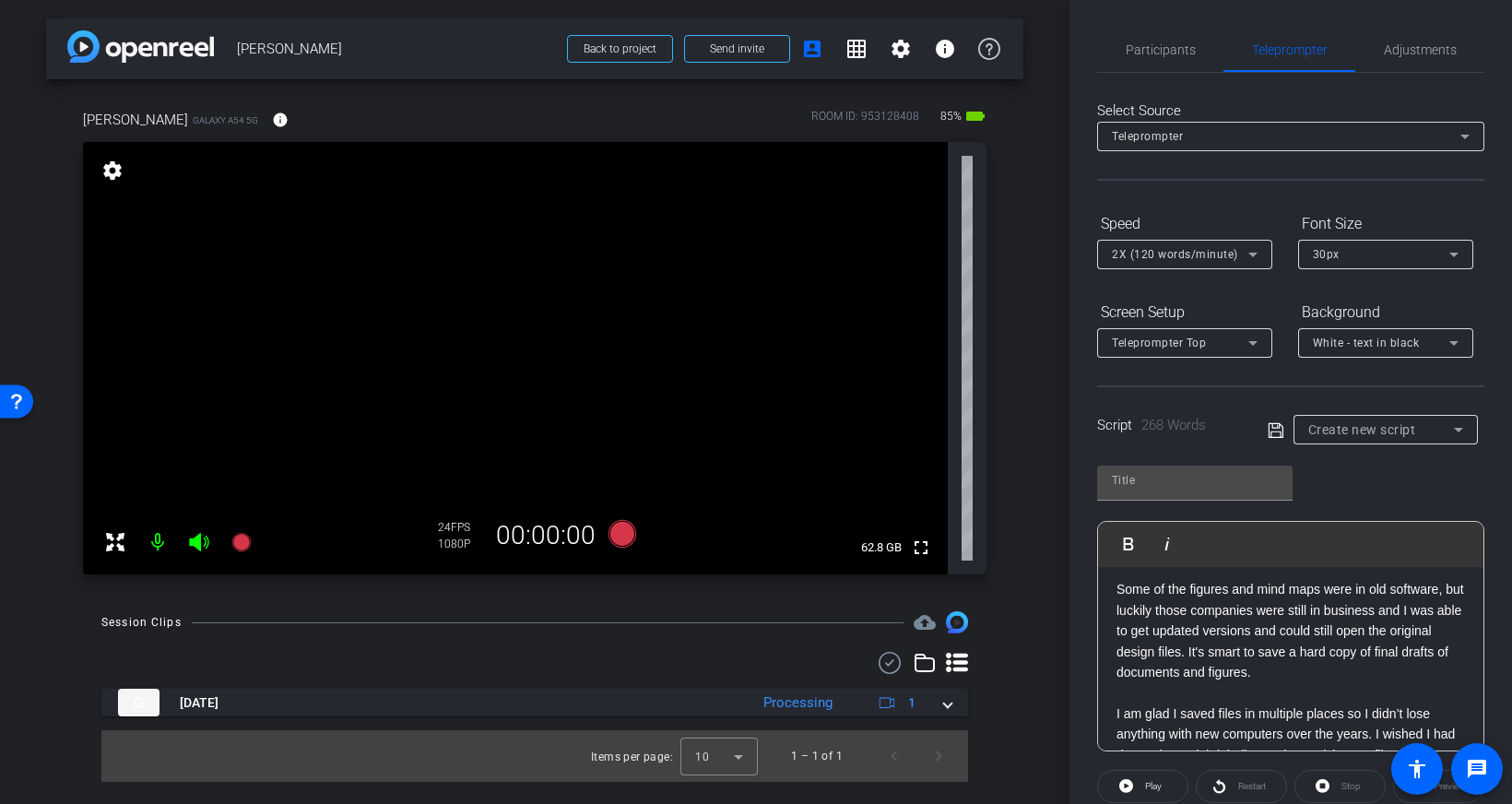
click at [1205, 657] on p "Some of the figures and mind maps were in old software, but luckily those compa…" at bounding box center [1290, 630] width 348 height 103
click at [1215, 632] on p "Some of the figures and mind maps were in old software, but luckily those compa…" at bounding box center [1290, 630] width 348 height 103
click at [1220, 633] on p "Some of the figures and mind maps were in old software, but luckily those compa…" at bounding box center [1290, 630] width 348 height 103
click at [1253, 617] on p "Some of the figures and mind maps were in old software, but luckily those compa…" at bounding box center [1290, 630] width 348 height 103
click at [1258, 636] on p "Some of the figures and mind maps were in old software, but luckily those compa…" at bounding box center [1290, 630] width 348 height 103
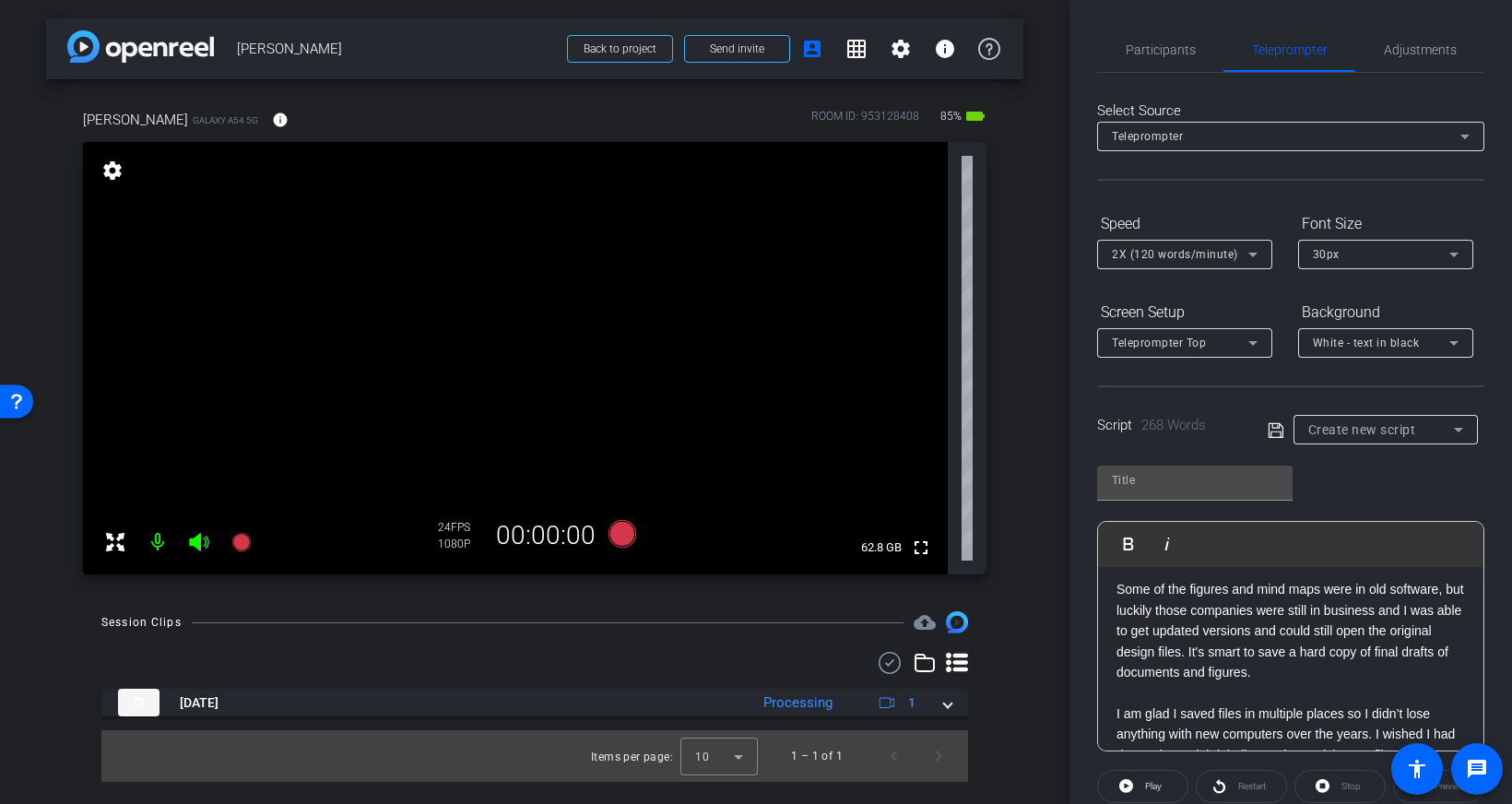
click at [1247, 623] on p "Some of the figures and mind maps were in old software, but luckily those compa…" at bounding box center [1290, 630] width 348 height 103
click at [1222, 640] on p "Some of the figures and mind maps were in old software, but luckily those compa…" at bounding box center [1290, 630] width 348 height 103
click at [1195, 634] on p "Some of the figures and mind maps were in old software, but luckily those compa…" at bounding box center [1290, 630] width 348 height 103
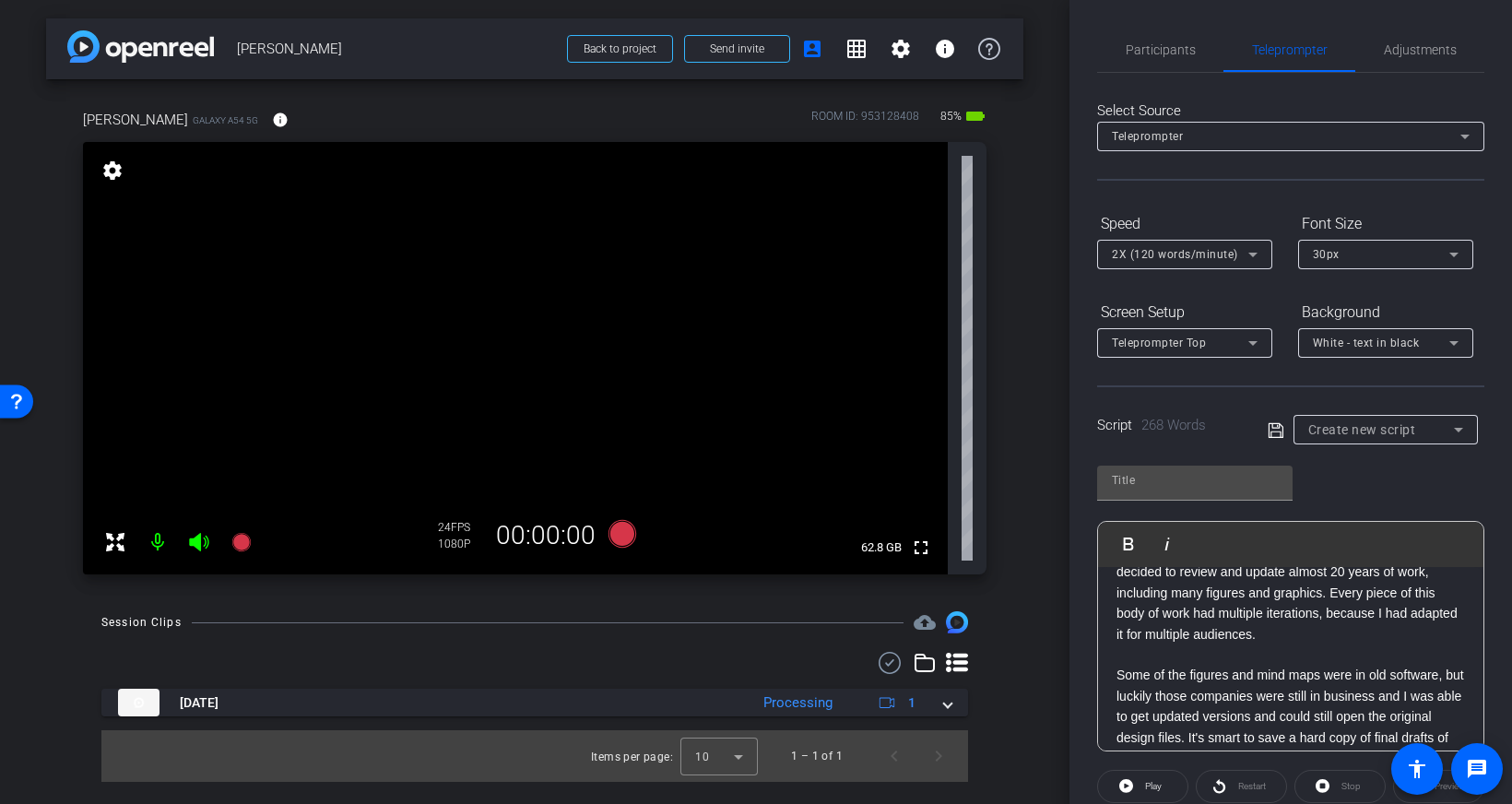
scroll to position [0, 0]
click at [1143, 647] on p at bounding box center [1290, 657] width 348 height 20
click at [1149, 656] on p at bounding box center [1290, 657] width 348 height 20
click at [1268, 634] on p "Long-term projects are challenging to the most organized person! Also, beyond y…" at bounding box center [1290, 616] width 348 height 61
click at [1216, 644] on p "Long-term projects are challenging to the most organized person! Also, beyond y…" at bounding box center [1290, 616] width 348 height 61
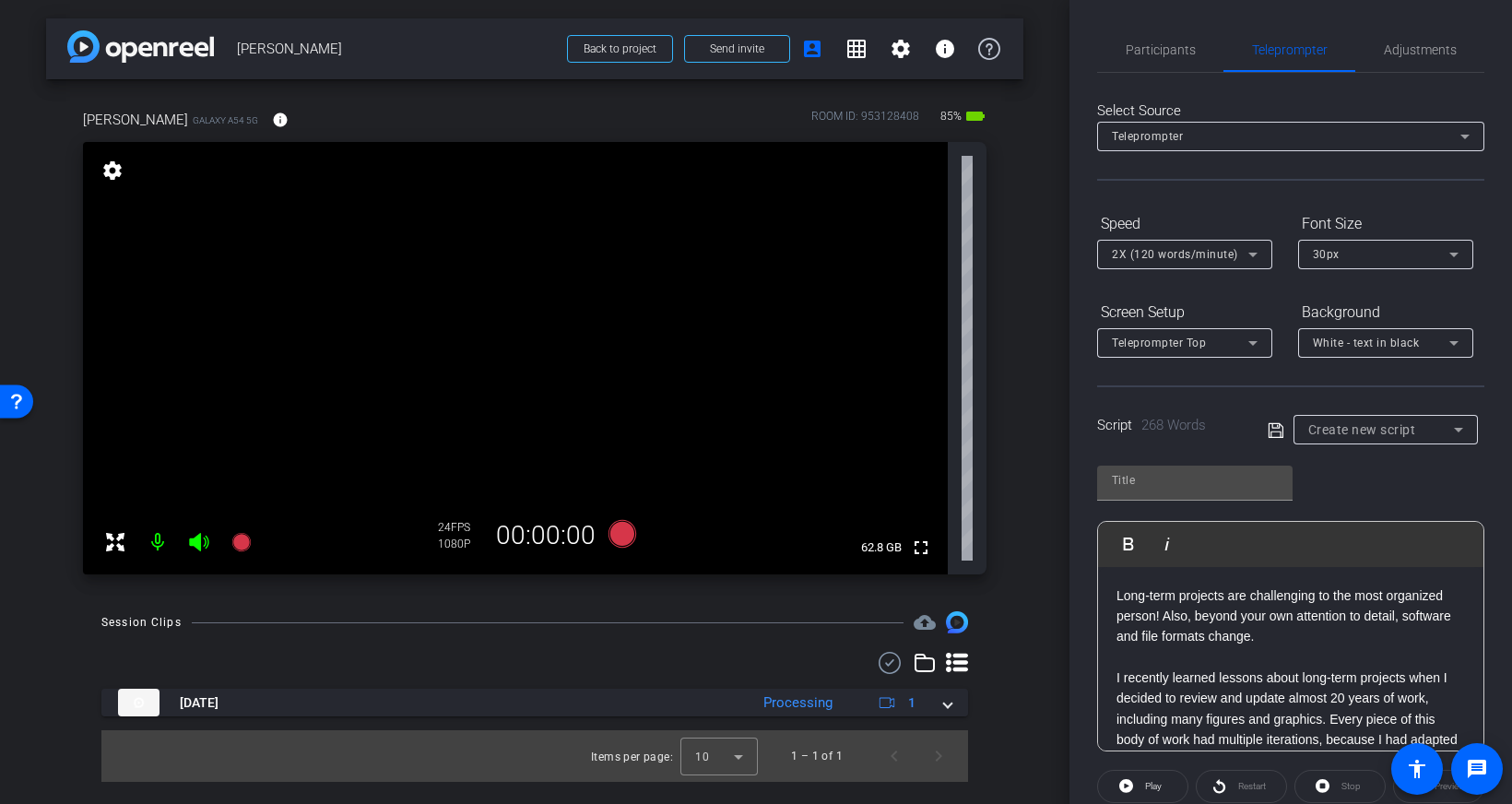
click at [1204, 661] on p at bounding box center [1290, 657] width 348 height 20
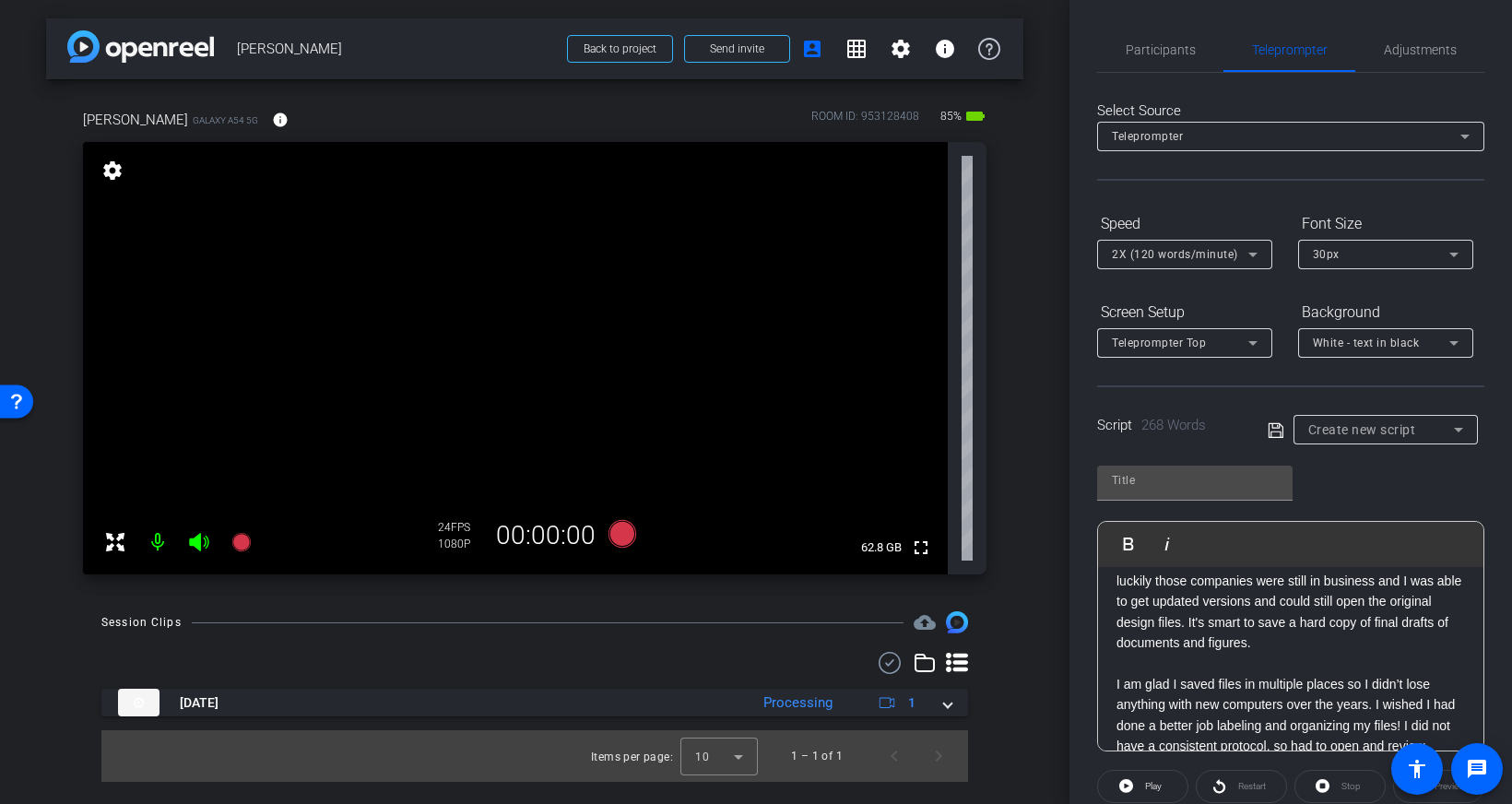
scroll to position [243, 0]
click at [1302, 653] on p at bounding box center [1290, 661] width 348 height 20
click at [1153, 48] on span "Participants" at bounding box center [1160, 50] width 70 height 13
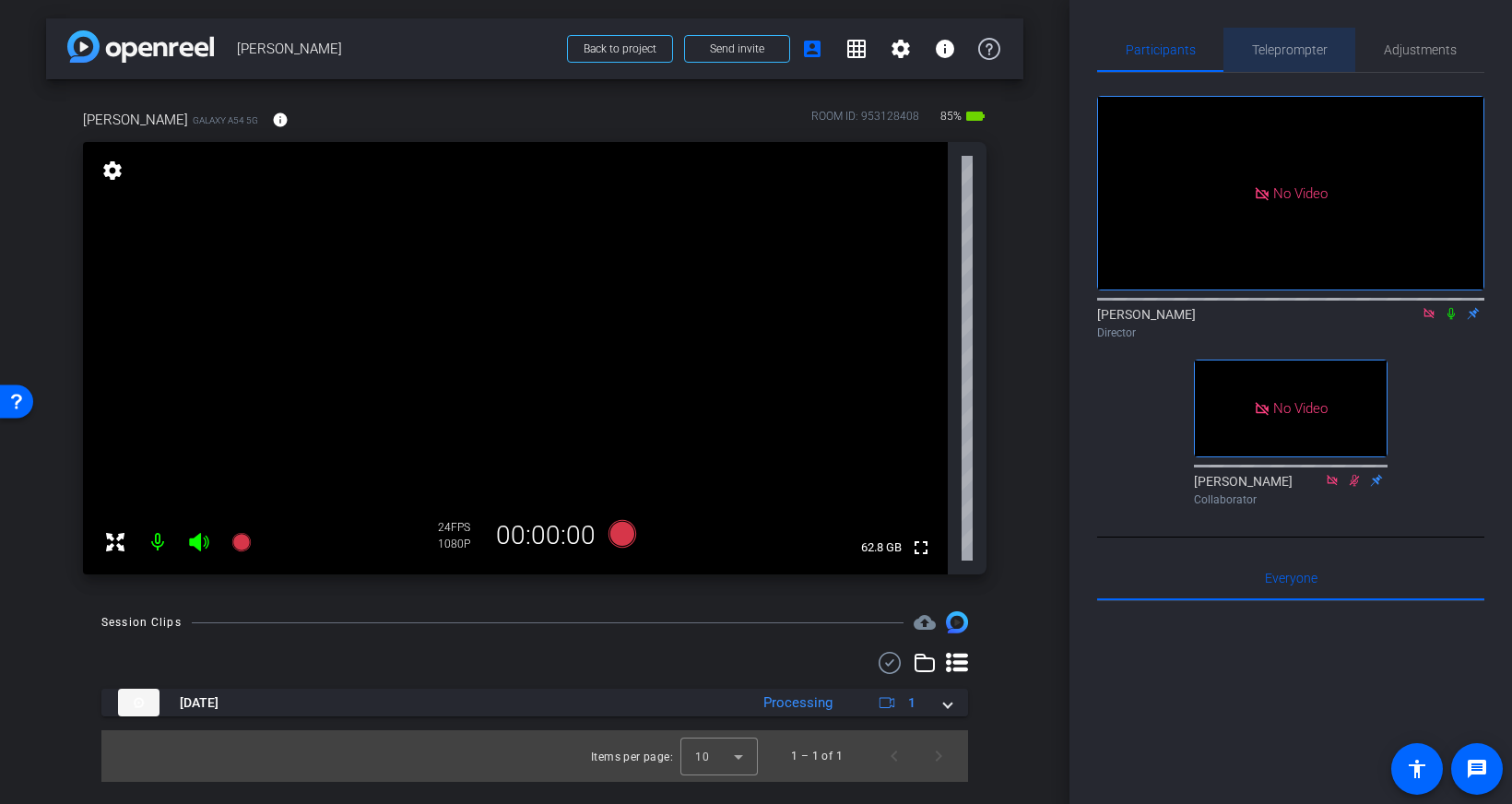
click at [1284, 52] on span "Teleprompter" at bounding box center [1289, 50] width 75 height 13
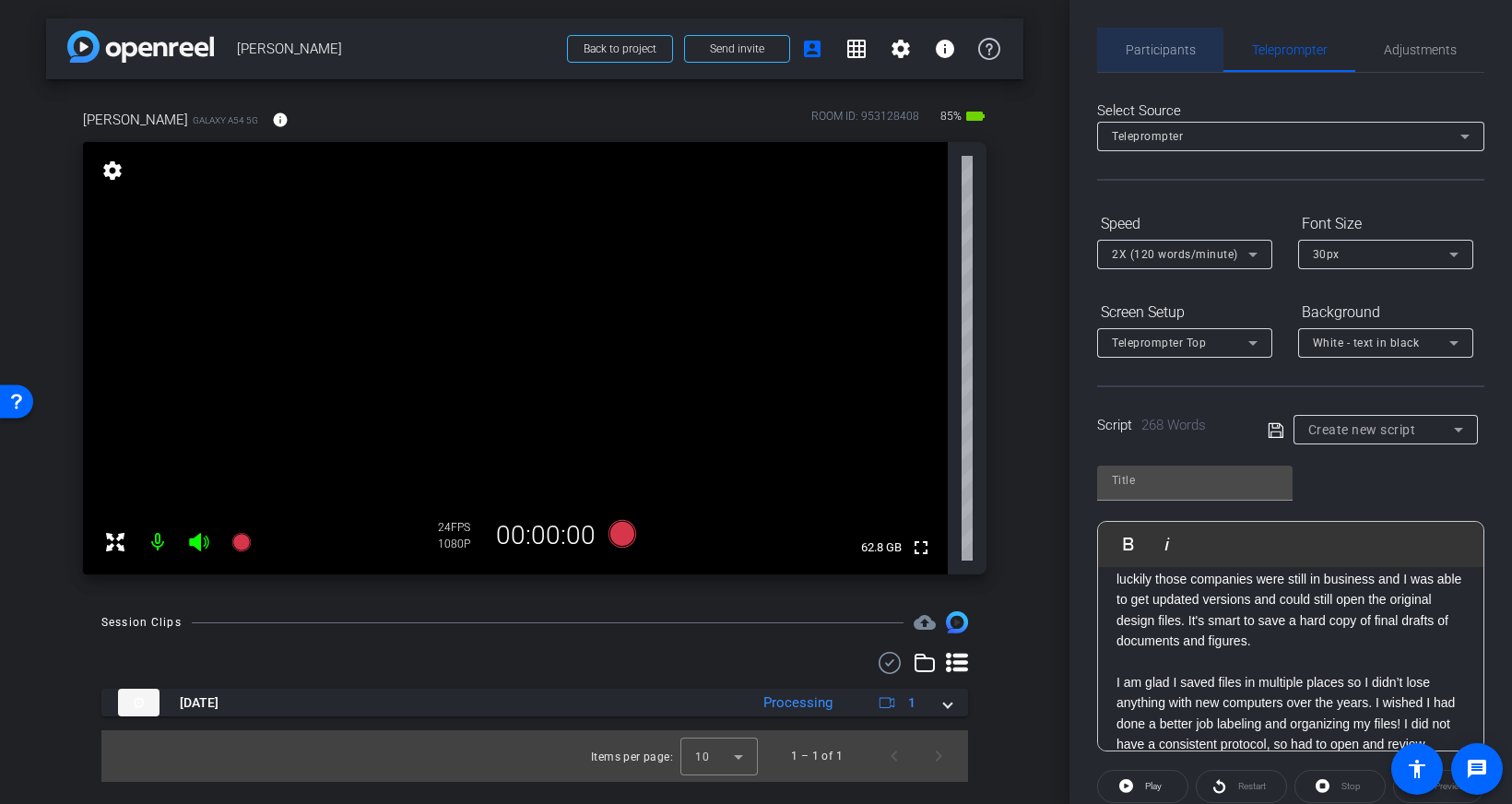
click at [1157, 54] on span "Participants" at bounding box center [1160, 50] width 70 height 13
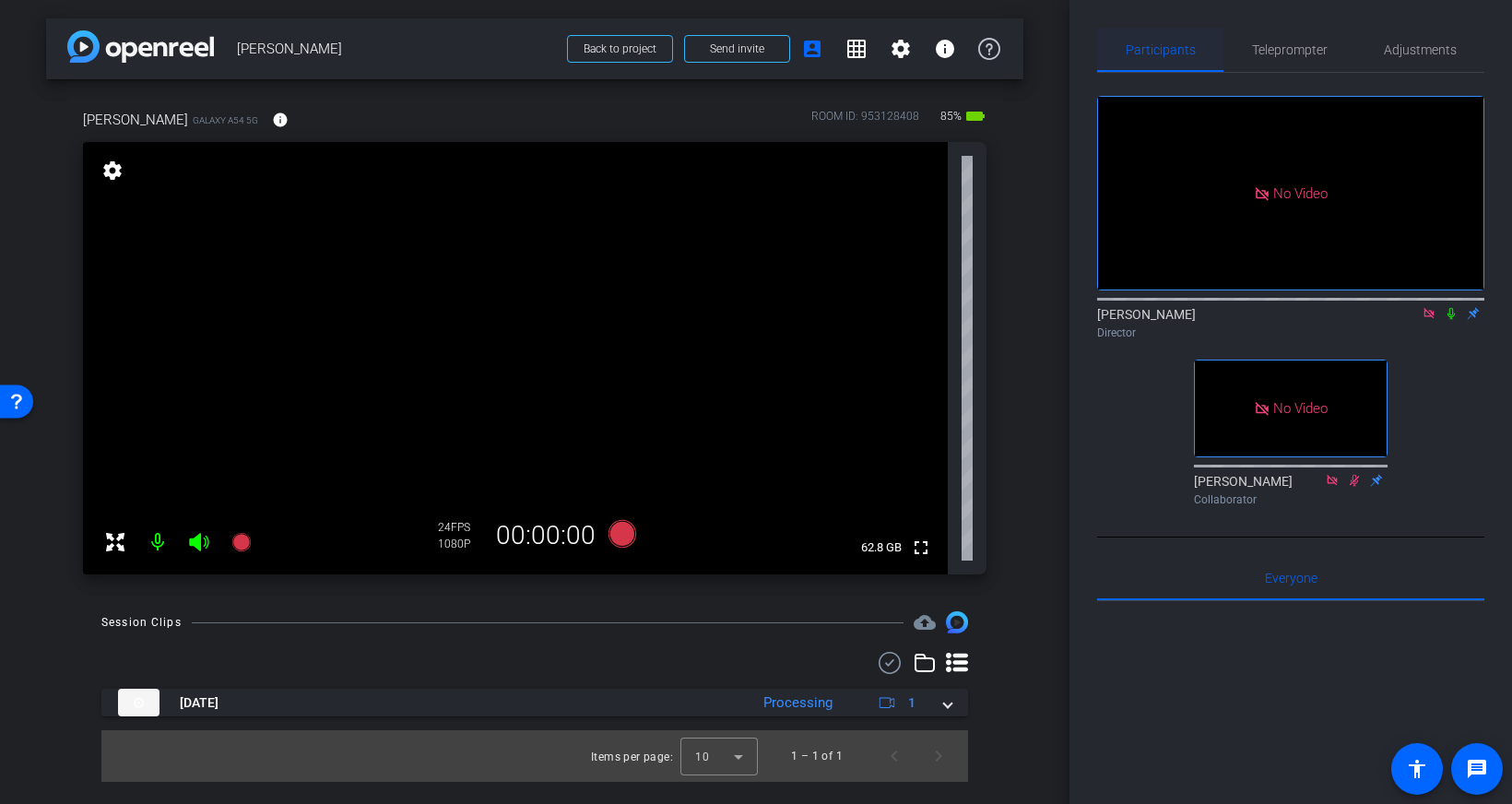
click at [1160, 61] on span "Participants" at bounding box center [1160, 50] width 70 height 45
click at [1269, 48] on span "Teleprompter" at bounding box center [1289, 50] width 75 height 13
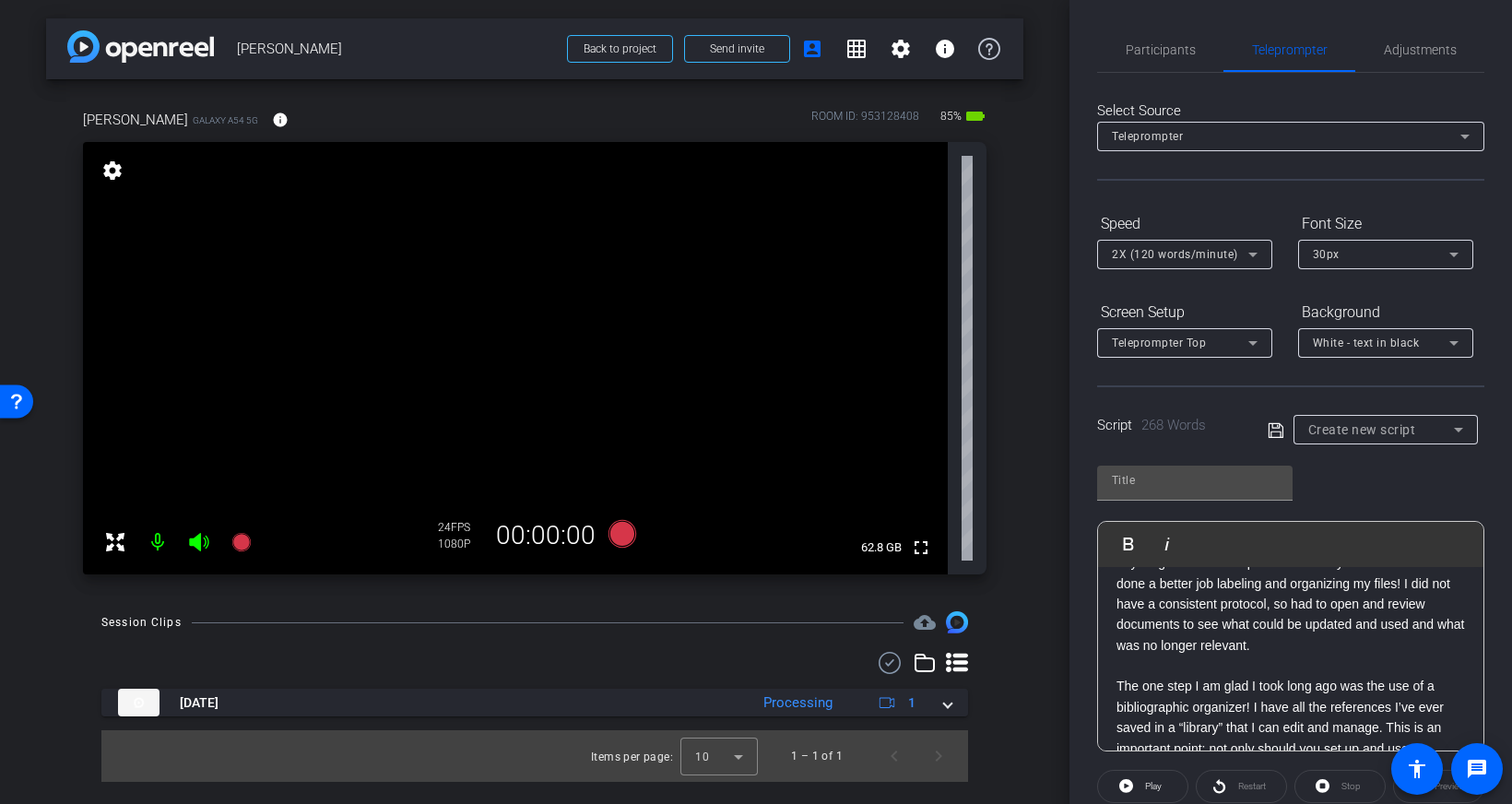
scroll to position [384, 0]
click at [1300, 646] on p "I am glad I saved files in multiple places so I didn’t lose anything with new c…" at bounding box center [1290, 592] width 348 height 124
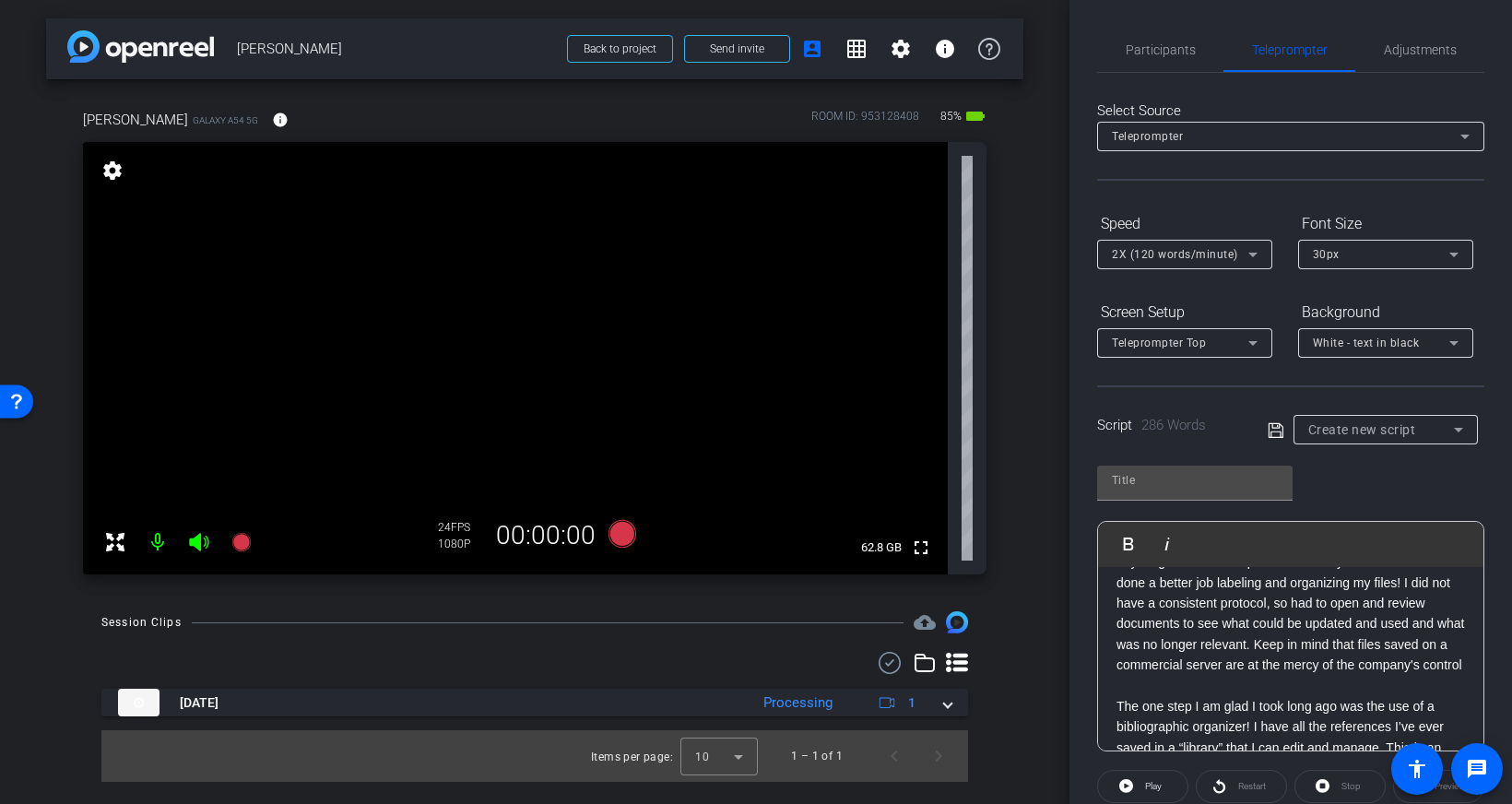
click at [1250, 676] on p "I am glad I saved files in multiple places so I didn’t lose anything with new c…" at bounding box center [1290, 602] width 348 height 144
click at [1235, 676] on p "I am glad I saved files in multiple places so I didn’t lose anything with new c…" at bounding box center [1290, 602] width 348 height 144
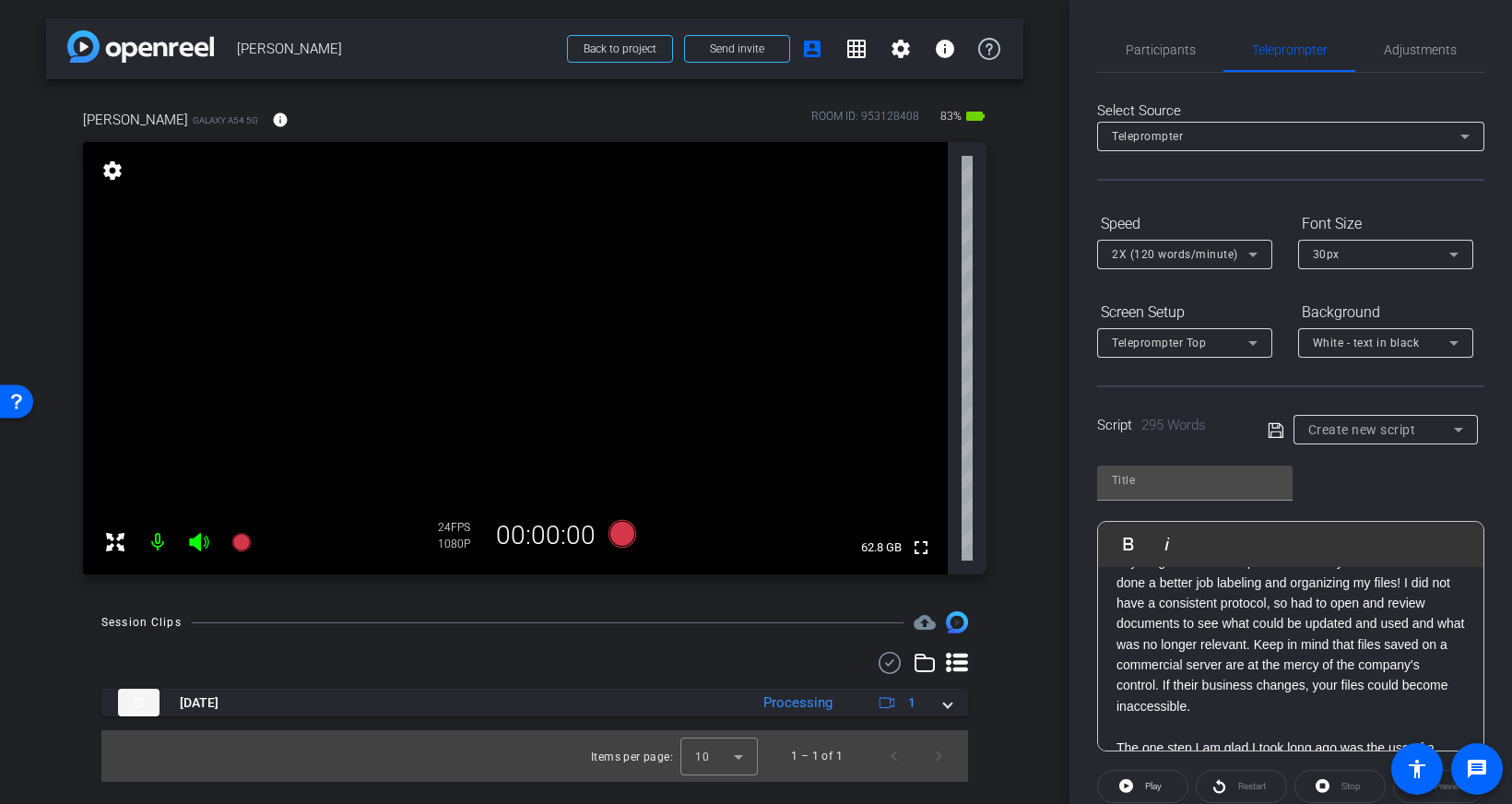
click at [1290, 657] on p "I am glad I saved files in multiple places so I didn’t lose anything with new c…" at bounding box center [1290, 623] width 348 height 186
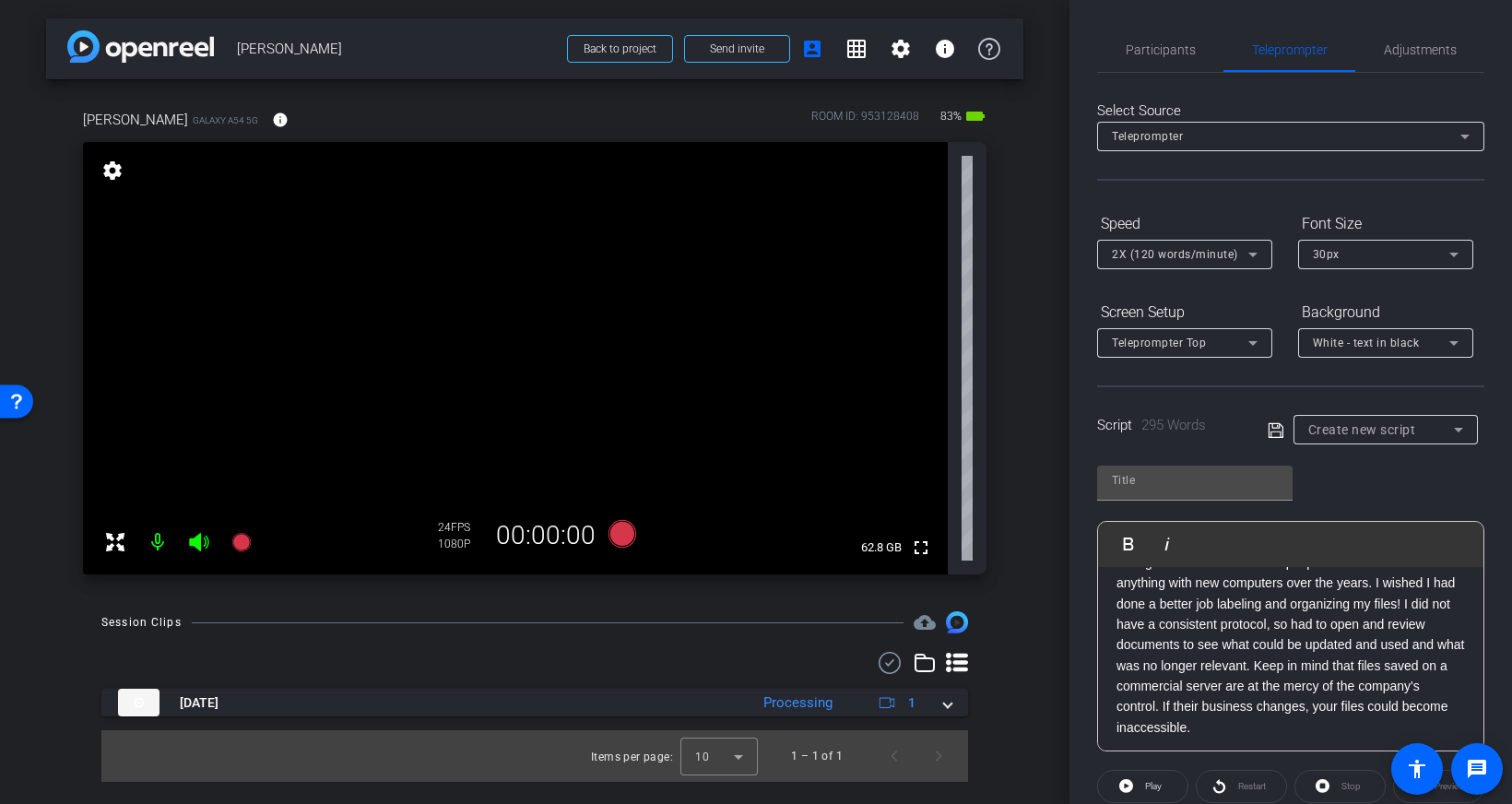
scroll to position [366, 0]
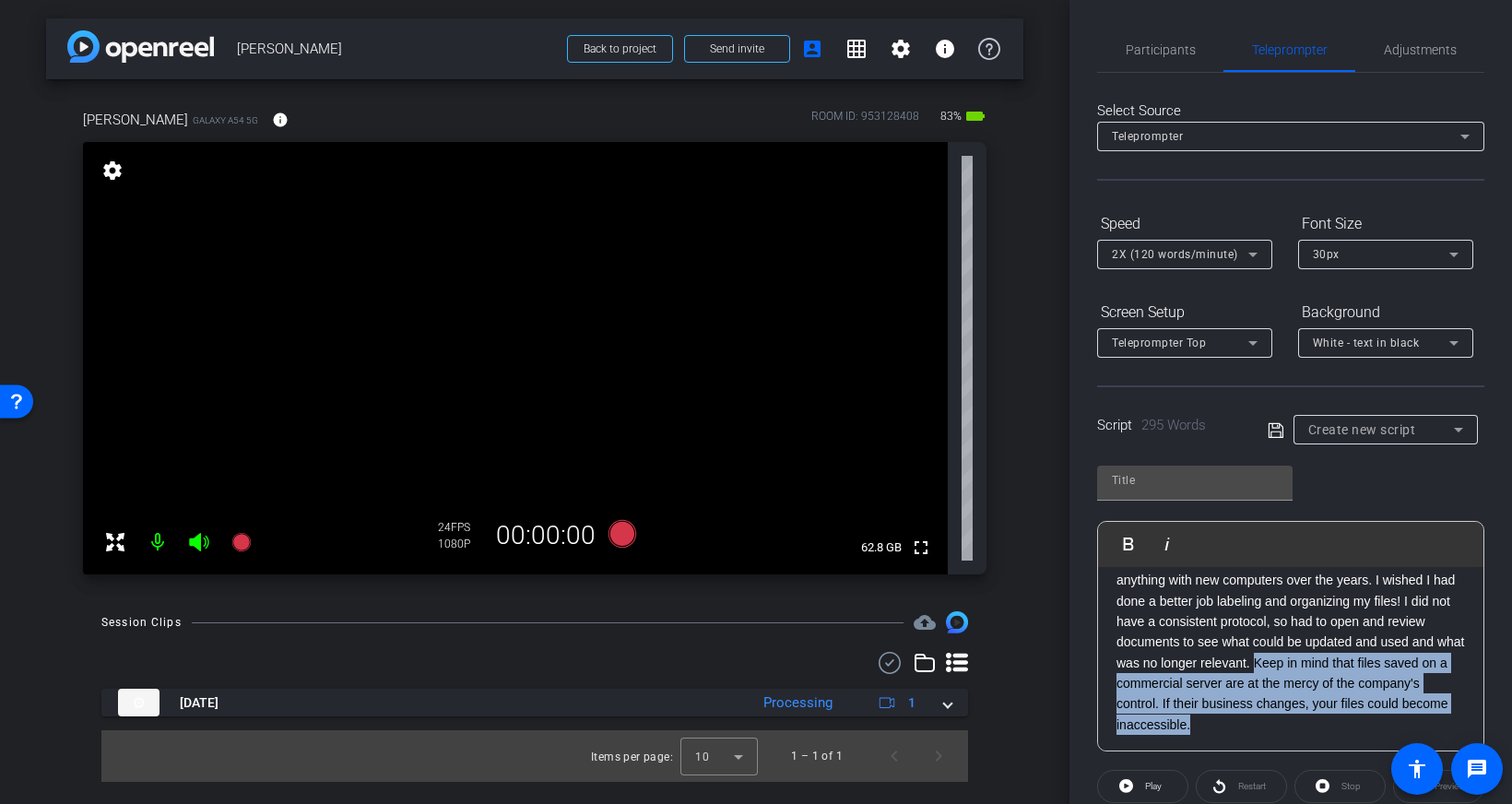
drag, startPoint x: 1287, startPoint y: 662, endPoint x: 1322, endPoint y: 718, distance: 66.0
click at [1322, 718] on p "I am glad I saved files in multiple places so I didn’t lose anything with new c…" at bounding box center [1290, 642] width 348 height 186
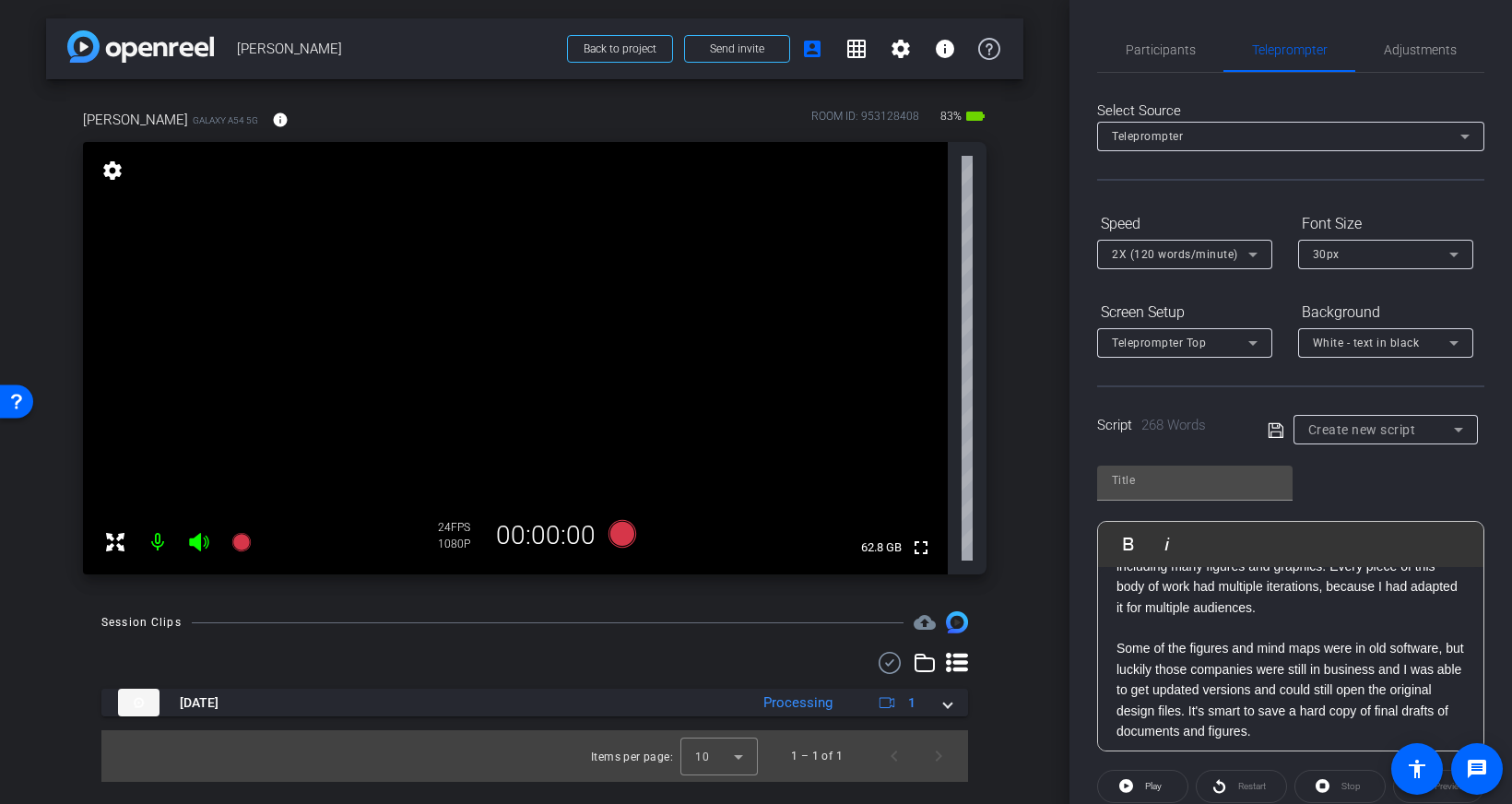
scroll to position [154, 0]
click at [1235, 709] on p "Some of the figures and mind maps were in old software, but luckily those compa…" at bounding box center [1290, 687] width 348 height 103
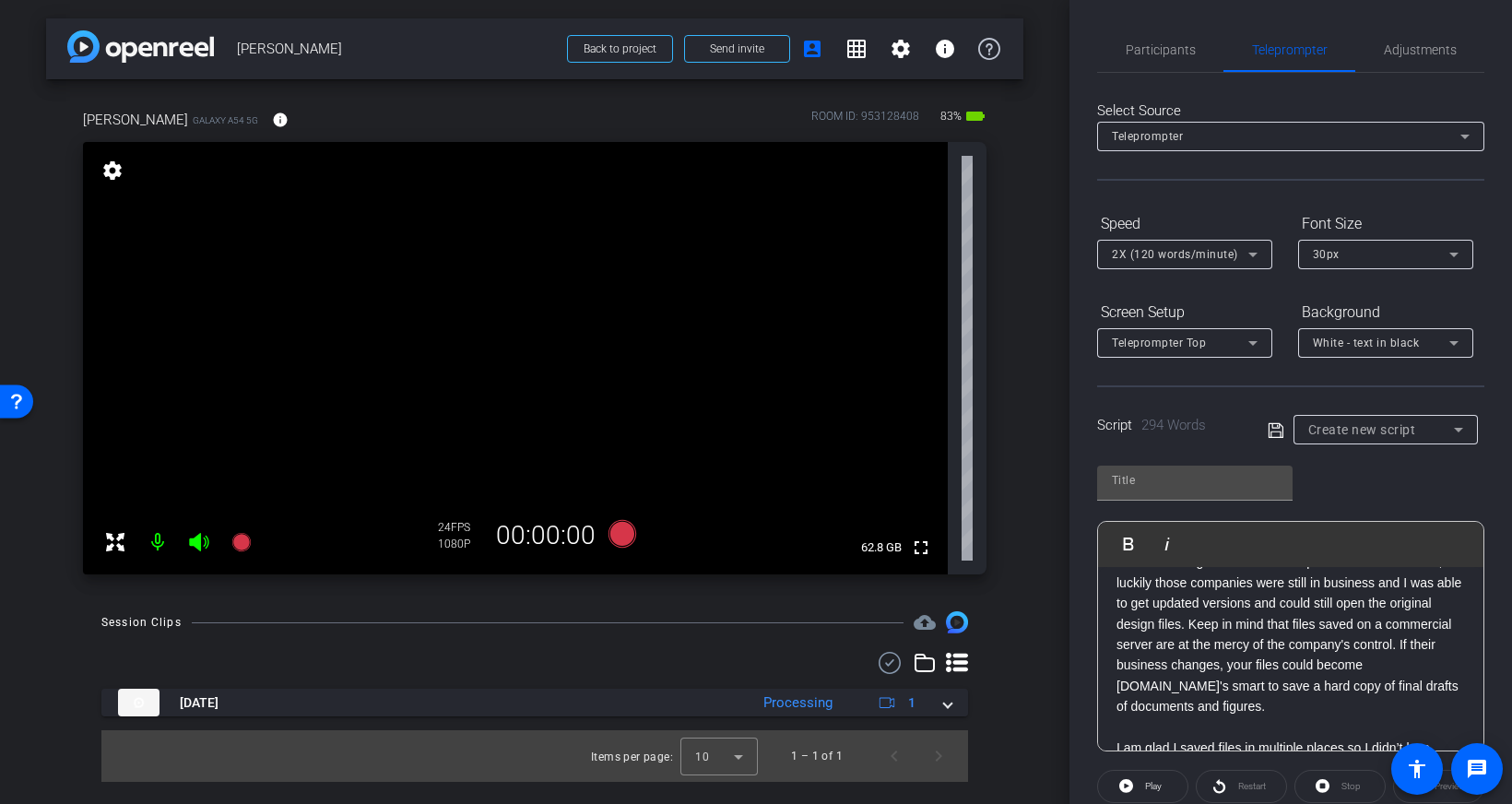
scroll to position [247, 0]
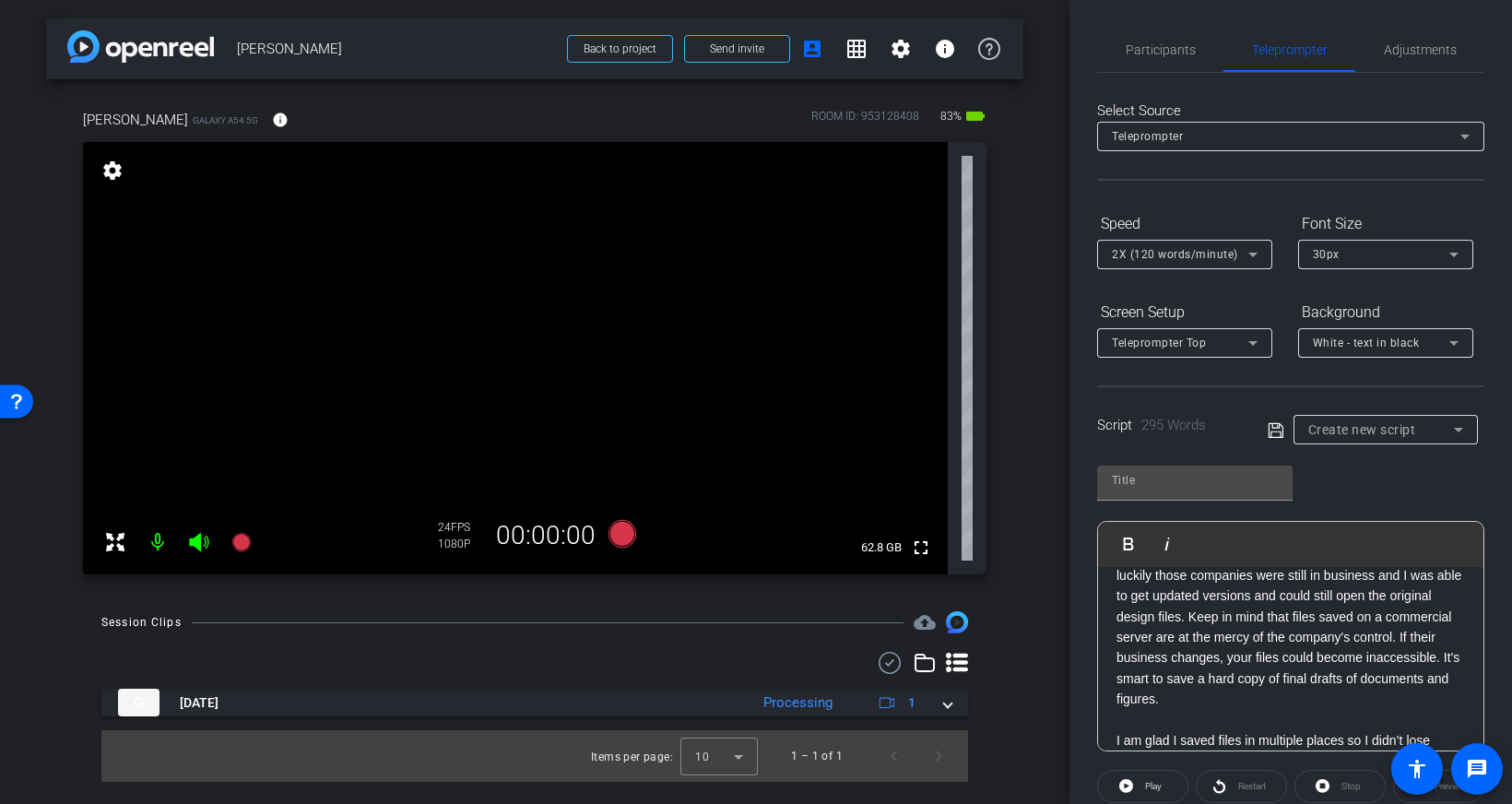
click at [1286, 696] on p "Some of the figures and mind maps were in old software, but luckily those compa…" at bounding box center [1290, 625] width 348 height 165
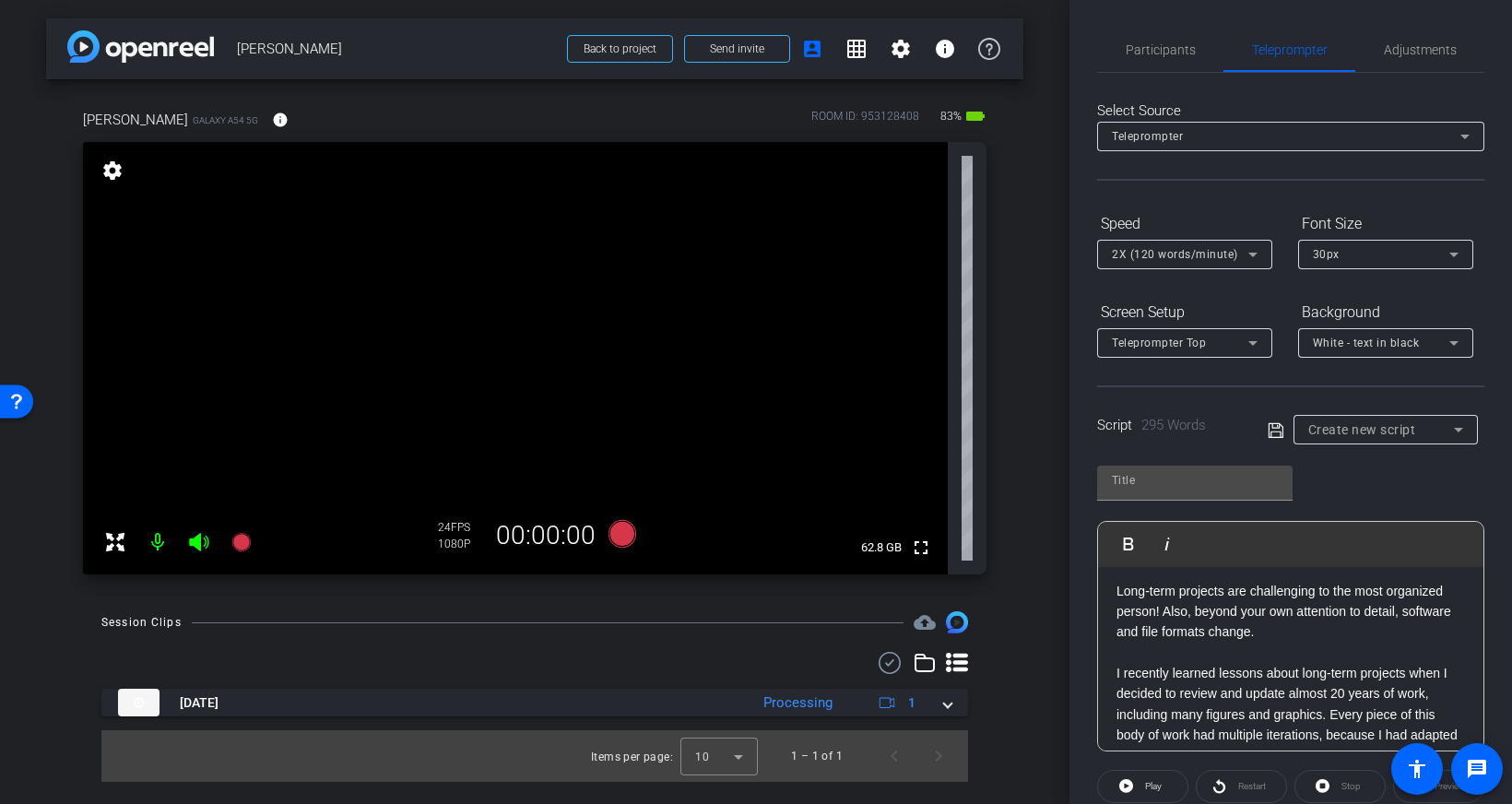
scroll to position [0, 0]
click at [1137, 662] on p at bounding box center [1290, 657] width 348 height 20
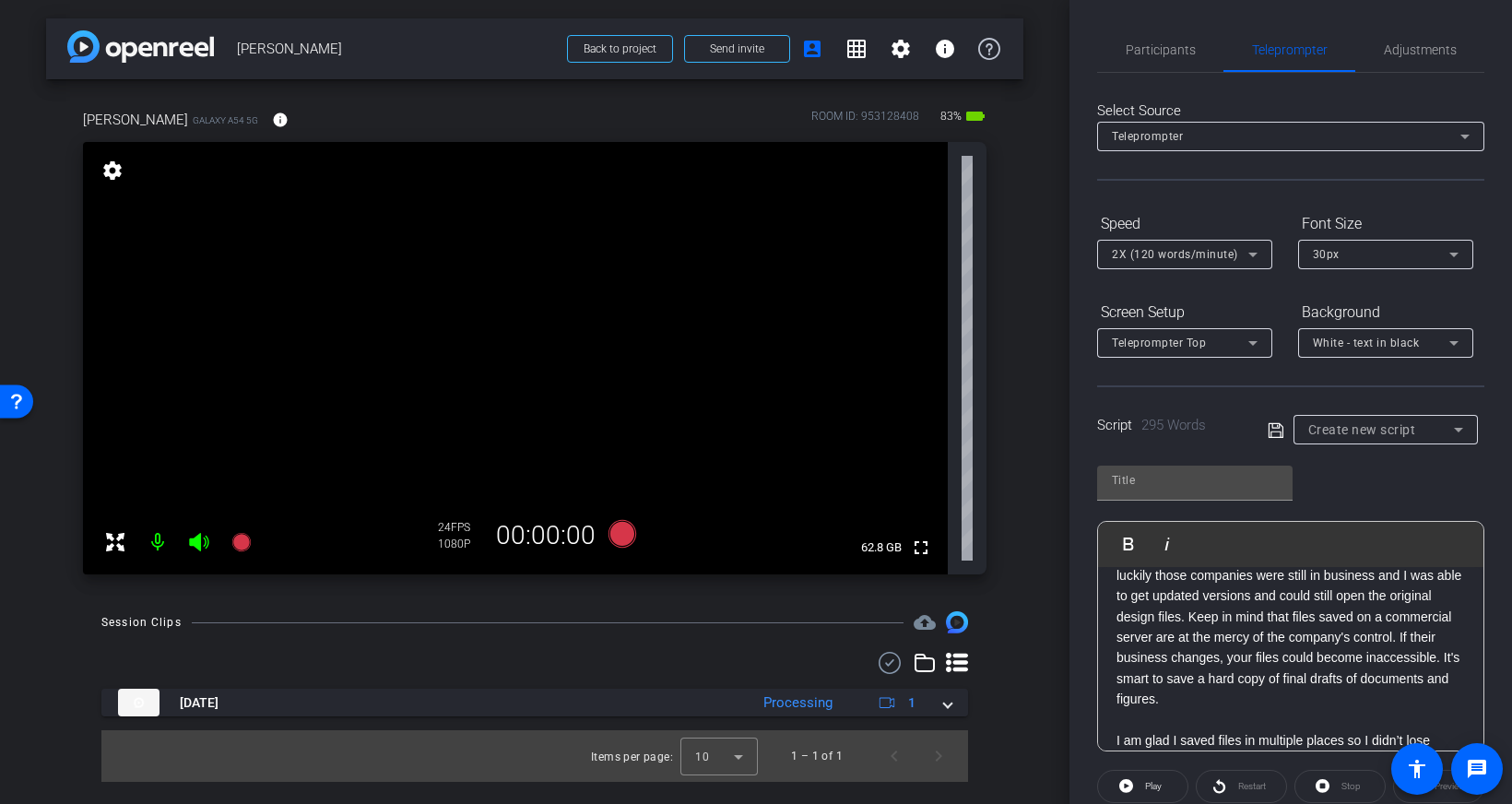
scroll to position [252, 0]
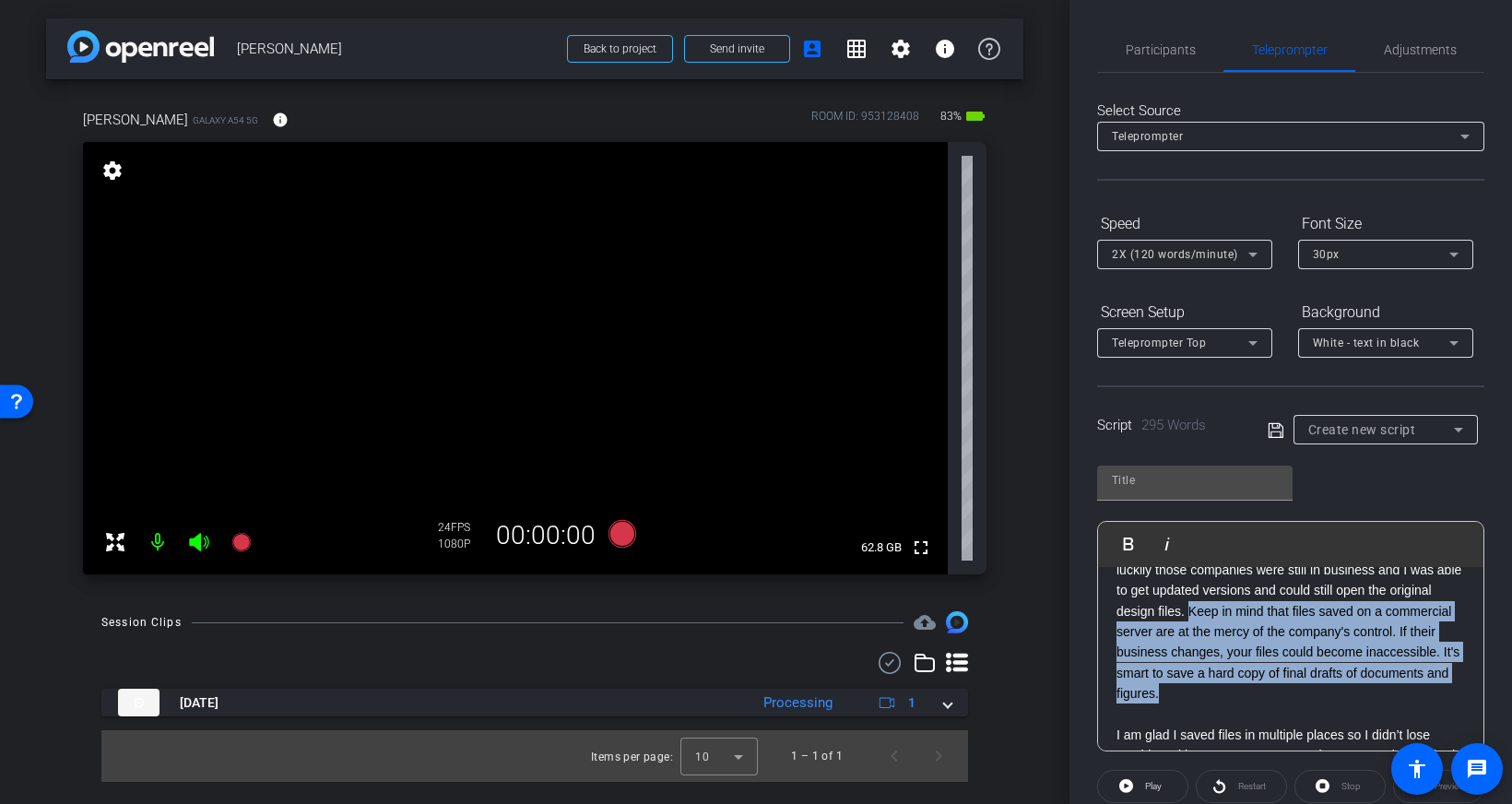
drag, startPoint x: 1237, startPoint y: 609, endPoint x: 1283, endPoint y: 690, distance: 93.2
click at [1283, 690] on p "Some of the figures and mind maps were in old software, but luckily those compa…" at bounding box center [1290, 620] width 348 height 165
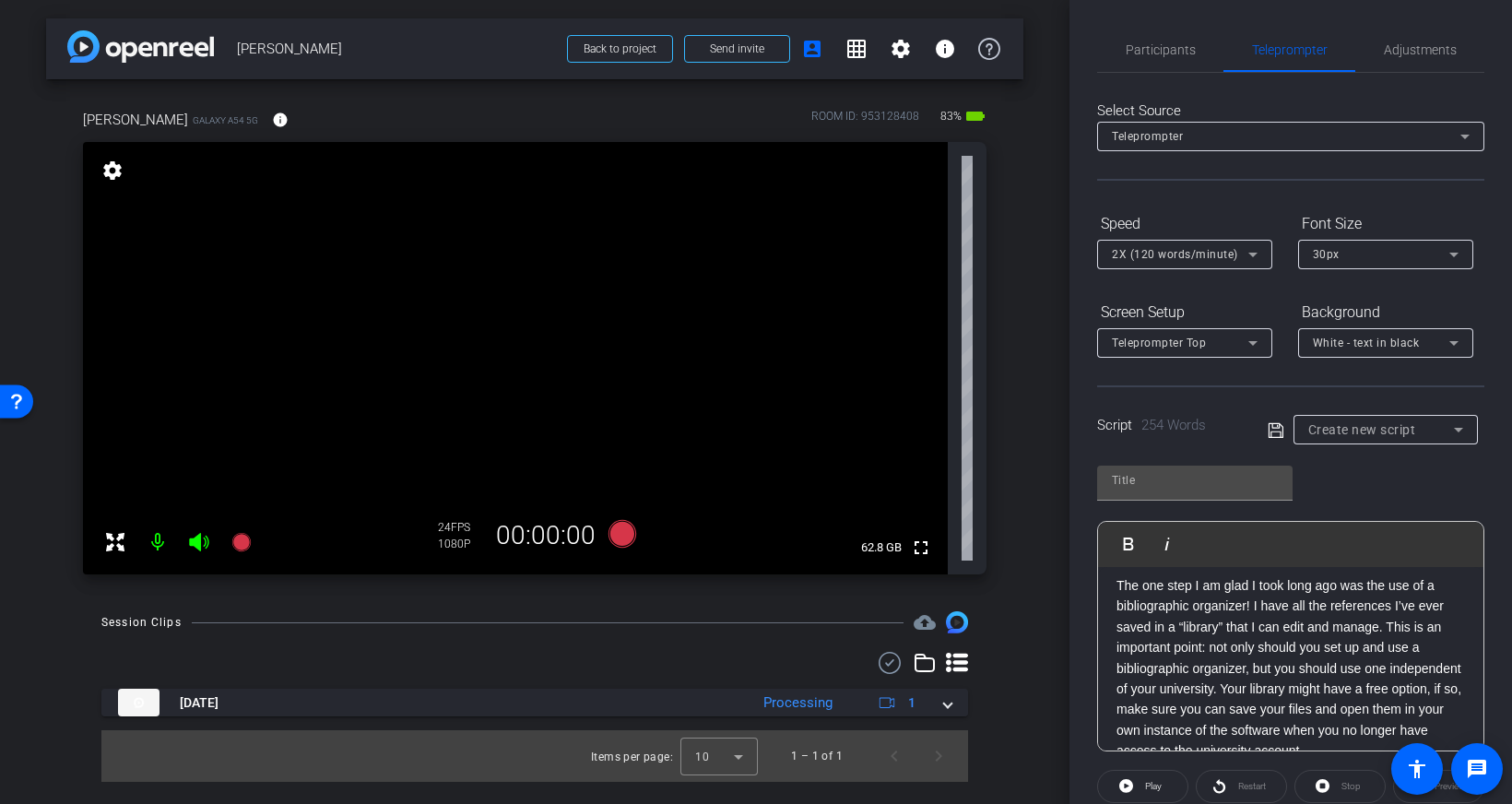
scroll to position [492, 0]
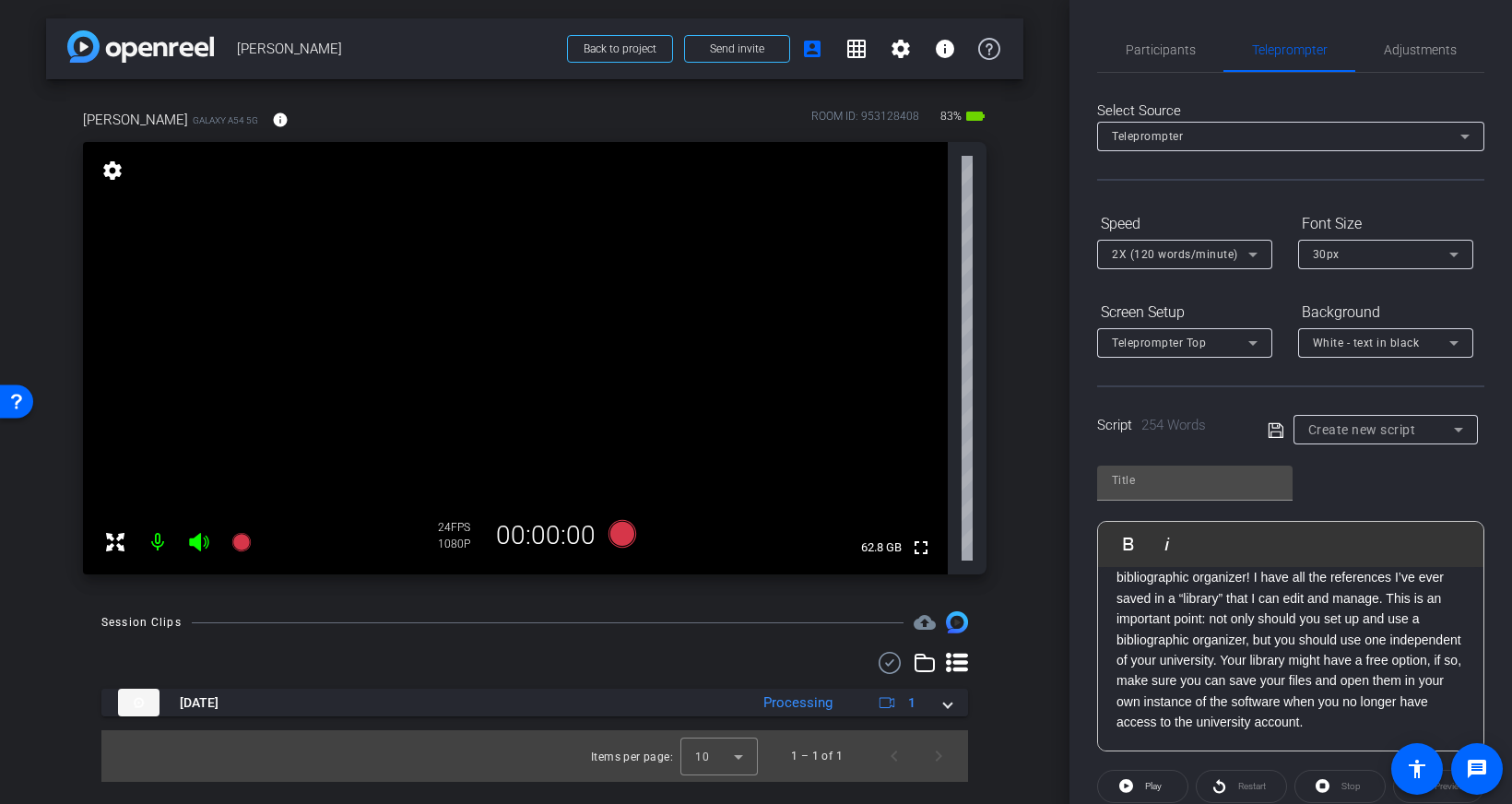
click at [1395, 718] on p "The one step I am glad I took long ago was the use of a bibliographic organizer…" at bounding box center [1290, 639] width 348 height 186
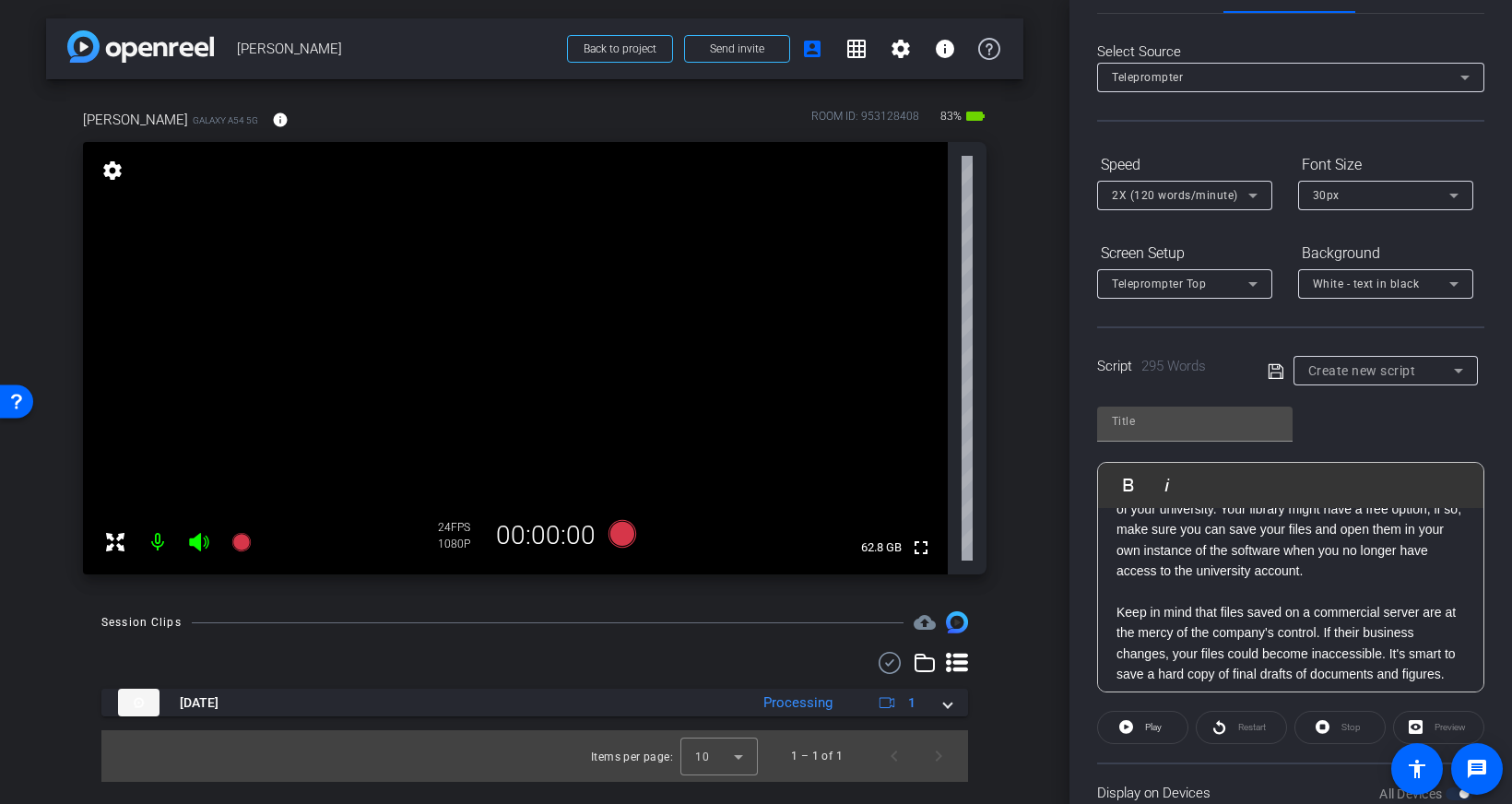
scroll to position [581, 0]
click at [1241, 612] on p "Keep in mind that files saved on a commercial server are at the mercy of the co…" at bounding box center [1290, 647] width 348 height 83
drag, startPoint x: 1382, startPoint y: 616, endPoint x: 1374, endPoint y: 624, distance: 11.3
click at [1317, 624] on p "Keep in mind that files saved on a commercial server are at the mercy of the co…" at bounding box center [1290, 647] width 348 height 83
drag, startPoint x: 1289, startPoint y: 646, endPoint x: 1285, endPoint y: 629, distance: 17.5
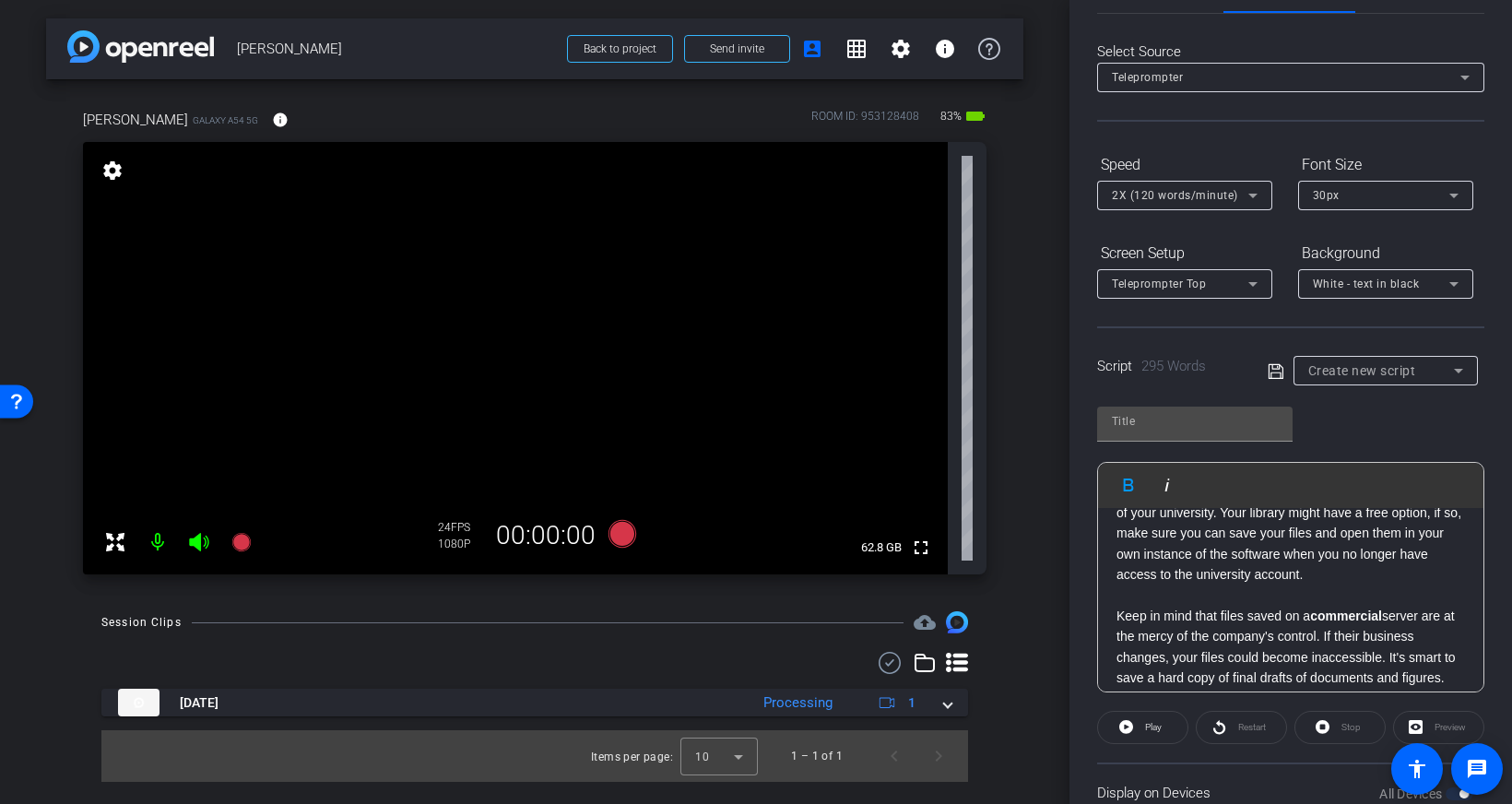
click at [1289, 646] on p "Keep in mind that files saved on a commercial server are at the mercy of the co…" at bounding box center [1290, 647] width 348 height 83
click at [1257, 600] on p at bounding box center [1290, 596] width 348 height 20
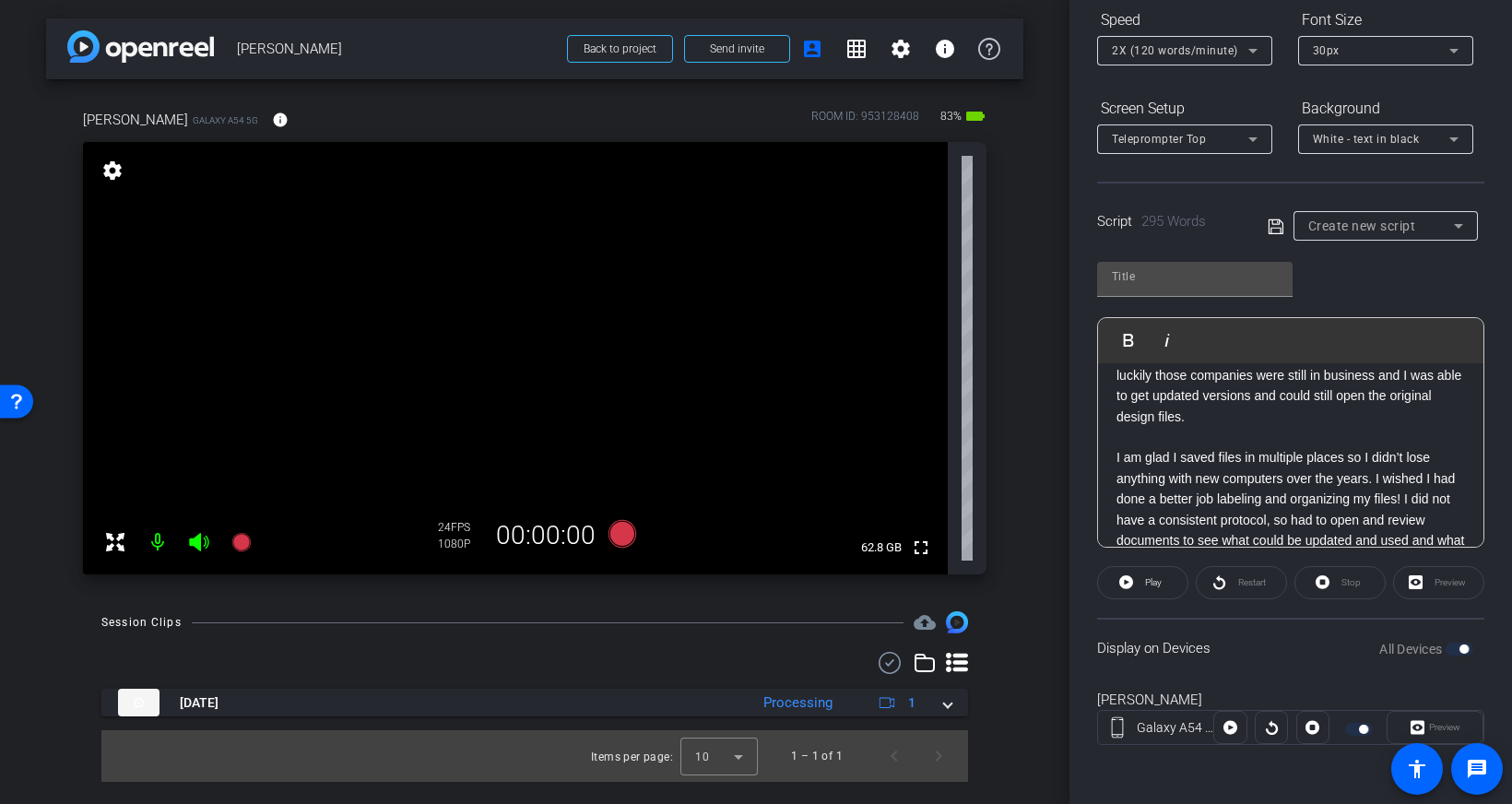
scroll to position [0, 0]
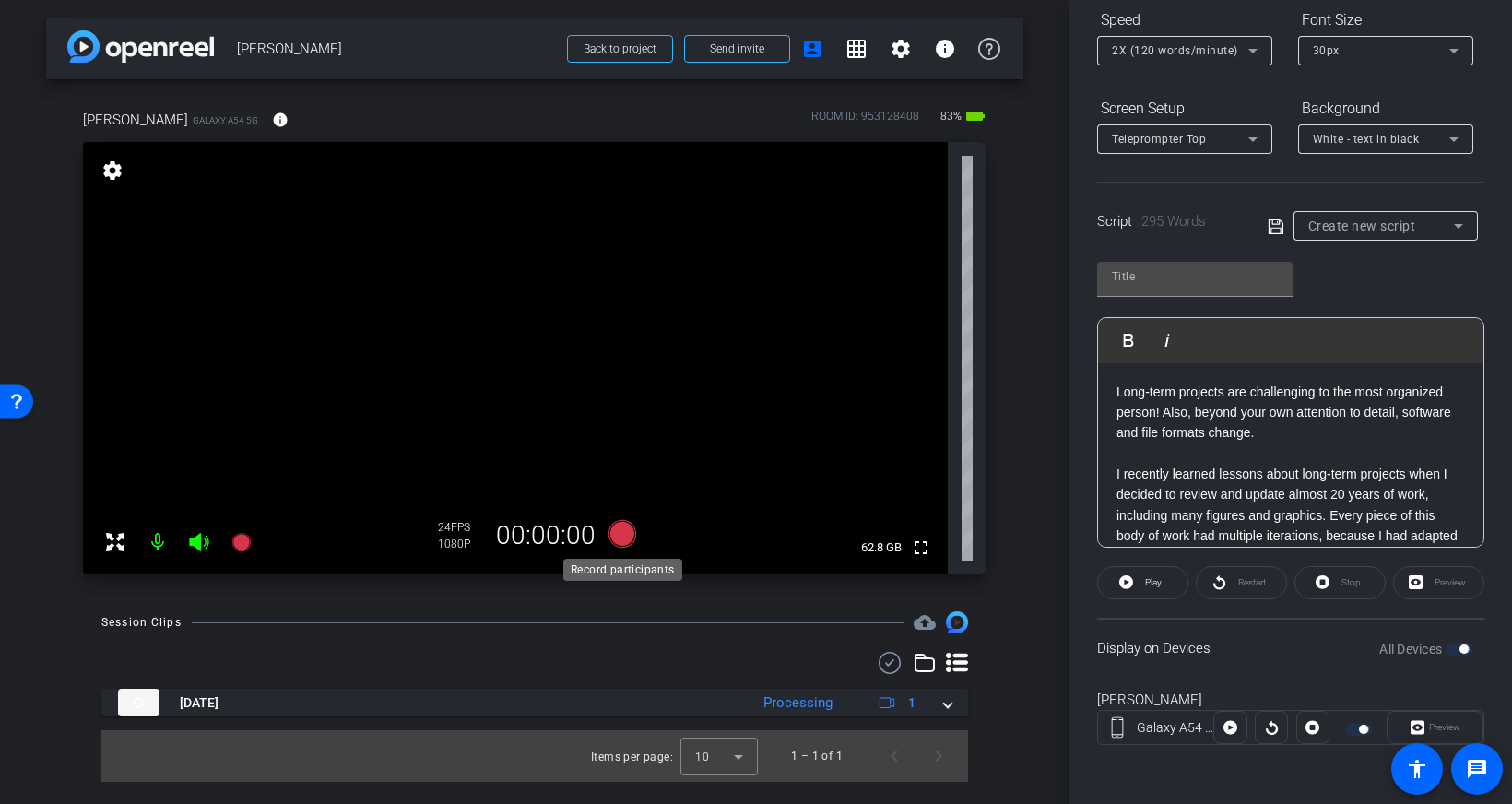
click at [617, 534] on icon at bounding box center [623, 534] width 28 height 28
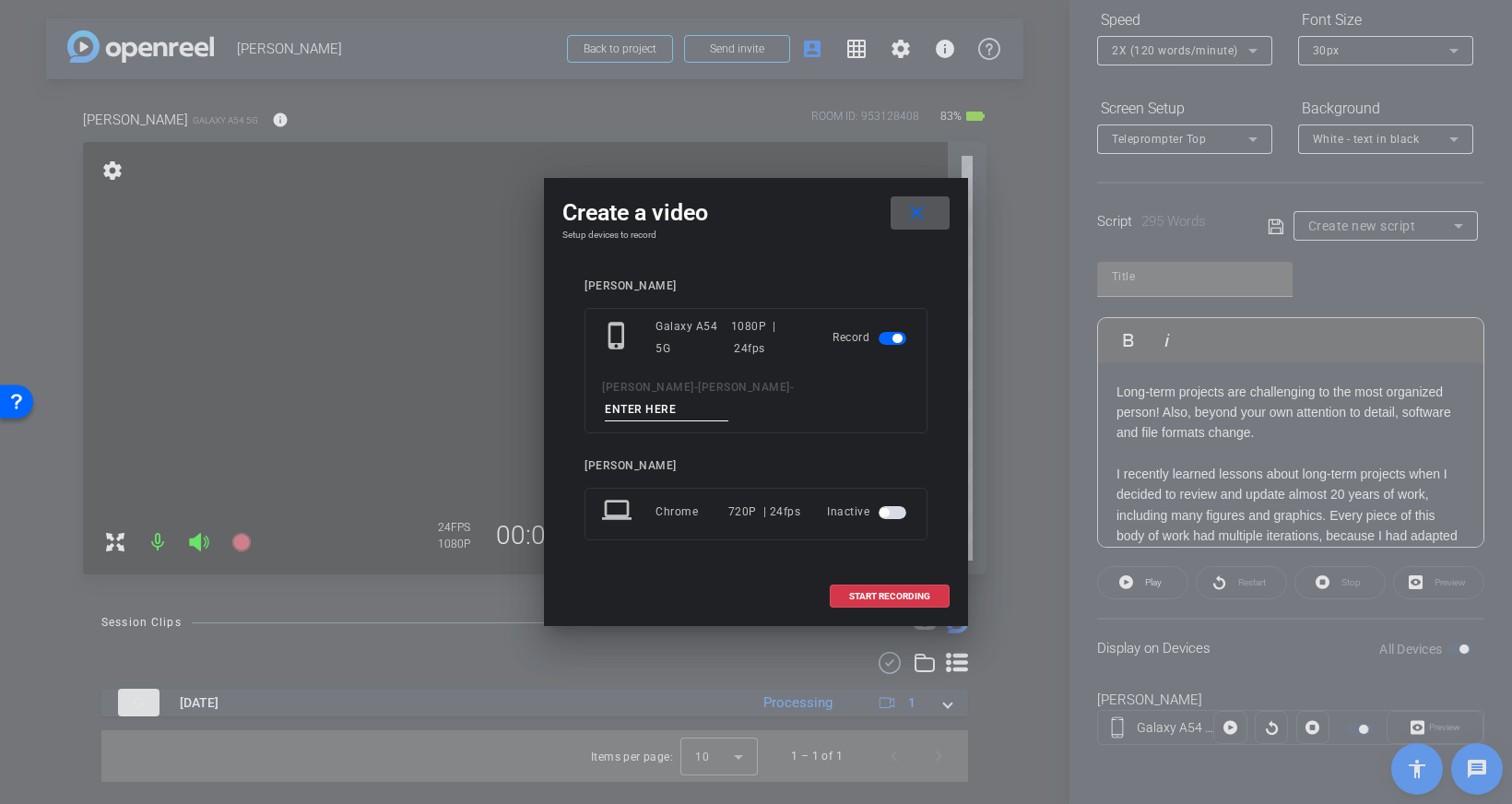
click at [728, 398] on input at bounding box center [667, 409] width 124 height 23
type input "JS 2"
drag, startPoint x: 895, startPoint y: 588, endPoint x: 763, endPoint y: 516, distance: 150.4
click at [756, 530] on div "Create a video close Setup devices to record Janet Salmons phone_iphone Galaxy …" at bounding box center [756, 401] width 425 height 448
click at [912, 592] on span "START RECORDING" at bounding box center [889, 596] width 81 height 9
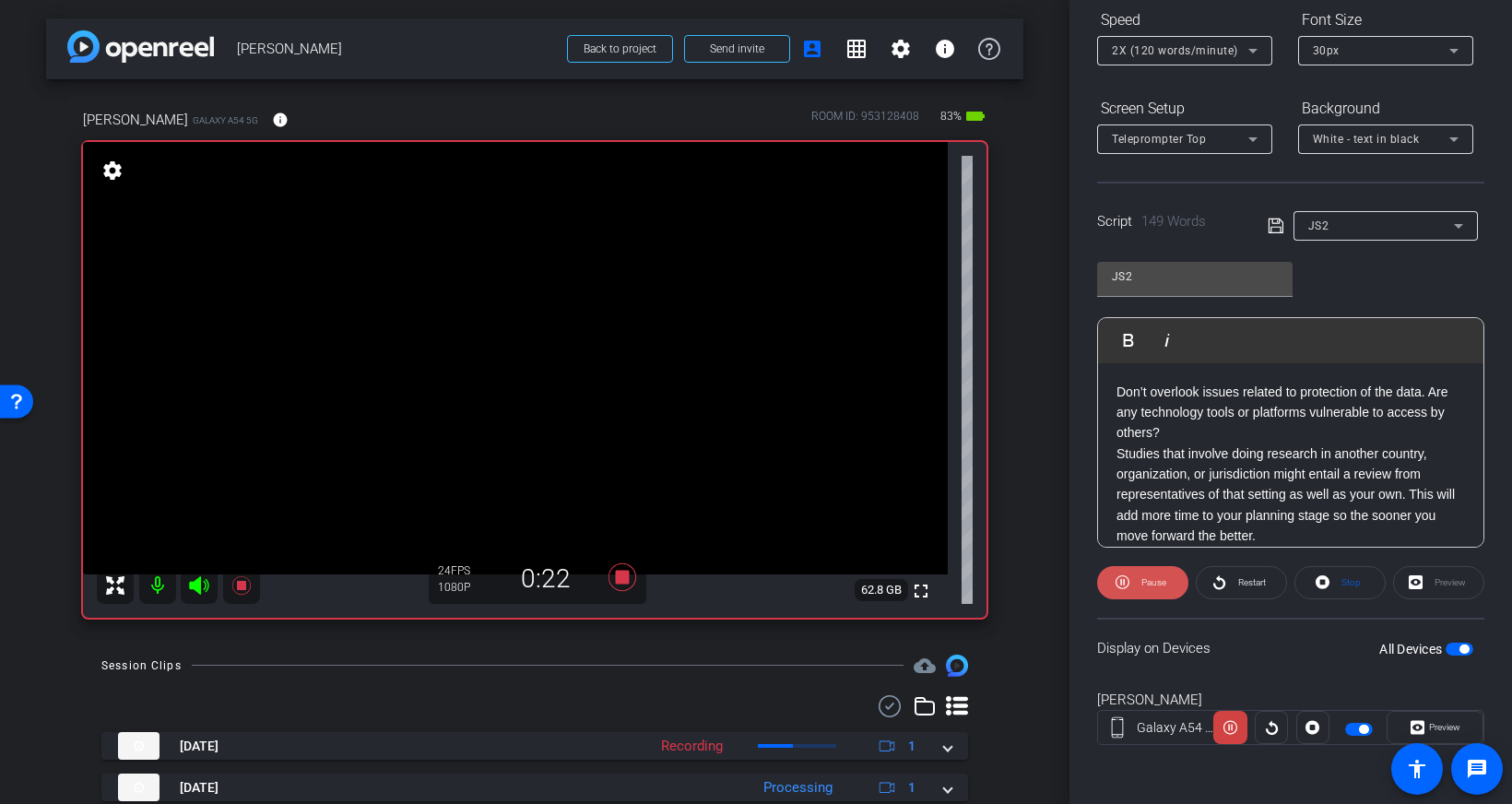
click at [1155, 583] on span "Pause" at bounding box center [1154, 582] width 25 height 10
click at [1114, 387] on div "Don’t overlook issues related to protection of the data. Are any technology too…" at bounding box center [1290, 587] width 385 height 449
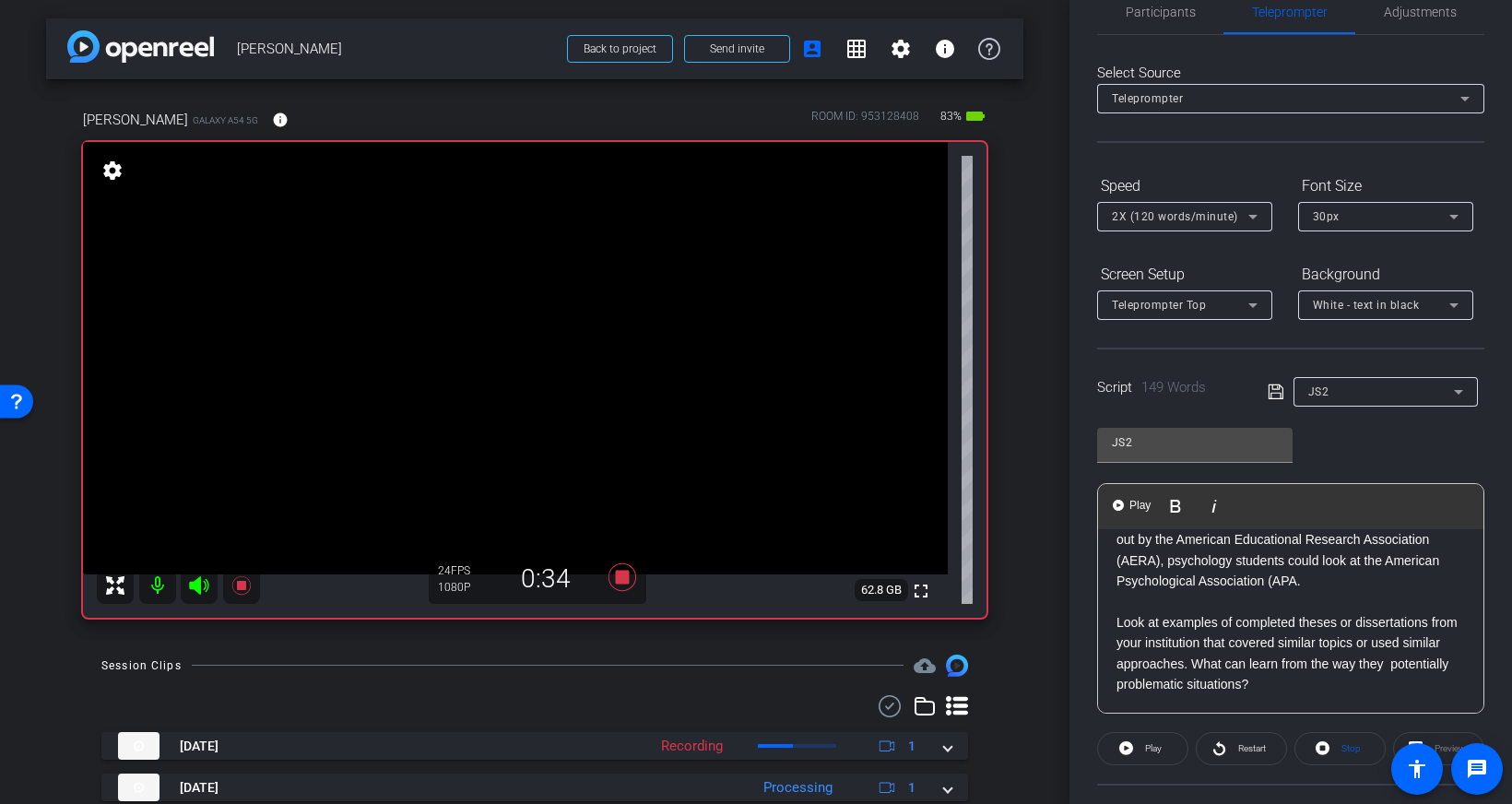
scroll to position [62, 0]
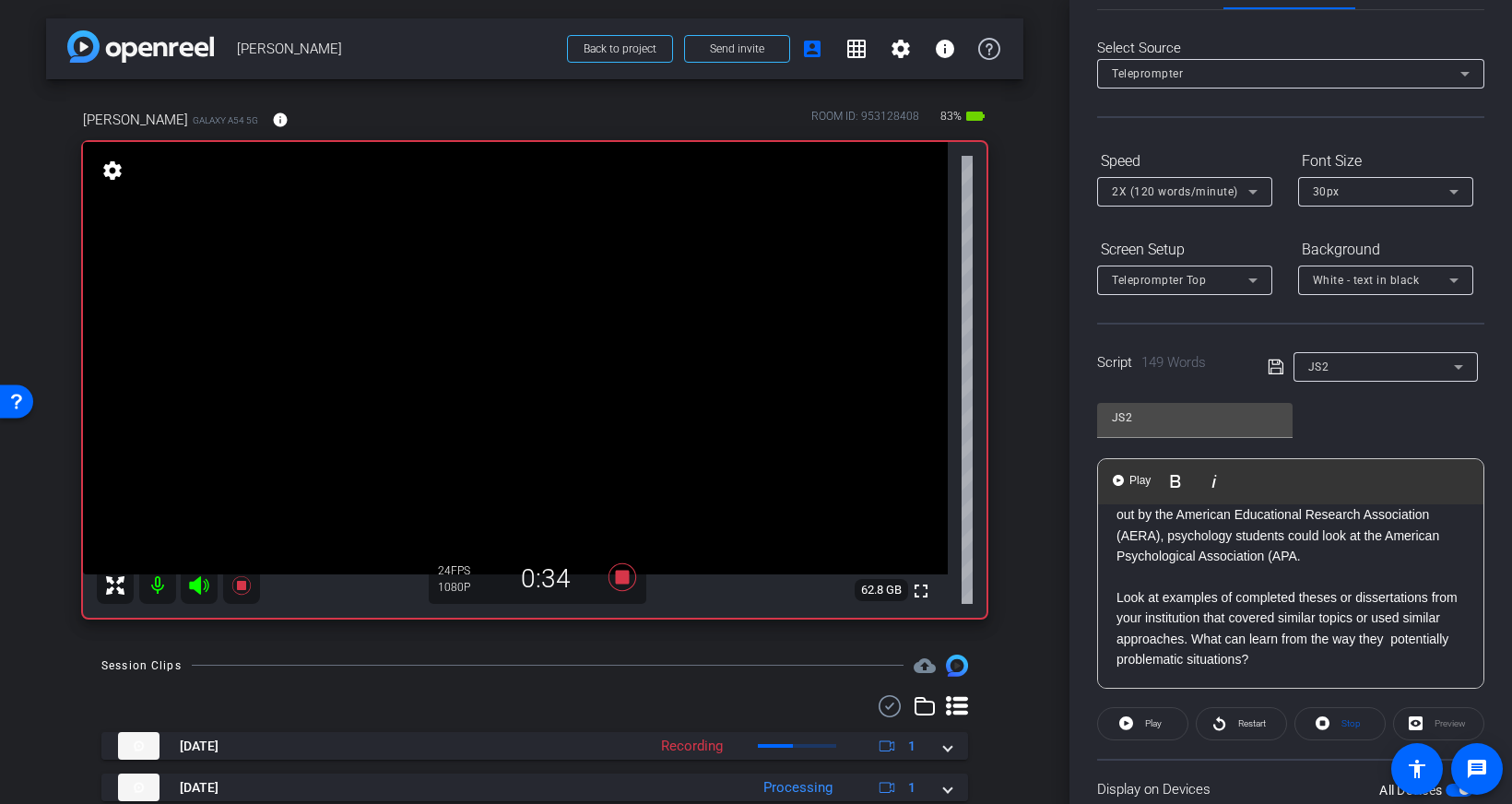
click at [1336, 383] on div at bounding box center [1385, 392] width 184 height 20
click at [1342, 375] on div "JS2" at bounding box center [1381, 366] width 145 height 23
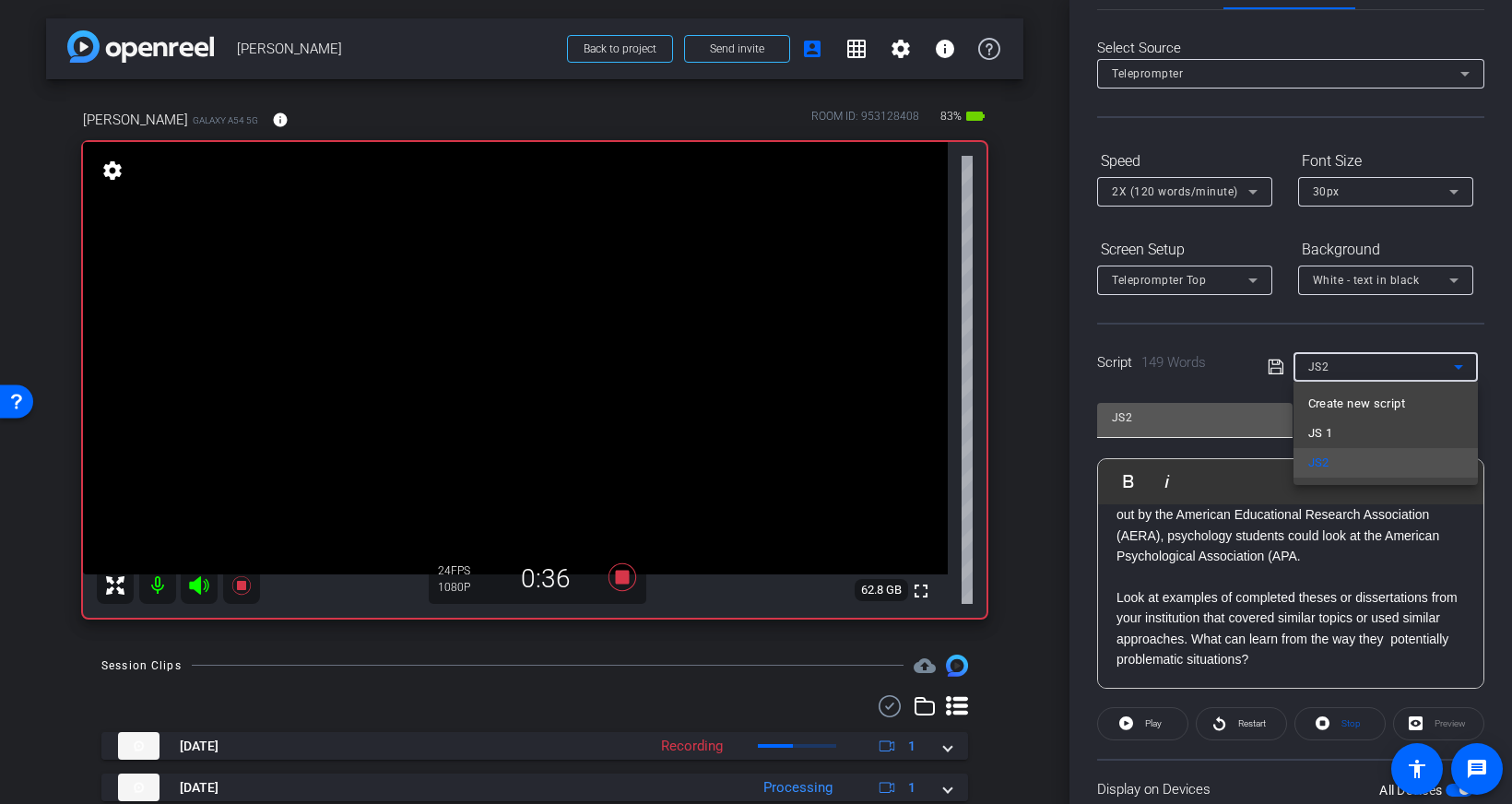
drag, startPoint x: 1247, startPoint y: 355, endPoint x: 1236, endPoint y: 426, distance: 71.8
click at [1247, 355] on div at bounding box center [756, 402] width 1512 height 804
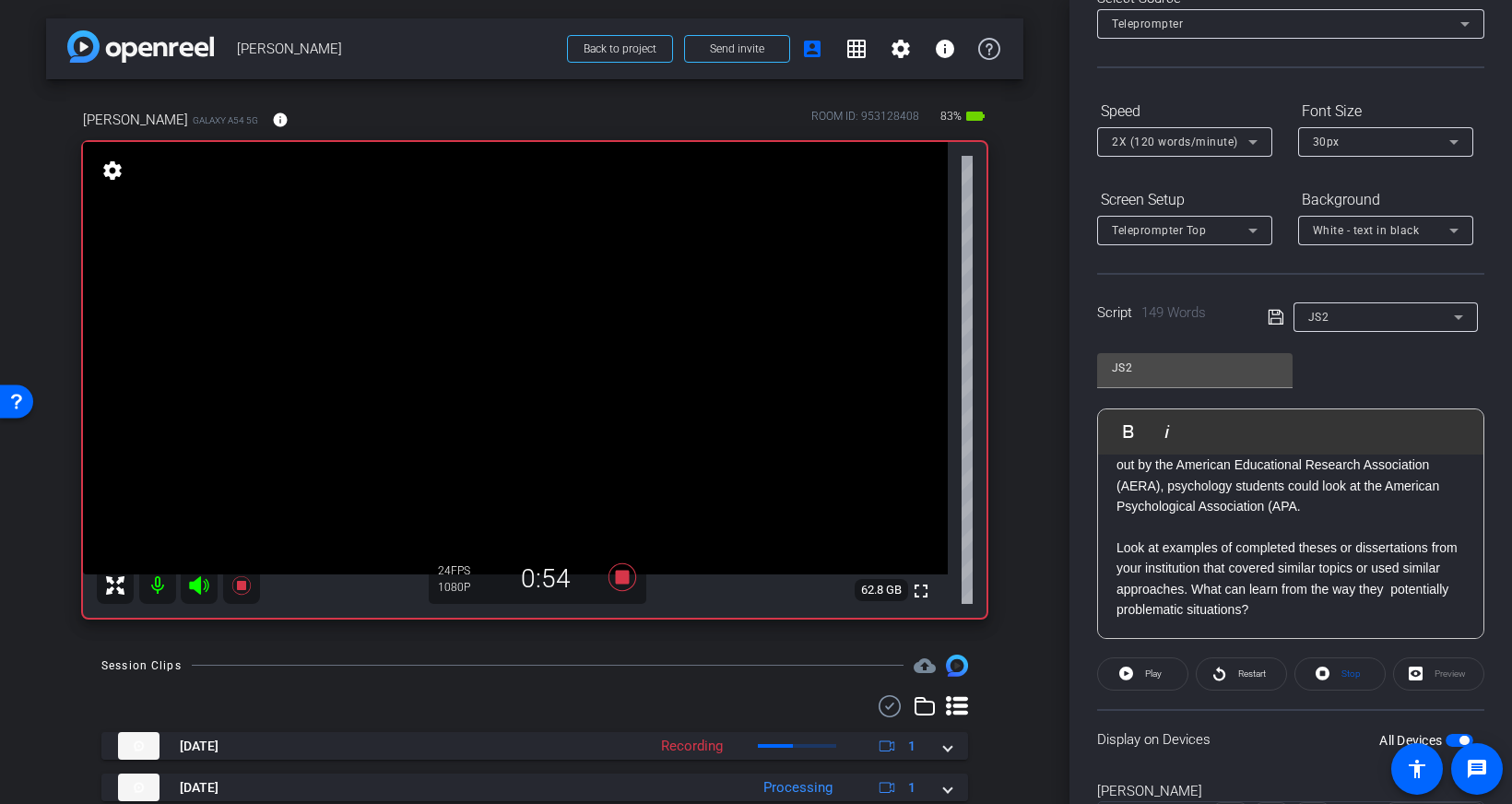
scroll to position [116, 0]
click at [634, 574] on icon at bounding box center [623, 577] width 45 height 34
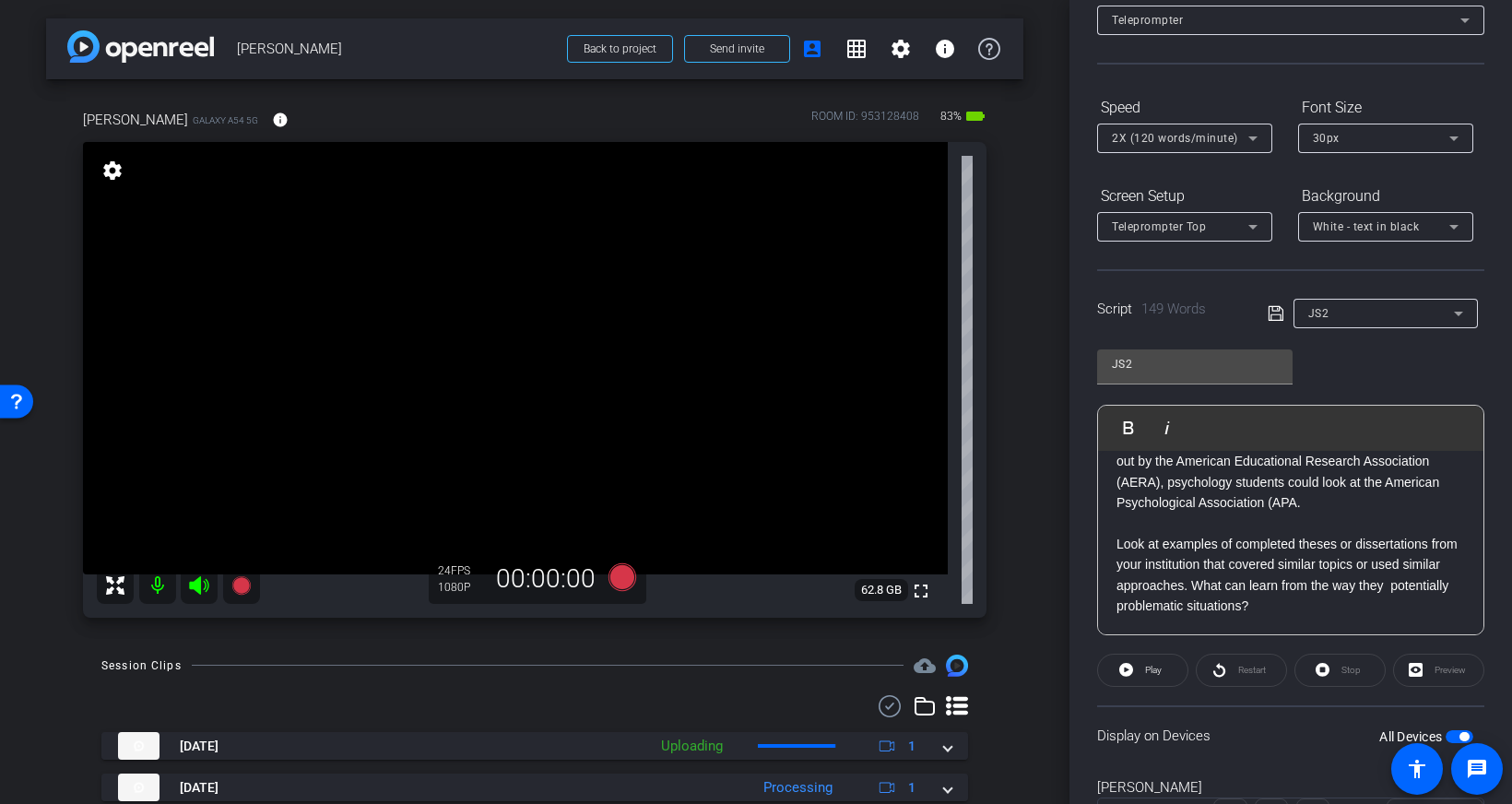
click at [1223, 531] on div "Don’t overlook issues related to protection of the data. Are any technology too…" at bounding box center [1290, 409] width 385 height 449
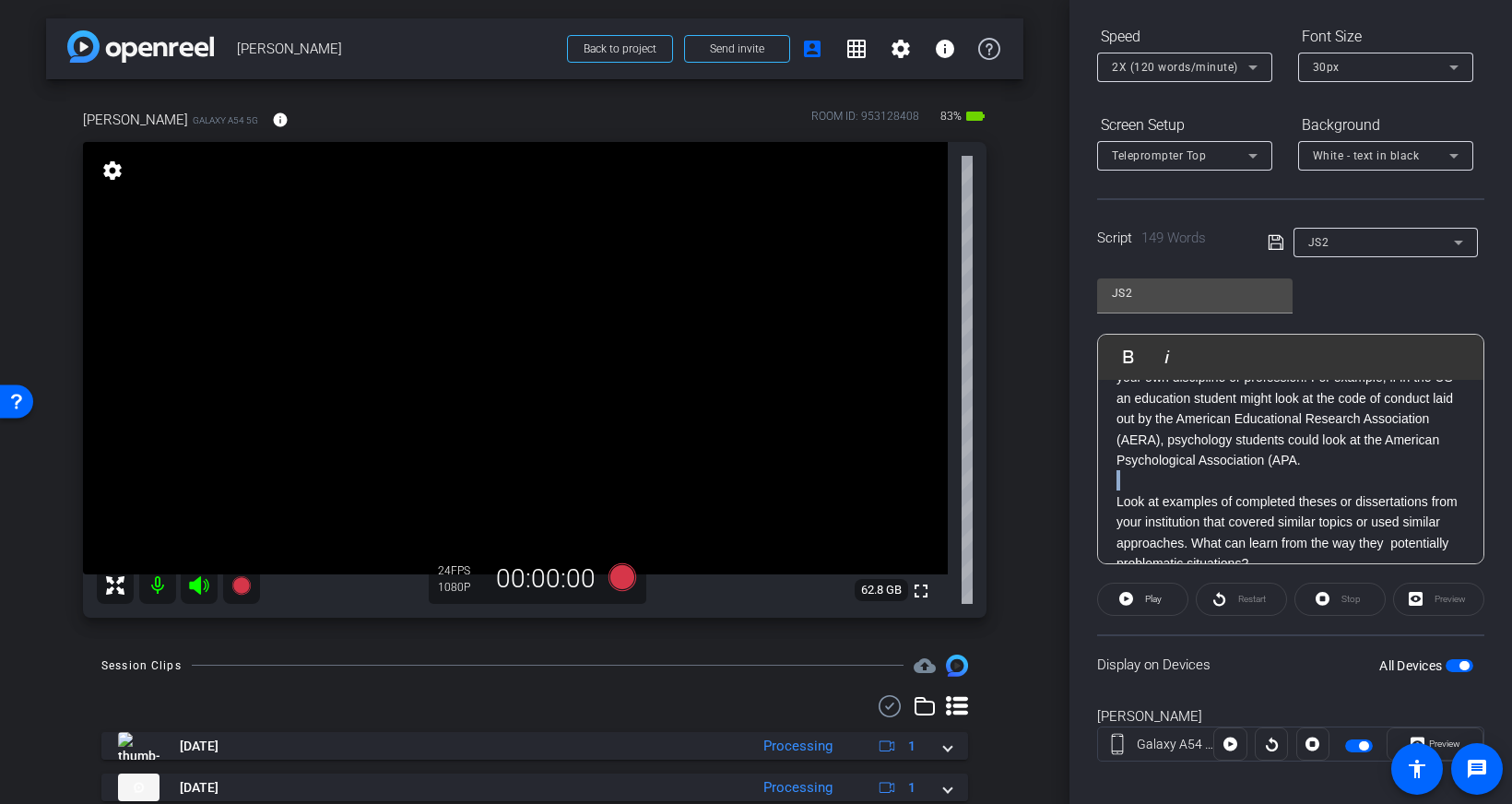
scroll to position [221, 0]
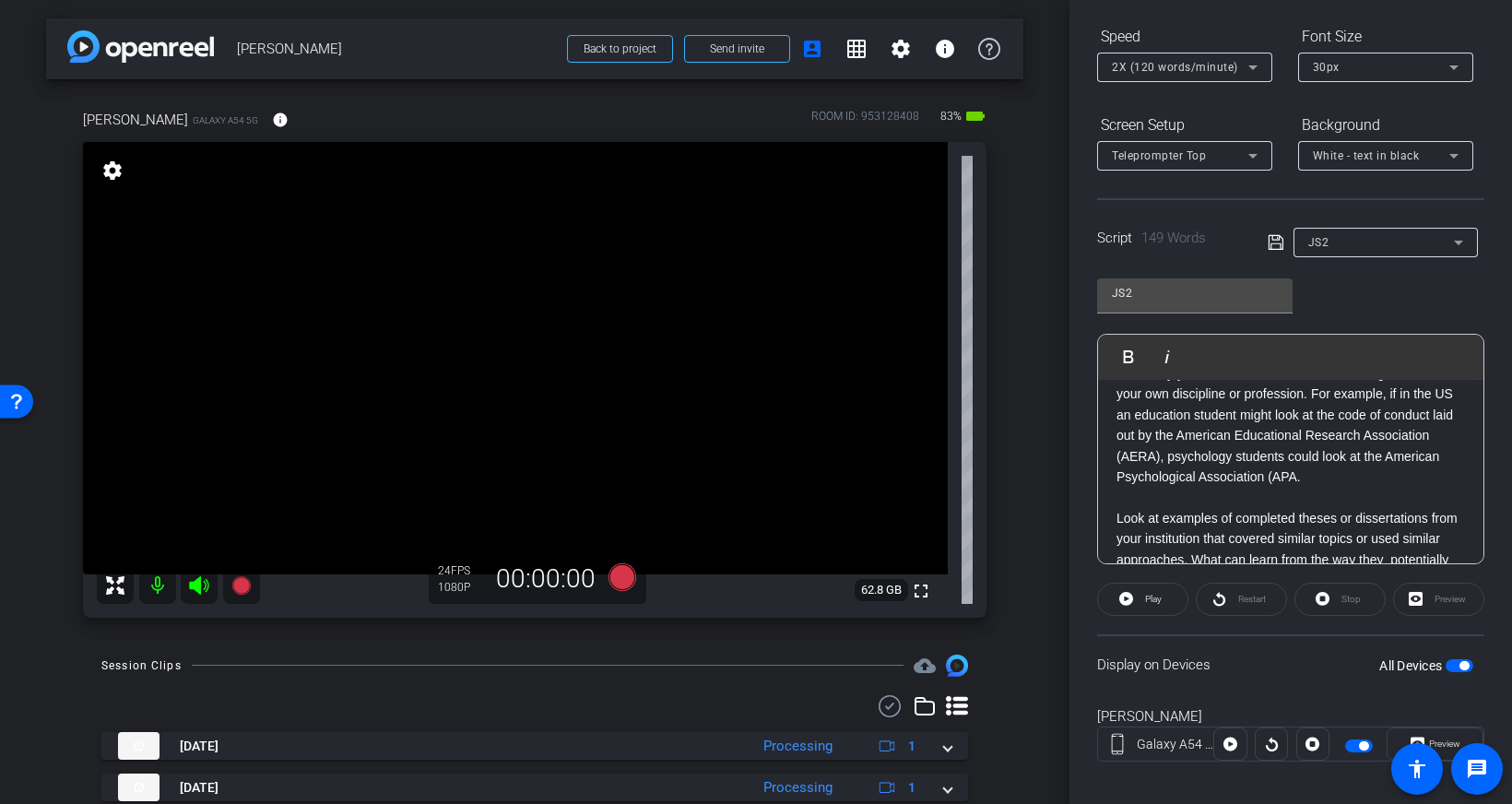
click at [1364, 237] on div "JS2" at bounding box center [1381, 242] width 145 height 23
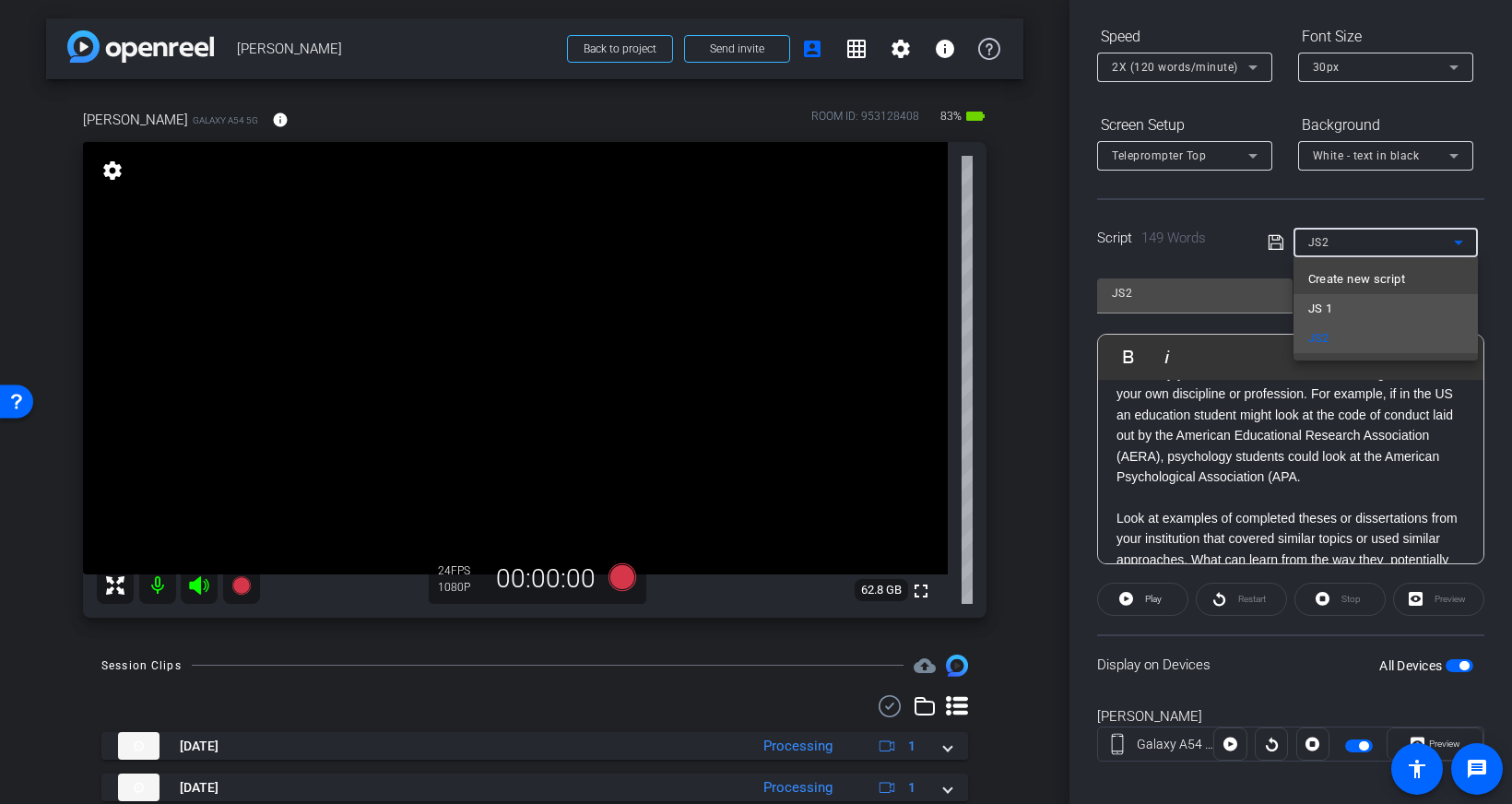
click at [1337, 311] on mat-option "JS 1" at bounding box center [1385, 309] width 184 height 30
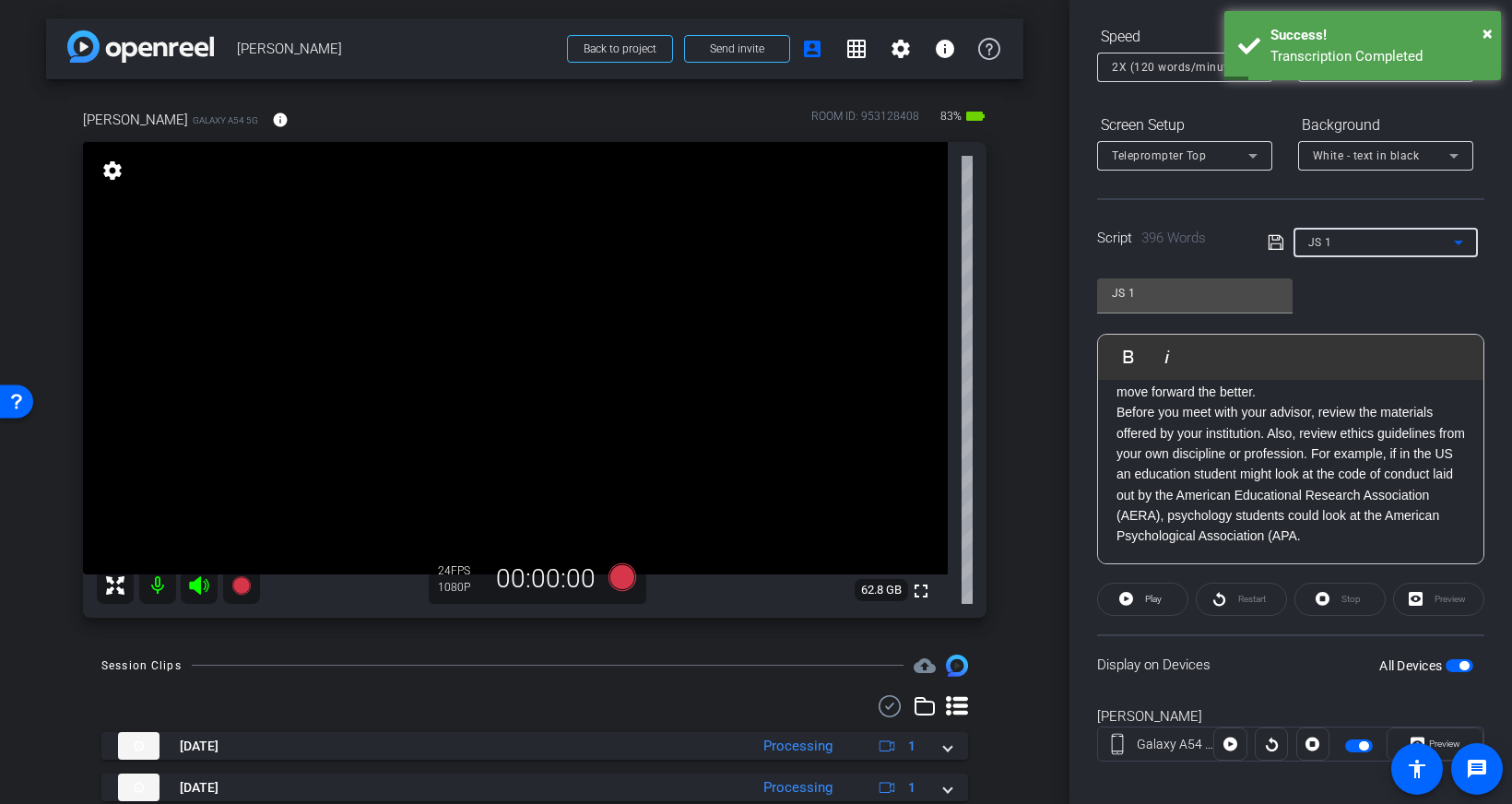
scroll to position [822, 0]
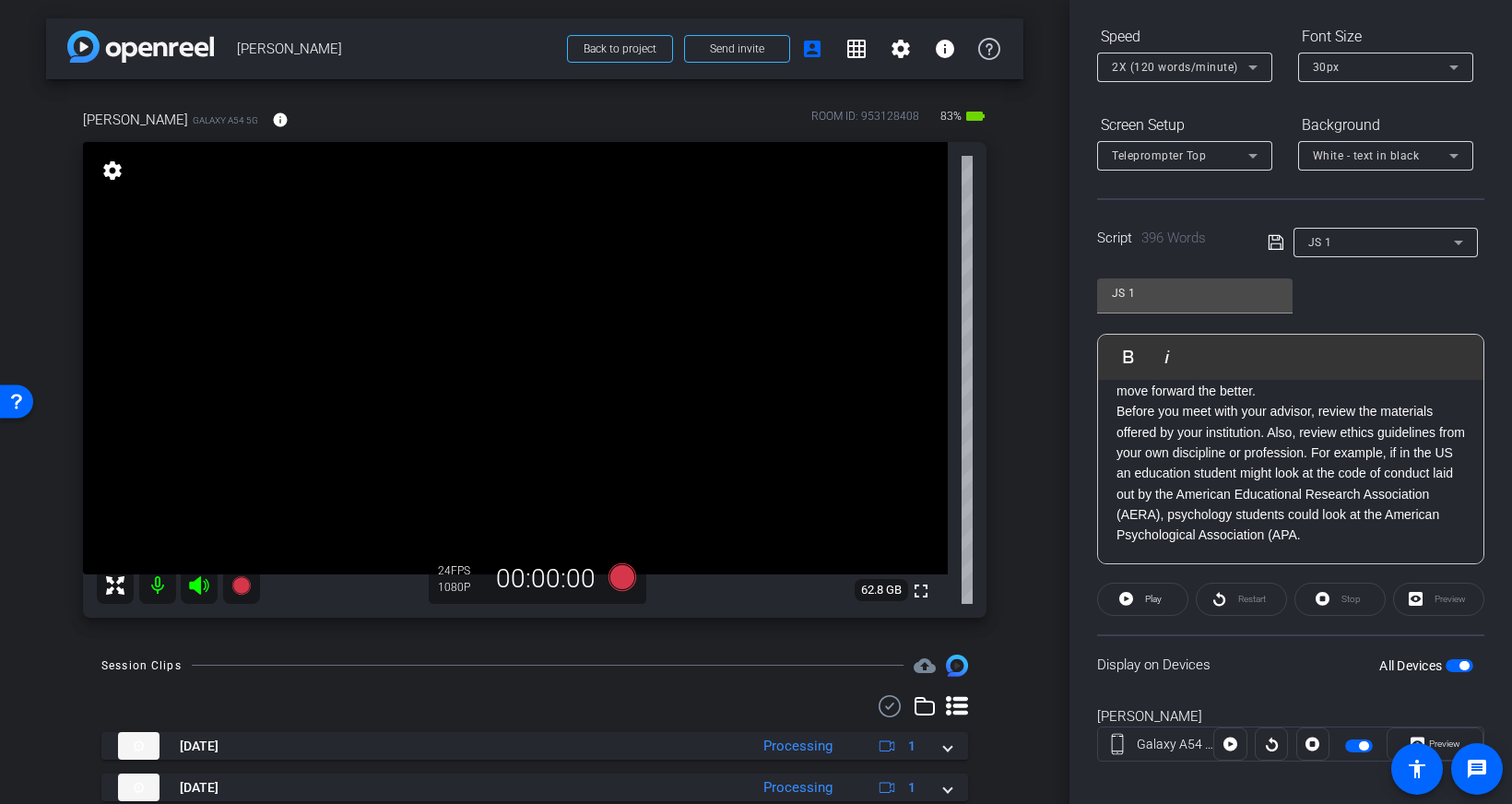
click at [1328, 297] on div "JS 1 Play Play from this location Play Selected Play and display the selected t…" at bounding box center [1290, 414] width 387 height 300
click at [1318, 289] on div "JS 1 Play Play from this location Play Selected Play and display the selected t…" at bounding box center [1290, 414] width 387 height 300
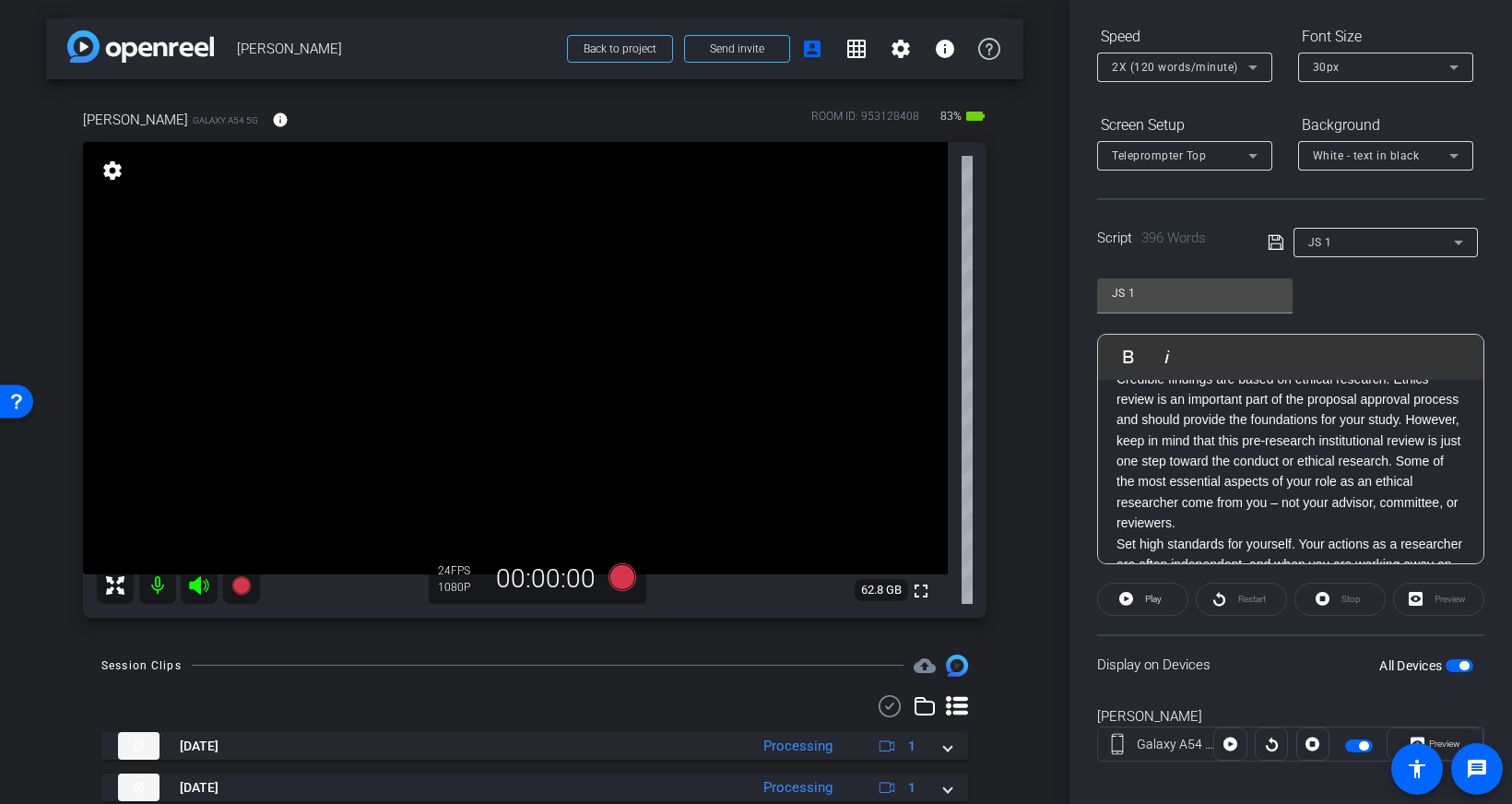
scroll to position [27, 0]
click at [1329, 240] on span "JS 1" at bounding box center [1320, 243] width 24 height 13
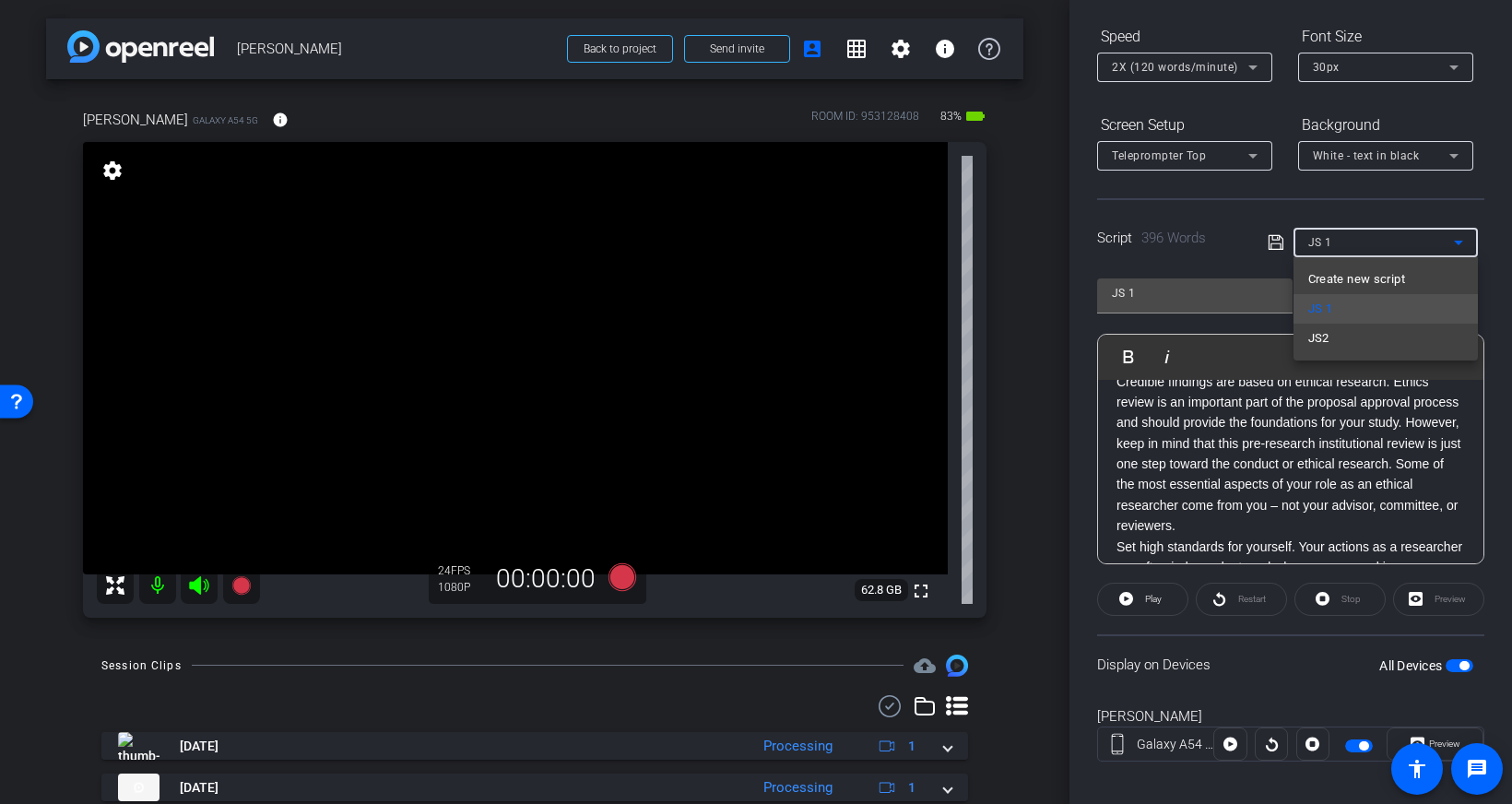
click at [1352, 342] on mat-option "JS2" at bounding box center [1385, 339] width 184 height 30
type input "JS2"
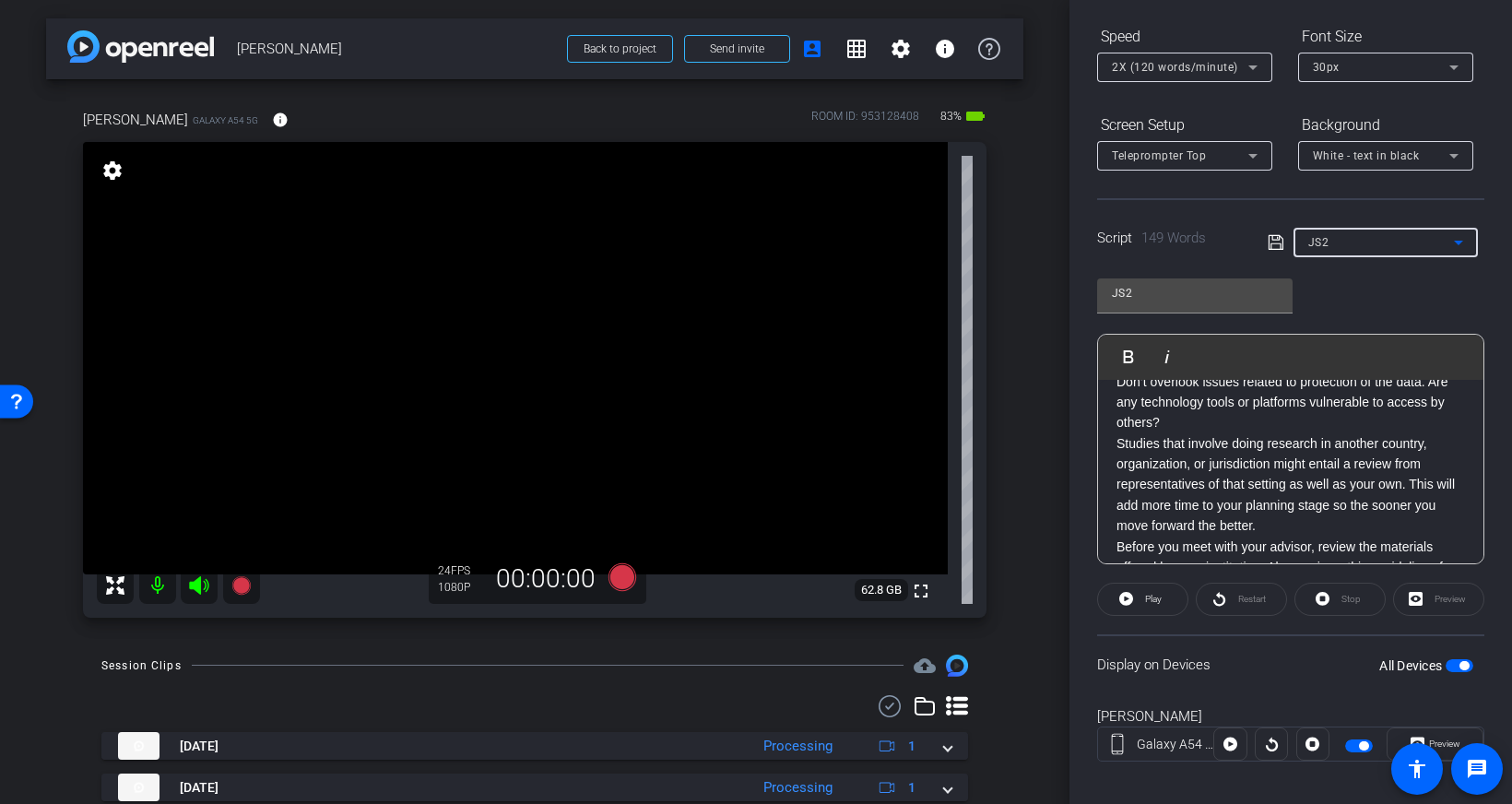
scroll to position [265, 0]
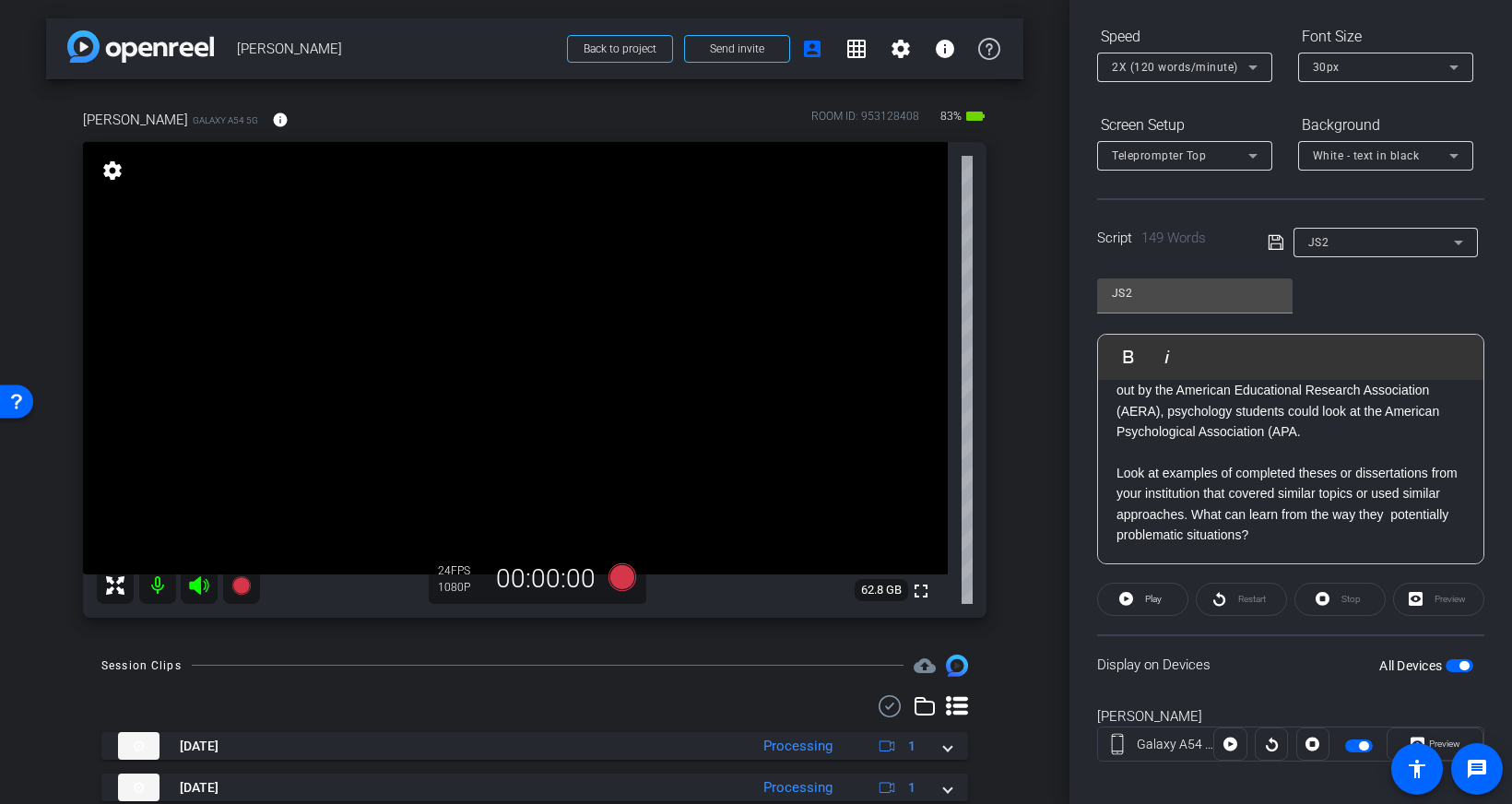
click at [1306, 449] on p at bounding box center [1290, 451] width 348 height 20
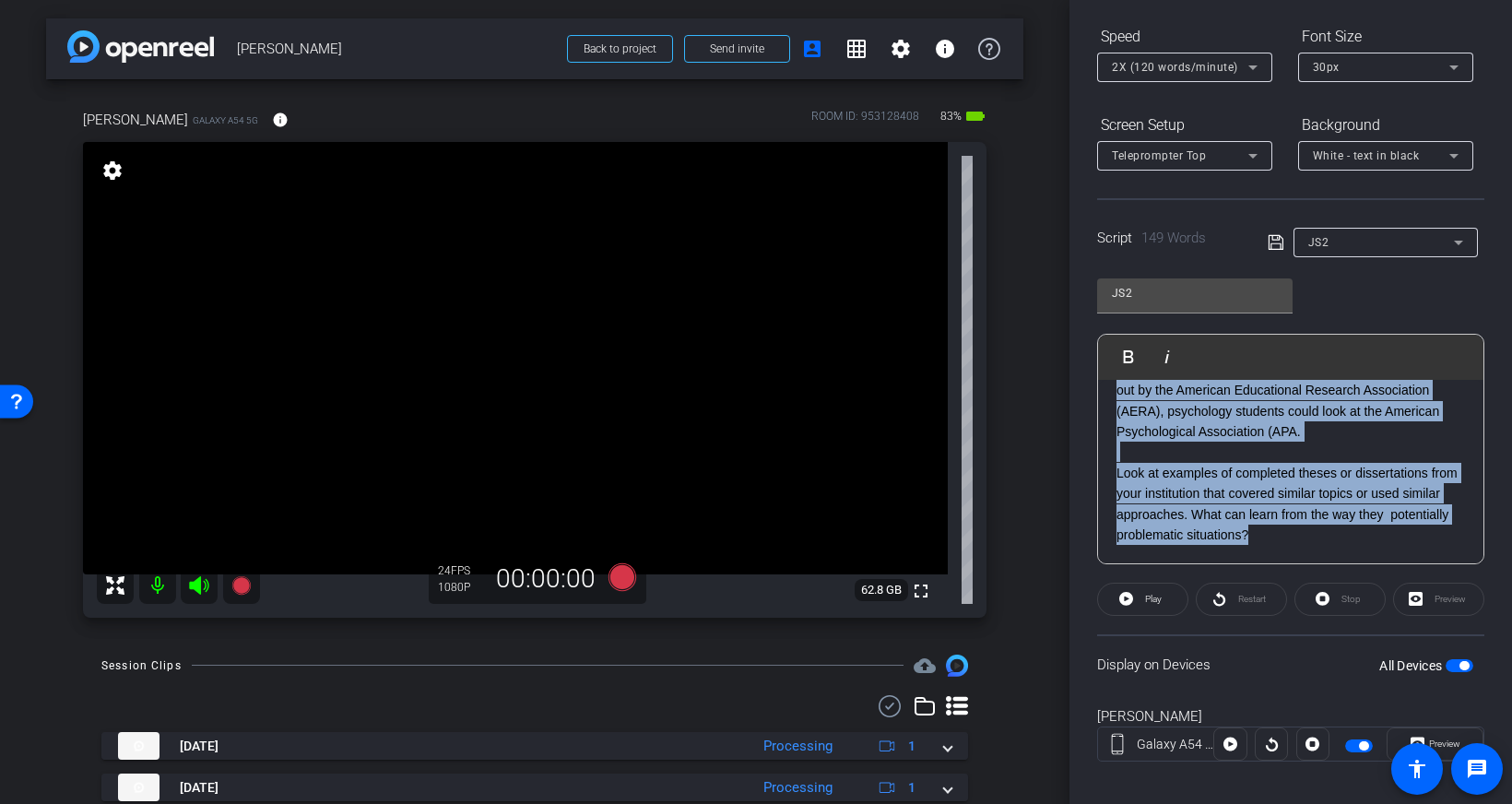
scroll to position [0, 0]
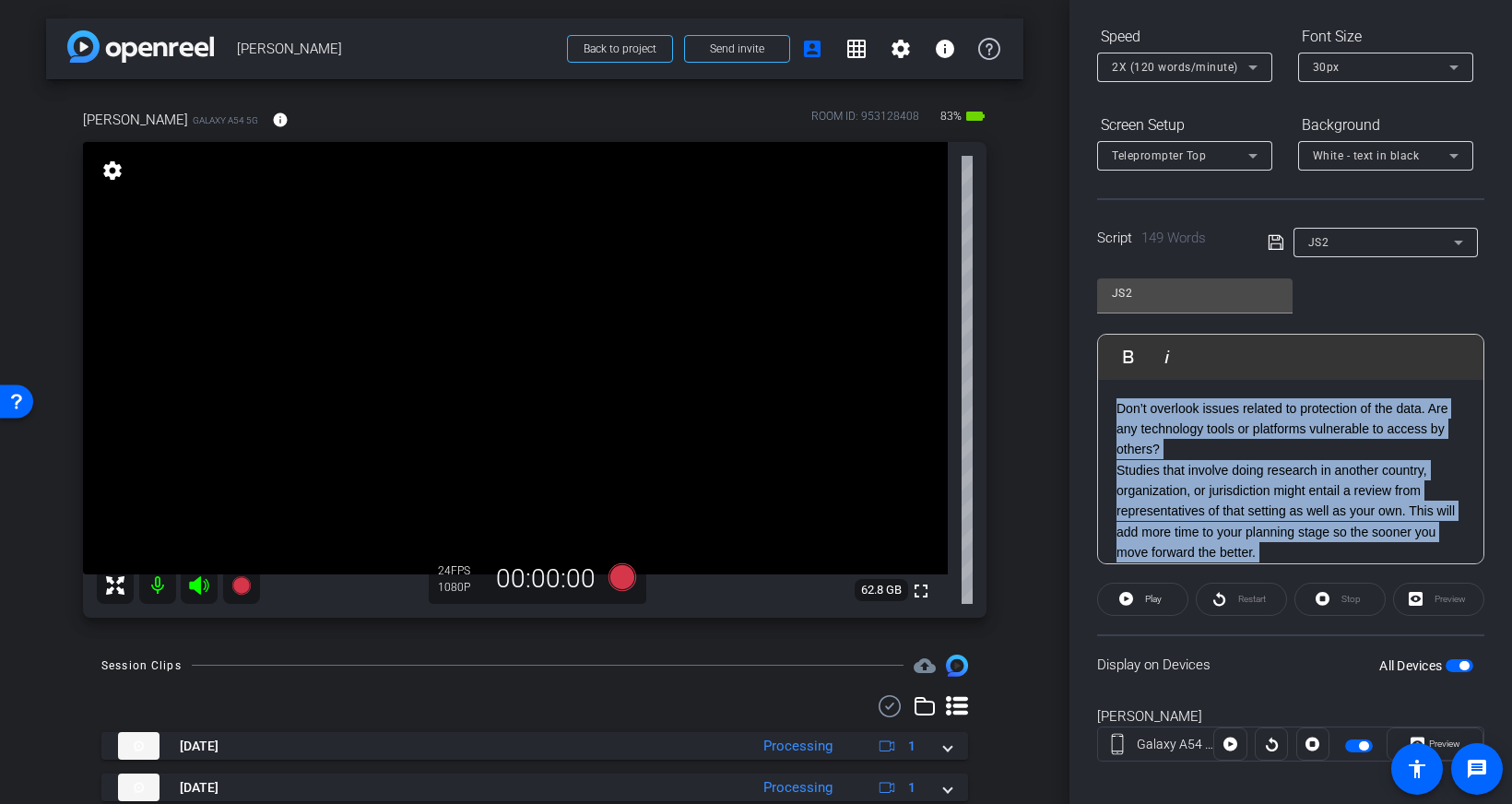
drag, startPoint x: 1264, startPoint y: 536, endPoint x: 1068, endPoint y: 333, distance: 282.2
click at [1068, 333] on div "arrow_back Janet Salmons Back to project Send invite account_box grid_on settin…" at bounding box center [756, 402] width 1512 height 804
click at [1277, 244] on icon at bounding box center [1276, 243] width 17 height 22
click at [1282, 242] on icon at bounding box center [1276, 243] width 17 height 22
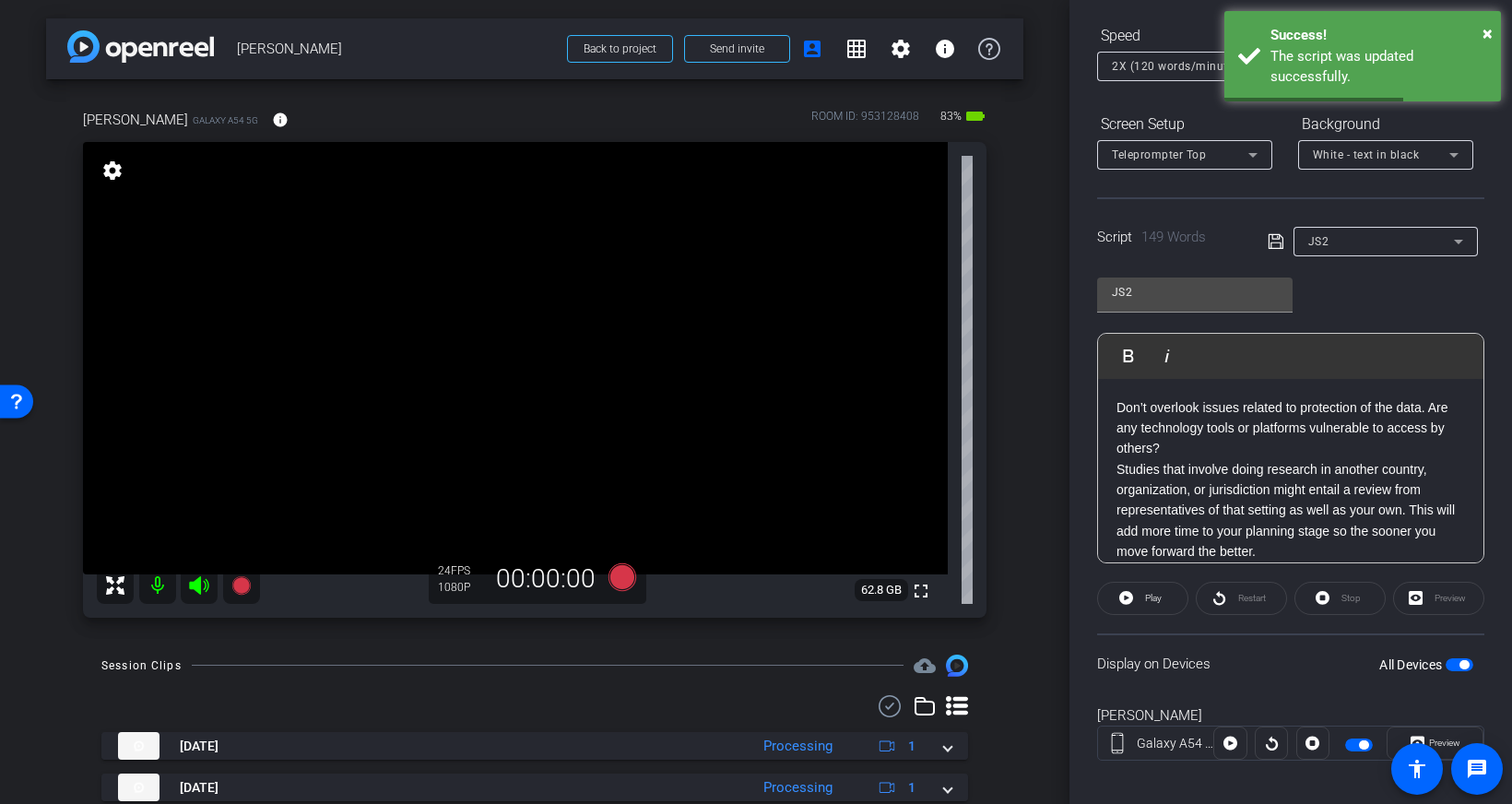
drag, startPoint x: 1345, startPoint y: 276, endPoint x: 1343, endPoint y: 245, distance: 31.1
click at [1345, 276] on div "JS2 Play Play from this location Play Selected Play and display the selected te…" at bounding box center [1290, 413] width 387 height 300
click at [1343, 241] on div "JS2" at bounding box center [1381, 237] width 145 height 23
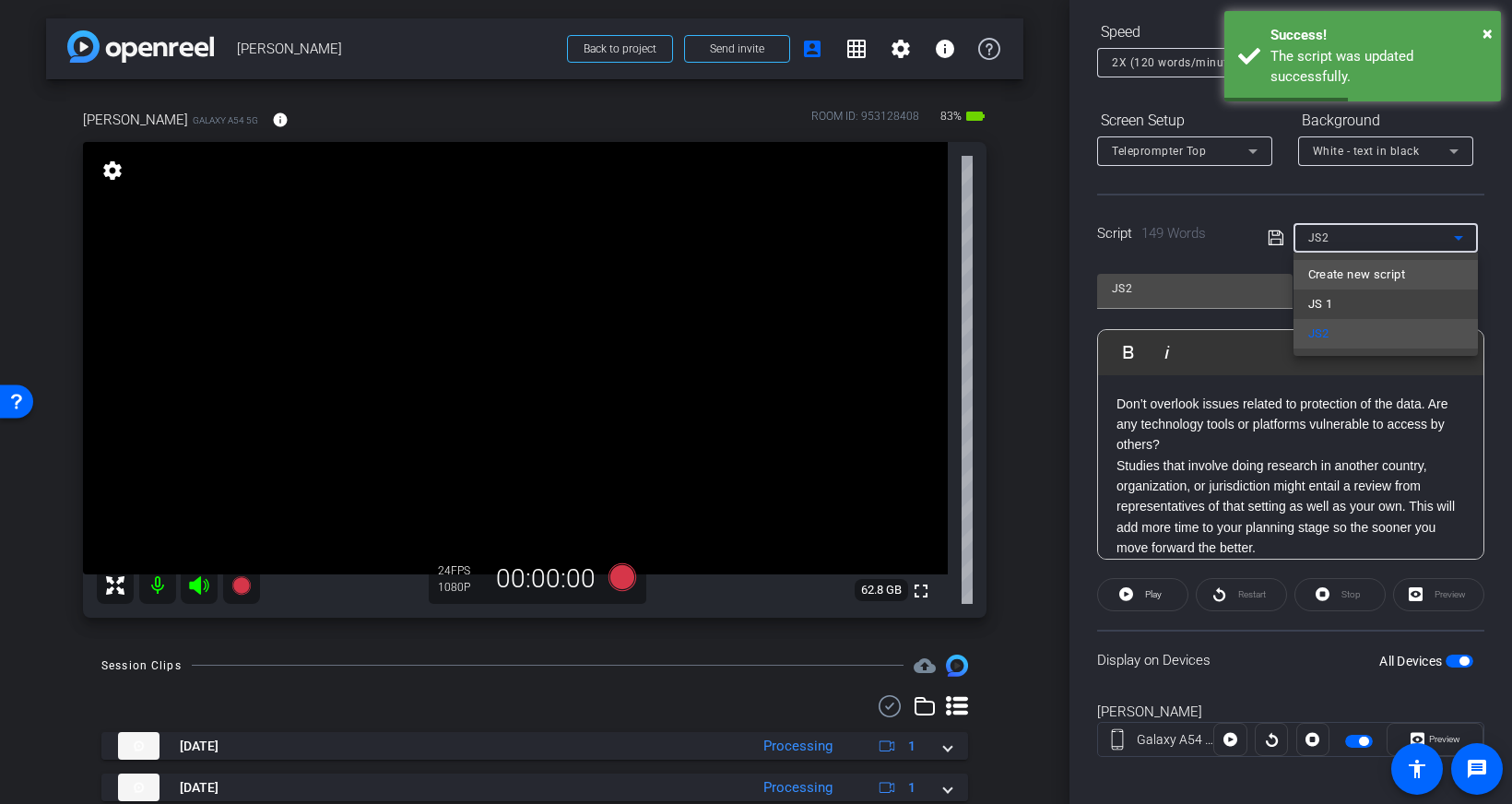
click at [1347, 272] on span "Create new script" at bounding box center [1357, 275] width 97 height 22
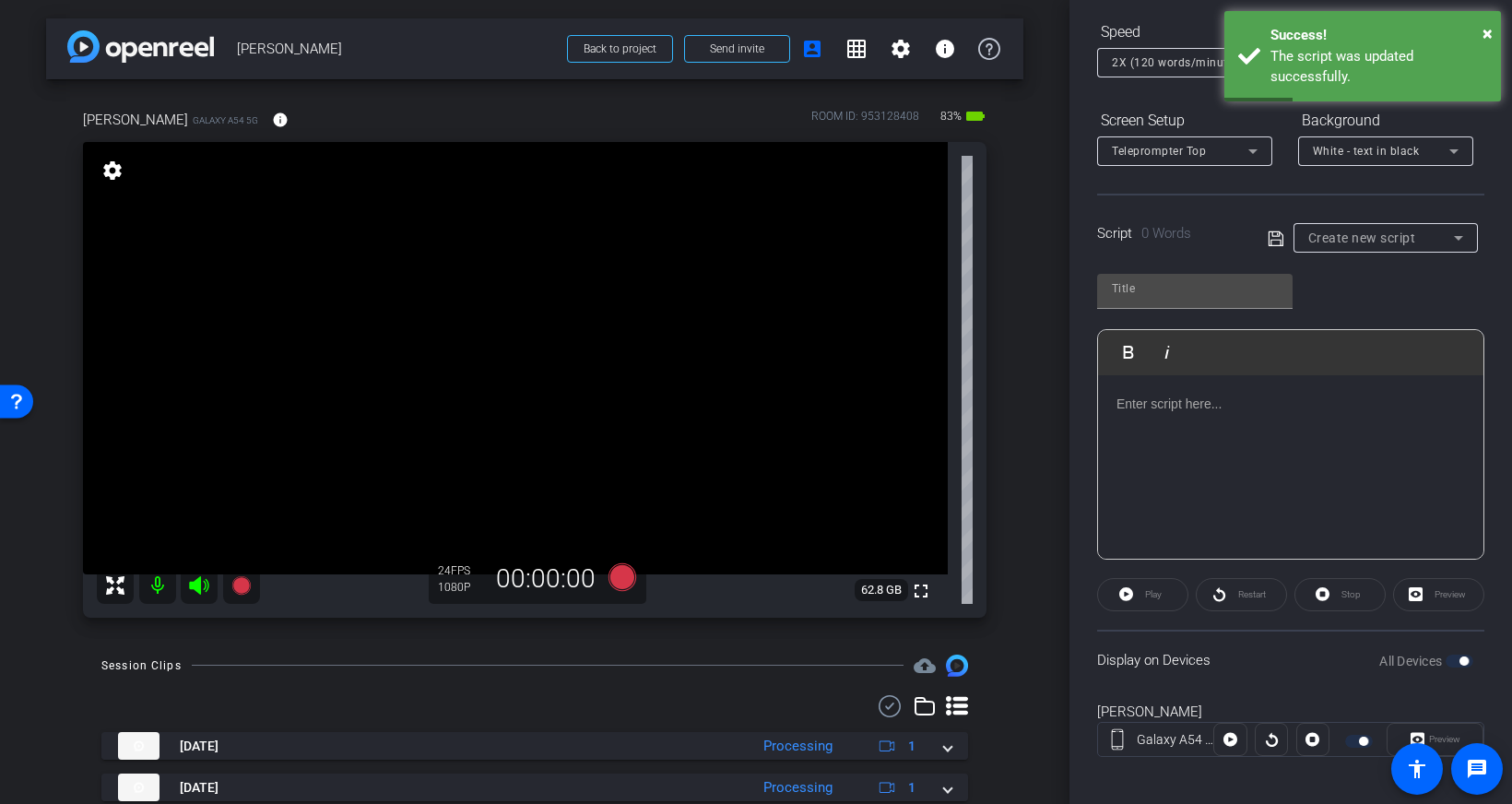
click at [1135, 413] on div at bounding box center [1290, 467] width 385 height 184
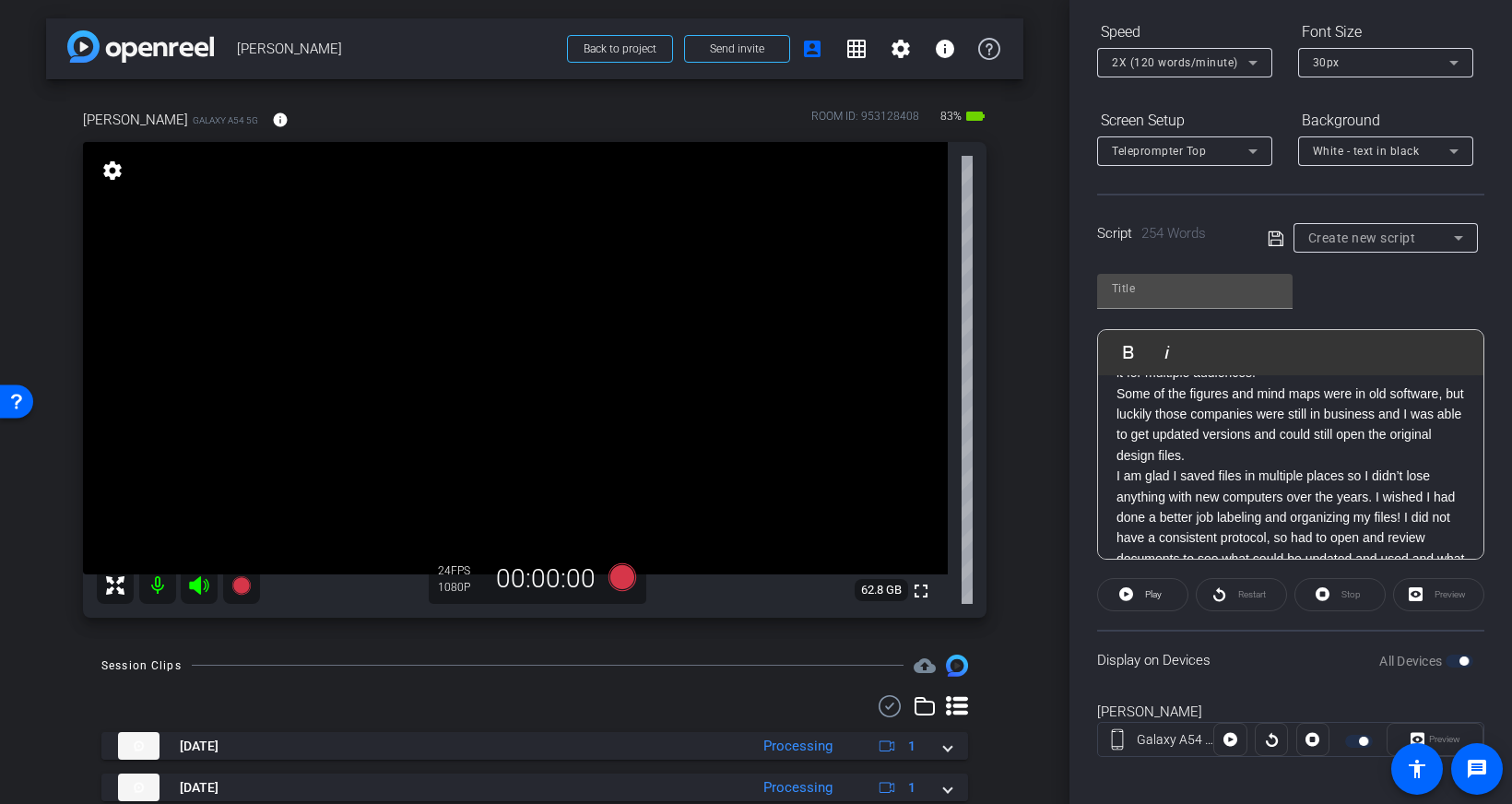
scroll to position [174, 0]
click at [1281, 449] on p "Some of the figures and mind maps were in old software, but luckily those compa…" at bounding box center [1290, 425] width 348 height 83
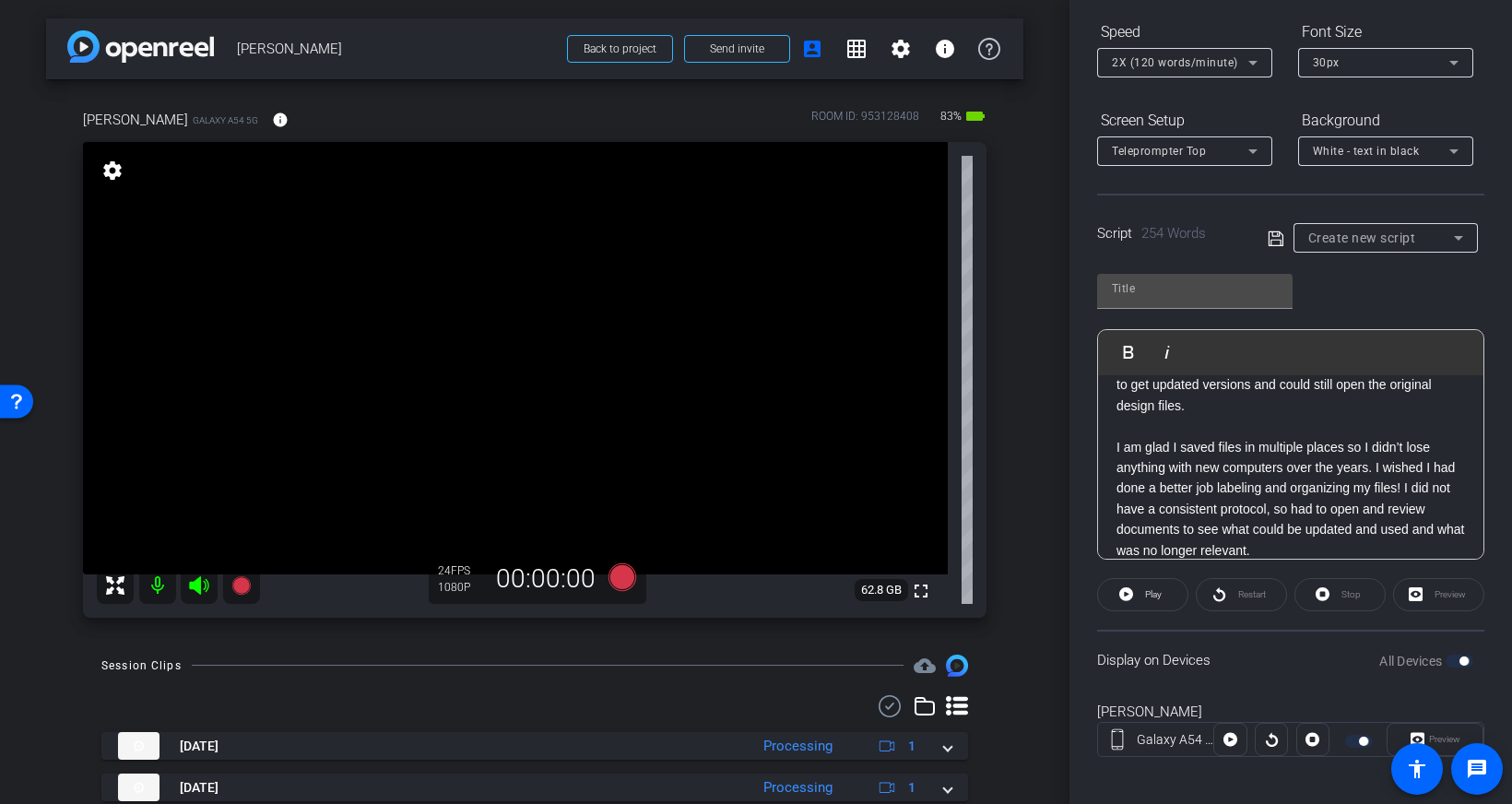
scroll to position [242, 0]
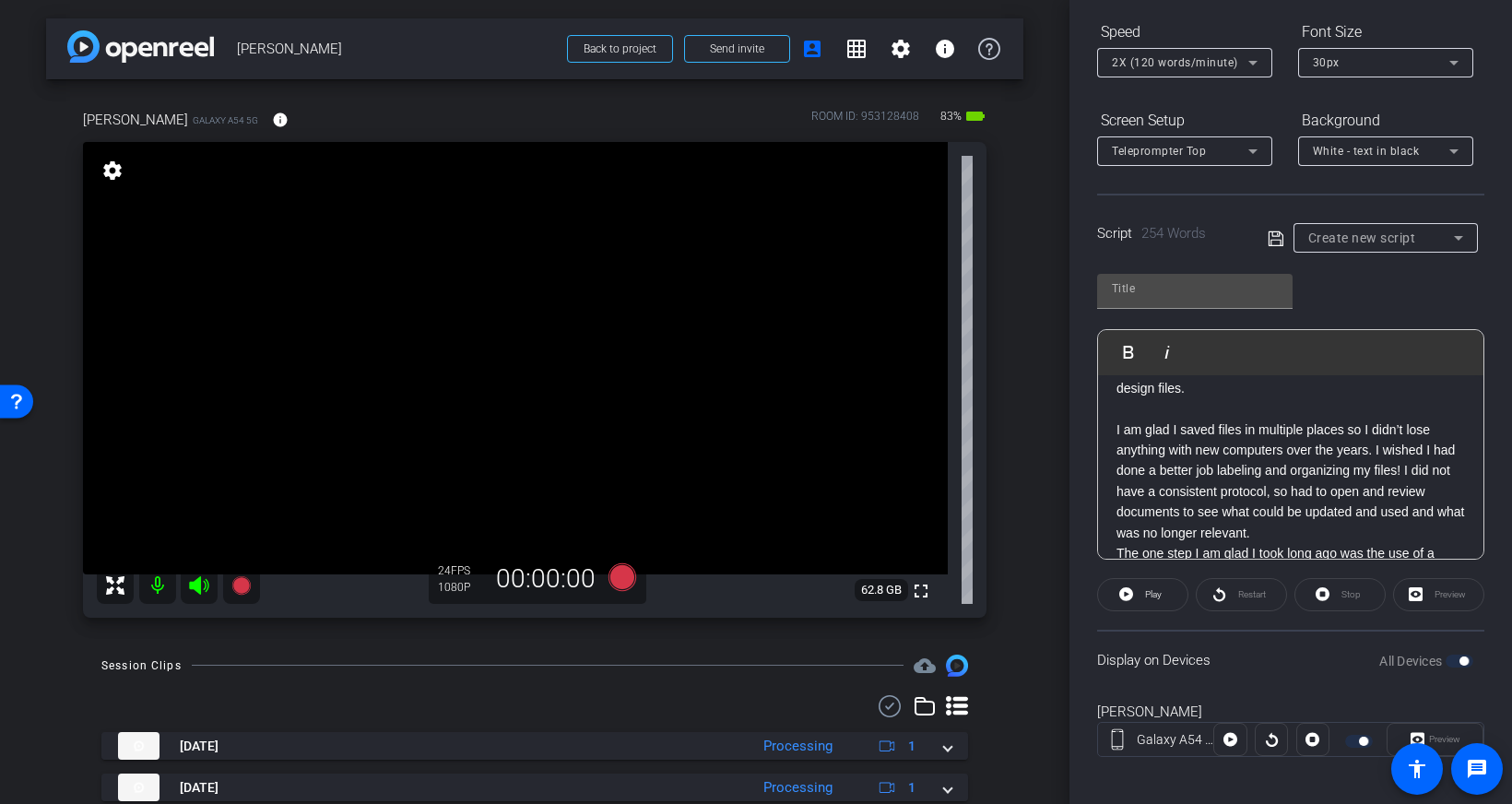
click at [1327, 517] on p "I am glad I saved files in multiple places so I didn’t lose anything with new c…" at bounding box center [1290, 481] width 348 height 124
click at [1323, 530] on p "I am glad I saved files in multiple places so I didn’t lose anything with new c…" at bounding box center [1290, 481] width 348 height 124
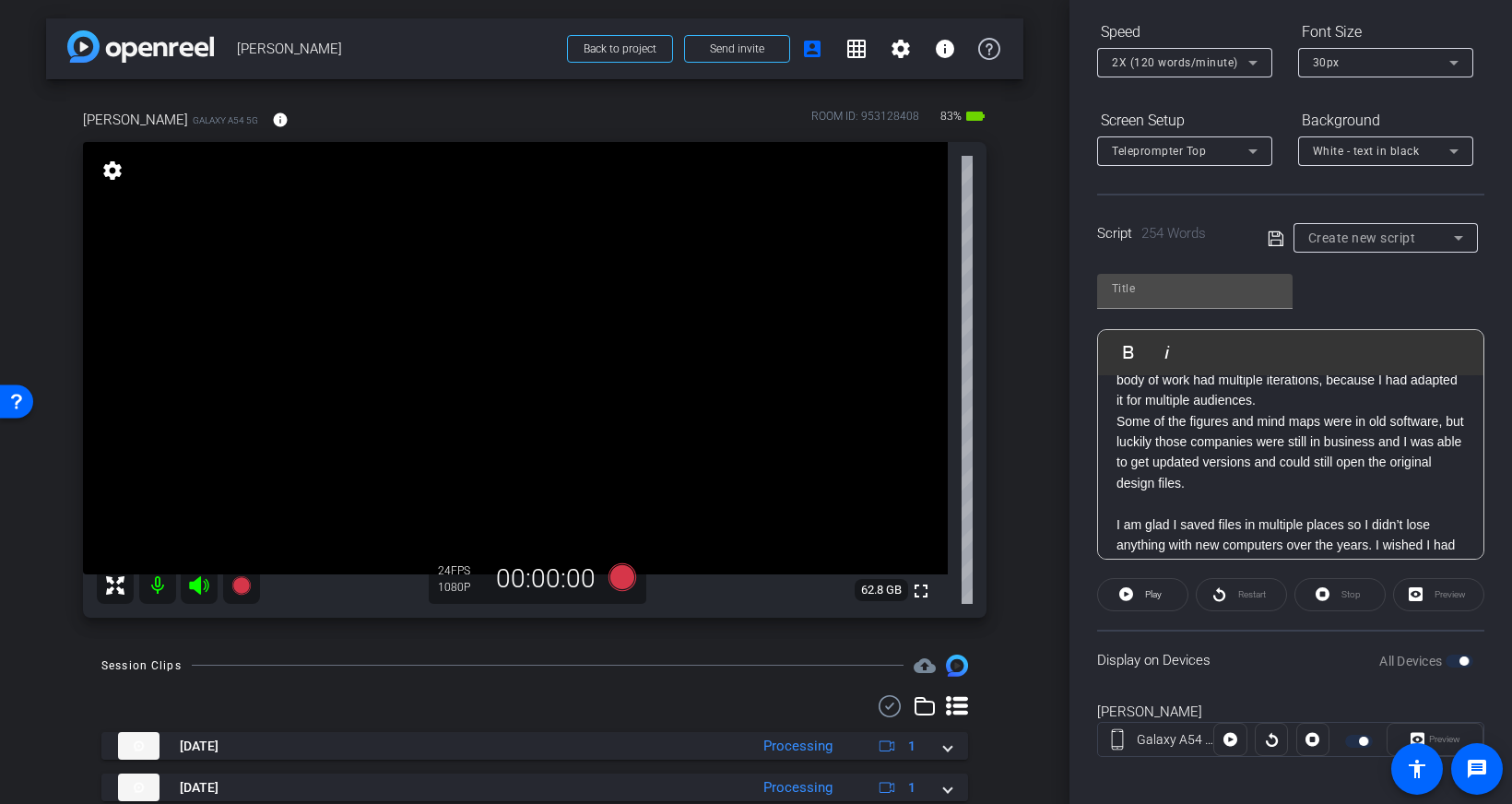
scroll to position [124, 0]
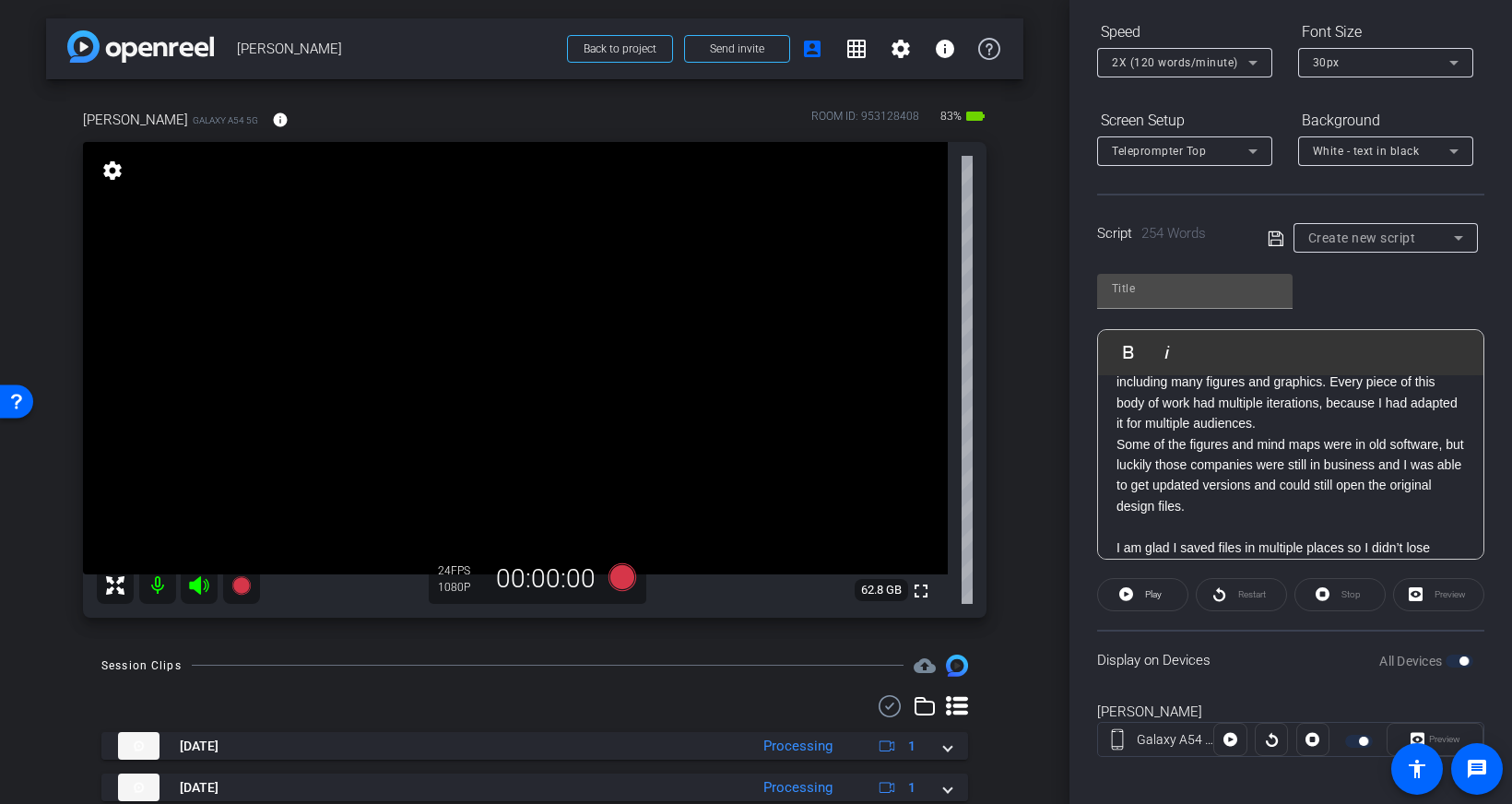
click at [1324, 527] on div "Long-term projects are challenging to the most organized person! Also, beyond y…" at bounding box center [1290, 588] width 385 height 677
click at [1304, 427] on p "I recently learned lessons about long-term projects when I decided to review an…" at bounding box center [1290, 383] width 348 height 103
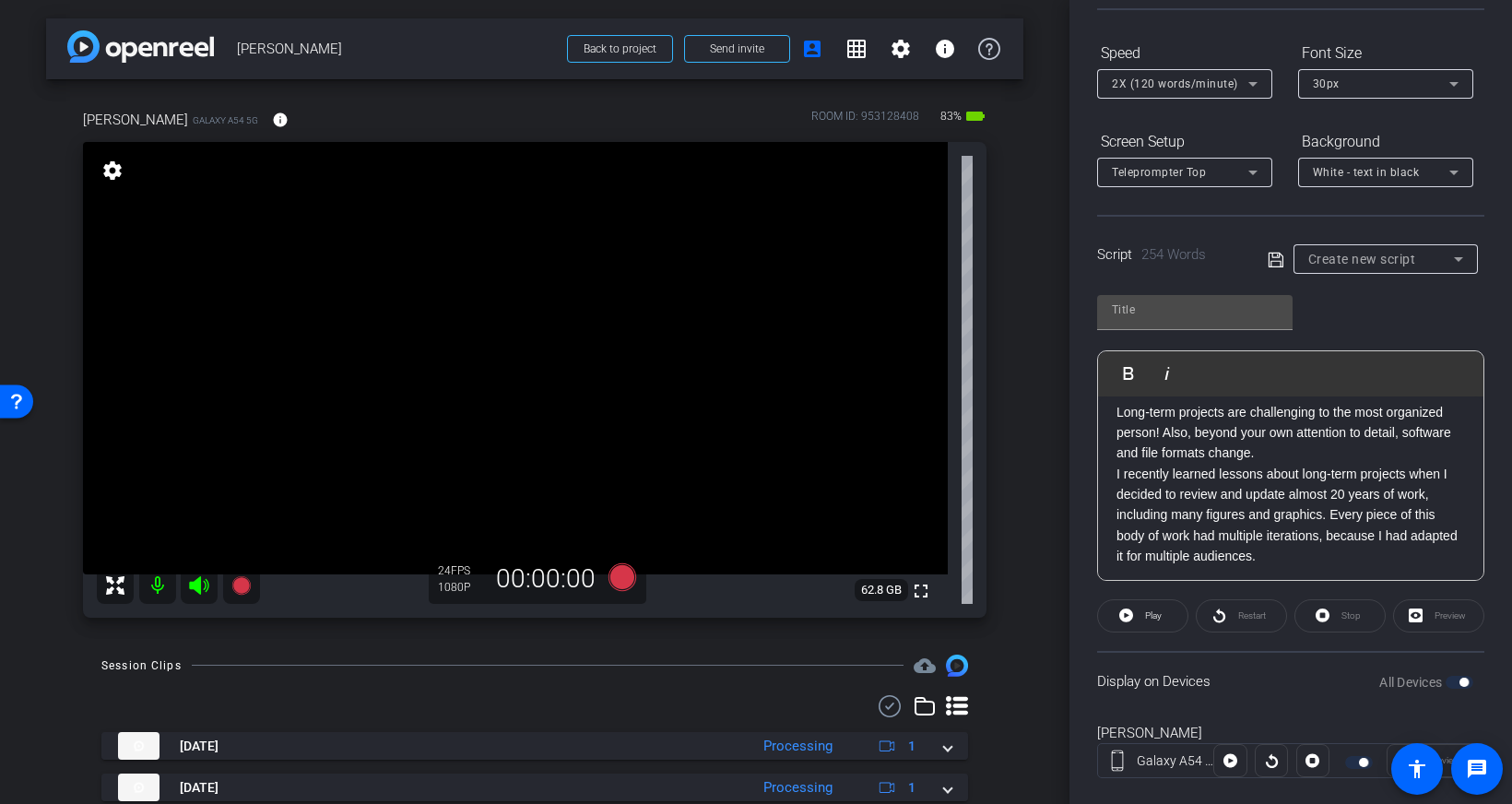
scroll to position [0, 0]
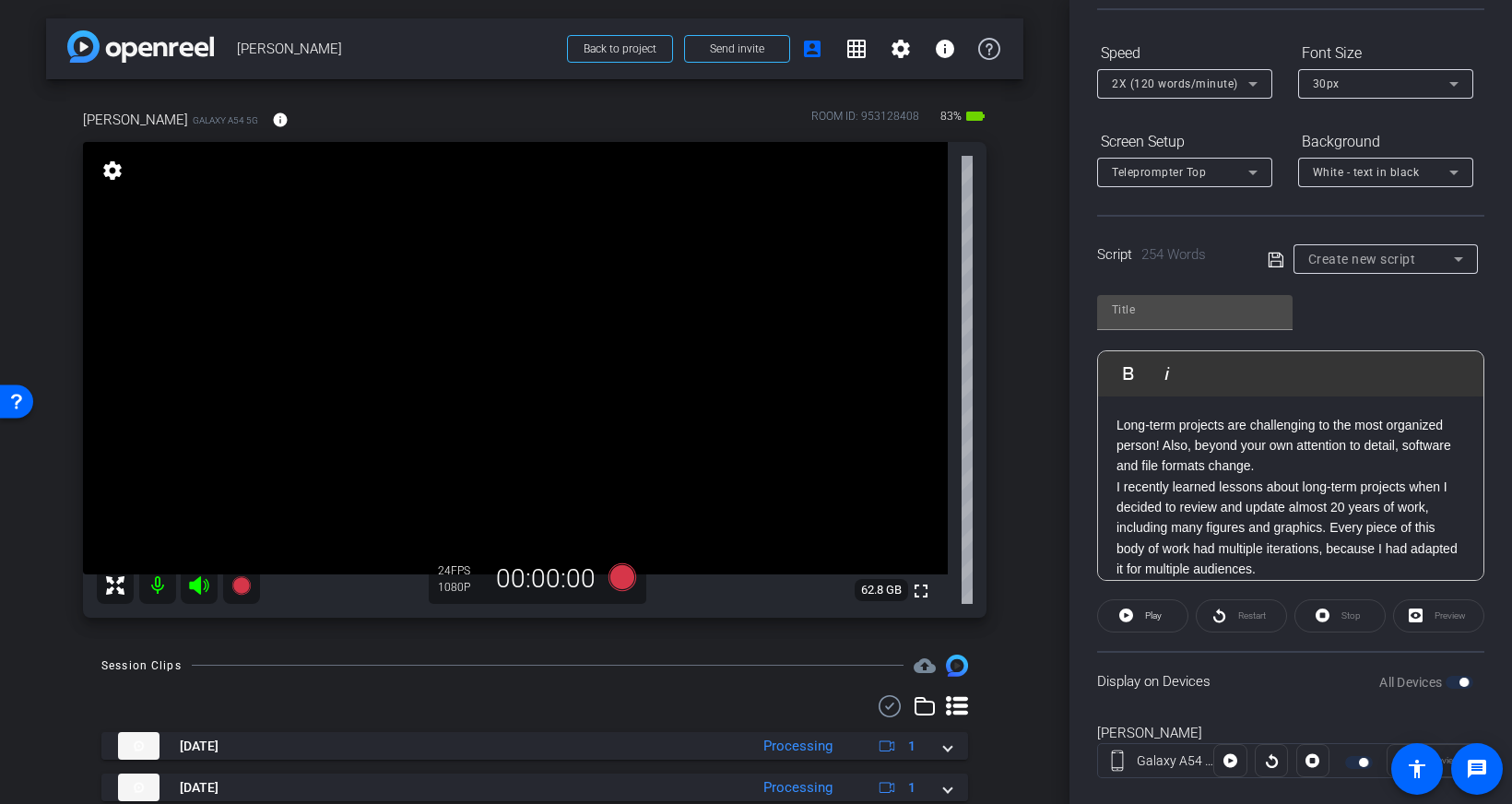
click at [1303, 459] on p "Long-term projects are challenging to the most organized person! Also, beyond y…" at bounding box center [1290, 446] width 348 height 61
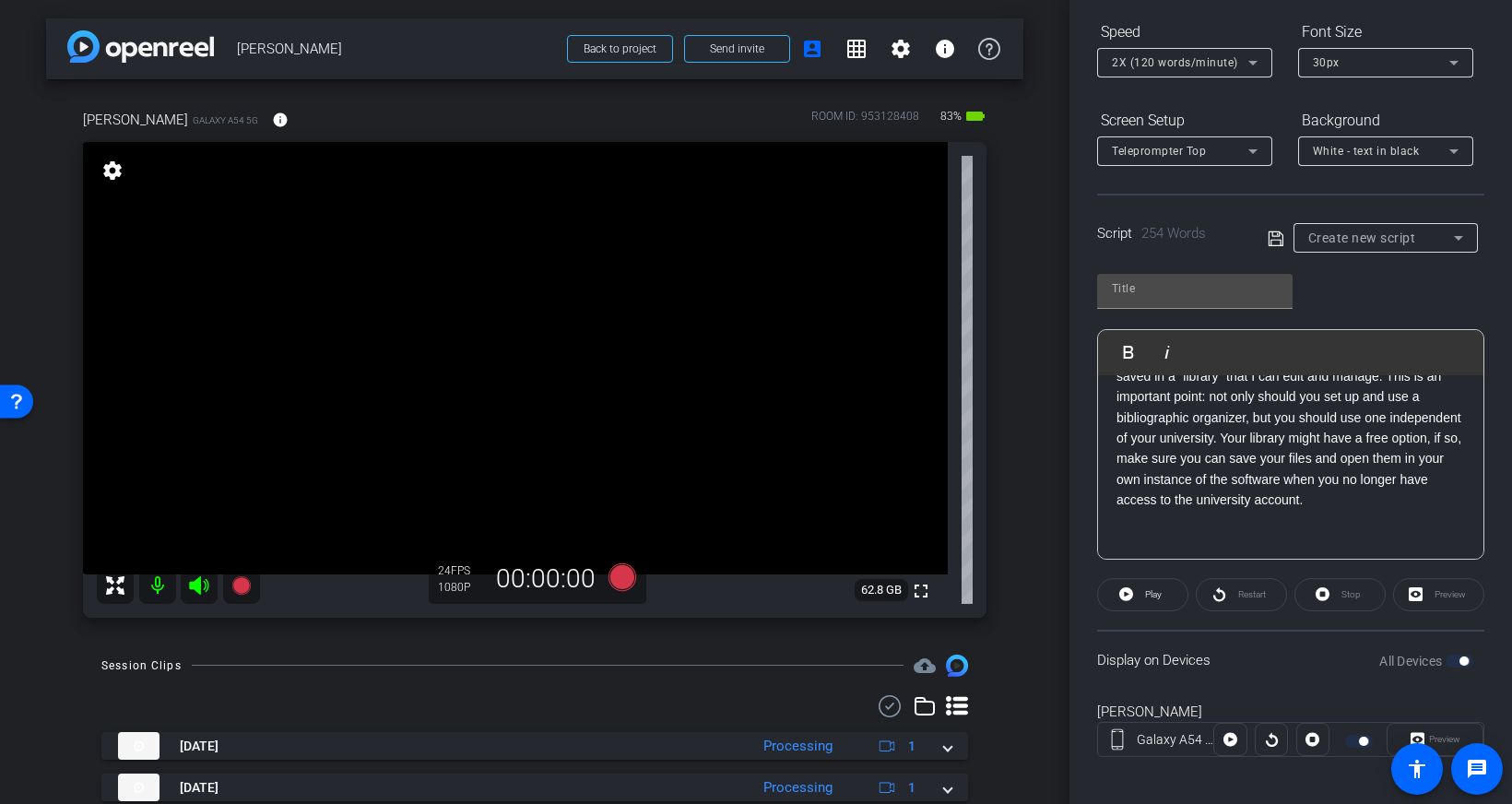
scroll to position [533, 0]
click at [1285, 462] on p "The one step I am glad I took long ago was the use of a bibliographic organizer…" at bounding box center [1290, 407] width 348 height 186
click at [1346, 510] on p at bounding box center [1290, 510] width 348 height 20
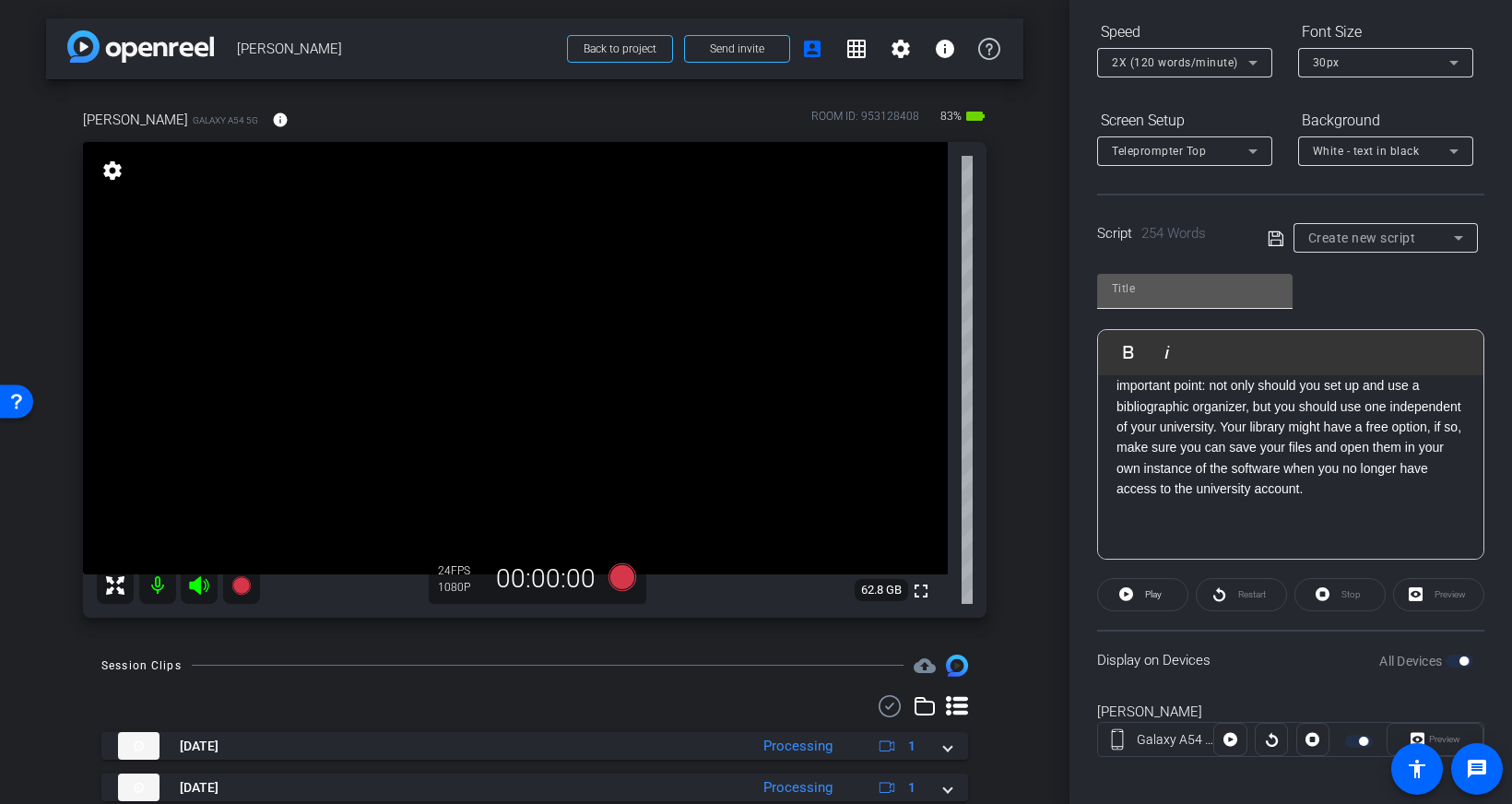
scroll to position [195, 0]
click at [1178, 282] on input "text" at bounding box center [1195, 285] width 166 height 22
type input "JS3"
click at [1302, 473] on p "The one step I am glad I took long ago was the use of a bibliographic organizer…" at bounding box center [1290, 403] width 348 height 186
click at [1168, 536] on p at bounding box center [1290, 546] width 348 height 20
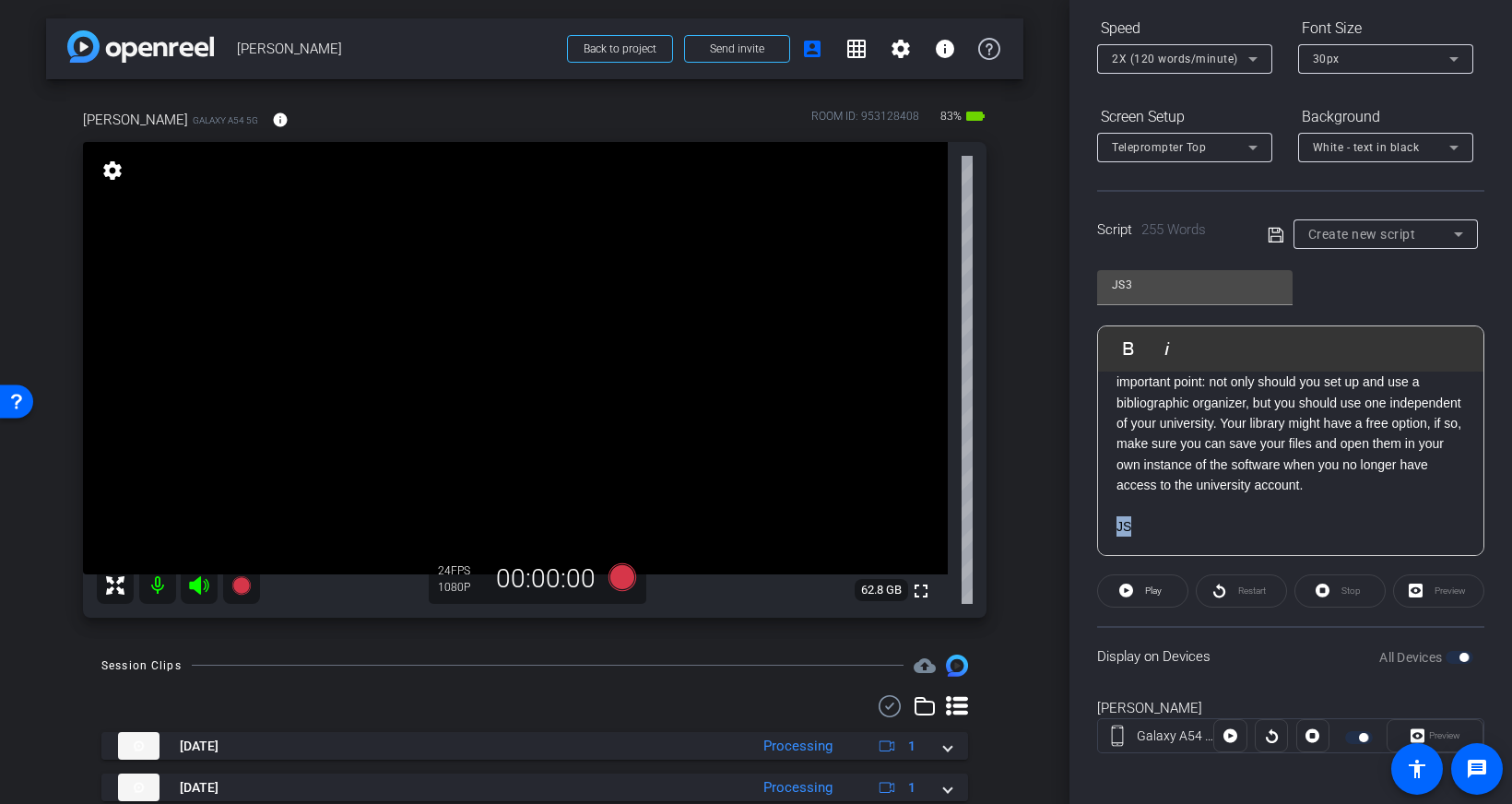
drag, startPoint x: 1157, startPoint y: 529, endPoint x: 1222, endPoint y: 521, distance: 65.5
click at [1110, 529] on div "Long-term projects are challenging to the most organized person! Also, beyond y…" at bounding box center [1290, 207] width 385 height 738
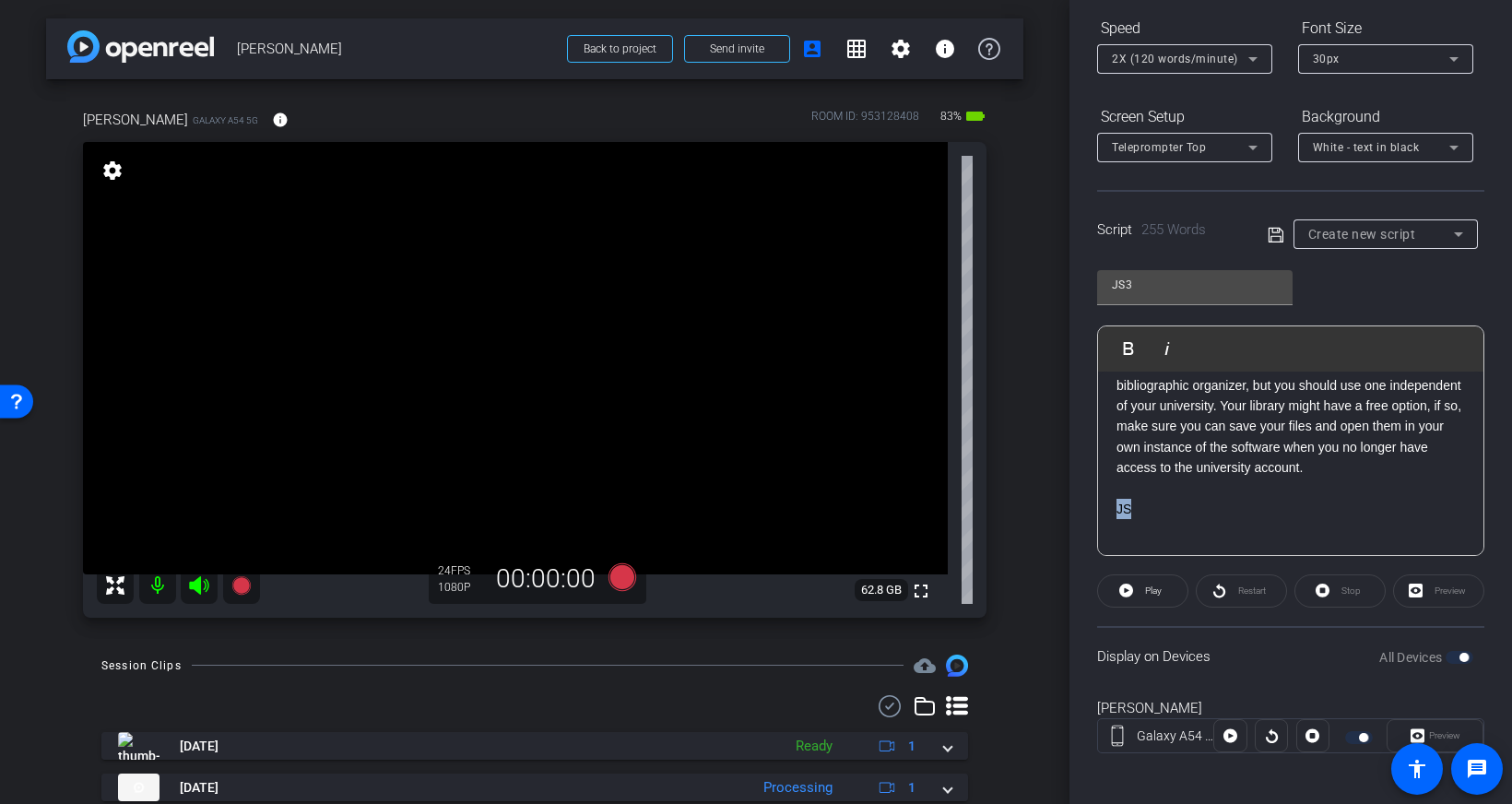
scroll to position [553, 0]
click at [1254, 506] on p "JS" at bounding box center [1290, 507] width 348 height 20
drag, startPoint x: 1225, startPoint y: 509, endPoint x: 1111, endPoint y: 511, distance: 114.0
click at [1111, 511] on div "Long-term projects are challenging to the most organized person! Also, beyond y…" at bounding box center [1290, 187] width 385 height 738
click at [1376, 536] on p "Keep in mind that any files saved to the cloud are on a commercial server and" at bounding box center [1290, 517] width 348 height 42
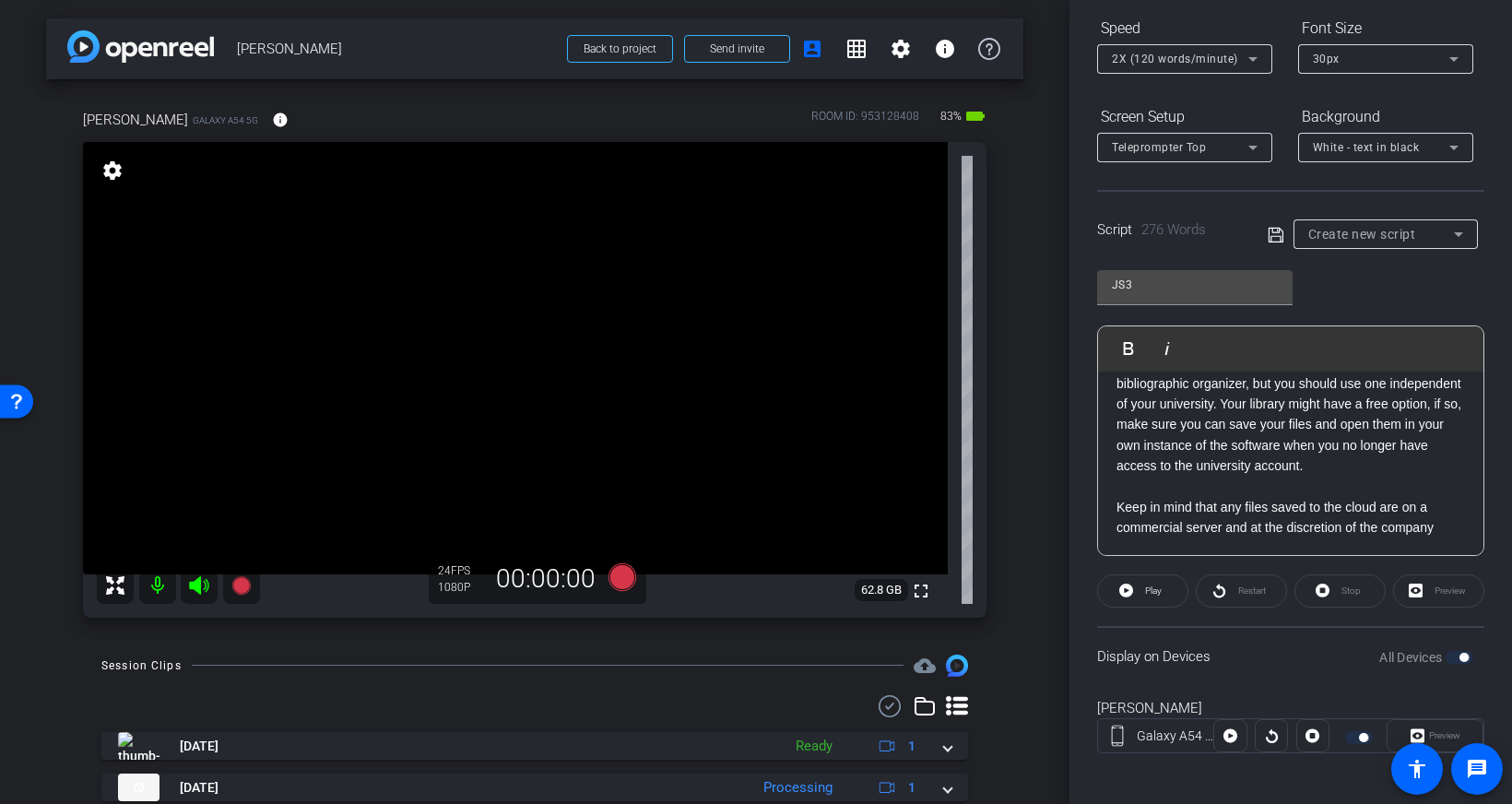
click at [1386, 527] on p "Keep in mind that any files saved to the cloud are on a commercial server and a…" at bounding box center [1290, 517] width 348 height 42
click at [1450, 525] on p "Keep in mind that any files saved to the cloud are on a commercial server and a…" at bounding box center [1290, 517] width 348 height 42
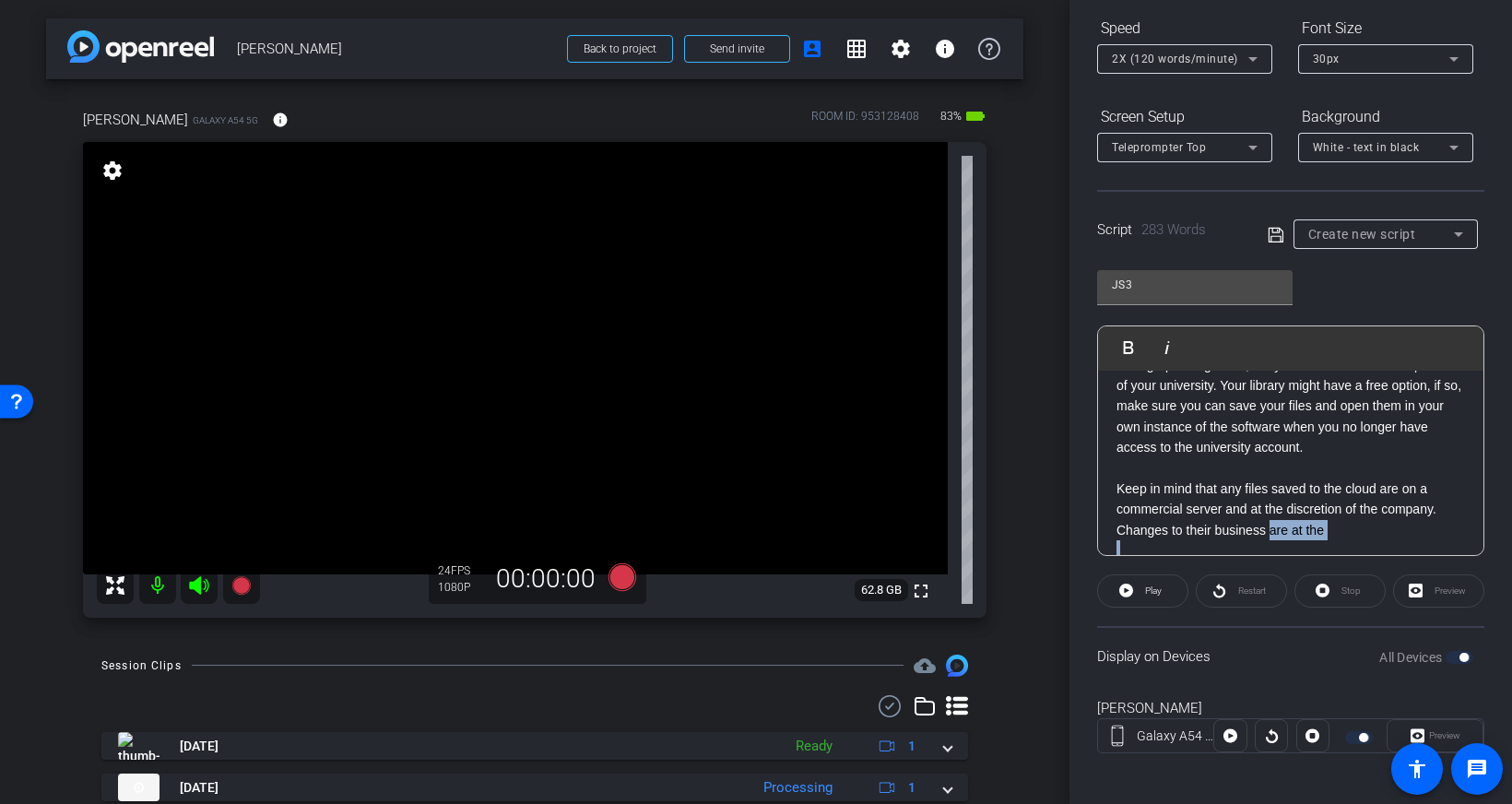
scroll to position [596, 0]
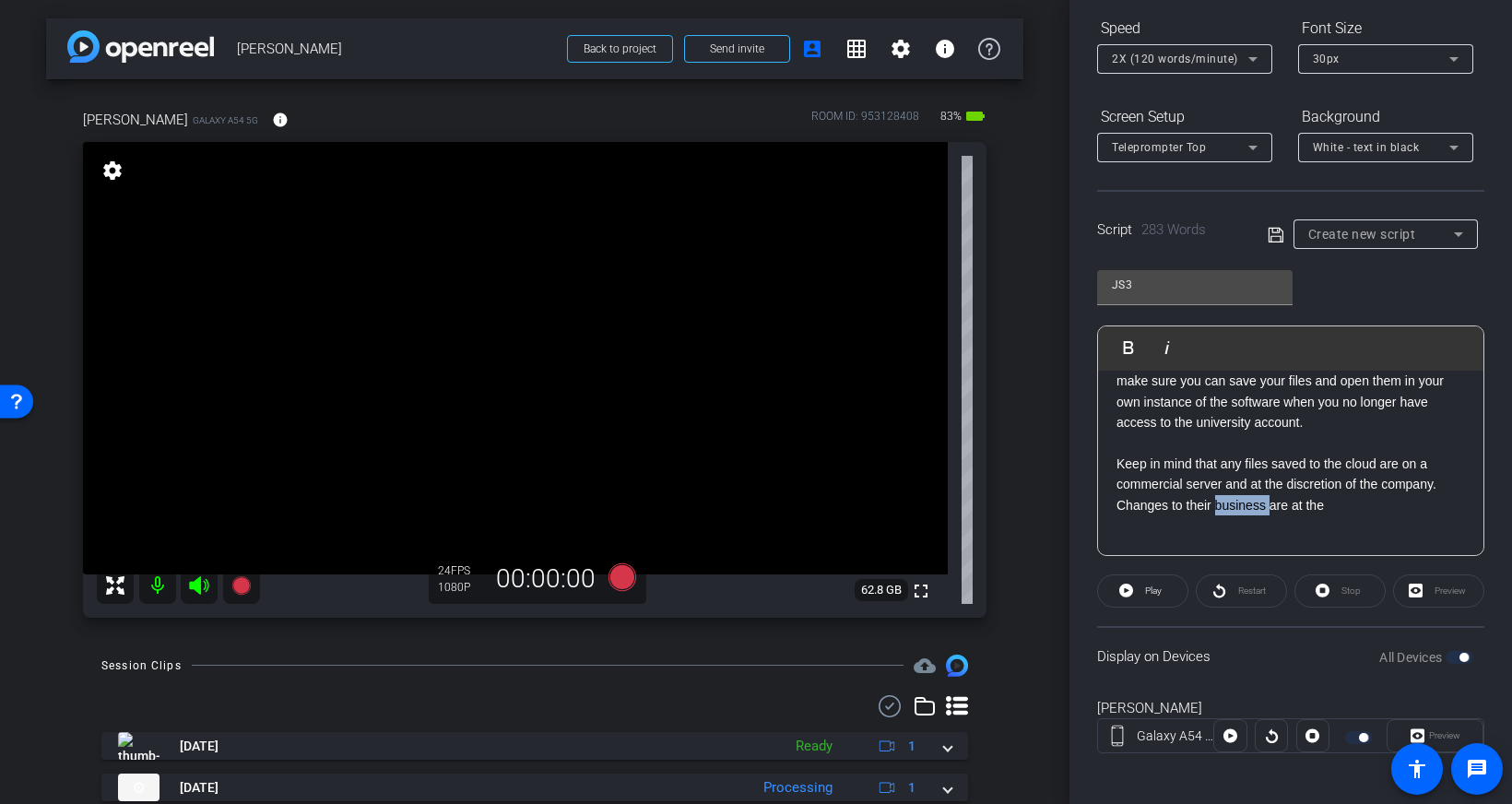
drag, startPoint x: 1270, startPoint y: 538, endPoint x: 1216, endPoint y: 507, distance: 62.3
click at [1216, 508] on p "Keep in mind that any files saved to the cloud are on a commercial server and a…" at bounding box center [1290, 484] width 348 height 61
drag, startPoint x: 1220, startPoint y: 528, endPoint x: 1210, endPoint y: 531, distance: 10.4
click at [1210, 531] on p "Keep in mind that any files saved to the cloud are on a commercial server and a…" at bounding box center [1290, 504] width 348 height 103
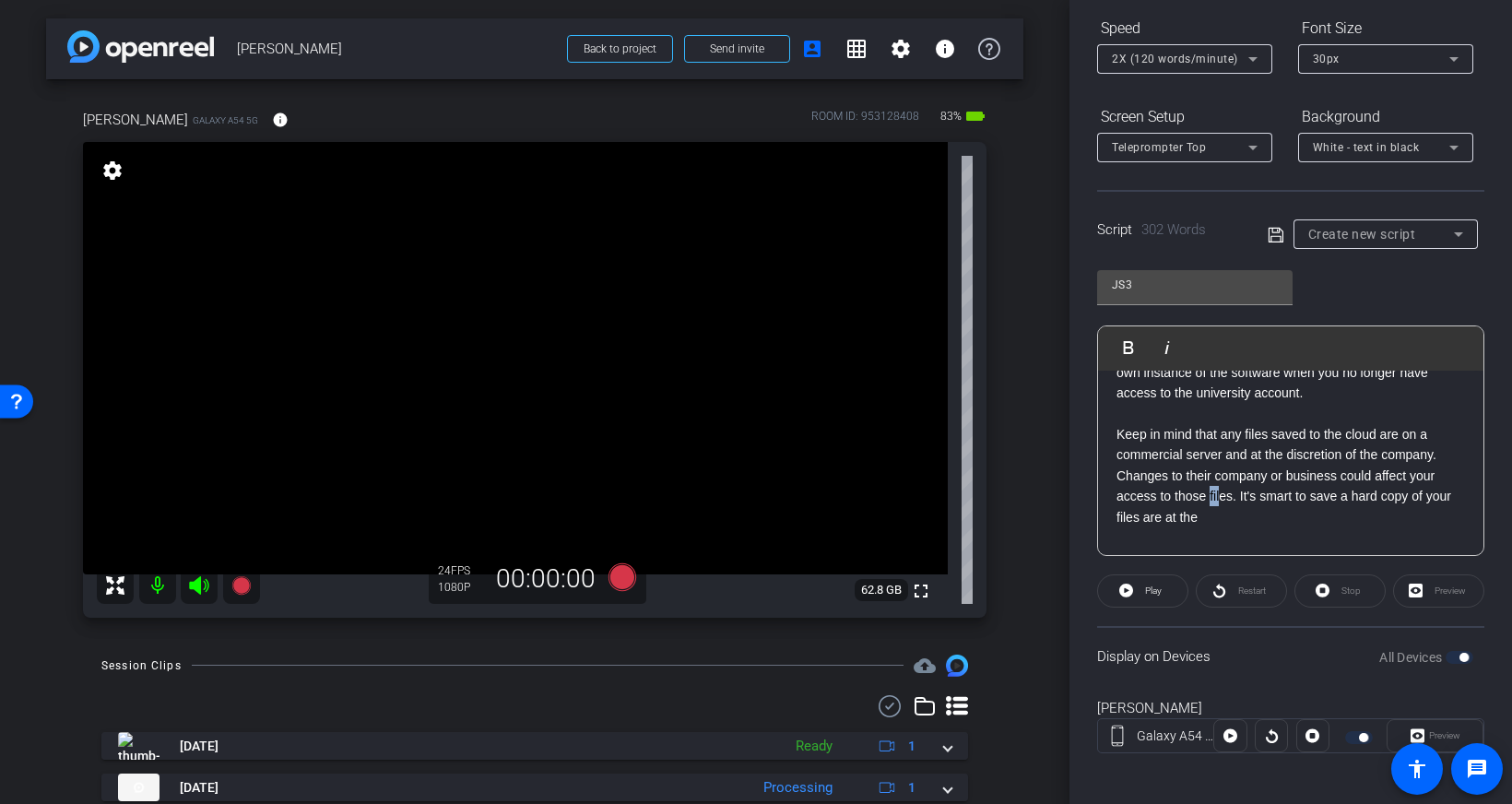
scroll to position [636, 0]
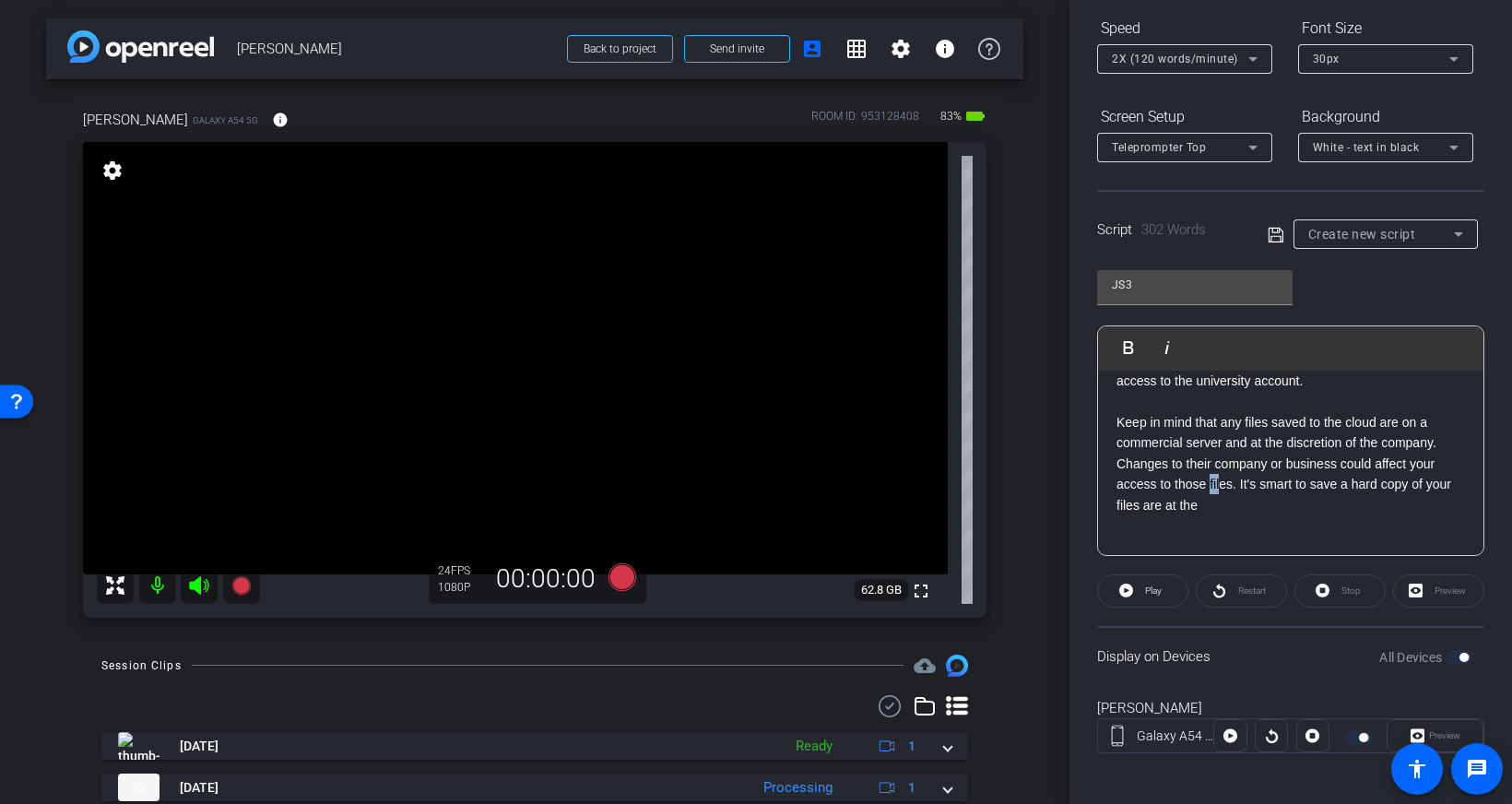
drag, startPoint x: 1206, startPoint y: 543, endPoint x: 1163, endPoint y: 524, distance: 47.0
click at [1163, 543] on div "Long-term projects are challenging to the most organized person! Also, beyond y…" at bounding box center [1290, 144] width 385 height 821
drag, startPoint x: 1145, startPoint y: 509, endPoint x: 1201, endPoint y: 507, distance: 56.0
click at [1201, 507] on p "Keep in mind that any files saved to the cloud are on a commercial server and a…" at bounding box center [1290, 463] width 348 height 103
click at [1296, 495] on p "Keep in mind that any files saved to the cloud are on a commercial server and a…" at bounding box center [1290, 463] width 348 height 103
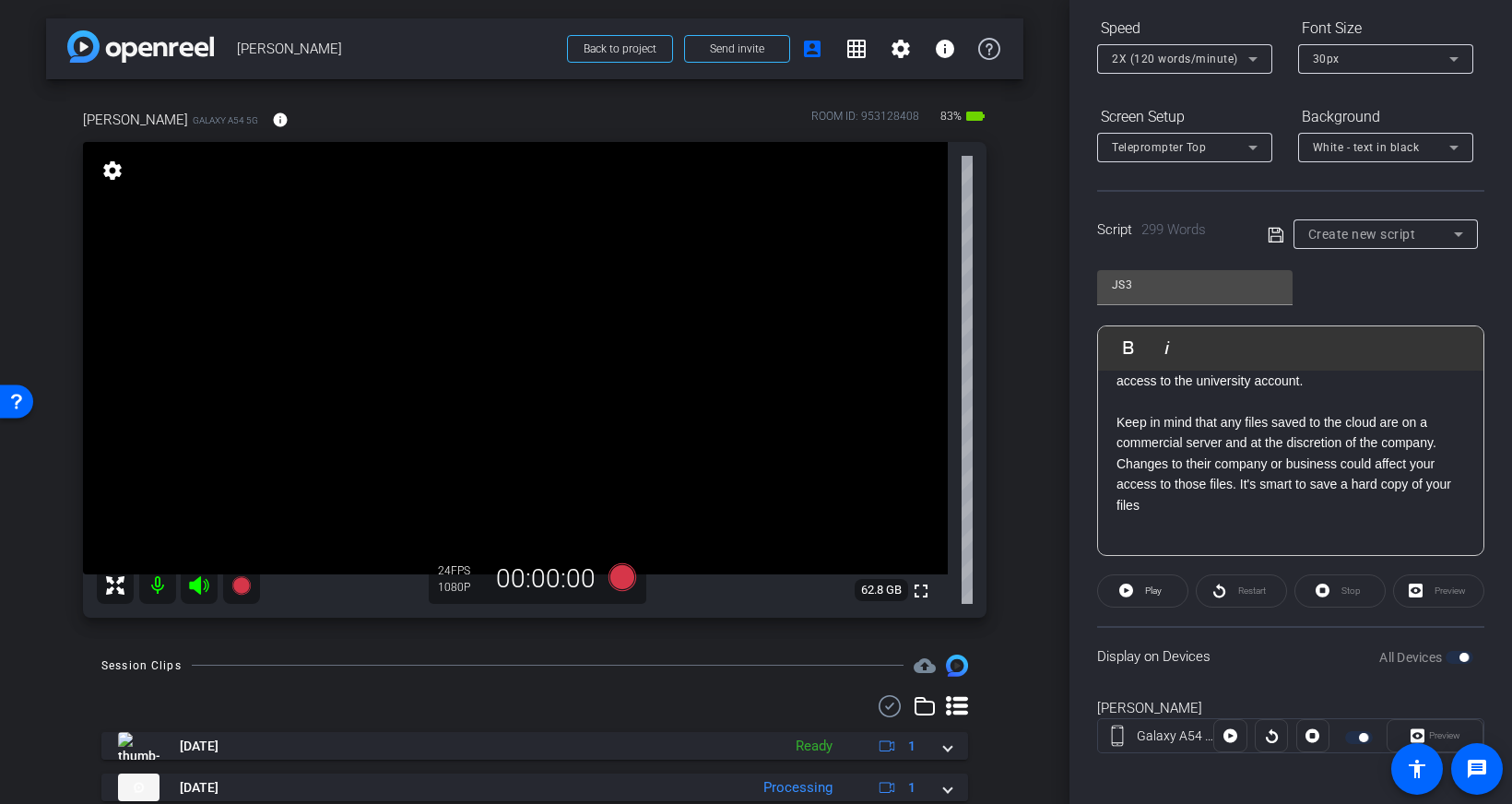
click at [1274, 495] on p "Keep in mind that any files saved to the cloud are on a commercial server and a…" at bounding box center [1290, 463] width 348 height 103
click at [1235, 505] on p "Keep in mind that any files saved to the cloud are on a commercial server and a…" at bounding box center [1290, 463] width 348 height 103
click at [1280, 495] on p "Keep in mind that any files saved to the cloud are on a commercial server and a…" at bounding box center [1290, 463] width 348 height 103
click at [1275, 497] on p "Keep in mind that any files saved to the cloud are on a commercial server and a…" at bounding box center [1290, 463] width 348 height 103
click at [1215, 510] on p "Keep in mind that any files saved to the cloud are on a commercial server and a…" at bounding box center [1290, 463] width 348 height 103
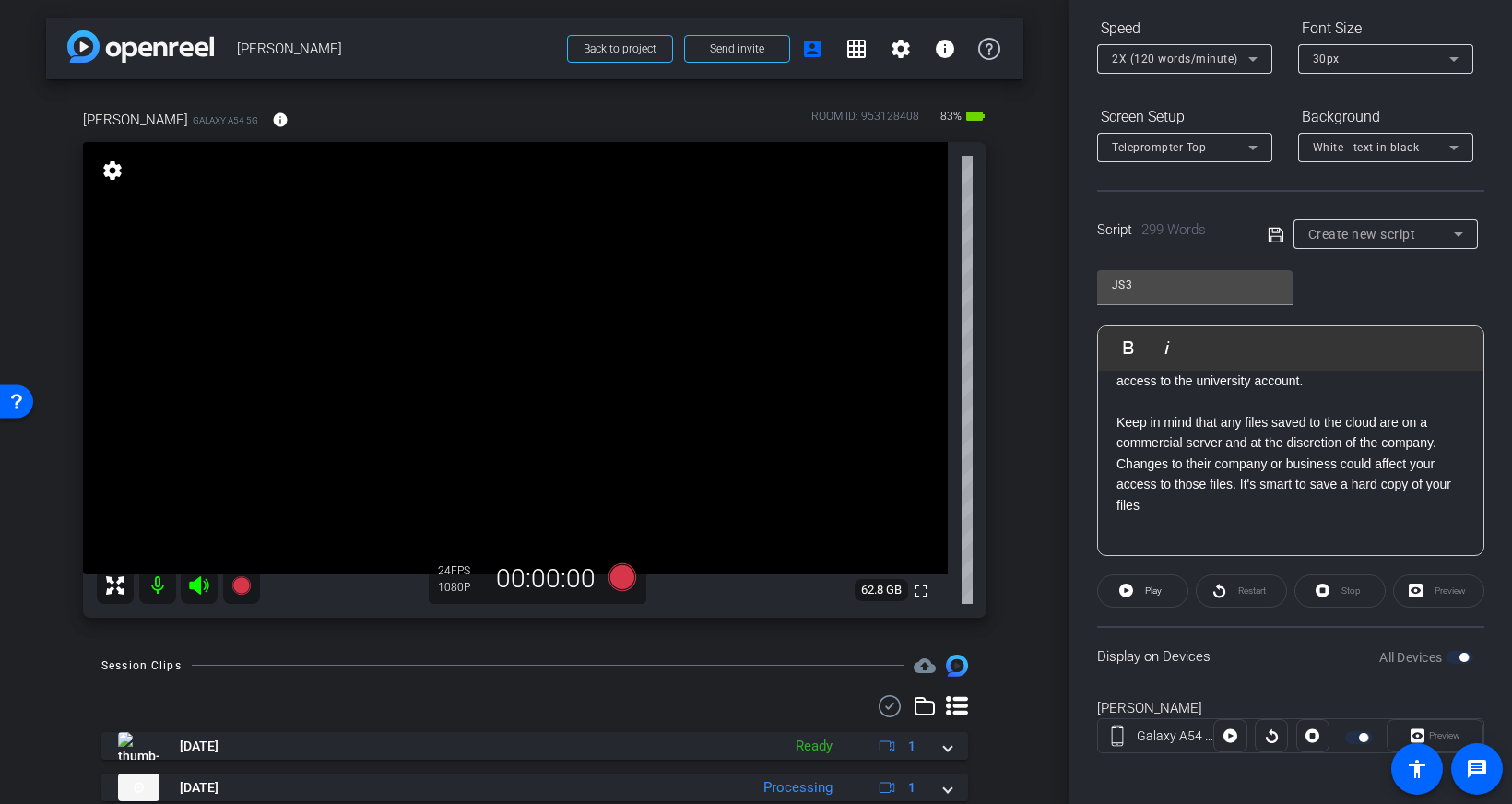
click at [1262, 505] on p "Keep in mind that any files saved to the cloud are on a commercial server and a…" at bounding box center [1290, 463] width 348 height 103
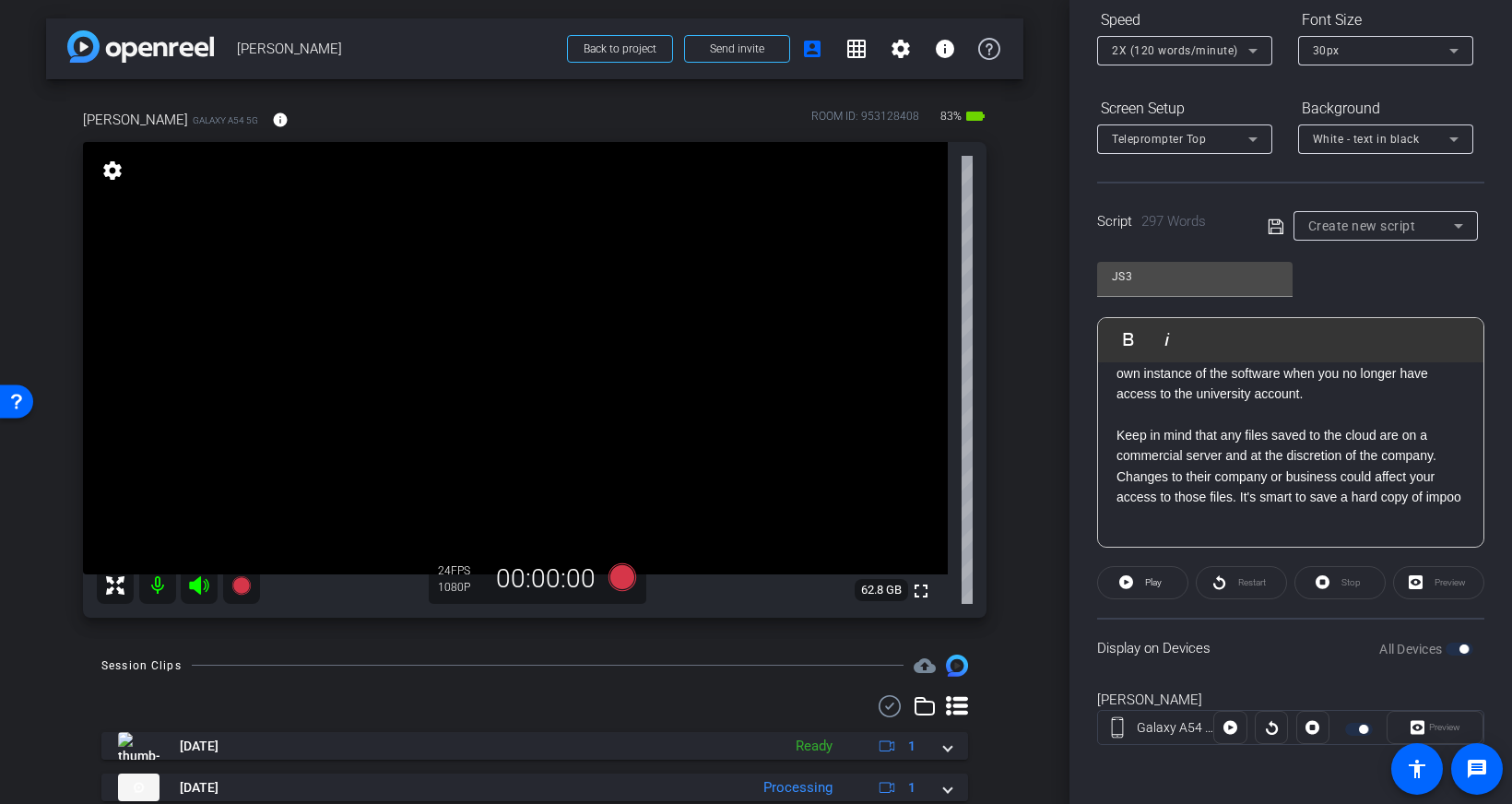
scroll to position [195, 0]
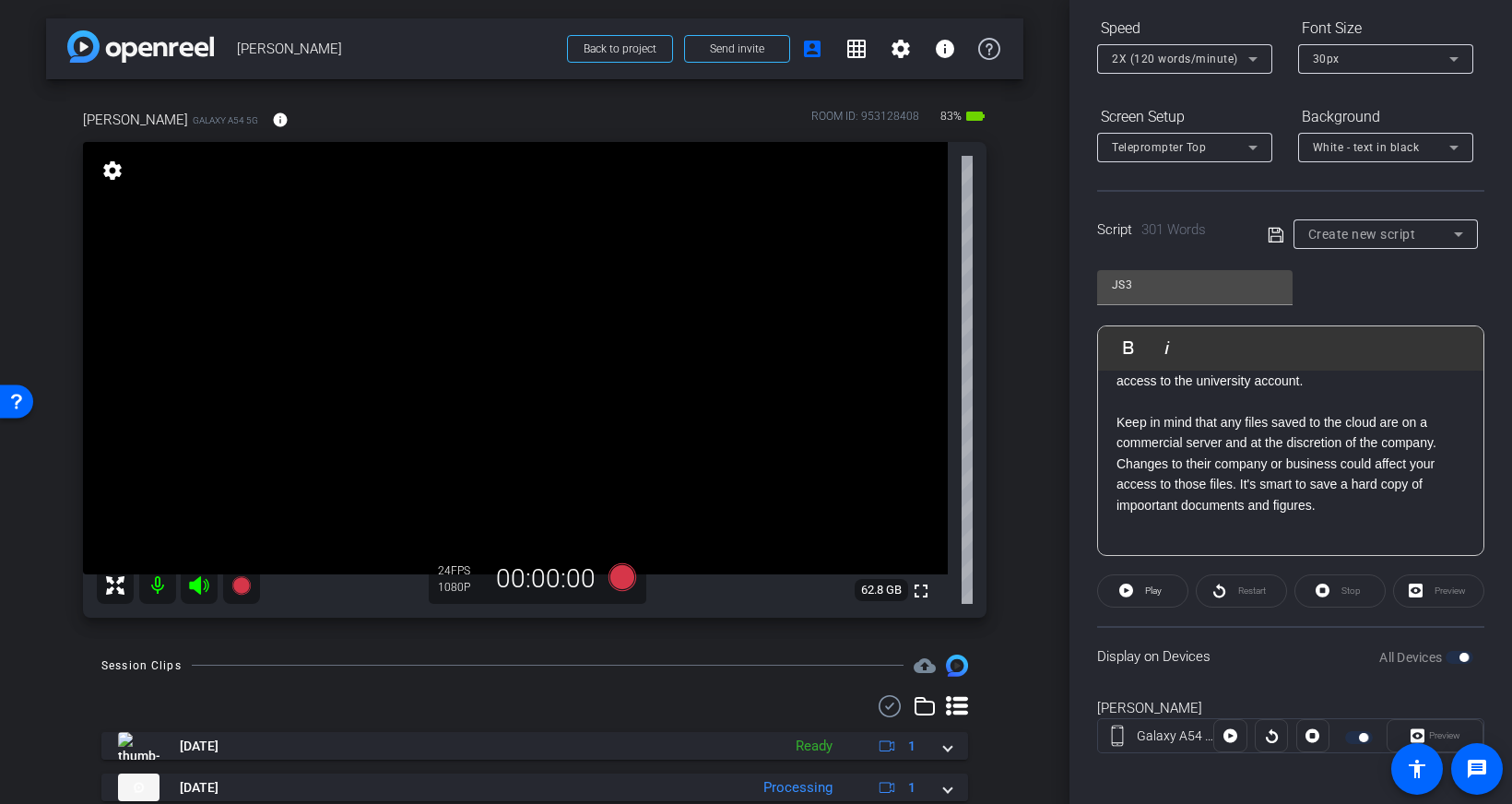
click at [1151, 506] on p "Keep in mind that any files saved to the cloud are on a commercial server and a…" at bounding box center [1290, 463] width 348 height 103
click at [1275, 236] on icon at bounding box center [1276, 235] width 17 height 22
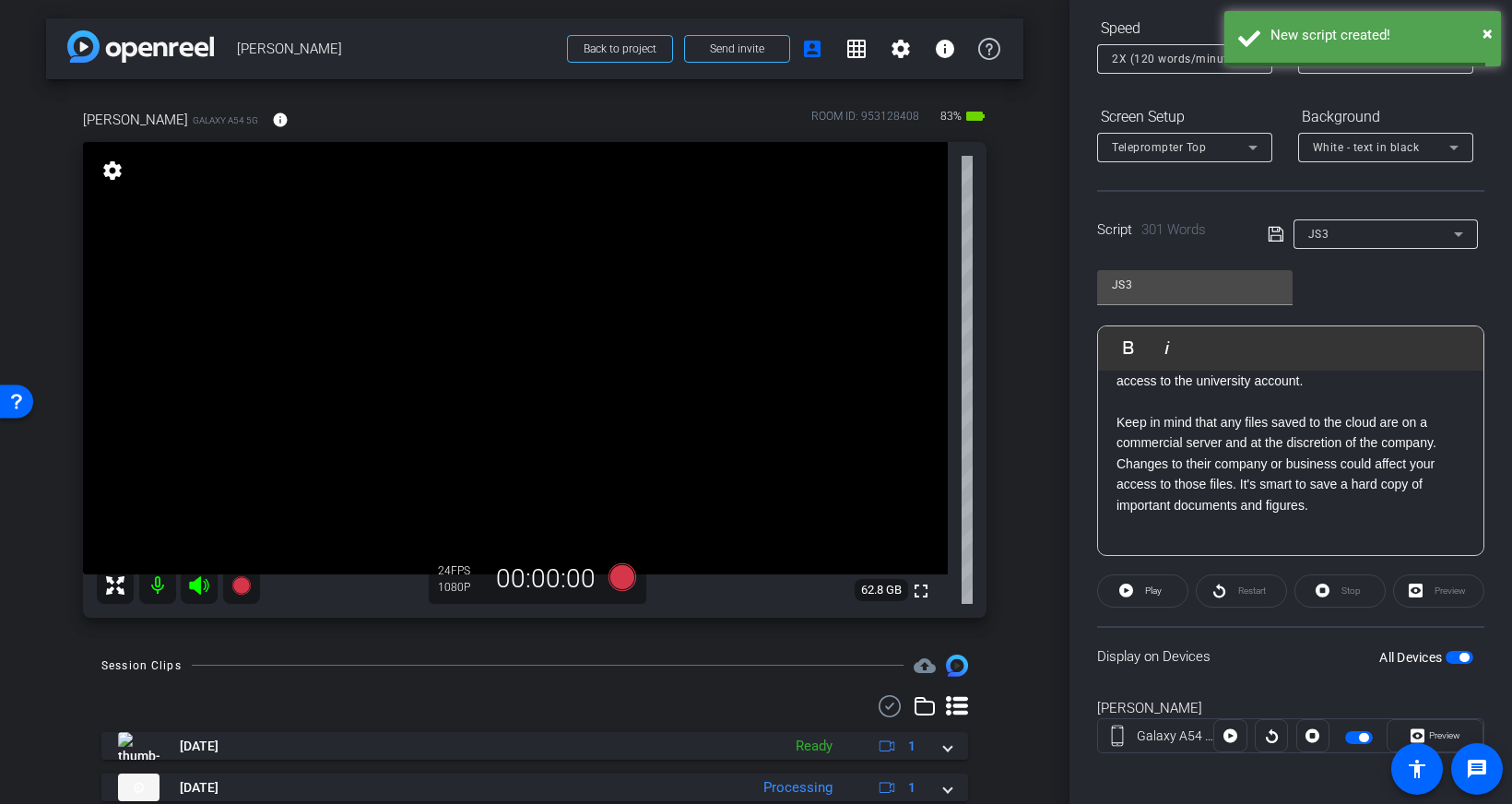
click at [1279, 422] on p "Keep in mind that any files saved to the cloud are on a commercial server and a…" at bounding box center [1290, 463] width 348 height 103
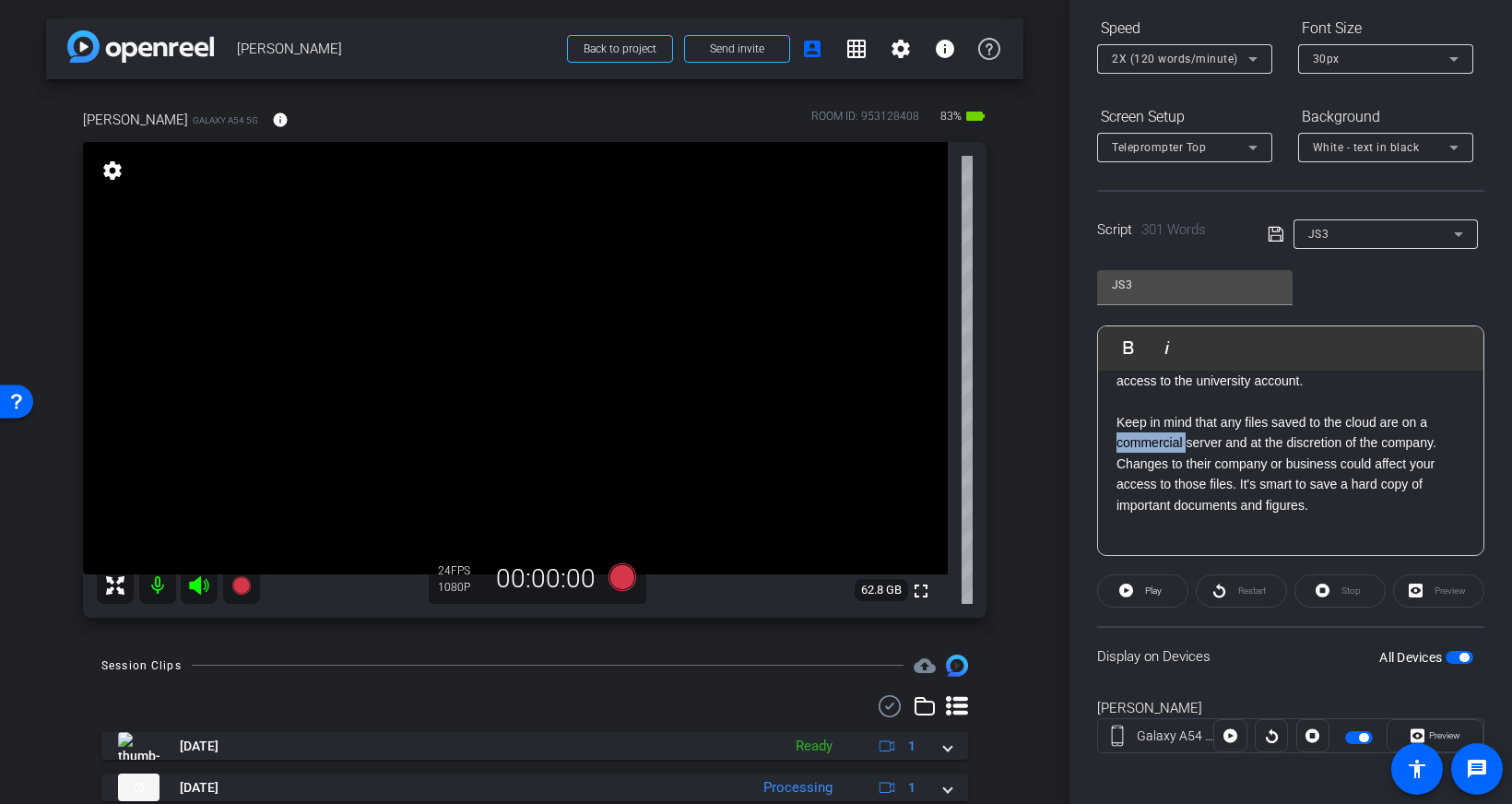
drag, startPoint x: 1186, startPoint y: 441, endPoint x: 1112, endPoint y: 446, distance: 74.2
click at [1112, 446] on div "Long-term projects are challenging to the most organized person! Also, beyond y…" at bounding box center [1290, 144] width 385 height 821
click at [1222, 491] on p "Keep in mind that any files saved to the cloud are on a commercial server and a…" at bounding box center [1290, 463] width 348 height 103
click at [1335, 510] on p "Keep in mind that any files saved to the cloud are on a commercial server and a…" at bounding box center [1290, 463] width 348 height 103
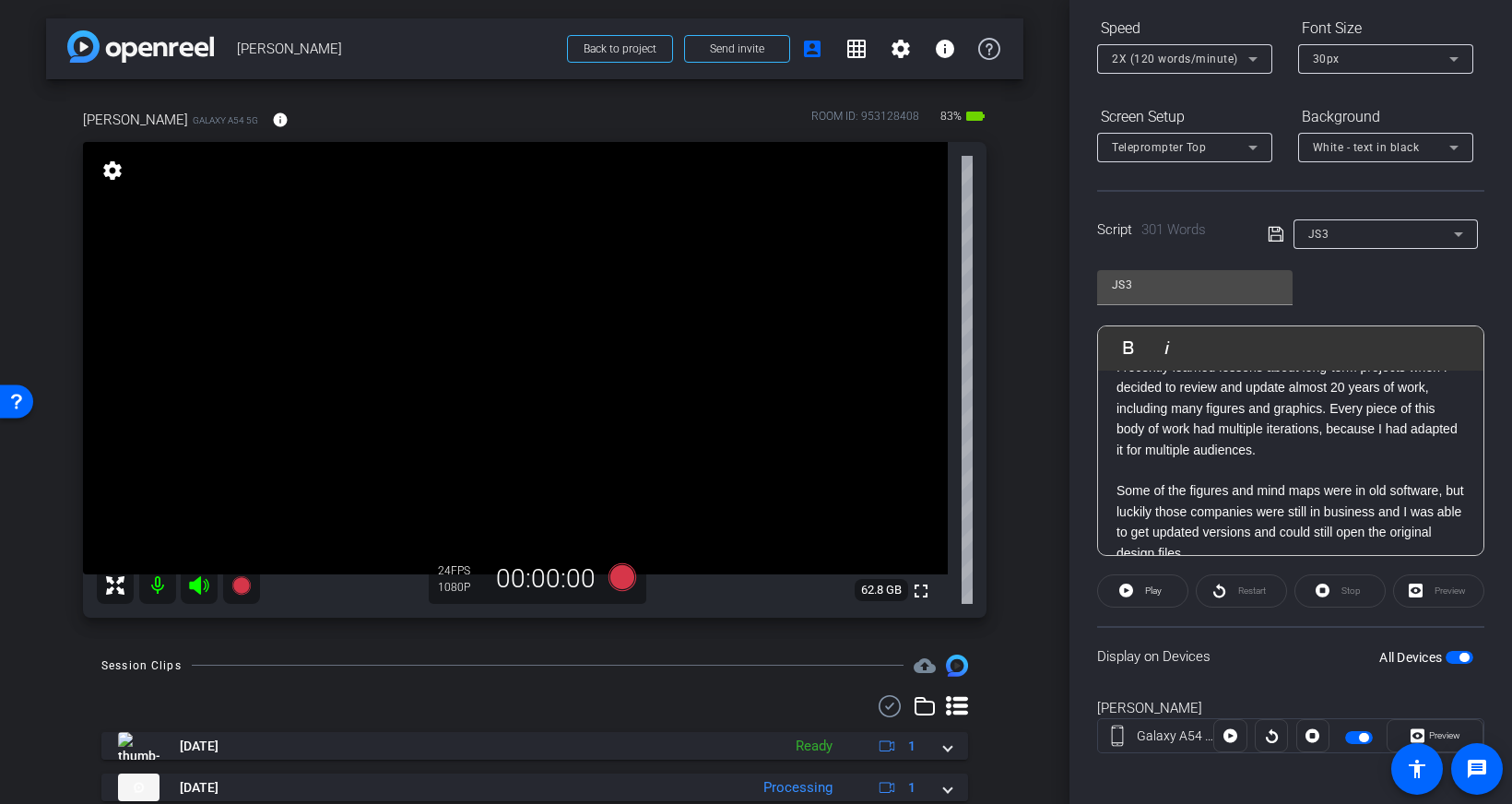
scroll to position [0, 0]
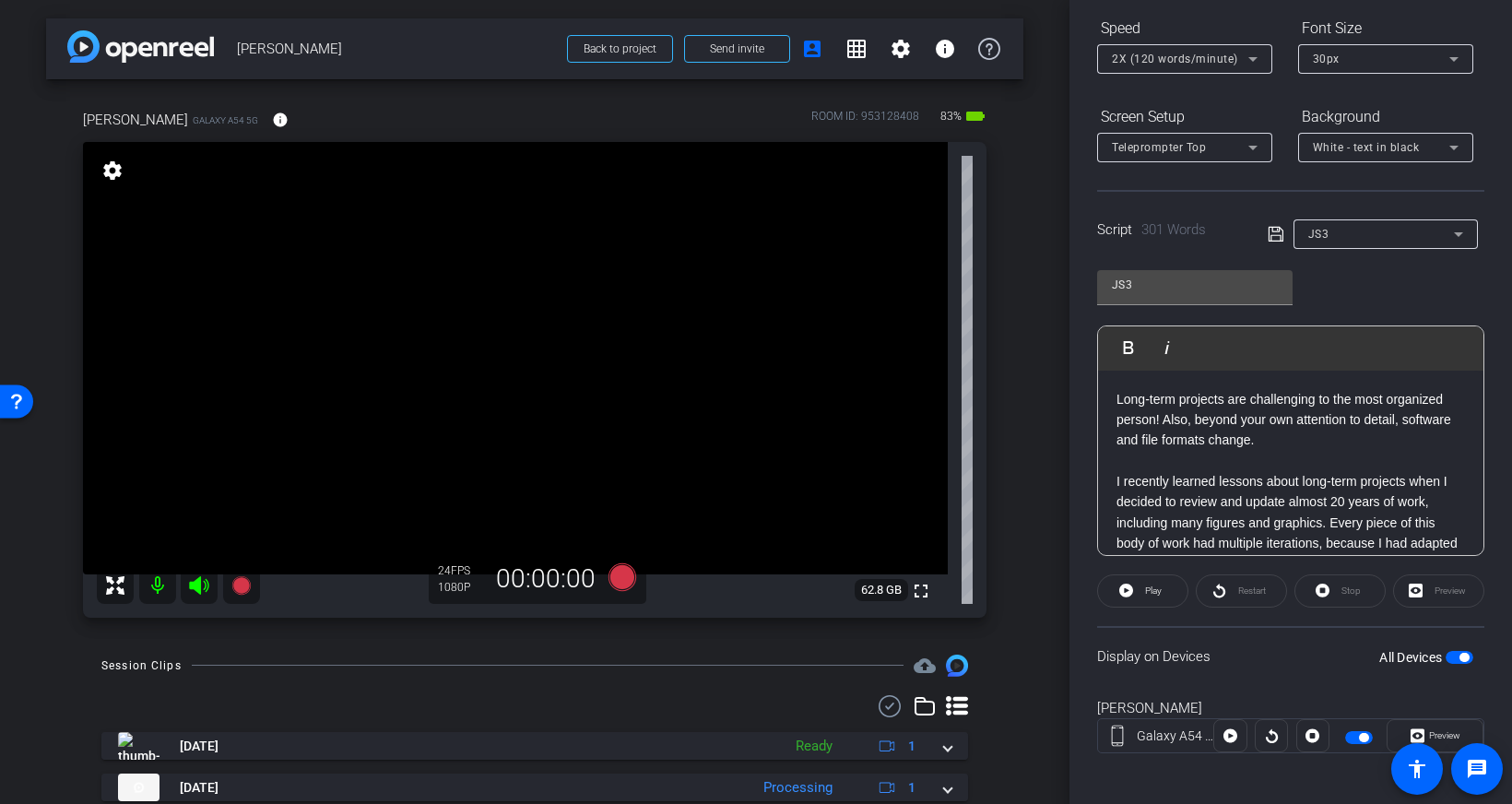
click at [1116, 396] on p "Long-term projects are challenging to the most organized person! Also, beyond y…" at bounding box center [1290, 420] width 348 height 61
click at [620, 581] on icon at bounding box center [623, 577] width 28 height 28
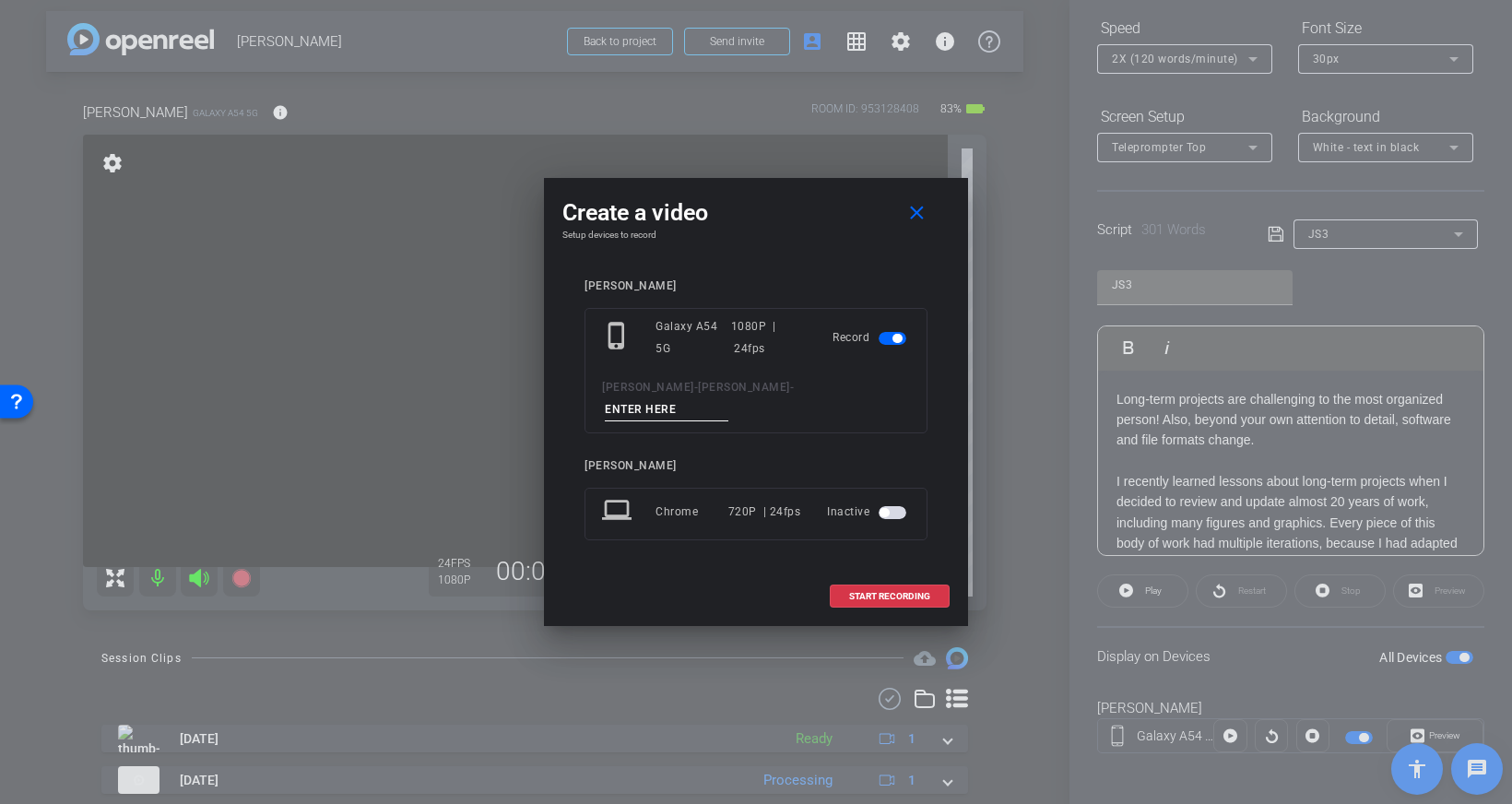
drag, startPoint x: 859, startPoint y: 389, endPoint x: 788, endPoint y: 395, distance: 71.3
click at [774, 393] on div "Janet Salmons - Janet Salmons -" at bounding box center [756, 398] width 308 height 46
type input "JS3"
click at [877, 592] on span "START RECORDING" at bounding box center [889, 596] width 81 height 9
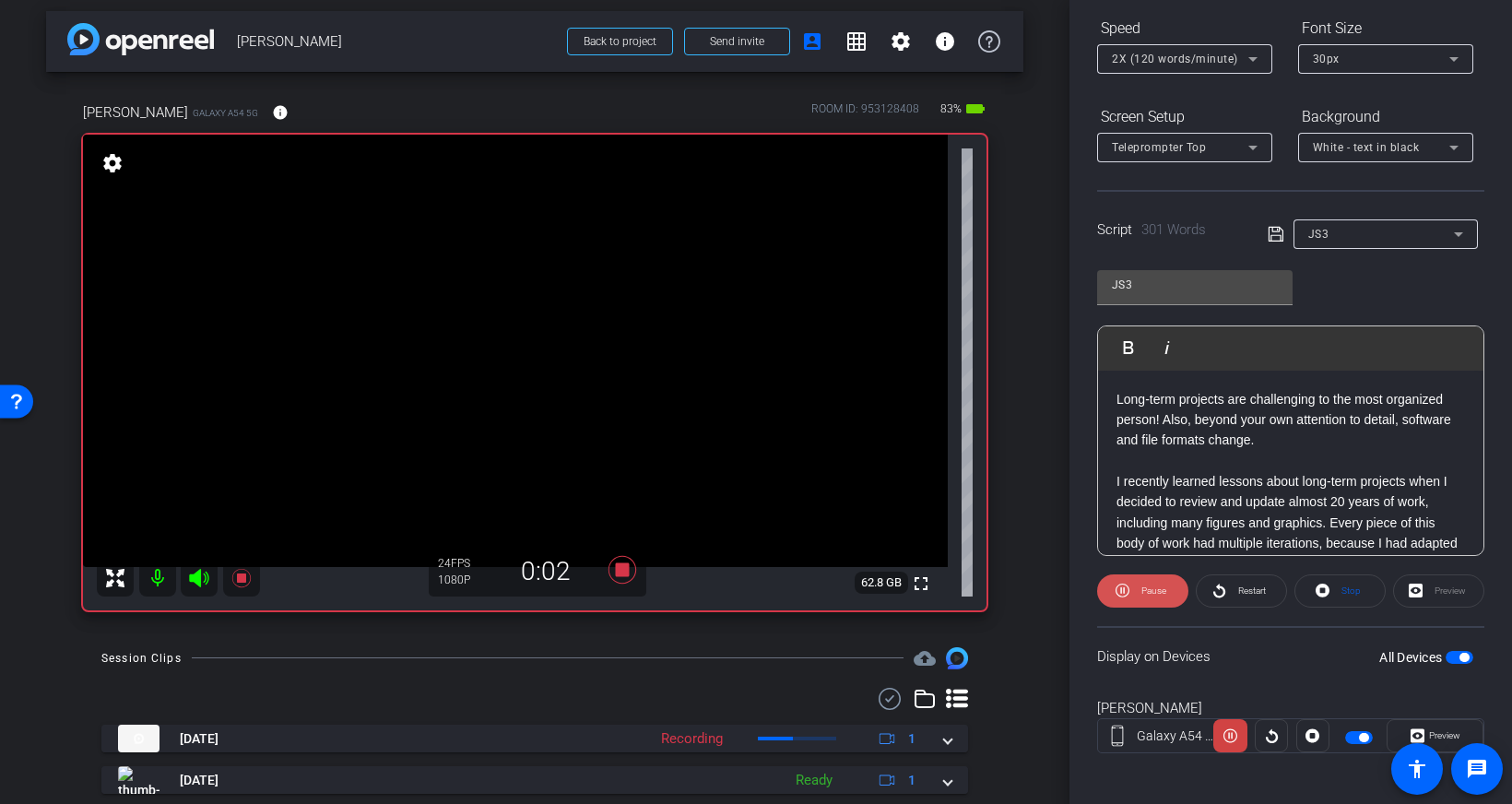
click at [1132, 598] on span at bounding box center [1142, 591] width 91 height 45
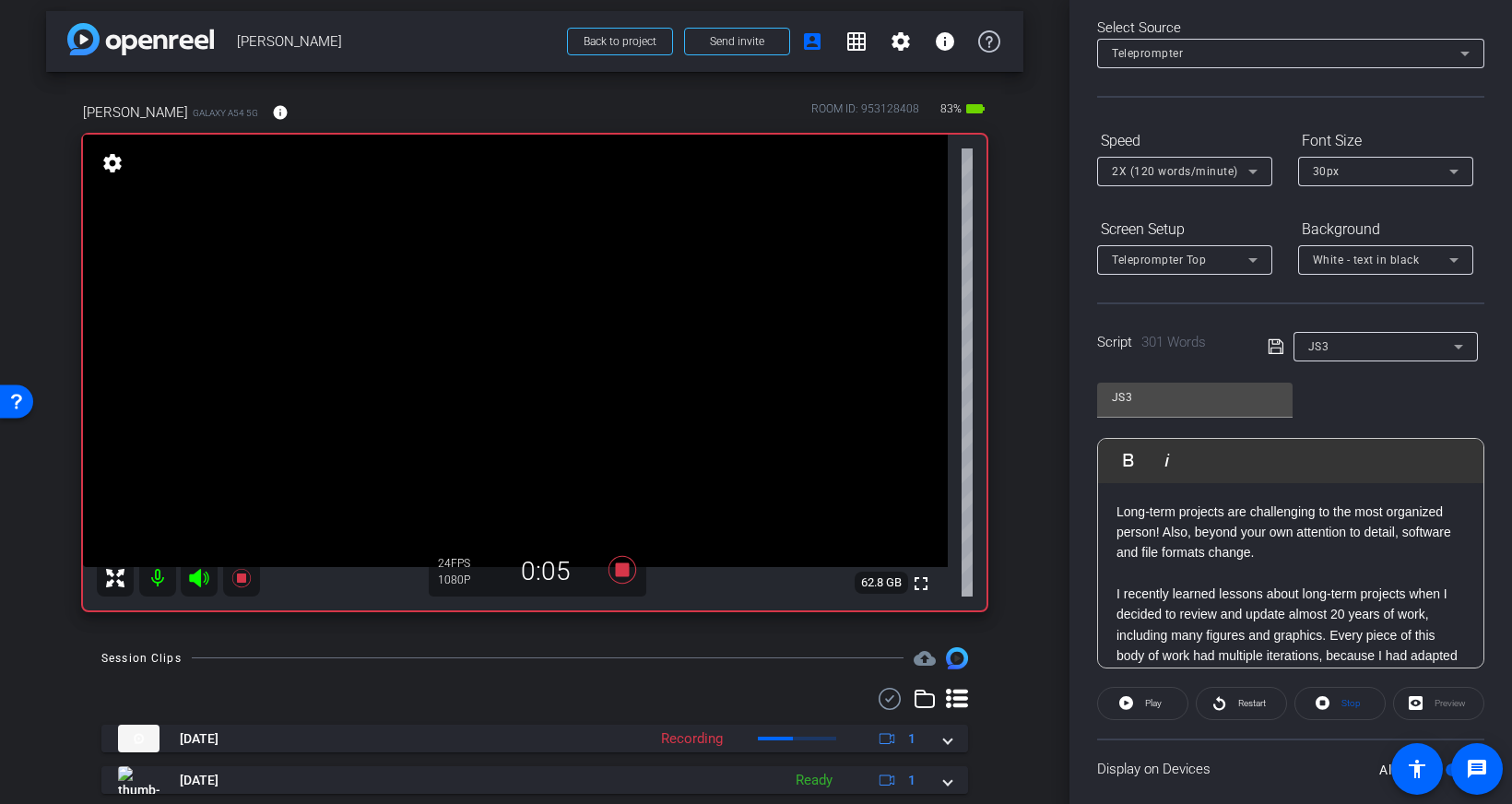
scroll to position [0, 0]
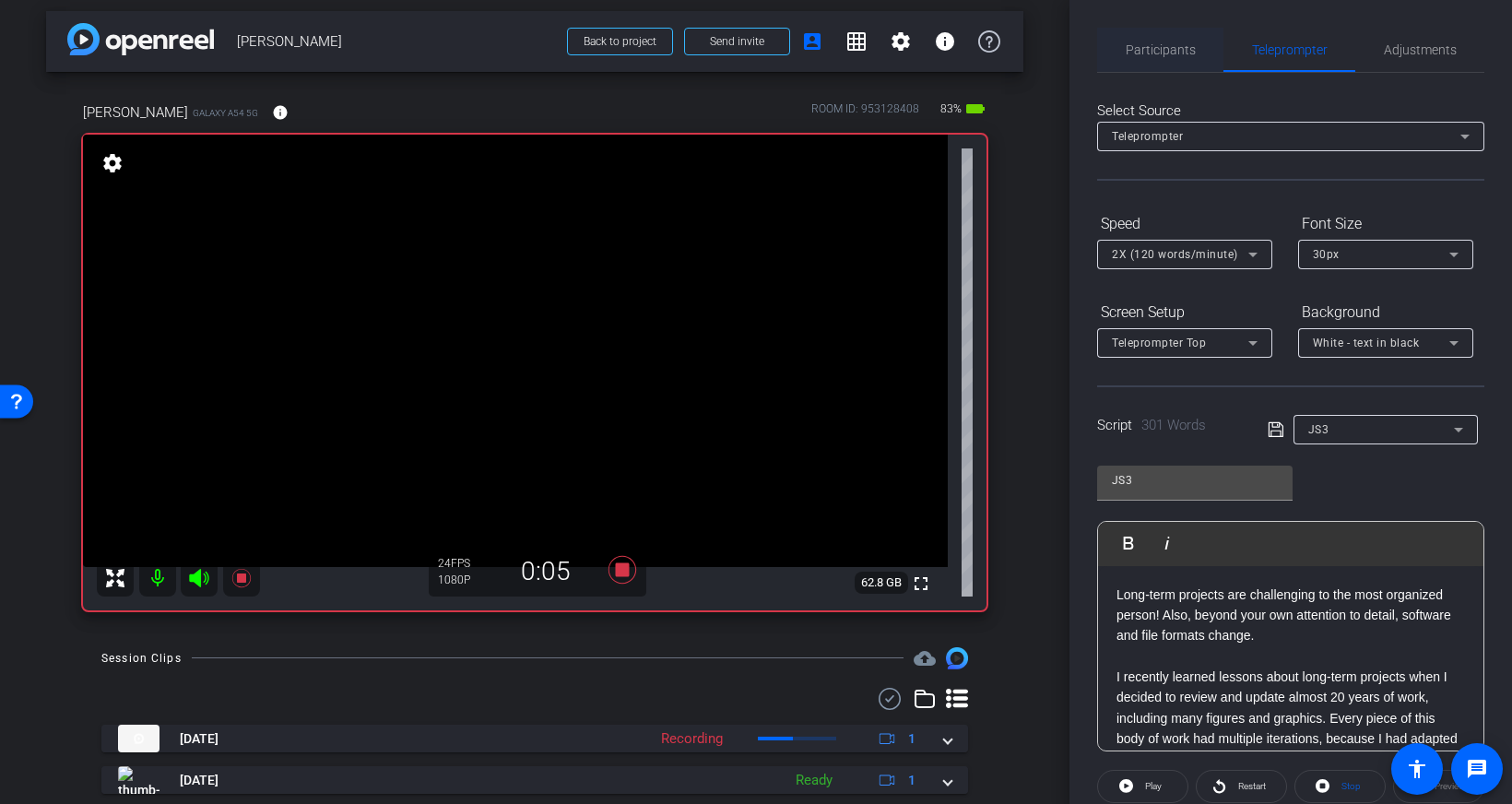
click at [1172, 44] on span "Participants" at bounding box center [1160, 50] width 70 height 13
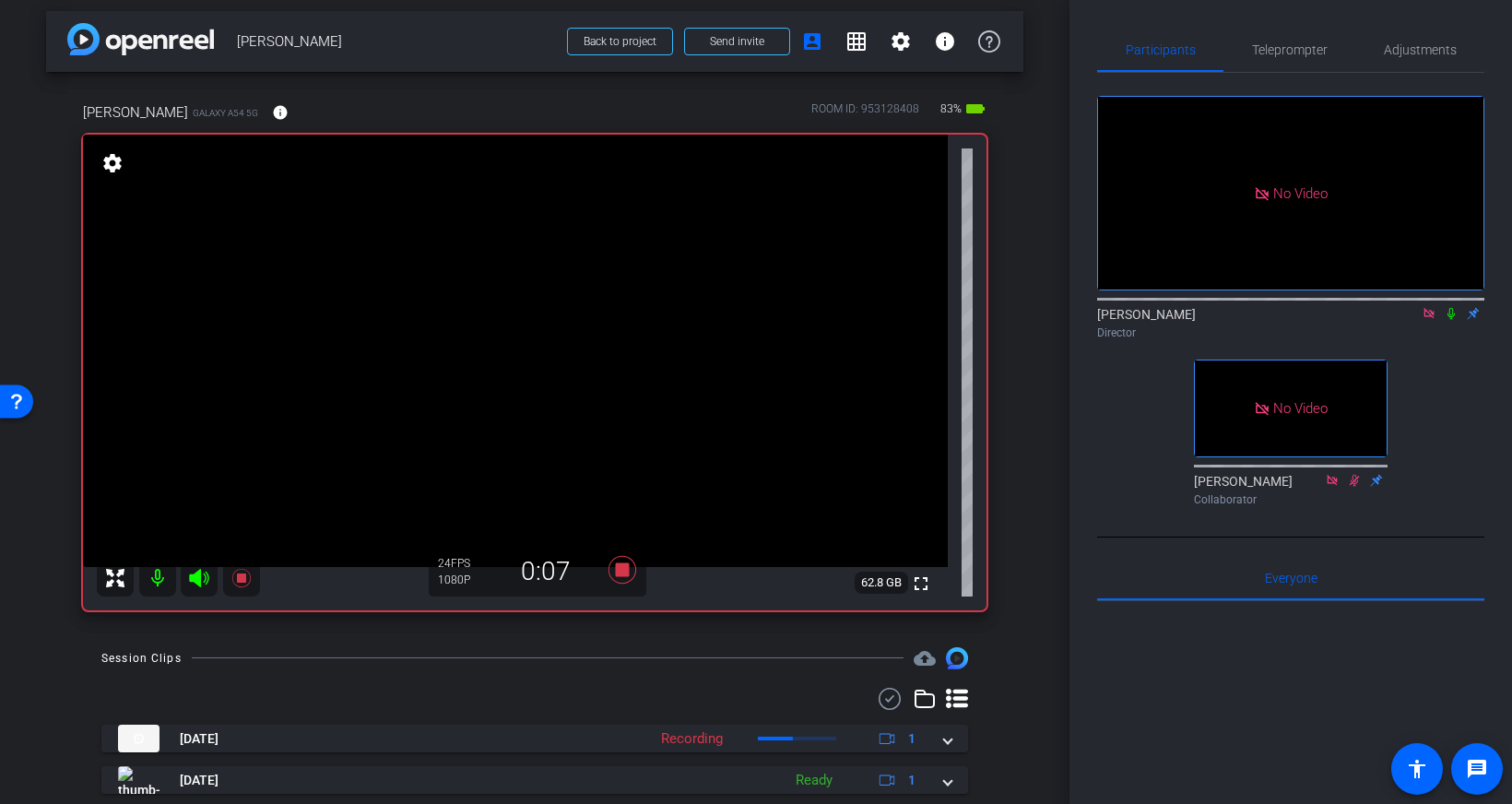
click at [1452, 308] on icon at bounding box center [1451, 314] width 7 height 12
click at [1281, 48] on span "Teleprompter" at bounding box center [1289, 50] width 75 height 13
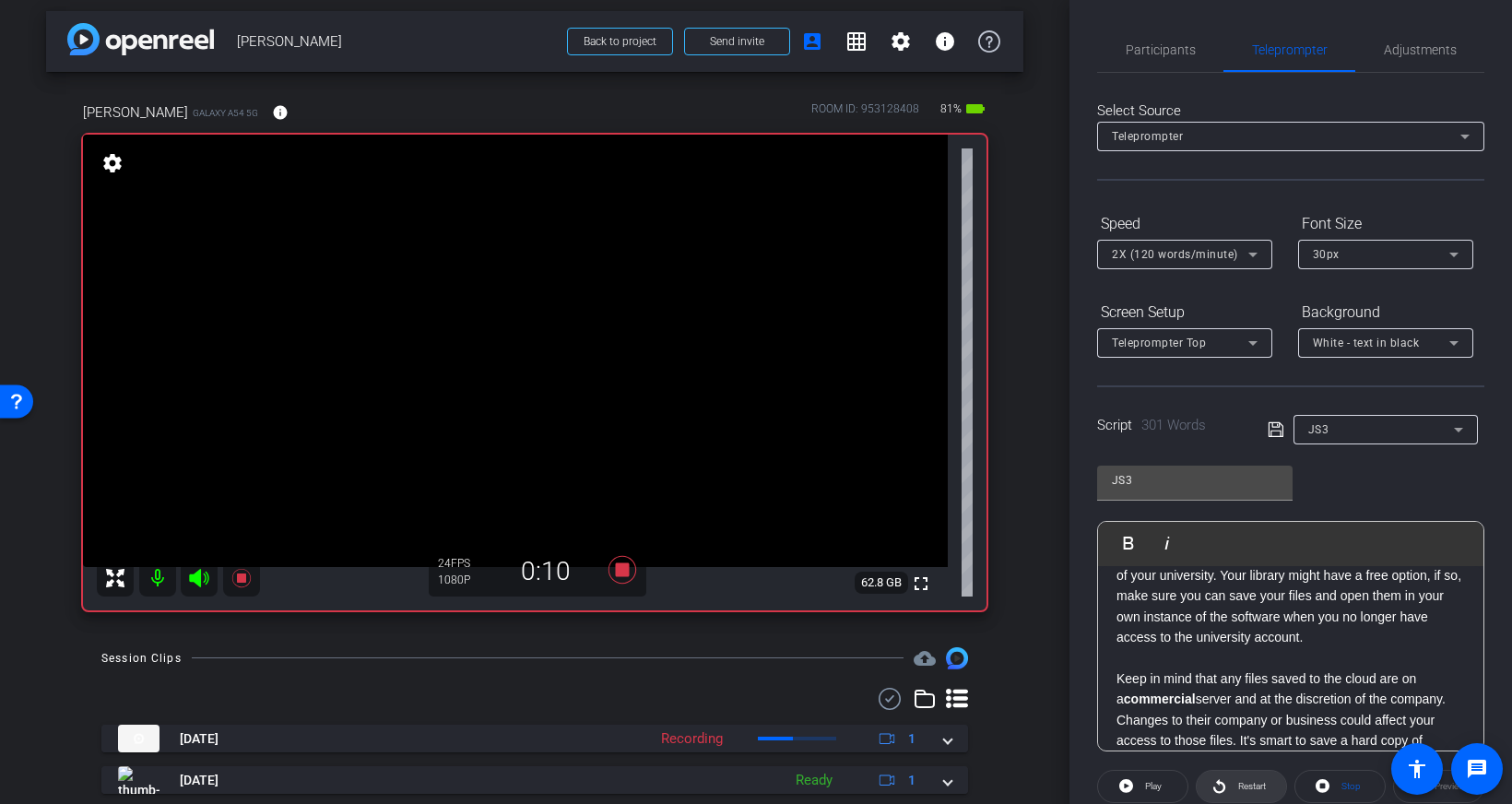
scroll to position [578, 0]
click at [1260, 780] on span "Restart" at bounding box center [1249, 786] width 33 height 26
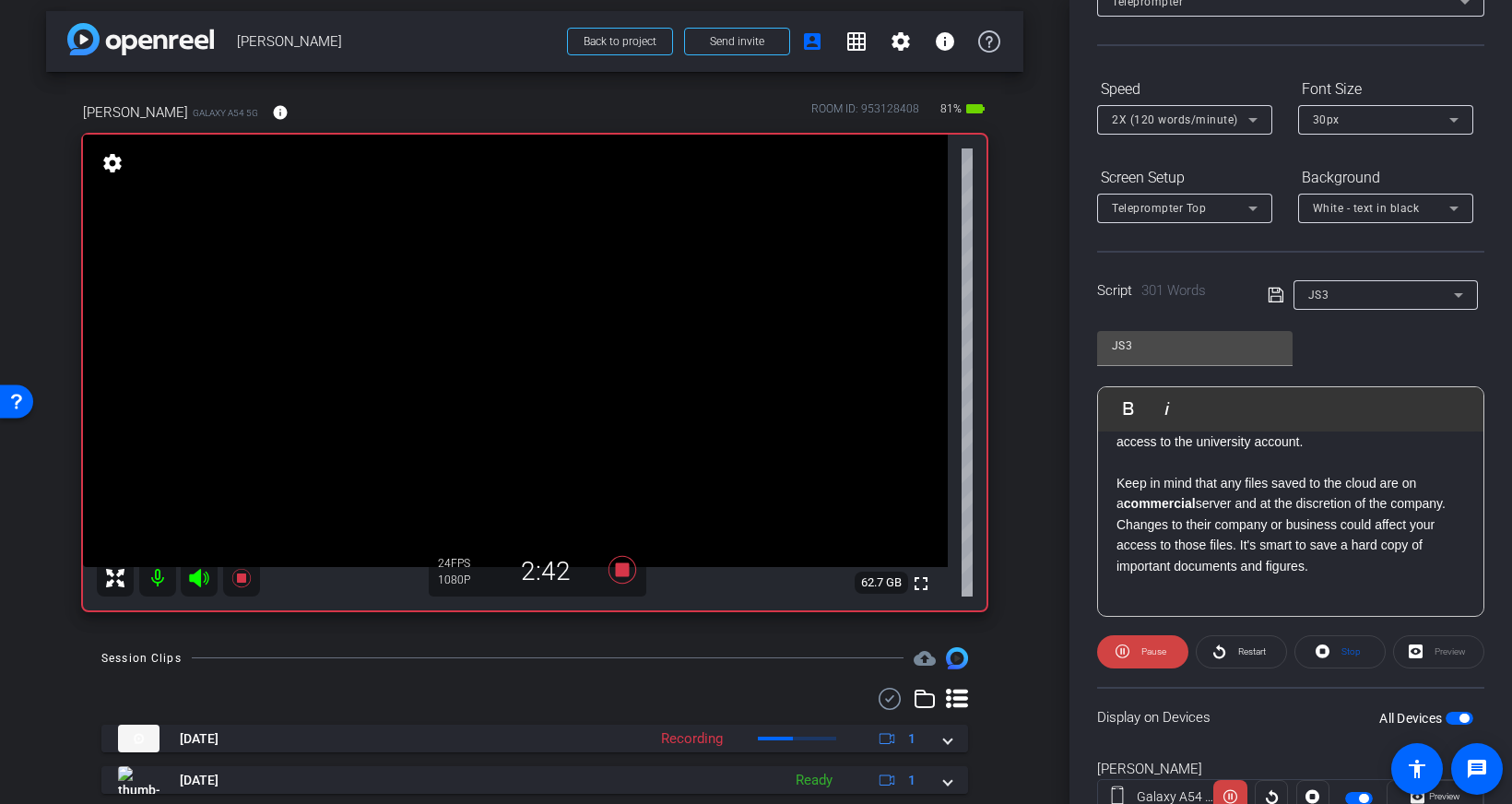
scroll to position [0, 0]
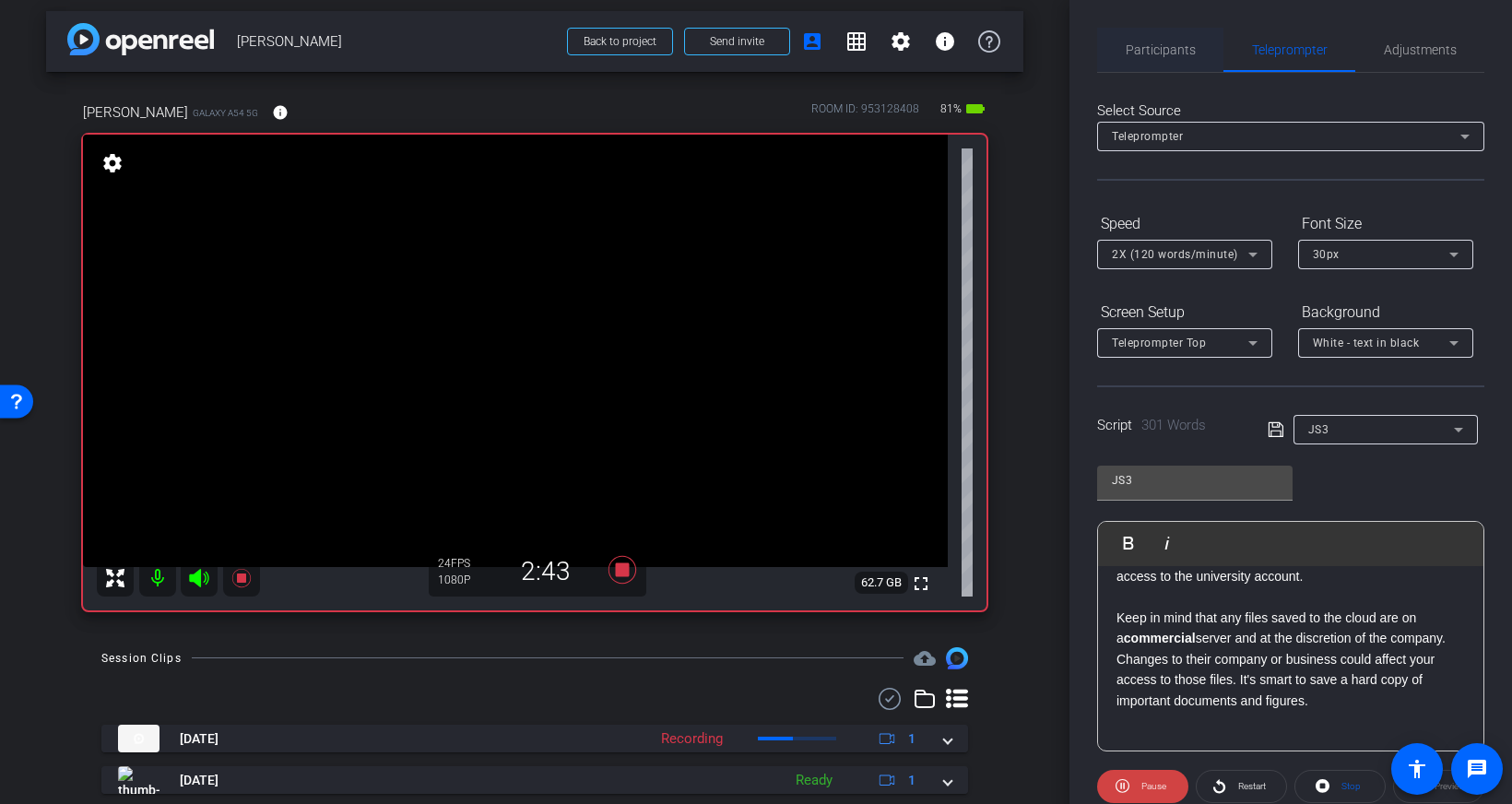
click at [1191, 54] on span "Participants" at bounding box center [1160, 50] width 70 height 13
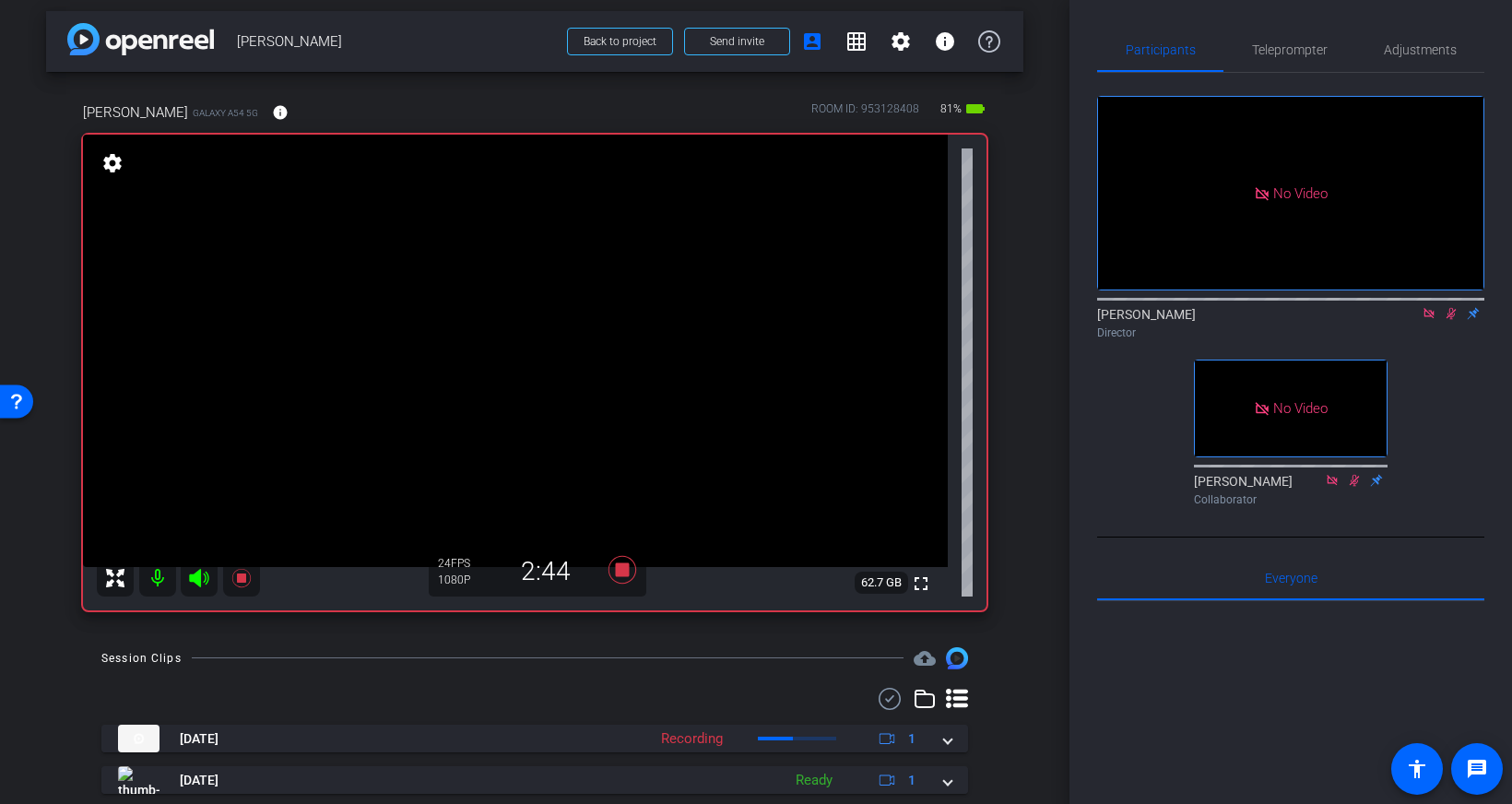
click at [1446, 307] on icon at bounding box center [1451, 314] width 15 height 13
click at [1296, 51] on span "Teleprompter" at bounding box center [1289, 50] width 75 height 13
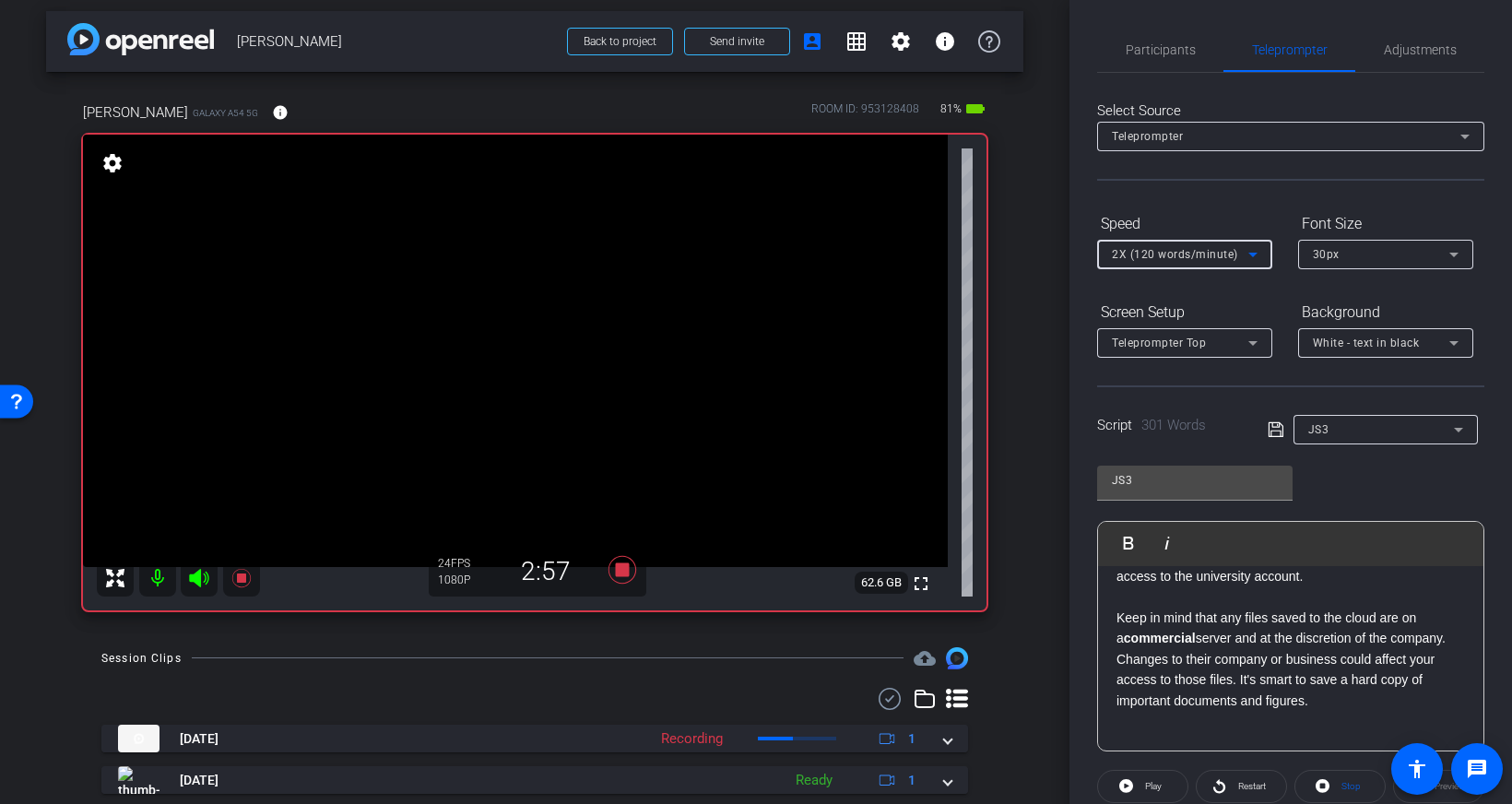
drag, startPoint x: 1253, startPoint y: 255, endPoint x: 1254, endPoint y: 218, distance: 37.0
click at [1254, 218] on div "Speed 2X (120 words/minute)" at bounding box center [1184, 238] width 175 height 60
click at [1135, 611] on p "Keep in mind that any files saved to the cloud are on a commercial server and a…" at bounding box center [1290, 659] width 348 height 103
drag, startPoint x: 1124, startPoint y: 603, endPoint x: 1141, endPoint y: 603, distance: 17.0
click at [1124, 603] on p at bounding box center [1290, 597] width 348 height 20
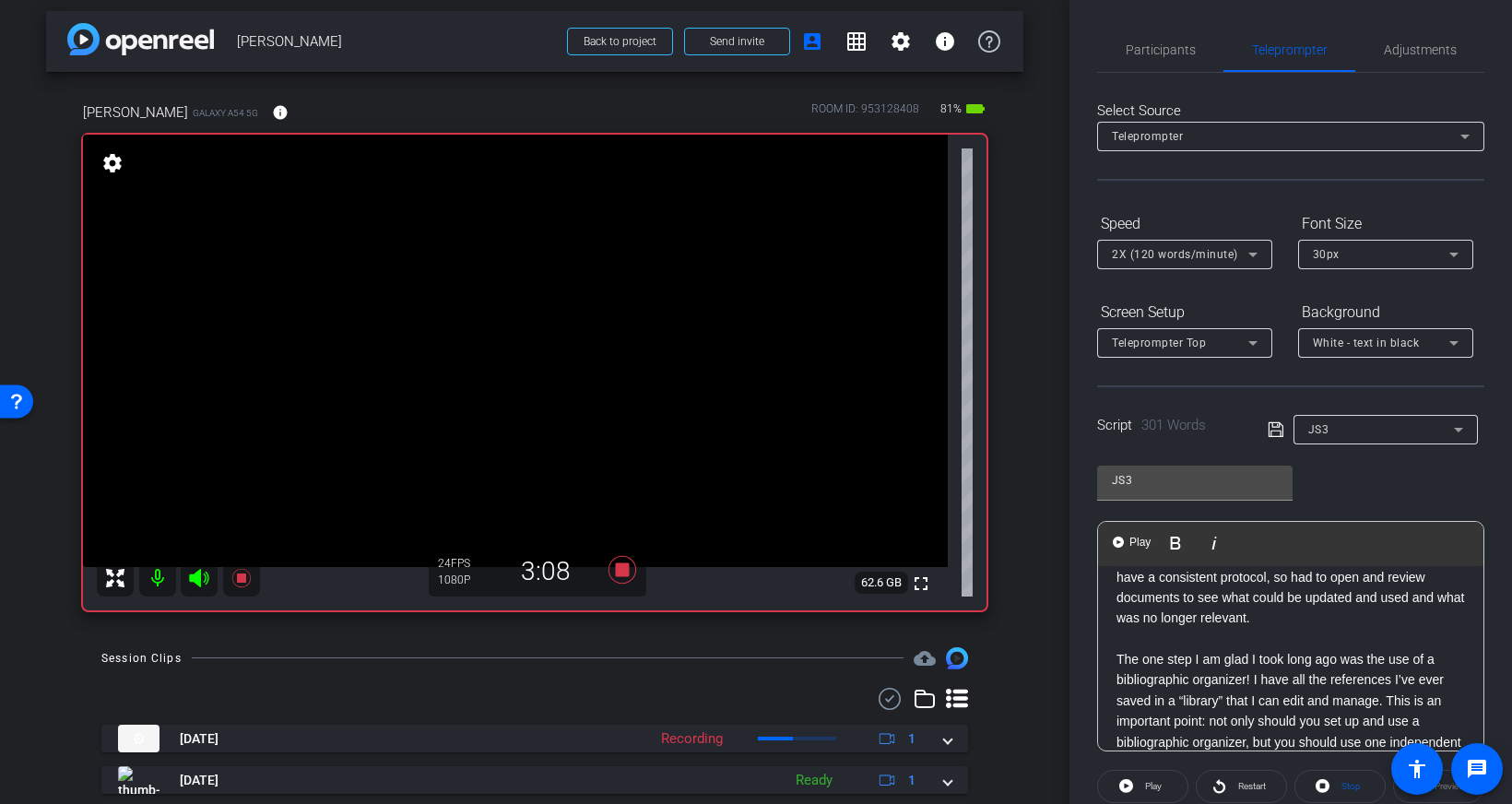
scroll to position [387, 0]
click at [1163, 638] on p at bounding box center [1290, 640] width 348 height 20
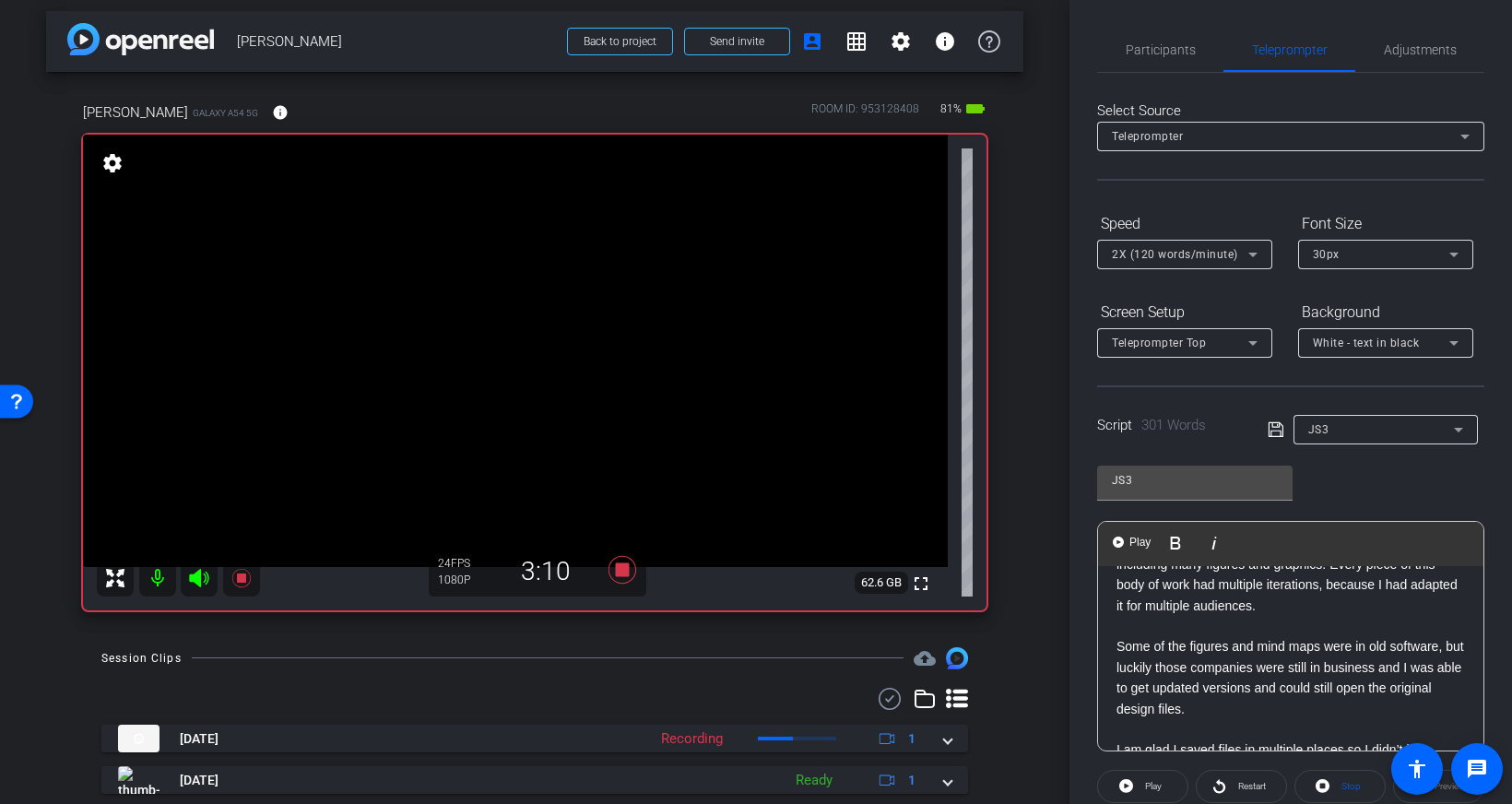
scroll to position [151, 0]
click at [1145, 636] on p at bounding box center [1290, 628] width 348 height 20
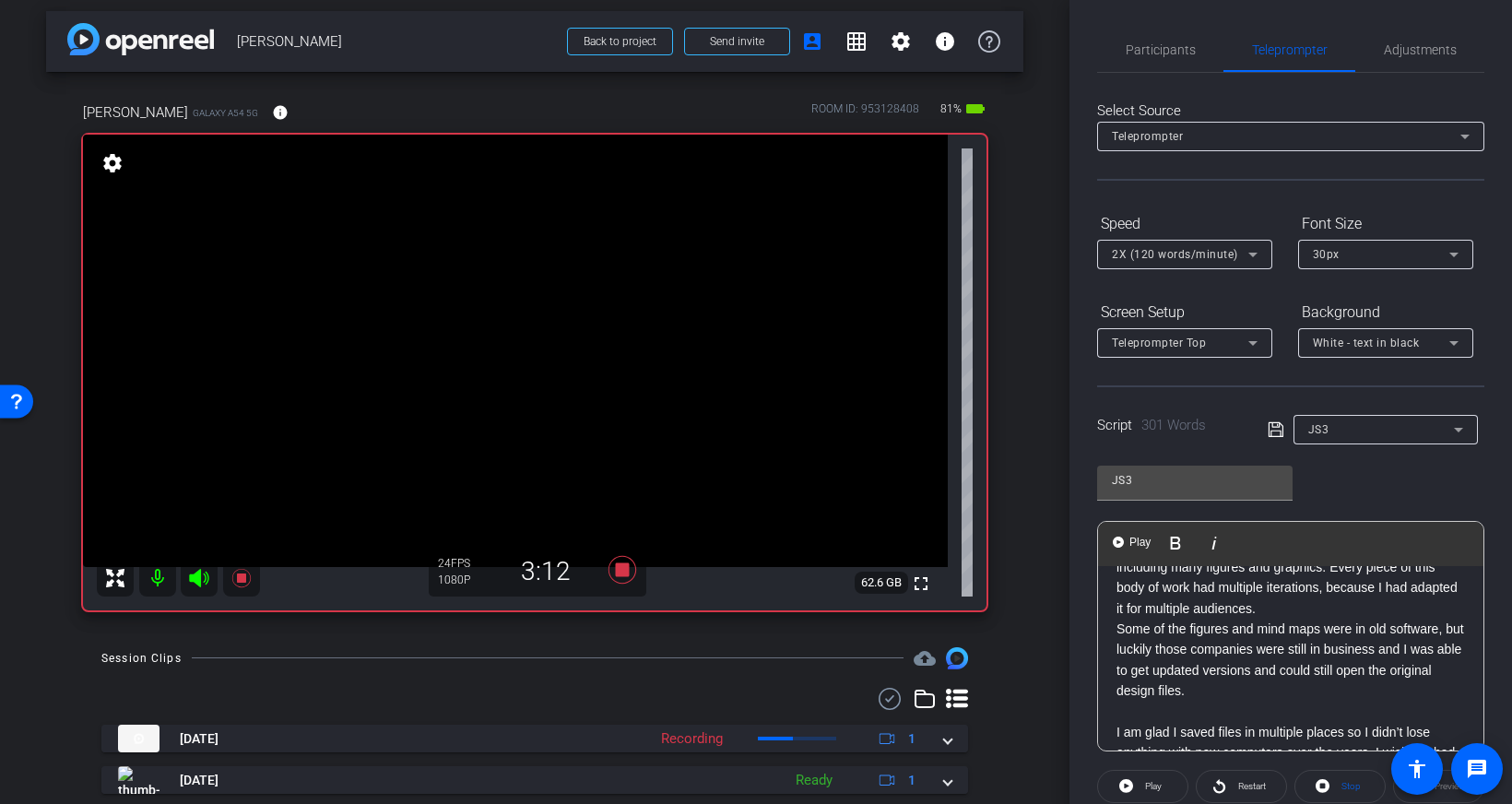
click at [1140, 709] on p at bounding box center [1290, 712] width 348 height 20
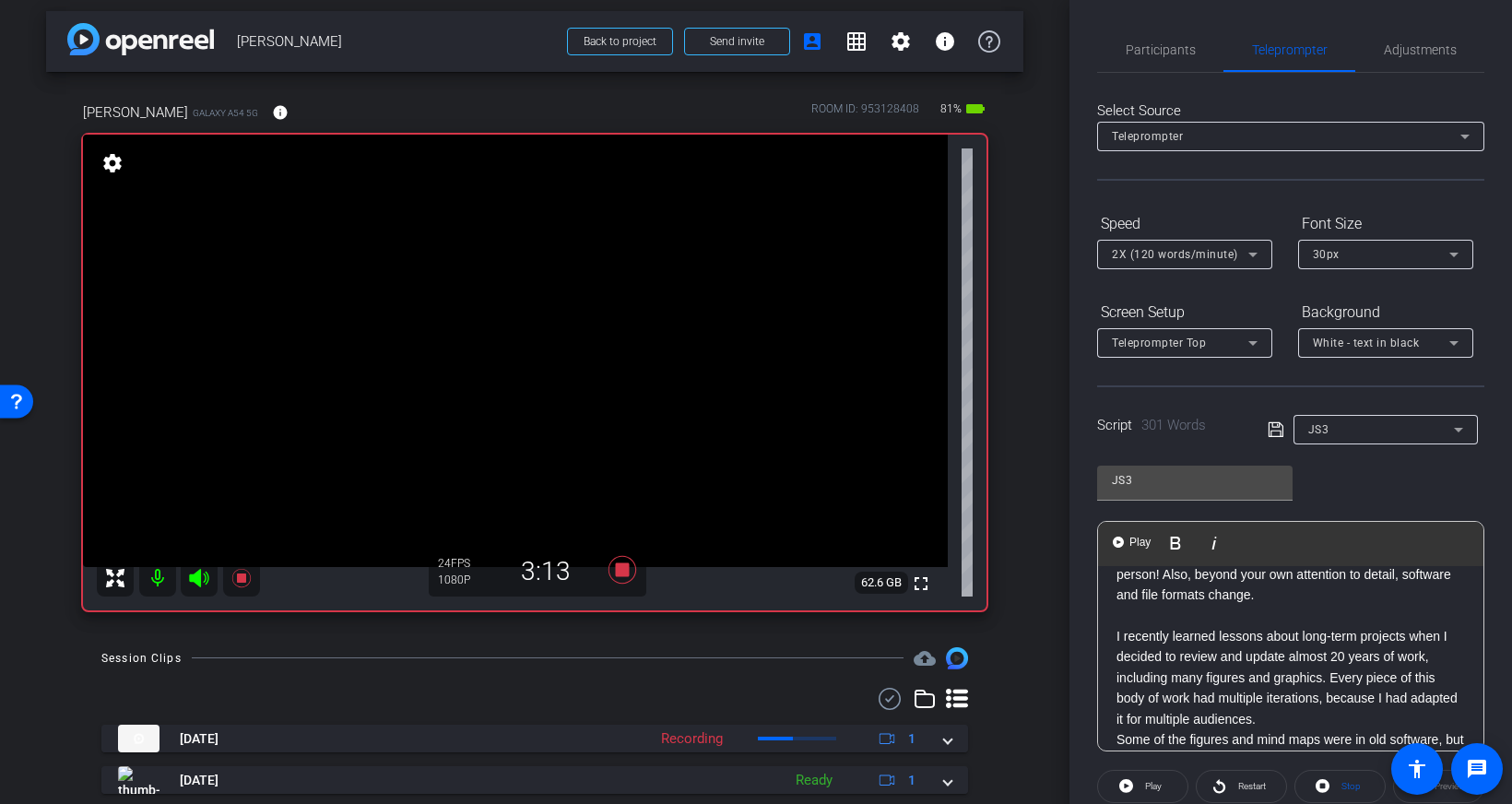
click at [1132, 625] on p "I recently learned lessons about long-term projects when I decided to review an…" at bounding box center [1290, 677] width 348 height 103
click at [1129, 614] on p at bounding box center [1290, 615] width 348 height 20
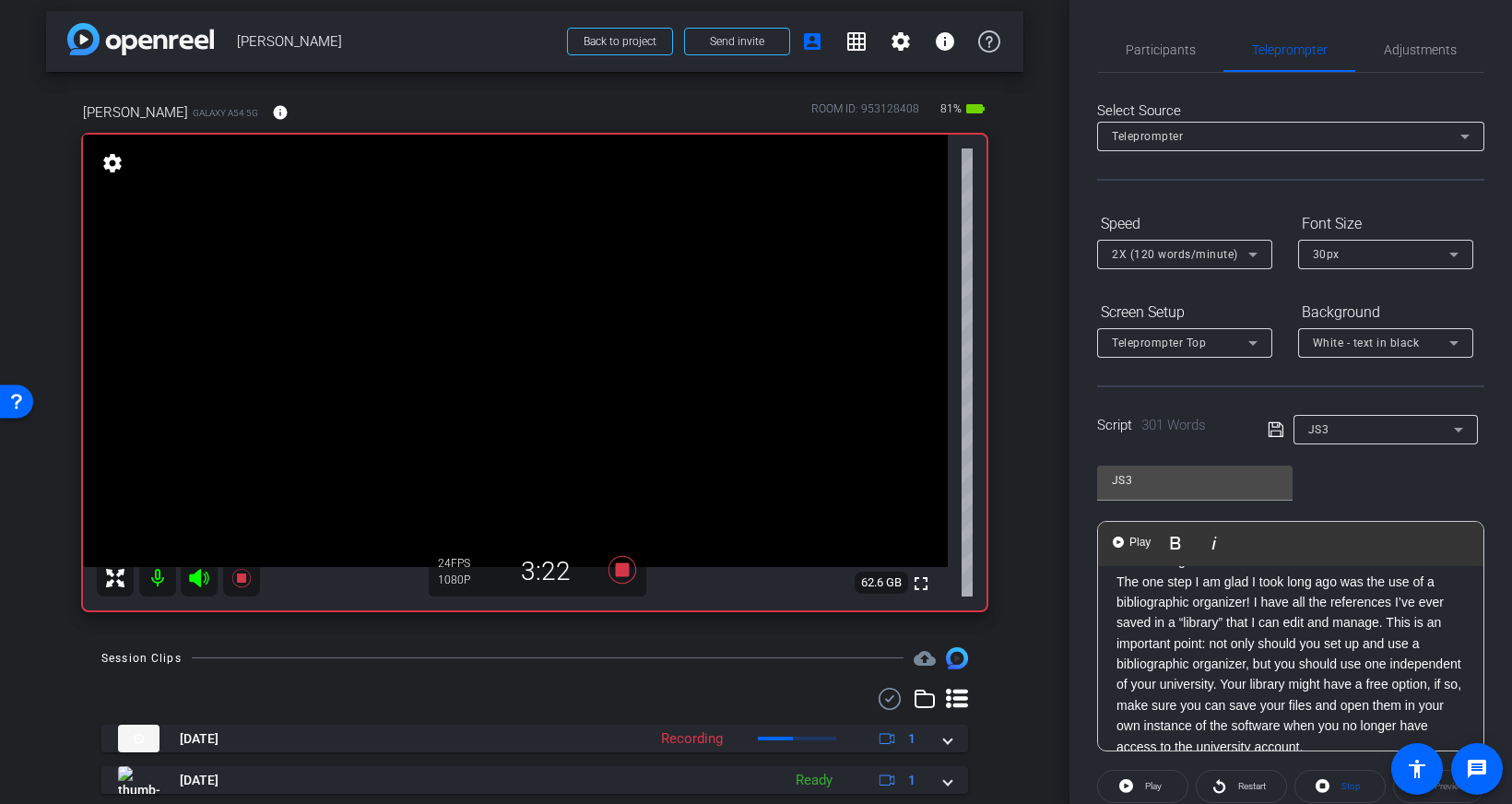
scroll to position [533, 0]
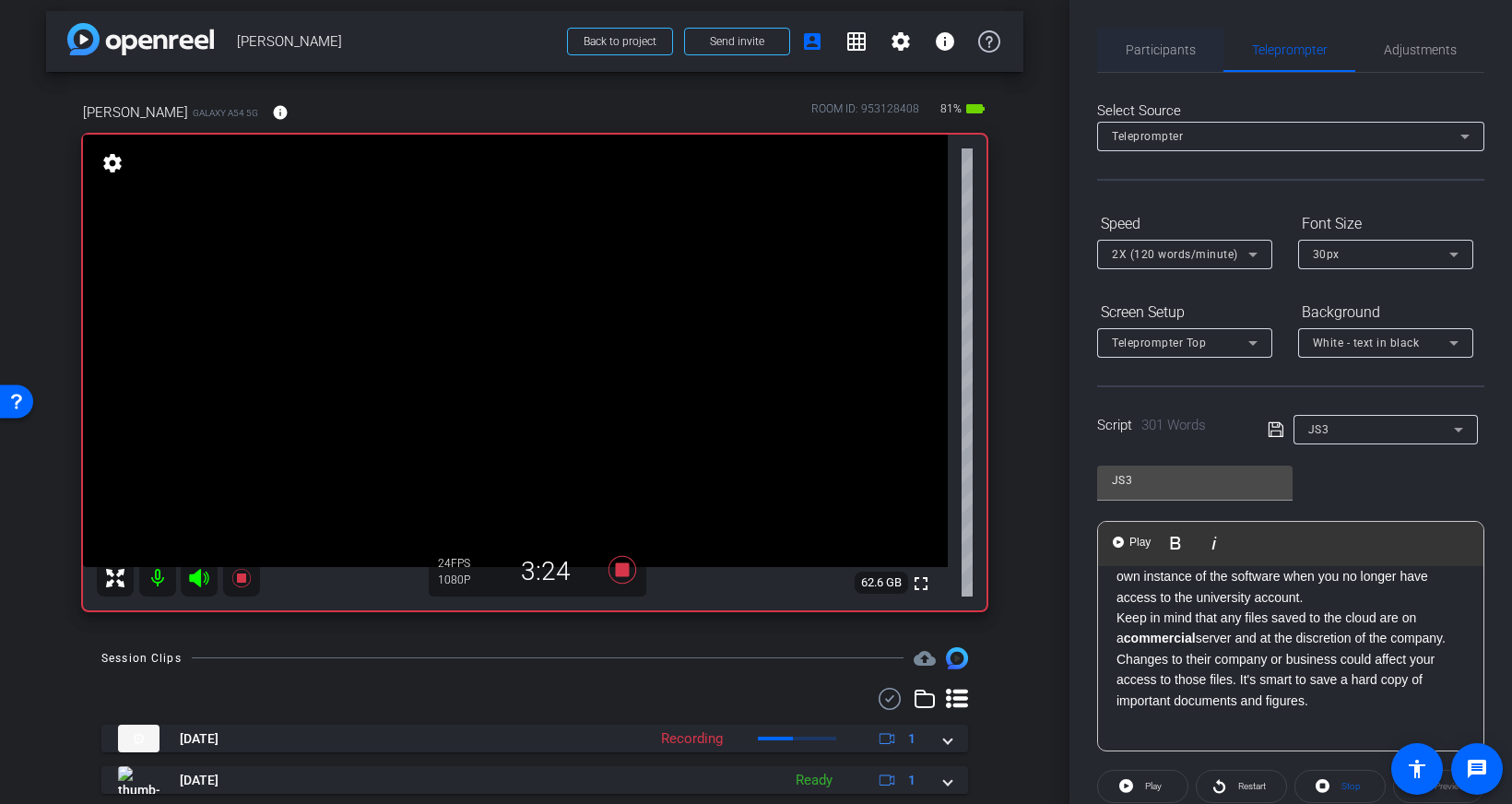
click at [1151, 48] on span "Participants" at bounding box center [1160, 50] width 70 height 13
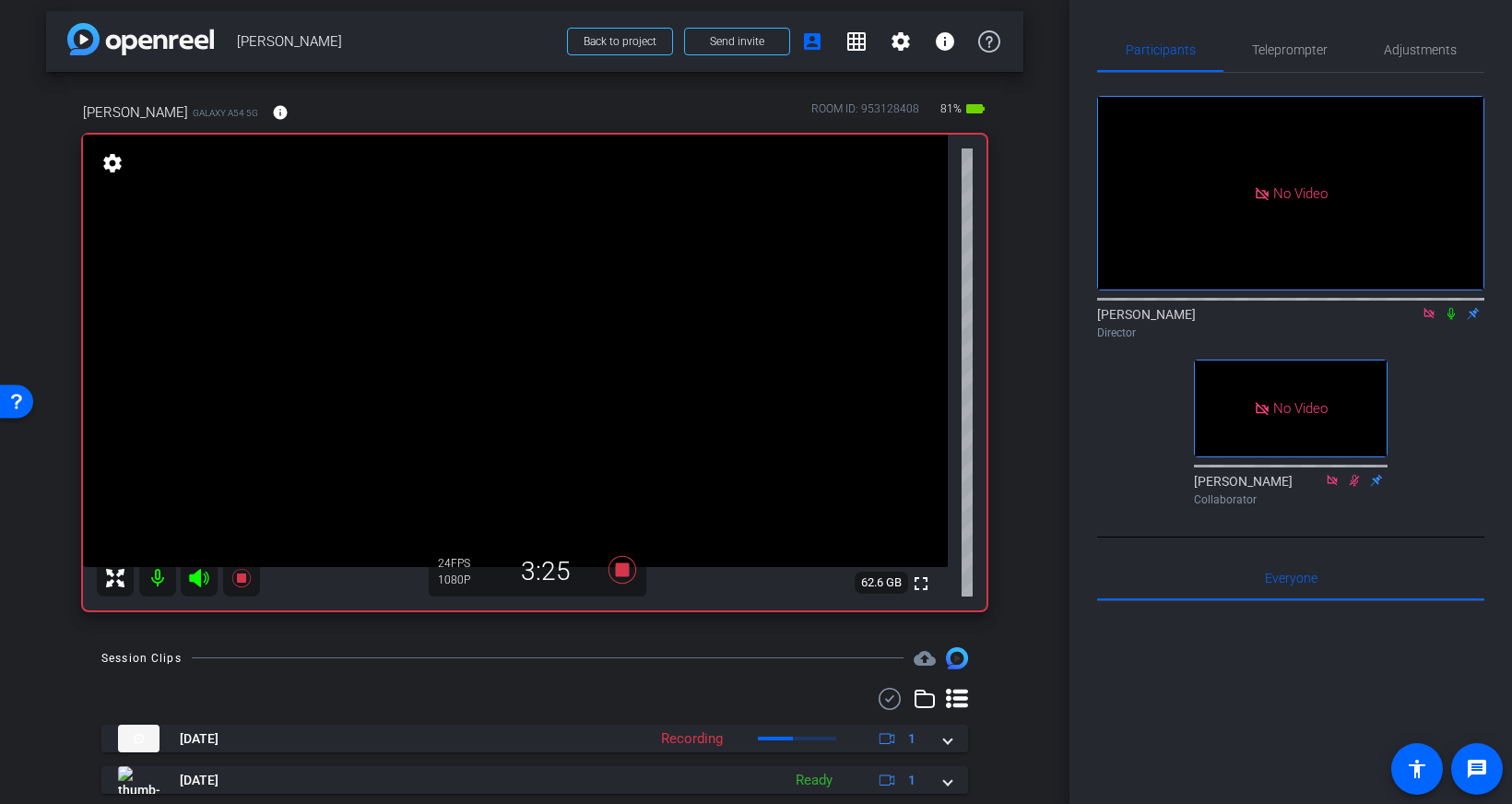
click at [1451, 307] on icon at bounding box center [1451, 314] width 15 height 13
click at [1298, 45] on span "Teleprompter" at bounding box center [1289, 50] width 75 height 13
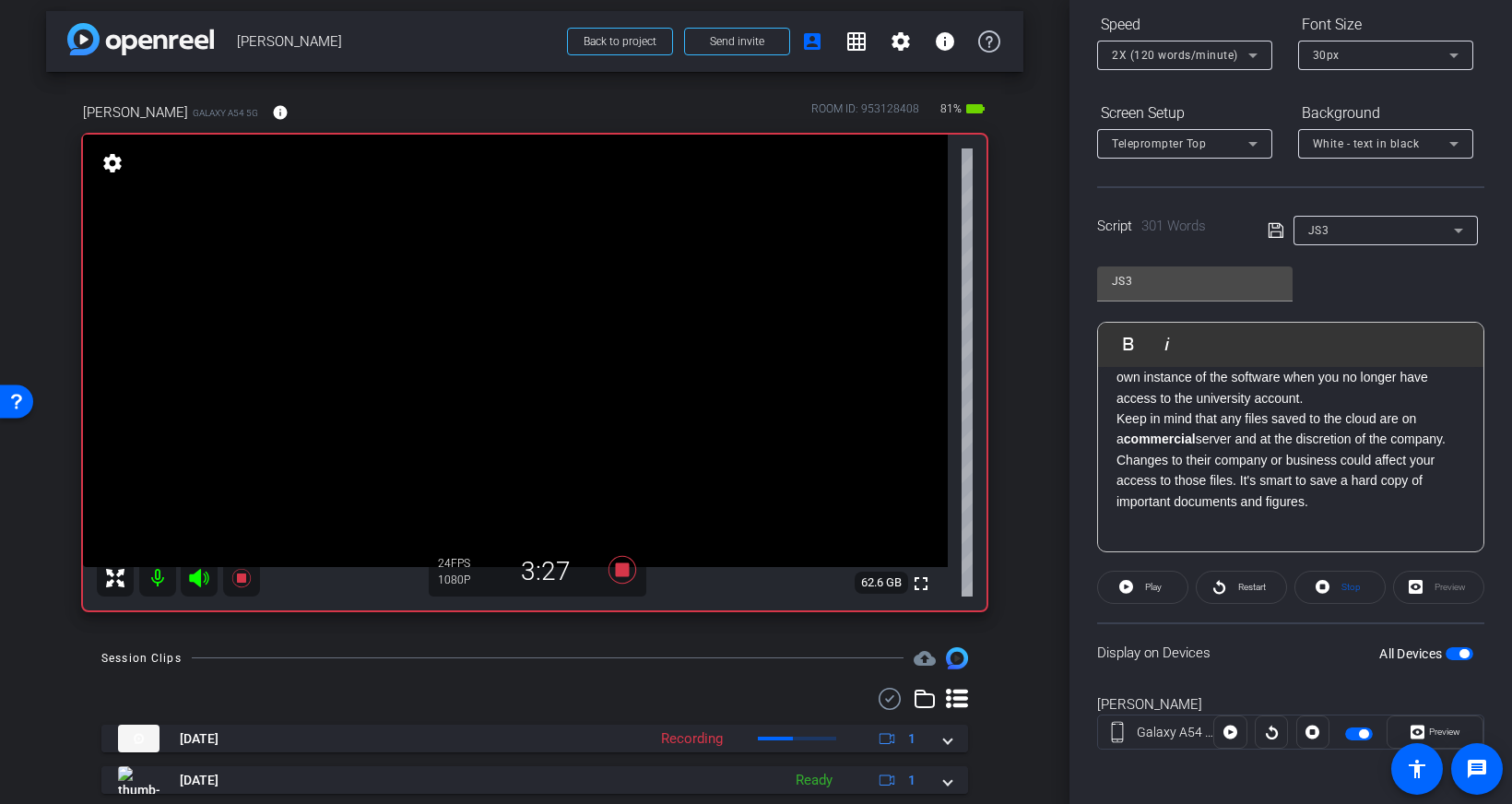
scroll to position [204, 0]
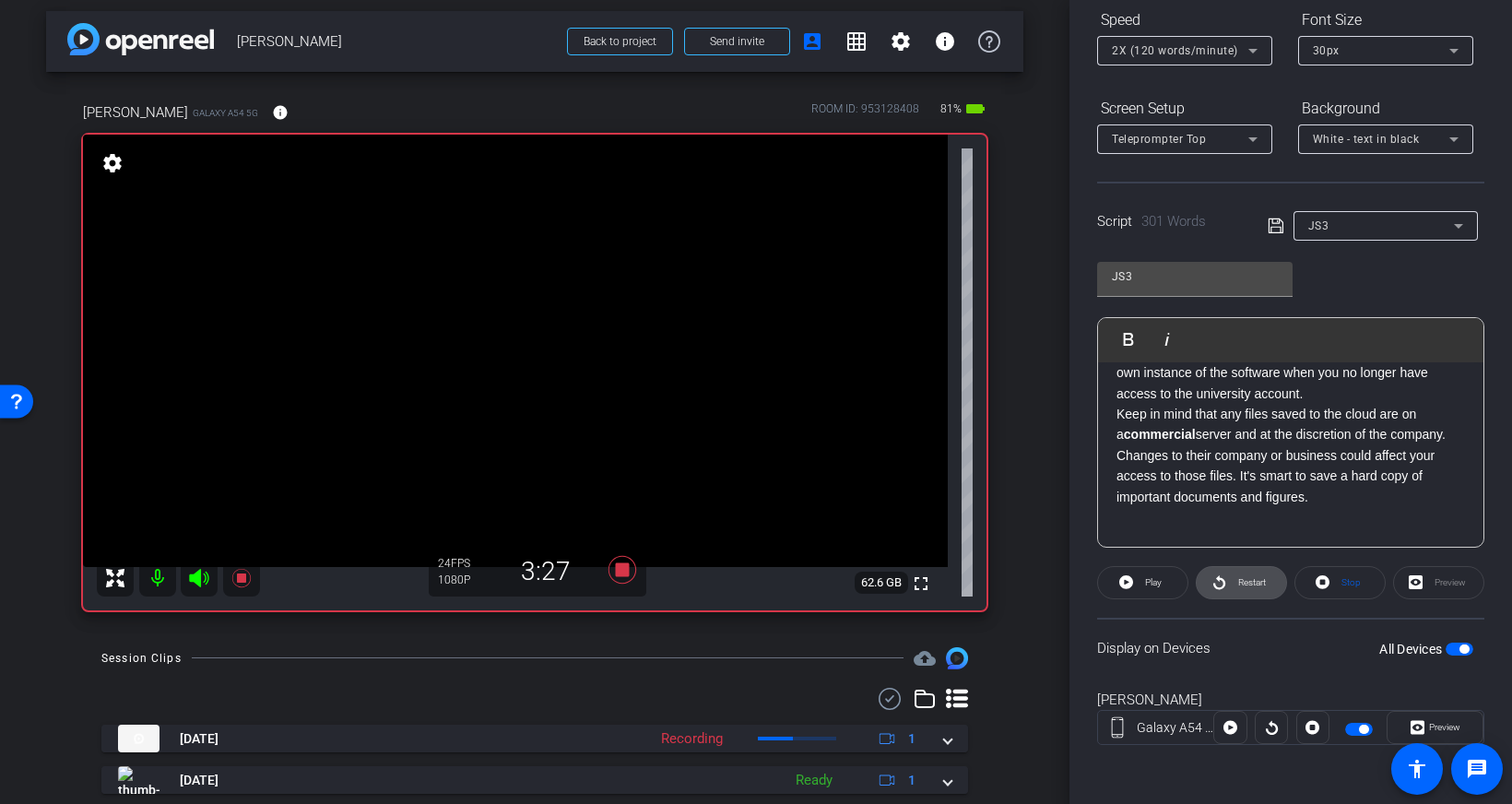
click at [1248, 585] on span "Restart" at bounding box center [1252, 582] width 28 height 10
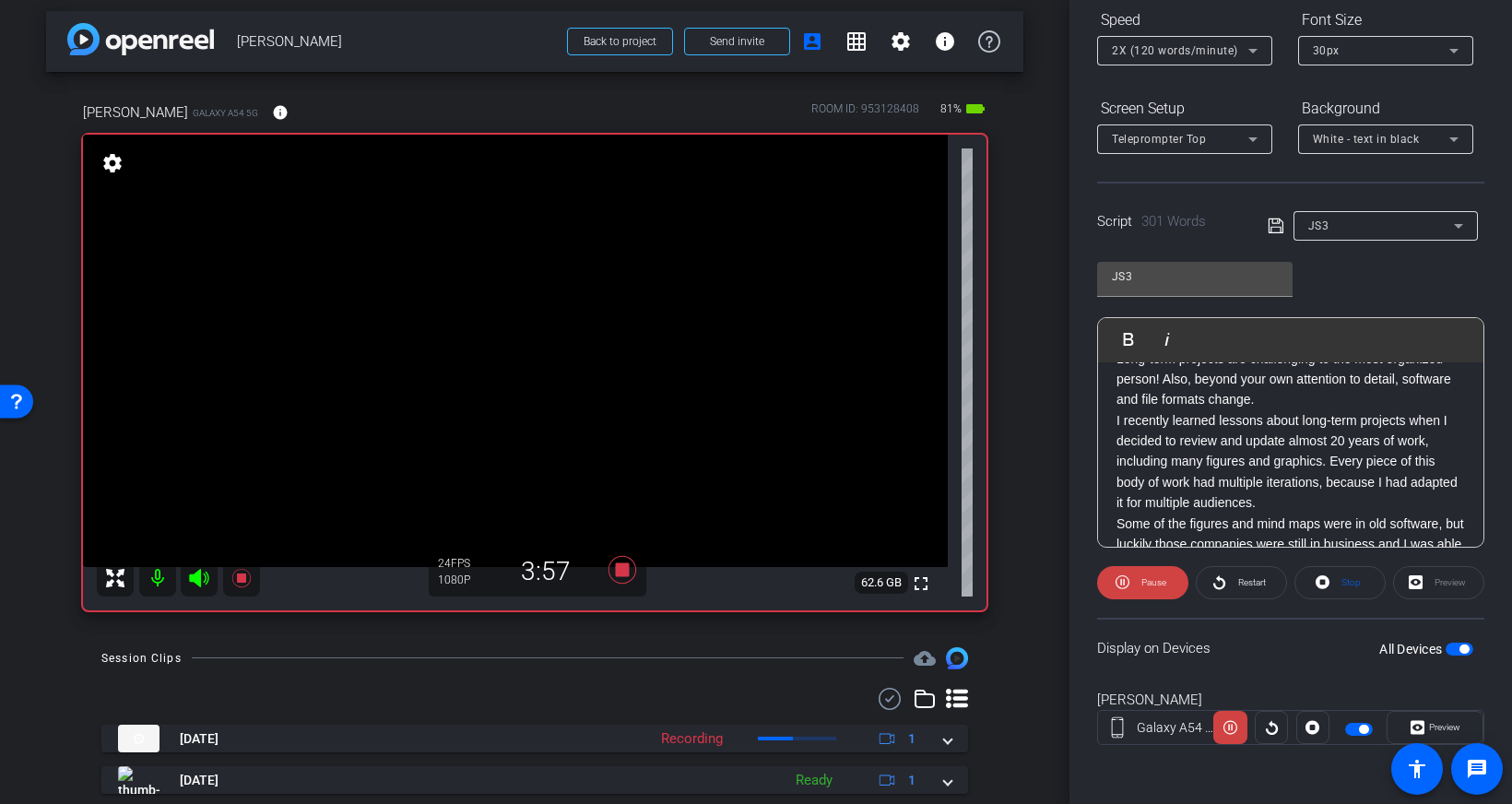
scroll to position [35, 0]
click at [1144, 584] on span "Pause" at bounding box center [1154, 582] width 25 height 10
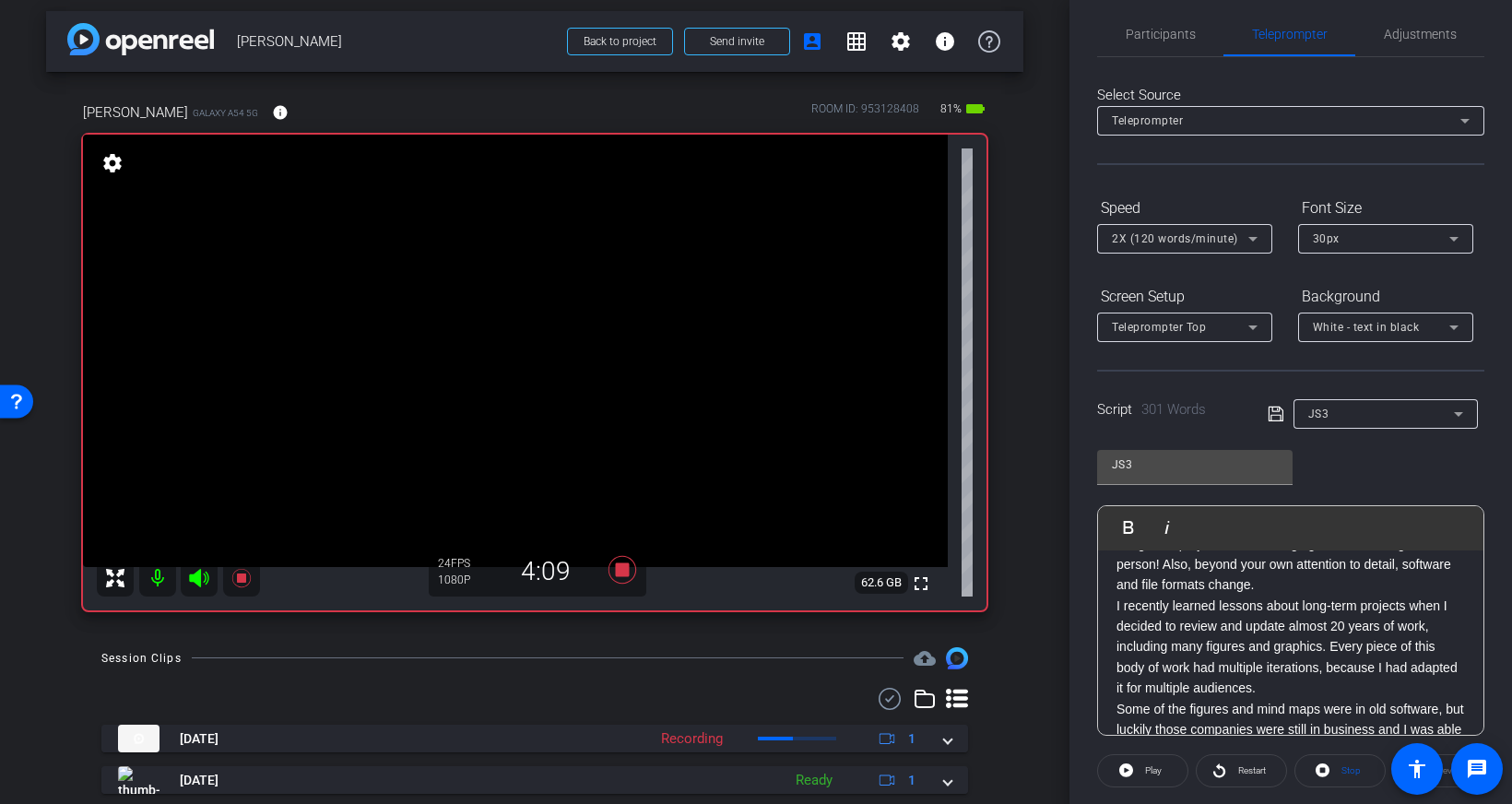
scroll to position [0, 0]
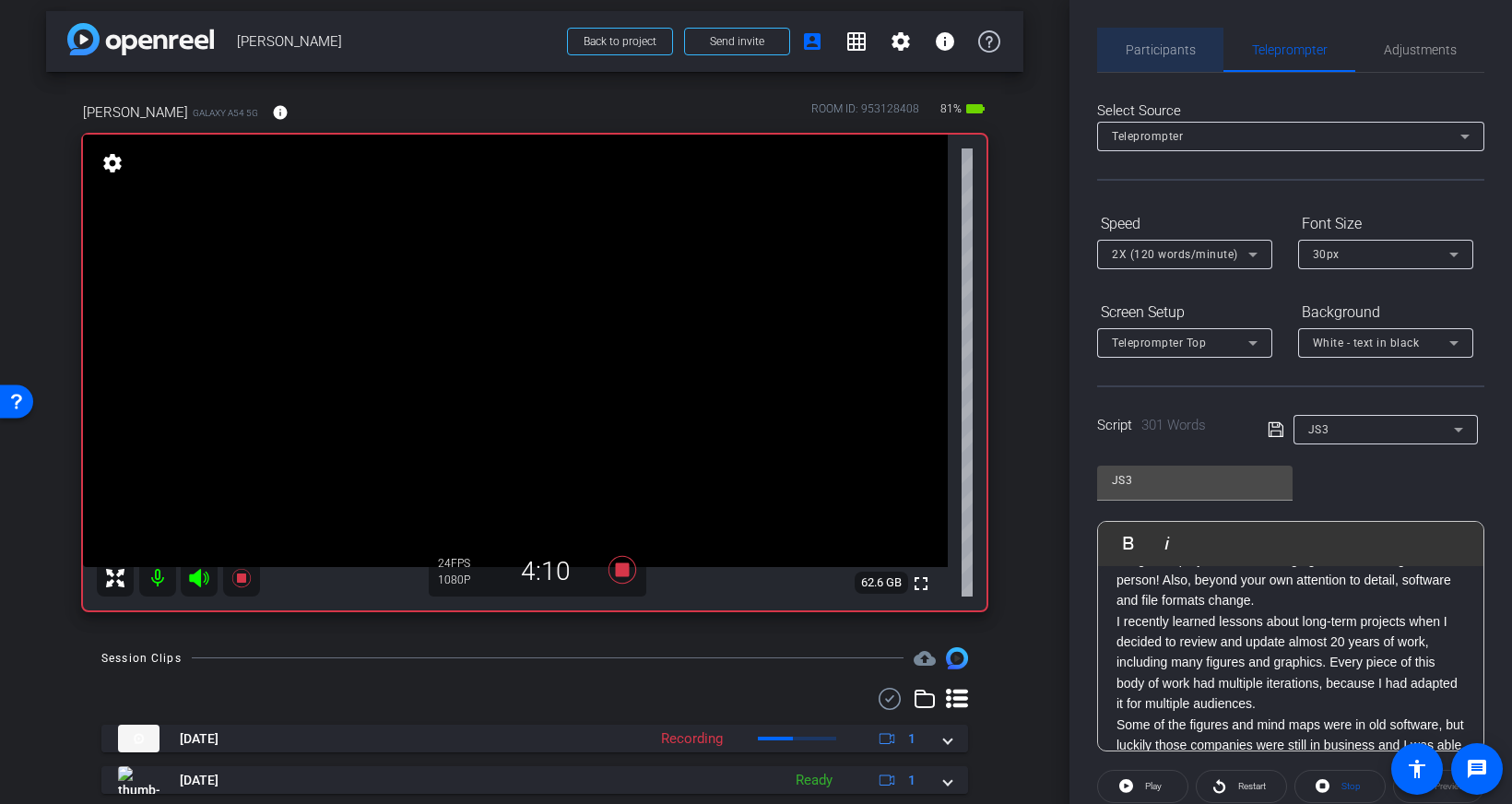
click at [1143, 45] on span "Participants" at bounding box center [1160, 50] width 70 height 13
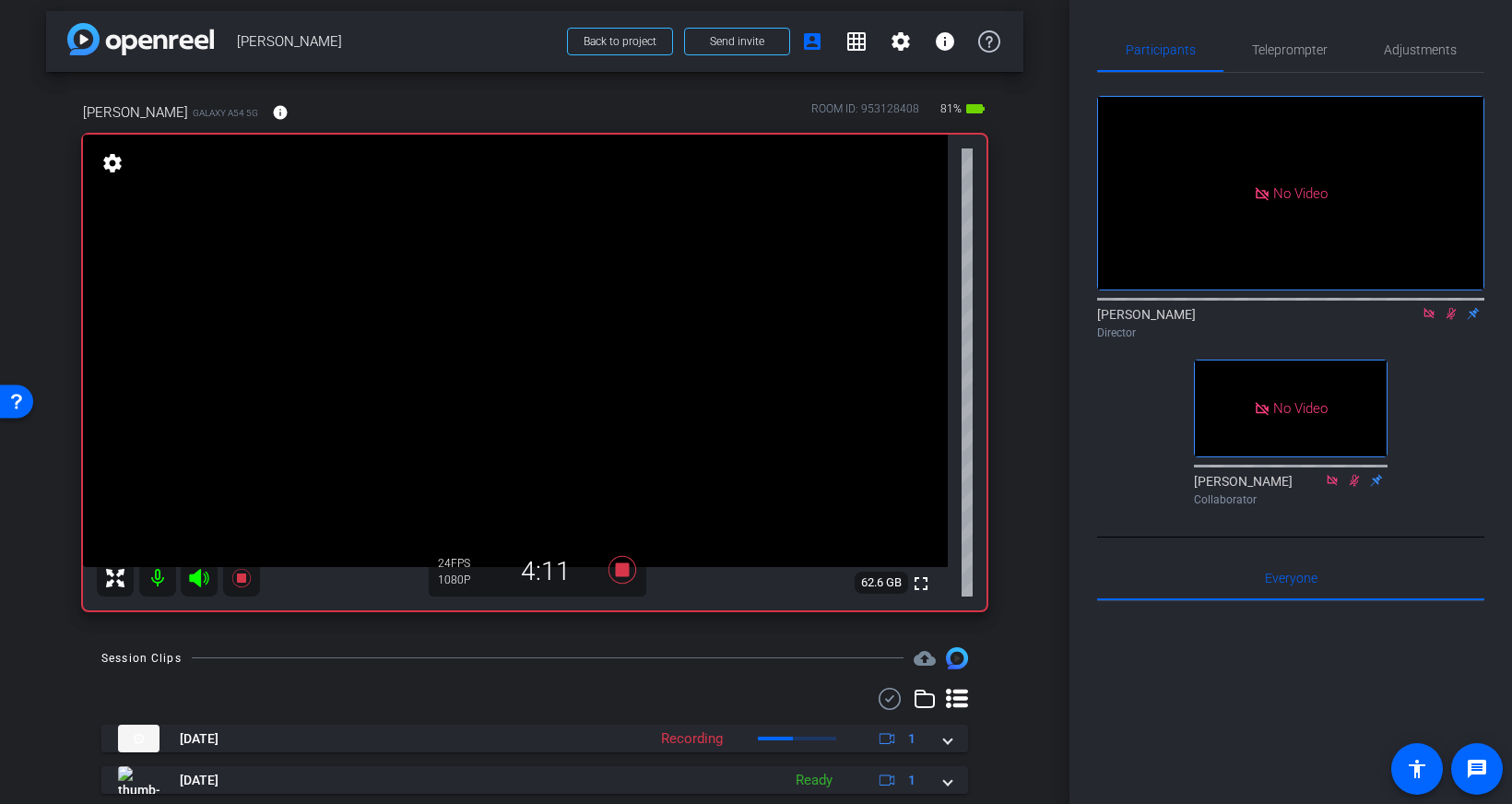
click at [1452, 307] on icon at bounding box center [1451, 314] width 15 height 13
click at [1274, 47] on span "Teleprompter" at bounding box center [1289, 50] width 75 height 13
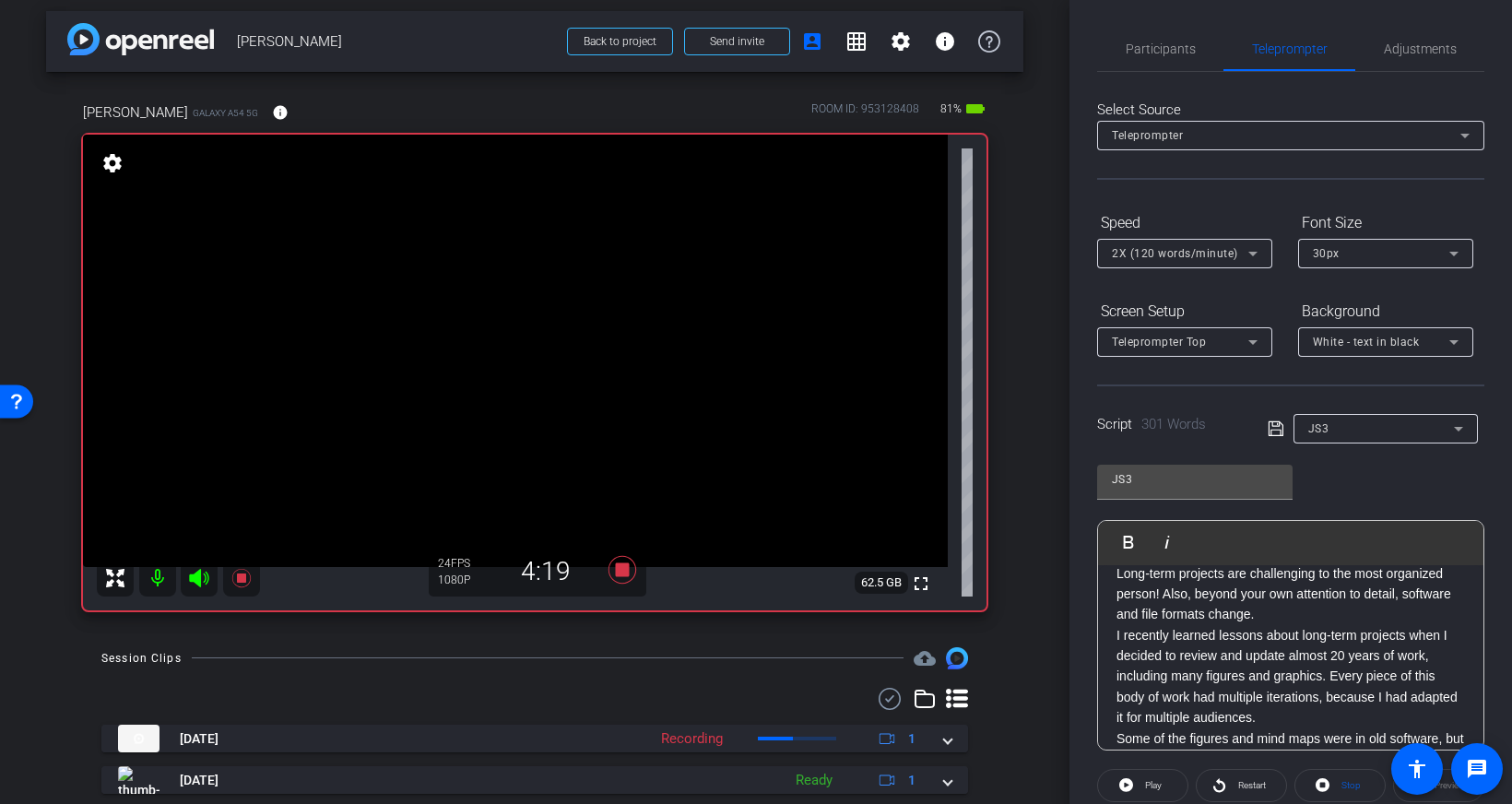
scroll to position [27, 0]
click at [1331, 667] on p "I recently learned lessons about long-term projects when I decided to review an…" at bounding box center [1290, 669] width 348 height 103
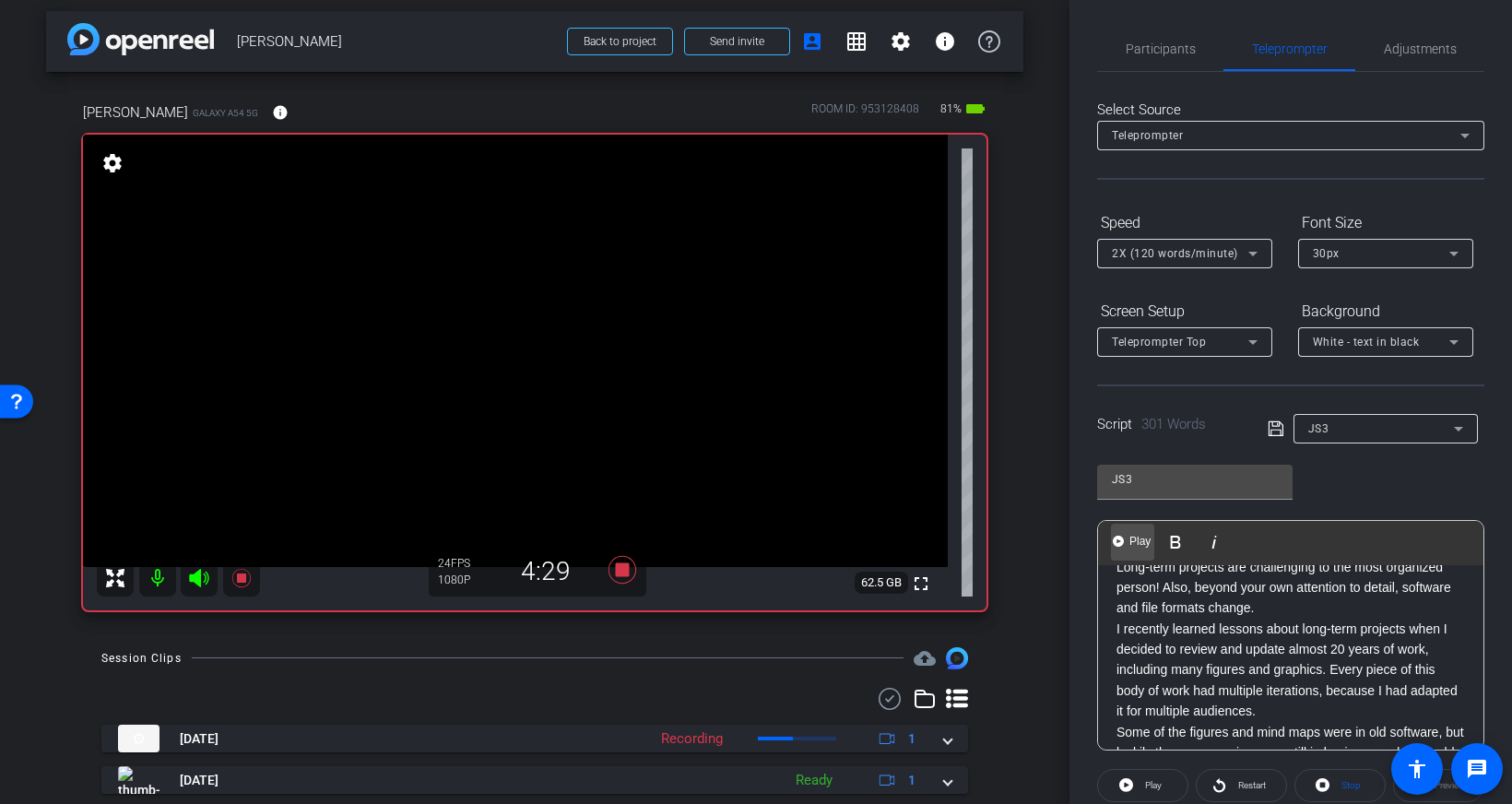
click at [1125, 538] on button "Play Play from this location" at bounding box center [1132, 542] width 44 height 37
click at [1163, 47] on span "Participants" at bounding box center [1160, 49] width 70 height 13
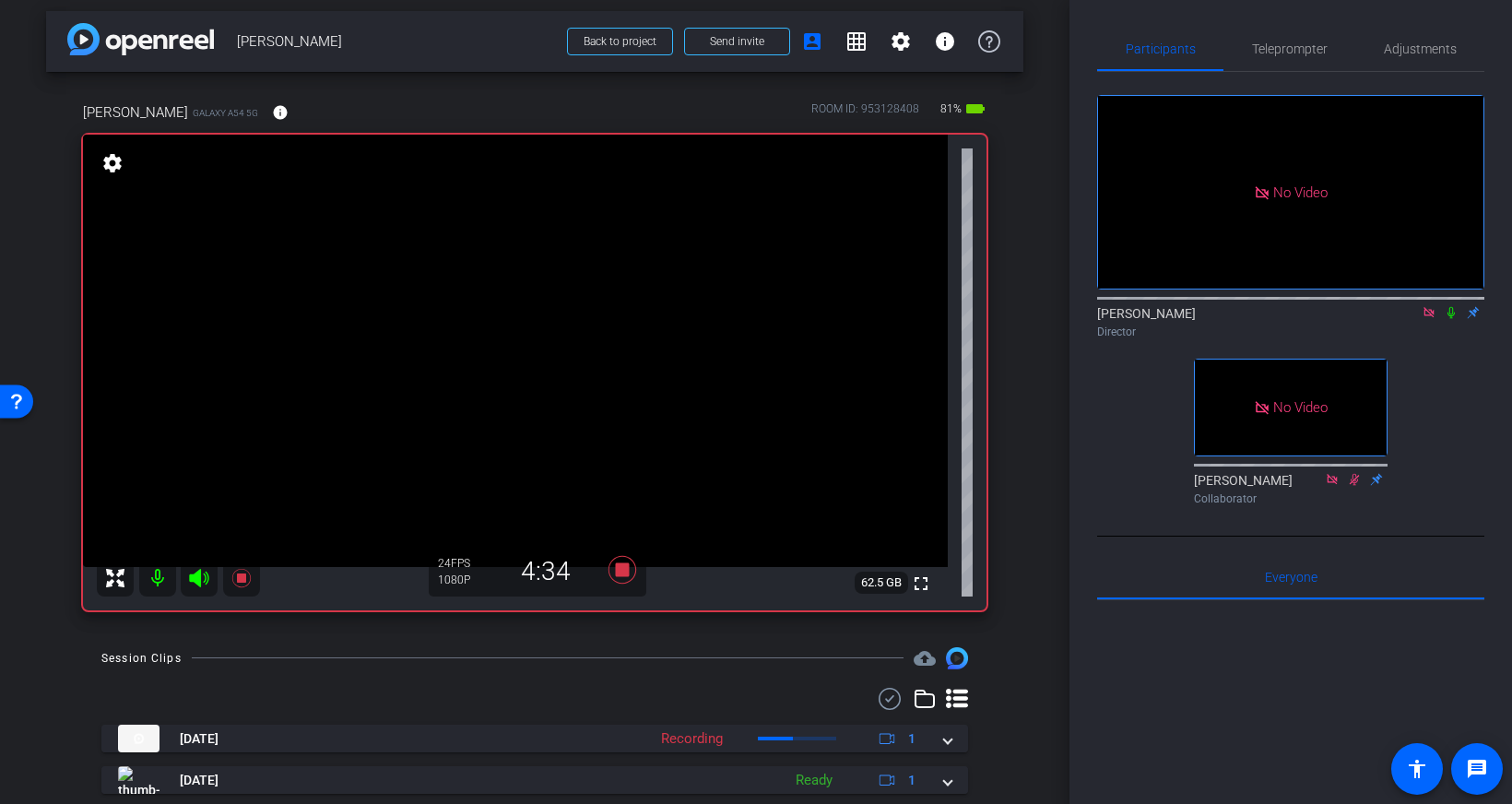
click at [1451, 306] on icon at bounding box center [1451, 313] width 15 height 13
click at [1306, 57] on span "Teleprompter" at bounding box center [1289, 49] width 75 height 45
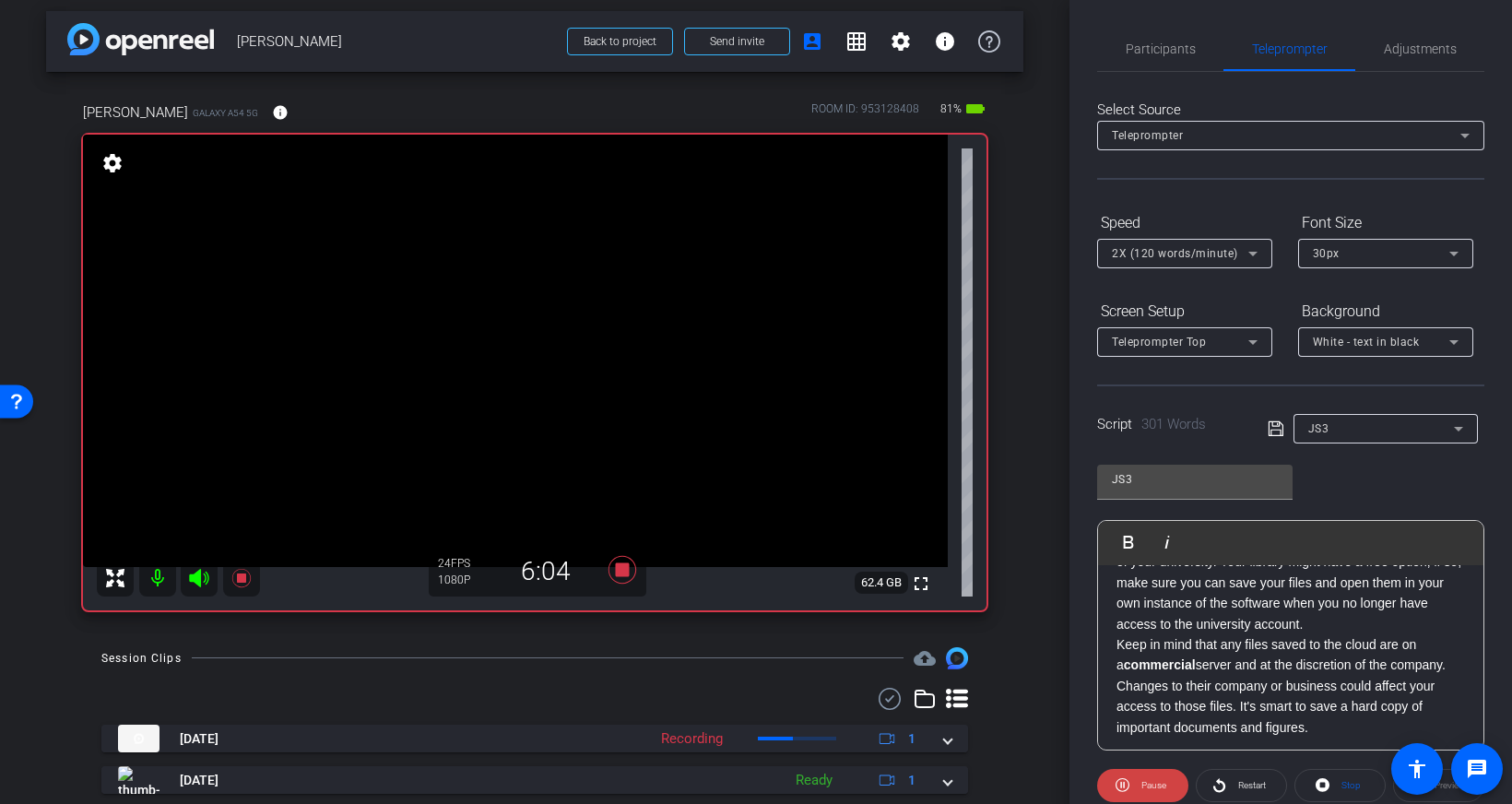
scroll to position [526, 0]
click at [1113, 627] on div "Long-term projects are challenging to the most organized person! Also, beyond y…" at bounding box center [1290, 397] width 385 height 717
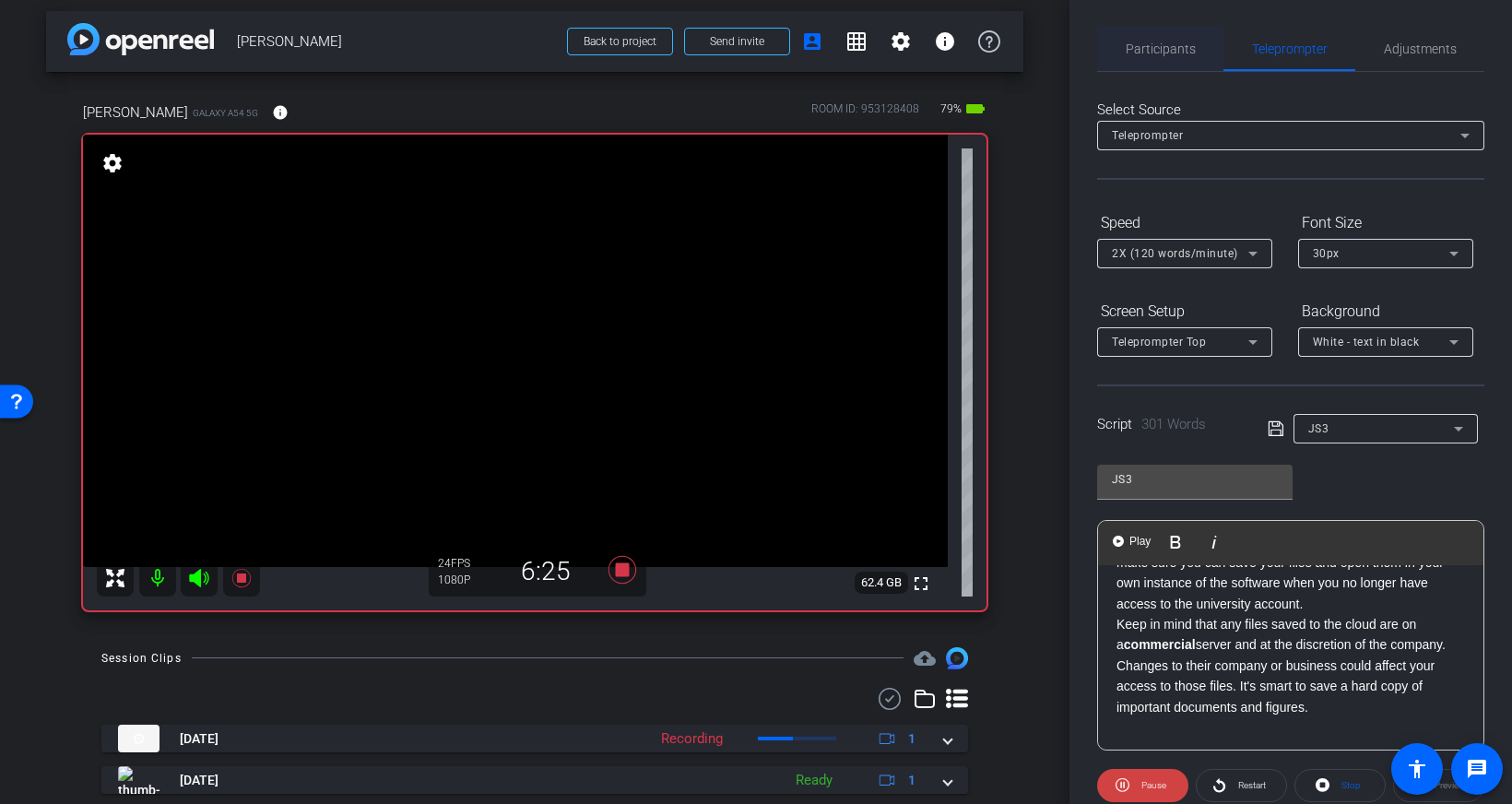
click at [1155, 47] on span "Participants" at bounding box center [1160, 49] width 70 height 13
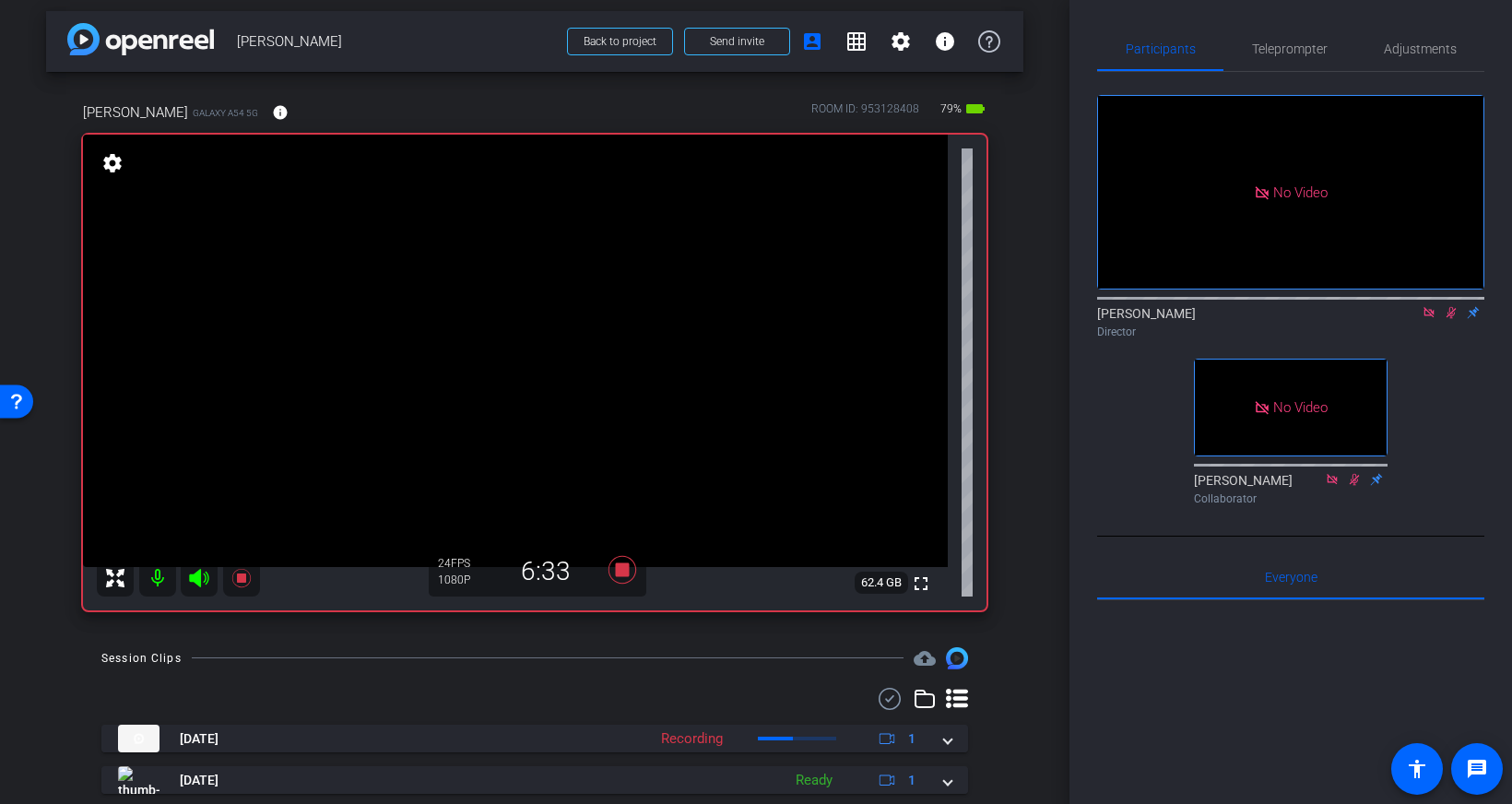
click at [1453, 306] on icon at bounding box center [1451, 313] width 15 height 13
click at [1451, 306] on icon at bounding box center [1451, 313] width 15 height 13
click at [1278, 50] on span "Teleprompter" at bounding box center [1289, 49] width 75 height 13
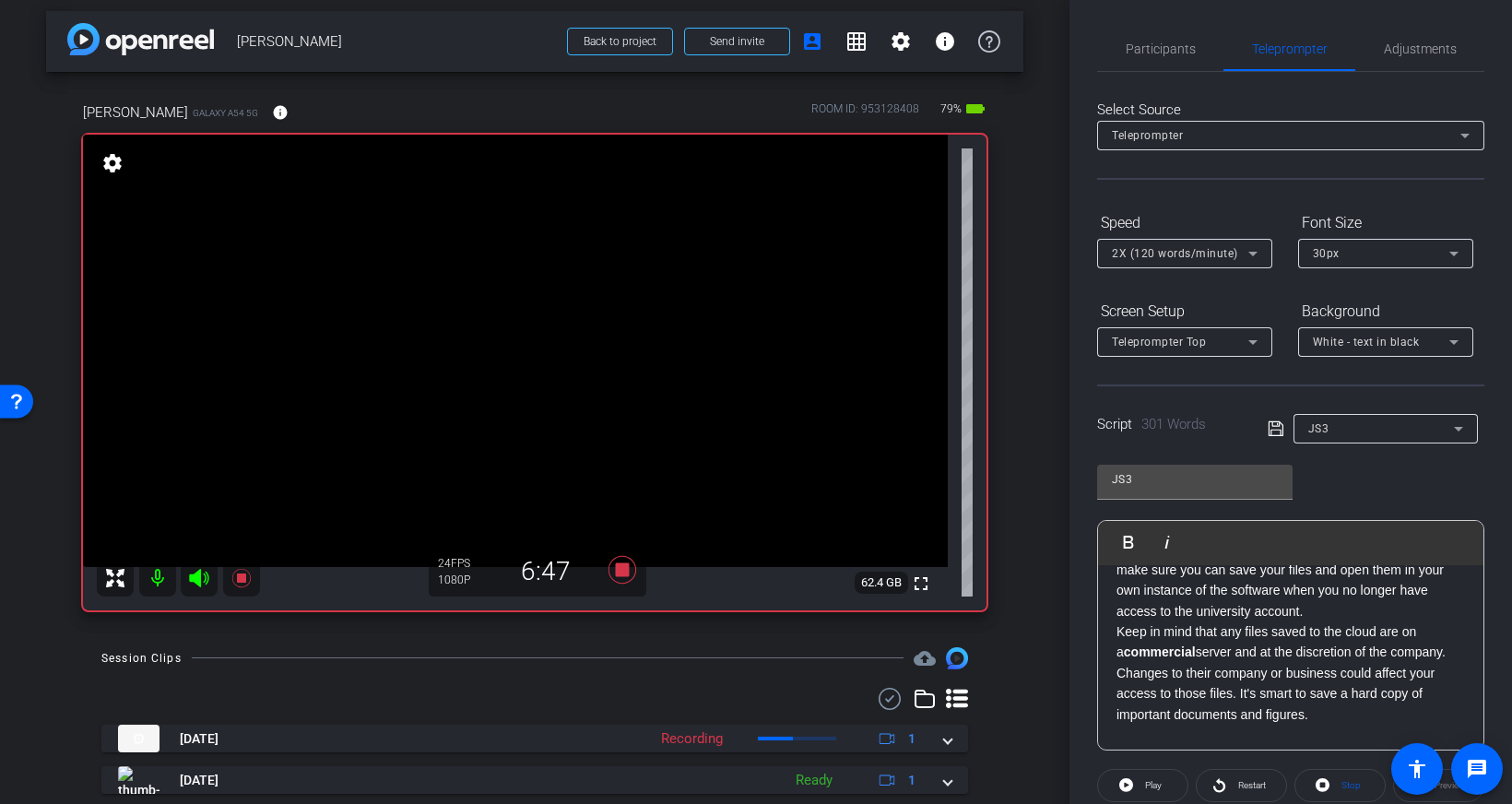
scroll to position [516, 0]
click at [1113, 636] on div "Long-term projects are challenging to the most organized person! Also, beyond y…" at bounding box center [1290, 408] width 385 height 717
click at [1135, 528] on button "Play Play from this location" at bounding box center [1132, 542] width 44 height 37
click at [1148, 782] on span "Pause" at bounding box center [1154, 784] width 25 height 10
click at [1116, 641] on p "Keep in mind that any files saved to the cloud are on a commercial server and a…" at bounding box center [1290, 676] width 348 height 103
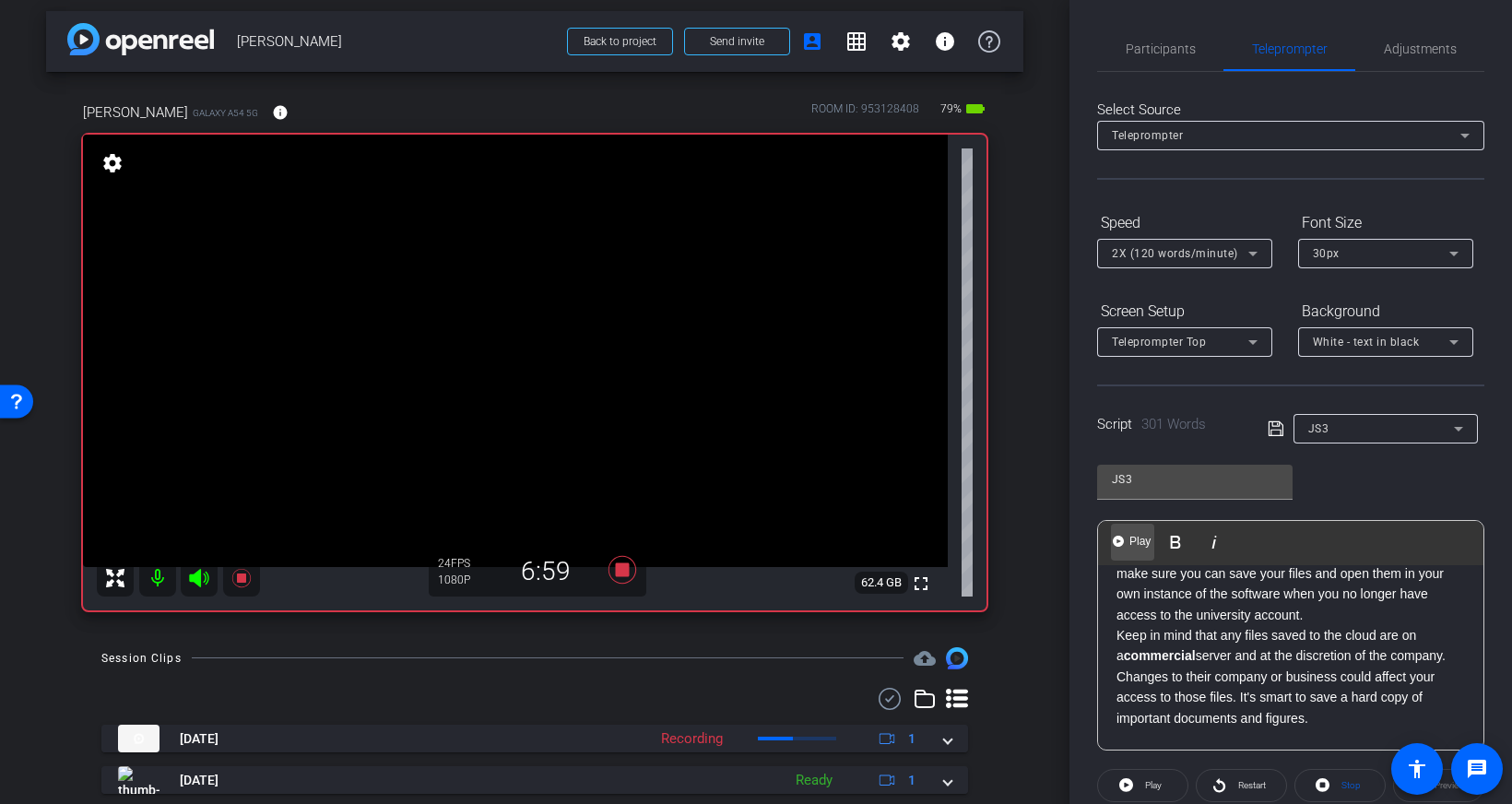
click at [1114, 545] on img "button" at bounding box center [1118, 541] width 11 height 11
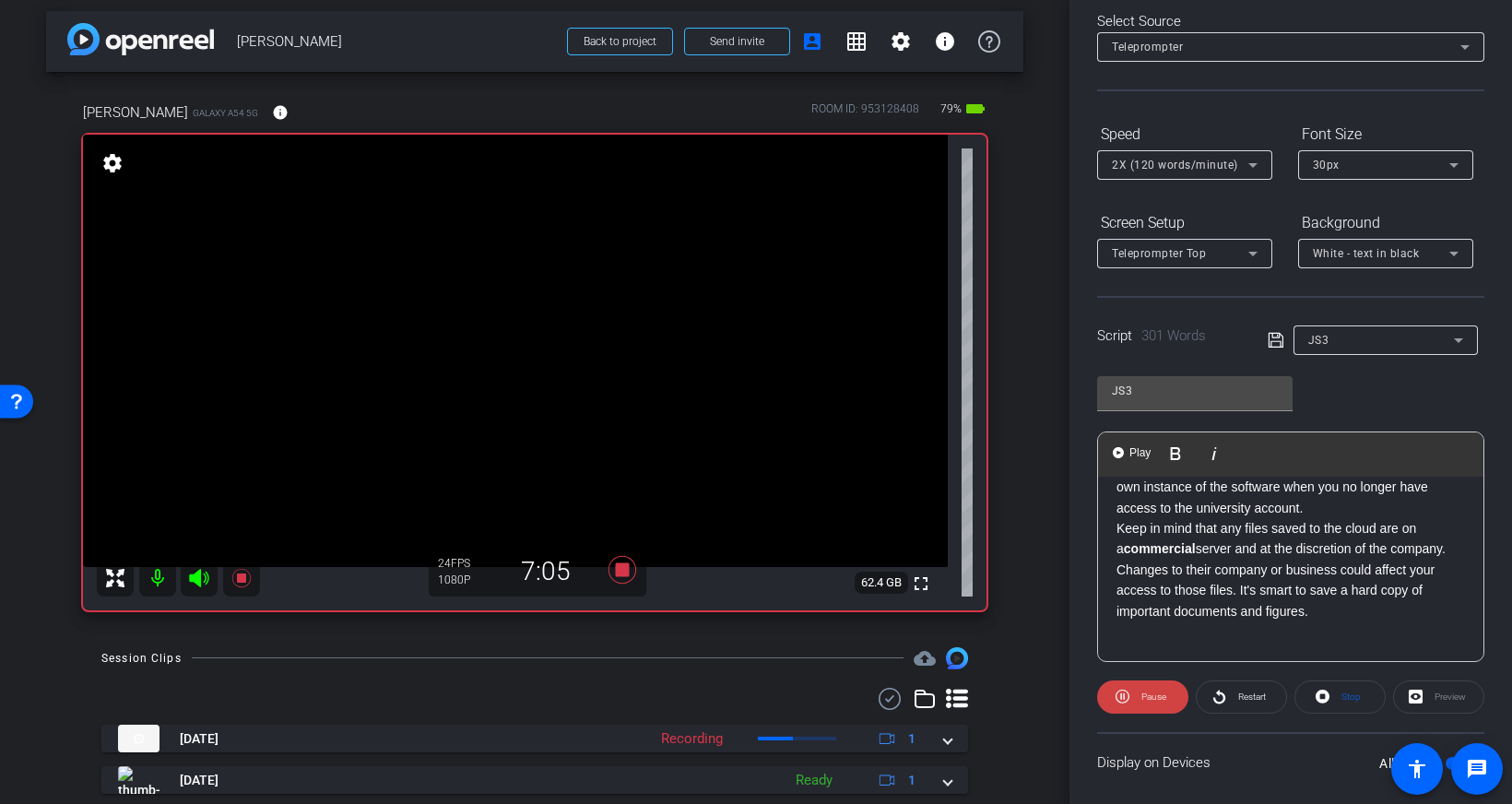
scroll to position [0, 0]
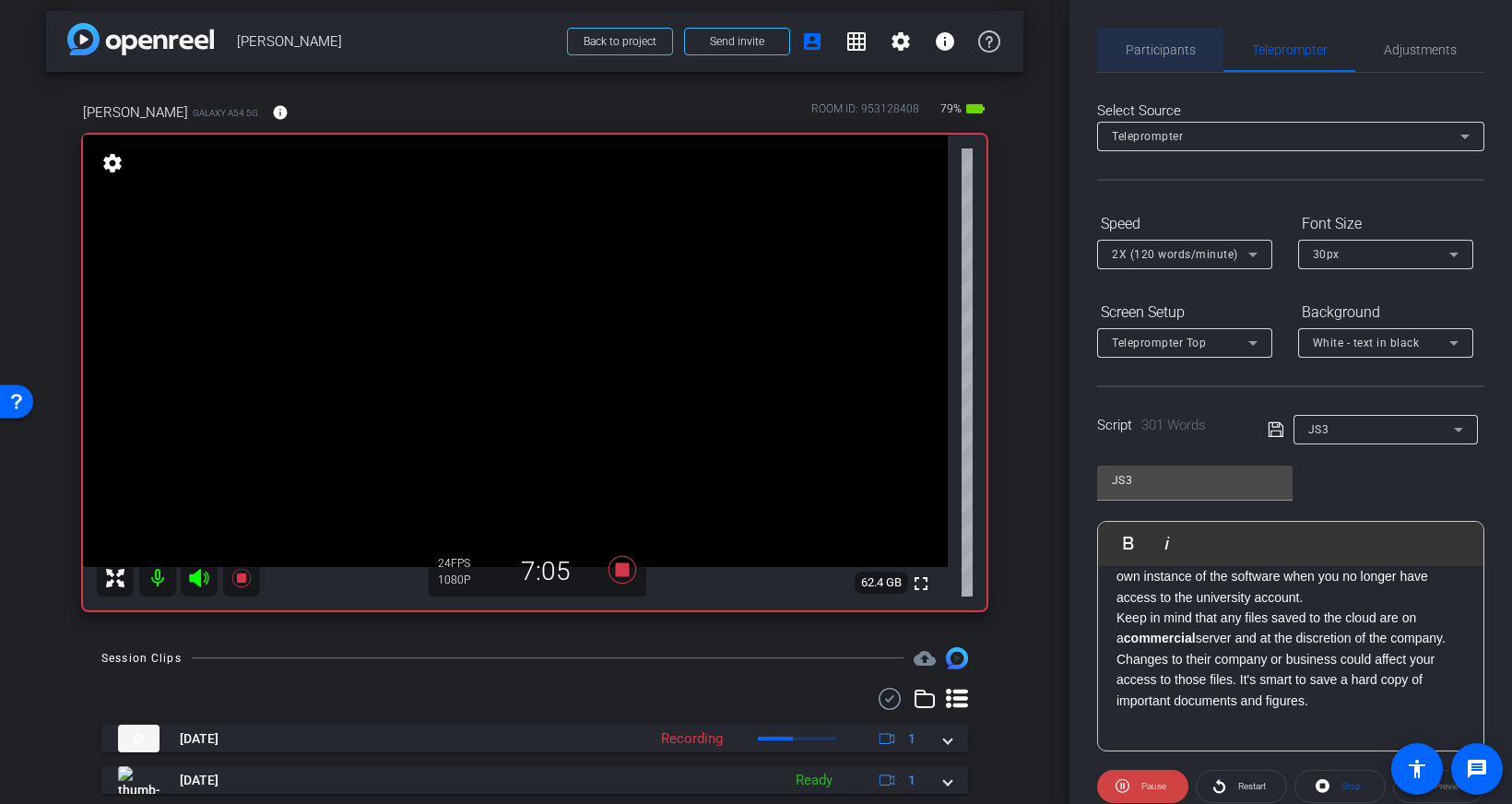
drag, startPoint x: 1156, startPoint y: 50, endPoint x: 1276, endPoint y: 97, distance: 128.9
click at [1156, 50] on span "Participants" at bounding box center [1160, 50] width 70 height 13
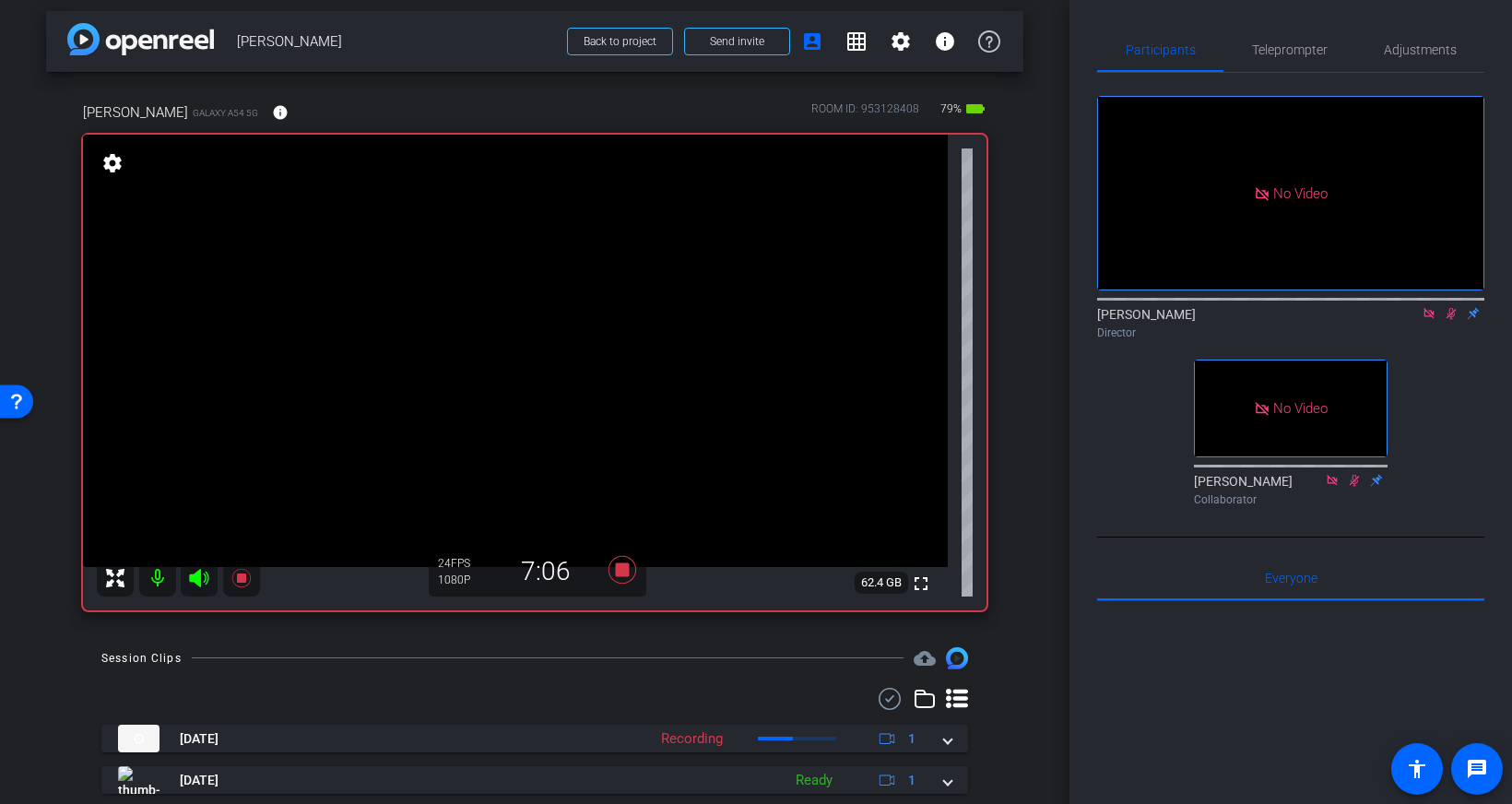
click at [1453, 307] on icon at bounding box center [1451, 314] width 15 height 13
click at [1289, 50] on span "Teleprompter" at bounding box center [1289, 50] width 75 height 13
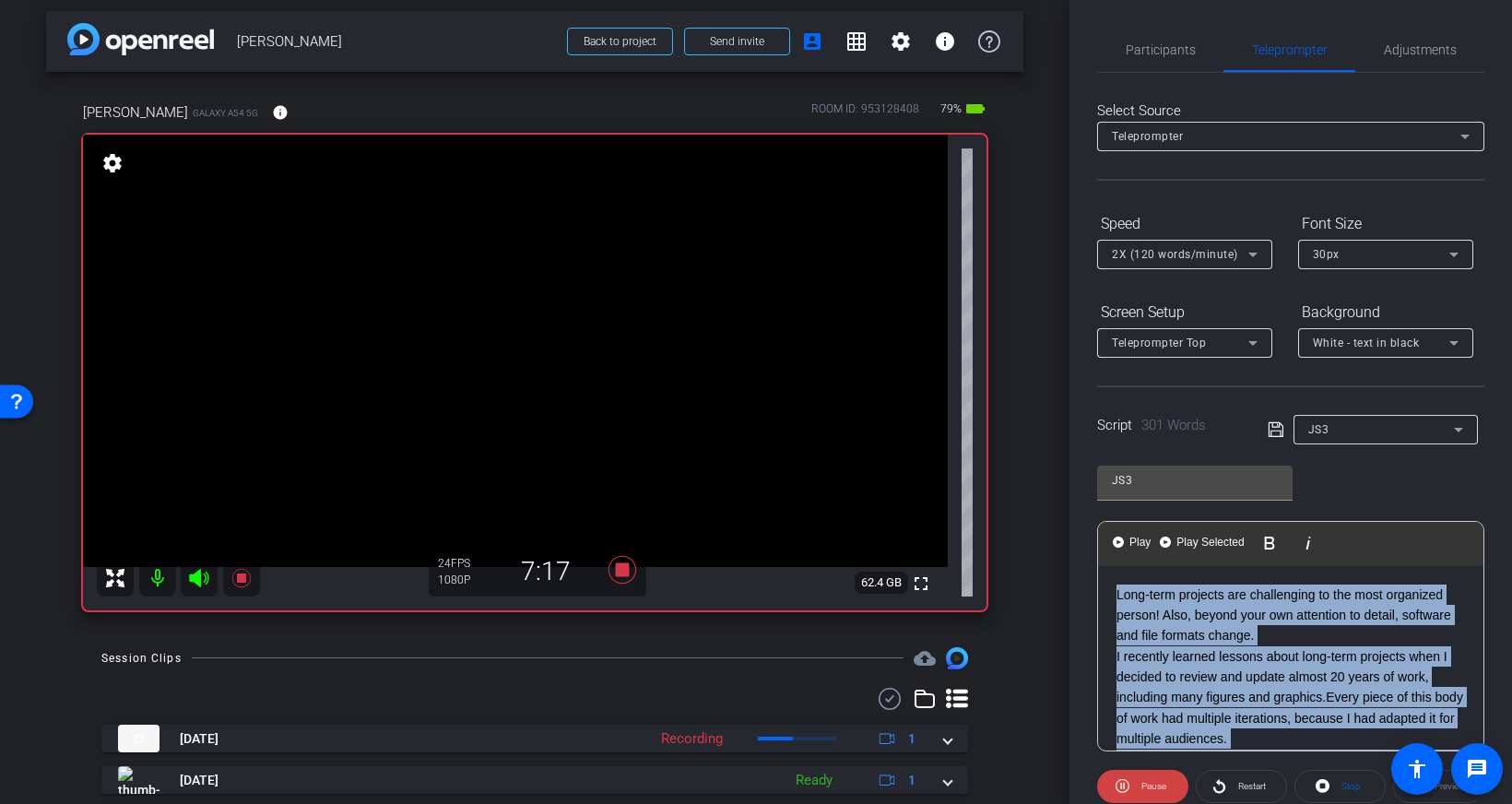
drag, startPoint x: 1285, startPoint y: 582, endPoint x: 999, endPoint y: 516, distance: 293.5
click at [999, 516] on div "arrow_back Janet Salmons Back to project Send invite account_box grid_on settin…" at bounding box center [756, 402] width 1512 height 804
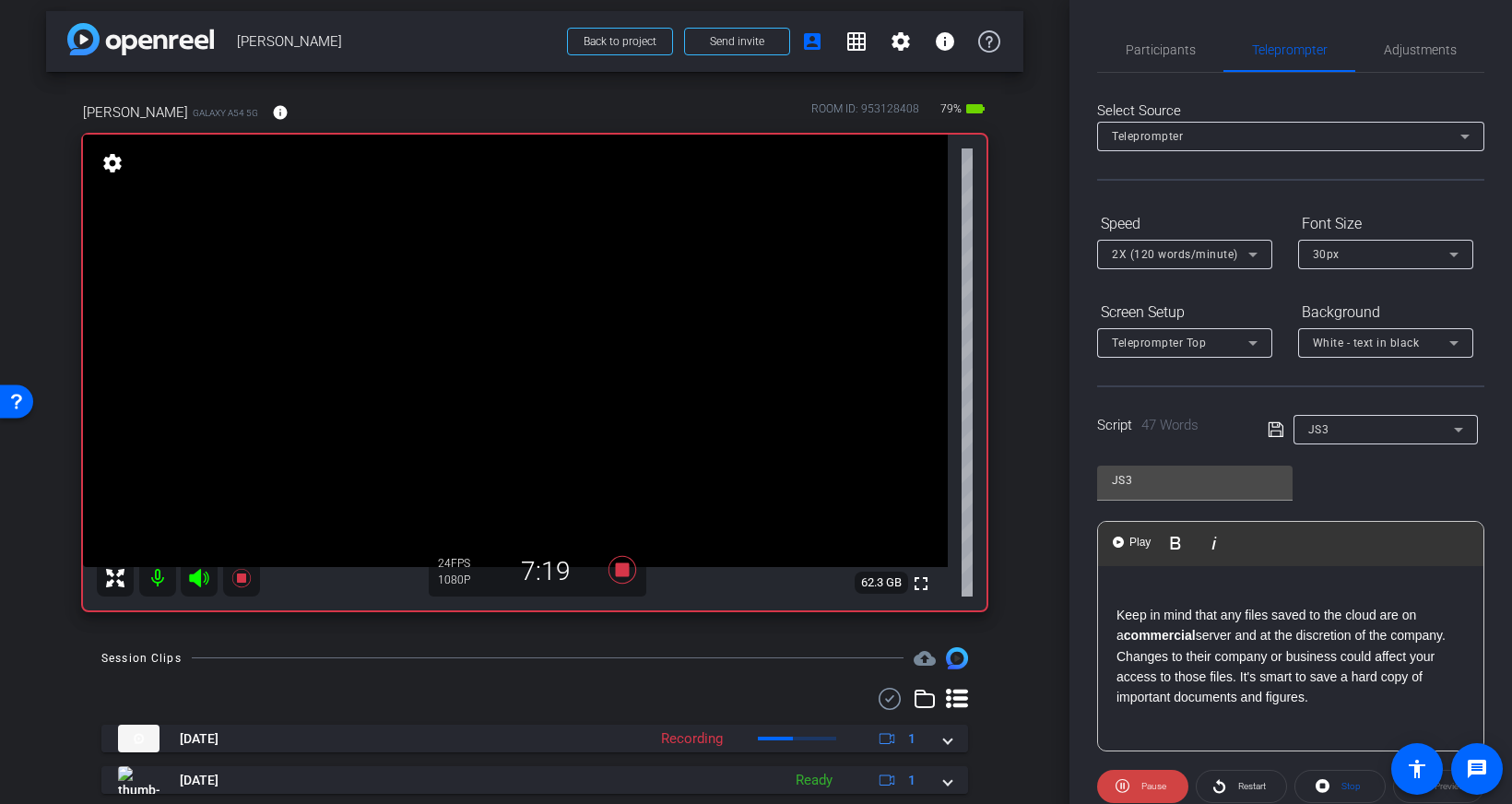
click at [1114, 613] on div "Keep in mind that any files saved to the cloud are on a commercial server and a…" at bounding box center [1290, 658] width 385 height 184
click at [1257, 782] on span "Restart" at bounding box center [1252, 785] width 28 height 10
click at [1165, 47] on span "Participants" at bounding box center [1160, 50] width 70 height 13
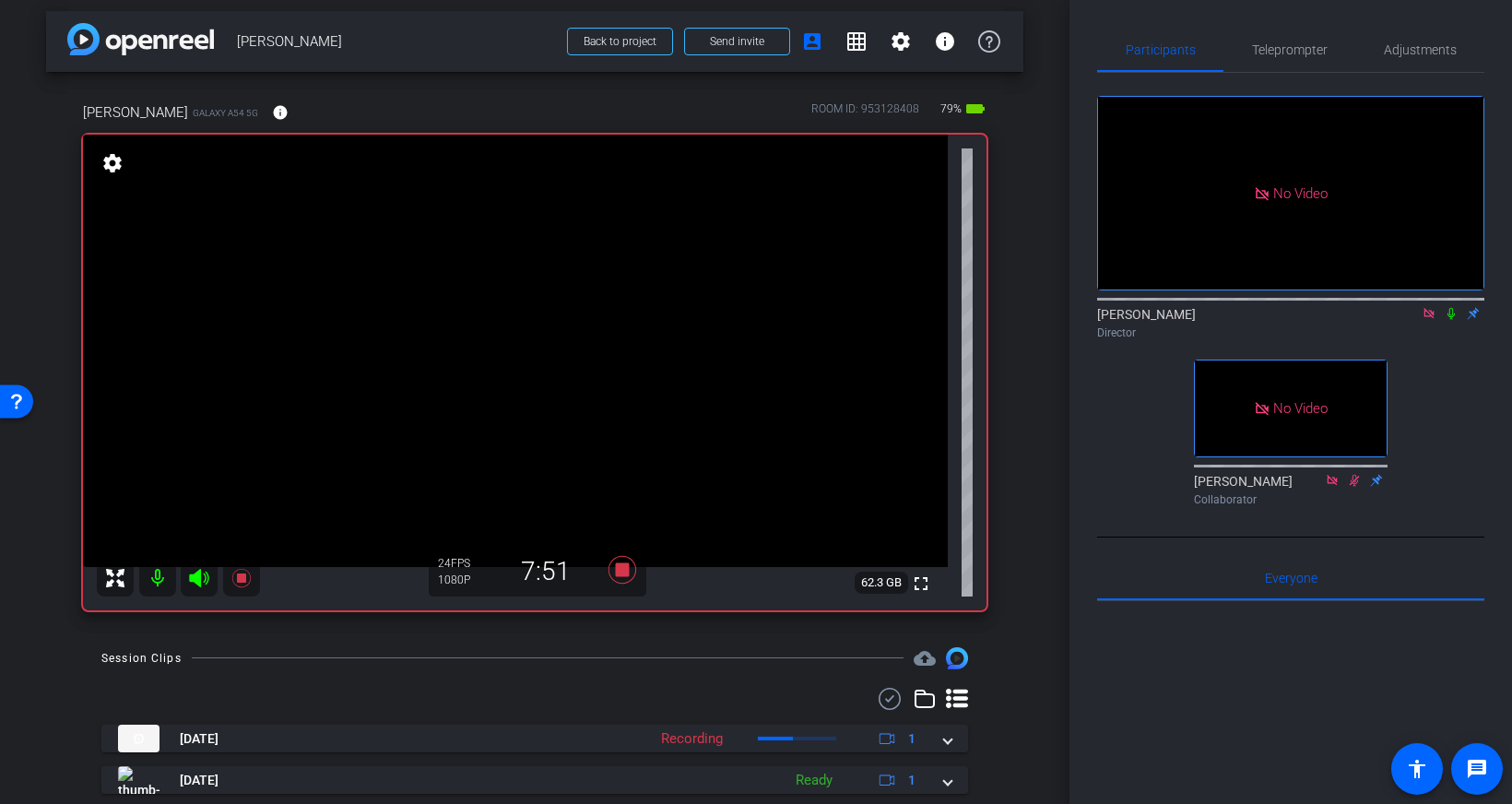
click at [1452, 308] on icon at bounding box center [1451, 314] width 7 height 12
click at [1455, 307] on icon at bounding box center [1451, 314] width 15 height 13
click at [1289, 47] on span "Teleprompter" at bounding box center [1289, 50] width 75 height 13
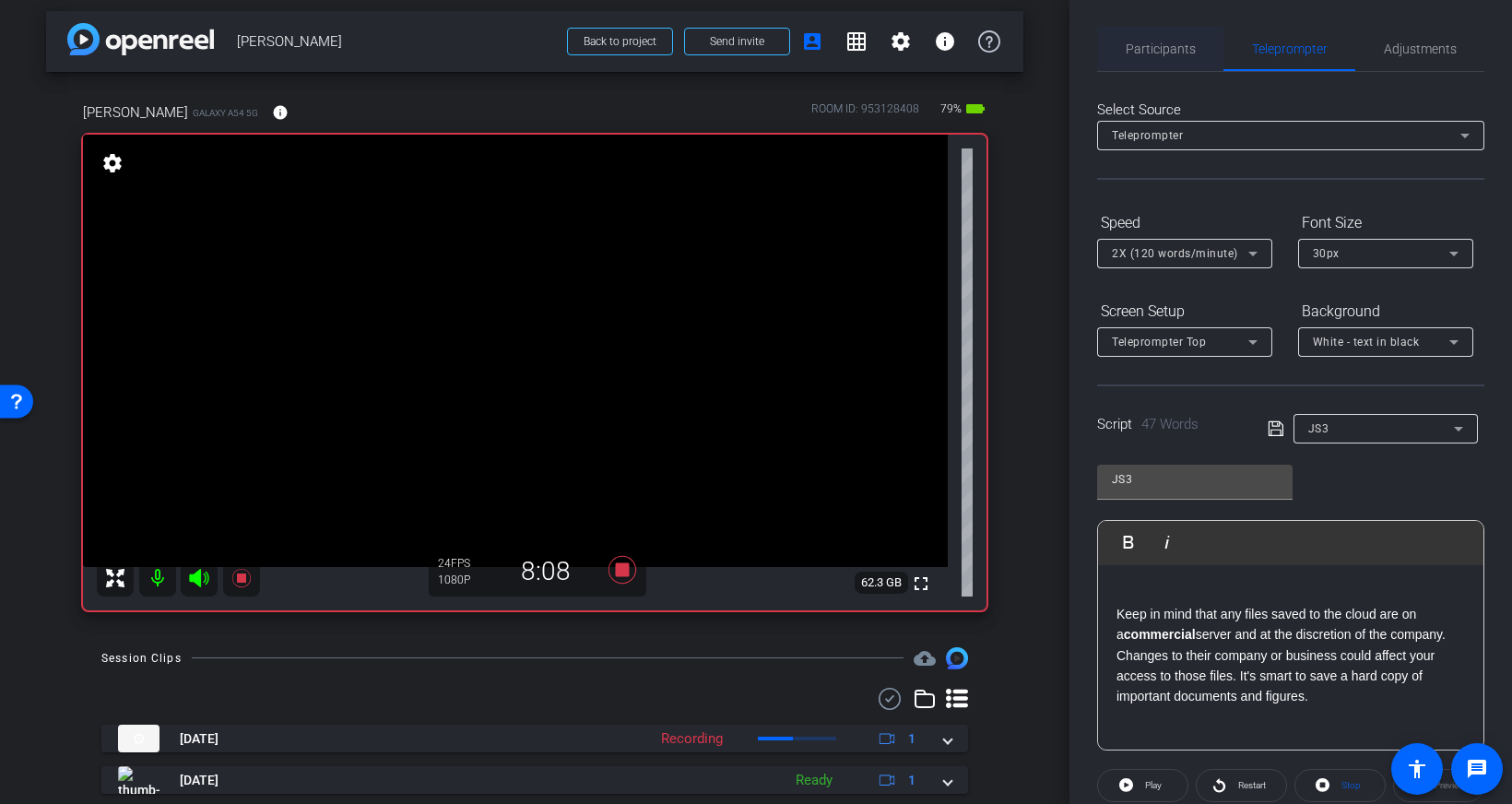
click at [1168, 46] on span "Participants" at bounding box center [1160, 49] width 70 height 13
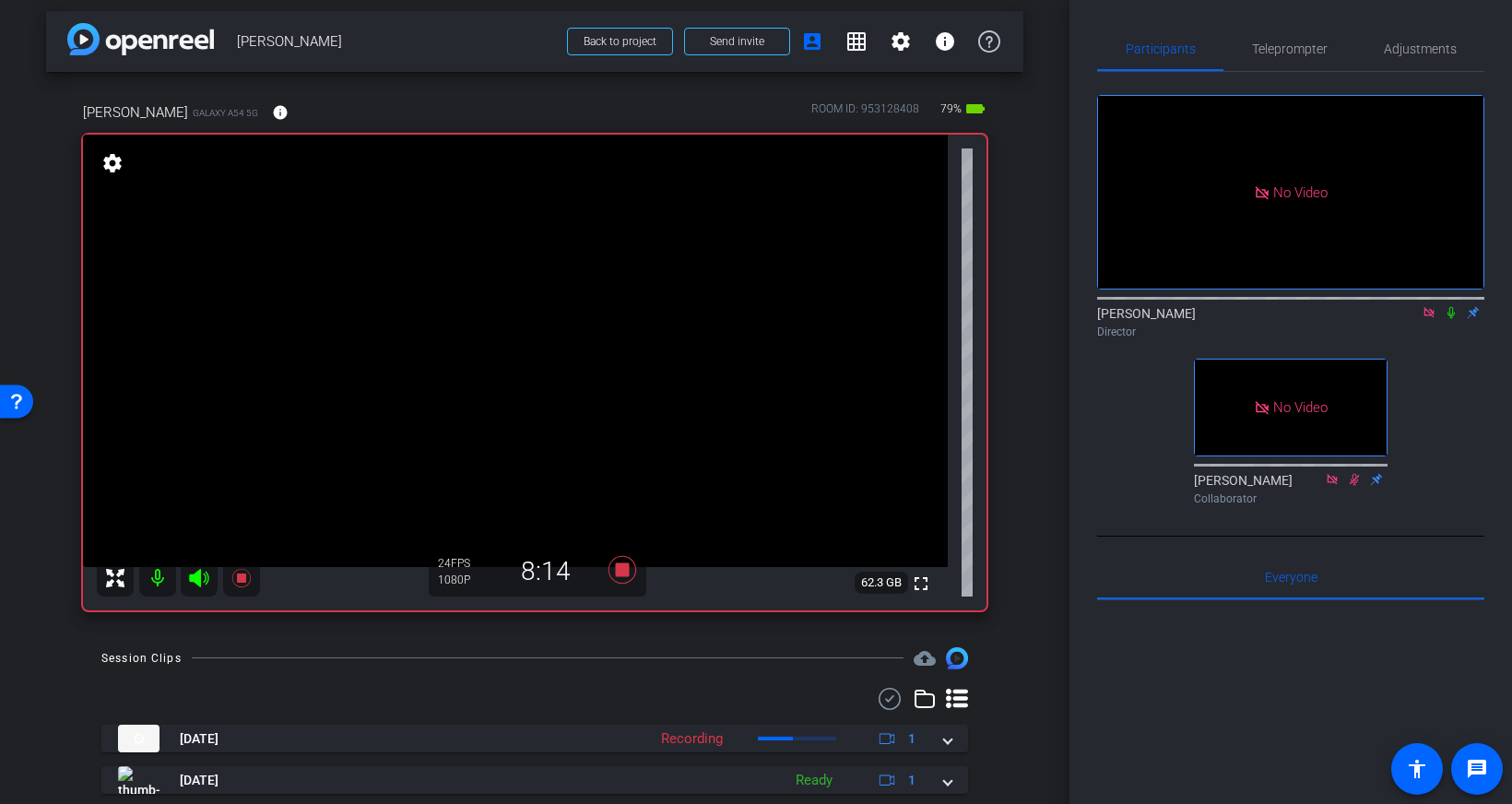
click at [1450, 306] on icon at bounding box center [1451, 313] width 15 height 13
click at [1279, 47] on span "Teleprompter" at bounding box center [1289, 49] width 75 height 13
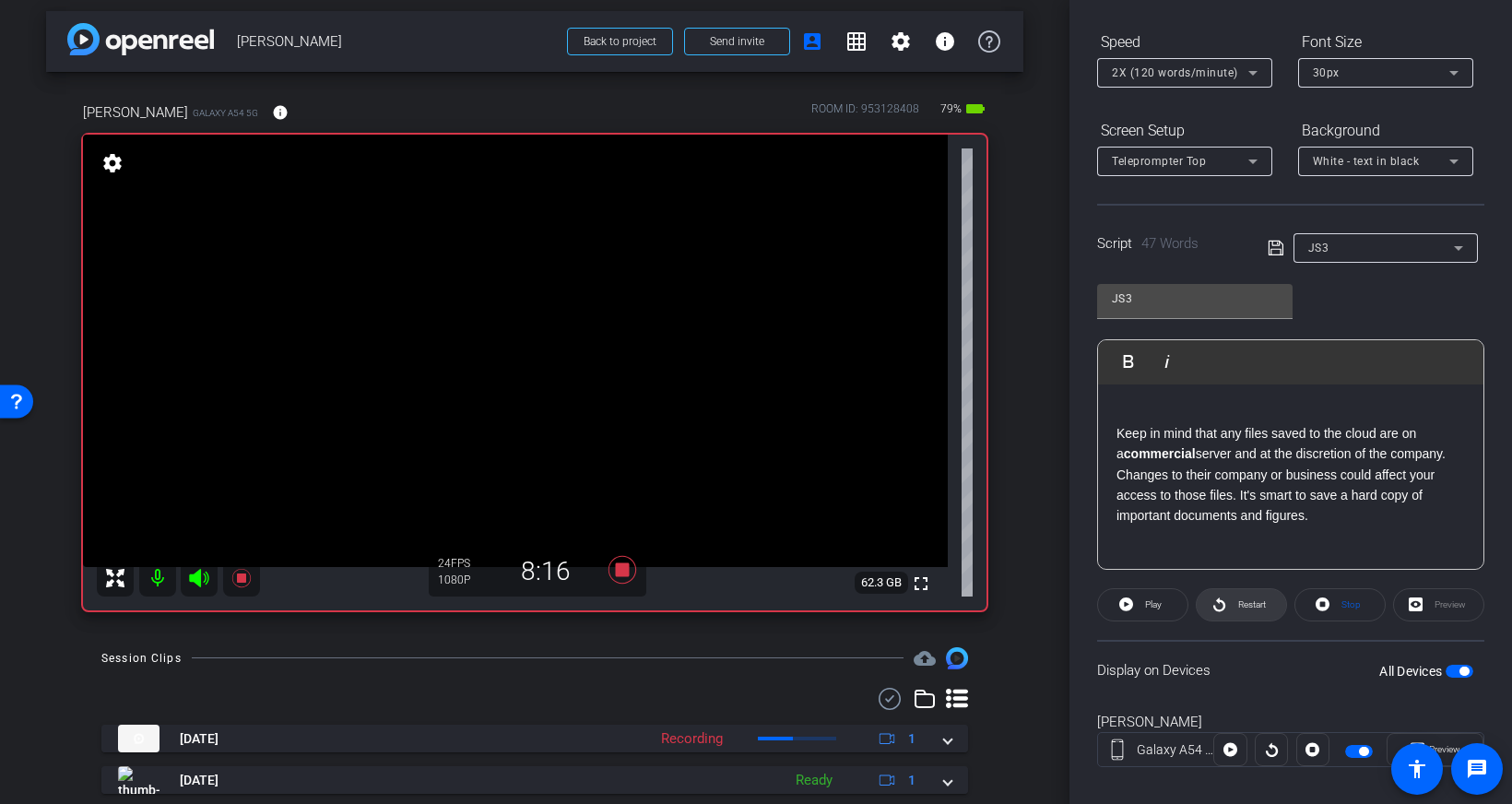
scroll to position [204, 0]
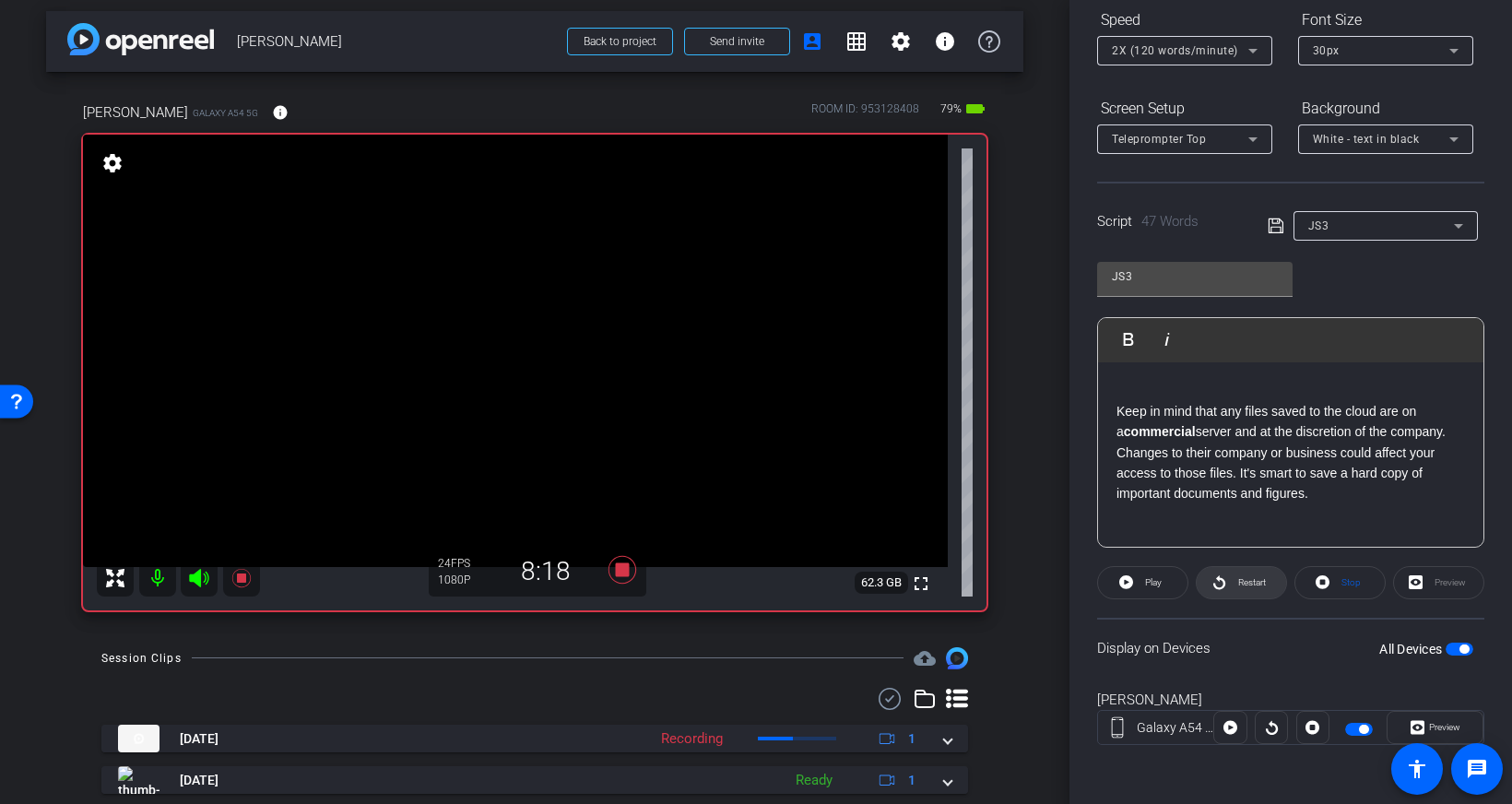
click at [1245, 585] on span "Restart" at bounding box center [1252, 582] width 28 height 10
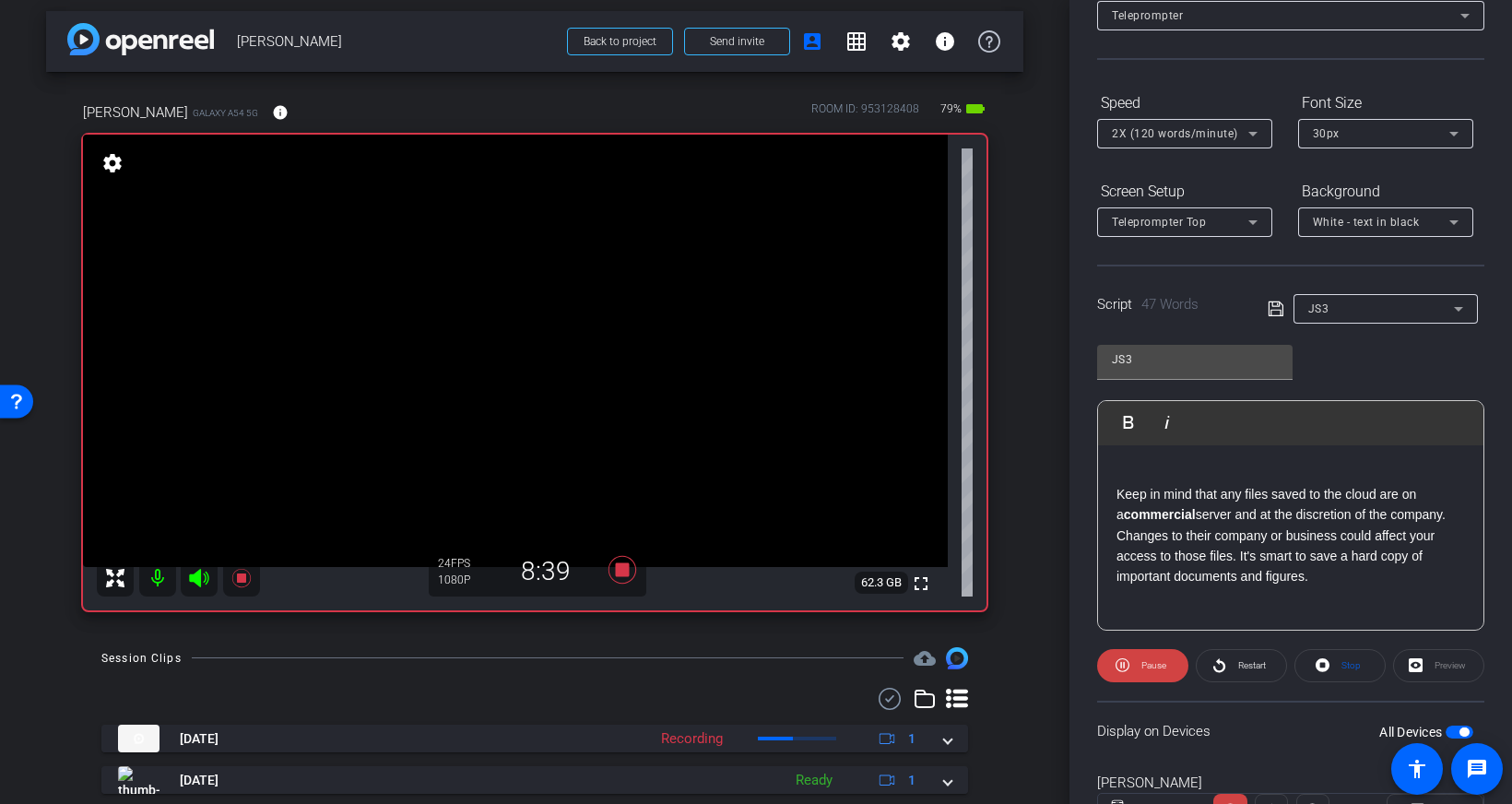
scroll to position [0, 0]
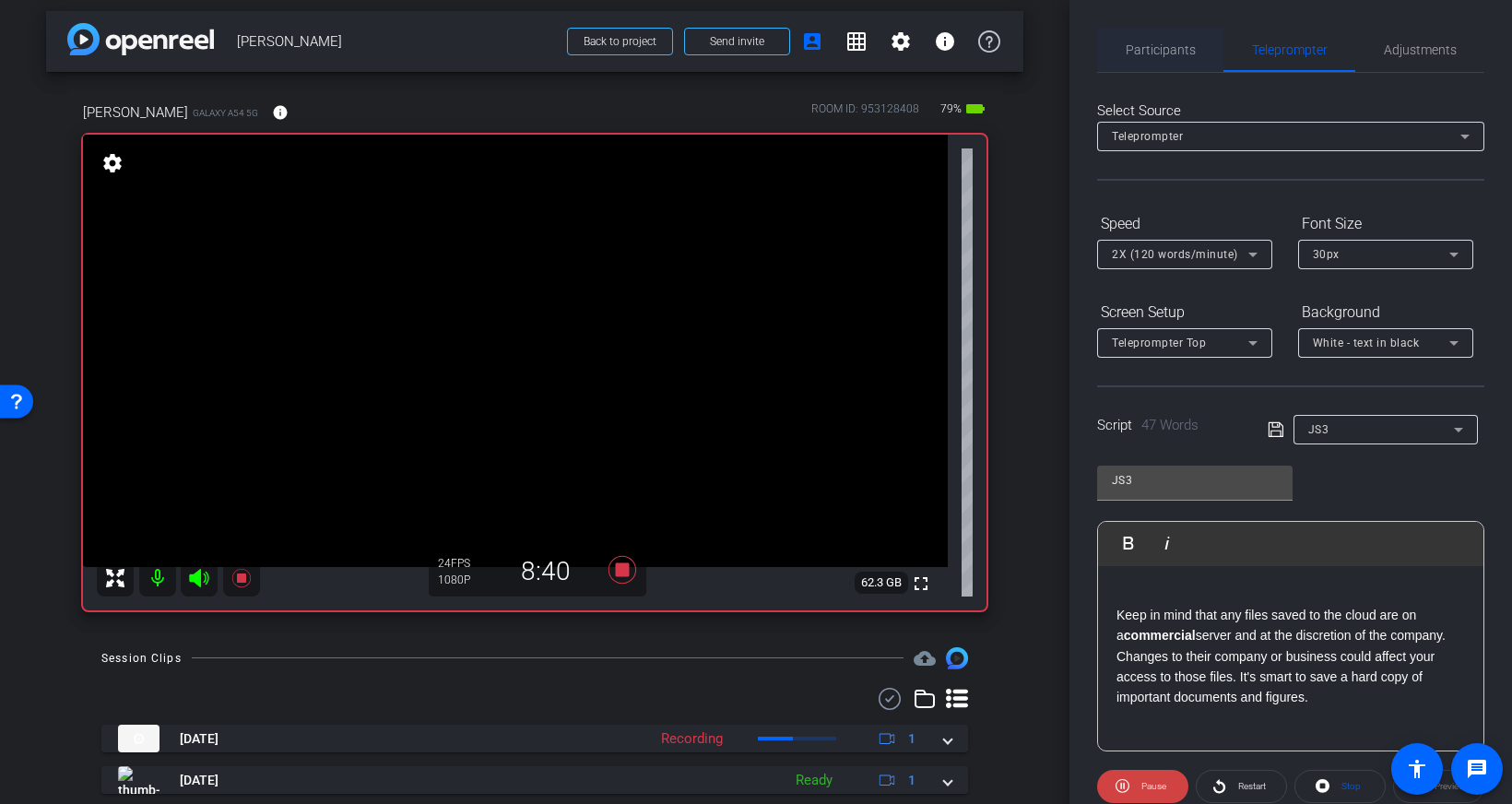
click at [1159, 48] on span "Participants" at bounding box center [1160, 50] width 70 height 13
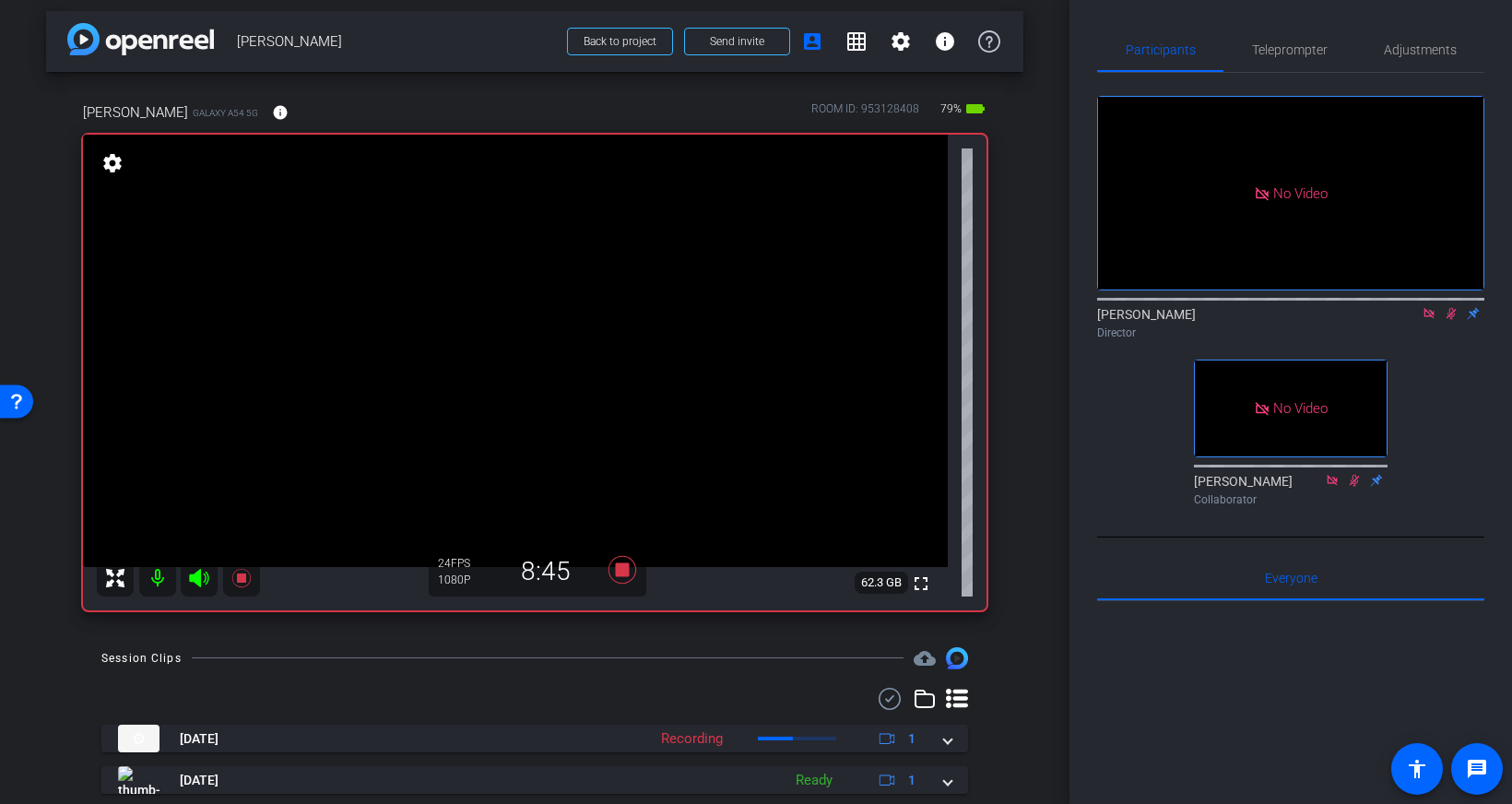
click at [1452, 307] on icon at bounding box center [1451, 314] width 15 height 13
click at [1289, 52] on span "Teleprompter" at bounding box center [1289, 50] width 75 height 13
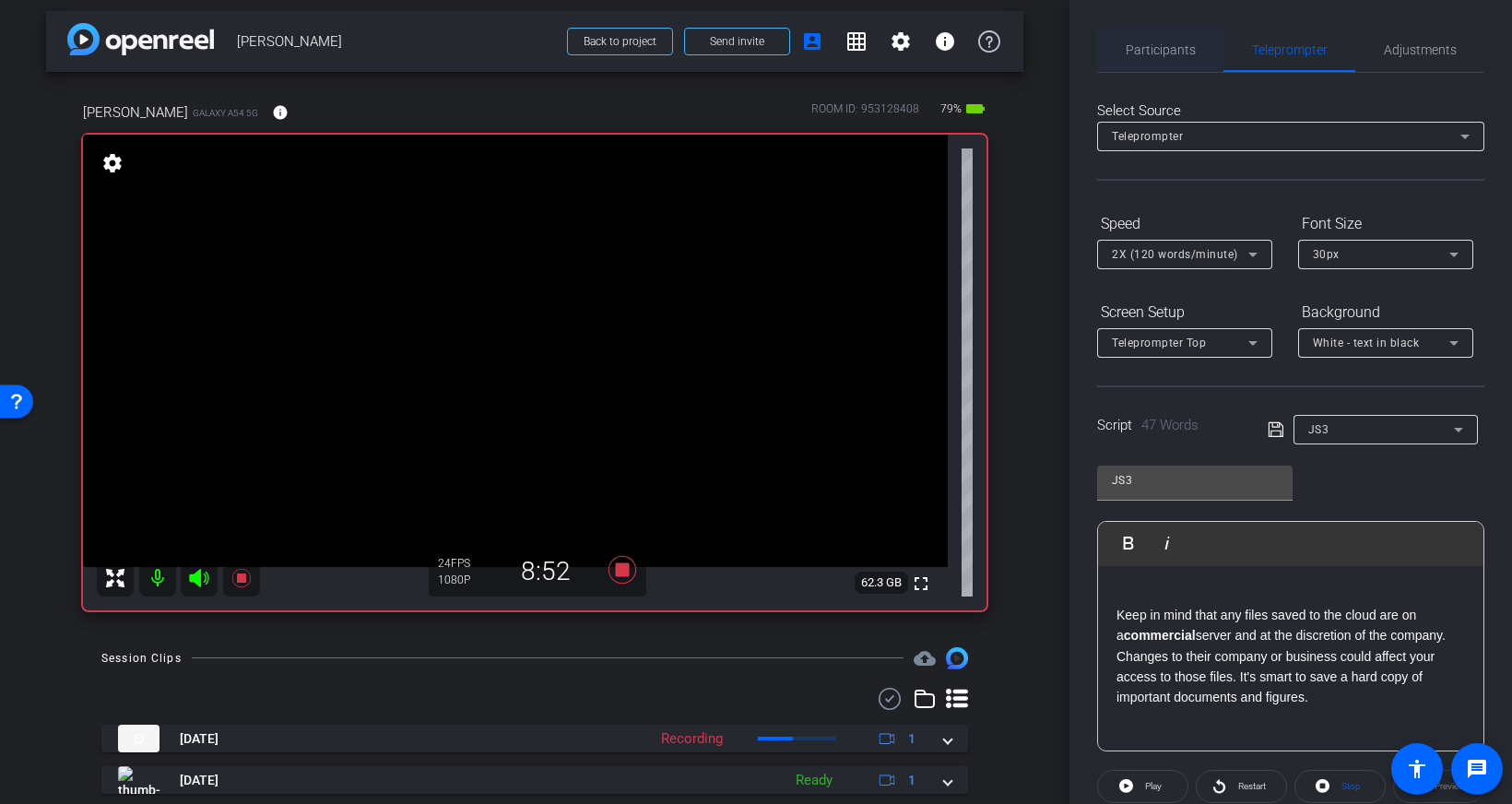
click at [1154, 47] on span "Participants" at bounding box center [1160, 50] width 70 height 13
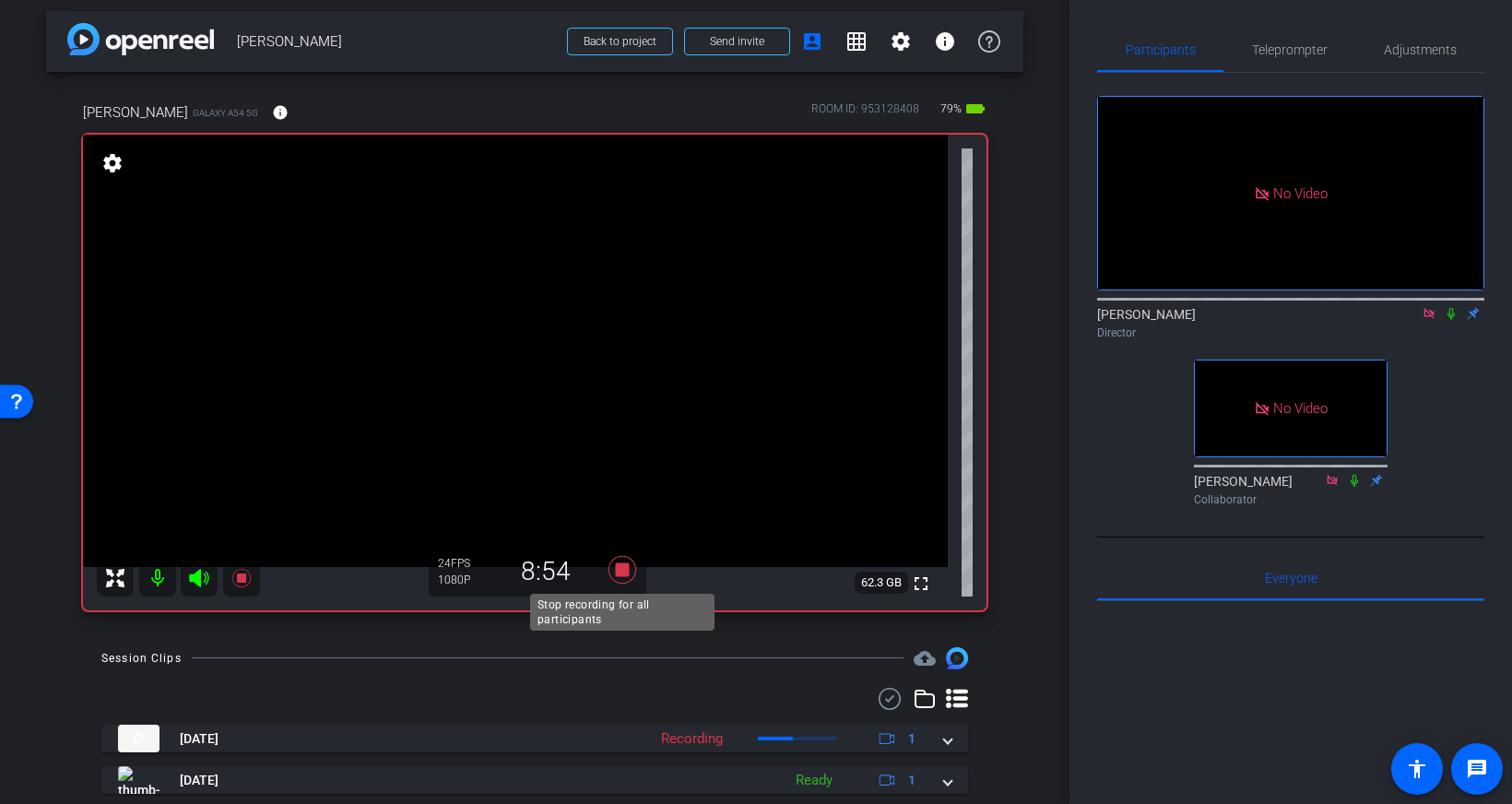
click at [624, 570] on icon at bounding box center [623, 570] width 28 height 28
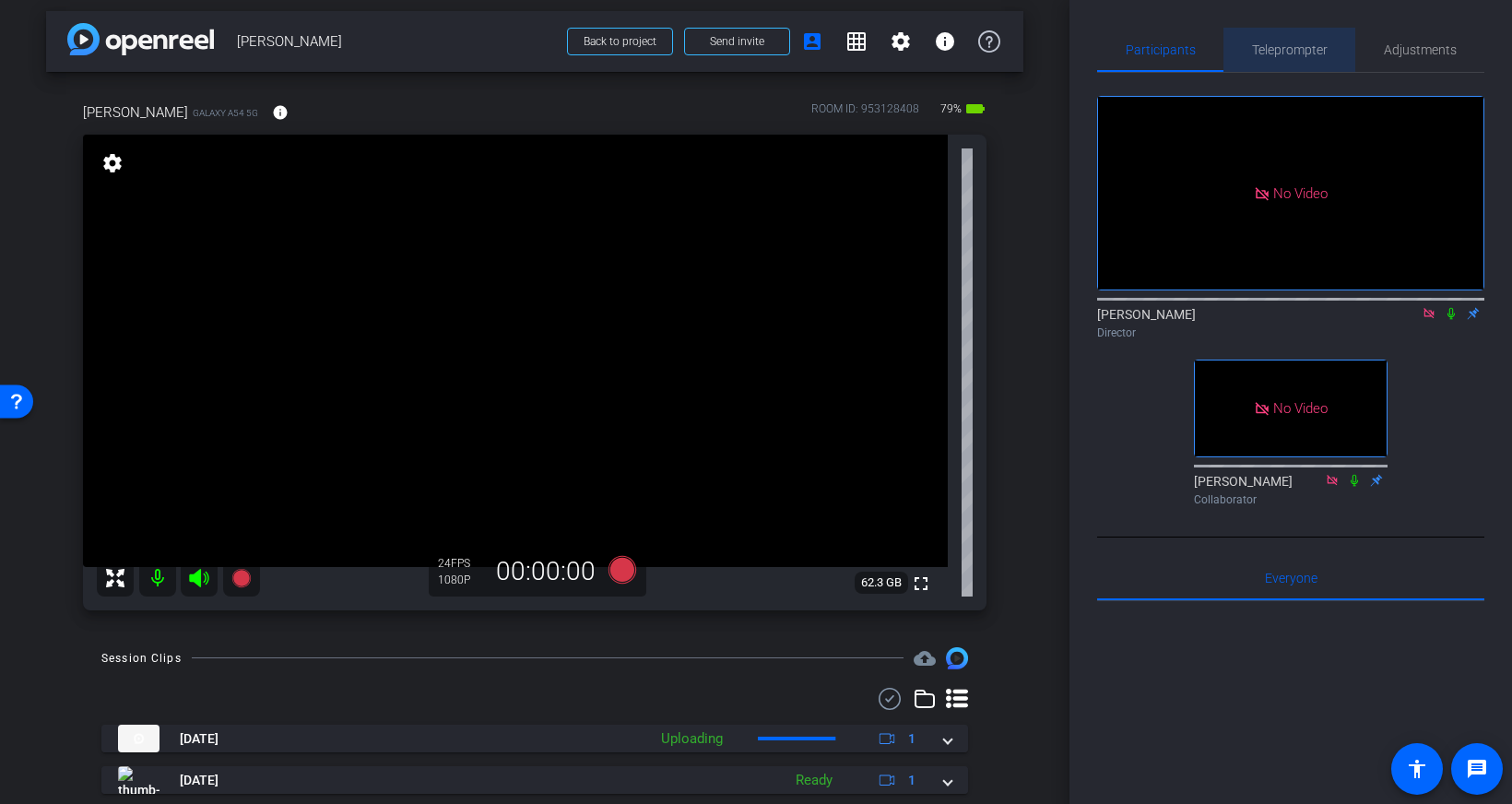
click at [1288, 46] on span "Teleprompter" at bounding box center [1289, 50] width 75 height 13
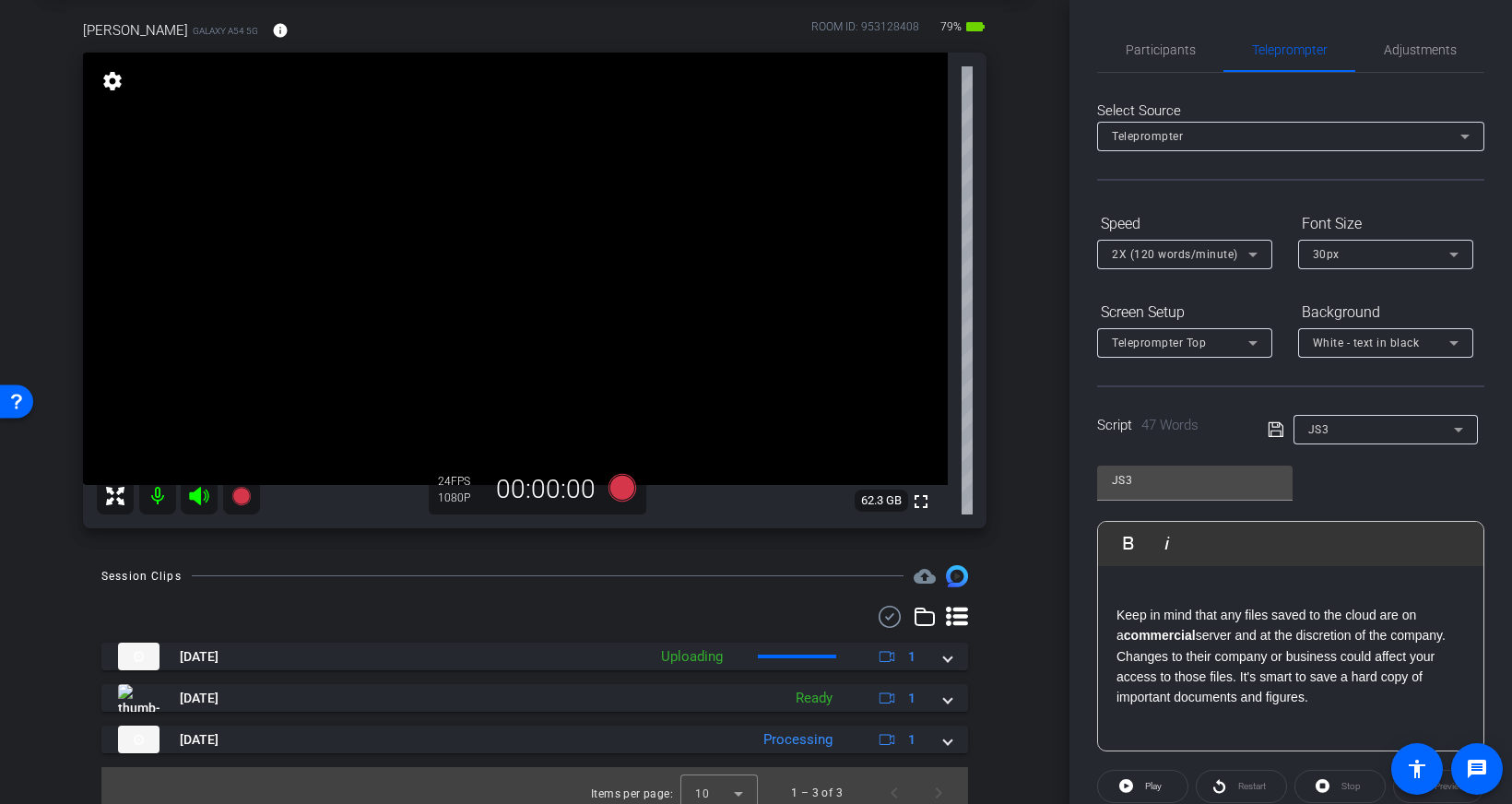
scroll to position [104, 0]
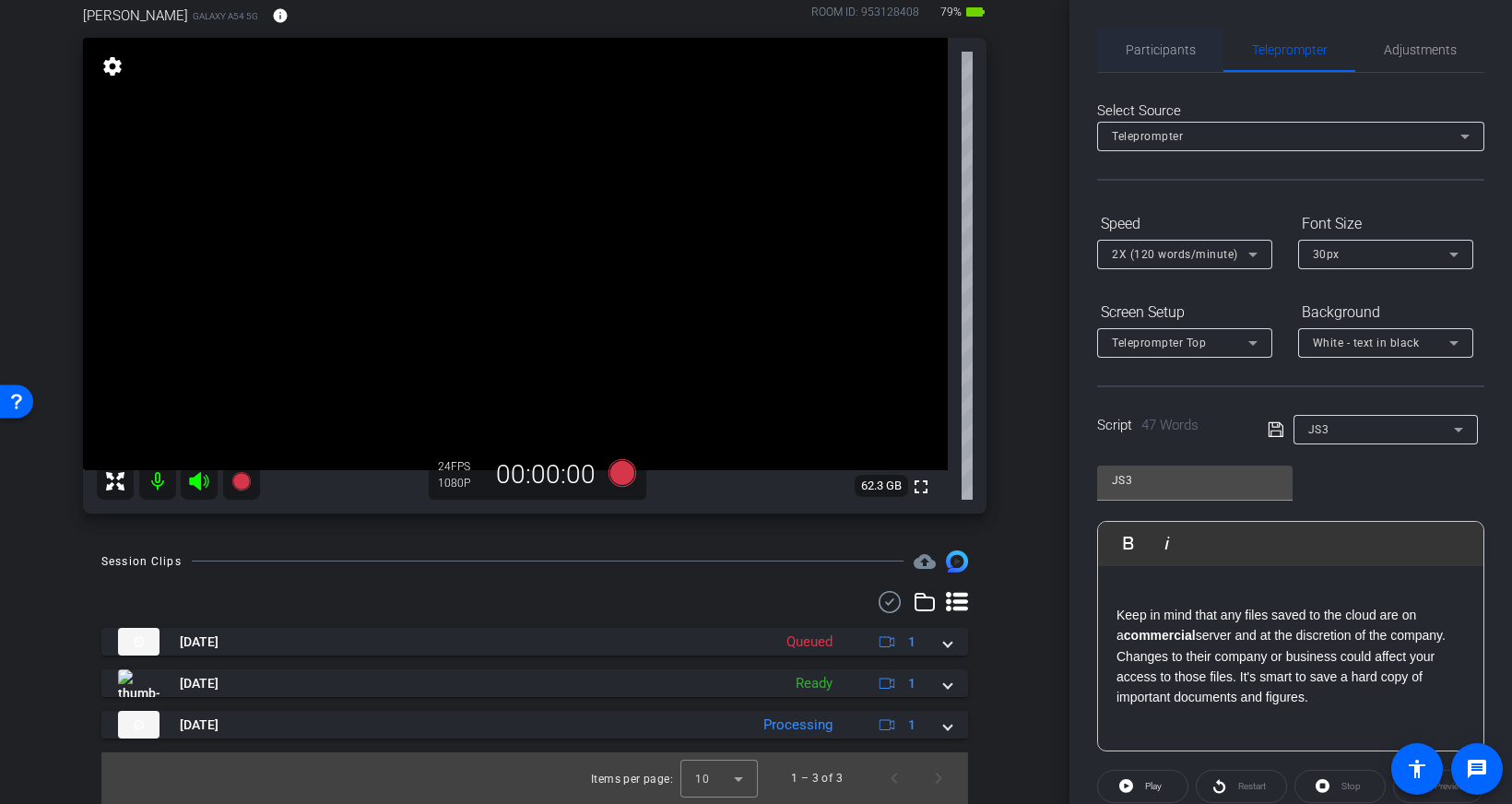
drag, startPoint x: 1176, startPoint y: 47, endPoint x: 1202, endPoint y: 54, distance: 26.9
click at [1176, 47] on span "Participants" at bounding box center [1160, 50] width 70 height 13
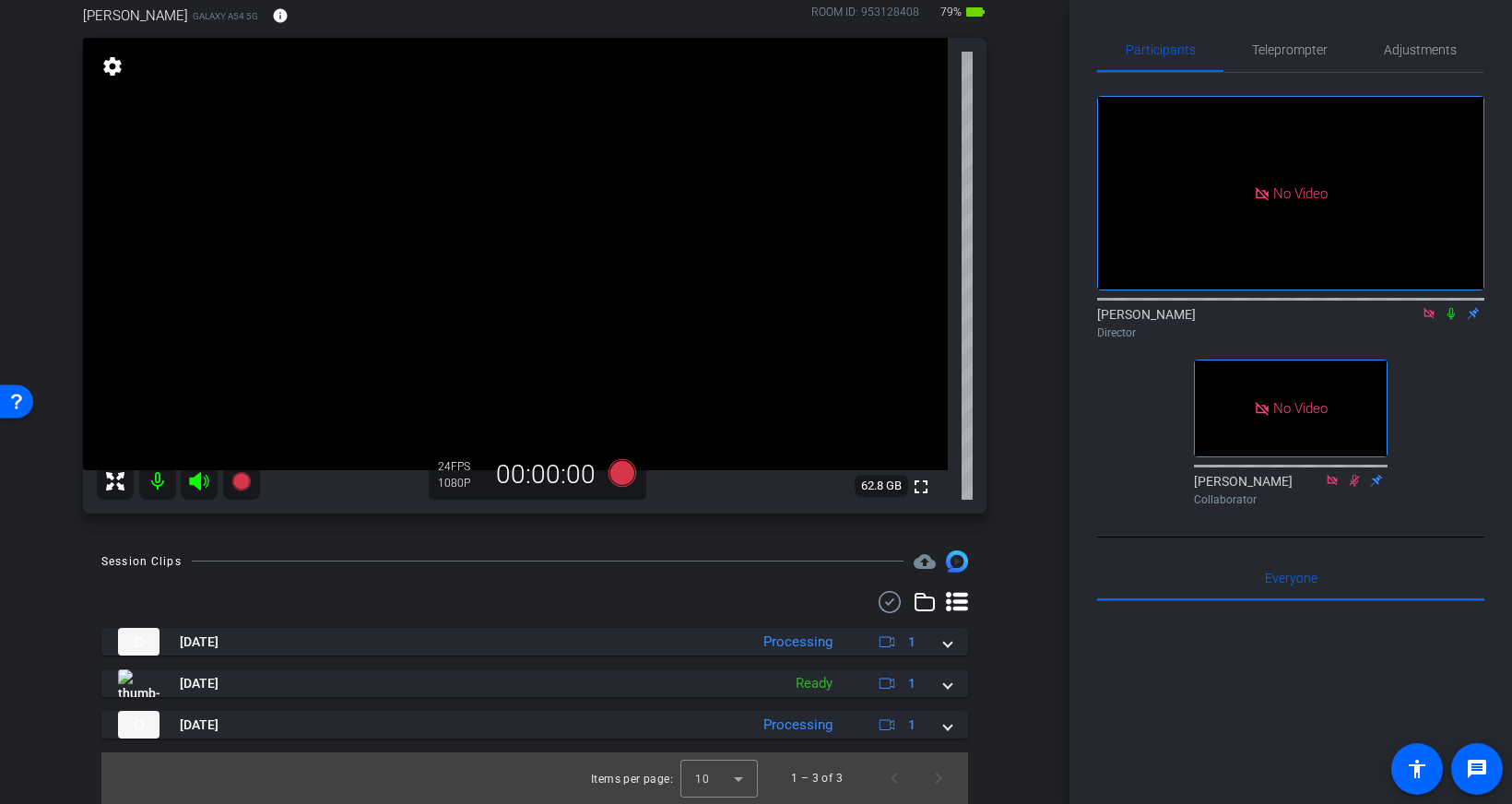
click at [1337, 325] on div "Director" at bounding box center [1290, 333] width 387 height 17
click at [1263, 325] on div "Director" at bounding box center [1290, 333] width 387 height 17
click at [1288, 47] on span "Teleprompter" at bounding box center [1289, 50] width 75 height 13
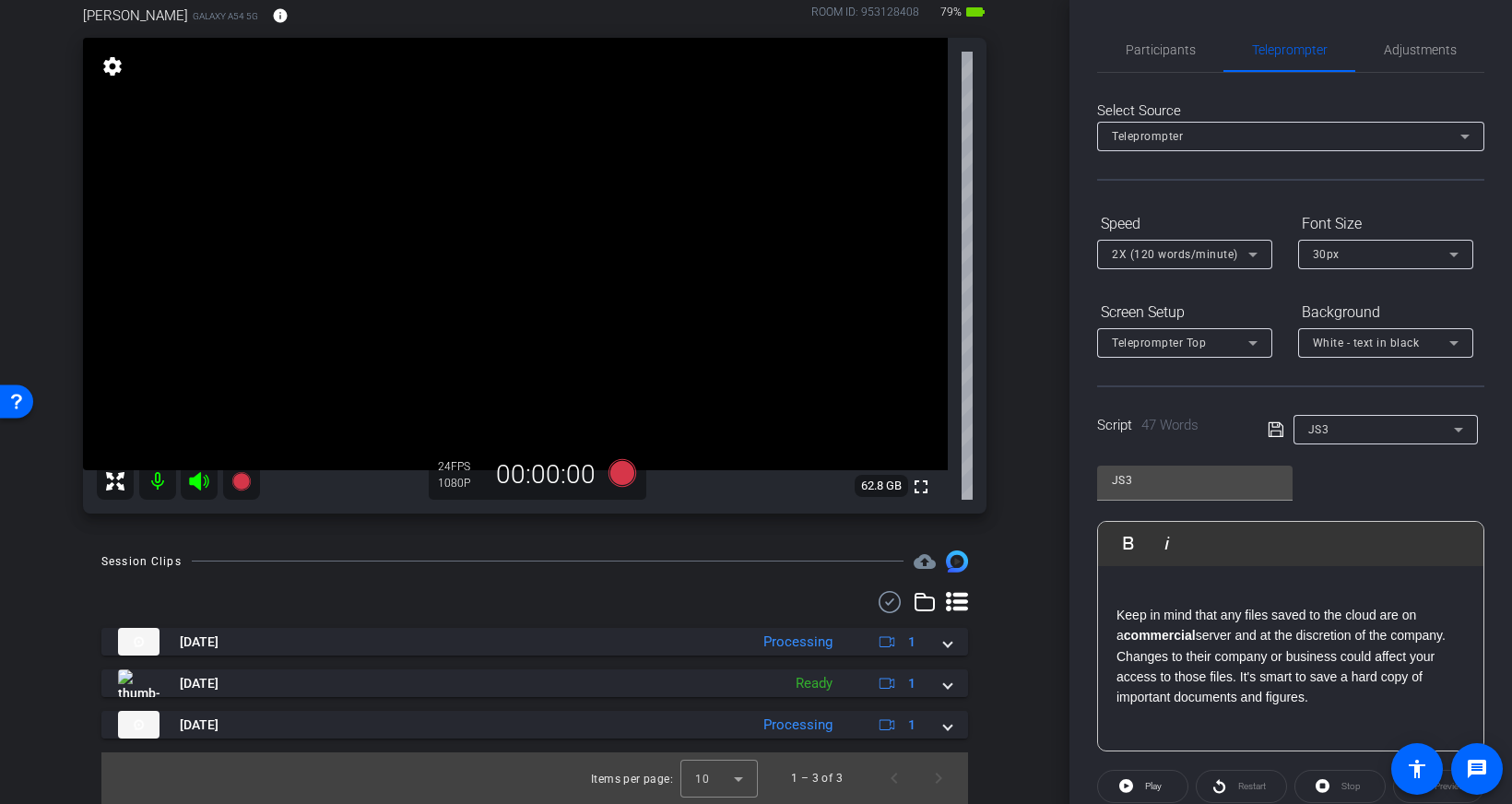
click at [1313, 714] on p at bounding box center [1290, 718] width 348 height 20
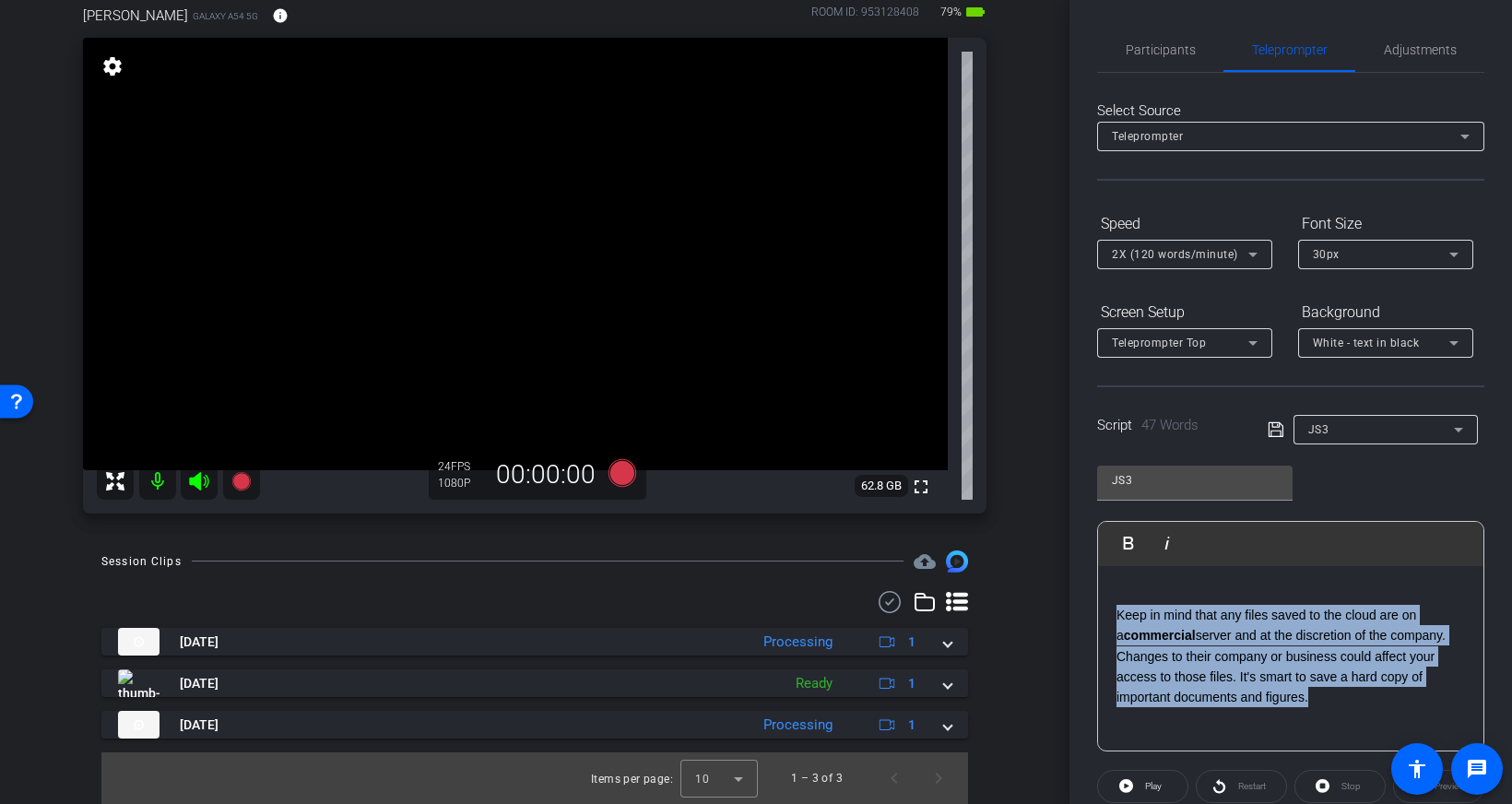
drag, startPoint x: 1249, startPoint y: 674, endPoint x: 1109, endPoint y: 623, distance: 149.0
click at [1109, 623] on div "Keep in mind that any files saved to the cloud are on a commercial server and a…" at bounding box center [1290, 658] width 385 height 184
copy p "Keep in mind that any files saved to the cloud are on a commercial server and a…"
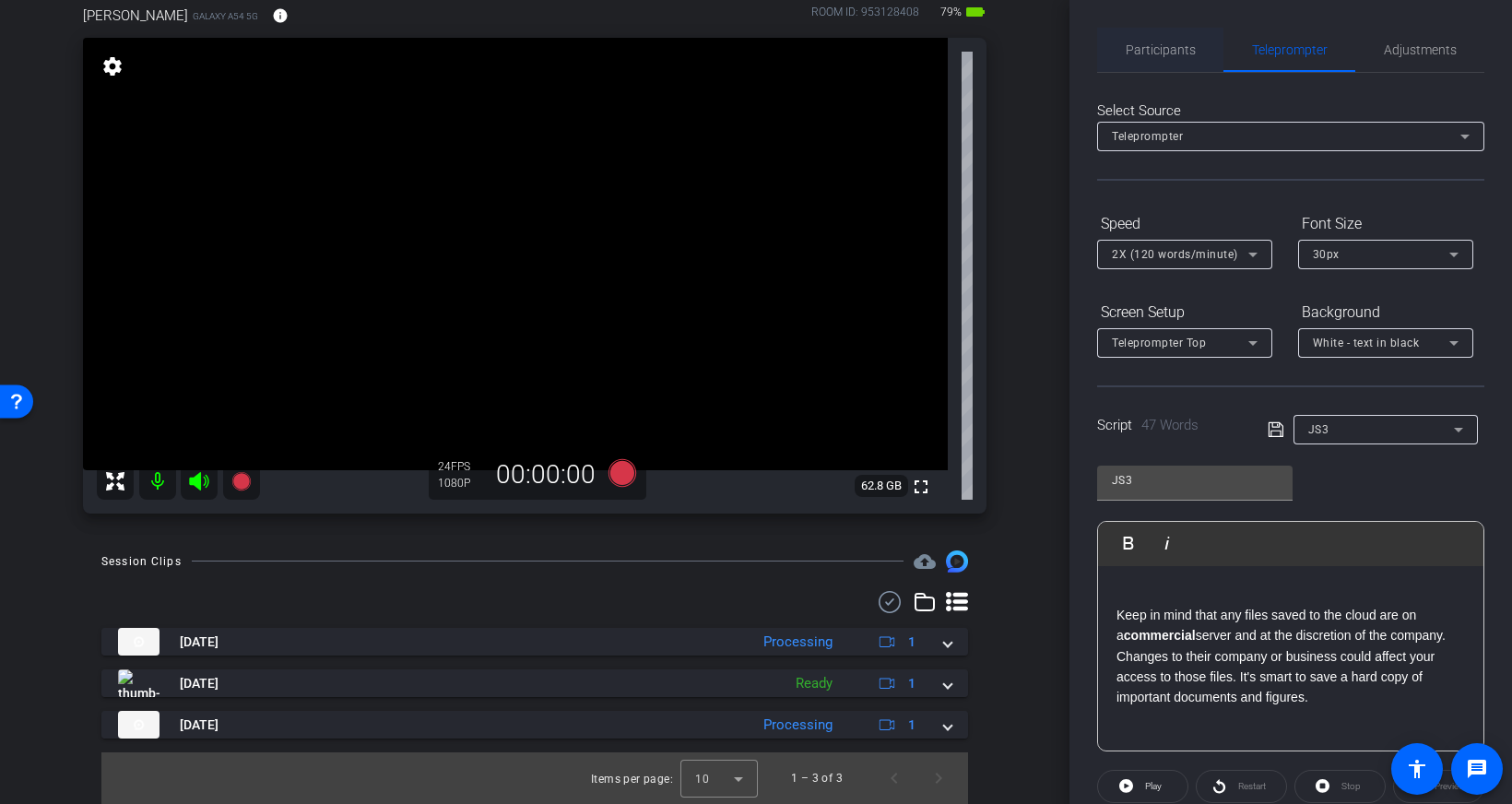
click at [1170, 60] on span "Participants" at bounding box center [1160, 50] width 70 height 45
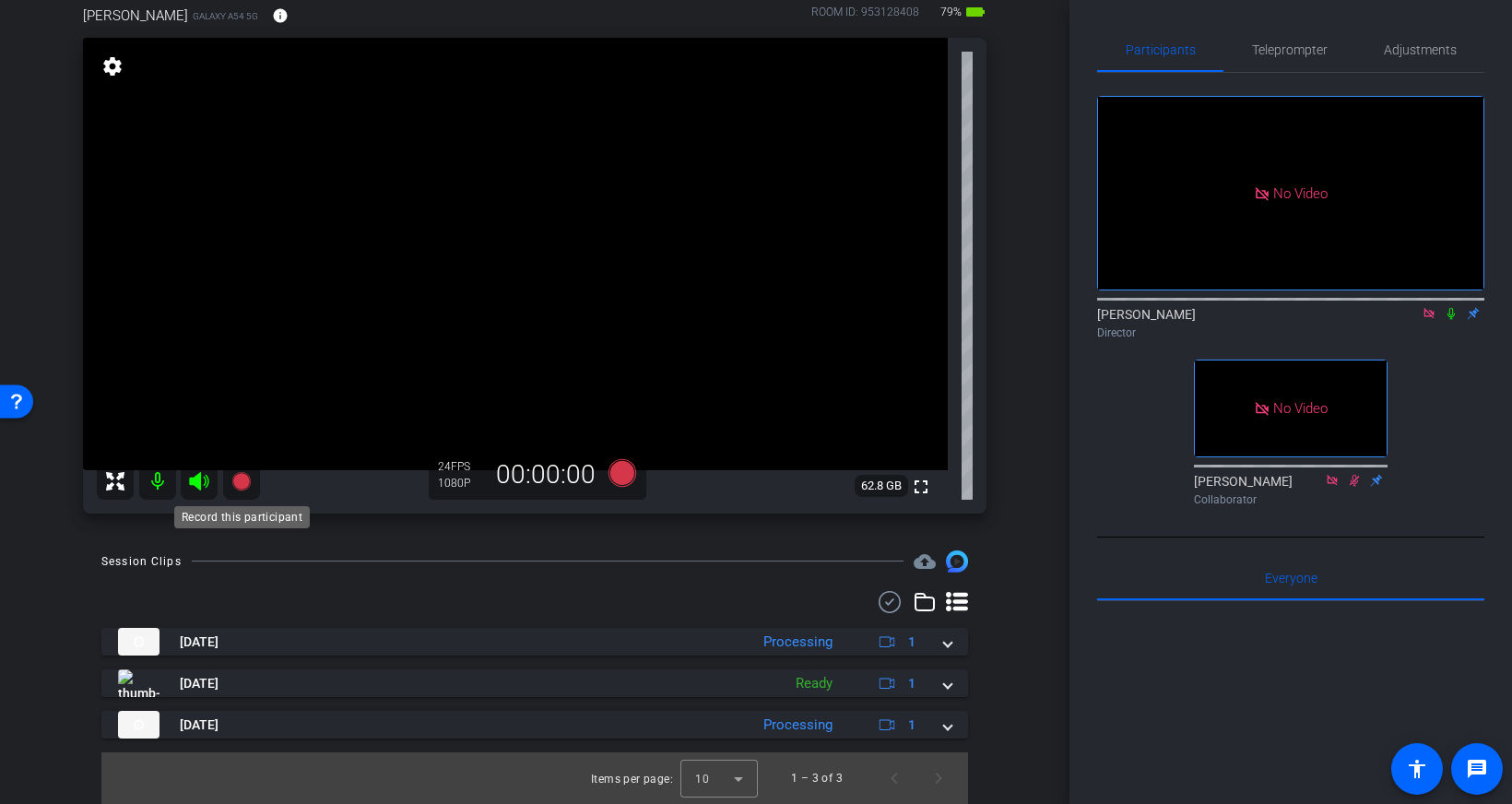
click at [243, 476] on icon at bounding box center [241, 481] width 19 height 19
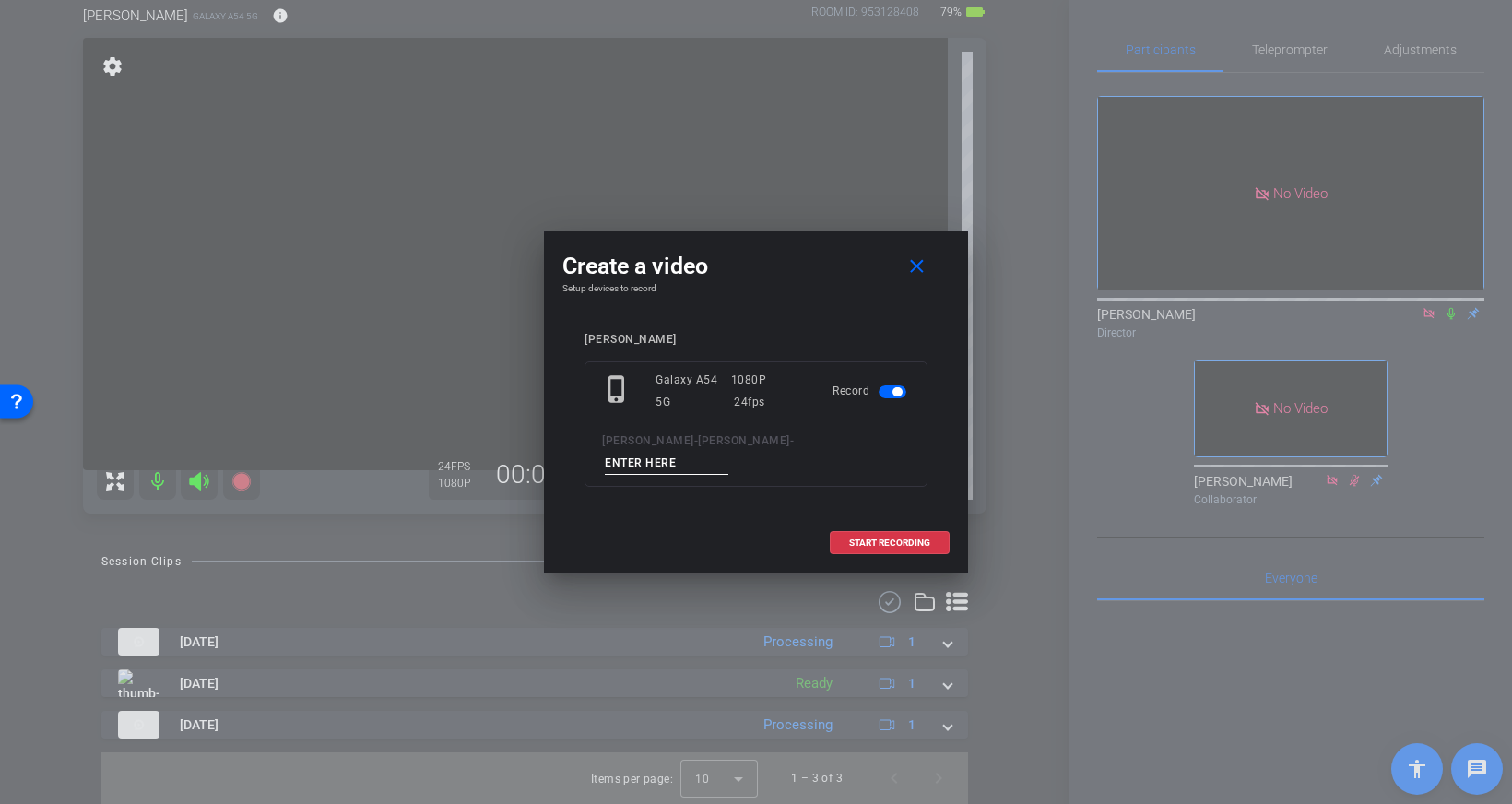
click at [728, 451] on input at bounding box center [667, 462] width 124 height 23
type input "JS4"
click at [871, 538] on span "START RECORDING" at bounding box center [889, 543] width 81 height 9
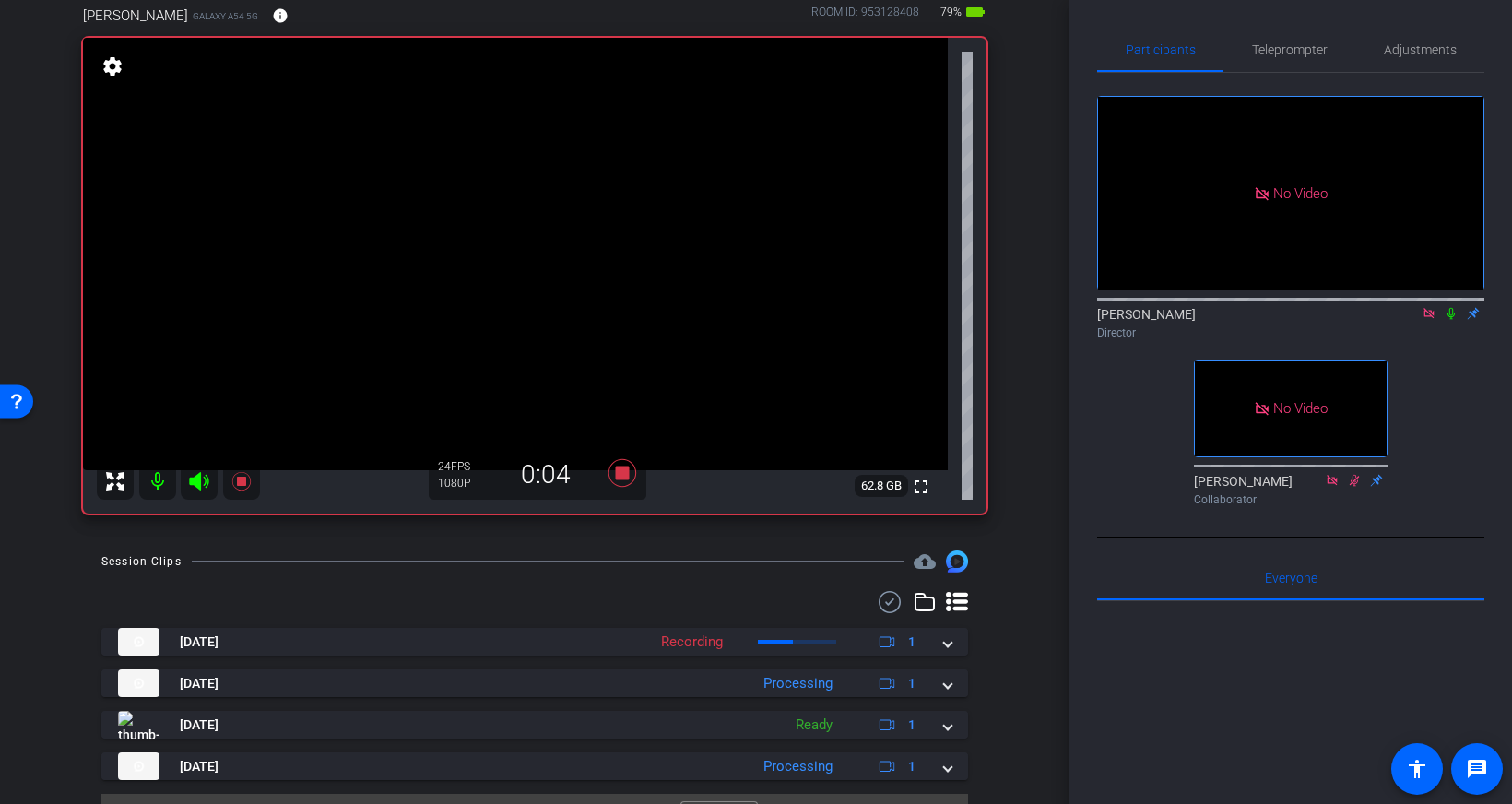
click at [1452, 308] on icon at bounding box center [1451, 314] width 7 height 12
click at [1448, 307] on icon at bounding box center [1451, 314] width 15 height 13
click at [1452, 308] on icon at bounding box center [1451, 314] width 7 height 12
click at [1456, 307] on icon at bounding box center [1451, 314] width 15 height 13
click at [626, 472] on icon at bounding box center [623, 473] width 28 height 28
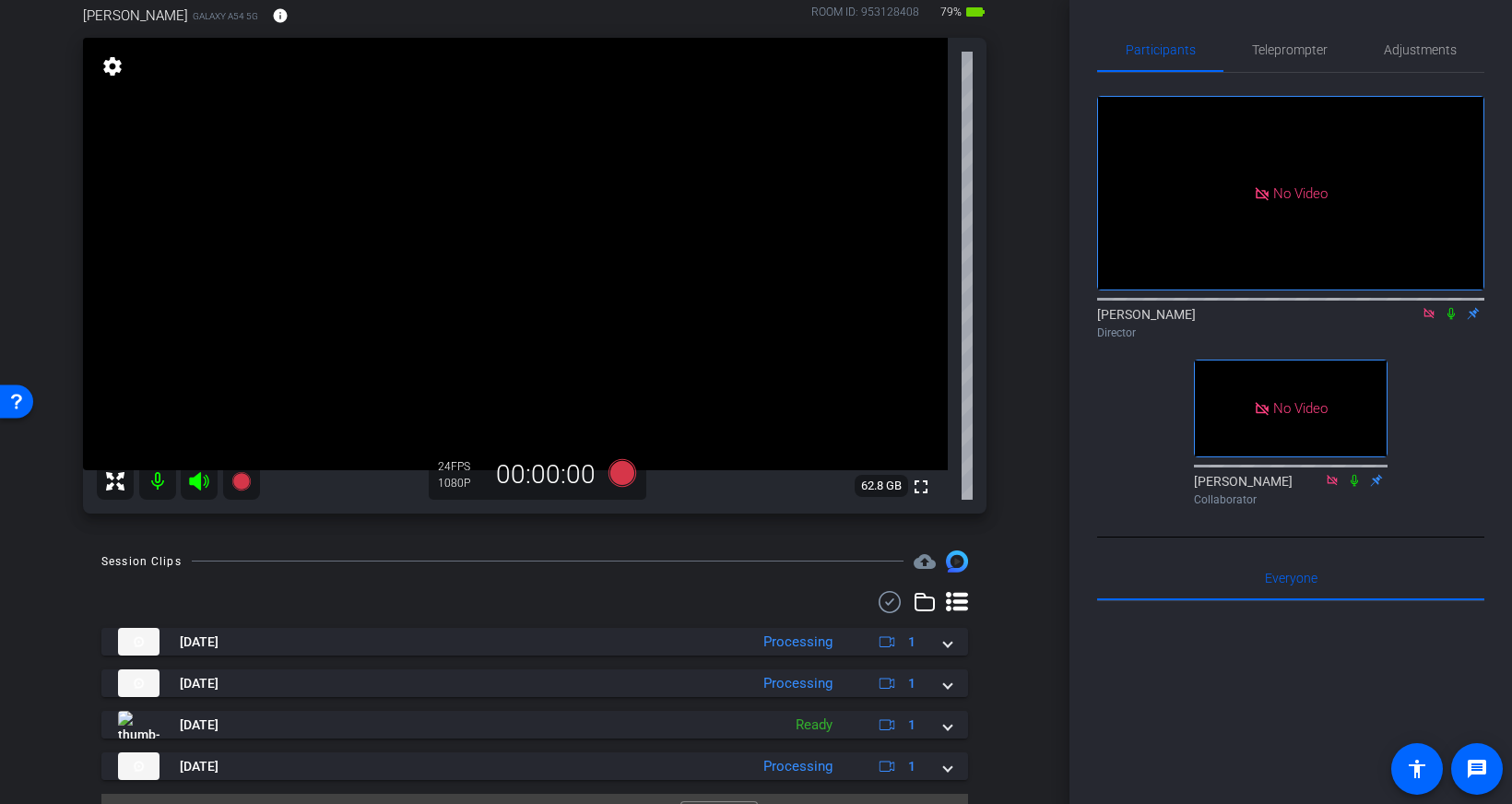
click at [1429, 308] on icon at bounding box center [1428, 313] width 10 height 10
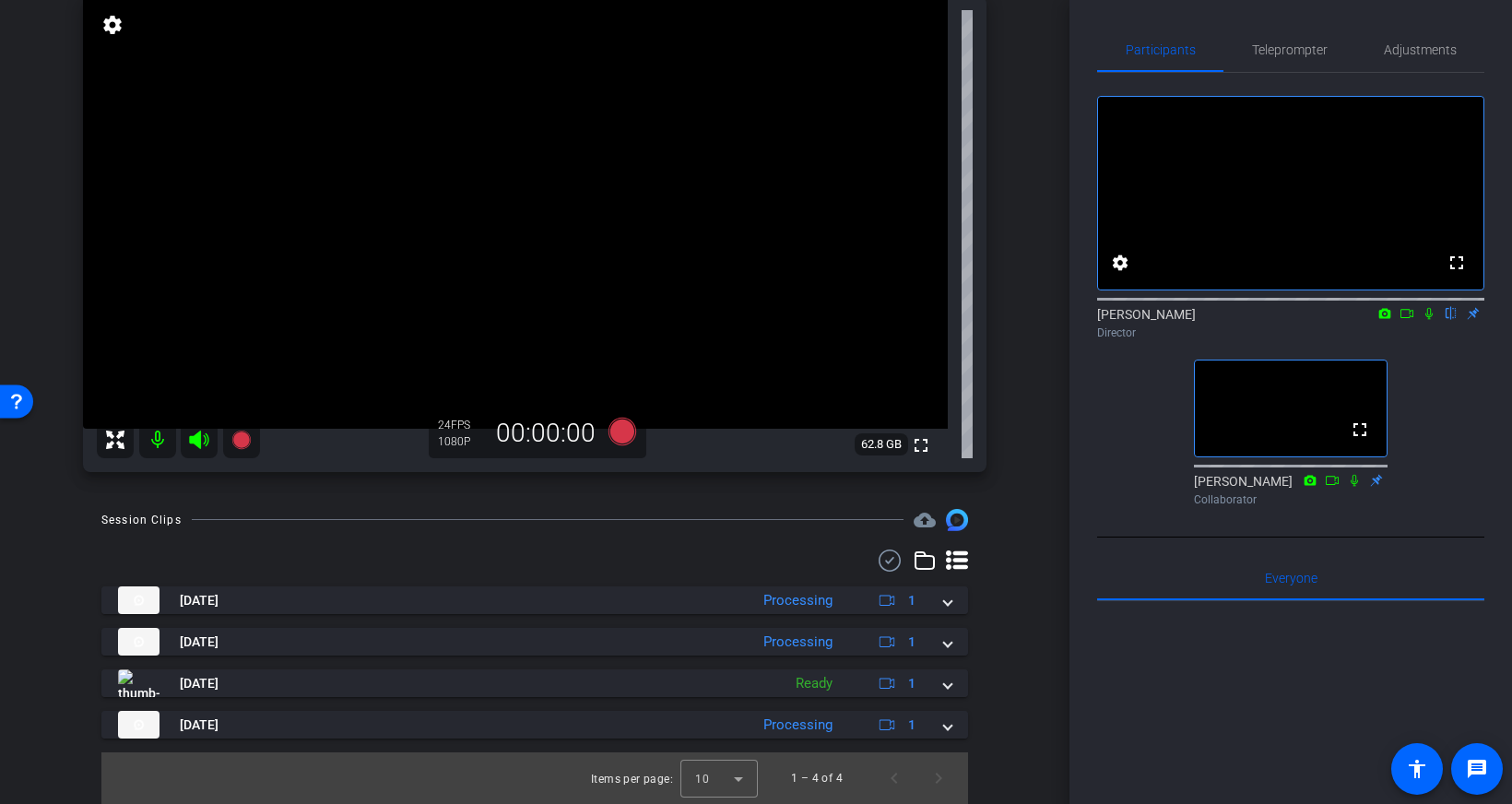
click at [1031, 281] on div "arrow_back Janet Salmons Back to project Send invite account_box grid_on settin…" at bounding box center [534, 257] width 1070 height 804
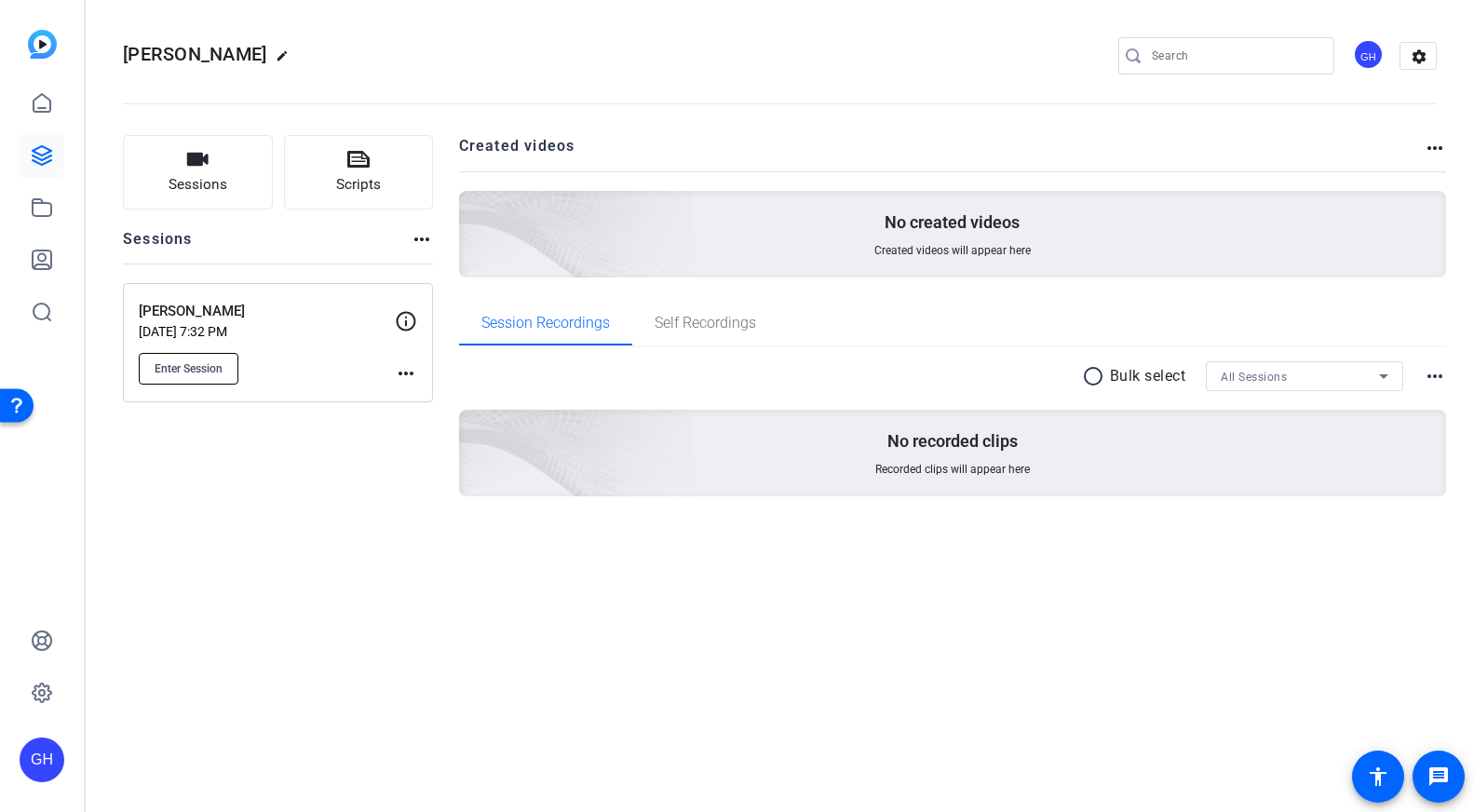
click at [226, 364] on button "Enter Session" at bounding box center [189, 368] width 100 height 32
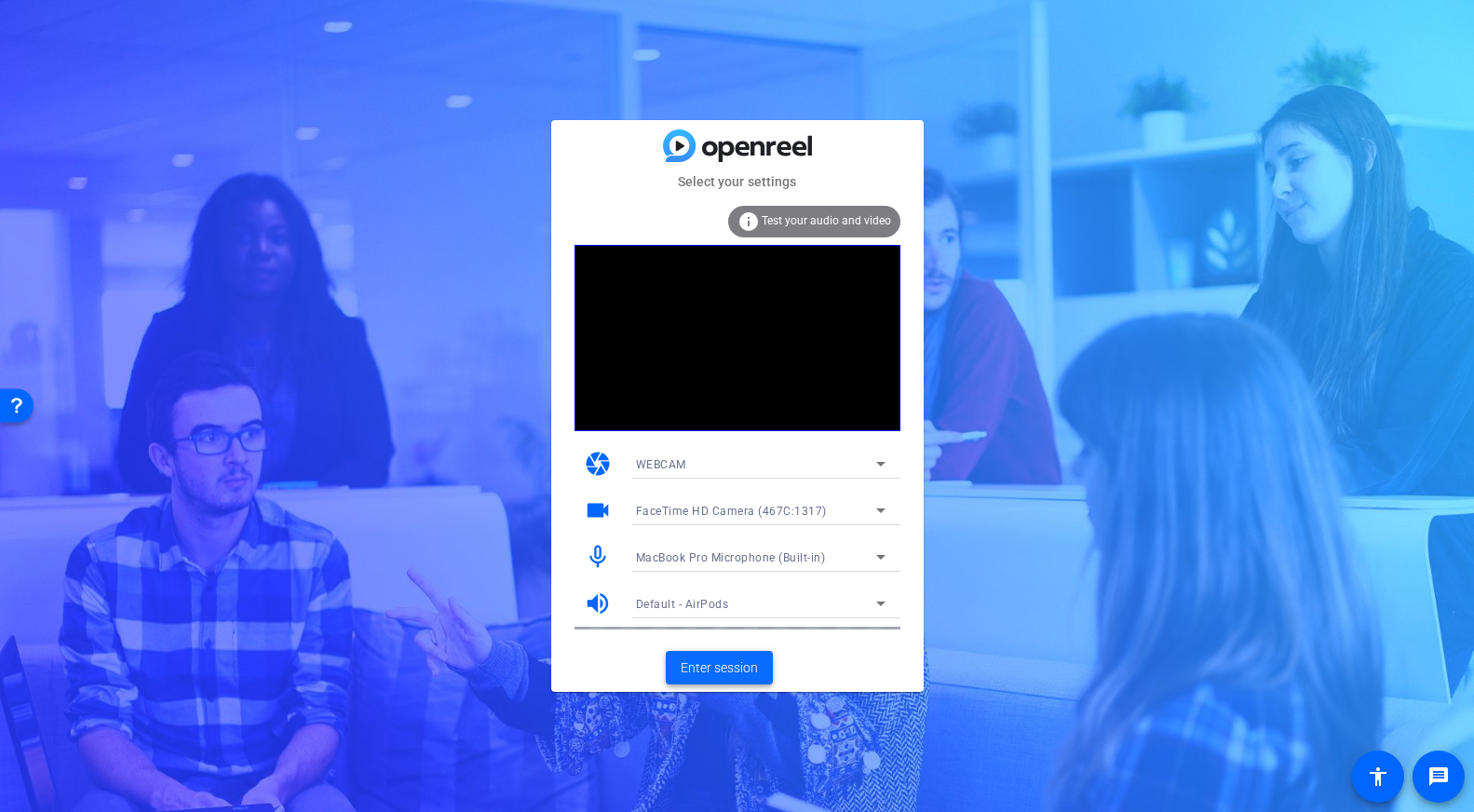
click at [711, 664] on span "Enter session" at bounding box center [719, 667] width 77 height 20
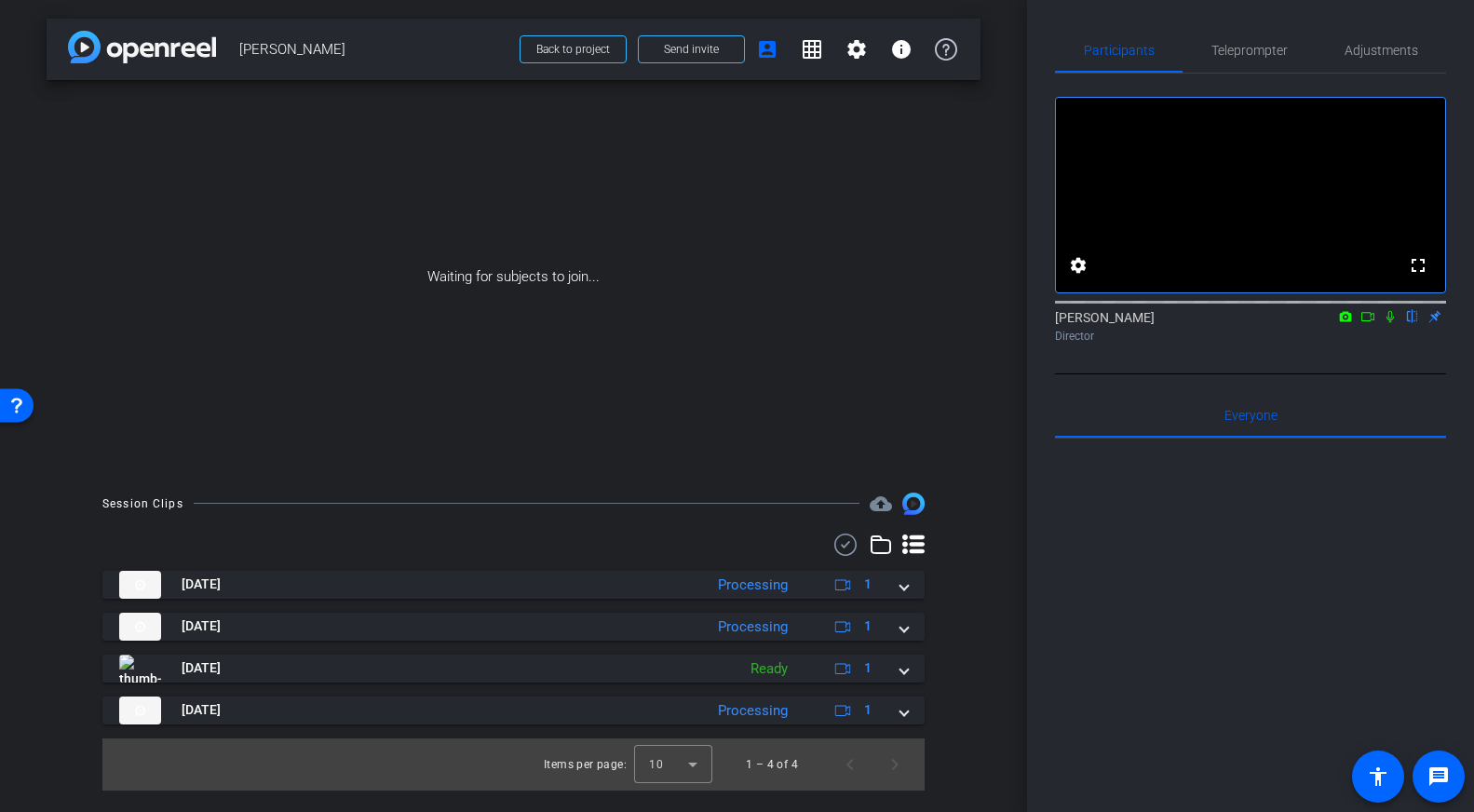
click at [1368, 323] on icon at bounding box center [1368, 317] width 15 height 13
click at [1410, 323] on icon at bounding box center [1412, 317] width 8 height 12
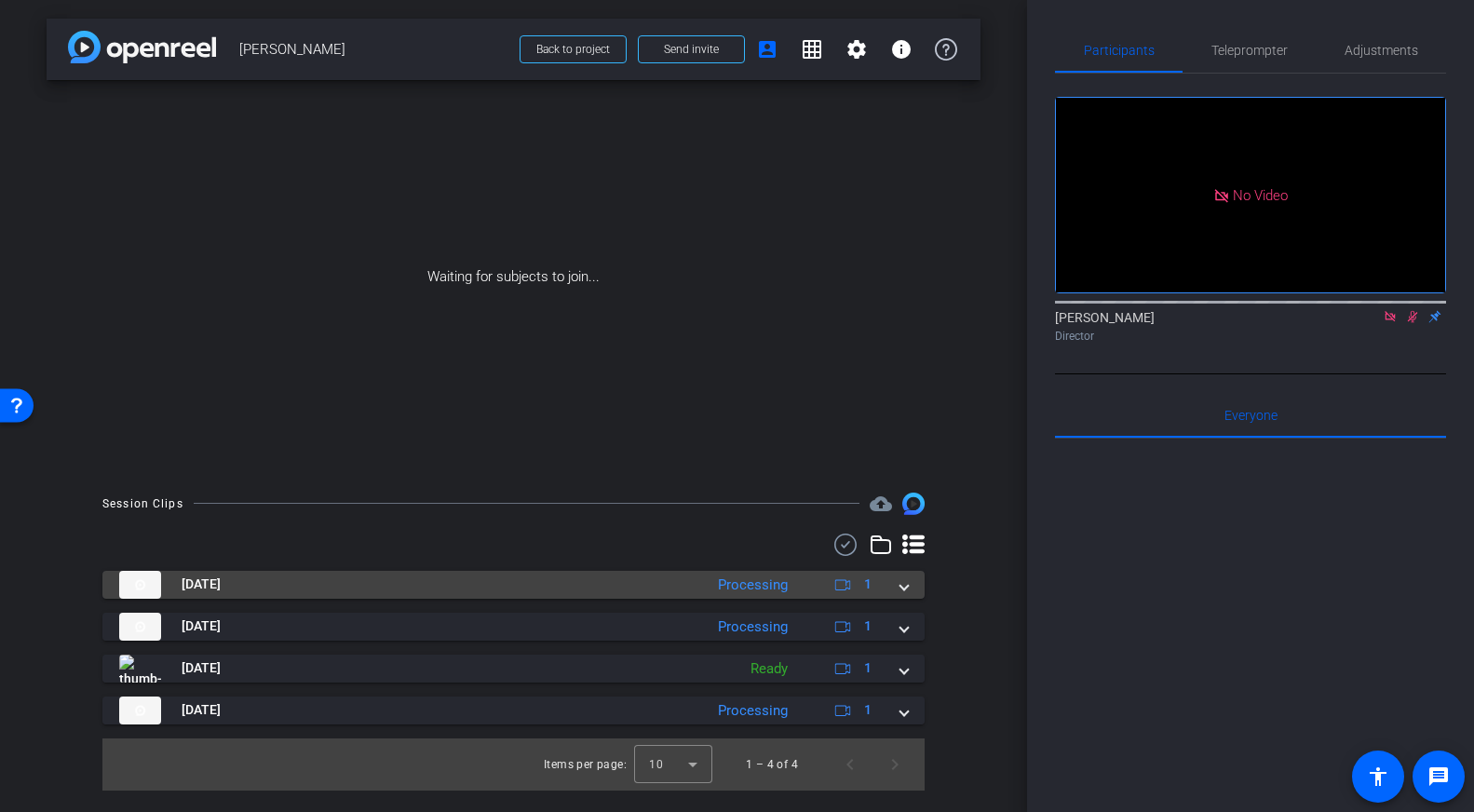
click at [913, 591] on mat-expansion-panel-header "[DATE] Processing 1" at bounding box center [513, 585] width 822 height 28
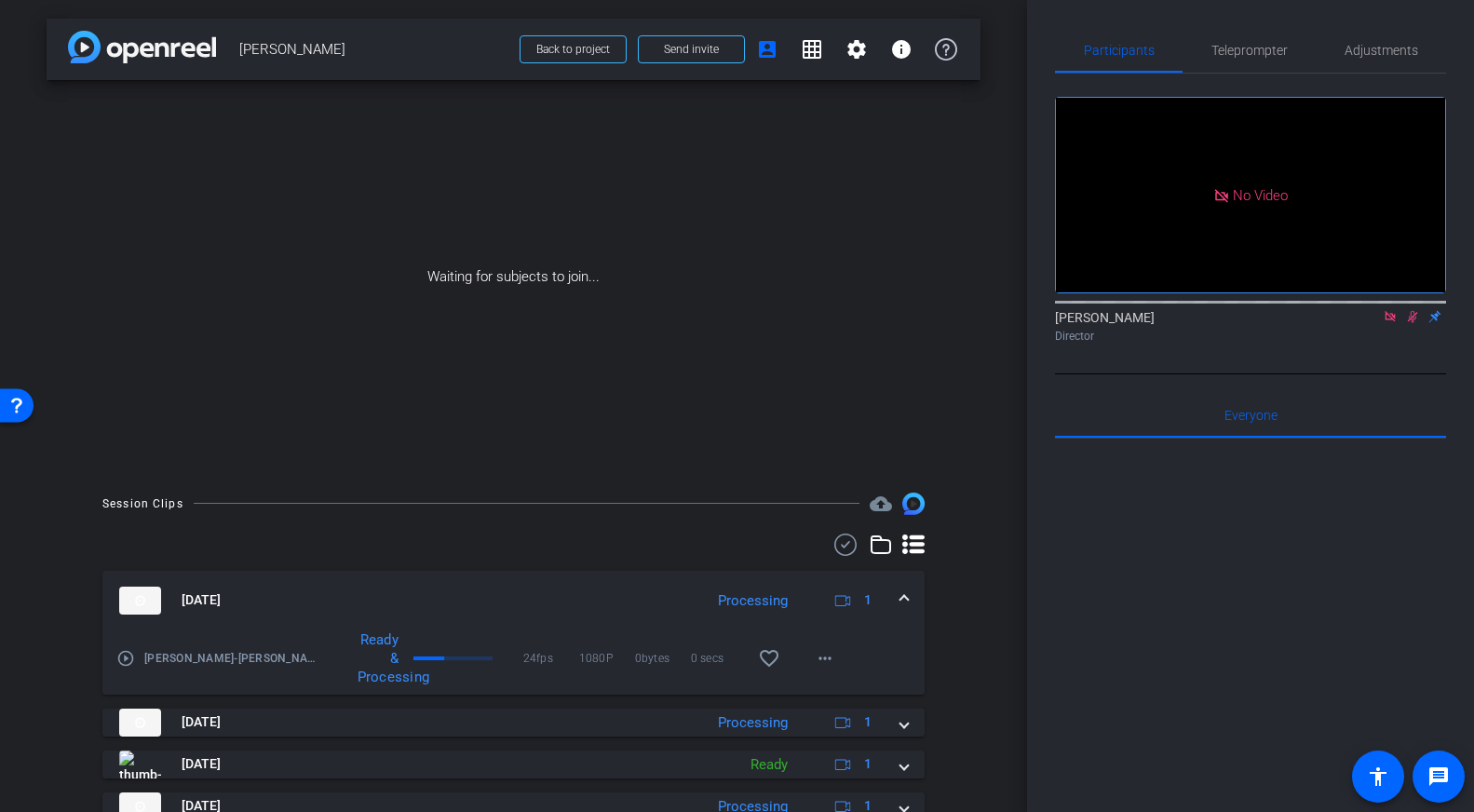
click at [910, 549] on icon at bounding box center [914, 543] width 23 height 20
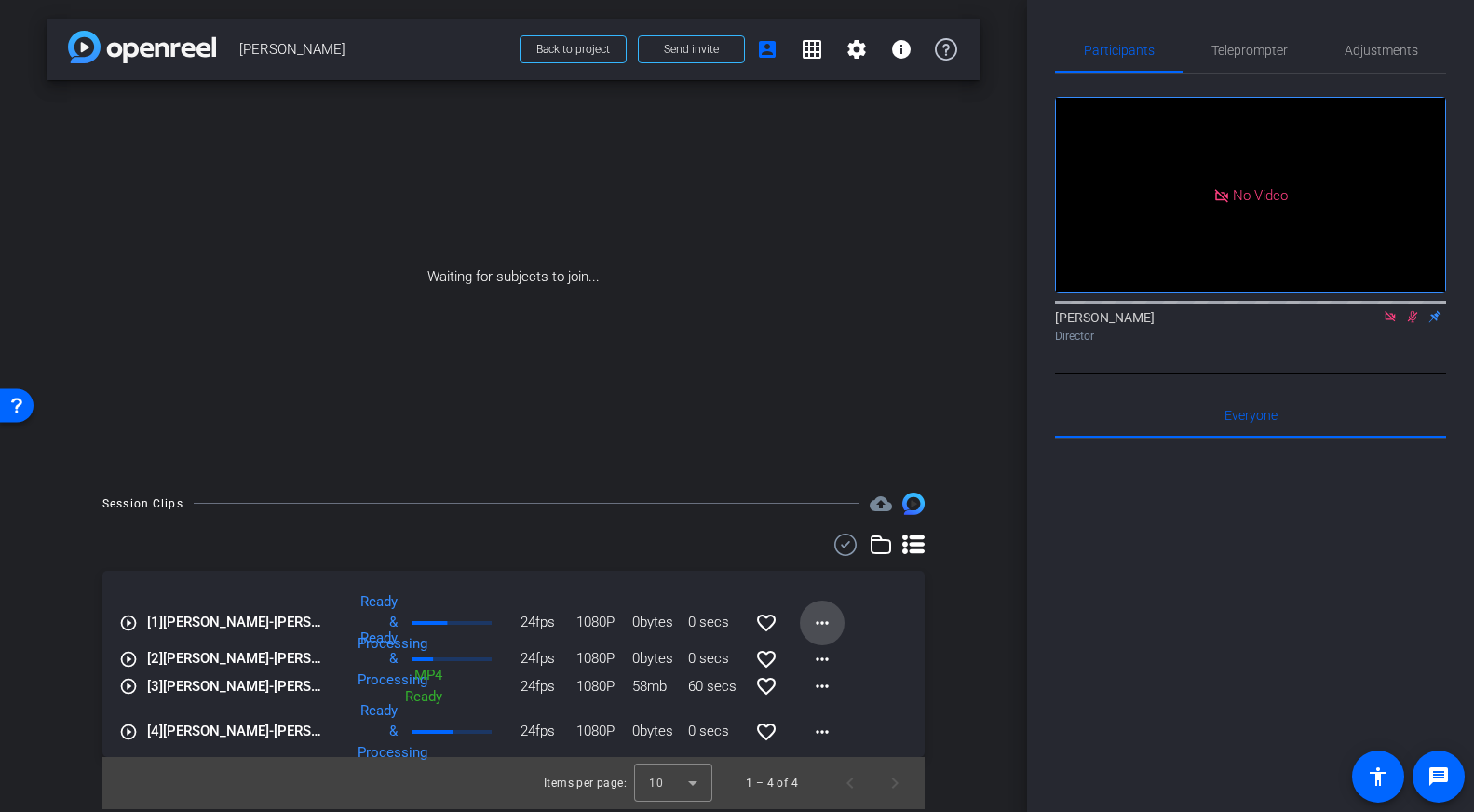
click at [813, 622] on mat-icon "more_horiz" at bounding box center [823, 623] width 23 height 23
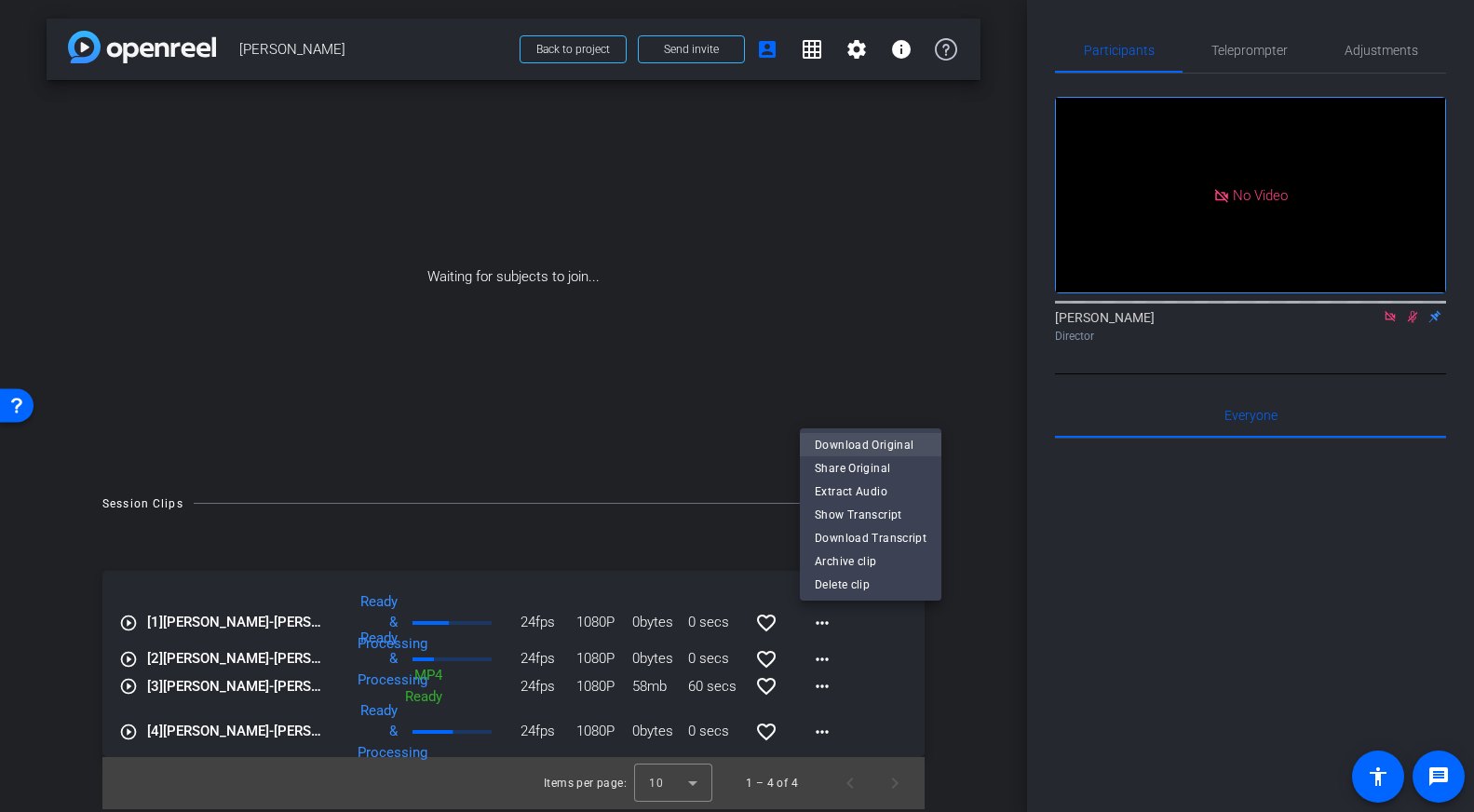
click at [862, 443] on span "Download Original" at bounding box center [870, 444] width 112 height 23
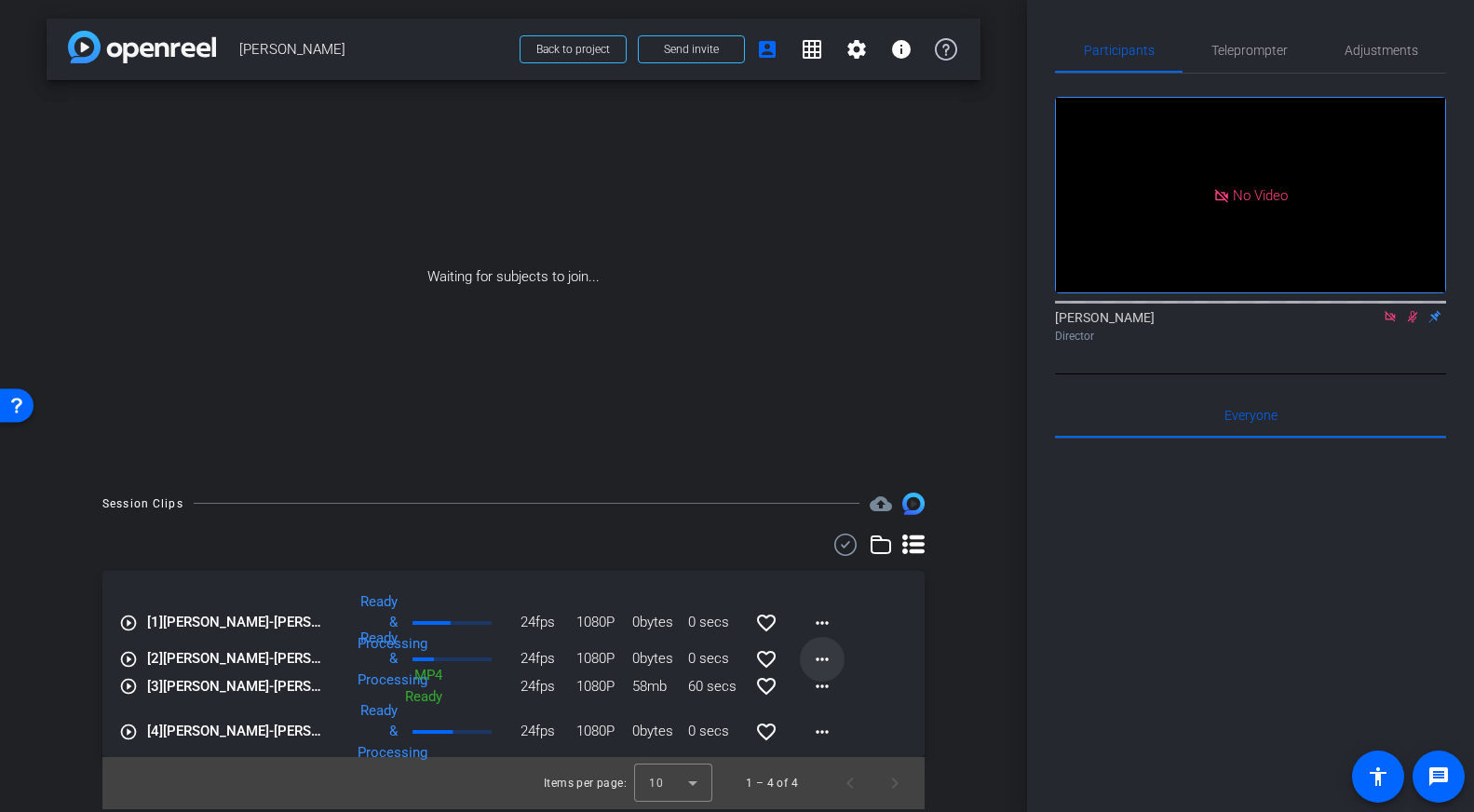
click at [819, 652] on mat-icon "more_horiz" at bounding box center [823, 659] width 23 height 23
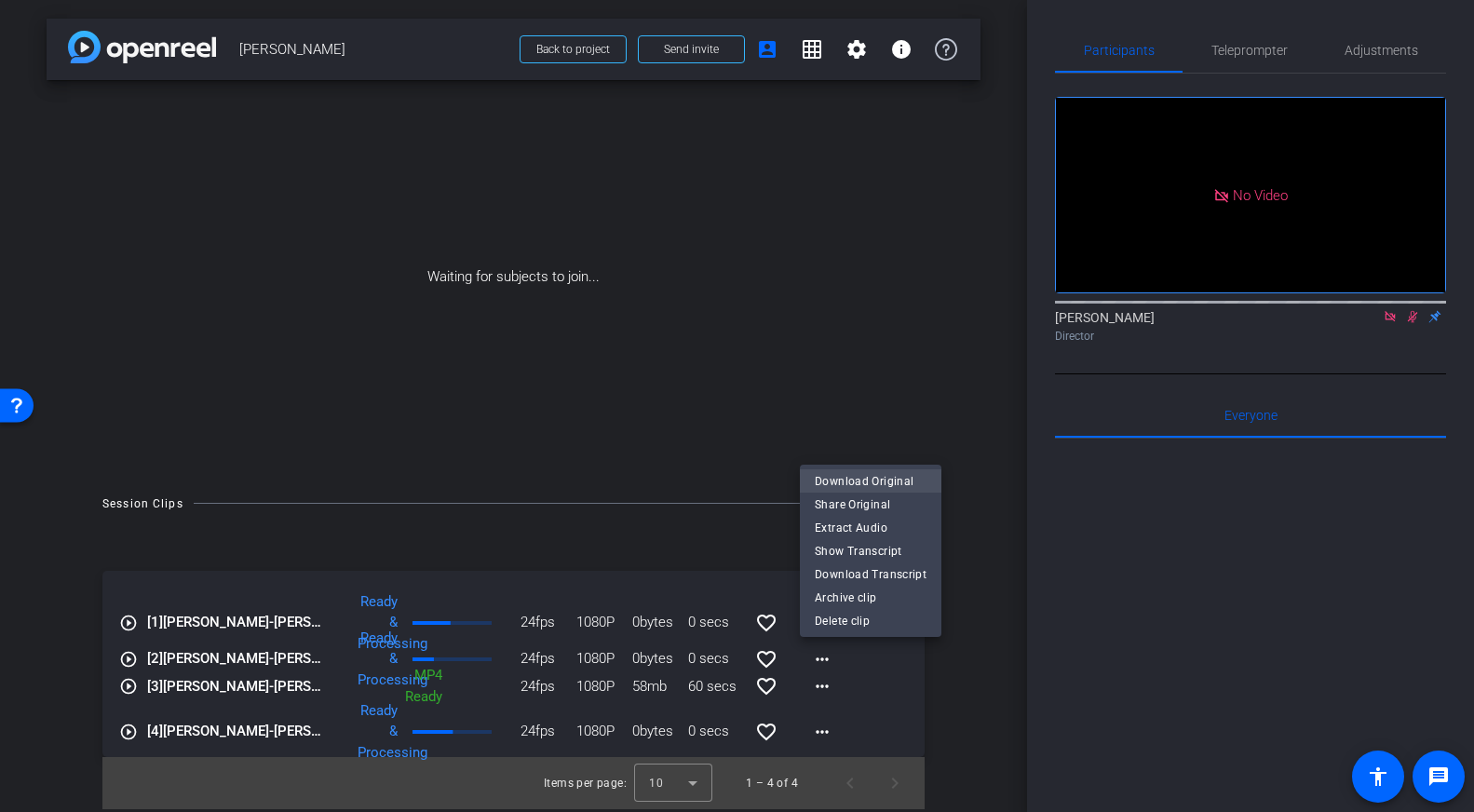
click at [853, 483] on span "Download Original" at bounding box center [870, 480] width 112 height 23
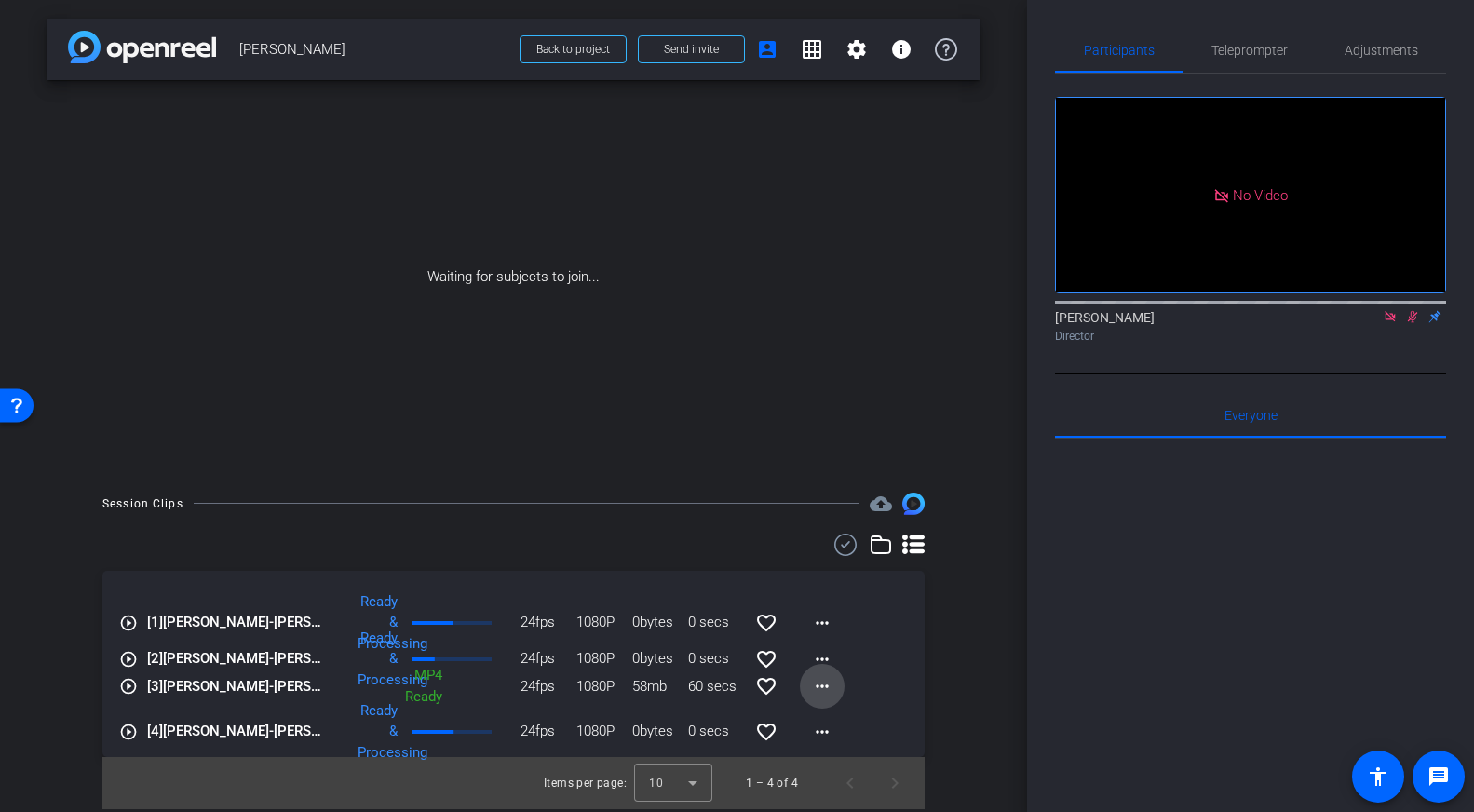
click at [818, 683] on mat-icon "more_horiz" at bounding box center [823, 686] width 23 height 23
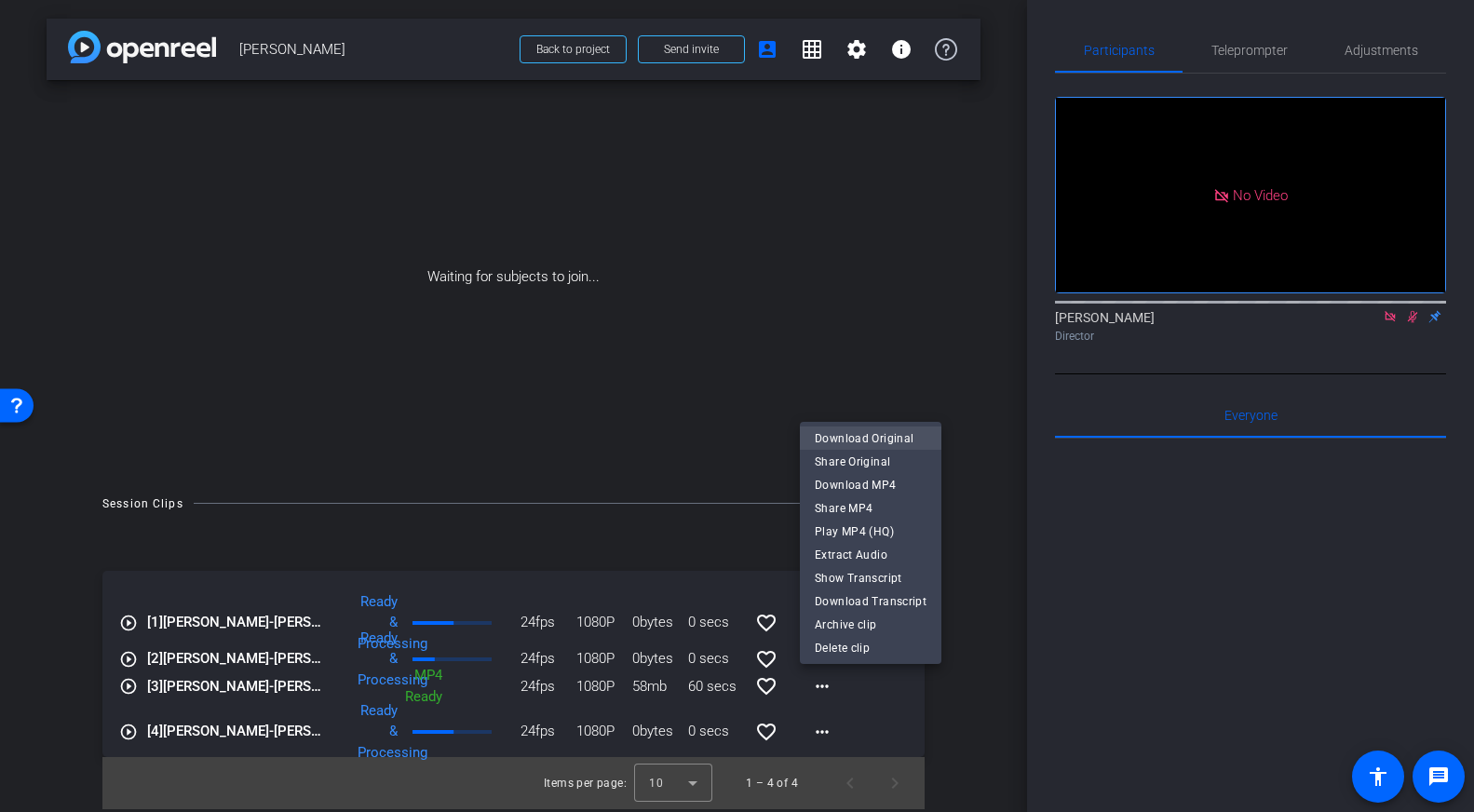
click at [849, 438] on span "Download Original" at bounding box center [870, 439] width 112 height 23
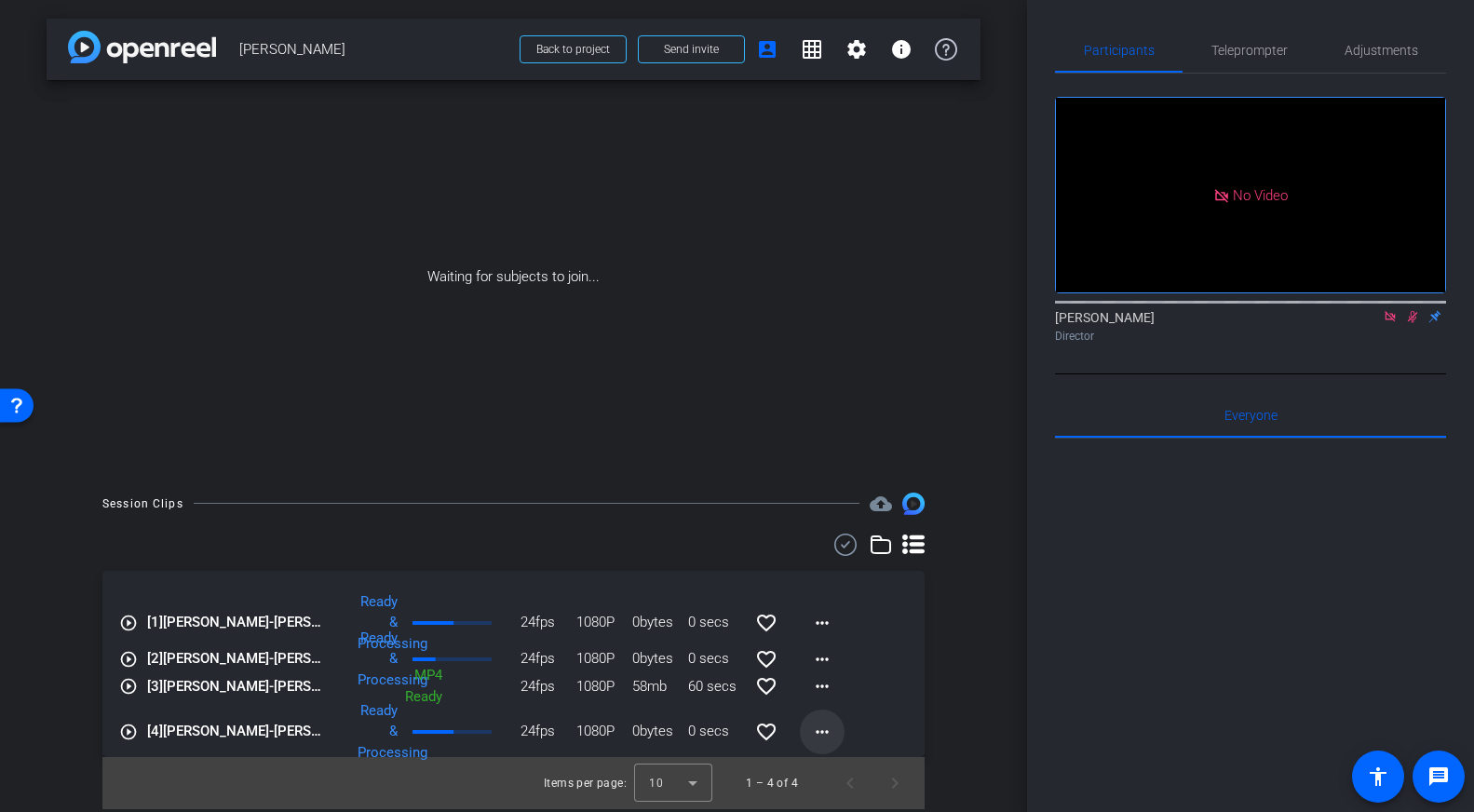
click at [820, 737] on mat-icon "more_horiz" at bounding box center [823, 731] width 23 height 23
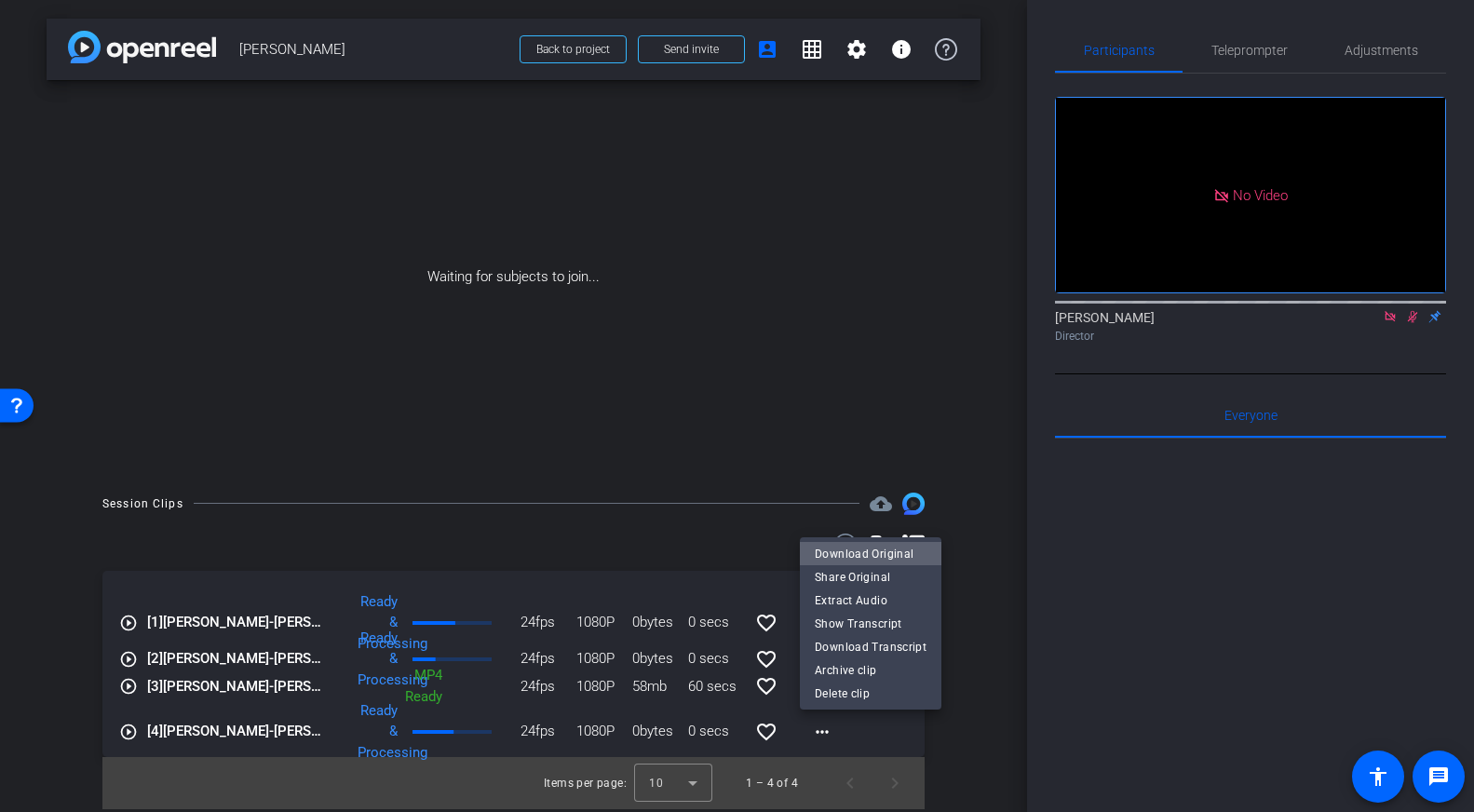
click at [875, 554] on span "Download Original" at bounding box center [870, 553] width 112 height 23
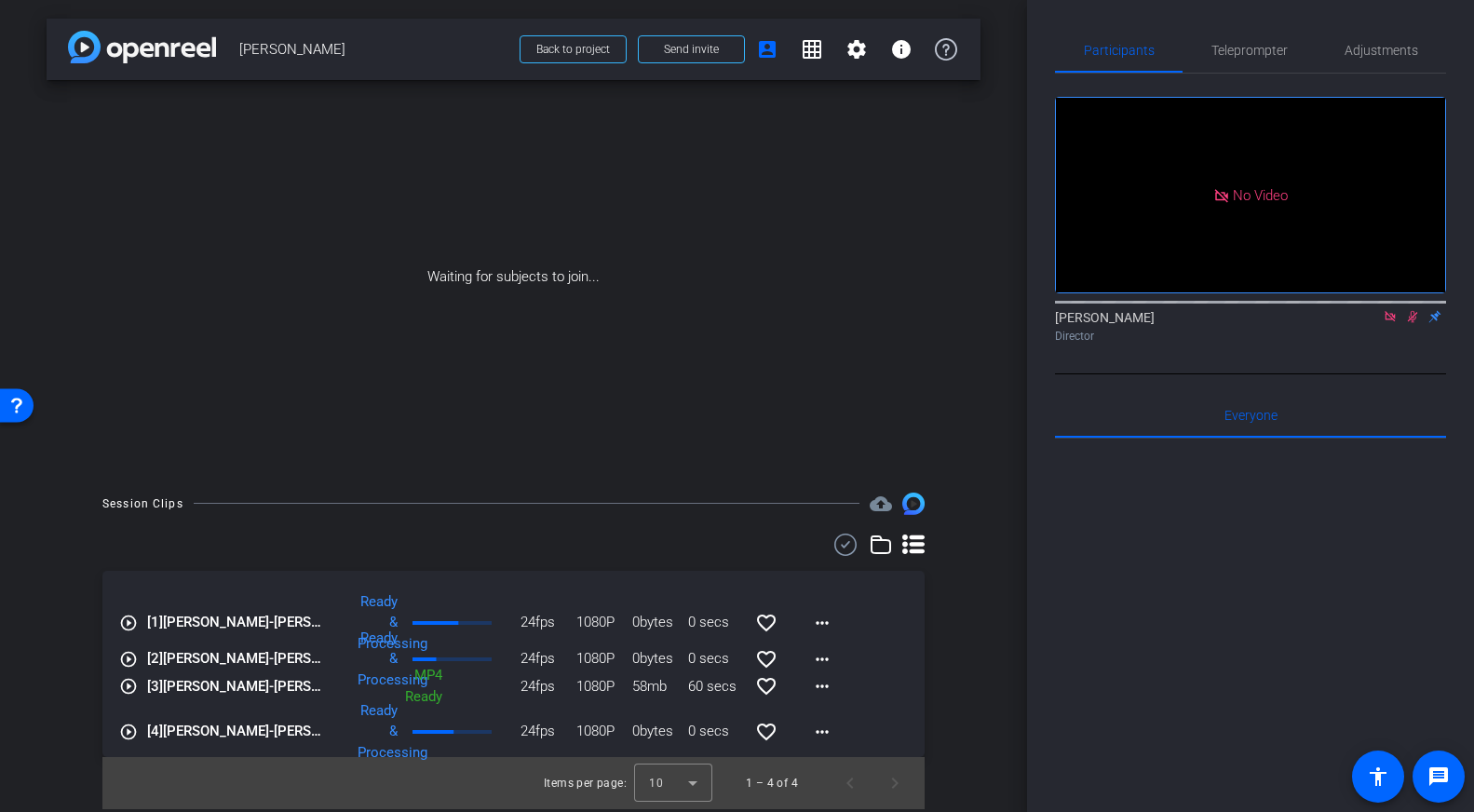
click at [876, 540] on icon at bounding box center [881, 544] width 23 height 23
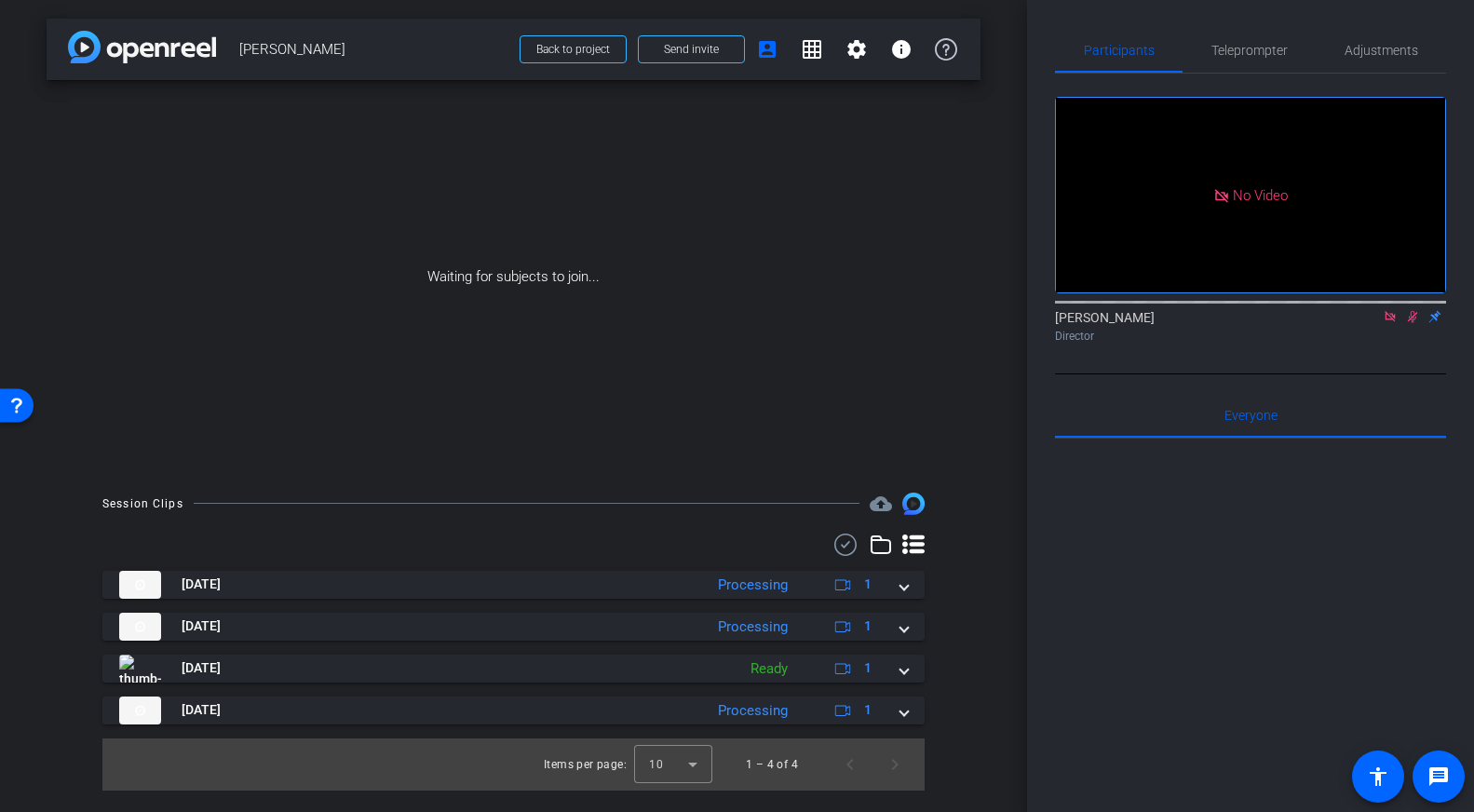
click at [907, 559] on div "[DATE] Processing 1 [DATE] Processing 1 [DATE] Ready 1 [DATE] Processing 1 Item…" at bounding box center [513, 661] width 822 height 257
click at [910, 545] on icon at bounding box center [914, 544] width 23 height 23
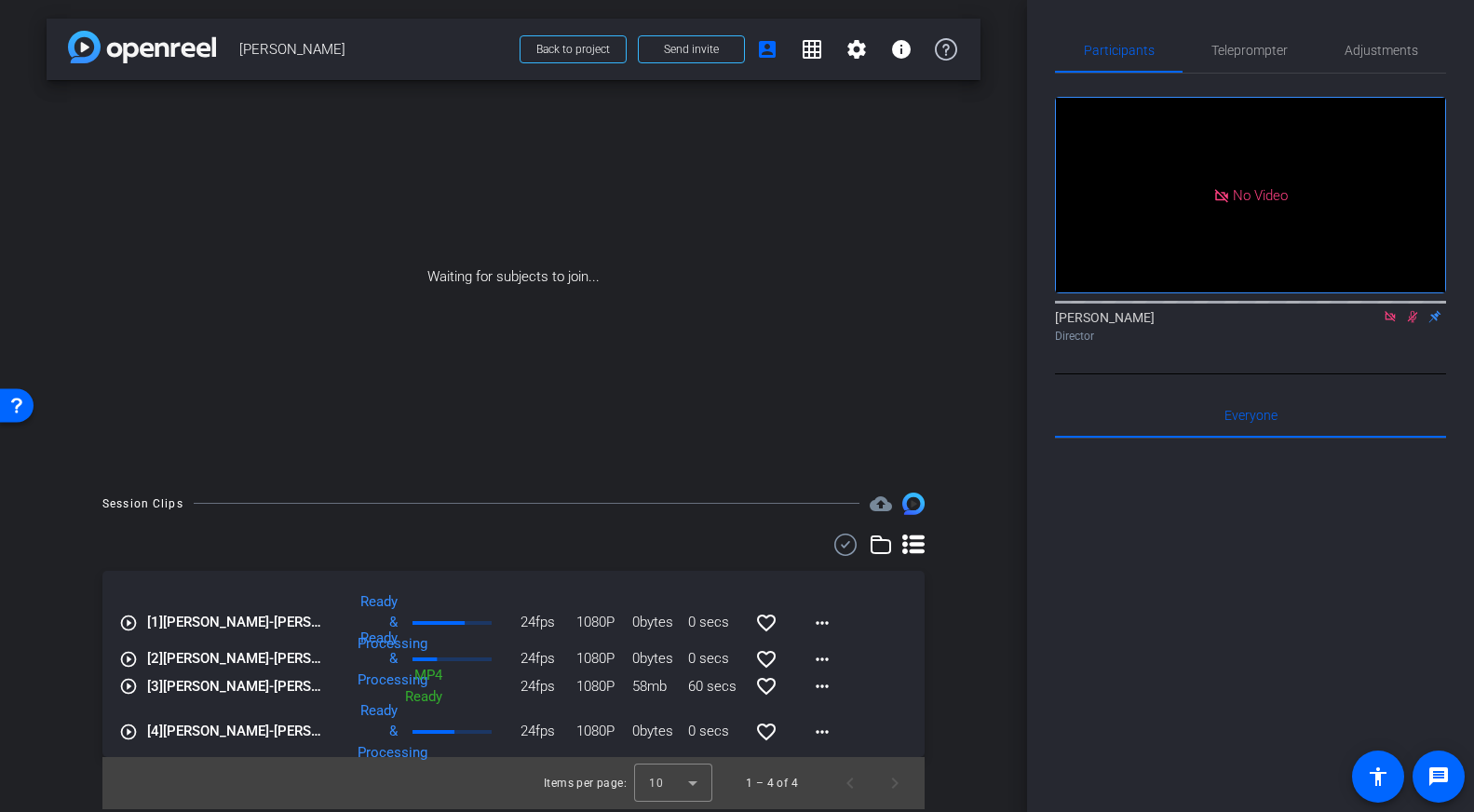
click at [131, 615] on mat-icon "play_circle_outline" at bounding box center [129, 623] width 19 height 19
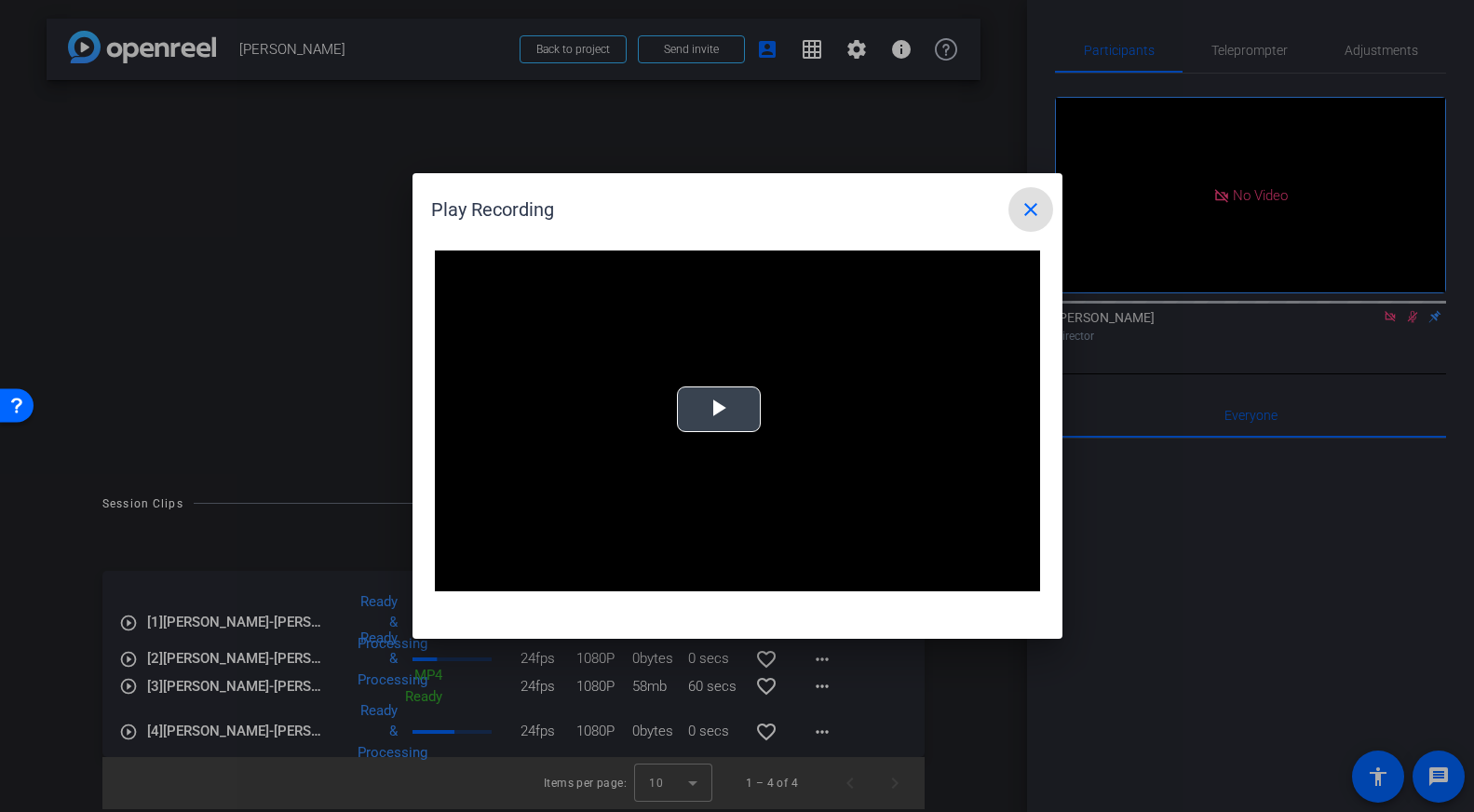
click at [726, 373] on video "Video Player" at bounding box center [737, 420] width 605 height 340
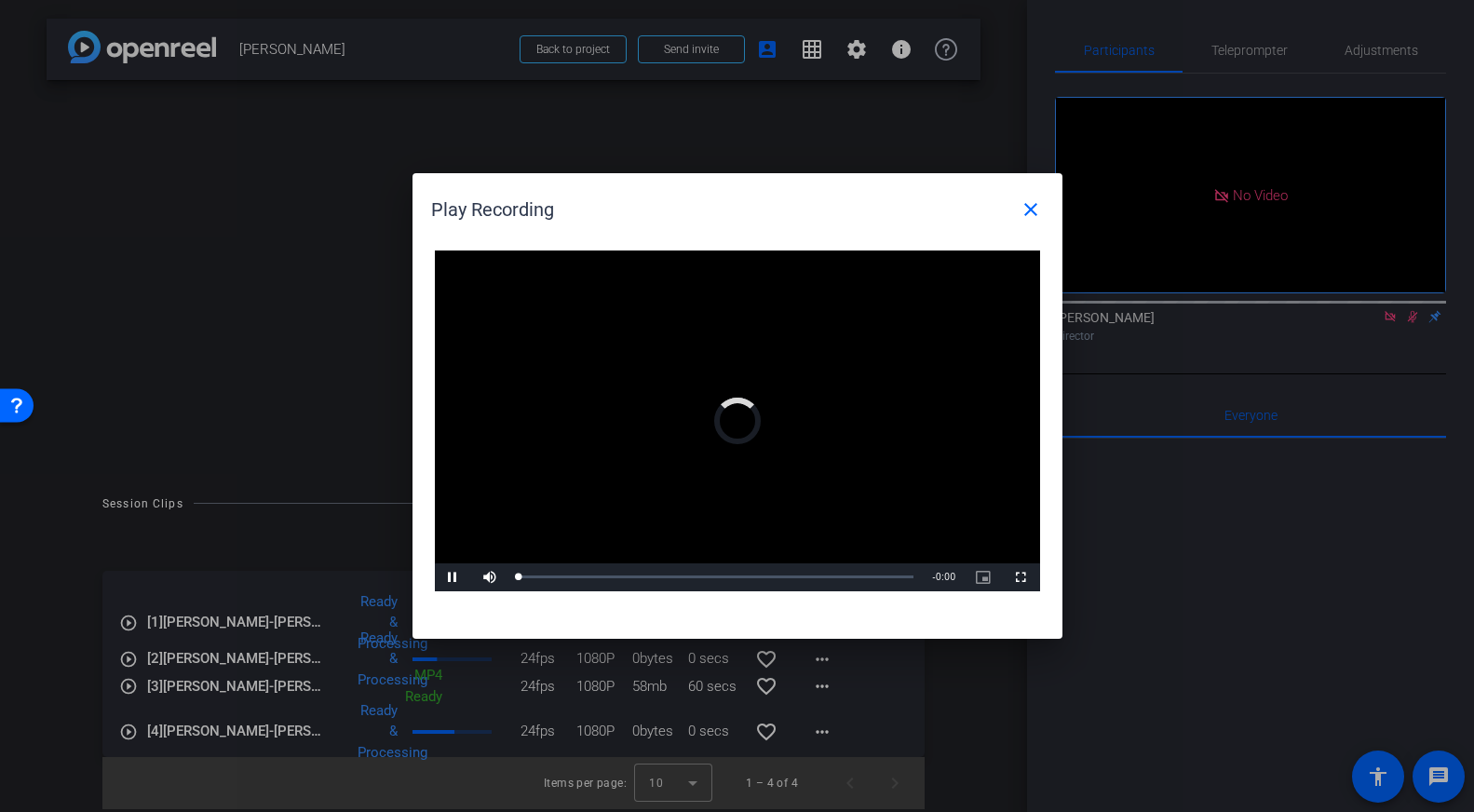
click at [721, 405] on video "Video Player" at bounding box center [737, 420] width 605 height 340
click at [603, 575] on div "-:-" at bounding box center [603, 576] width 1 height 5
click at [612, 571] on div "Loaded : 0% -:- 0:00" at bounding box center [721, 577] width 424 height 28
click at [612, 572] on div "Loaded : 0% 0:31 0:00" at bounding box center [716, 577] width 415 height 28
click at [456, 577] on span "Video Player" at bounding box center [453, 577] width 38 height 0
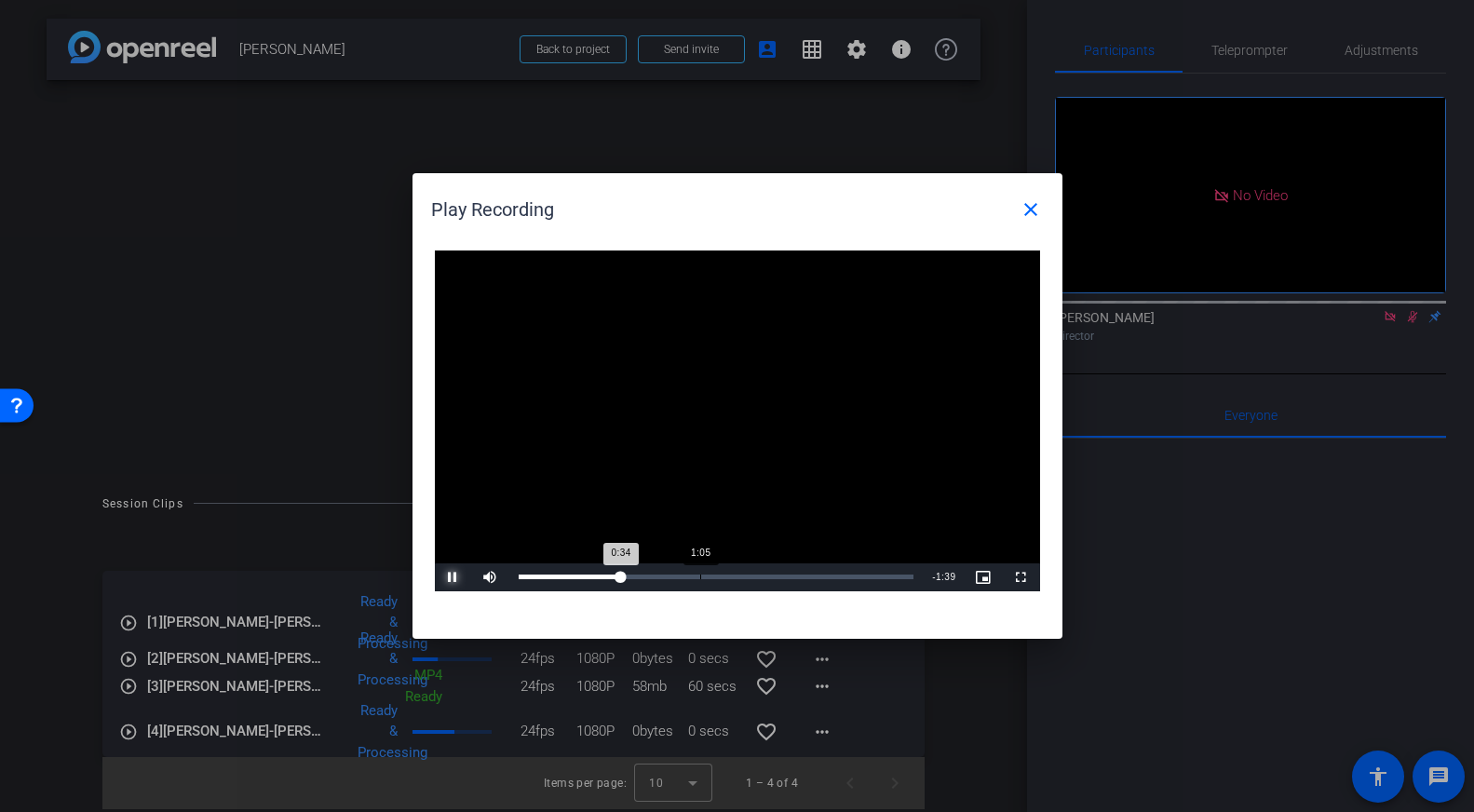
click at [729, 575] on div "Loaded : 0% 1:05 0:34" at bounding box center [716, 577] width 415 height 28
click at [448, 577] on span "Video Player" at bounding box center [453, 577] width 38 height 0
click at [1022, 206] on mat-icon "close" at bounding box center [1030, 210] width 23 height 23
